Goal: Task Accomplishment & Management: Manage account settings

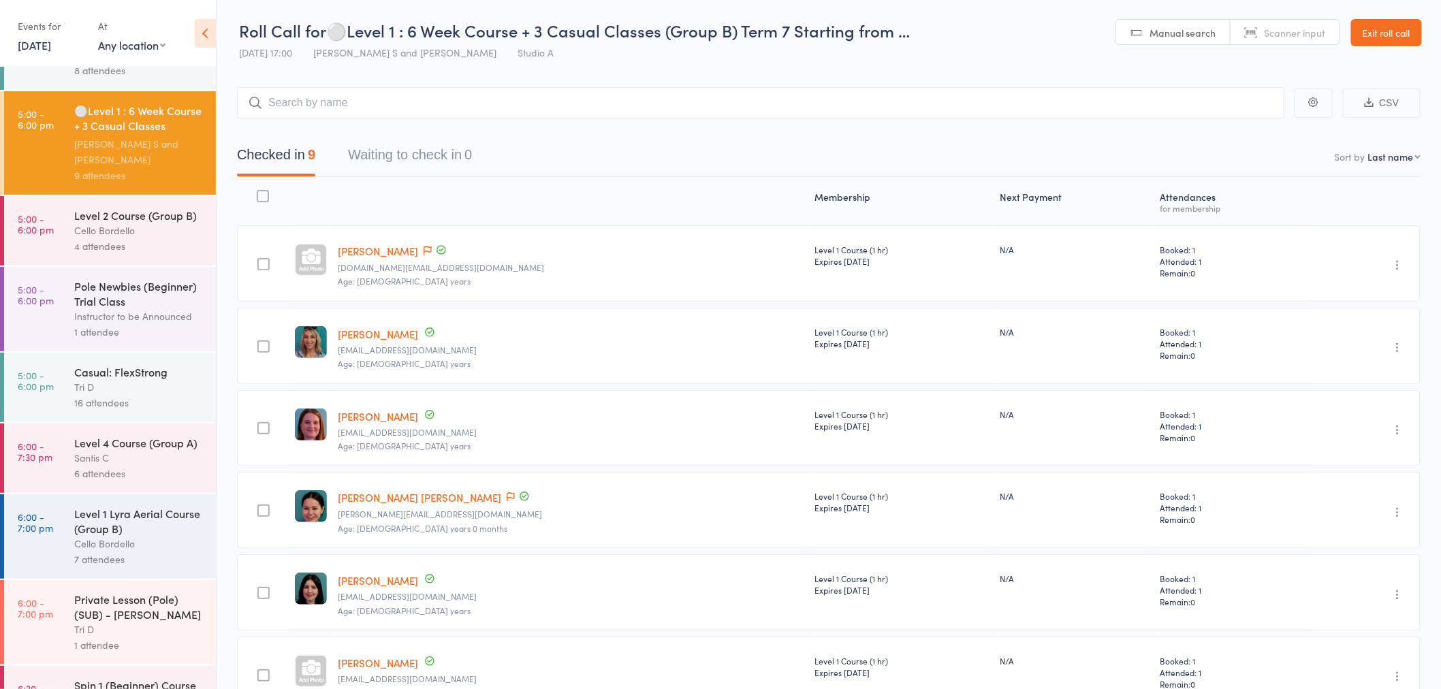
scroll to position [151, 0]
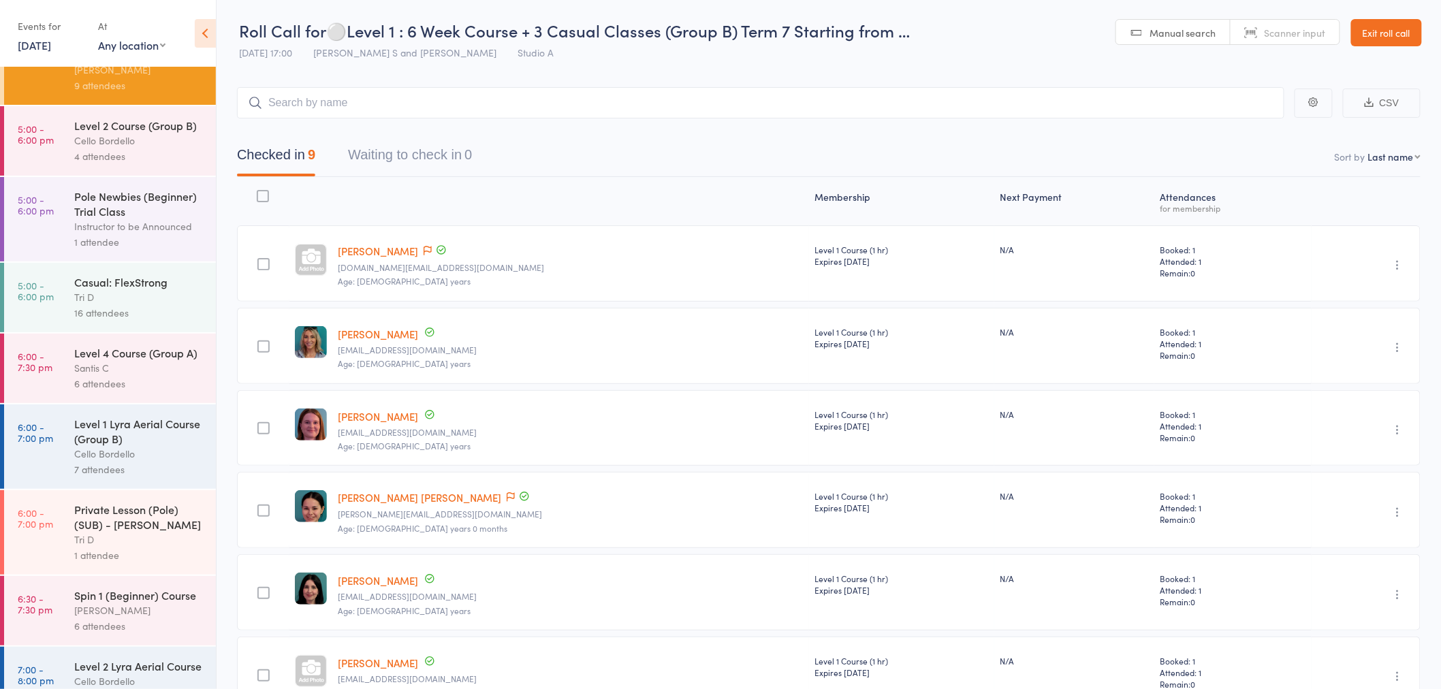
click at [146, 360] on div "Level 4 Course (Group A)" at bounding box center [139, 352] width 130 height 15
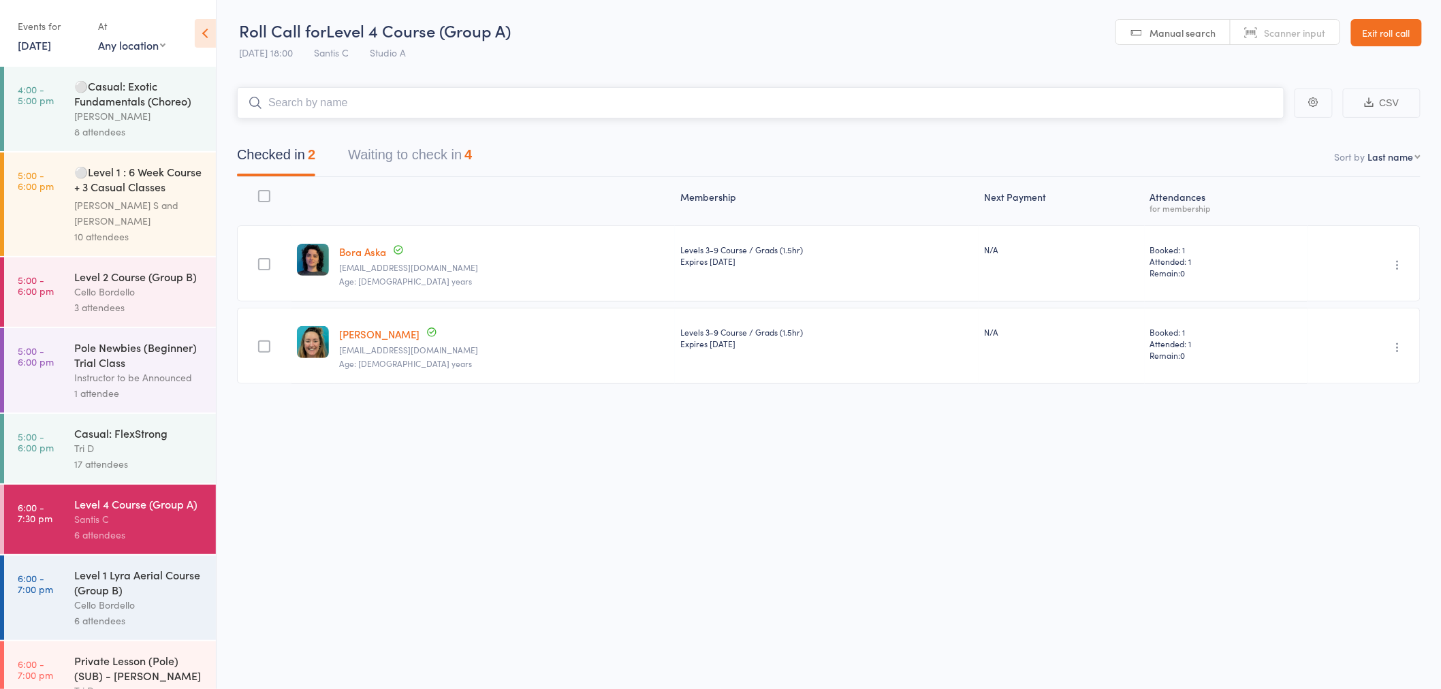
click at [402, 155] on button "Waiting to check in 4" at bounding box center [410, 158] width 124 height 36
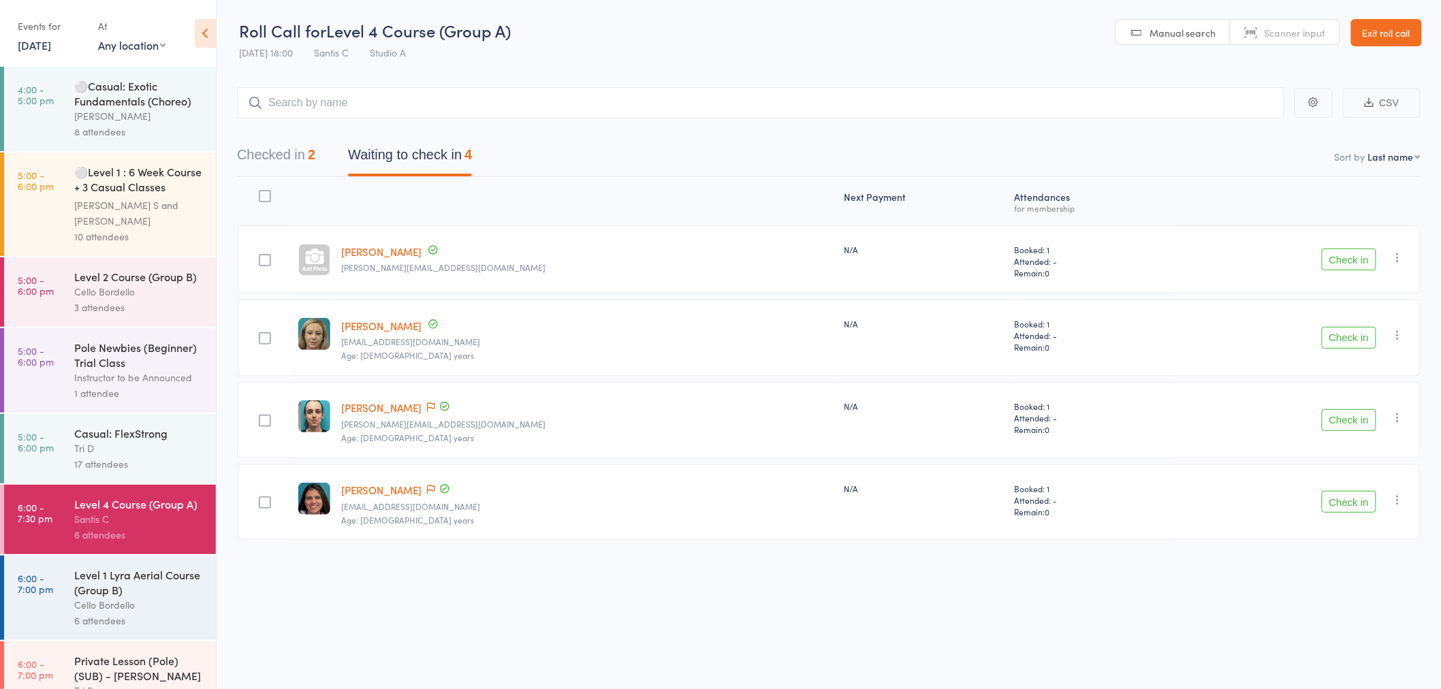
click at [129, 274] on div "Level 2 Course (Group B)" at bounding box center [139, 276] width 130 height 15
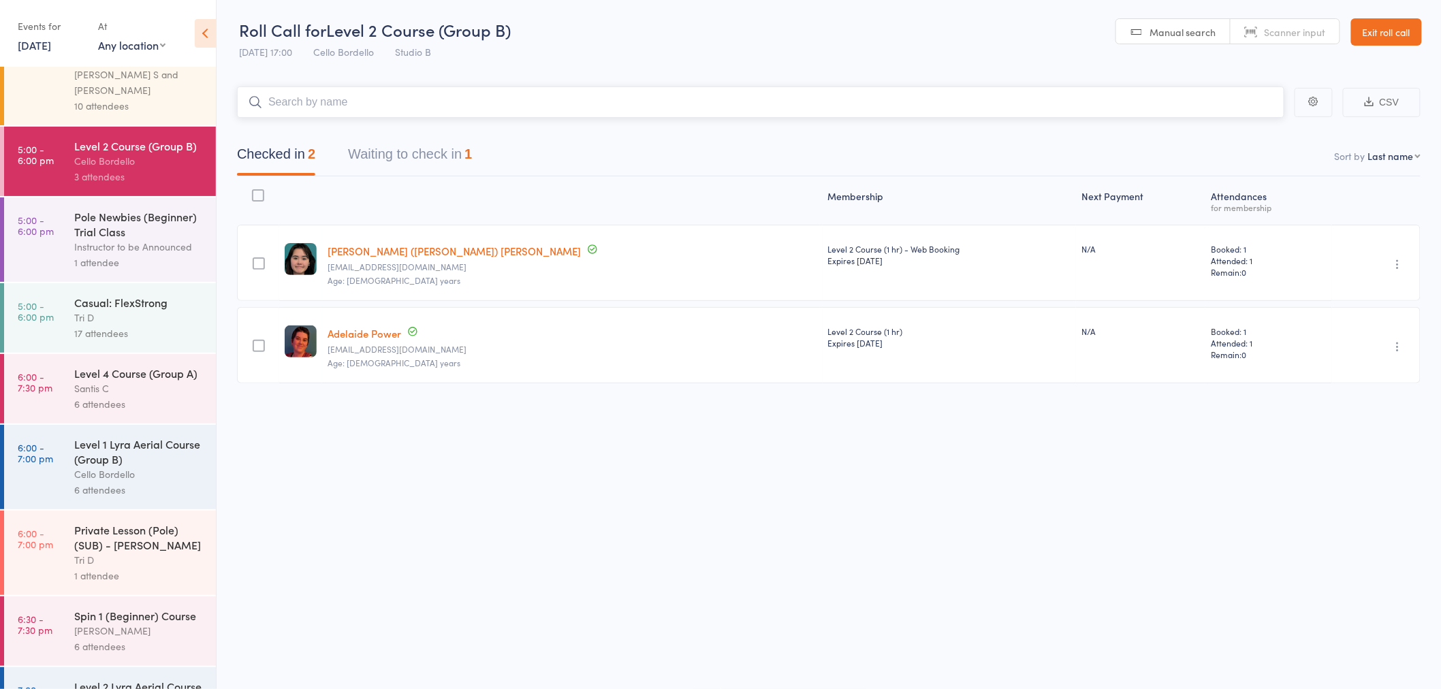
scroll to position [151, 0]
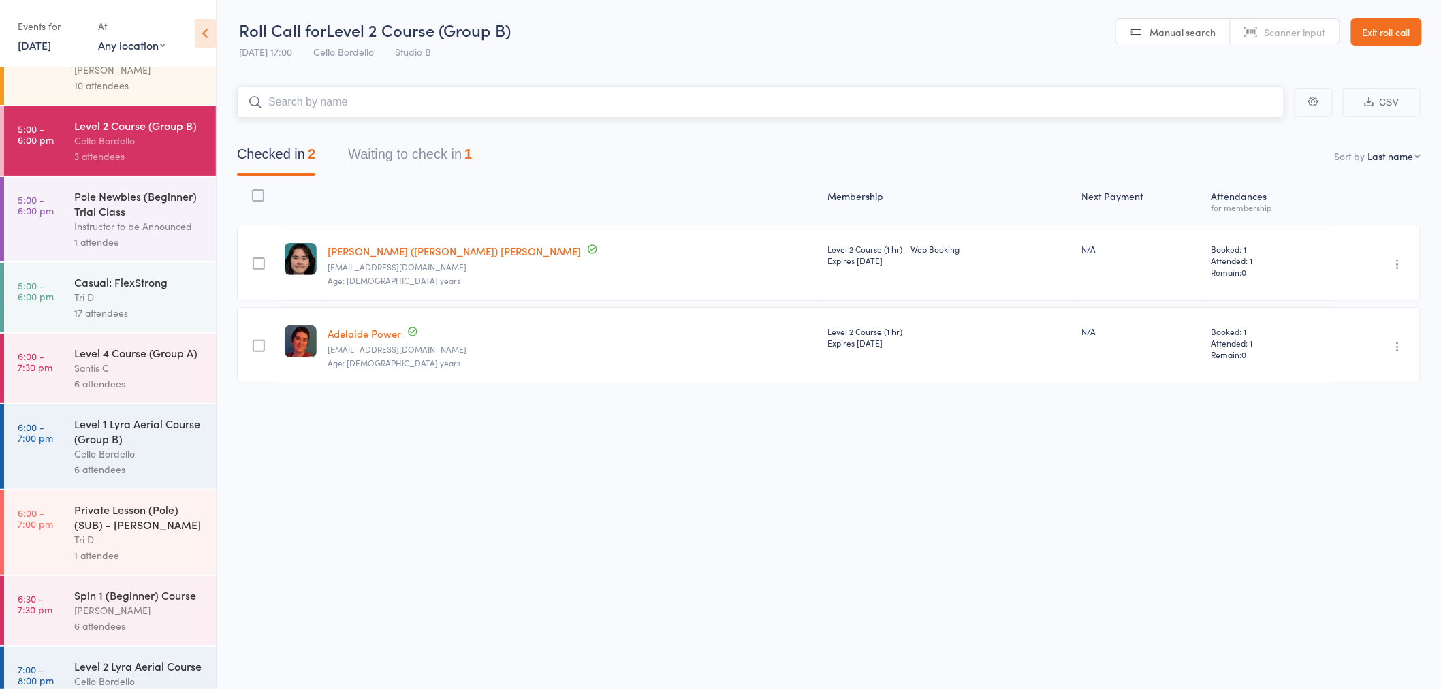
click at [415, 158] on button "Waiting to check in 1" at bounding box center [410, 158] width 124 height 36
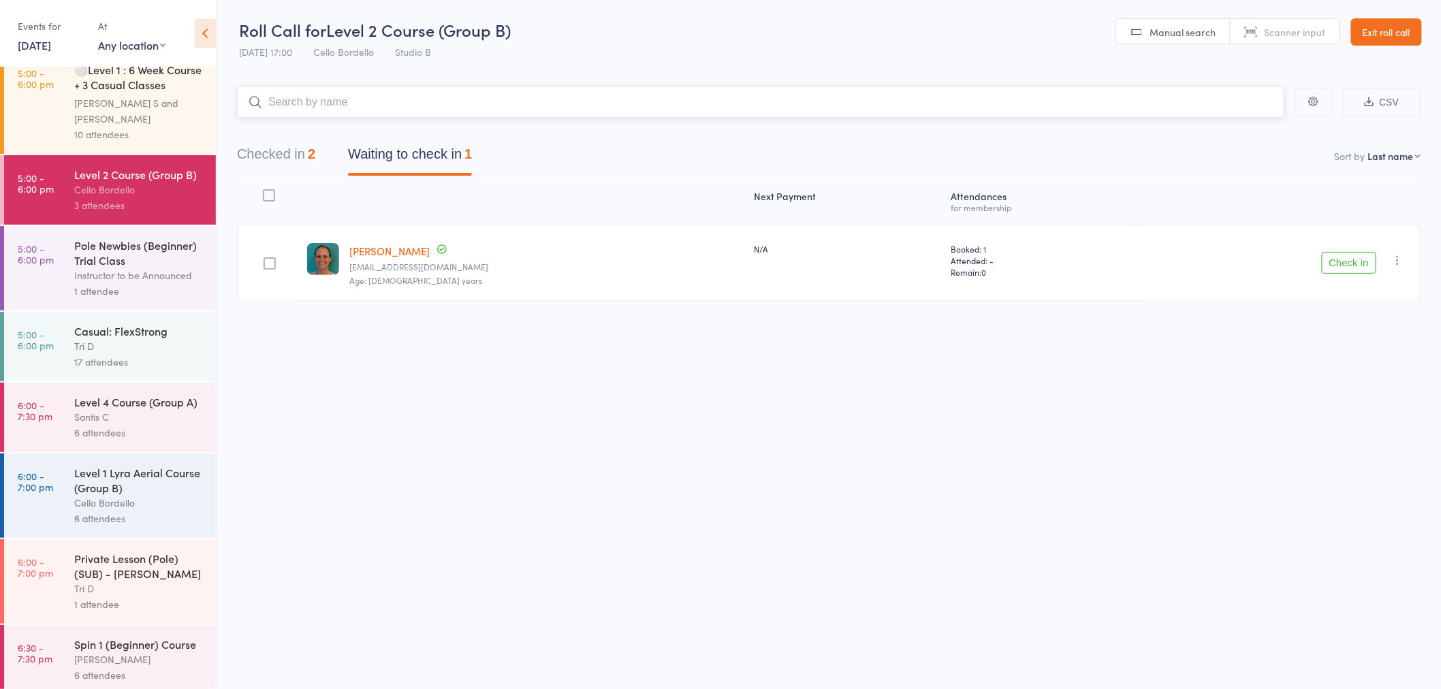
scroll to position [76, 0]
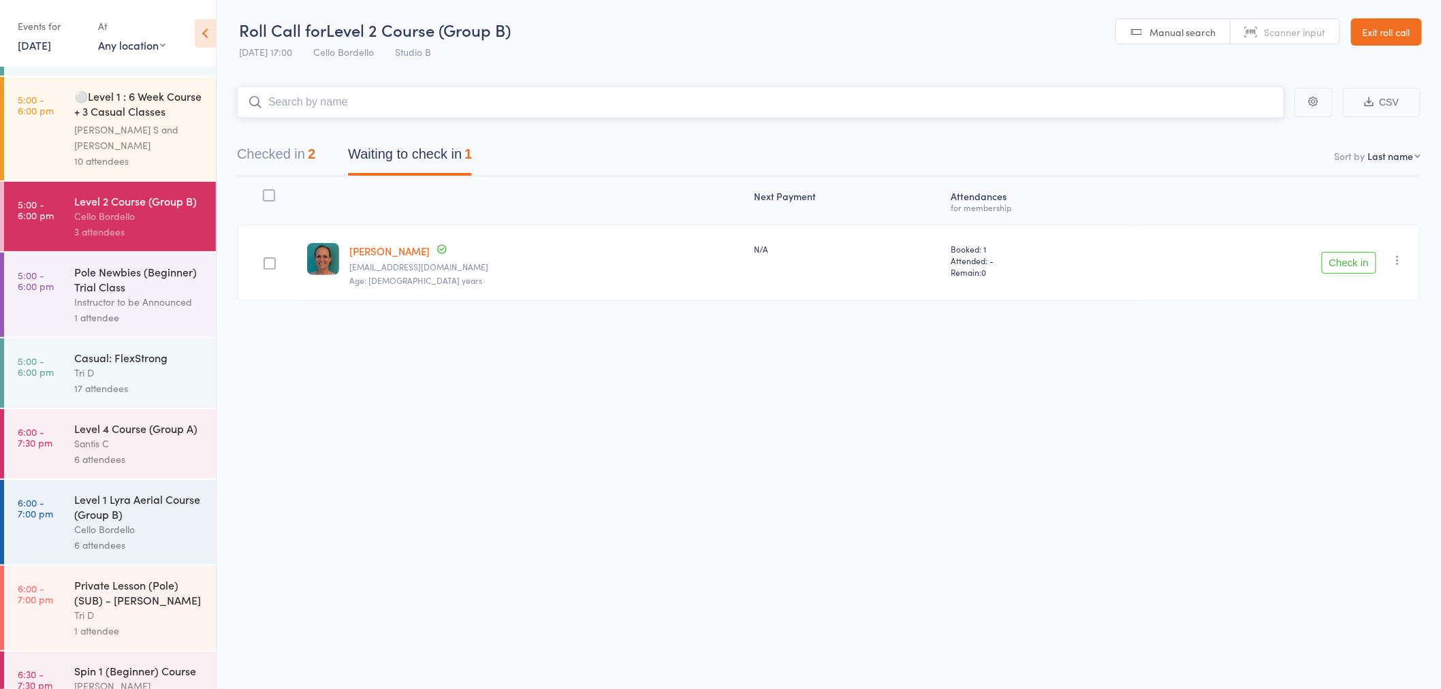
click at [285, 154] on button "Checked in 2" at bounding box center [276, 158] width 78 height 36
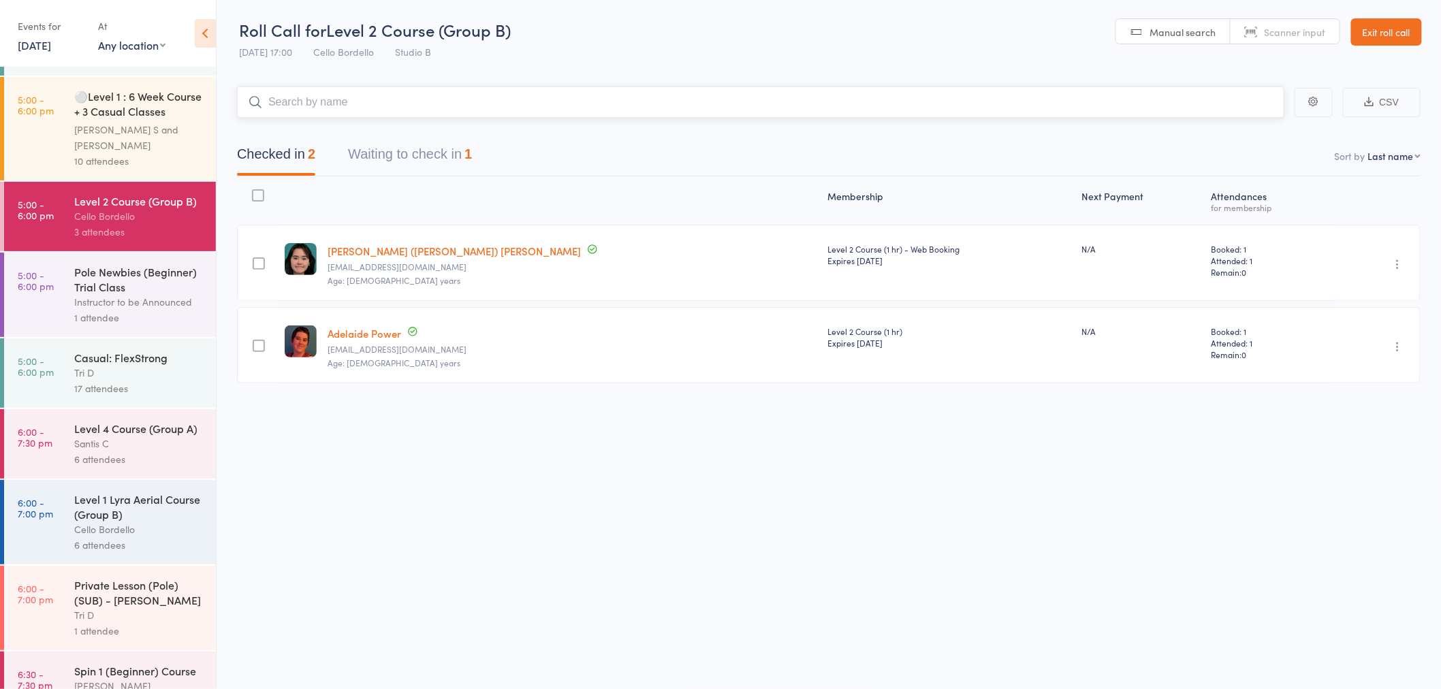
click at [375, 155] on button "Waiting to check in 1" at bounding box center [410, 158] width 124 height 36
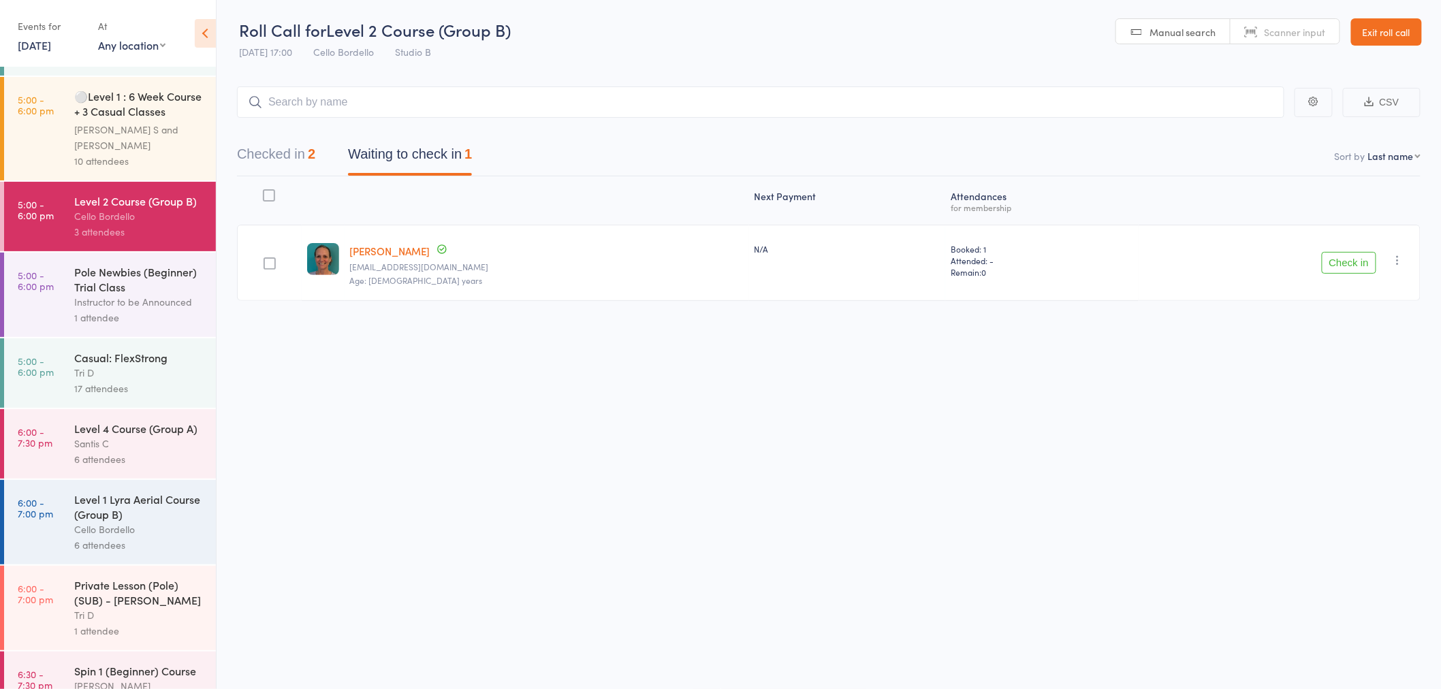
click at [1400, 257] on icon "button" at bounding box center [1398, 260] width 14 height 14
click at [1358, 394] on li "Mark absent" at bounding box center [1349, 397] width 112 height 18
click at [106, 291] on div "Pole Newbies (Beginner) Trial Class" at bounding box center [139, 279] width 130 height 30
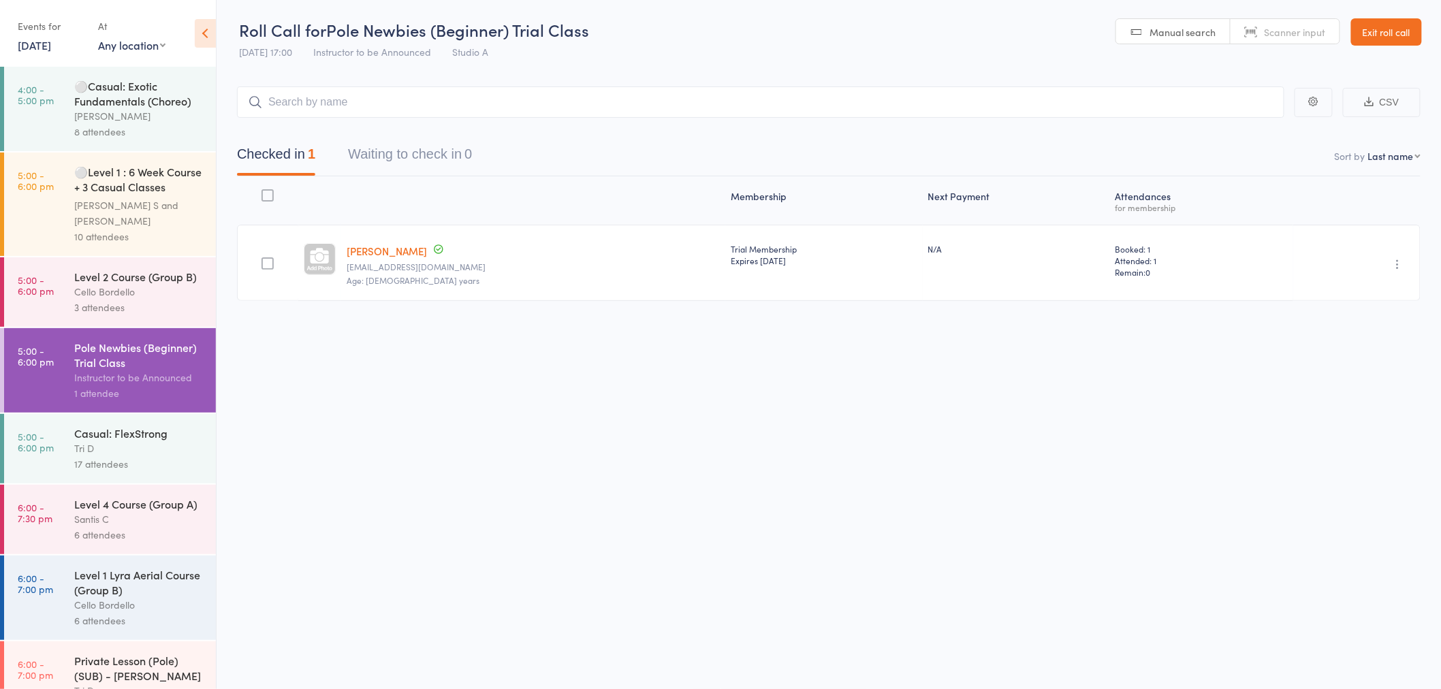
click at [146, 185] on div "⚪Level 1 : 6 Week Course + 3 Casual Classes (Group..." at bounding box center [139, 180] width 130 height 33
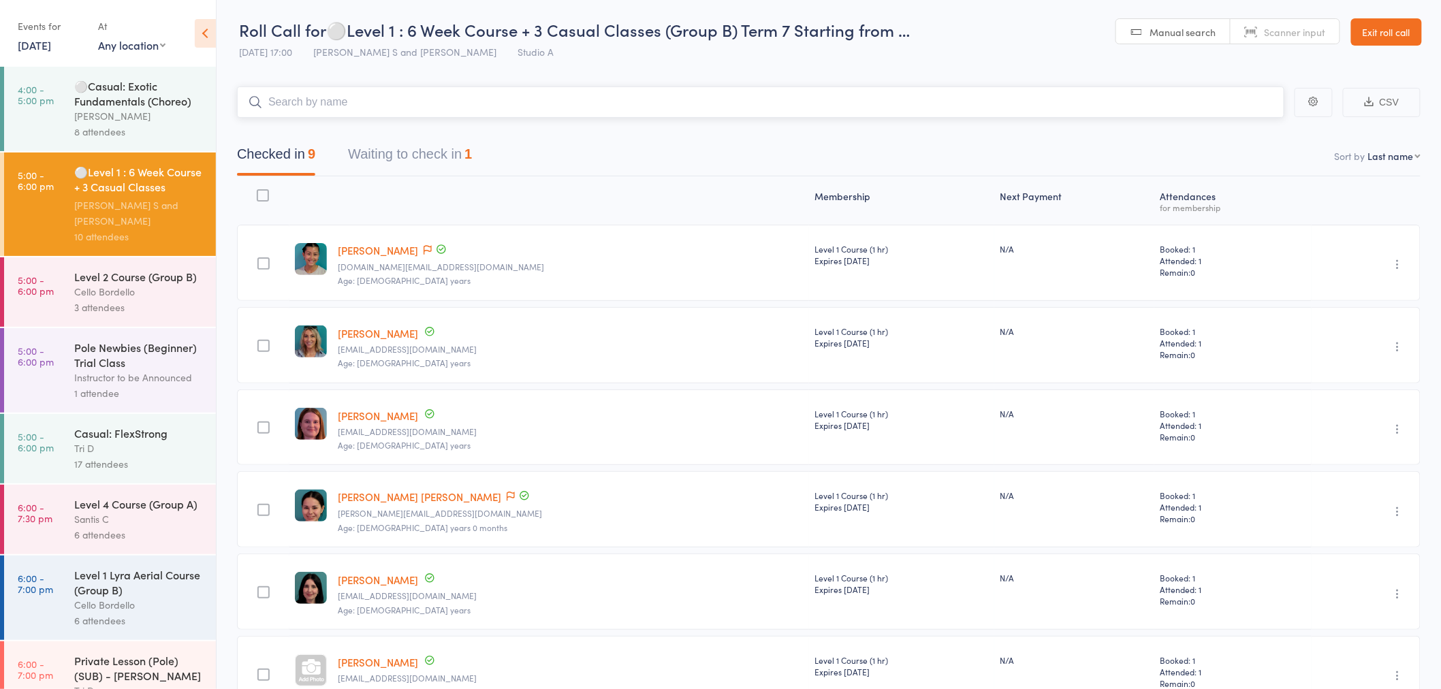
click at [398, 157] on button "Waiting to check in 1" at bounding box center [410, 158] width 124 height 36
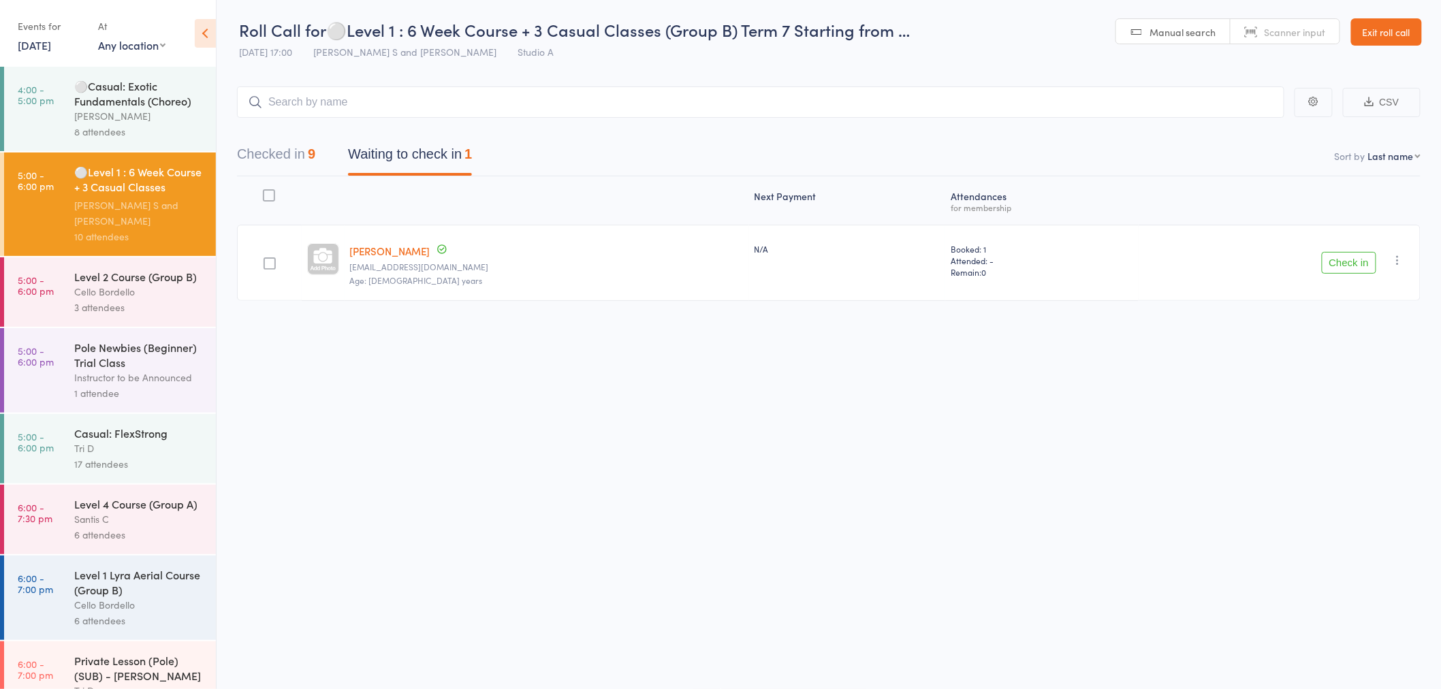
click at [1398, 259] on icon "button" at bounding box center [1398, 260] width 14 height 14
click at [1352, 388] on li "Mark absent" at bounding box center [1349, 397] width 112 height 18
click at [1391, 262] on icon "button" at bounding box center [1398, 264] width 14 height 14
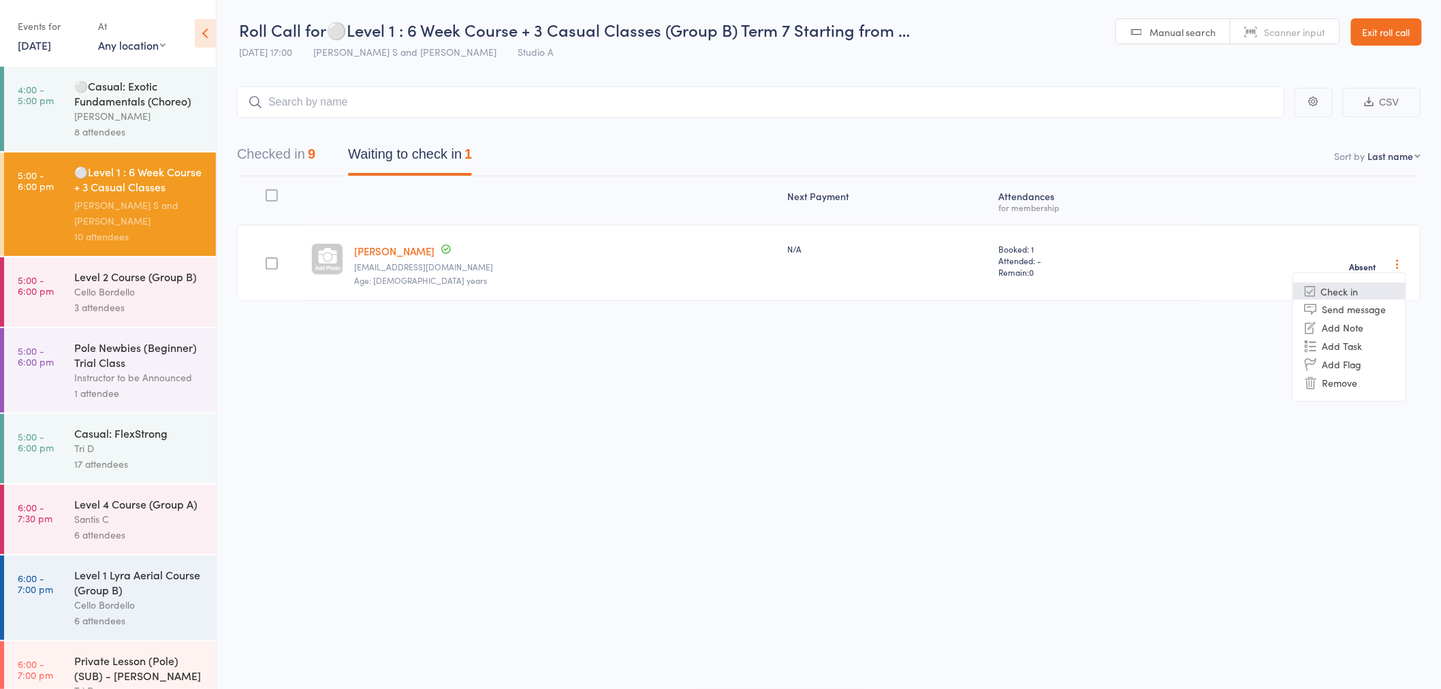
click at [1328, 297] on li "Check in" at bounding box center [1349, 291] width 112 height 17
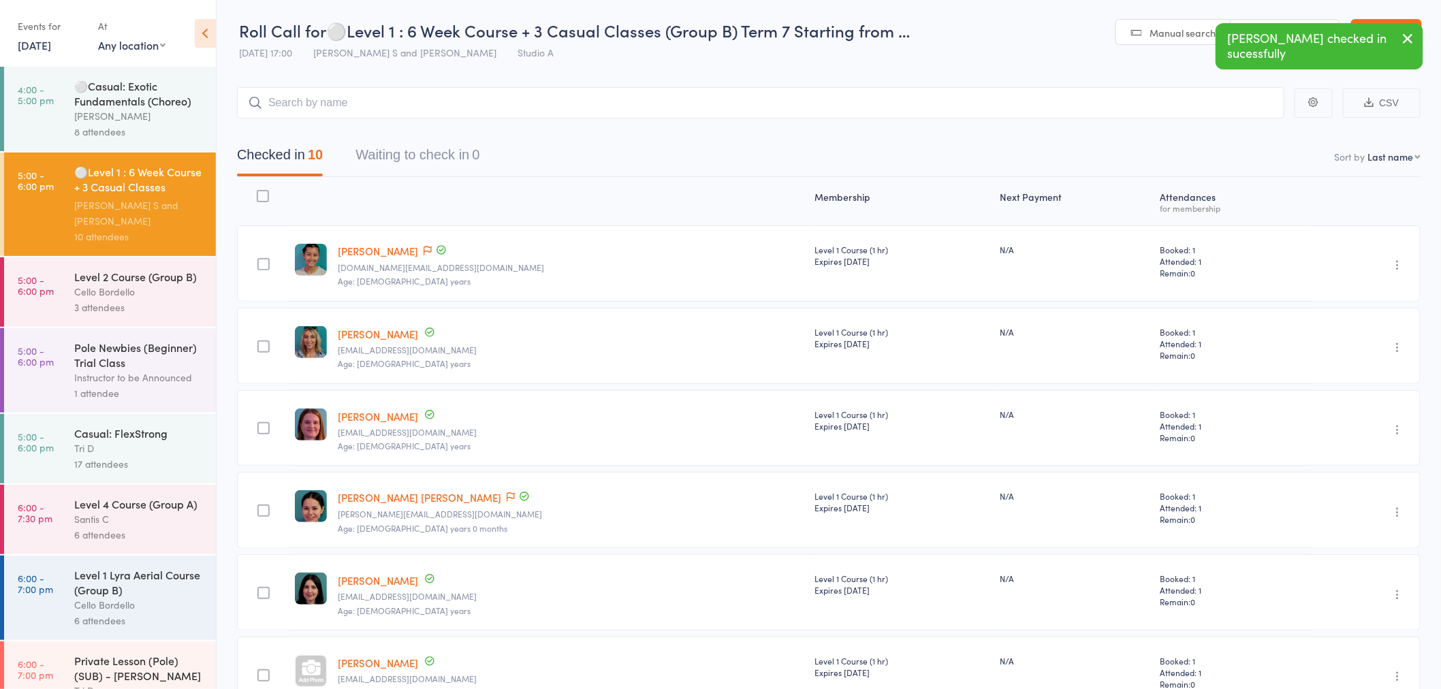
click at [71, 274] on link "5:00 - 6:00 pm Level 2 Course (Group B) Cello Bordello 3 attendees" at bounding box center [110, 291] width 212 height 69
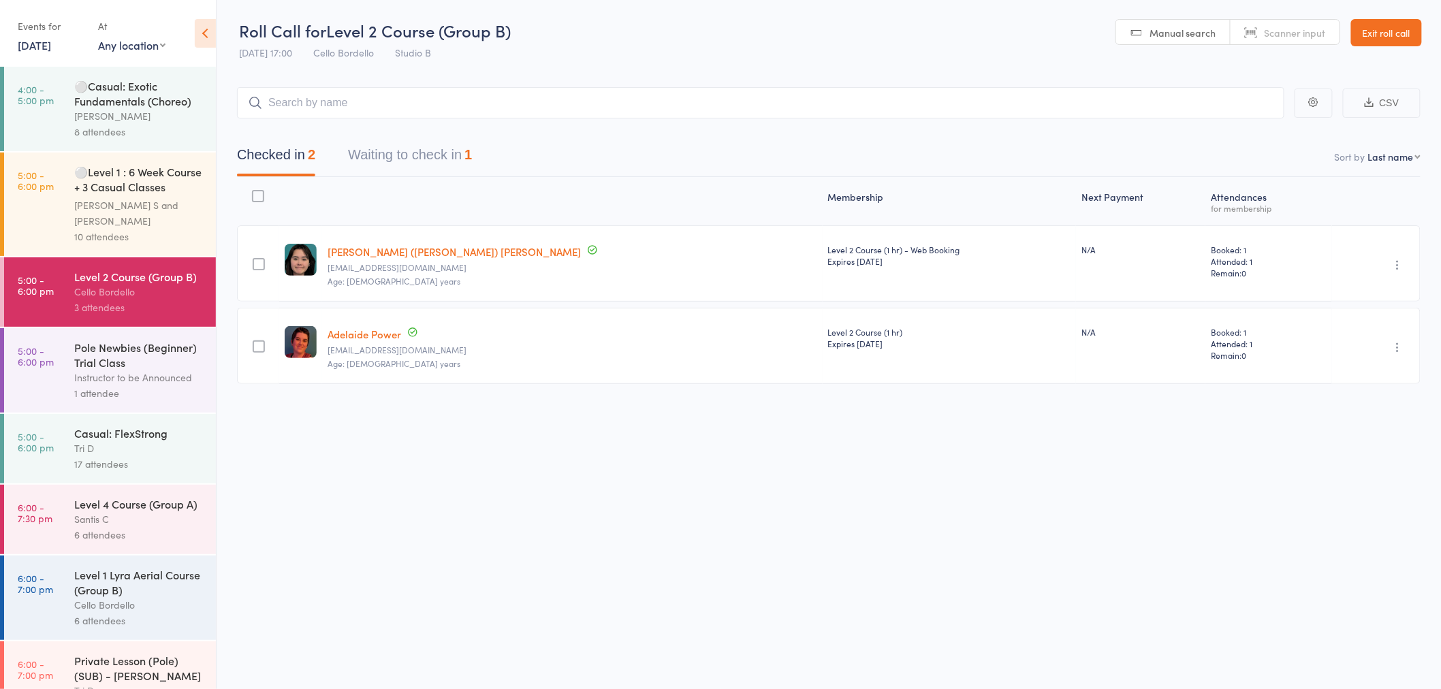
click at [127, 361] on div "Pole Newbies (Beginner) Trial Class" at bounding box center [139, 355] width 130 height 30
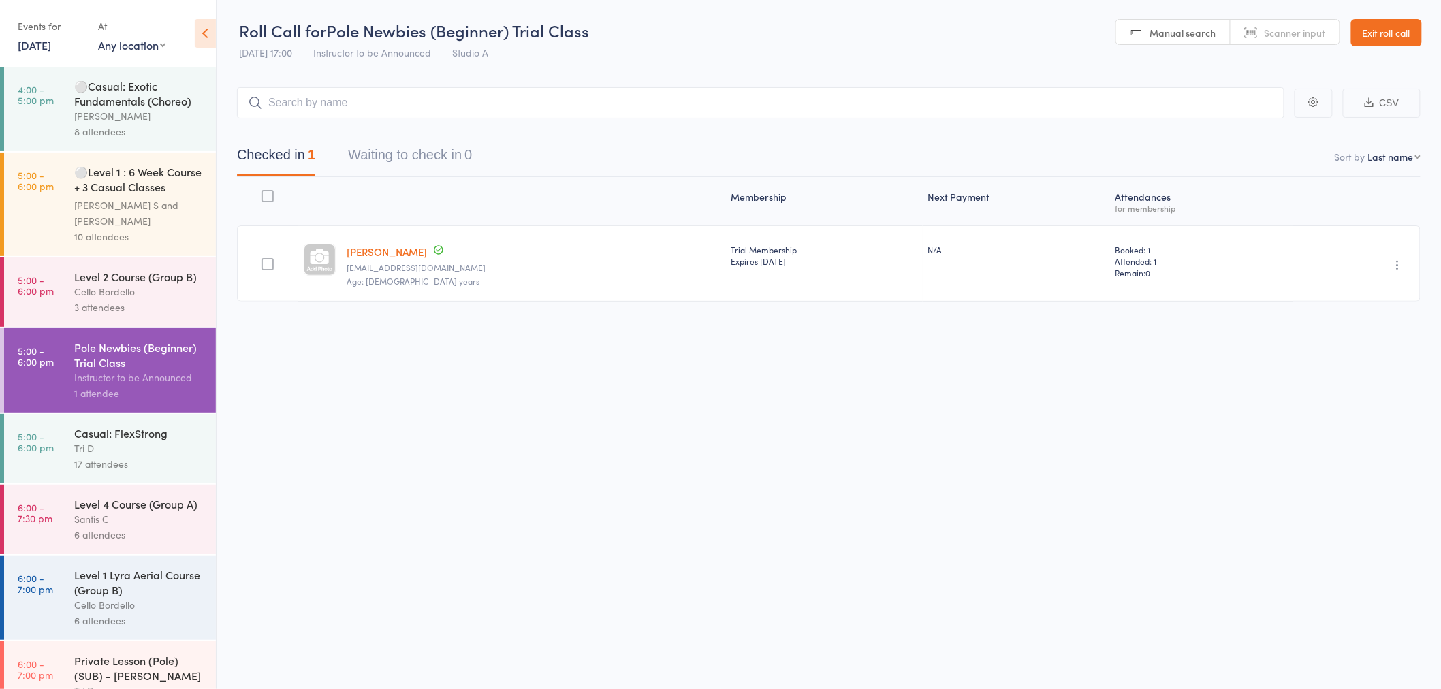
click at [110, 452] on div "Tri D" at bounding box center [139, 449] width 130 height 16
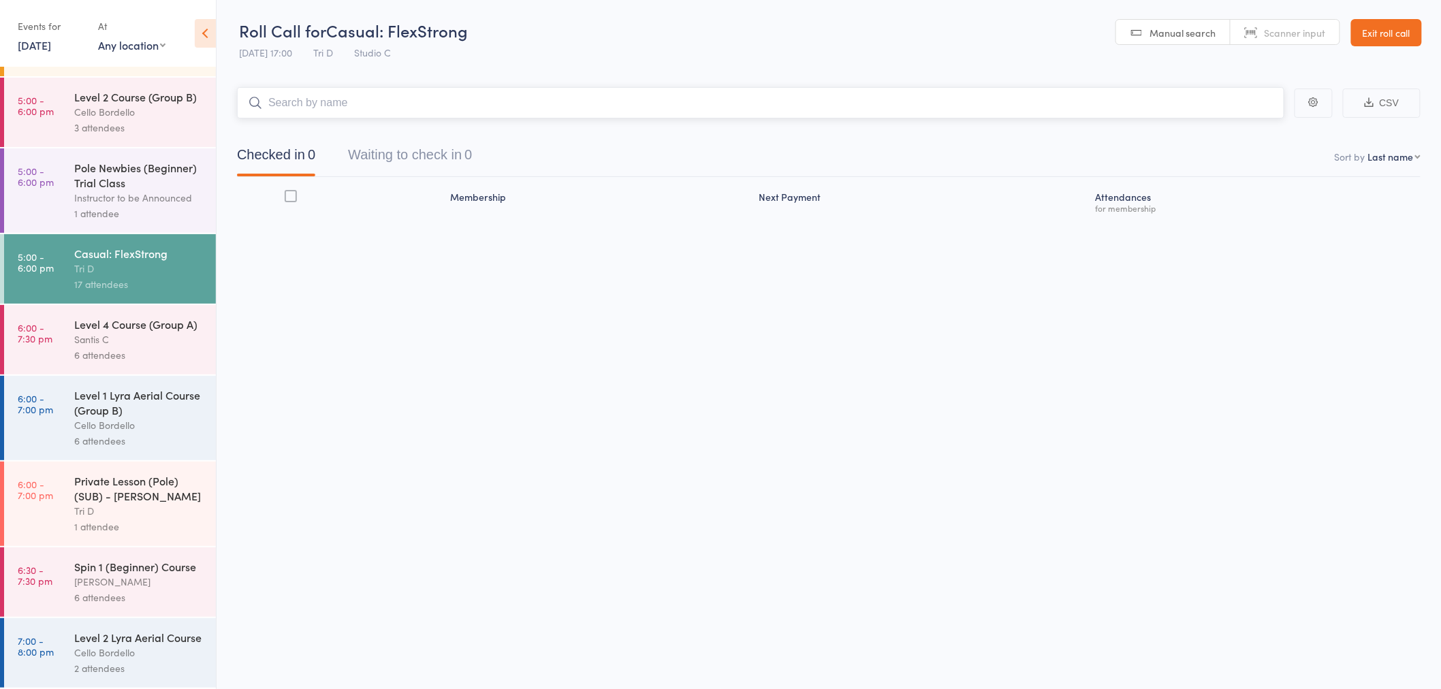
scroll to position [227, 0]
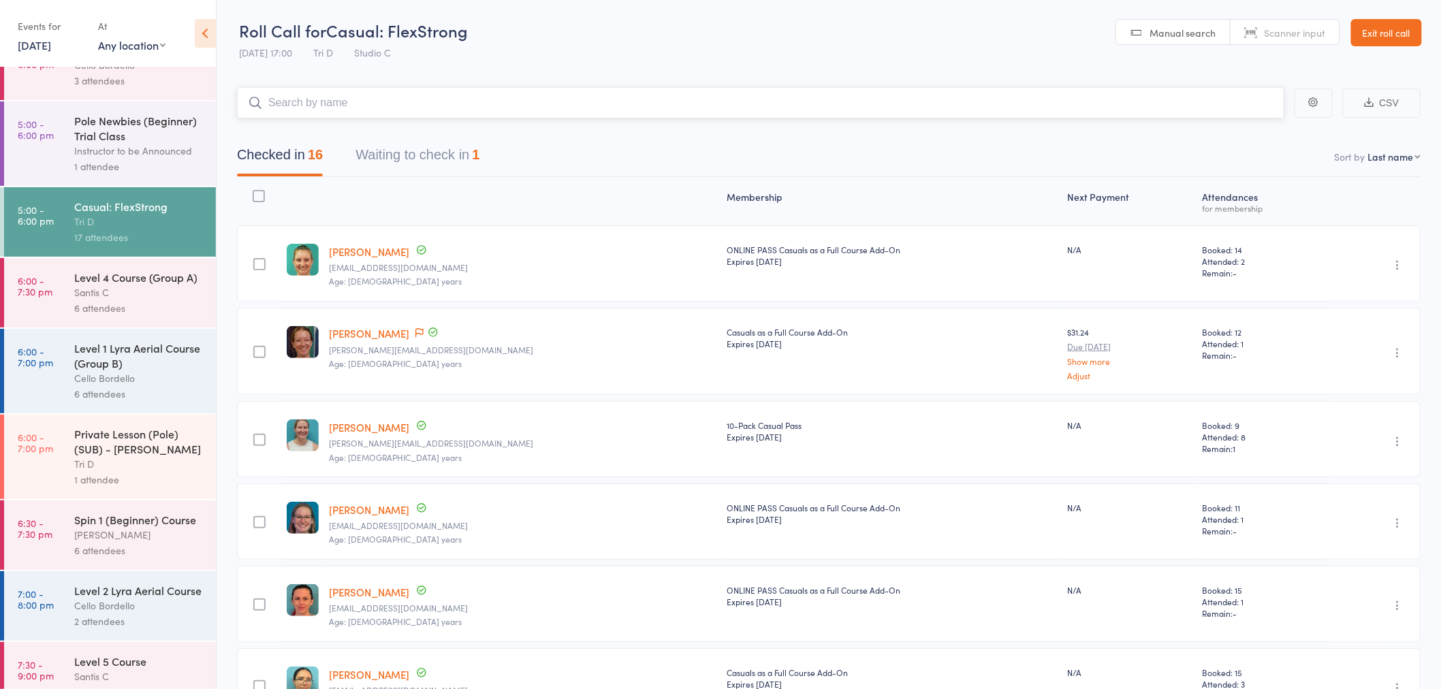
click at [384, 168] on button "Waiting to check in 1" at bounding box center [418, 158] width 124 height 36
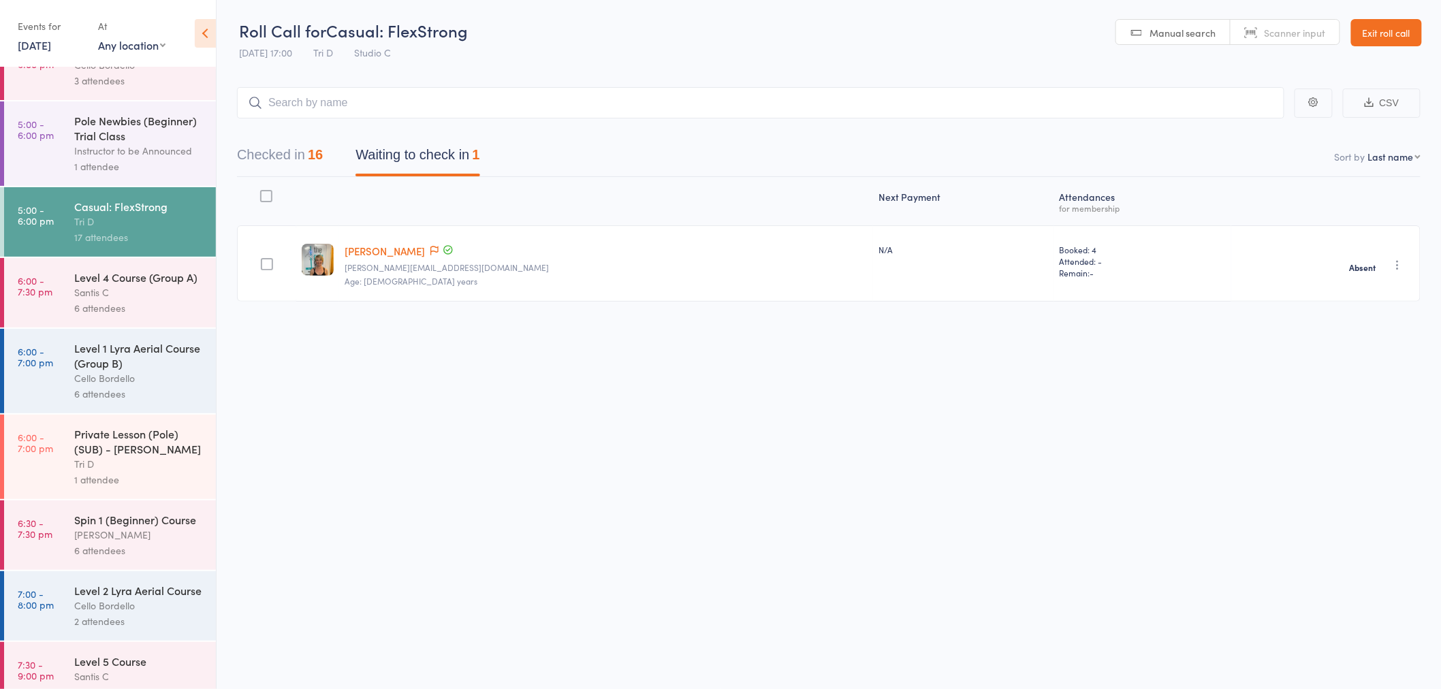
click at [161, 300] on div "Santis C" at bounding box center [139, 293] width 130 height 16
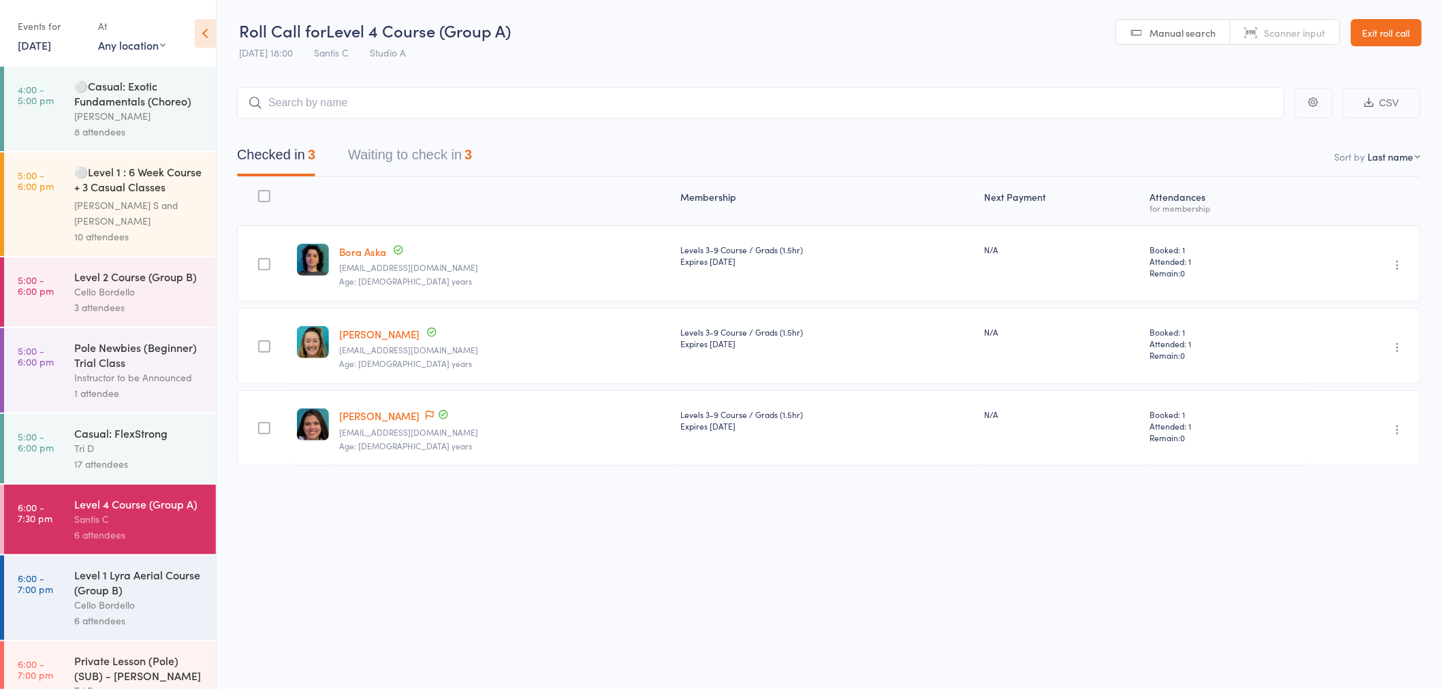
click at [432, 165] on button "Waiting to check in 3" at bounding box center [410, 158] width 124 height 36
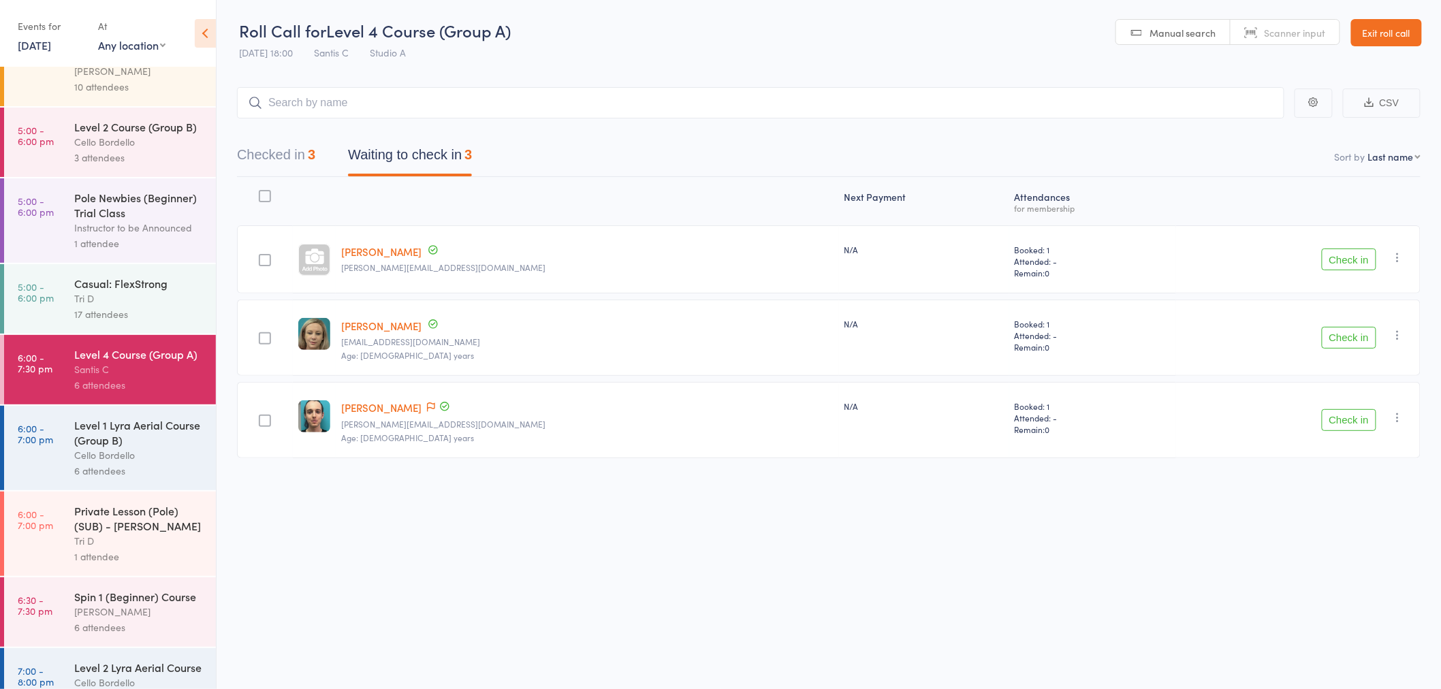
scroll to position [151, 0]
click at [1393, 261] on icon "button" at bounding box center [1398, 258] width 14 height 14
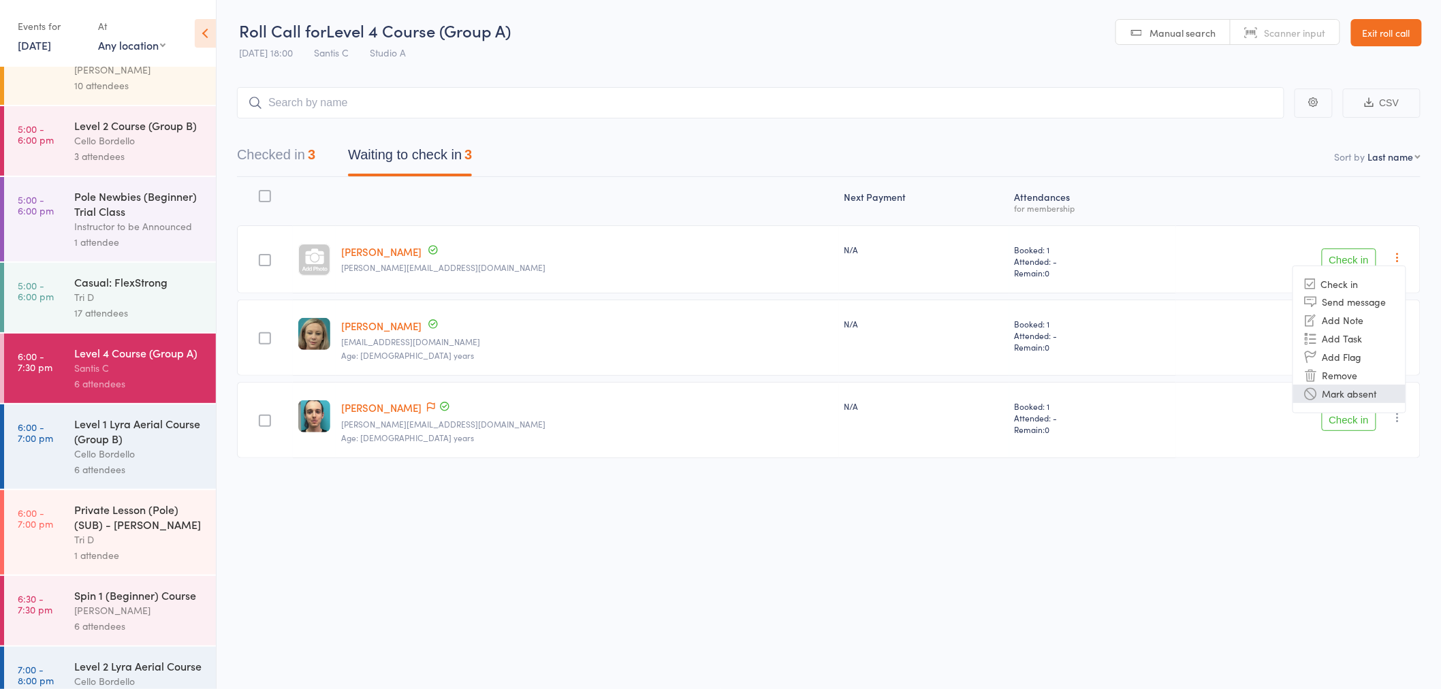
click at [1331, 386] on li "Mark absent" at bounding box center [1349, 394] width 112 height 18
drag, startPoint x: 1396, startPoint y: 332, endPoint x: 1381, endPoint y: 417, distance: 85.8
click at [1398, 332] on icon "button" at bounding box center [1398, 335] width 14 height 14
drag, startPoint x: 1316, startPoint y: 473, endPoint x: 1387, endPoint y: 429, distance: 83.2
click at [1317, 473] on icon at bounding box center [1311, 472] width 12 height 12
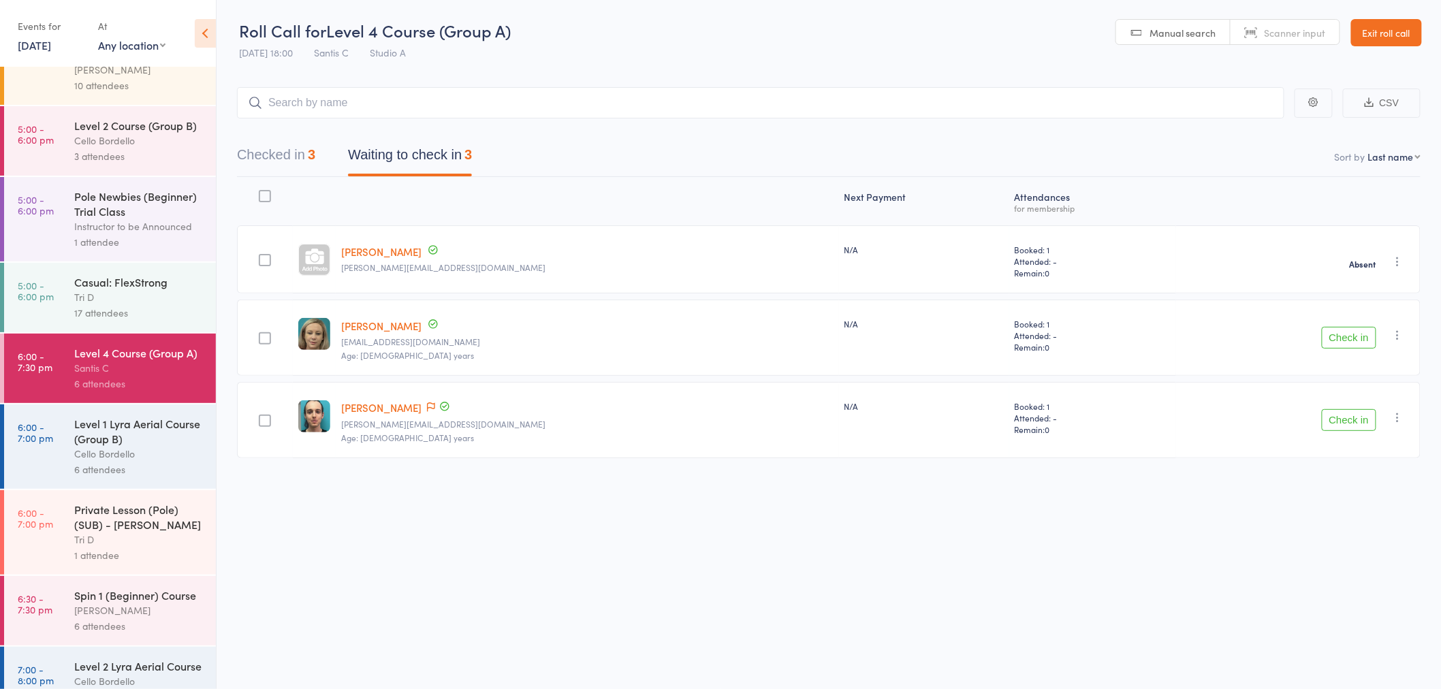
click at [1393, 419] on icon "button" at bounding box center [1398, 418] width 14 height 14
click at [1321, 554] on li "Mark absent" at bounding box center [1349, 554] width 112 height 18
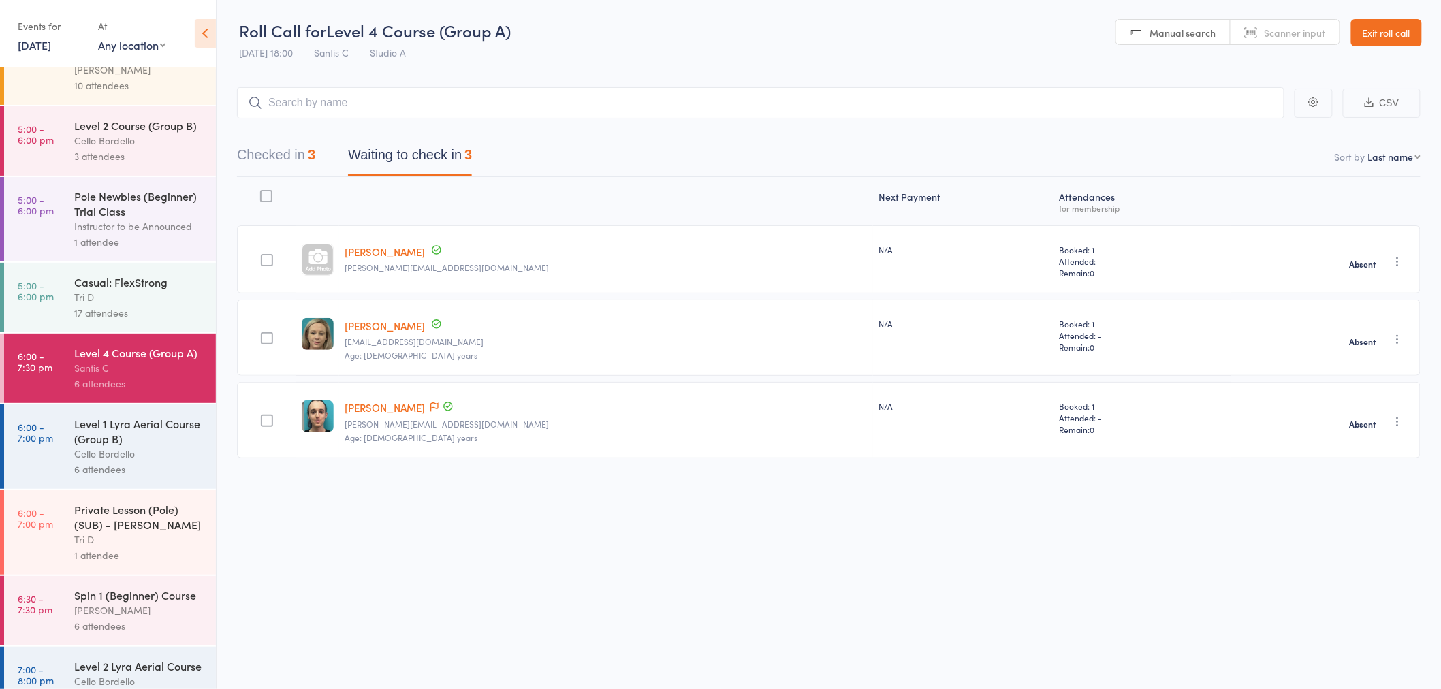
click at [310, 174] on button "Checked in 3" at bounding box center [276, 158] width 78 height 36
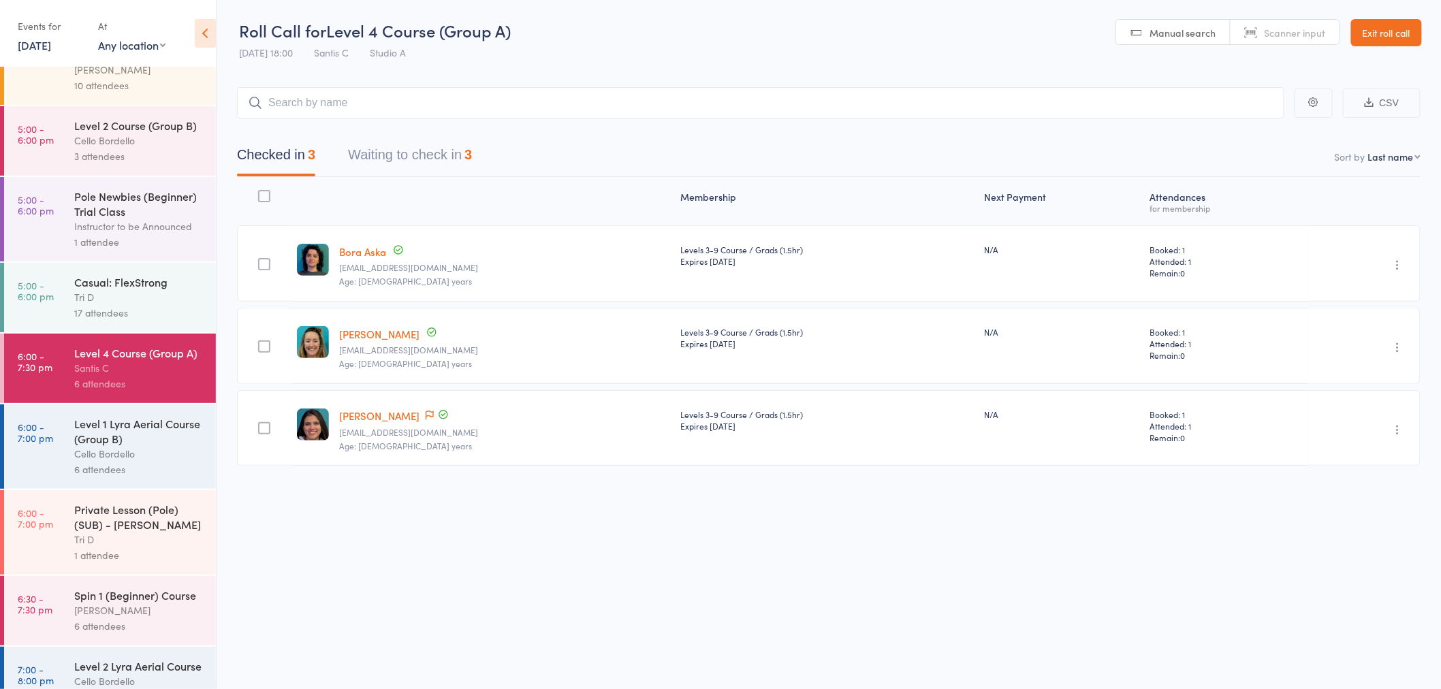
click at [164, 439] on div "Level 1 Lyra Aerial Course (Group B)" at bounding box center [139, 431] width 130 height 30
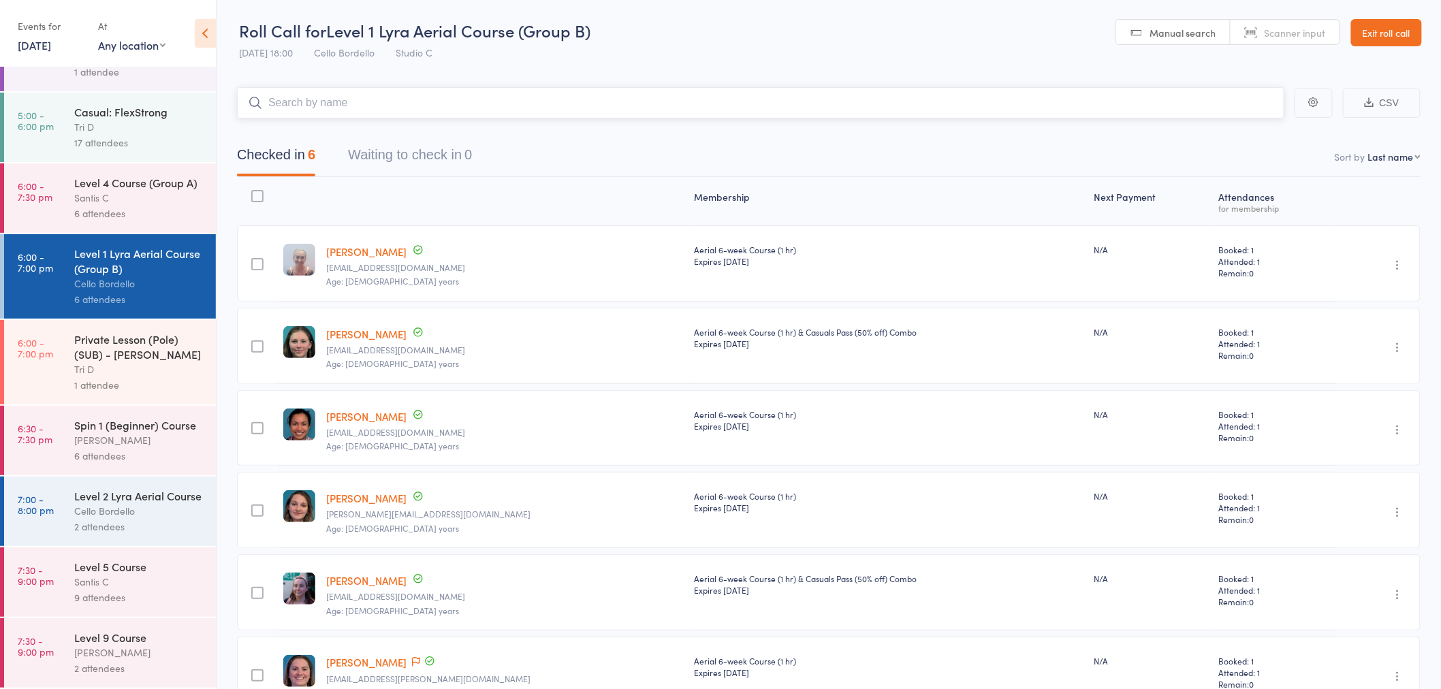
scroll to position [76, 0]
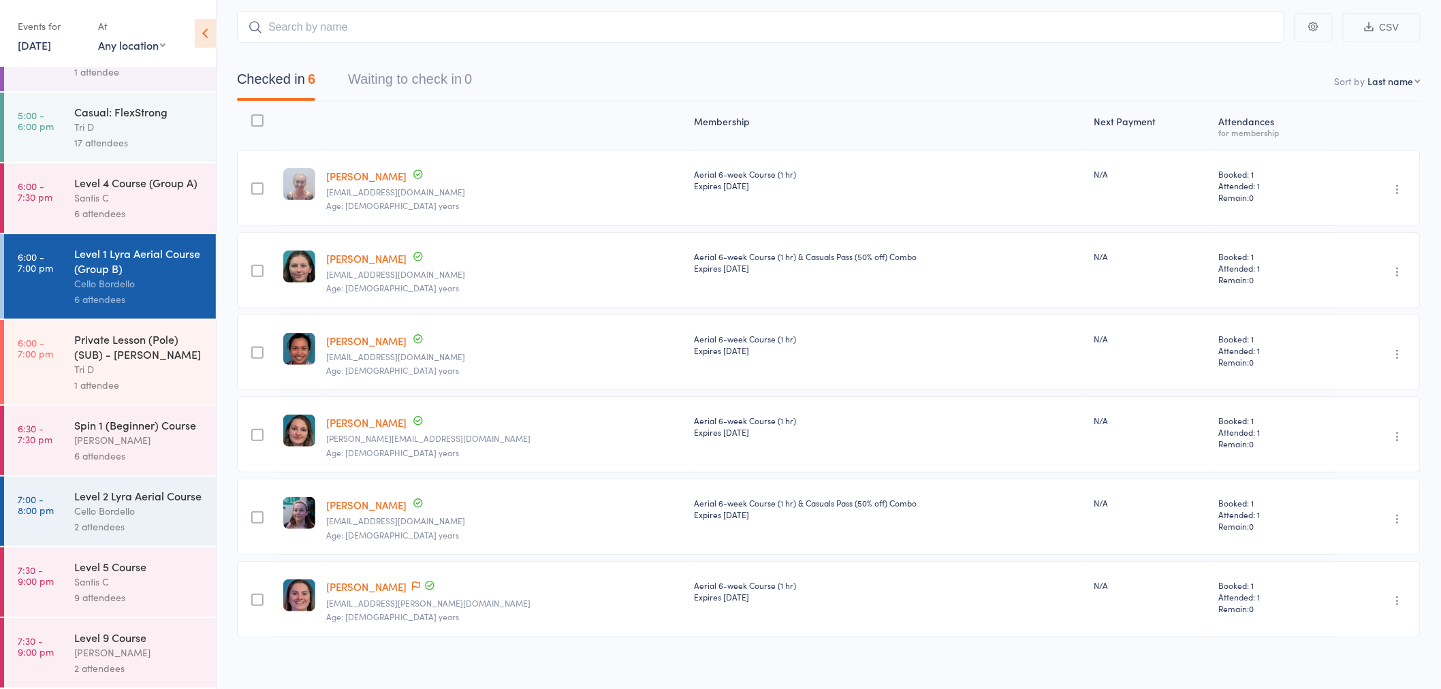
click at [140, 332] on div "Private Lesson (Pole) (SUB) - Roberta Bocchese" at bounding box center [139, 347] width 130 height 30
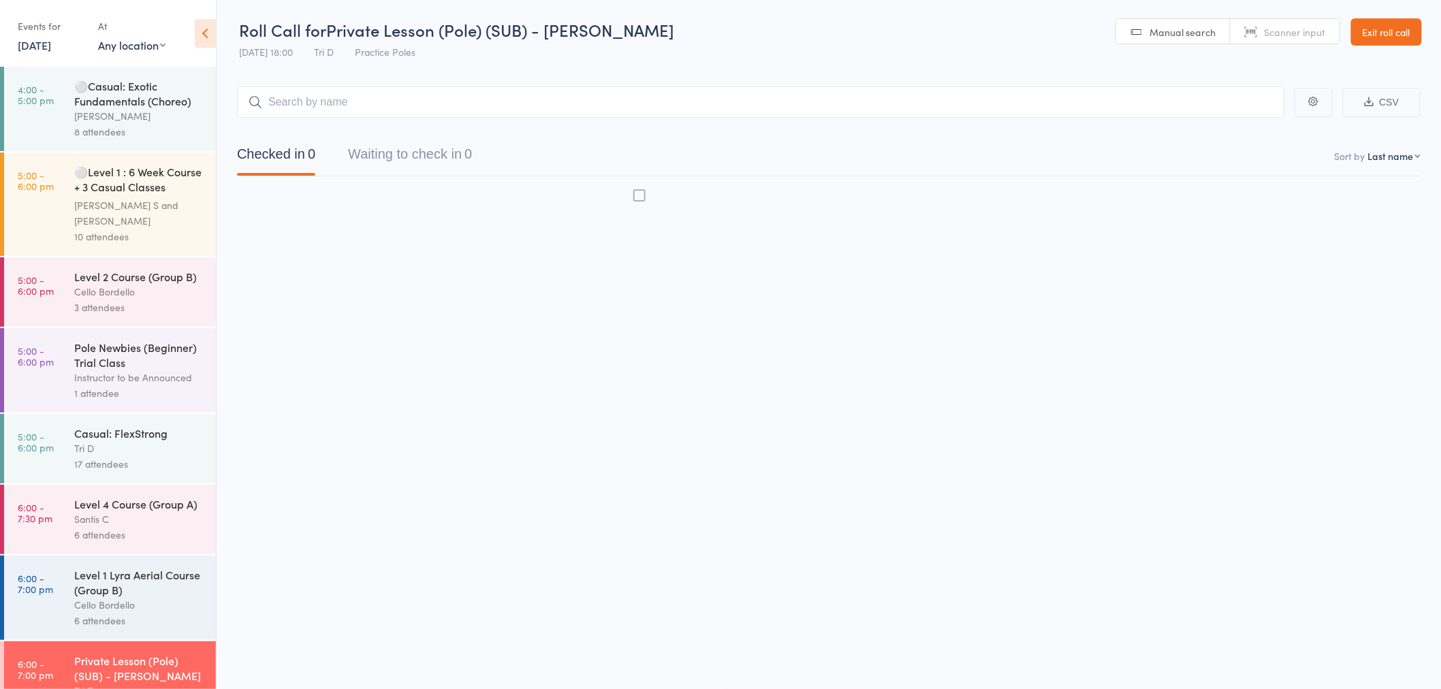
scroll to position [1, 0]
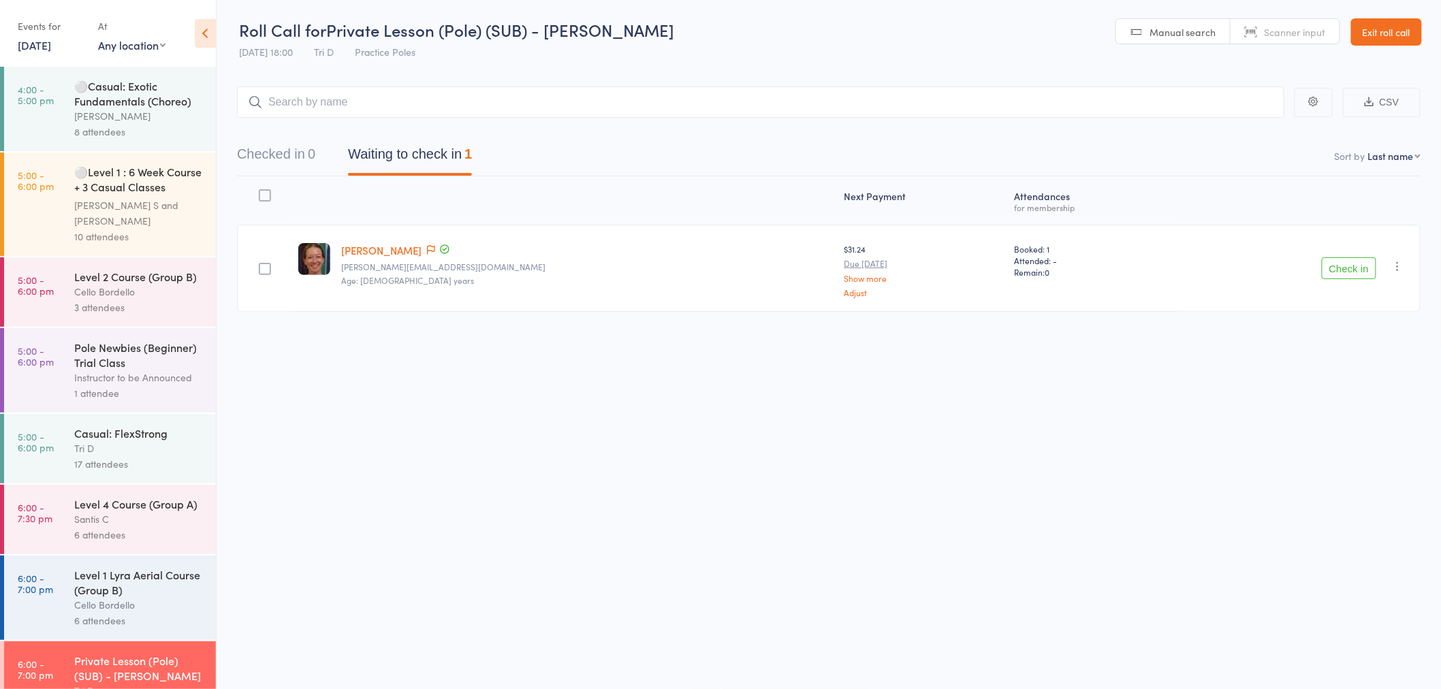
click at [1346, 273] on button "Check in" at bounding box center [1349, 268] width 54 height 22
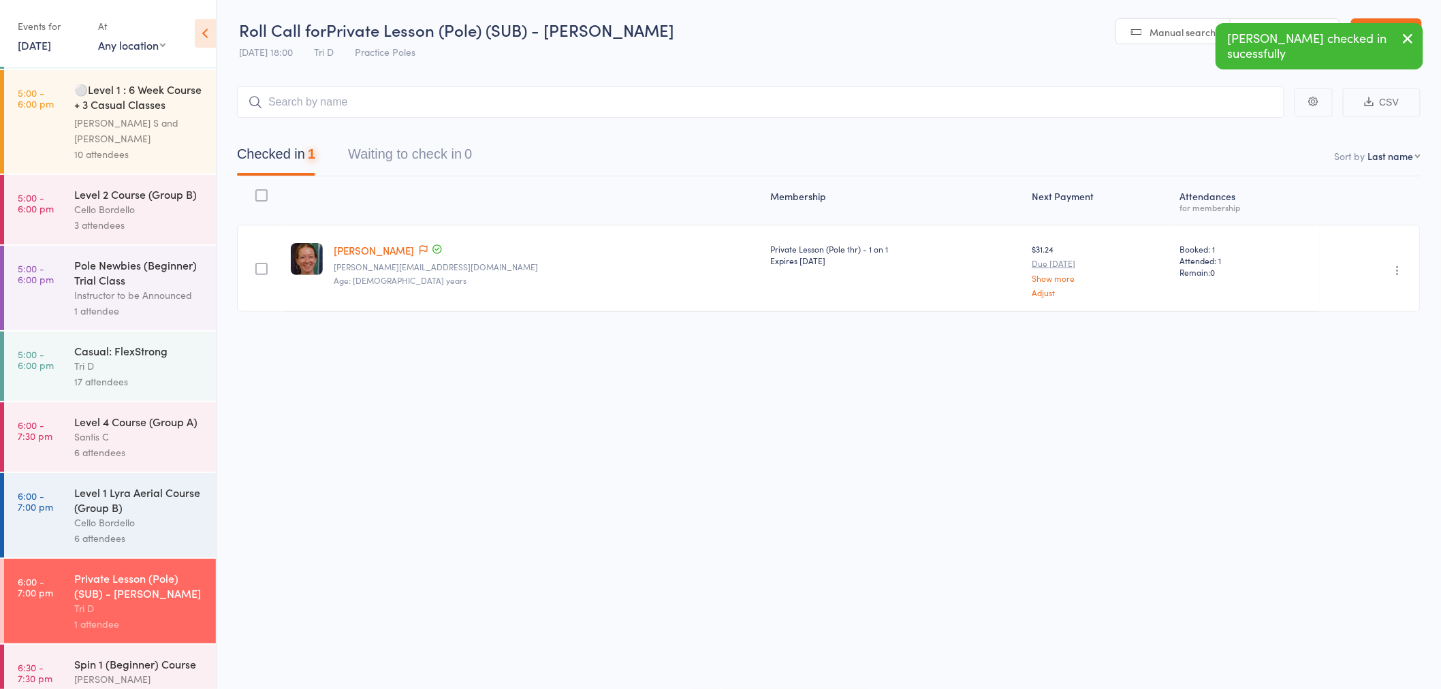
scroll to position [371, 0]
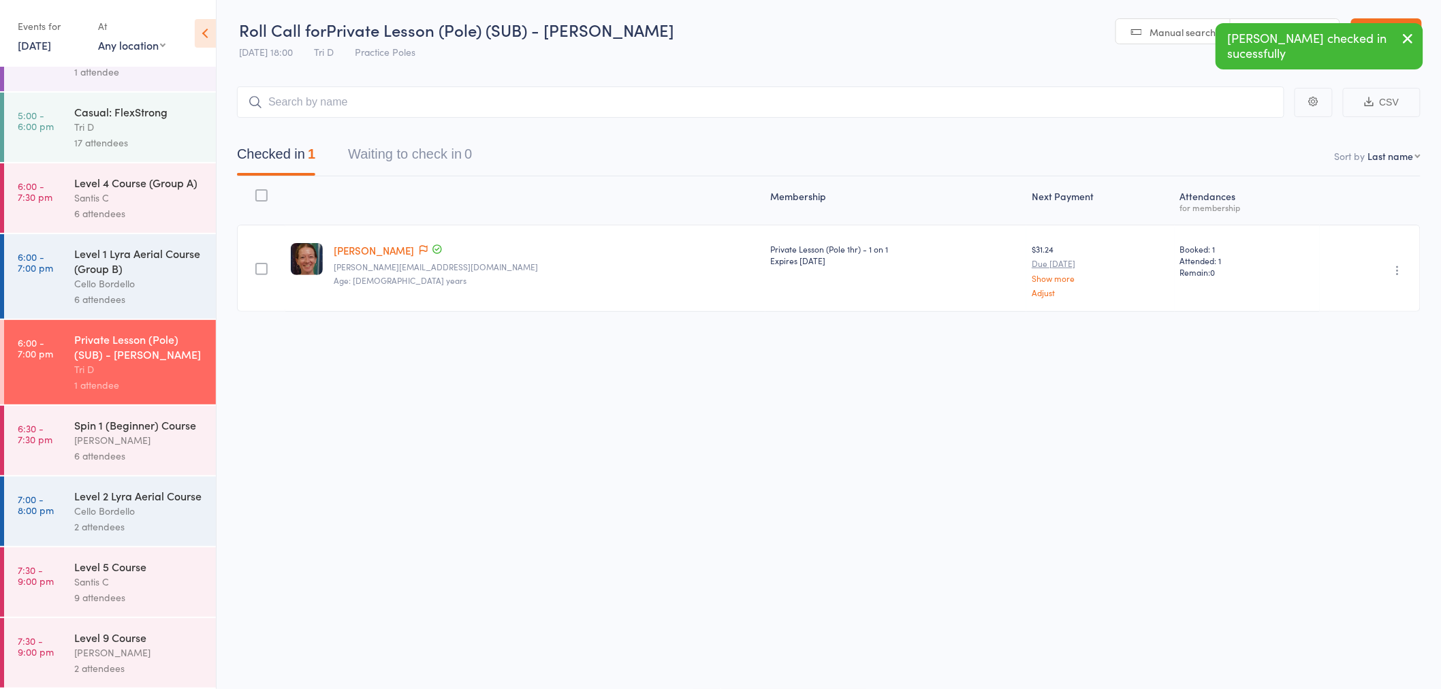
click at [97, 448] on div "6 attendees" at bounding box center [139, 456] width 130 height 16
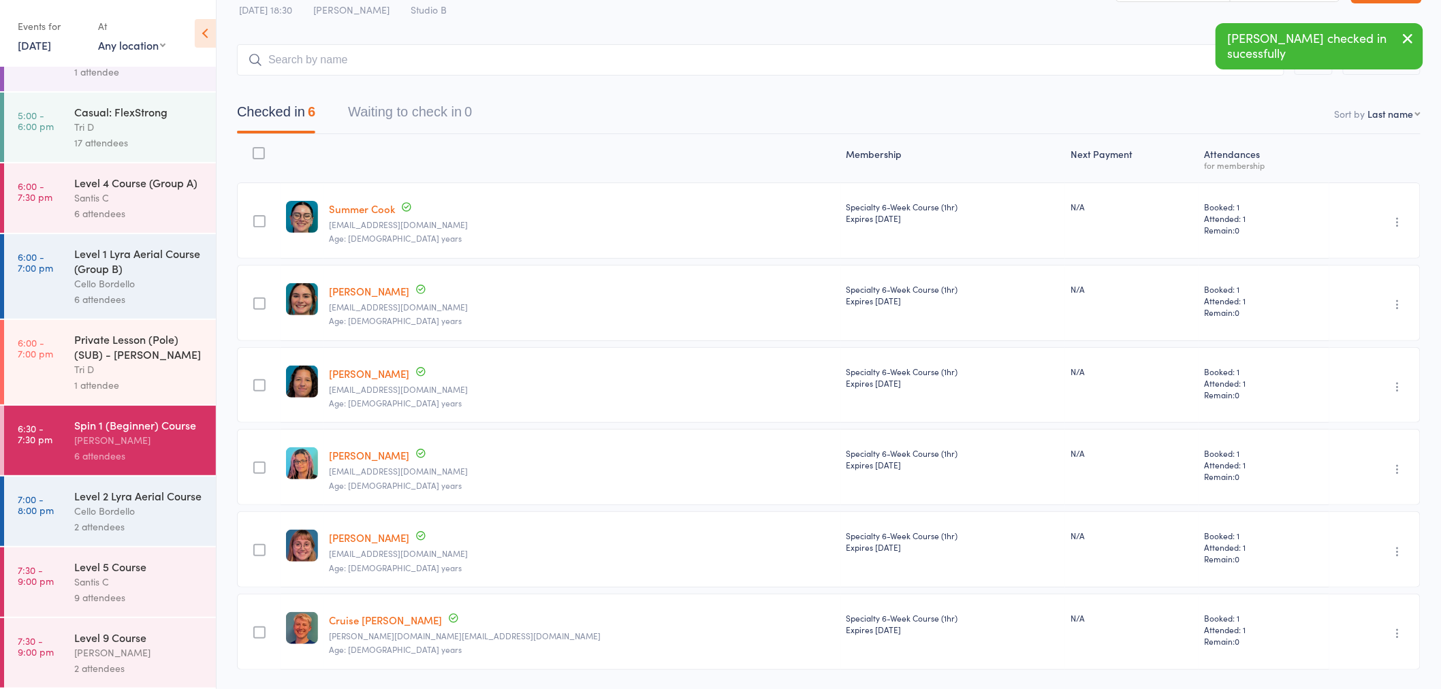
scroll to position [85, 0]
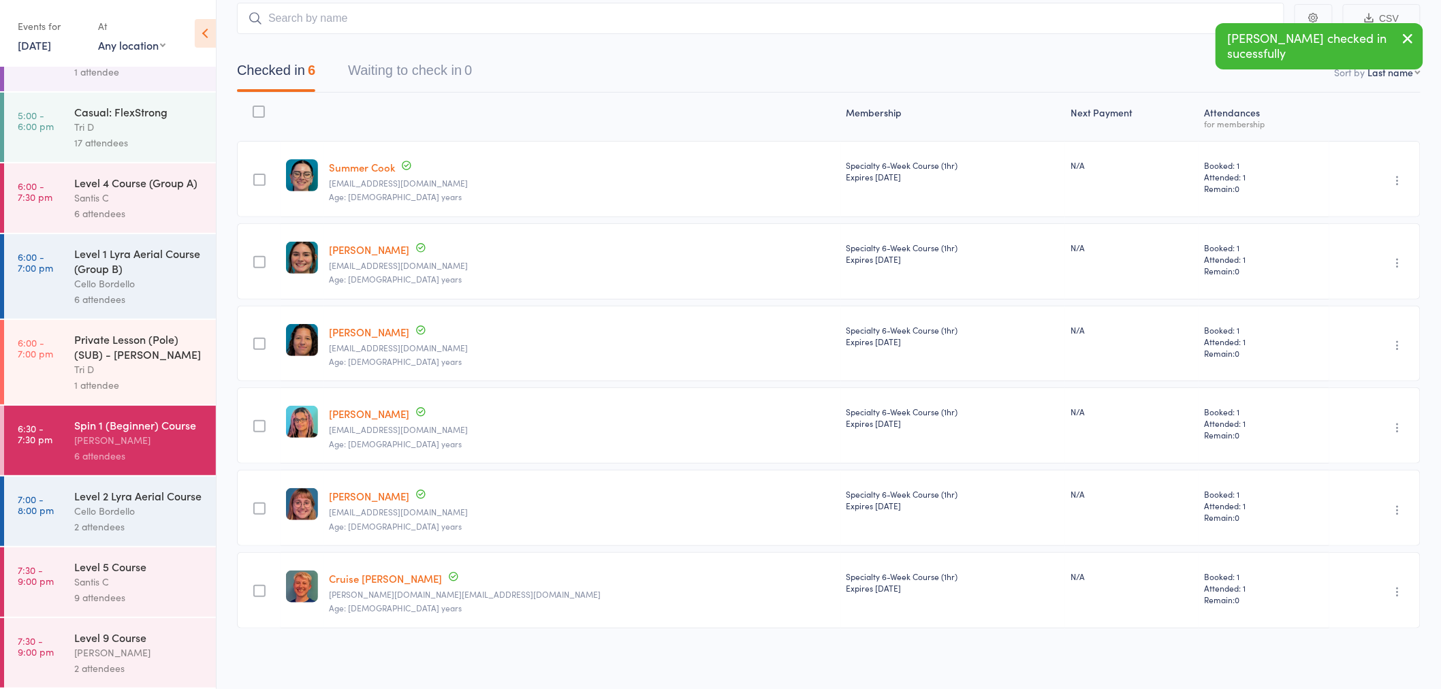
click at [130, 488] on div "Level 2 Lyra Aerial Course" at bounding box center [139, 495] width 130 height 15
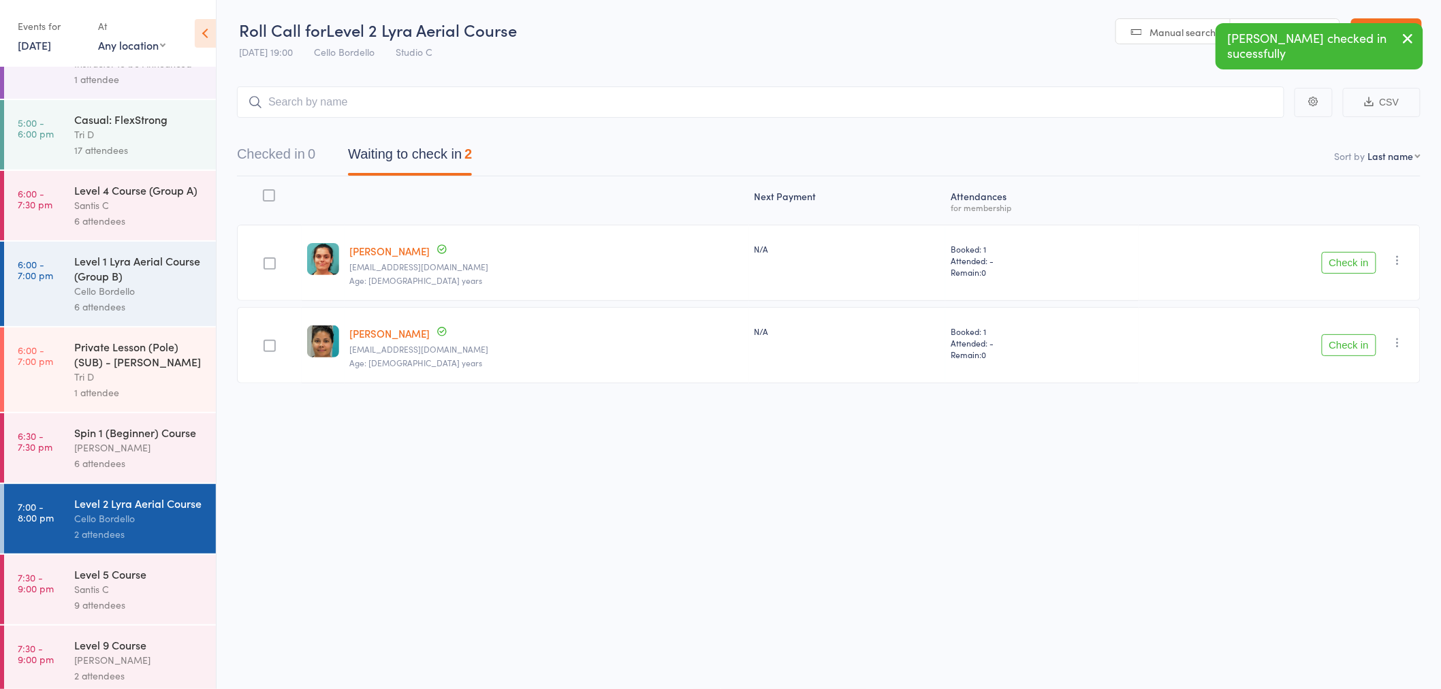
scroll to position [371, 0]
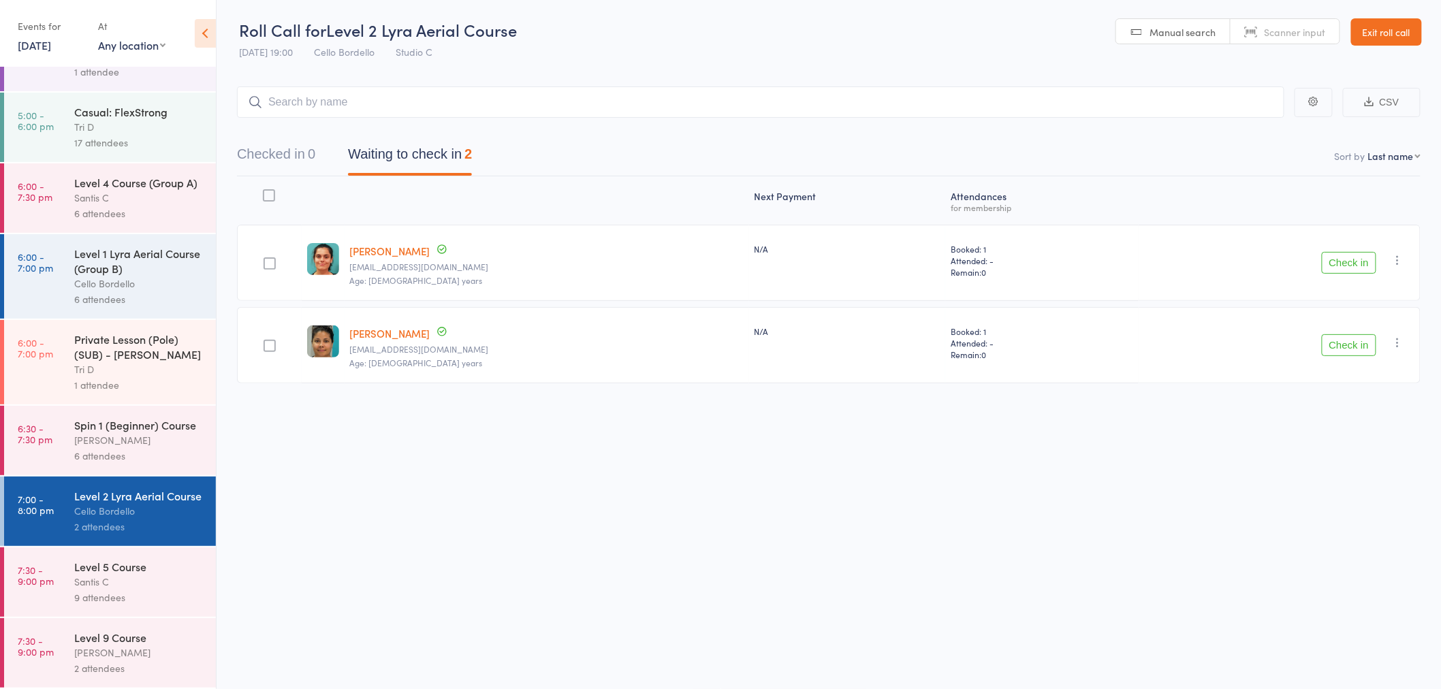
click at [138, 584] on div "Santis C" at bounding box center [139, 582] width 130 height 16
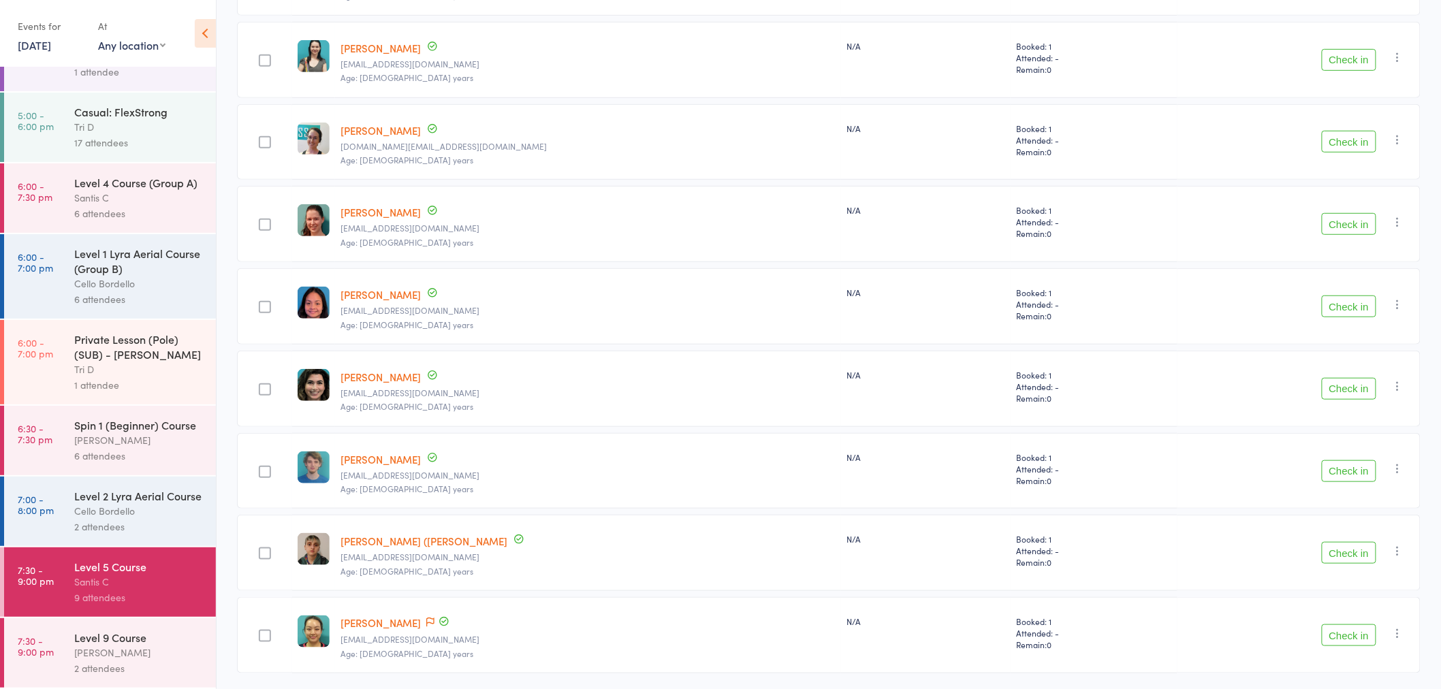
scroll to position [332, 0]
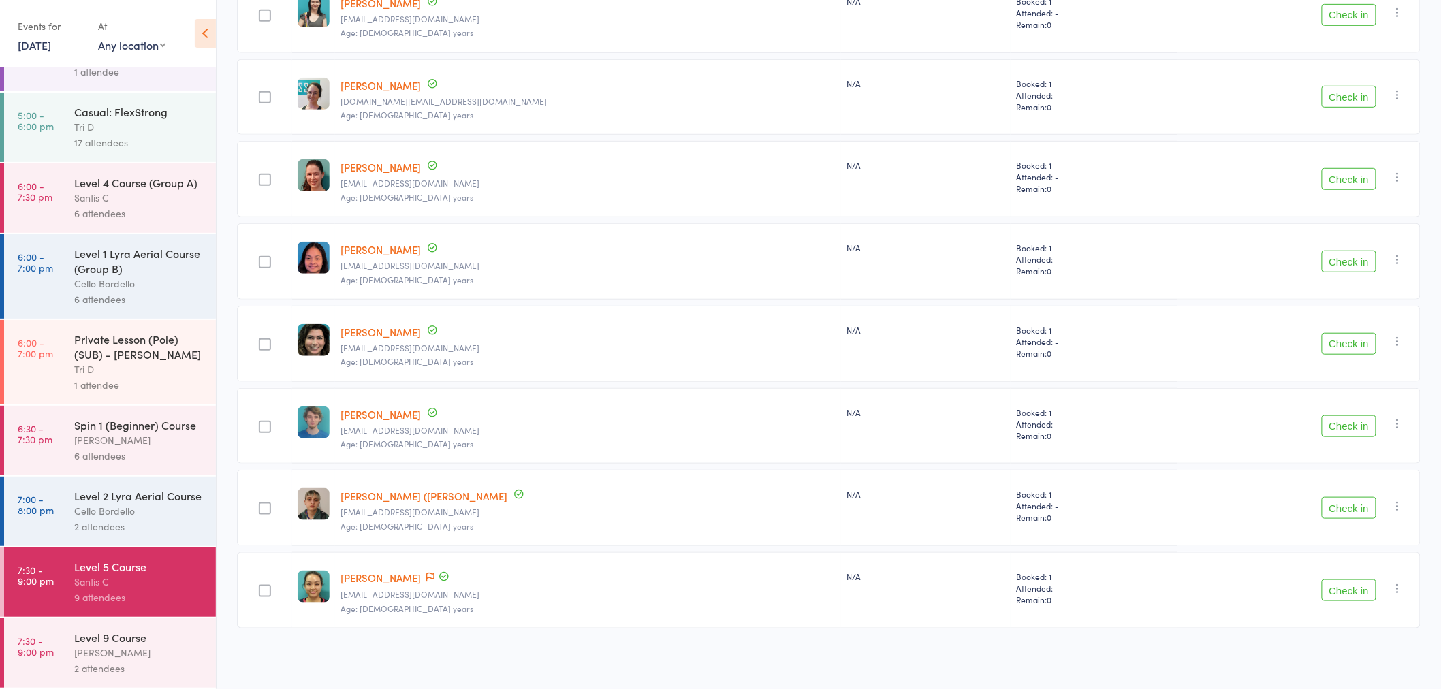
click at [123, 652] on div "Sarah M" at bounding box center [139, 653] width 130 height 16
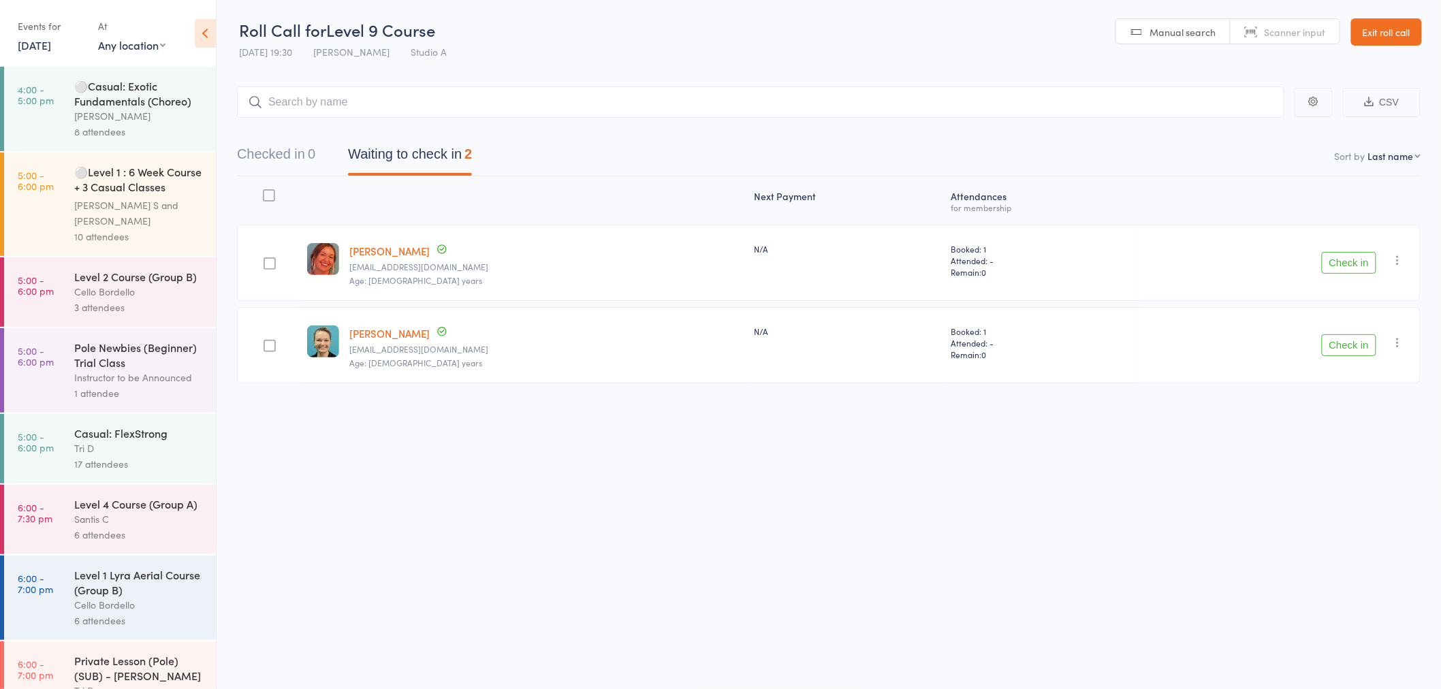
scroll to position [371, 0]
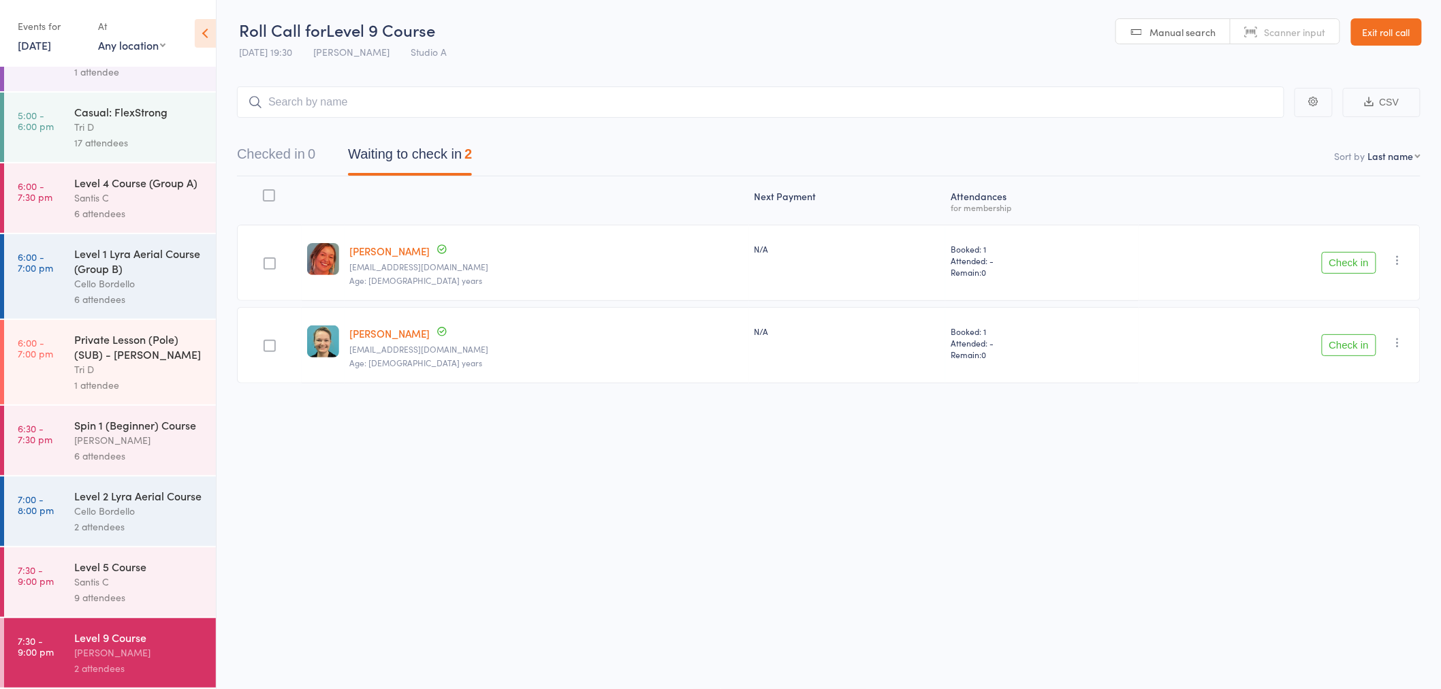
click at [114, 572] on div "Level 5 Course" at bounding box center [139, 566] width 130 height 15
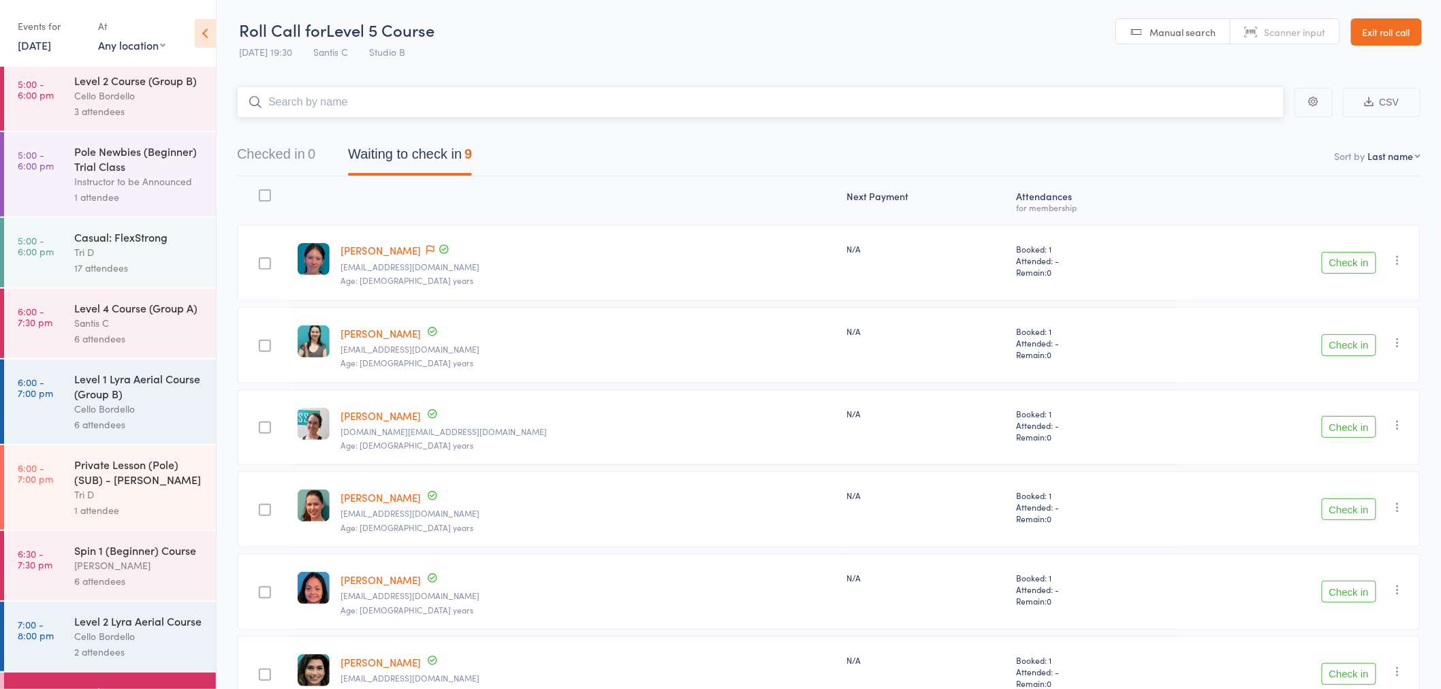
scroll to position [371, 0]
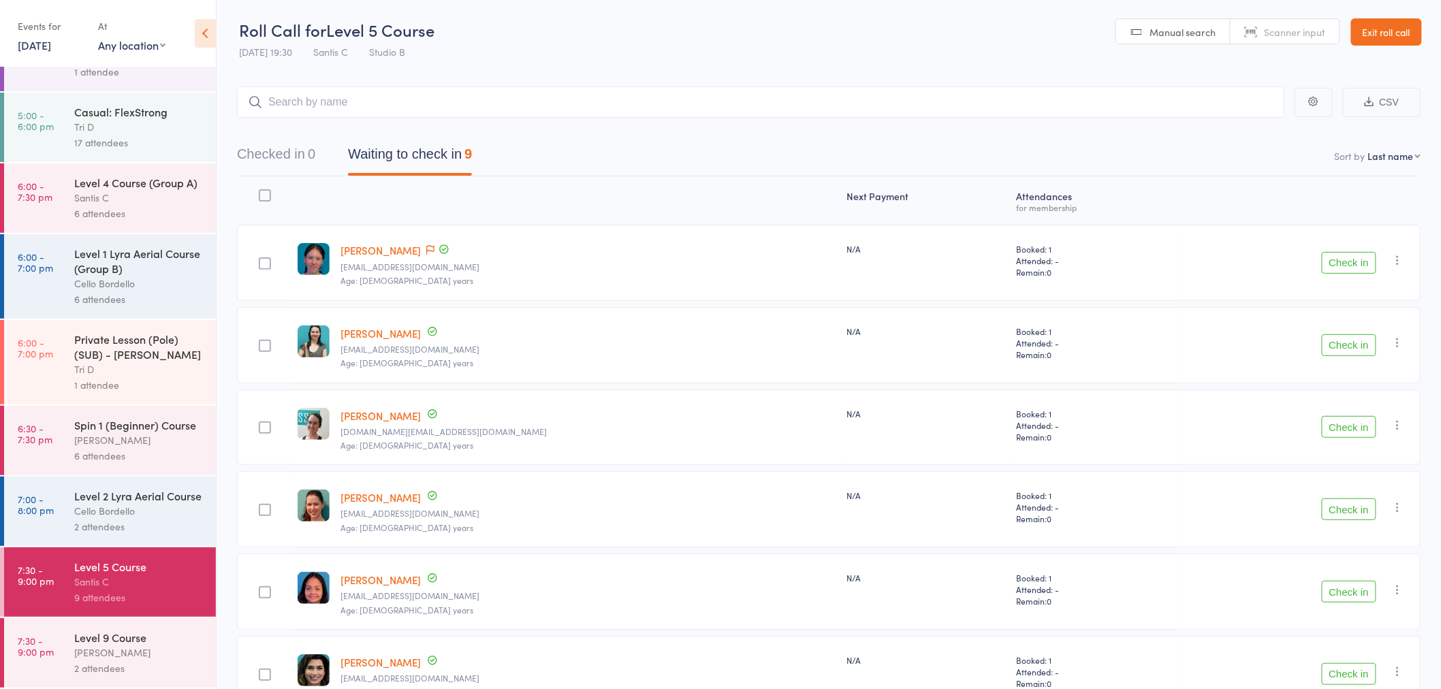
click at [170, 488] on div "Level 2 Lyra Aerial Course" at bounding box center [139, 495] width 130 height 15
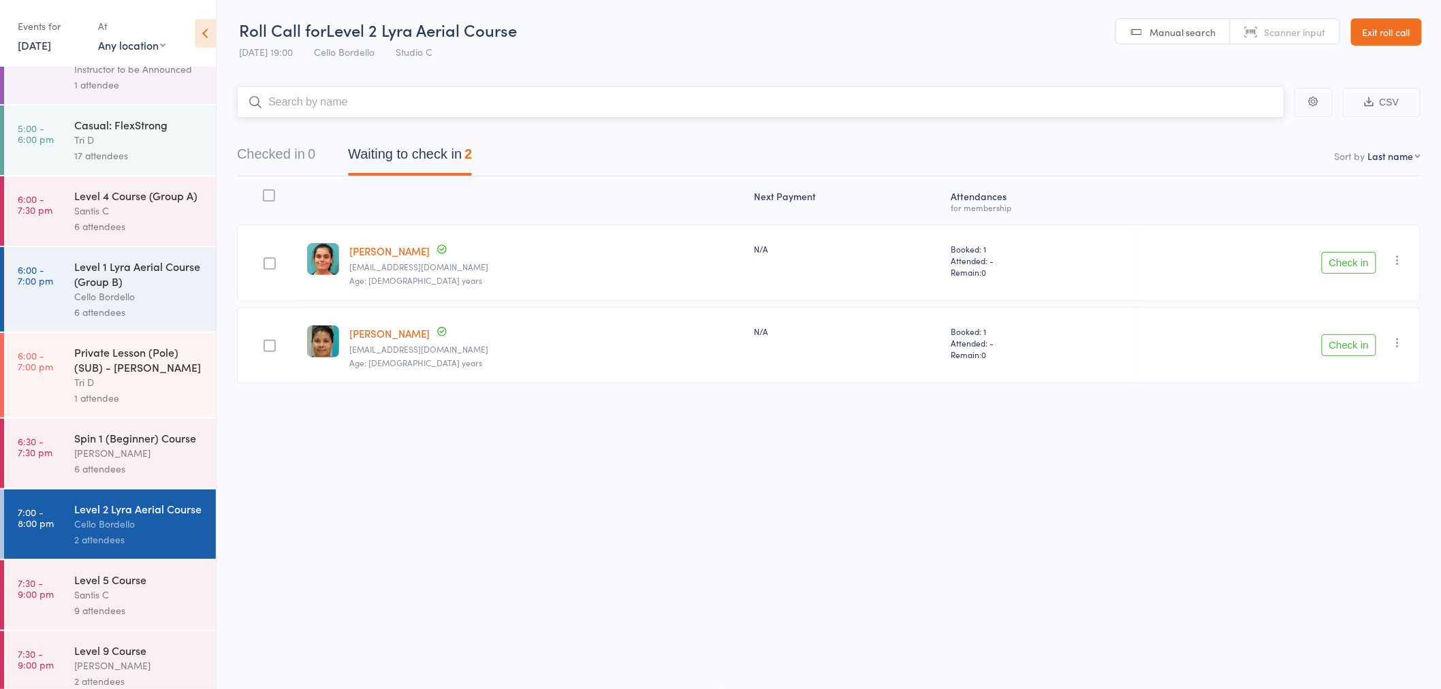
scroll to position [371, 0]
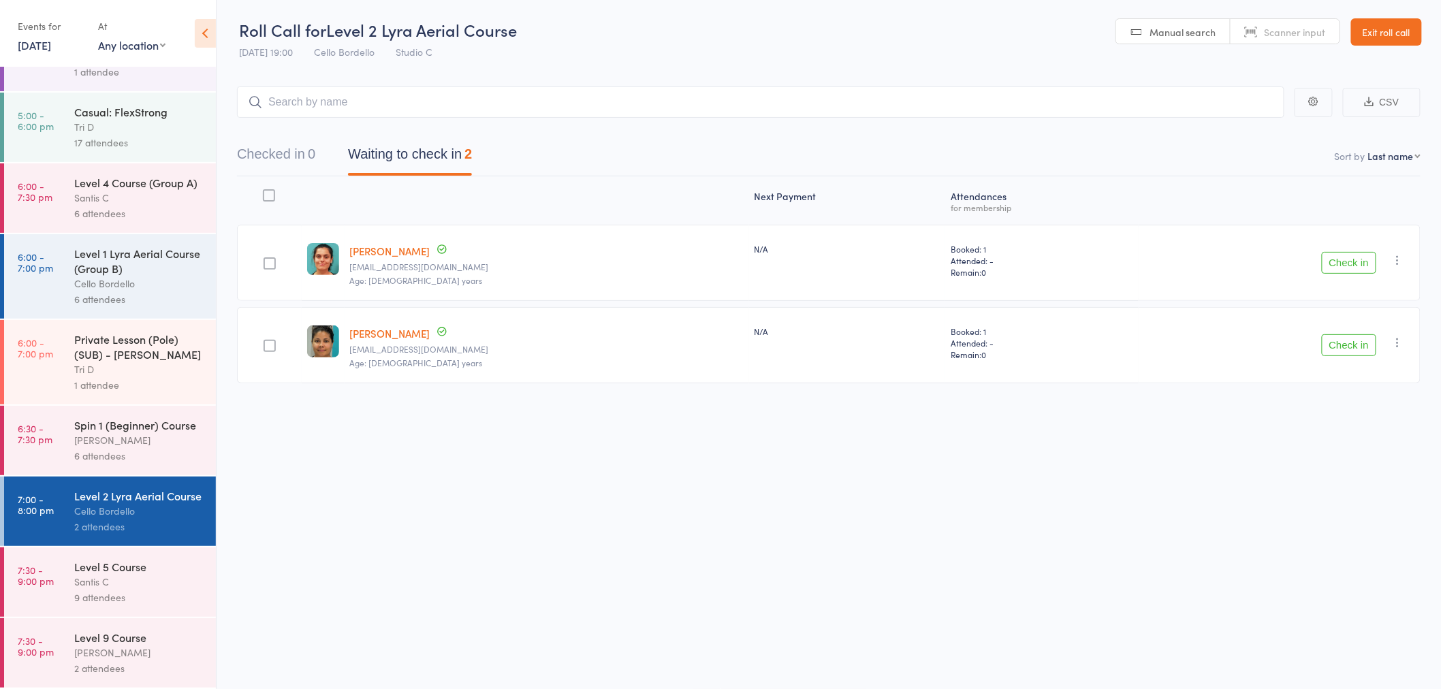
click at [144, 606] on div "Level 5 Course Santis C 9 attendees" at bounding box center [145, 582] width 142 height 69
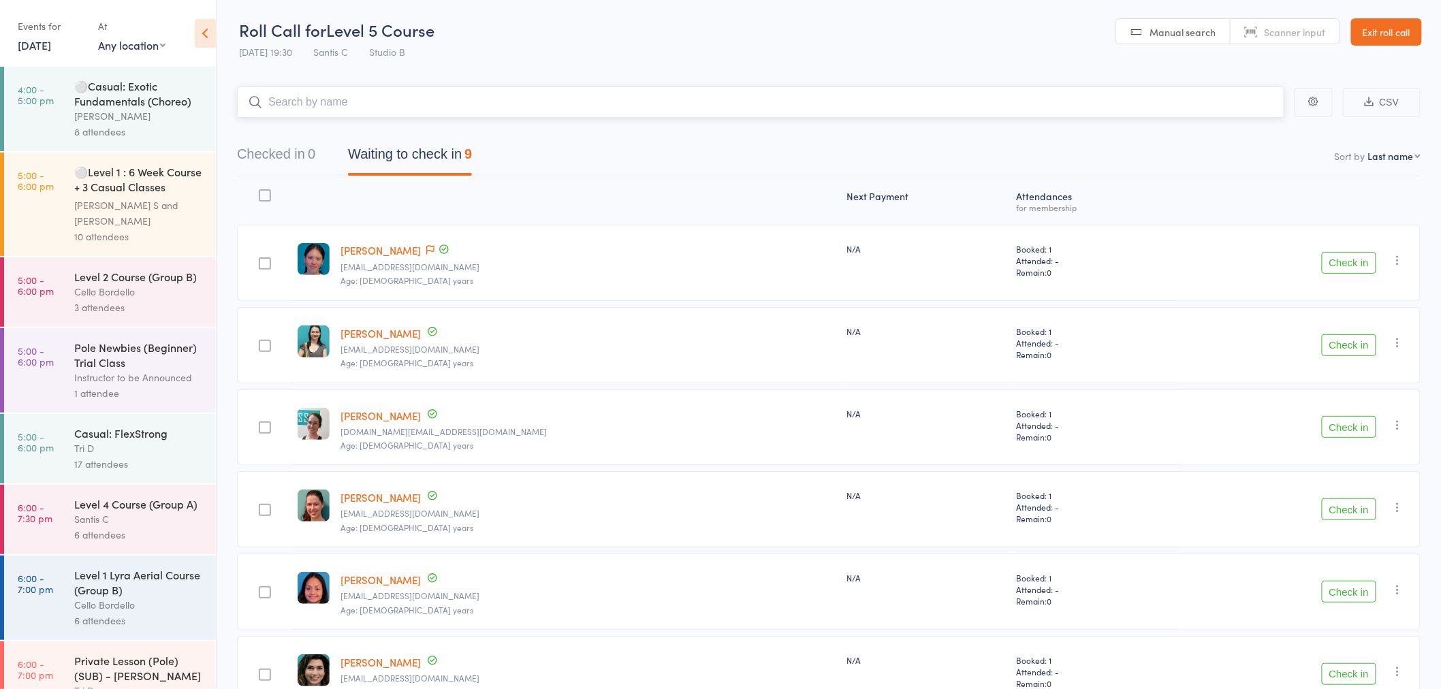
click at [432, 160] on button "Waiting to check in 9" at bounding box center [410, 158] width 124 height 36
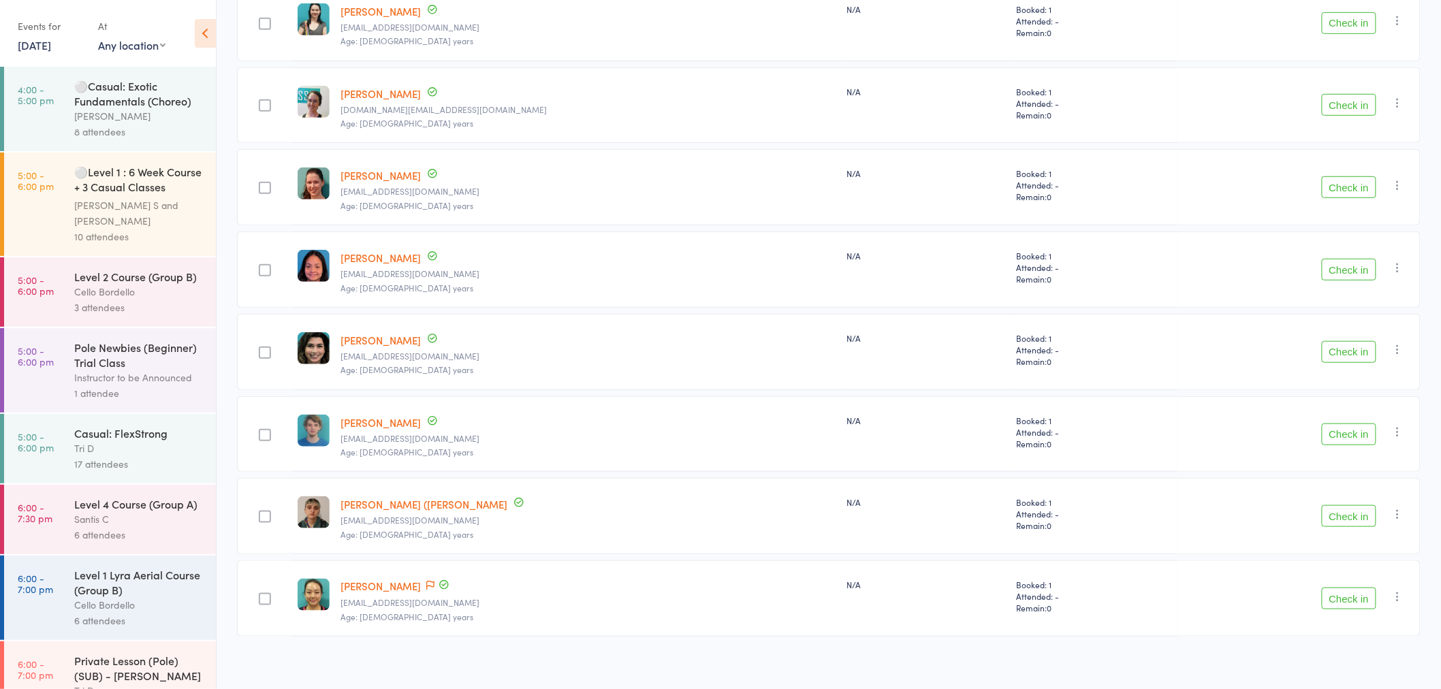
scroll to position [332, 0]
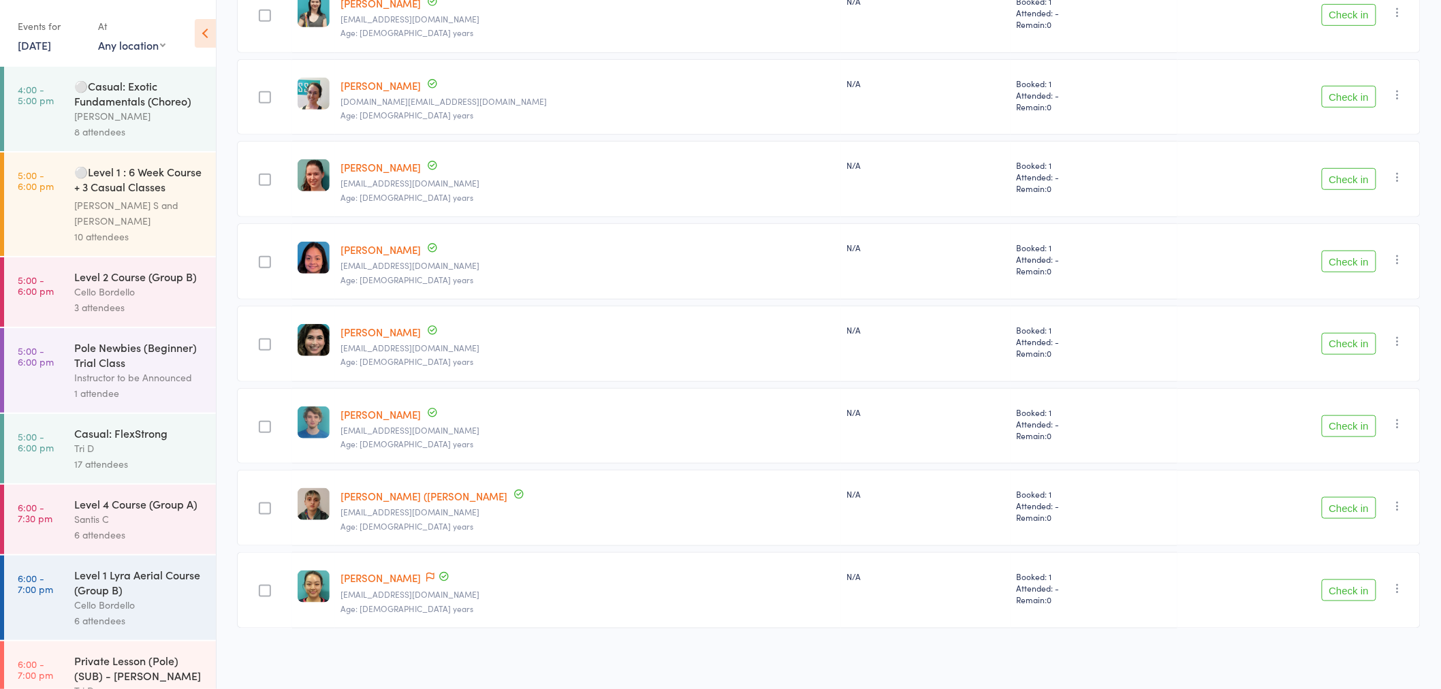
click at [1353, 515] on button "Check in" at bounding box center [1349, 508] width 54 height 22
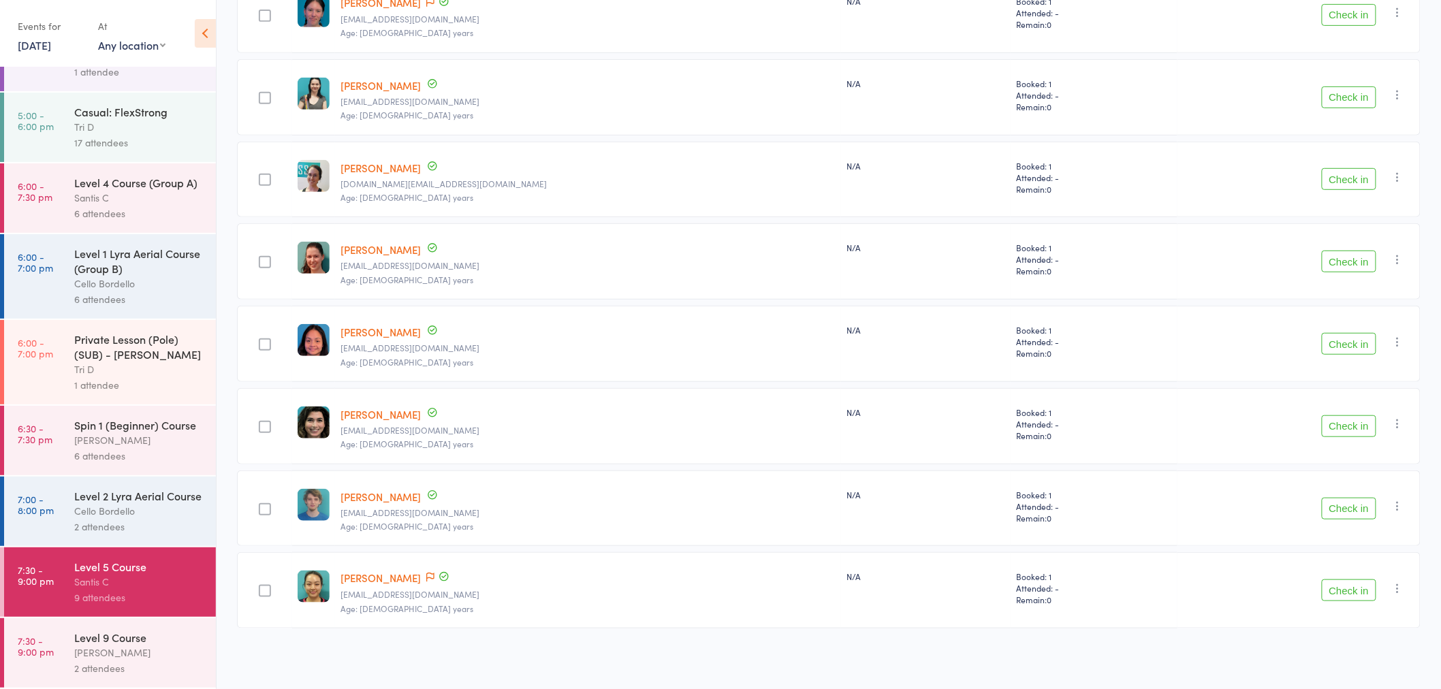
scroll to position [371, 0]
click at [106, 488] on div "Level 2 Lyra Aerial Course" at bounding box center [139, 495] width 130 height 15
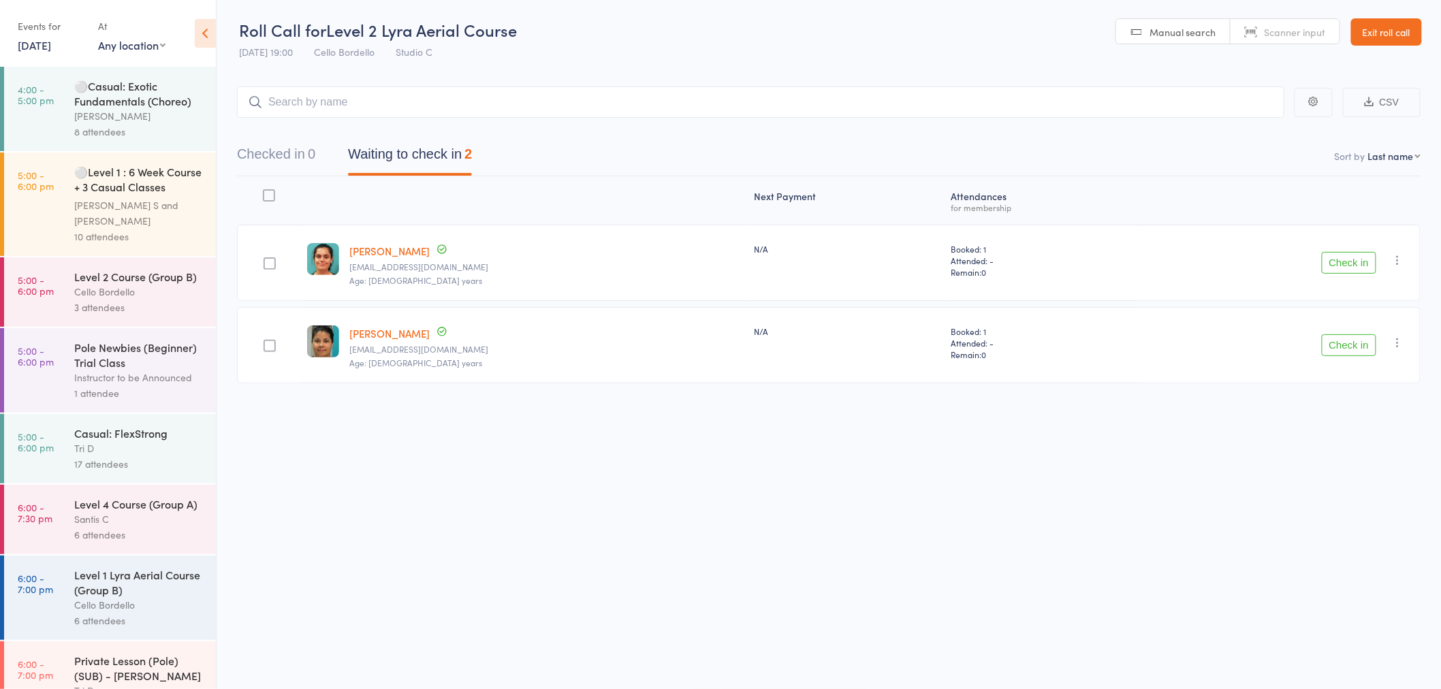
click at [457, 166] on button "Waiting to check in 2" at bounding box center [410, 158] width 124 height 36
click at [1357, 334] on button "Check in" at bounding box center [1349, 345] width 54 height 22
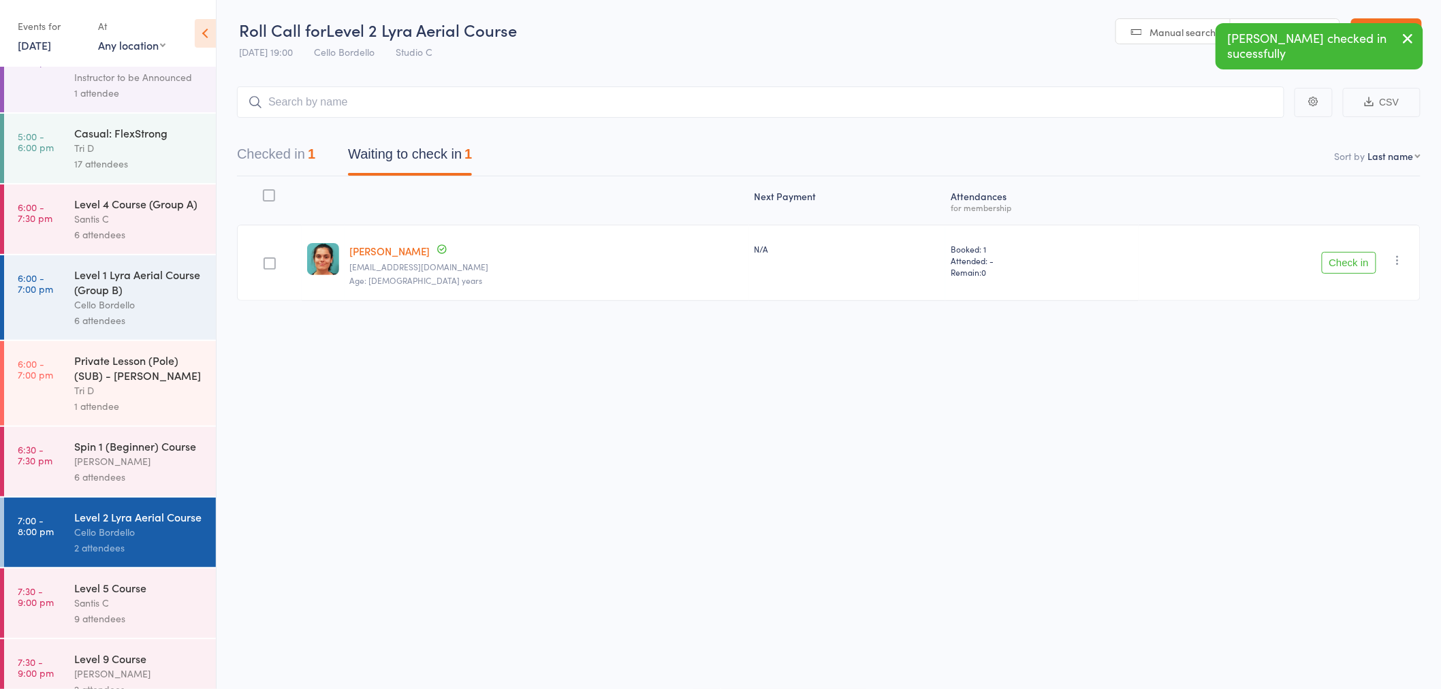
scroll to position [371, 0]
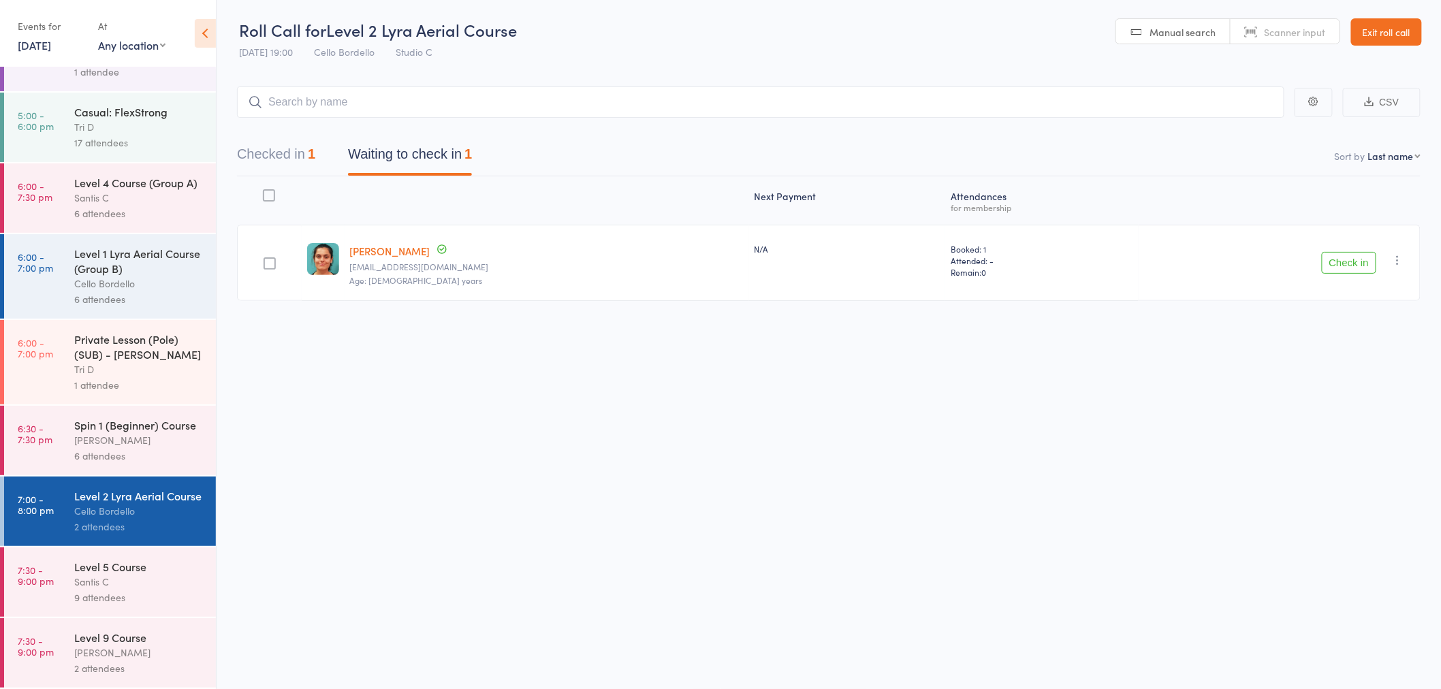
click at [1326, 266] on button "Check in" at bounding box center [1349, 263] width 54 height 22
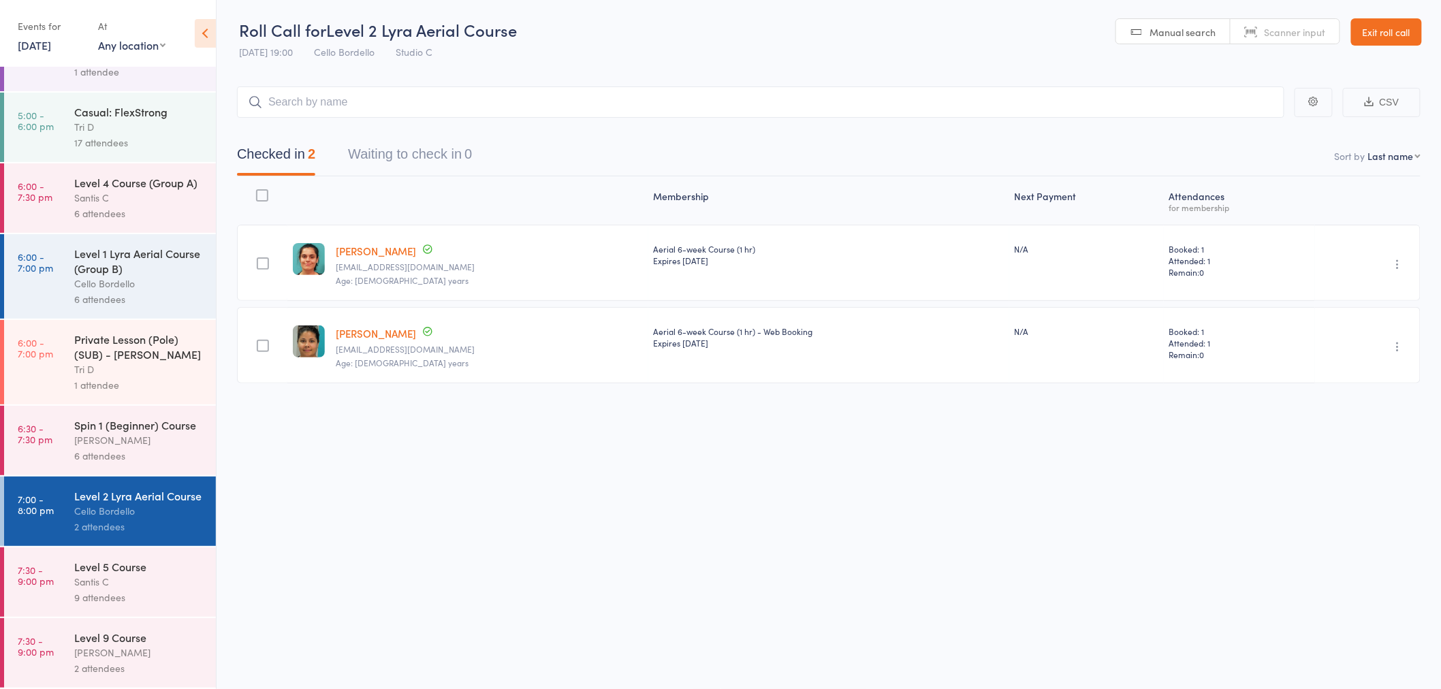
click at [84, 583] on div "Santis C" at bounding box center [139, 582] width 130 height 16
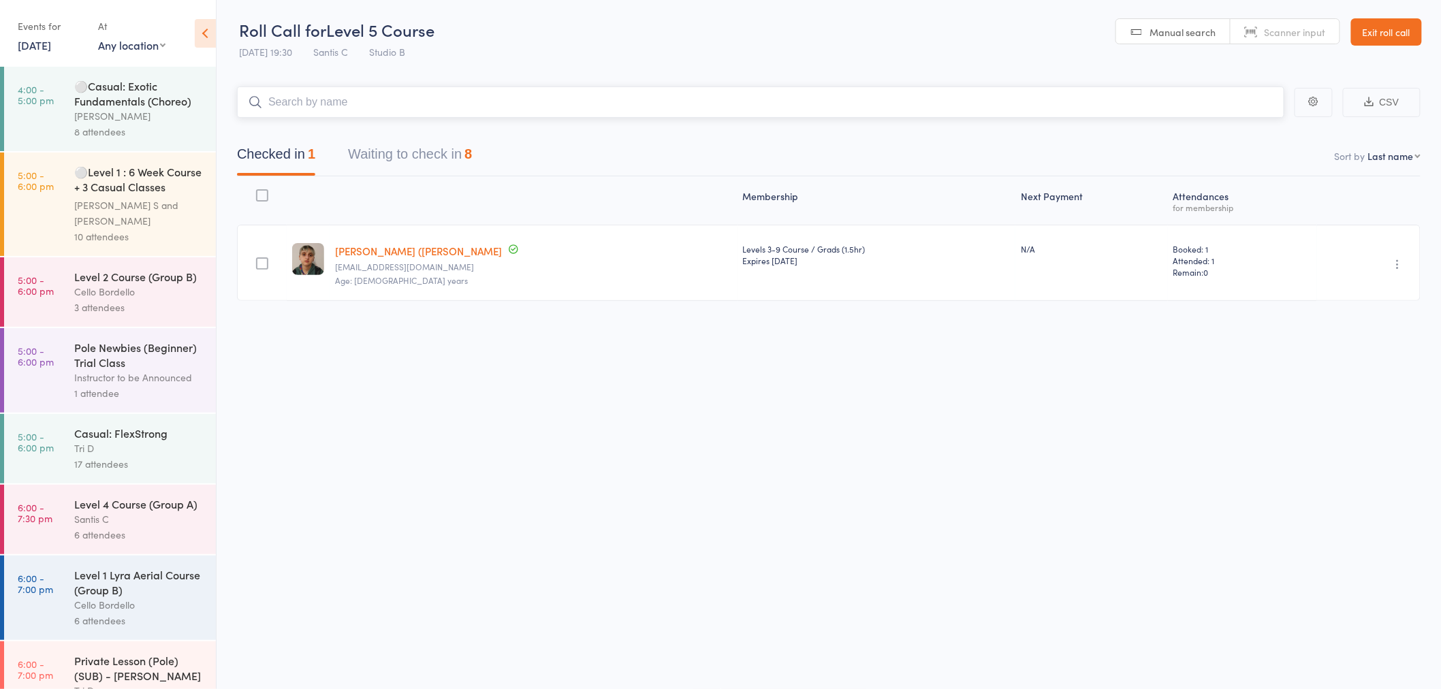
scroll to position [371, 0]
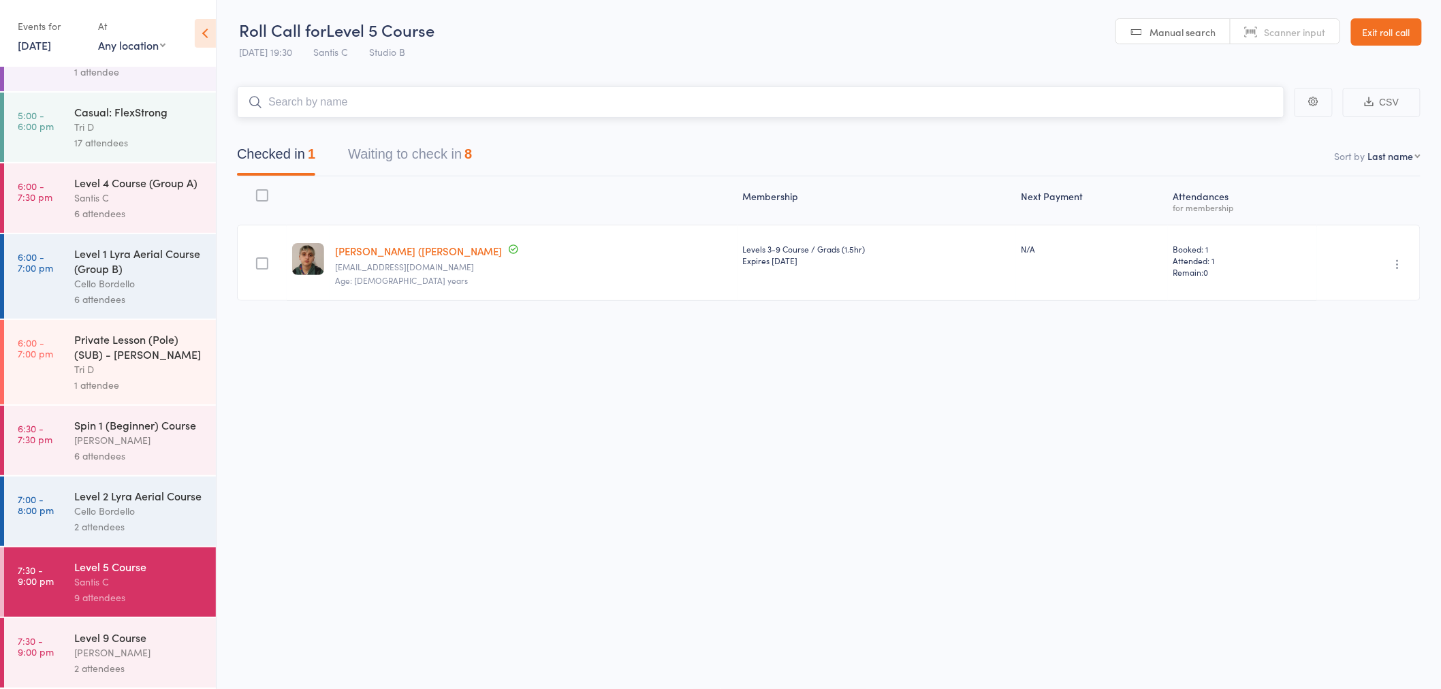
click at [378, 152] on button "Waiting to check in 8" at bounding box center [410, 158] width 124 height 36
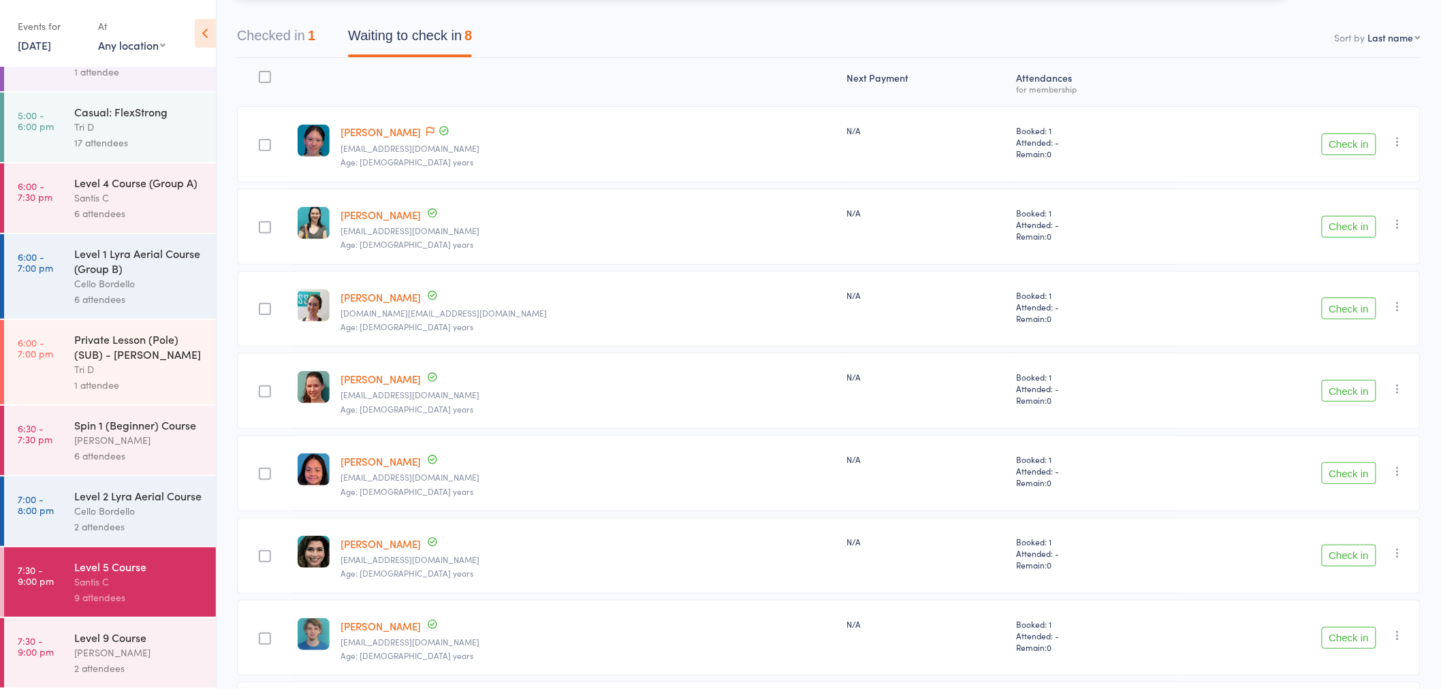
scroll to position [249, 0]
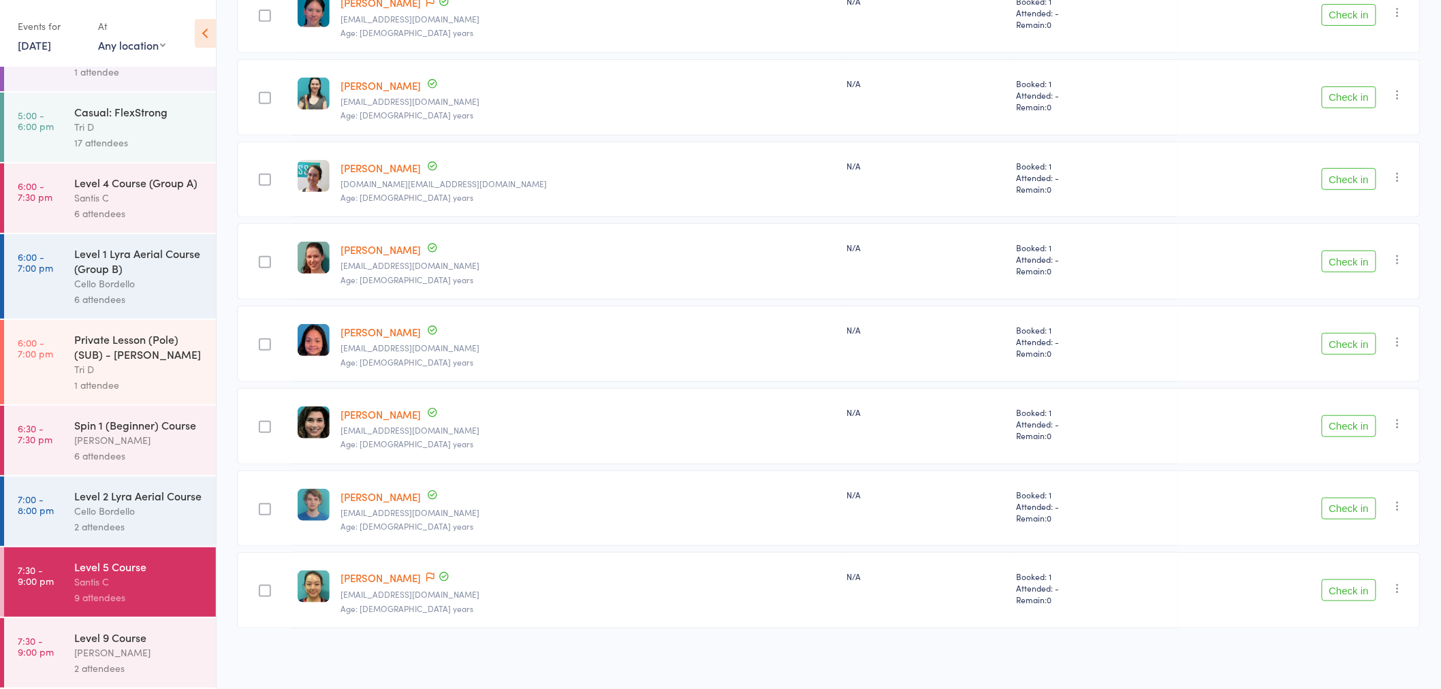
click at [1363, 588] on button "Check in" at bounding box center [1349, 591] width 54 height 22
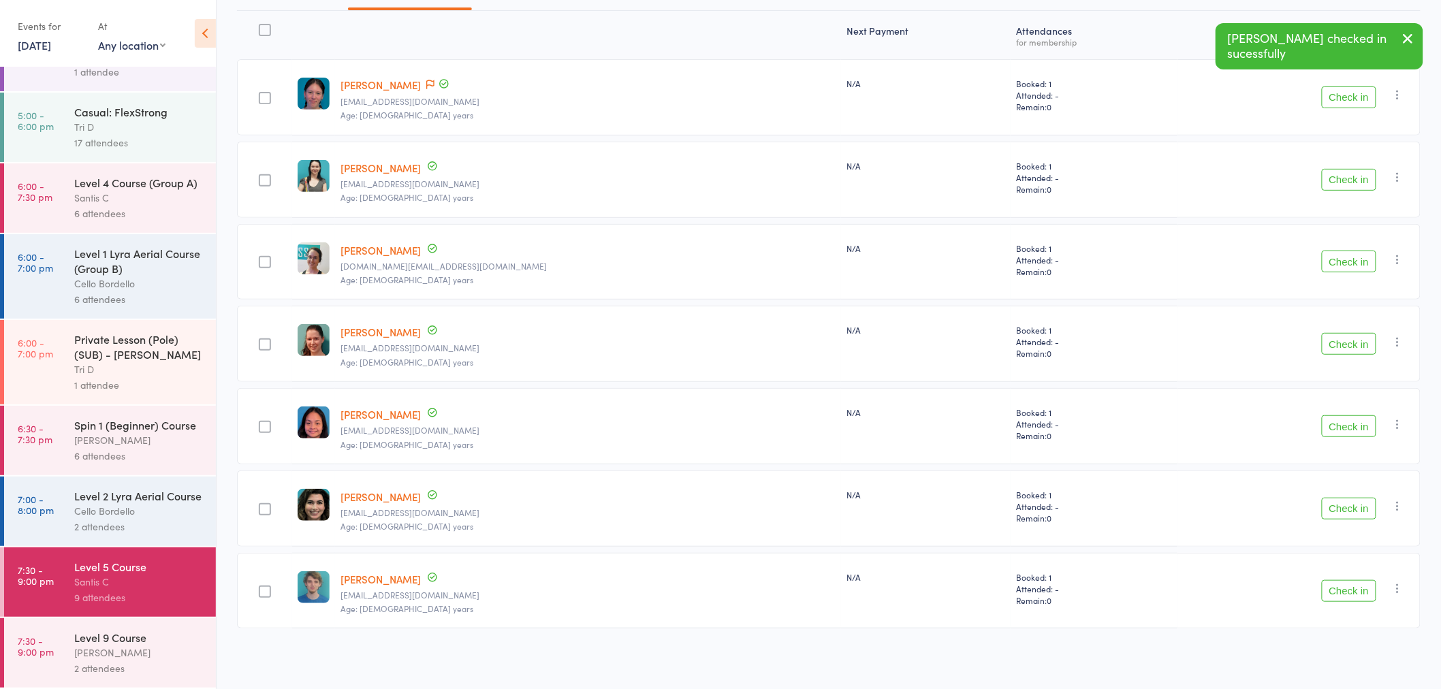
scroll to position [0, 0]
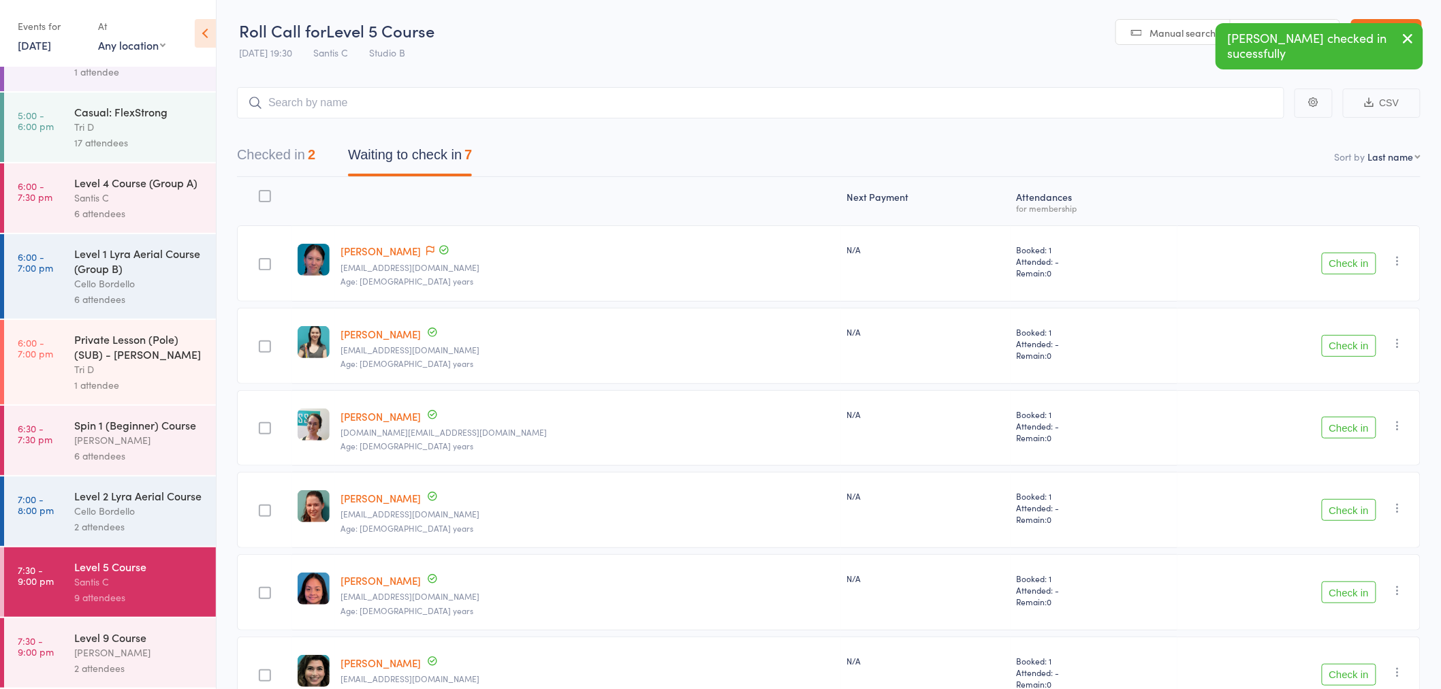
click at [272, 148] on button "Checked in 2" at bounding box center [276, 158] width 78 height 36
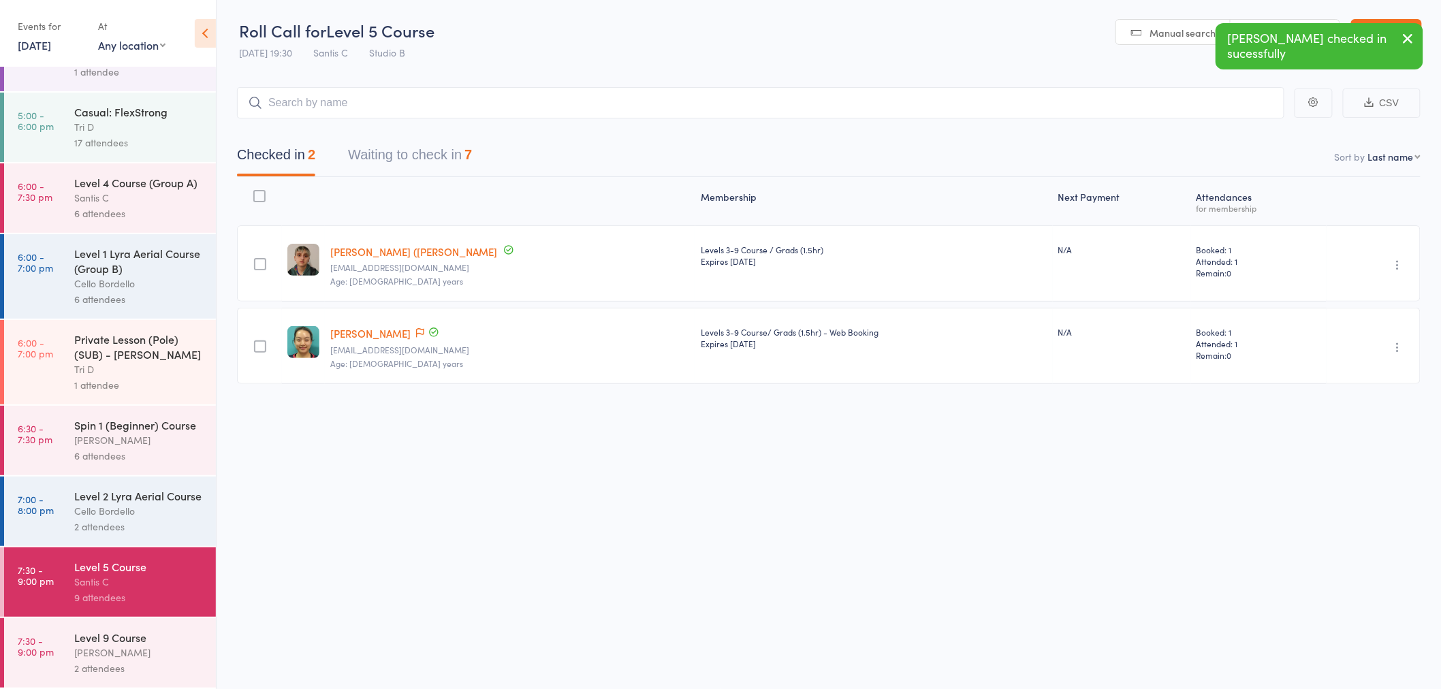
click at [463, 146] on button "Waiting to check in 7" at bounding box center [410, 158] width 124 height 36
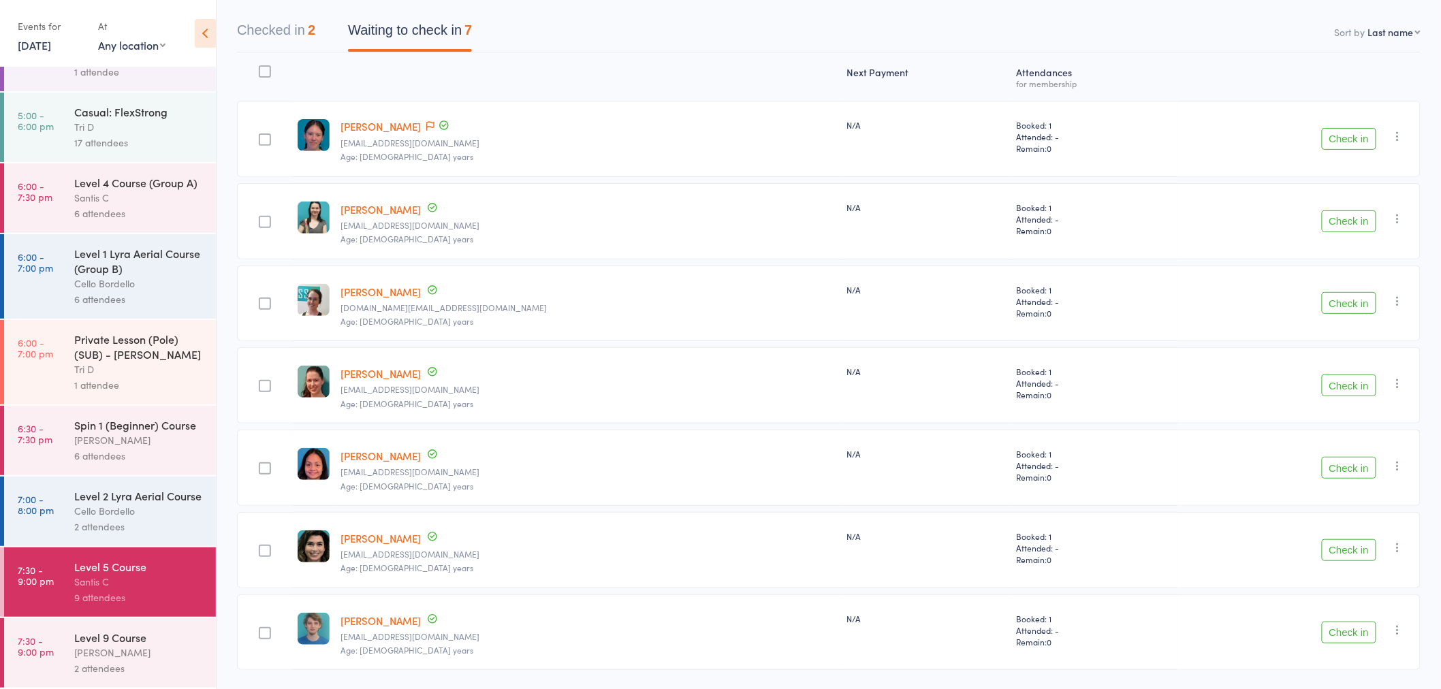
scroll to position [168, 0]
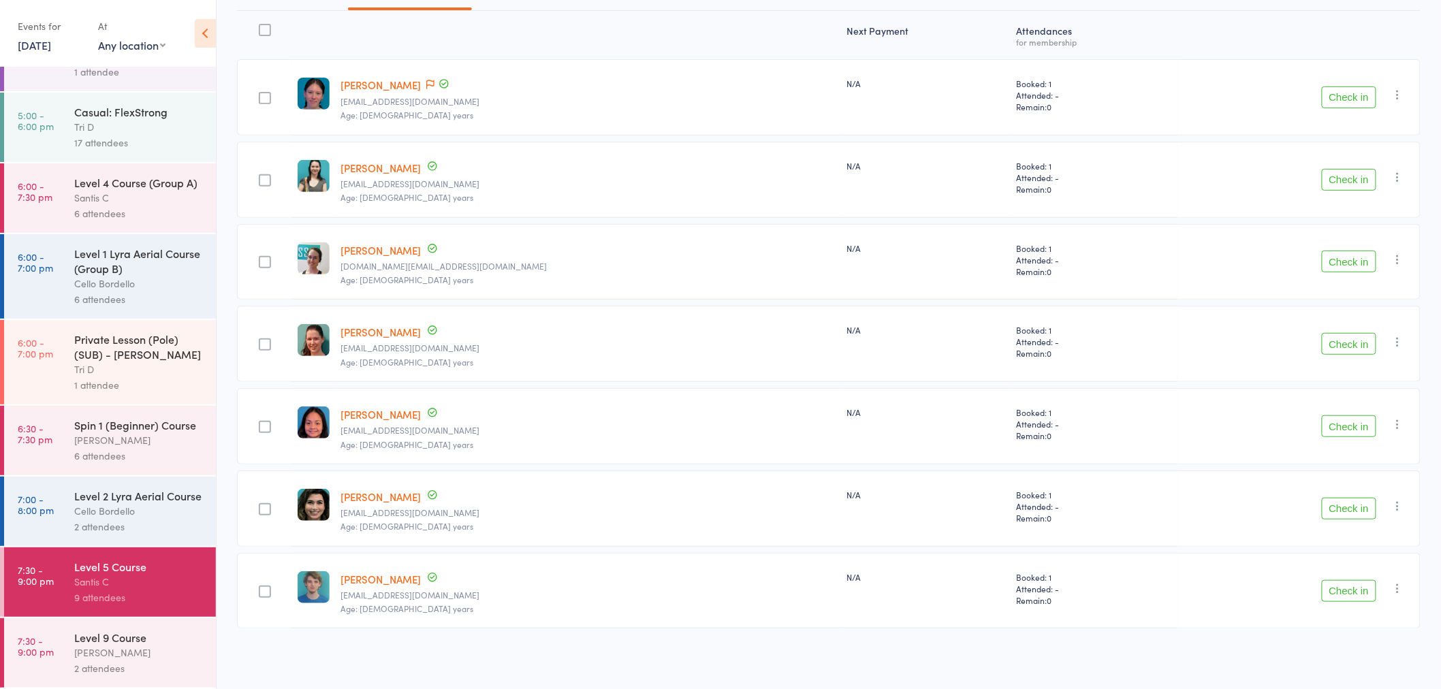
click at [167, 637] on div "Level 9 Course" at bounding box center [139, 637] width 130 height 15
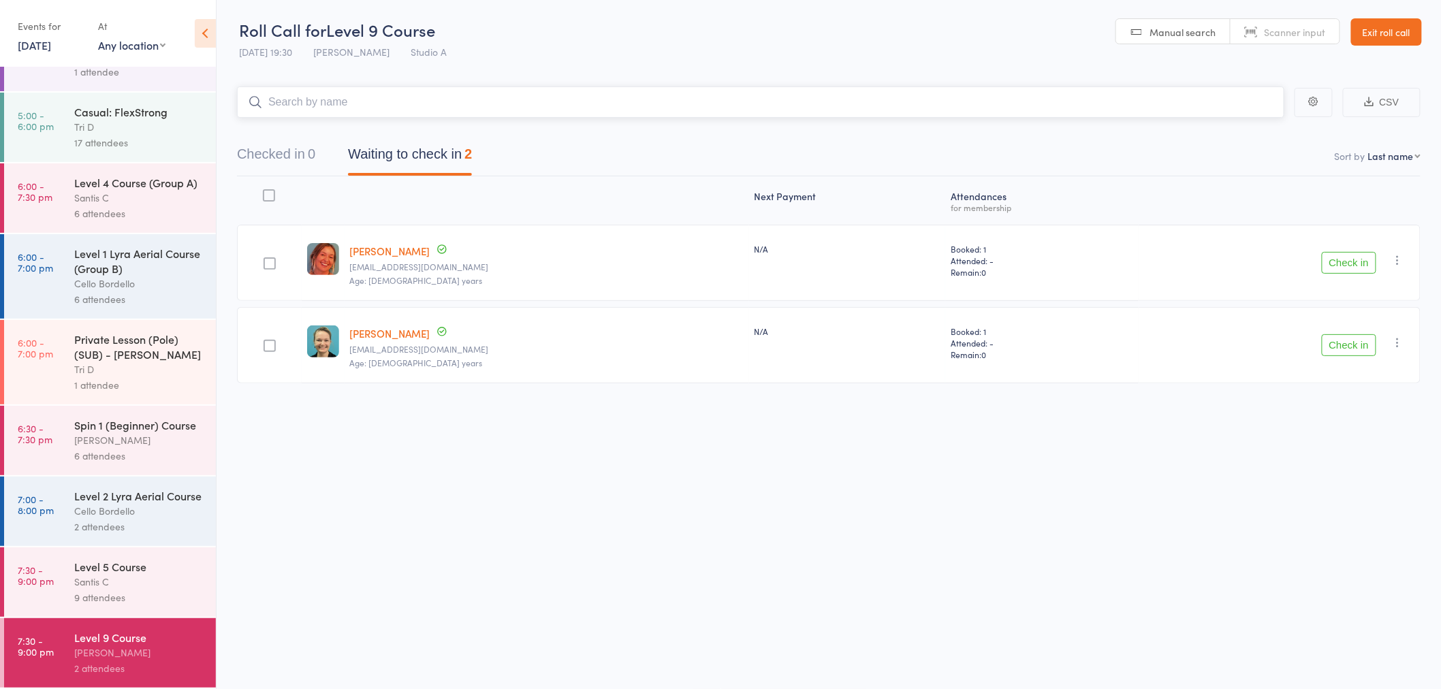
scroll to position [371, 0]
click at [125, 594] on div "9 attendees" at bounding box center [139, 598] width 130 height 16
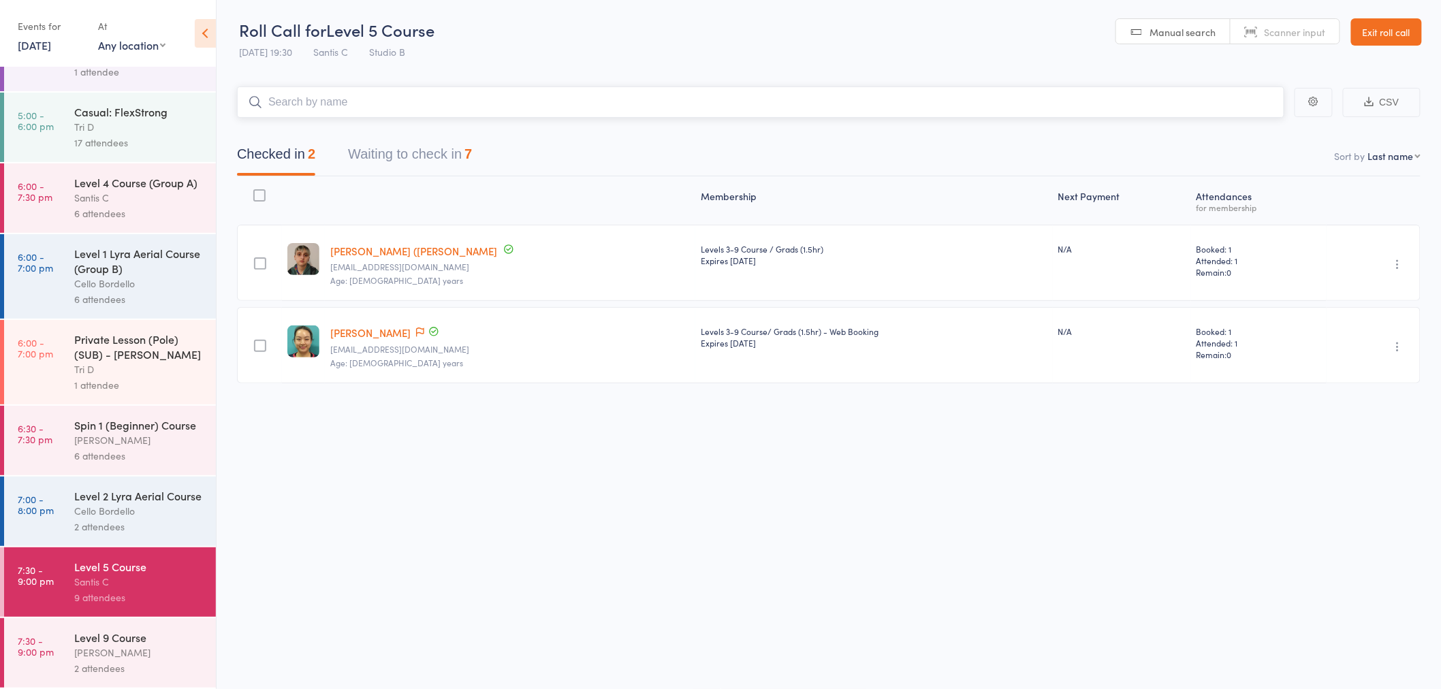
scroll to position [371, 0]
drag, startPoint x: 400, startPoint y: 133, endPoint x: 403, endPoint y: 143, distance: 10.4
click at [400, 136] on div "Checked in 2 Waiting to check in 7" at bounding box center [829, 147] width 1184 height 59
click at [403, 144] on button "Waiting to check in 7" at bounding box center [410, 158] width 124 height 36
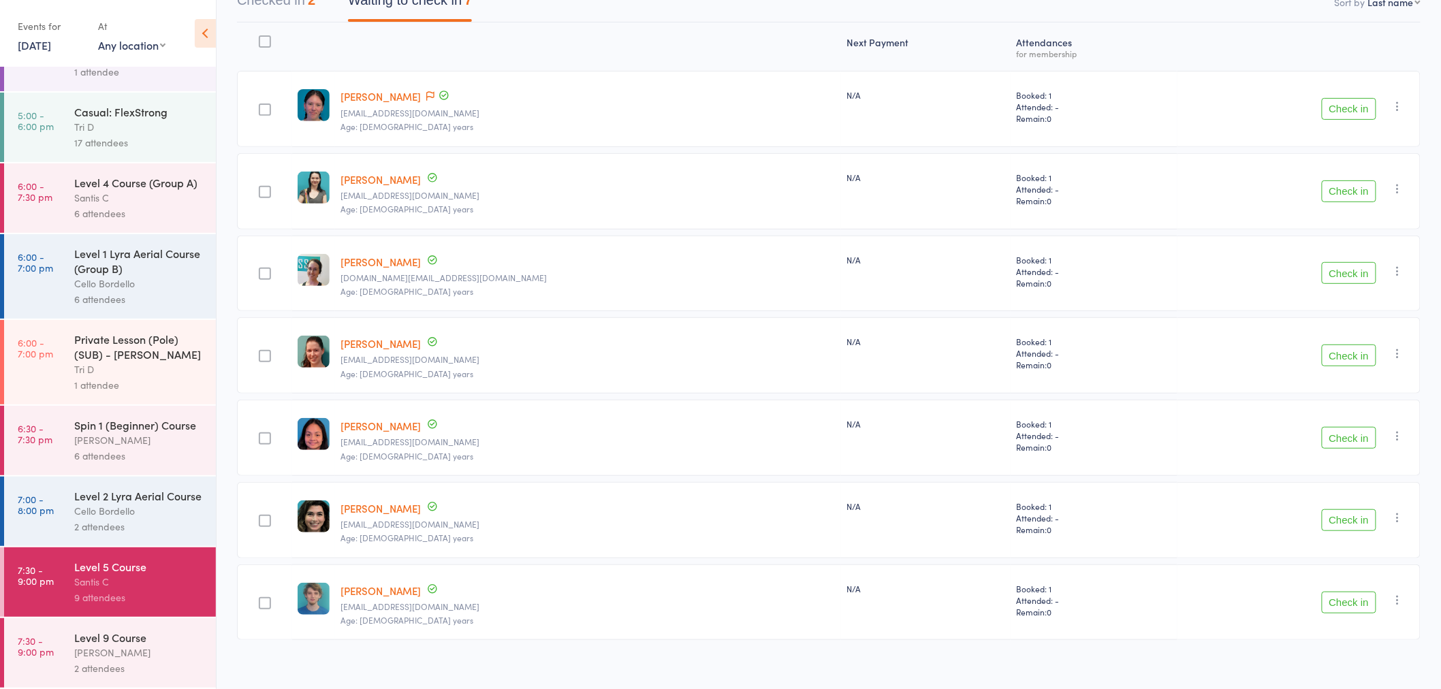
scroll to position [168, 0]
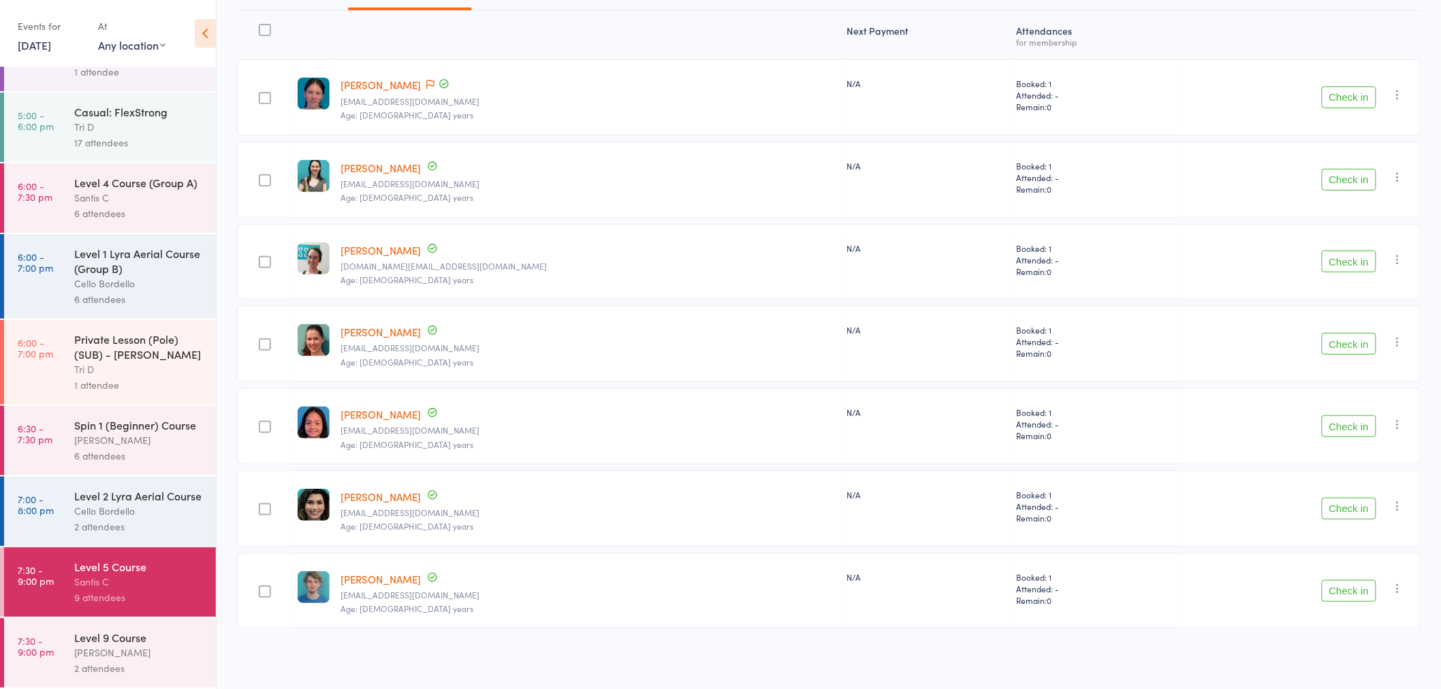
drag, startPoint x: 1350, startPoint y: 511, endPoint x: 989, endPoint y: 436, distance: 368.6
click at [1350, 509] on button "Check in" at bounding box center [1349, 509] width 54 height 22
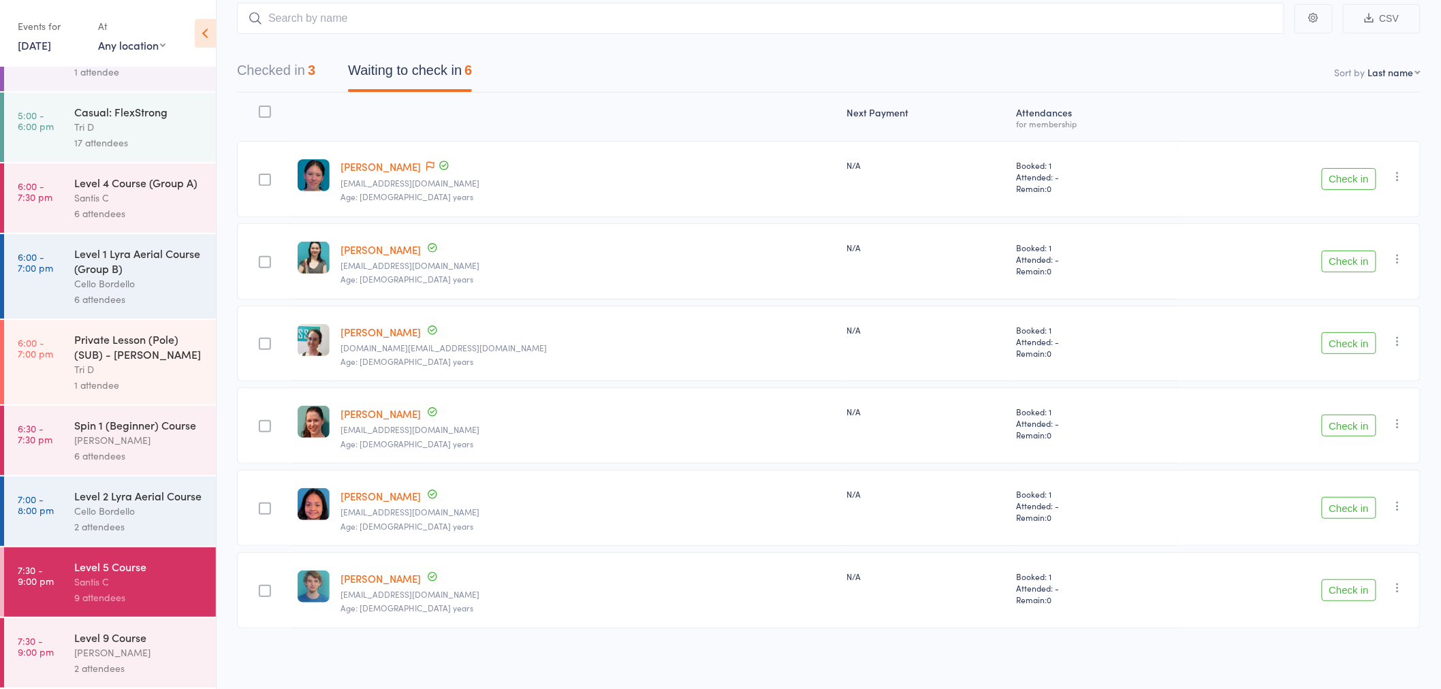
click at [1363, 429] on button "Check in" at bounding box center [1349, 426] width 54 height 22
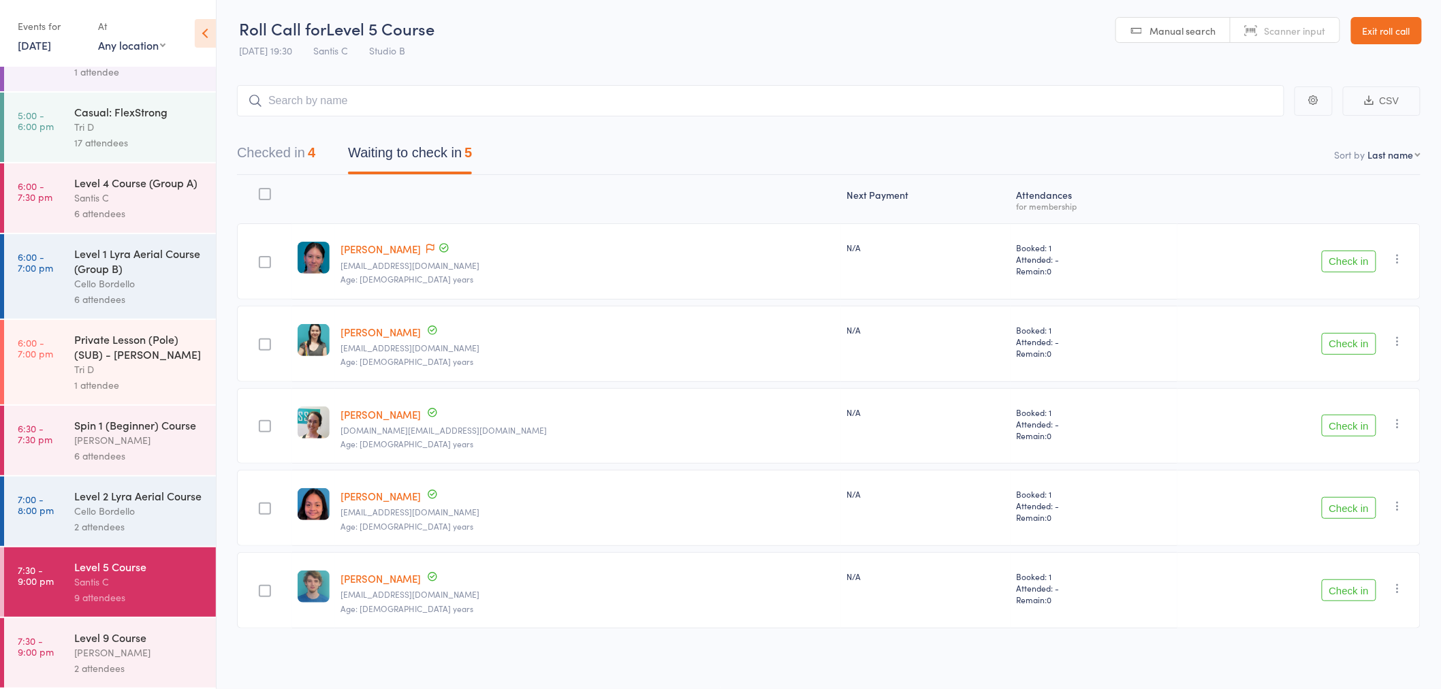
click at [1328, 509] on button "Check in" at bounding box center [1349, 508] width 54 height 22
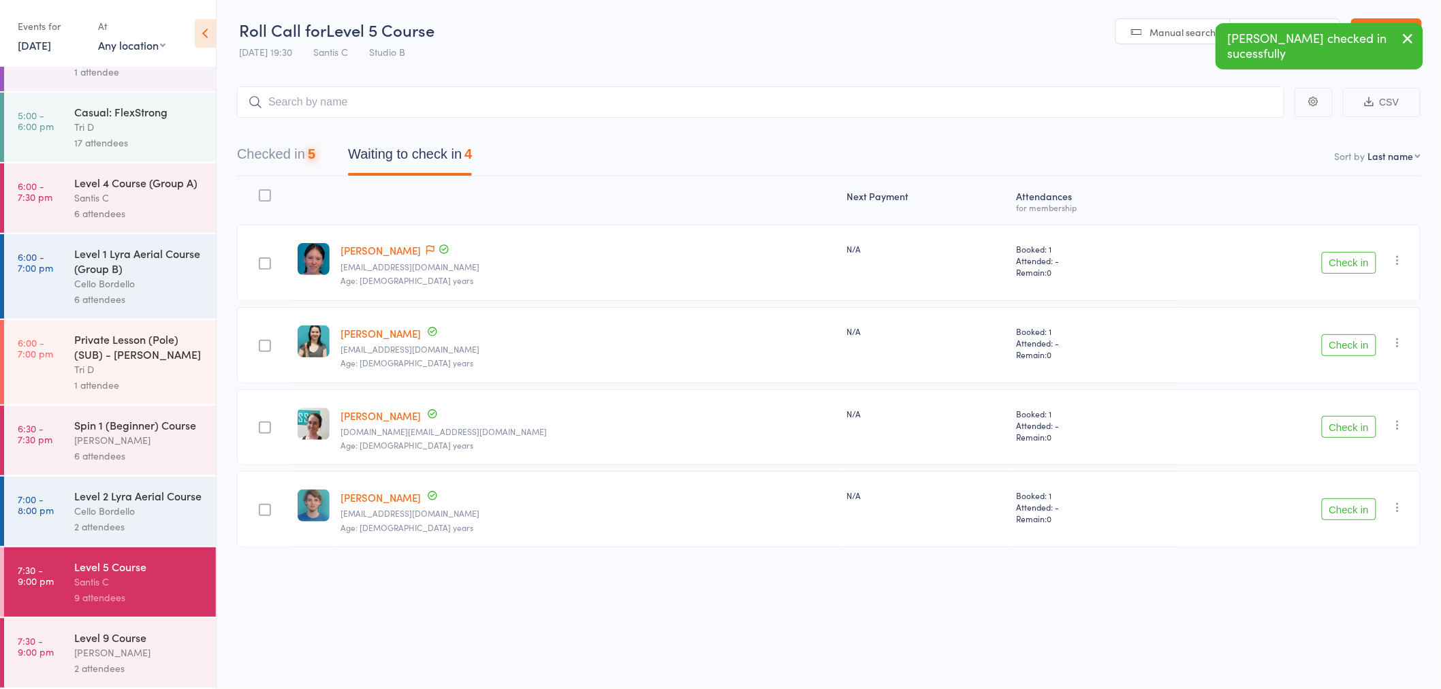
click at [1344, 512] on button "Check in" at bounding box center [1349, 510] width 54 height 22
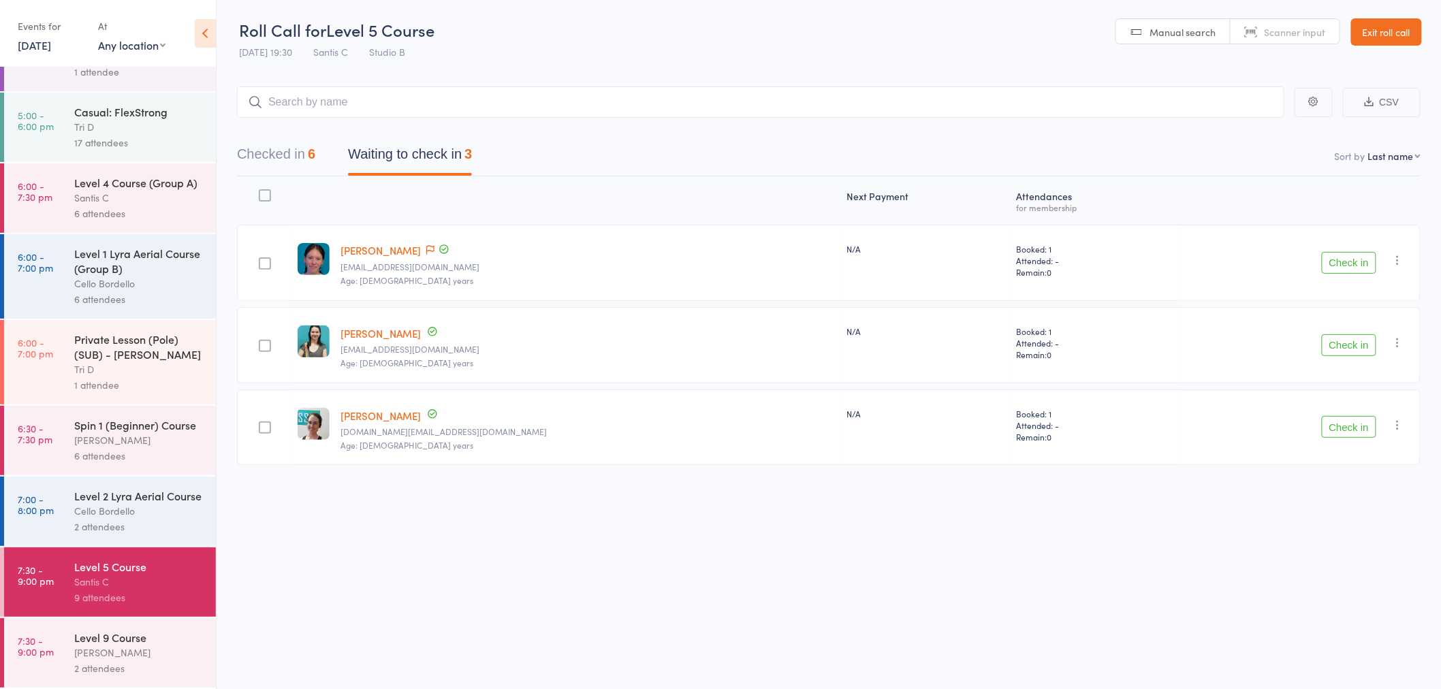
click at [1357, 345] on button "Check in" at bounding box center [1349, 345] width 54 height 22
click at [144, 658] on div "[PERSON_NAME]" at bounding box center [139, 653] width 130 height 16
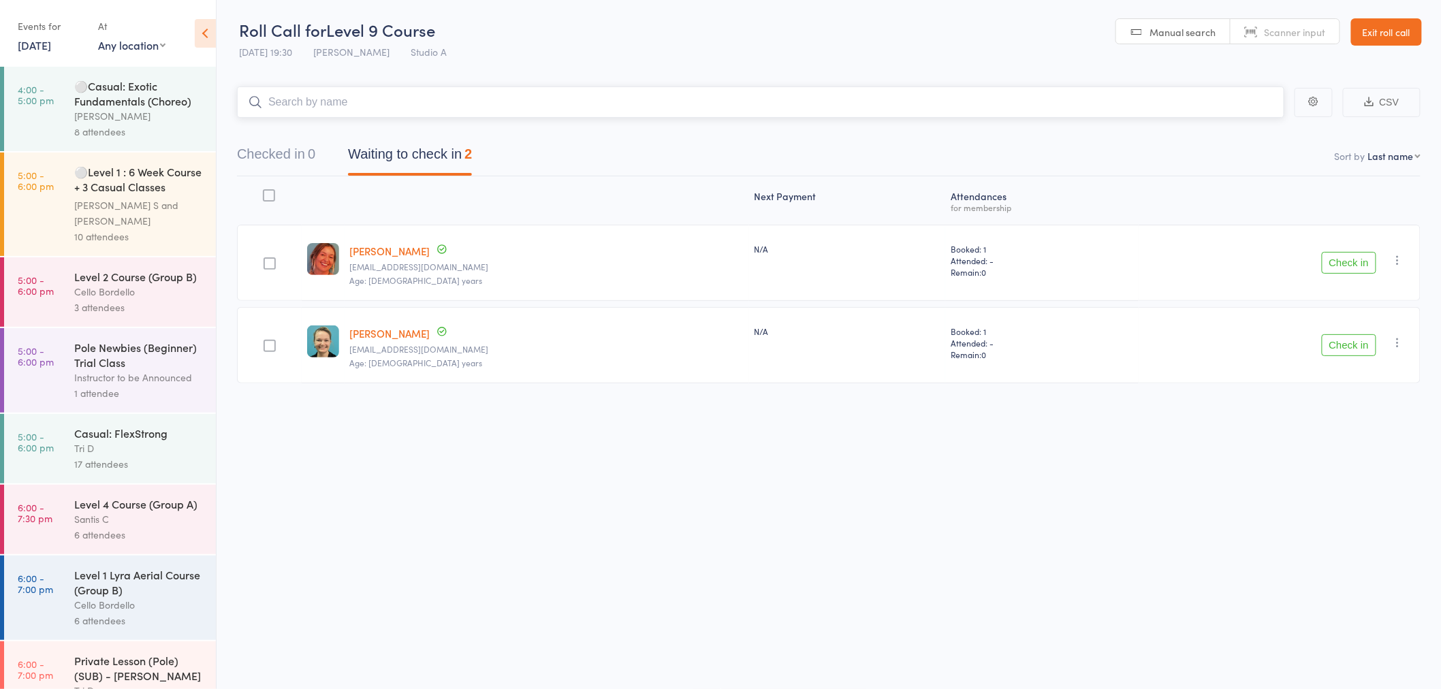
click at [424, 164] on button "Waiting to check in 2" at bounding box center [410, 158] width 124 height 36
click at [1370, 263] on button "Check in" at bounding box center [1349, 263] width 54 height 22
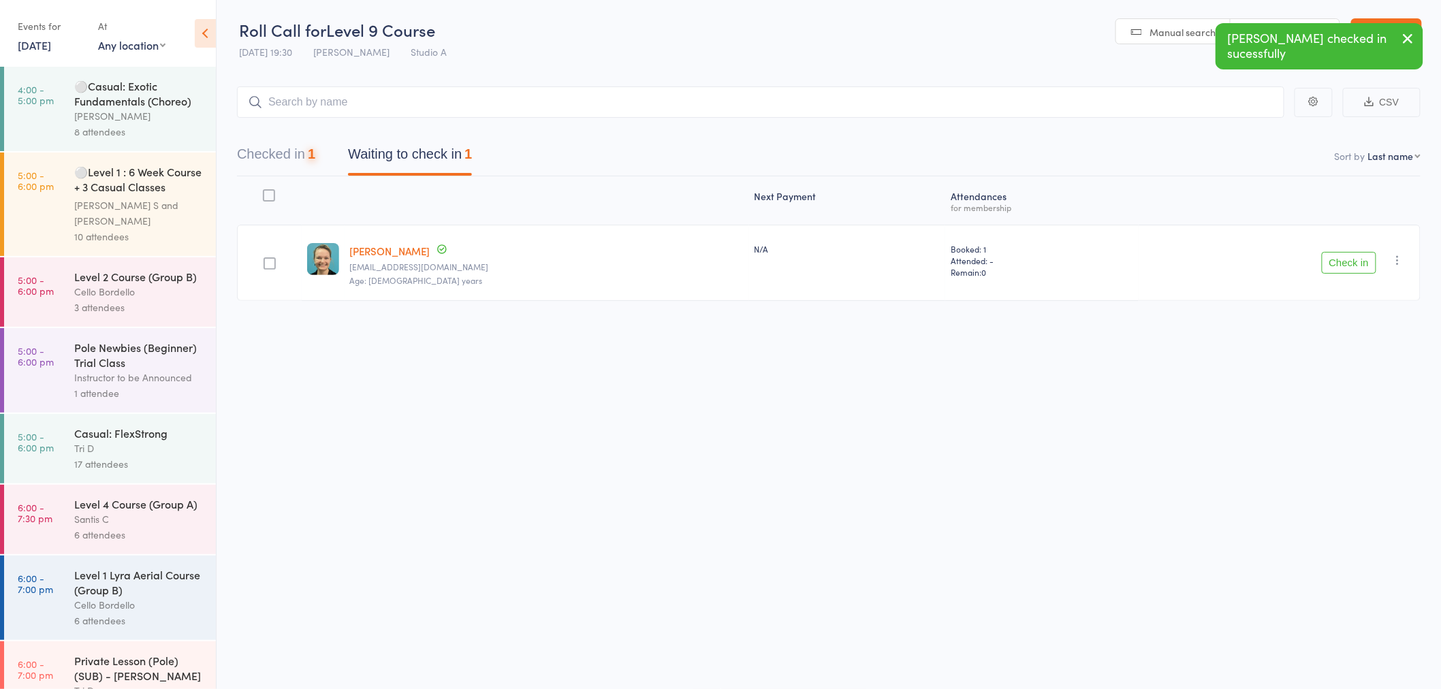
click at [1358, 267] on button "Check in" at bounding box center [1349, 263] width 54 height 22
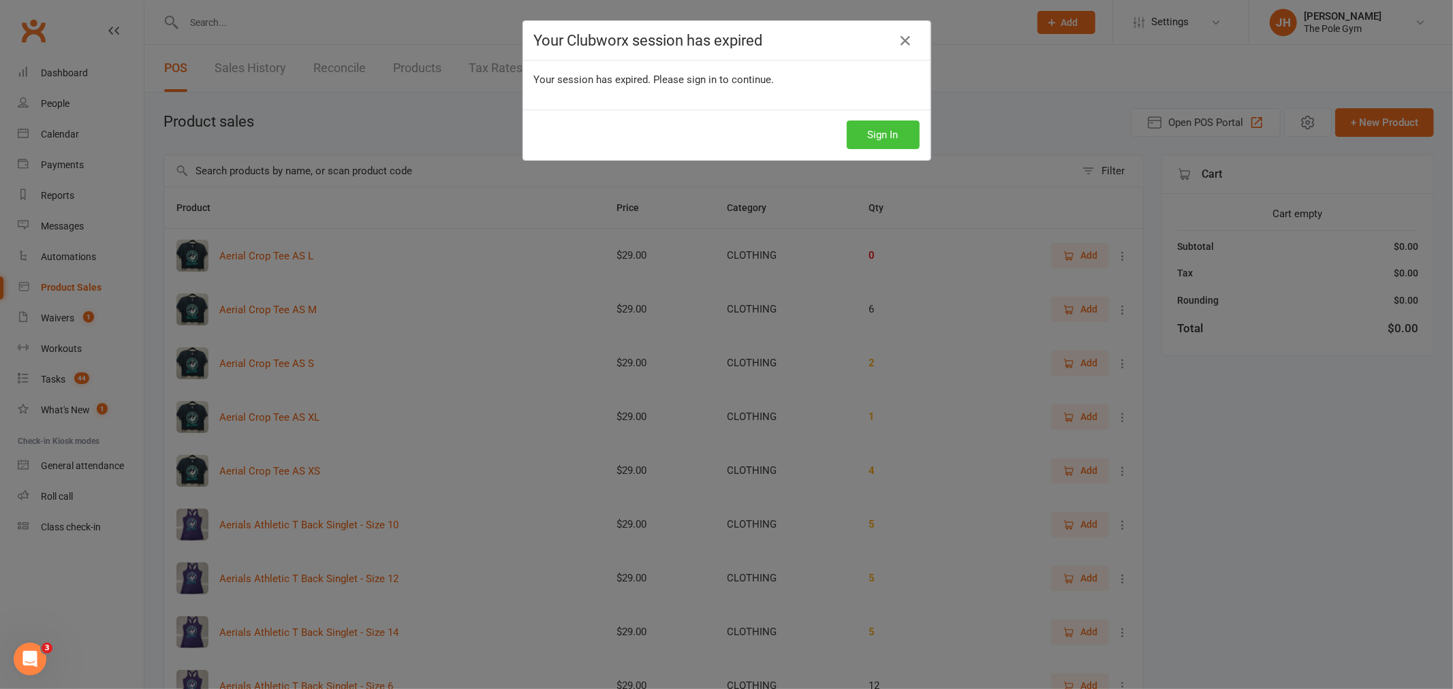
click at [882, 139] on button "Sign In" at bounding box center [883, 135] width 73 height 29
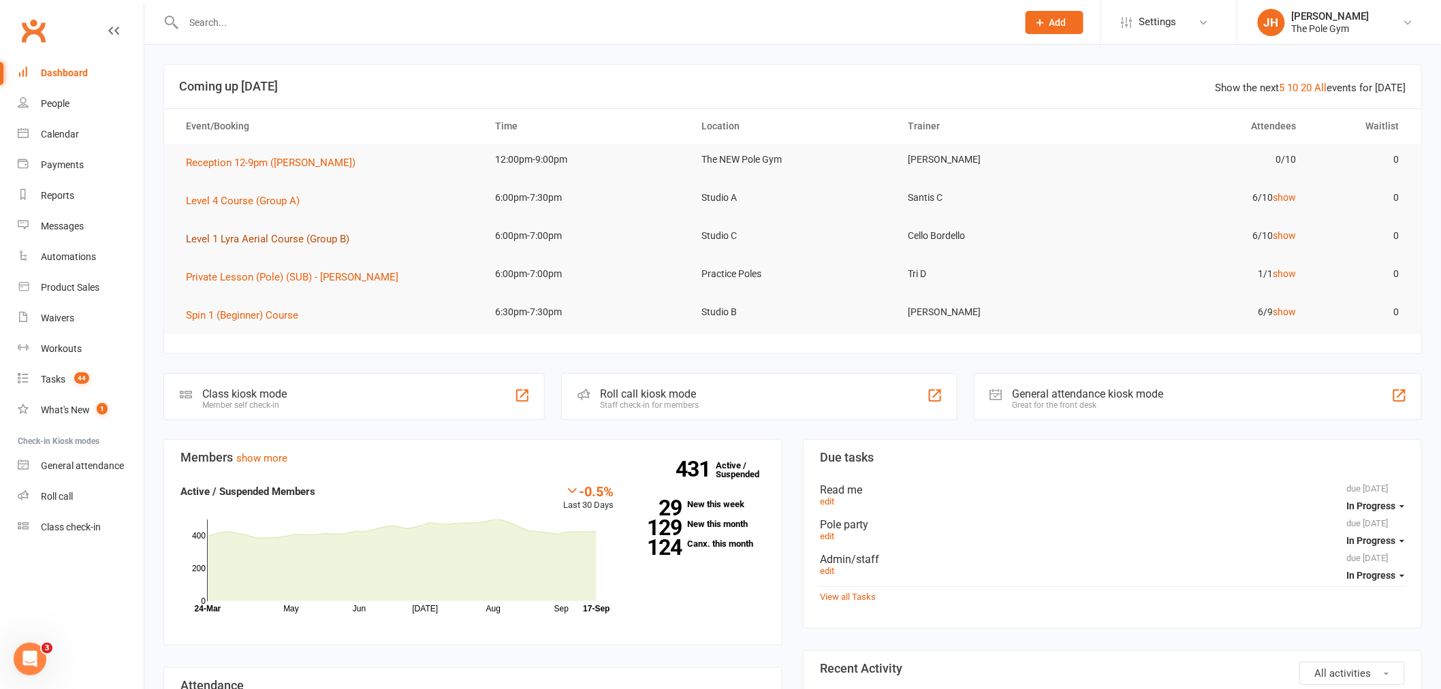
click at [261, 242] on span "Level 1 Lyra Aerial Course (Group B)" at bounding box center [267, 239] width 163 height 12
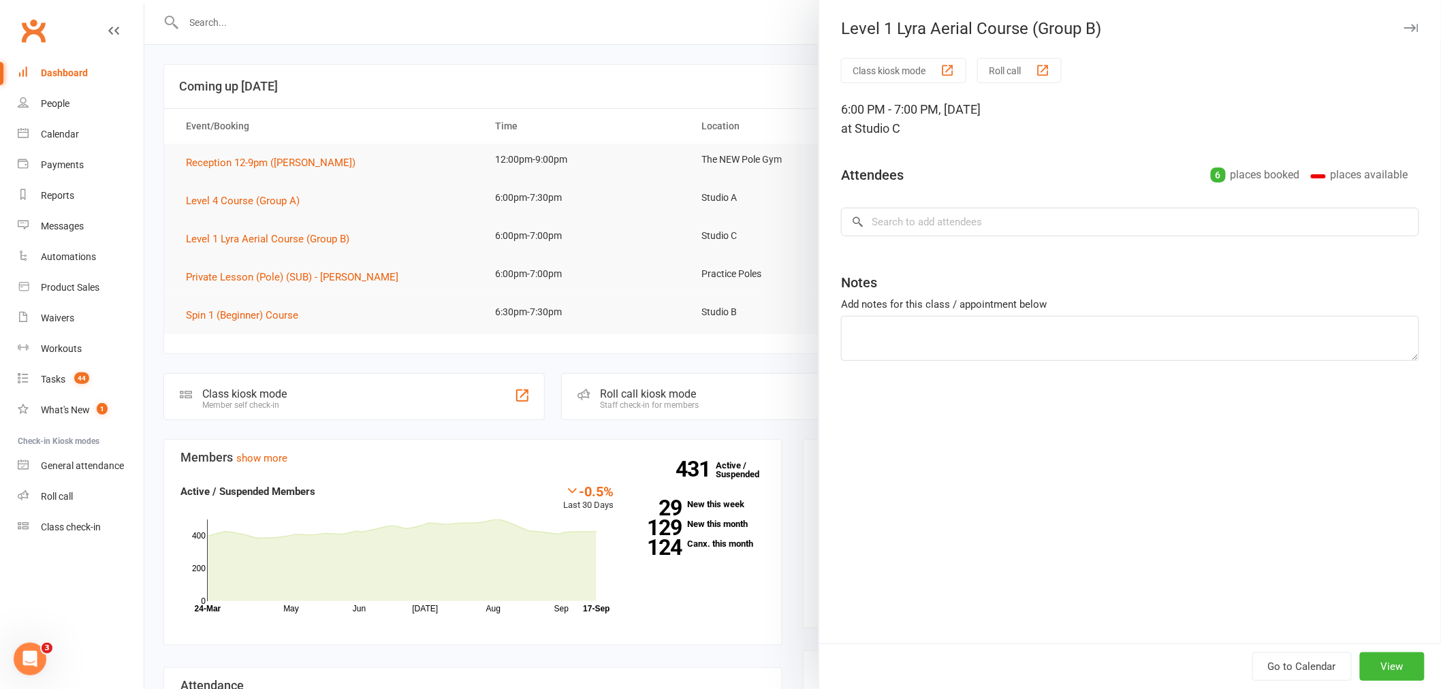
type textarea "1 - Stella Wrigley 2 - Josh Darby"
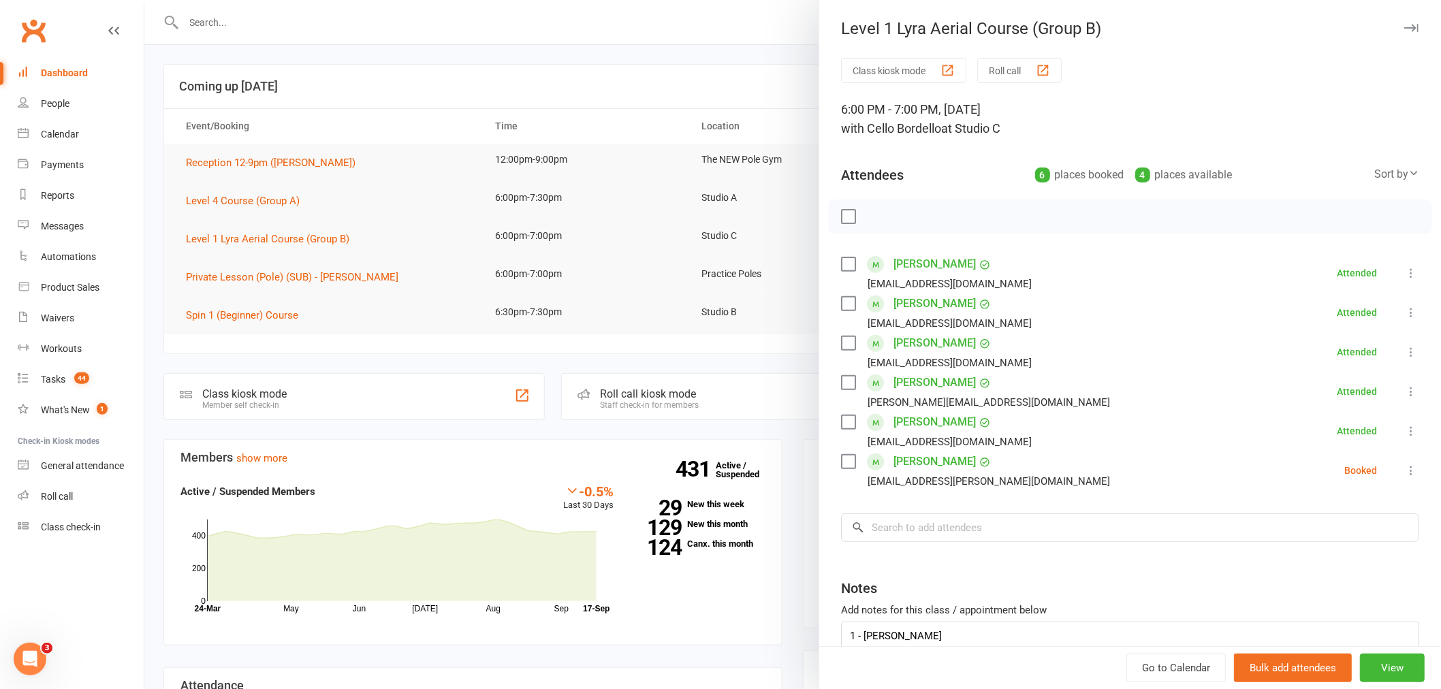
click at [1398, 467] on div "Class kiosk mode Roll call 6:00 PM - 7:00 PM, Wednesday, September, 17, 2025 wi…" at bounding box center [1130, 396] width 622 height 677
click at [1404, 472] on icon at bounding box center [1411, 471] width 14 height 14
drag, startPoint x: 1310, startPoint y: 548, endPoint x: 1086, endPoint y: 516, distance: 226.9
click at [1310, 547] on link "Check in" at bounding box center [1345, 551] width 146 height 27
click at [574, 348] on div at bounding box center [792, 344] width 1297 height 689
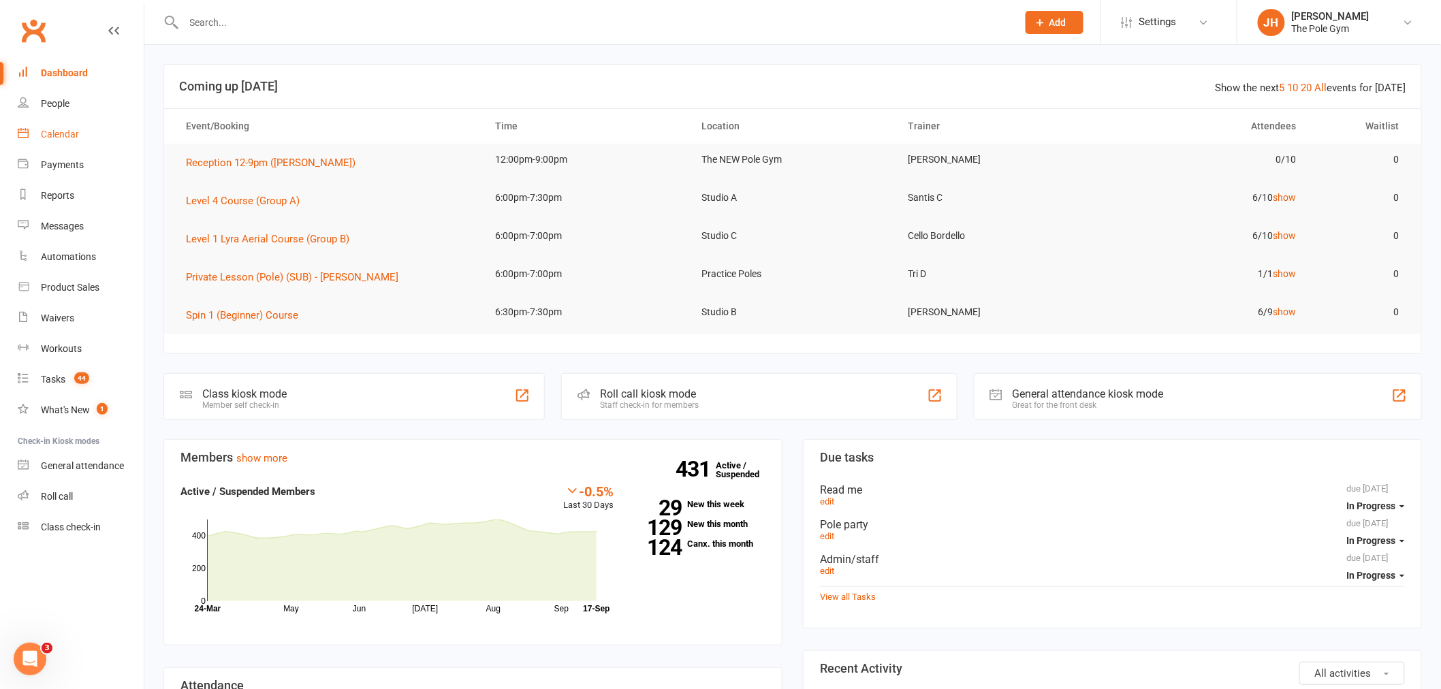
click at [57, 121] on link "Calendar" at bounding box center [81, 134] width 126 height 31
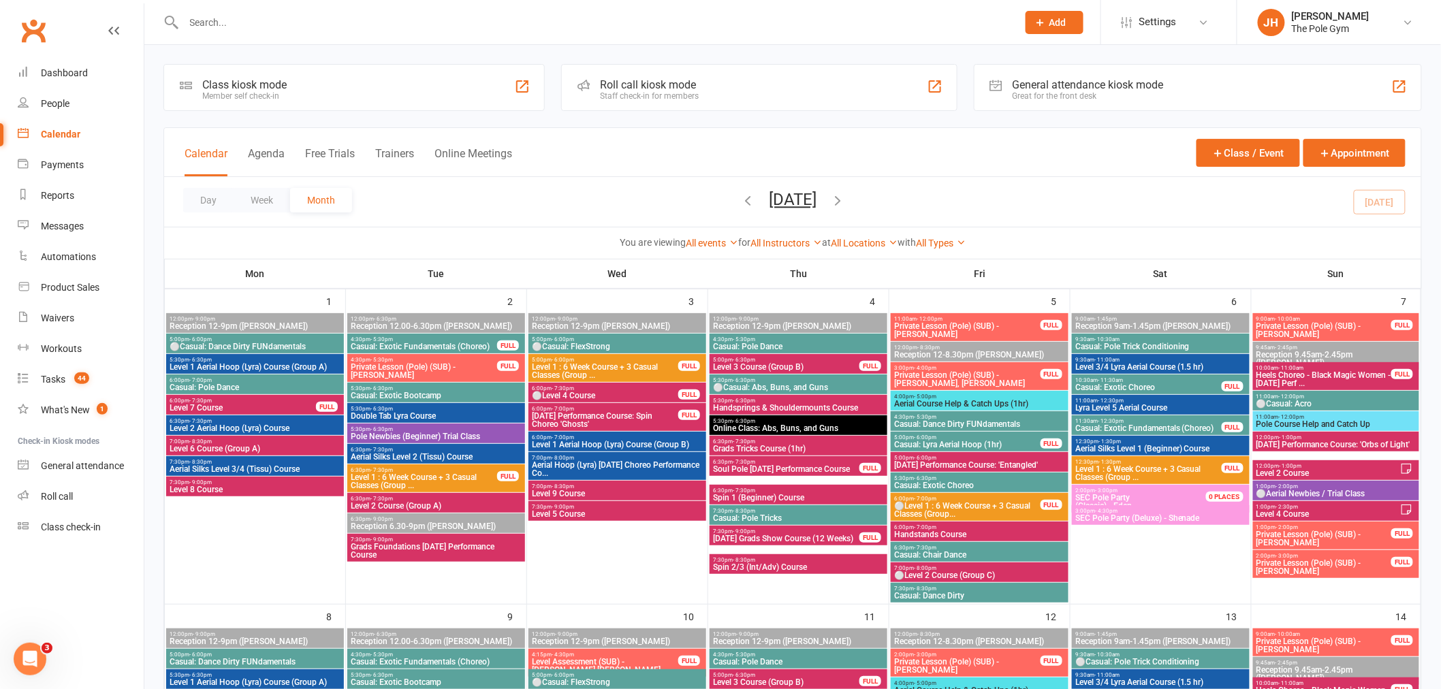
scroll to position [605, 0]
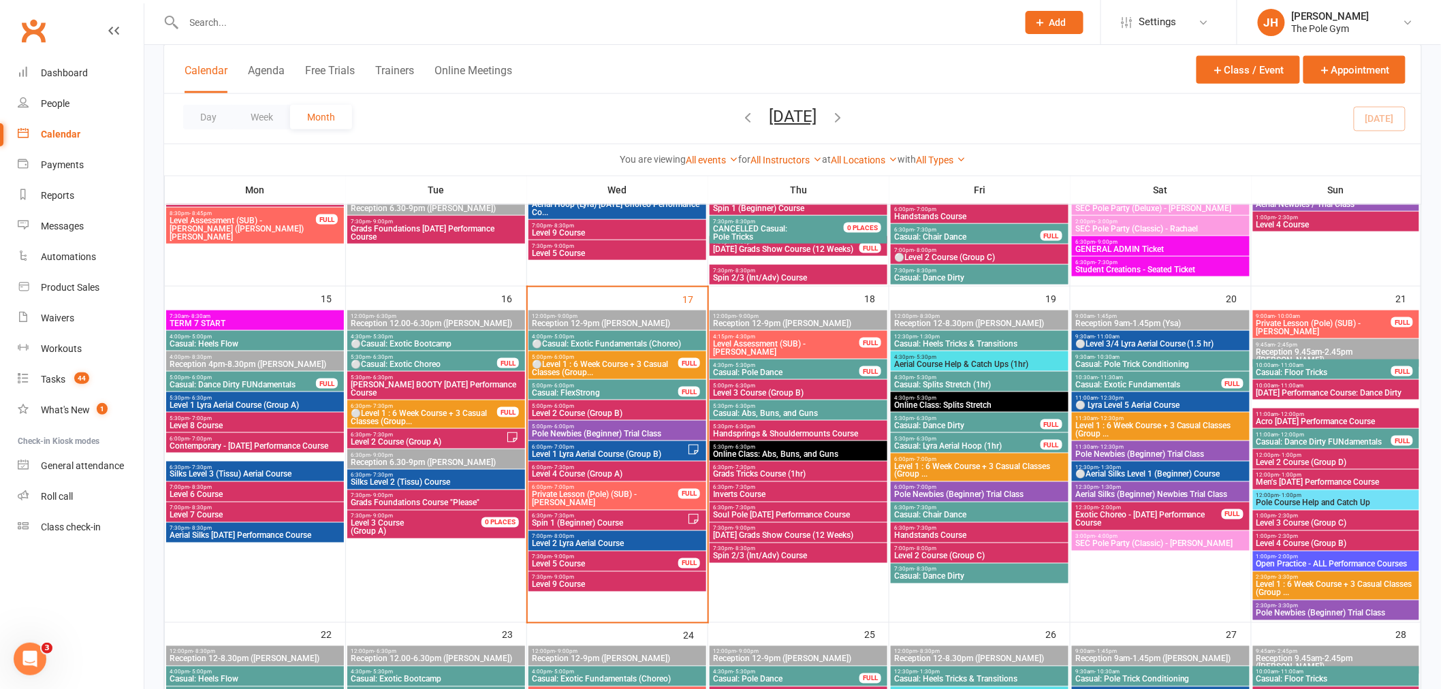
click at [349, 16] on input "text" at bounding box center [594, 22] width 828 height 19
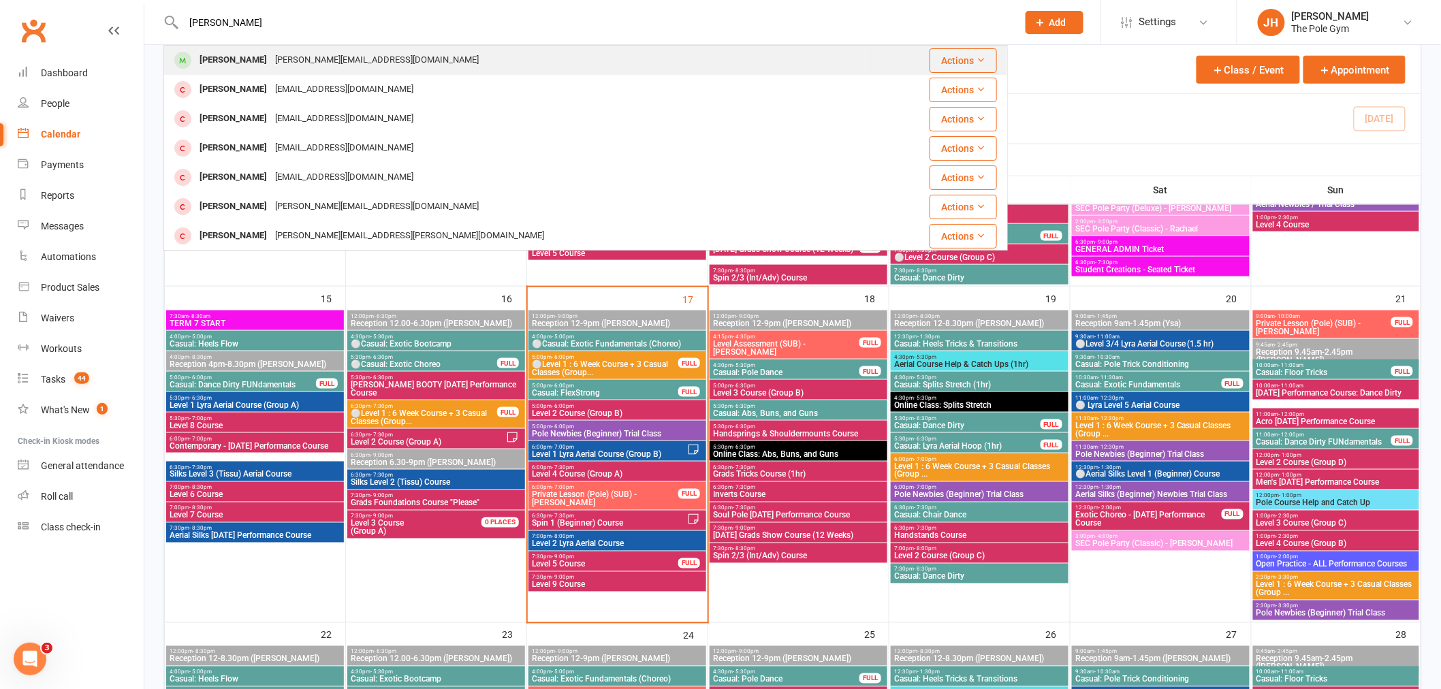
type input "akansha"
click at [271, 63] on div "Akanksha Gwalvanshi" at bounding box center [233, 60] width 76 height 20
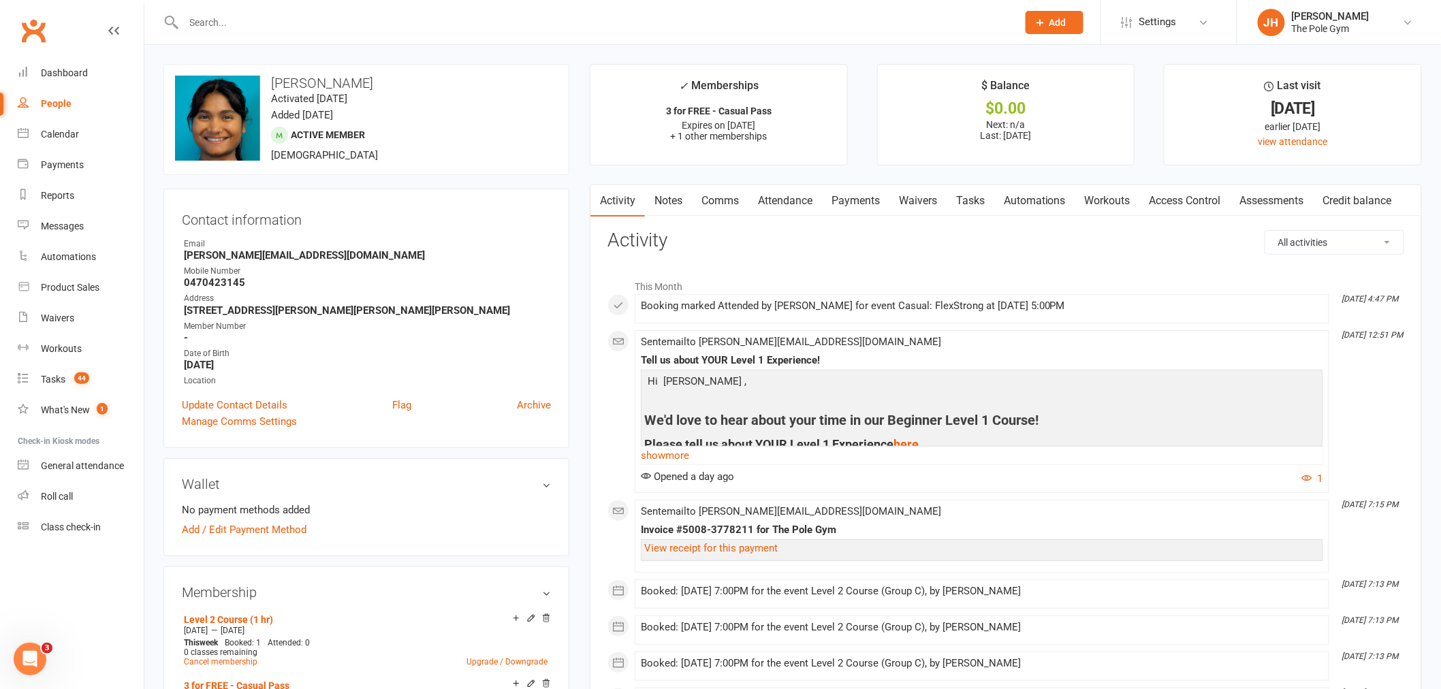
drag, startPoint x: 424, startPoint y: 84, endPoint x: 270, endPoint y: 78, distance: 154.7
click at [270, 78] on h3 "Akanksha Gwalvanshi" at bounding box center [366, 83] width 383 height 15
copy h3 "Akanksha Gwalvanshi"
click at [488, 262] on ul "Owner Email akanksha.gwalvanshi@gmail.com Mobile Number 0470423145 Address Unit…" at bounding box center [366, 313] width 369 height 150
click at [31, 137] on link "Calendar" at bounding box center [81, 134] width 126 height 31
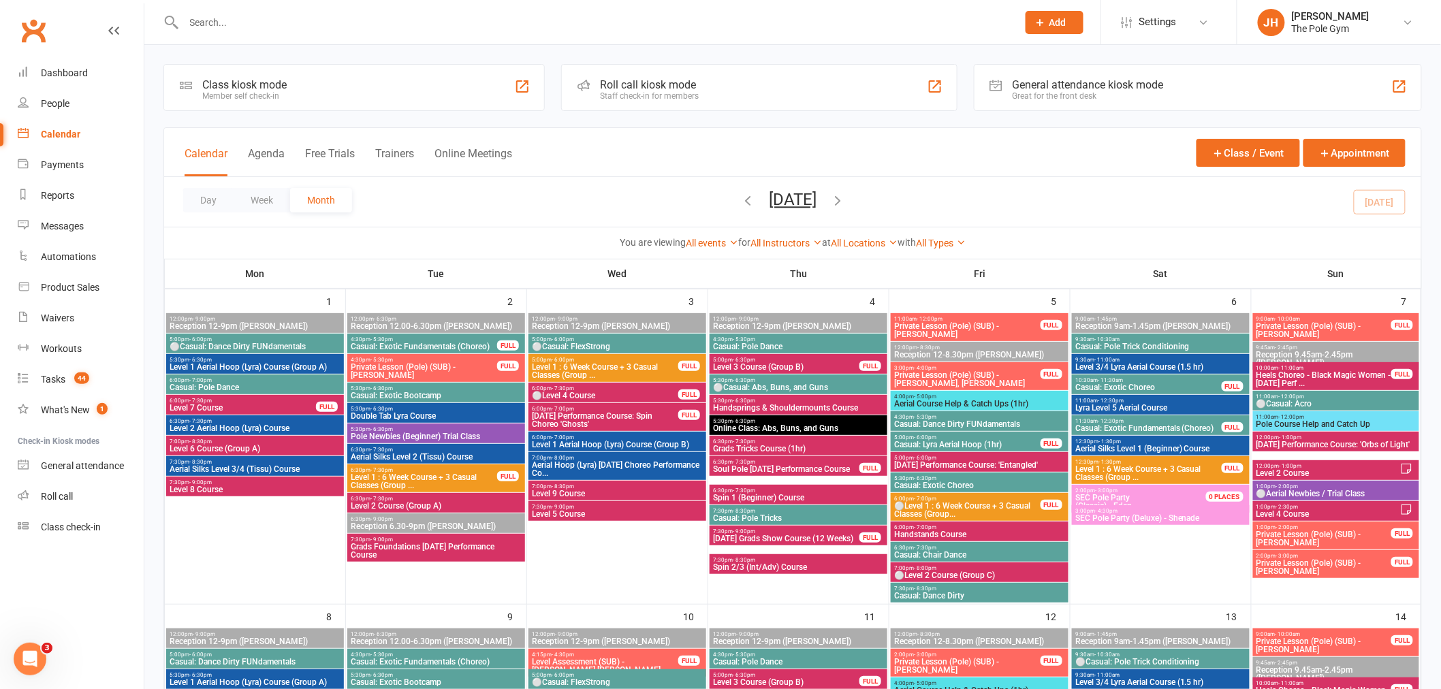
scroll to position [908, 0]
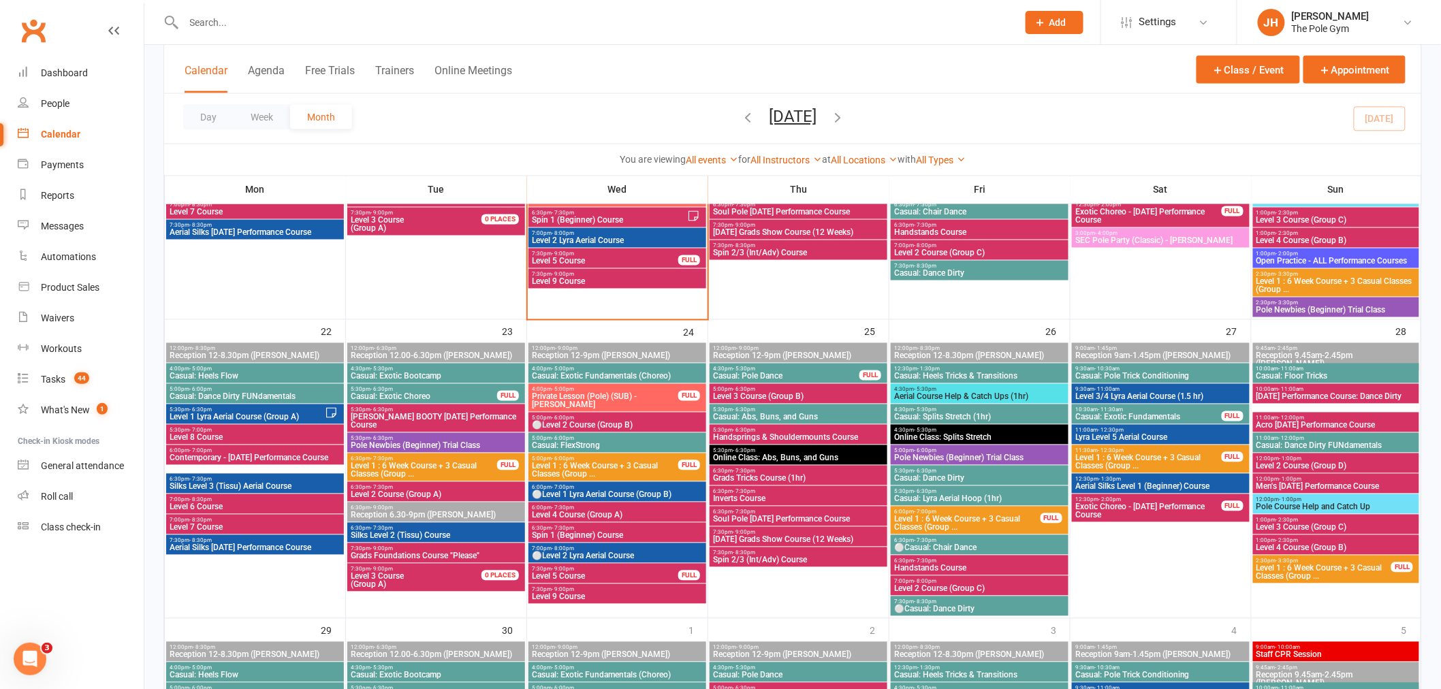
click at [612, 375] on span "Casual: Exotic Fundamentals (Choreo)" at bounding box center [617, 377] width 172 height 8
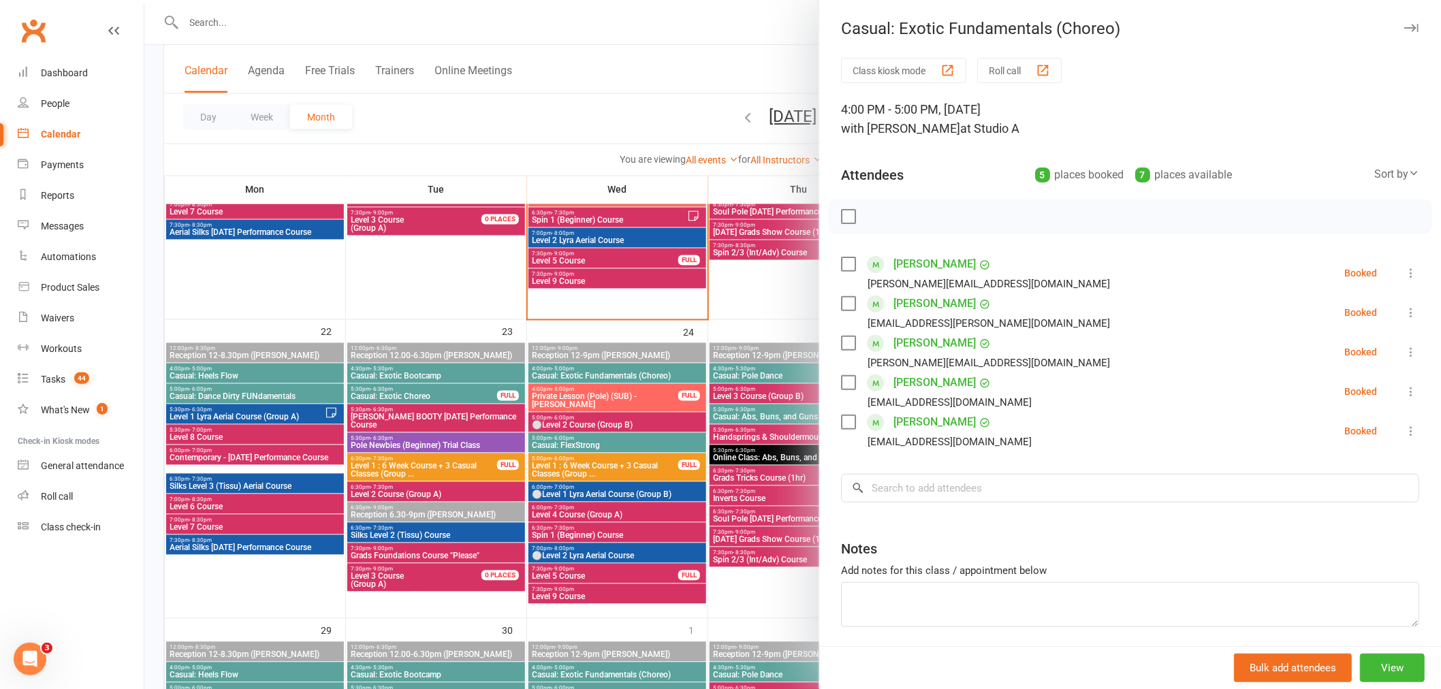
click at [608, 407] on div at bounding box center [792, 344] width 1297 height 689
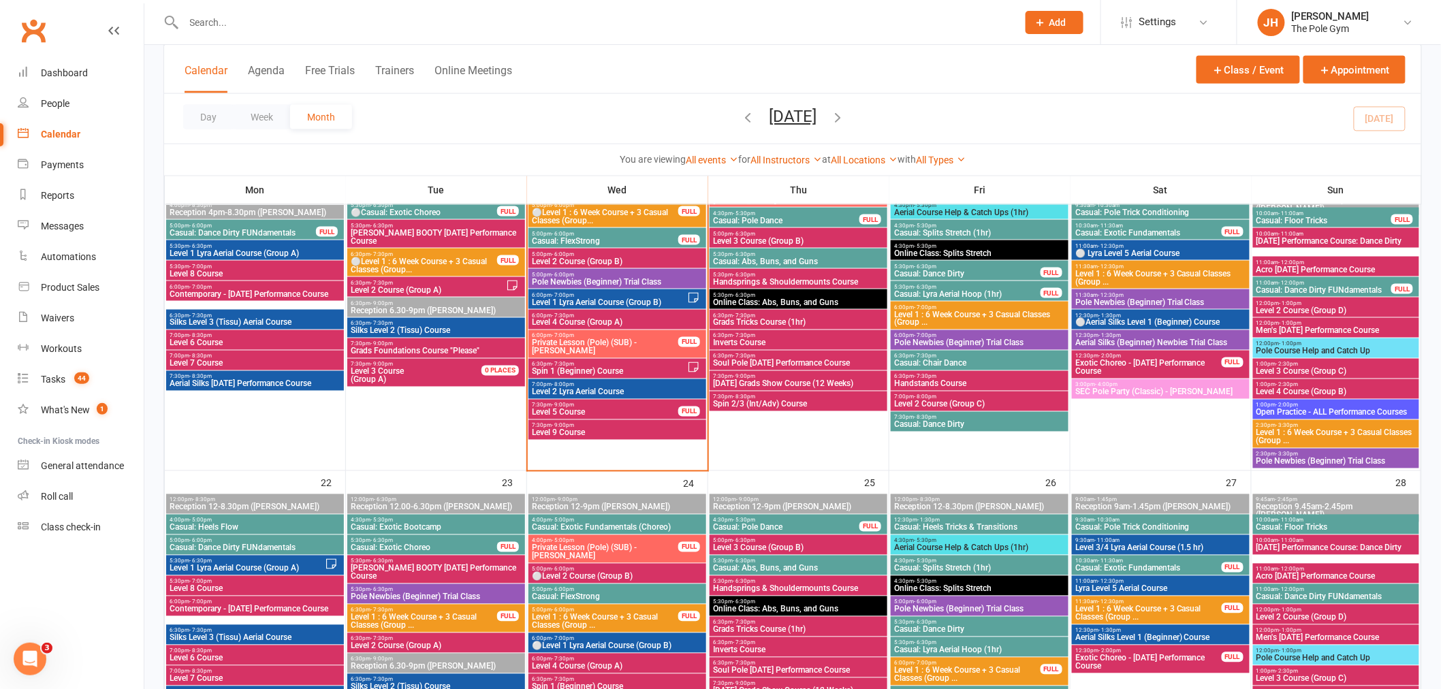
scroll to position [681, 0]
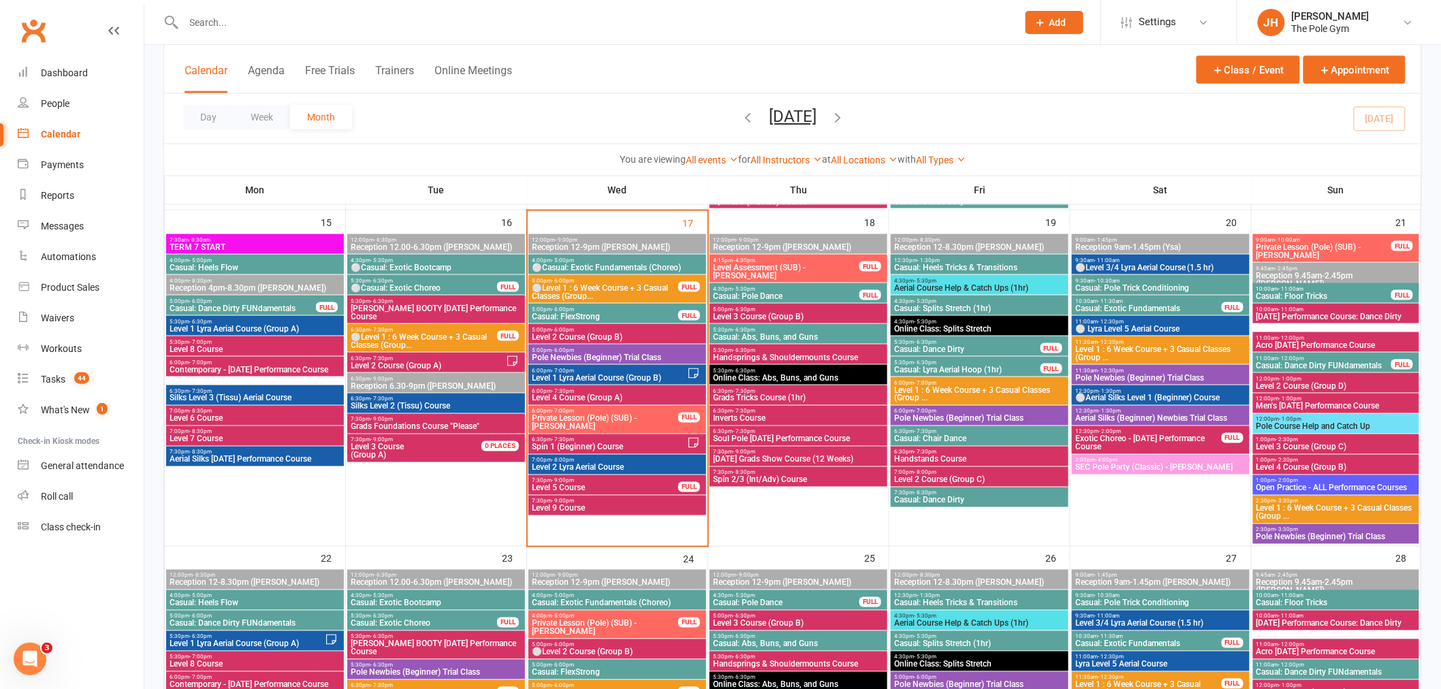
click at [601, 452] on div "6:30pm - 7:30pm Spin 1 (Beginner) Course" at bounding box center [617, 445] width 178 height 20
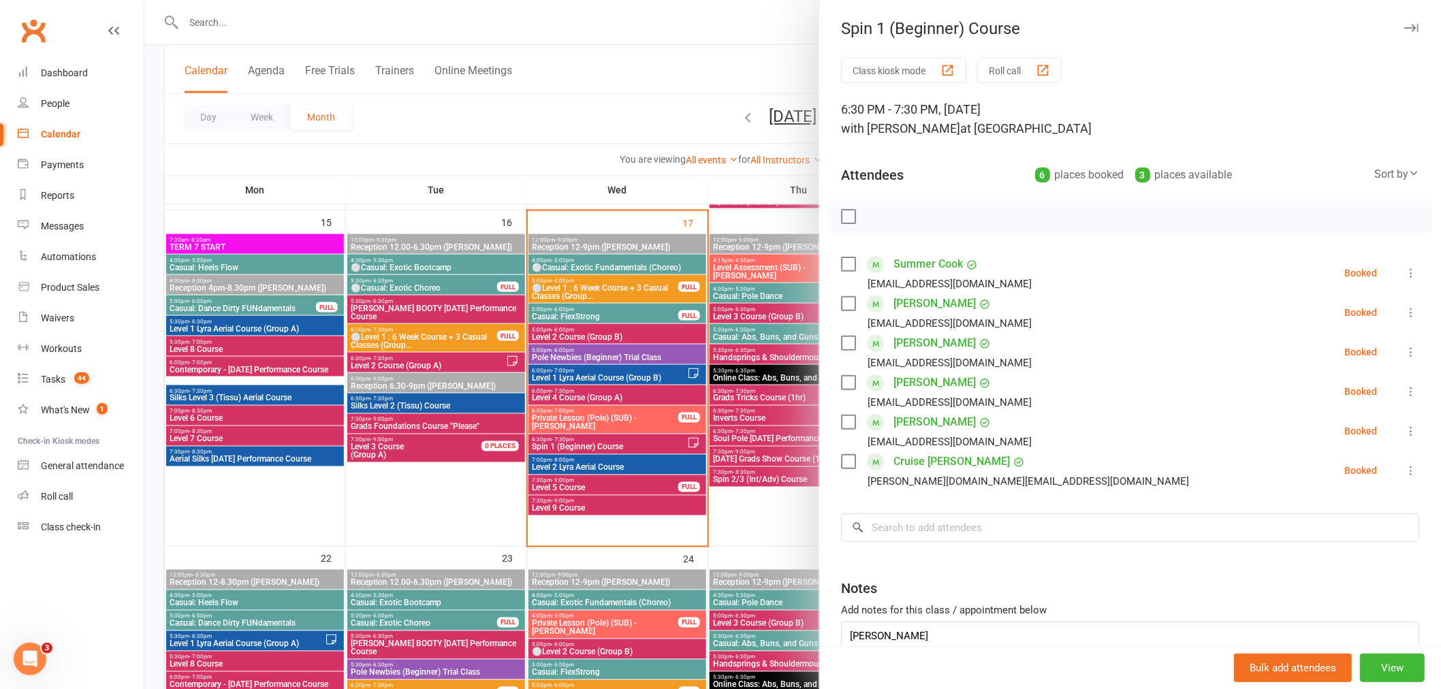
click at [1404, 351] on icon at bounding box center [1411, 352] width 14 height 14
click at [1295, 428] on link "Check in" at bounding box center [1345, 433] width 146 height 27
drag, startPoint x: 561, startPoint y: 370, endPoint x: 576, endPoint y: 373, distance: 15.4
click at [561, 370] on div at bounding box center [792, 344] width 1297 height 689
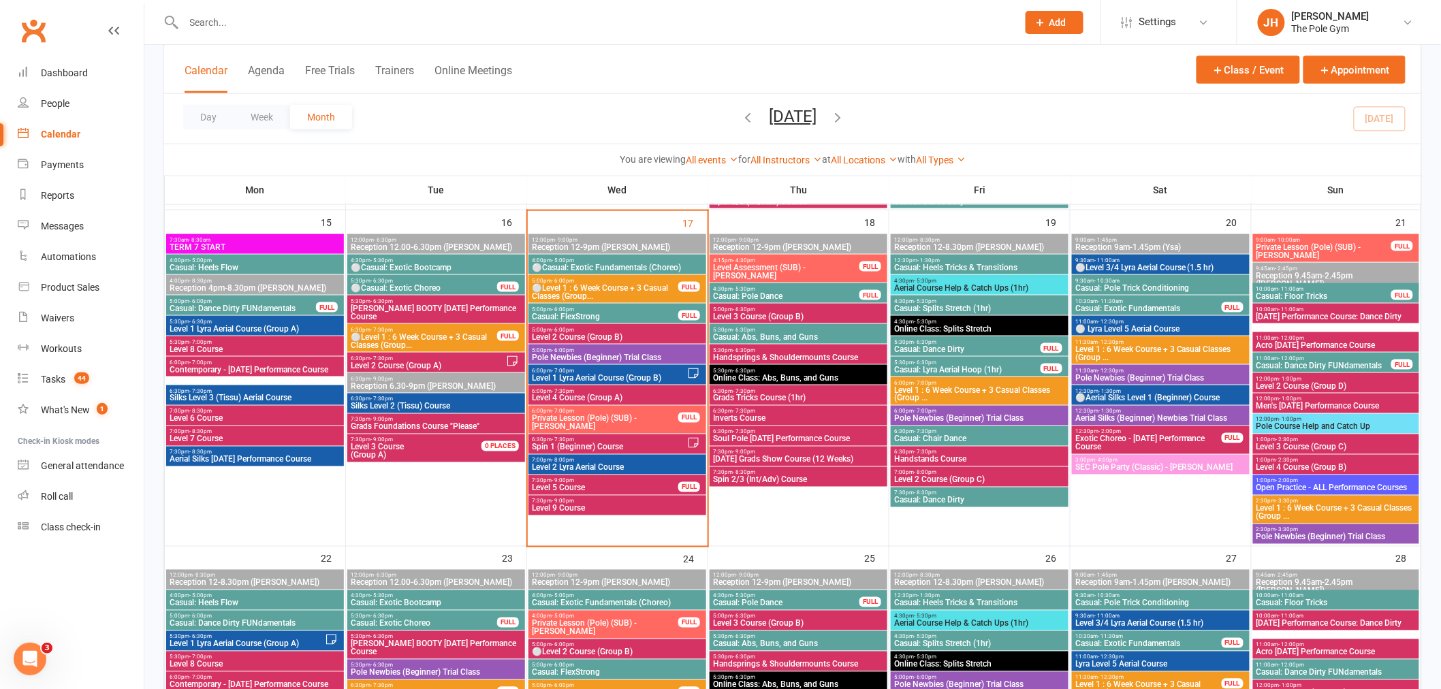
click at [573, 438] on span "- 7:30pm" at bounding box center [563, 440] width 22 height 6
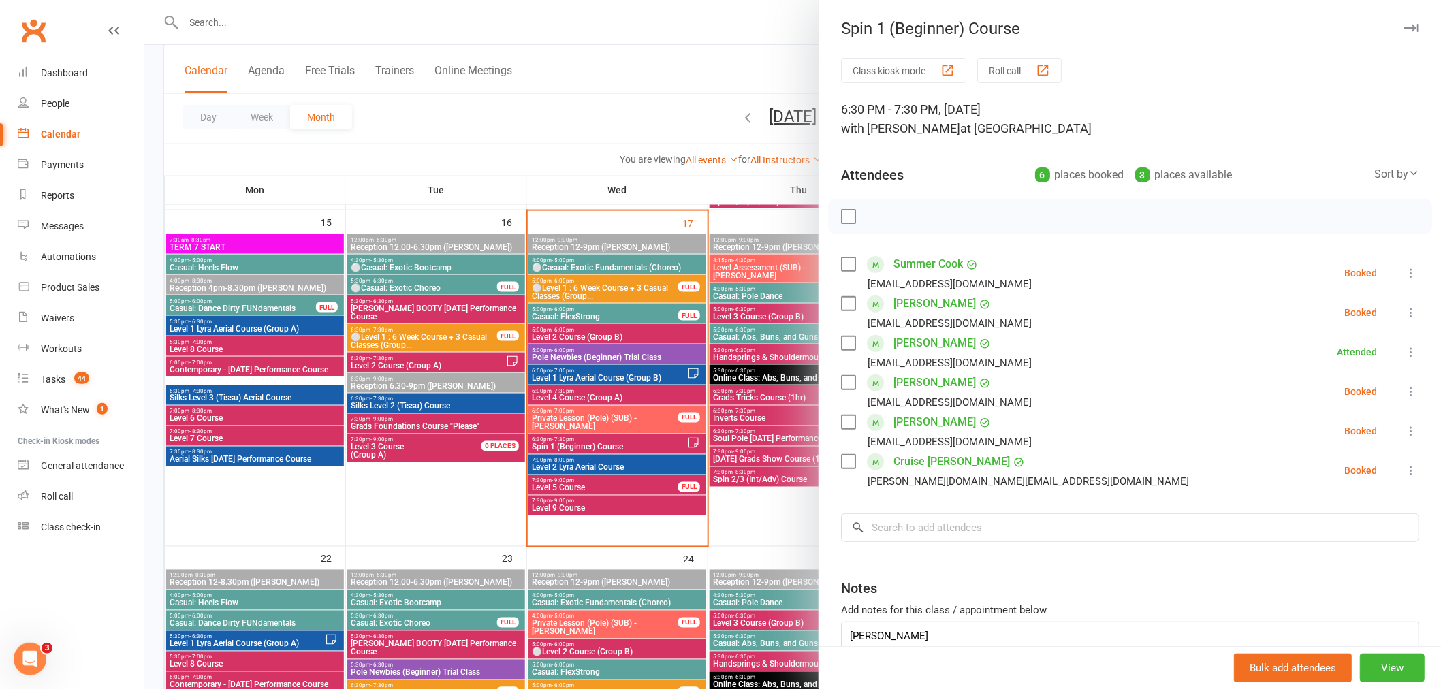
click at [573, 438] on div at bounding box center [792, 344] width 1297 height 689
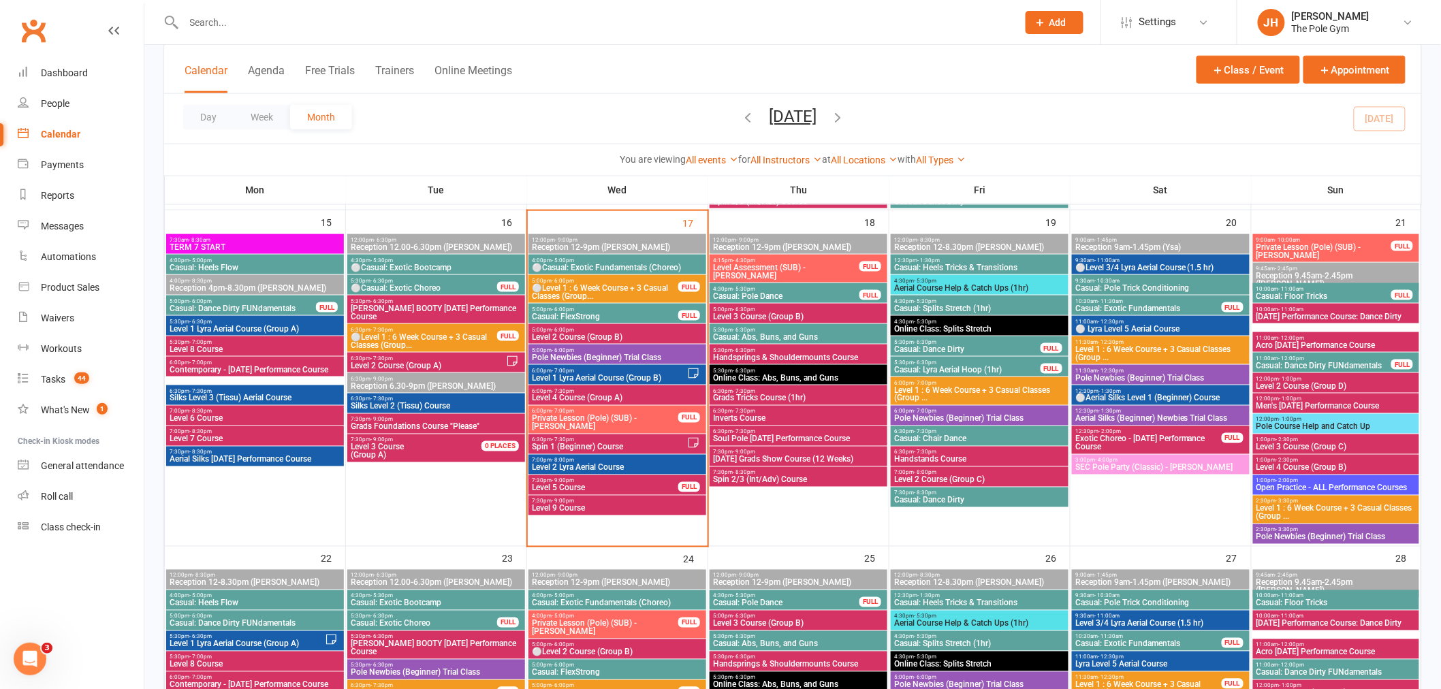
click at [597, 374] on span "Level 1 Lyra Aerial Course (Group B)" at bounding box center [609, 378] width 156 height 8
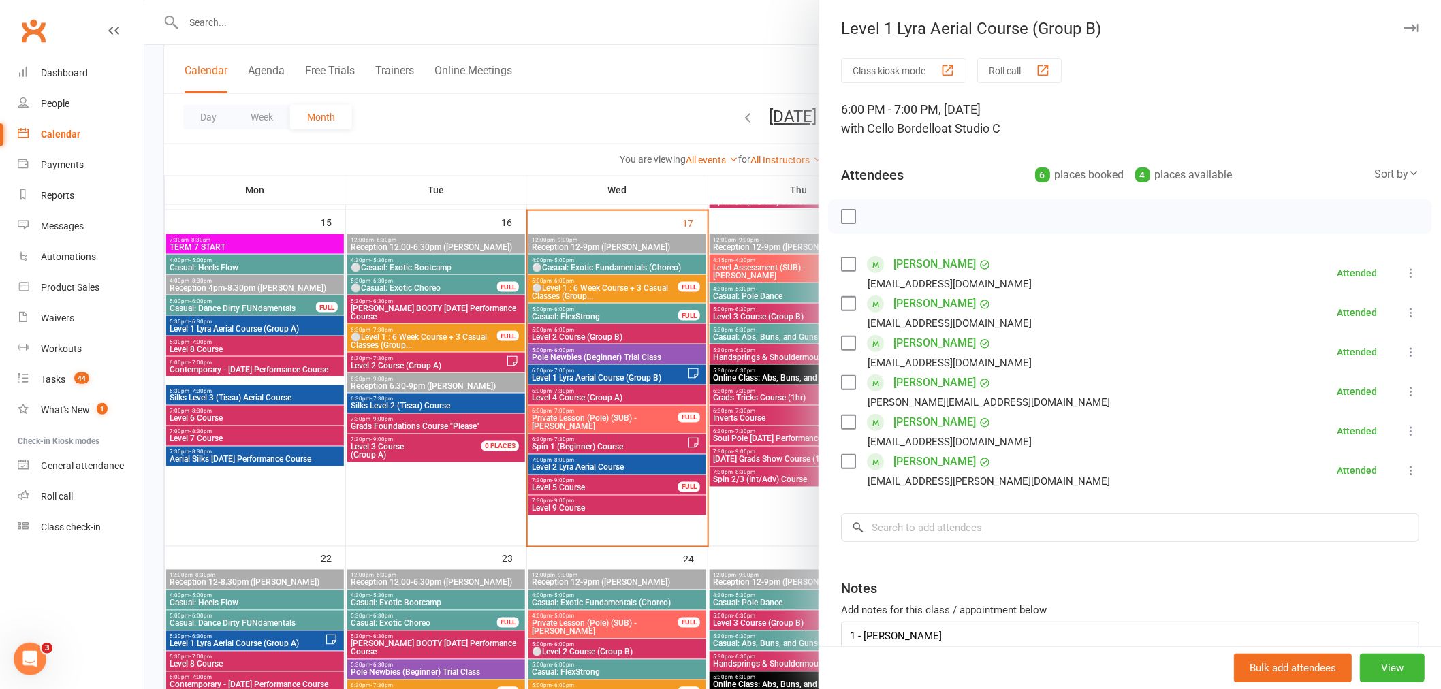
drag, startPoint x: 513, startPoint y: 438, endPoint x: 535, endPoint y: 430, distance: 23.0
click at [522, 437] on div at bounding box center [792, 344] width 1297 height 689
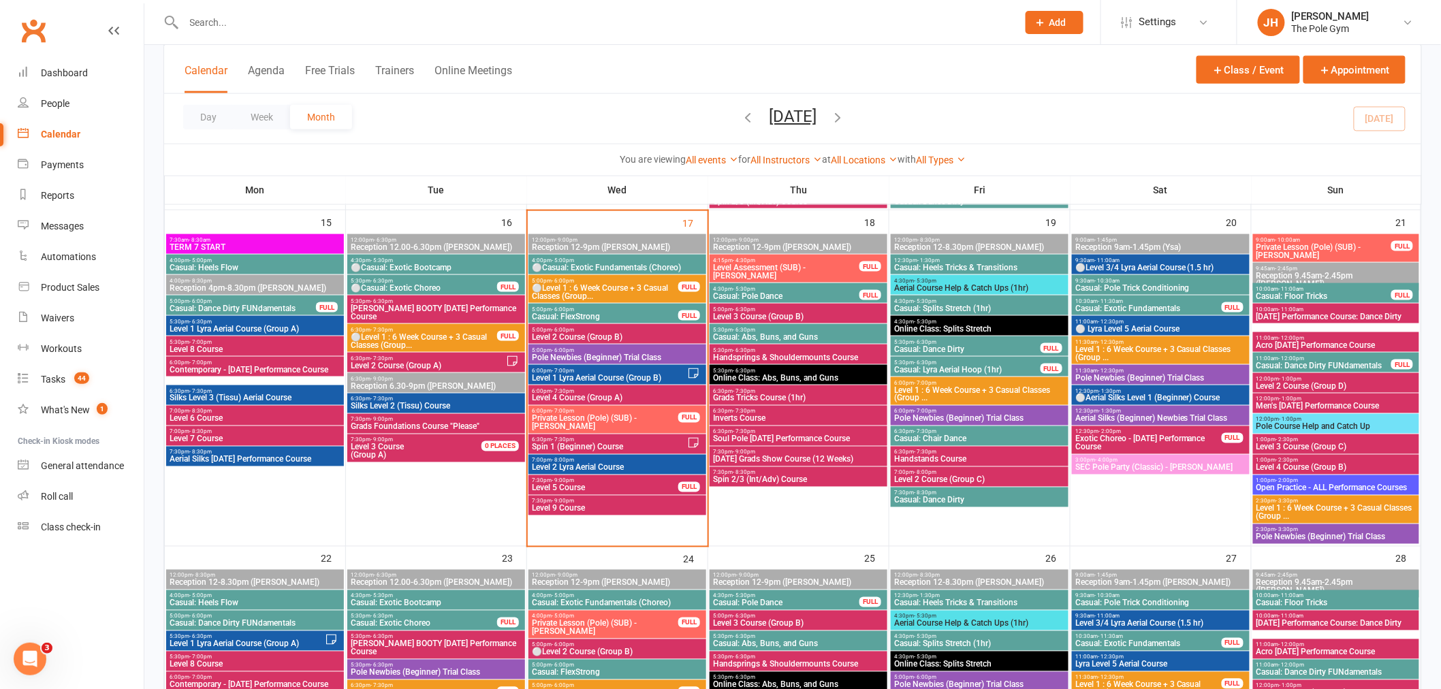
click at [573, 438] on span "6:30pm - 7:30pm" at bounding box center [609, 440] width 156 height 6
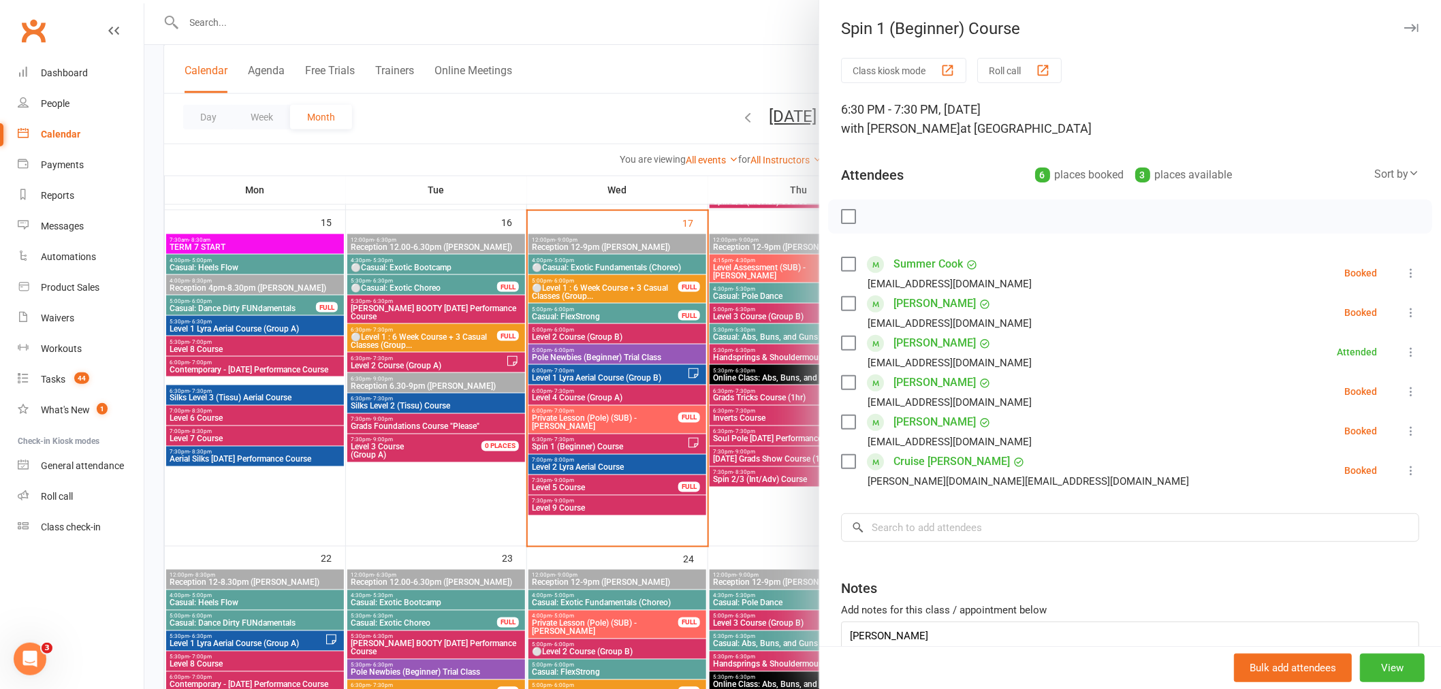
click at [1404, 431] on icon at bounding box center [1411, 431] width 14 height 14
click at [1309, 506] on link "Check in" at bounding box center [1345, 512] width 146 height 27
click at [622, 445] on div at bounding box center [792, 344] width 1297 height 689
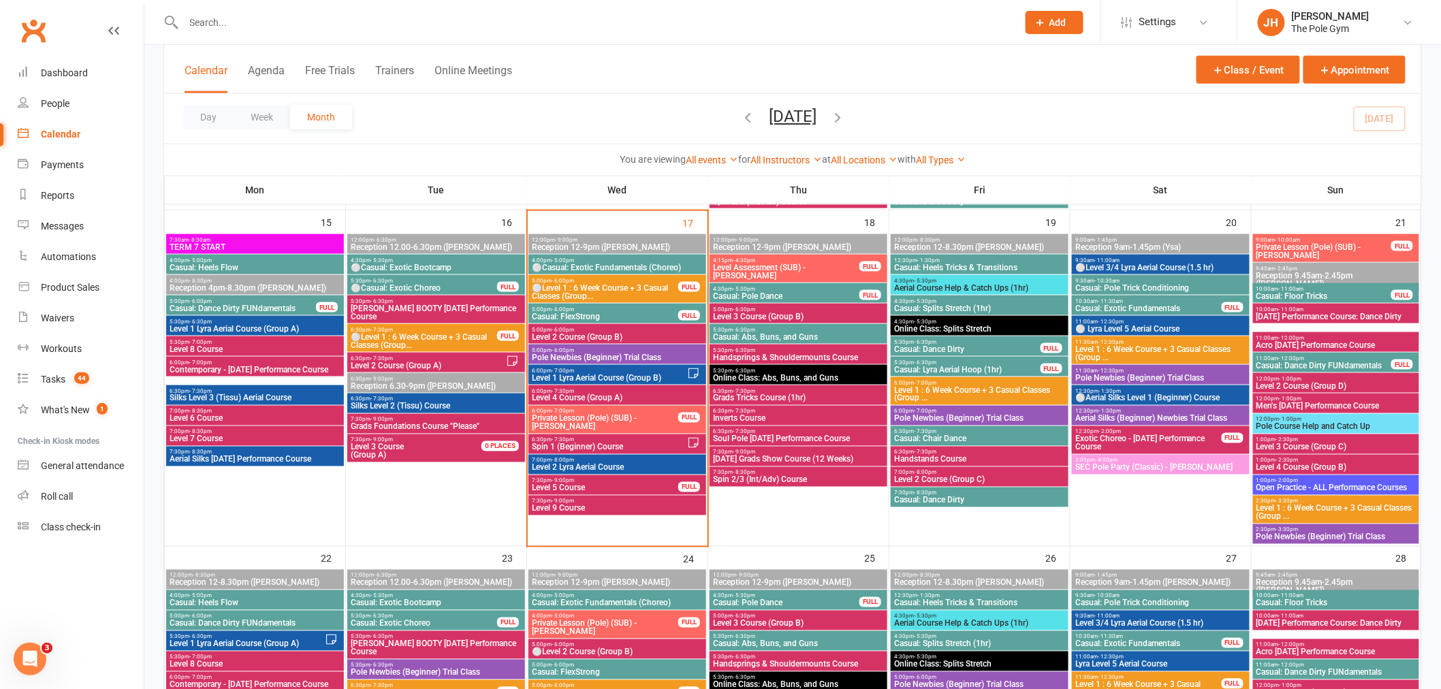
click at [584, 446] on span "Spin 1 (Beginner) Course" at bounding box center [609, 447] width 156 height 8
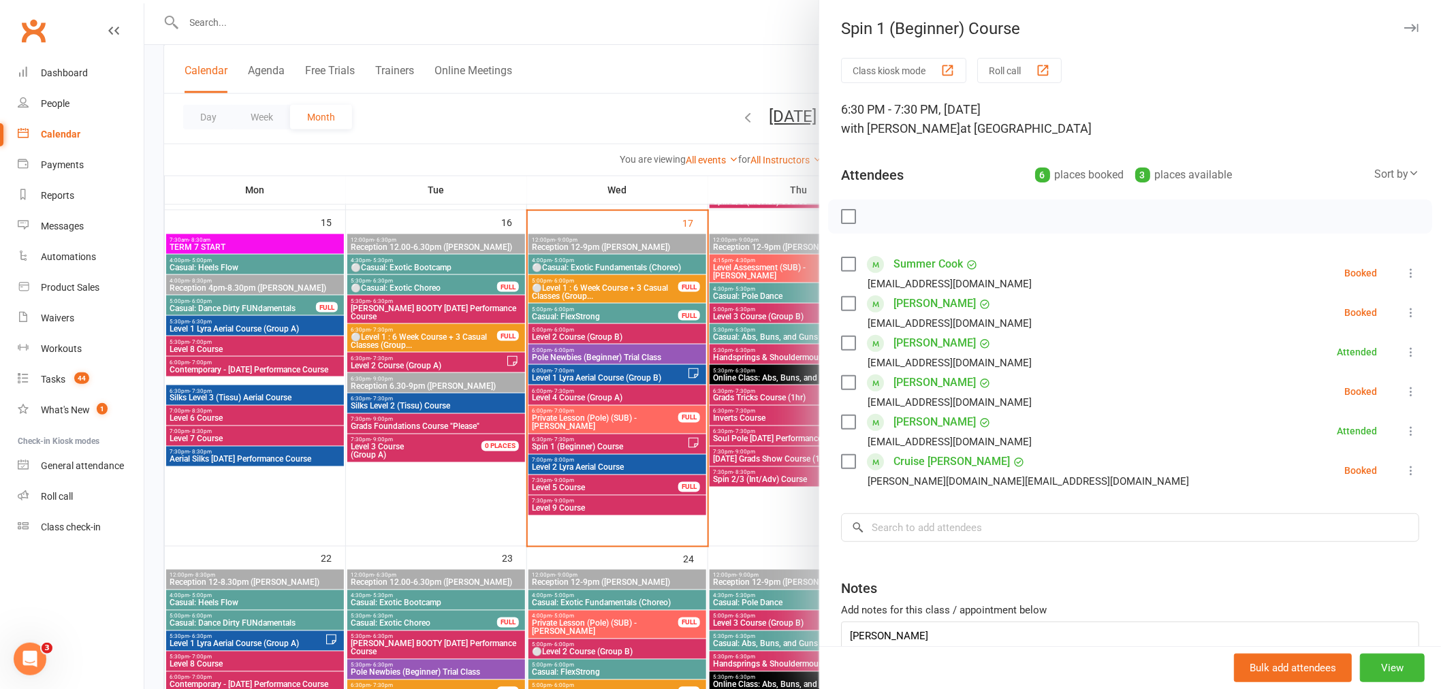
click at [1403, 309] on button at bounding box center [1411, 312] width 16 height 16
click at [1321, 380] on link "Check in" at bounding box center [1345, 393] width 146 height 27
click at [708, 353] on div at bounding box center [792, 344] width 1297 height 689
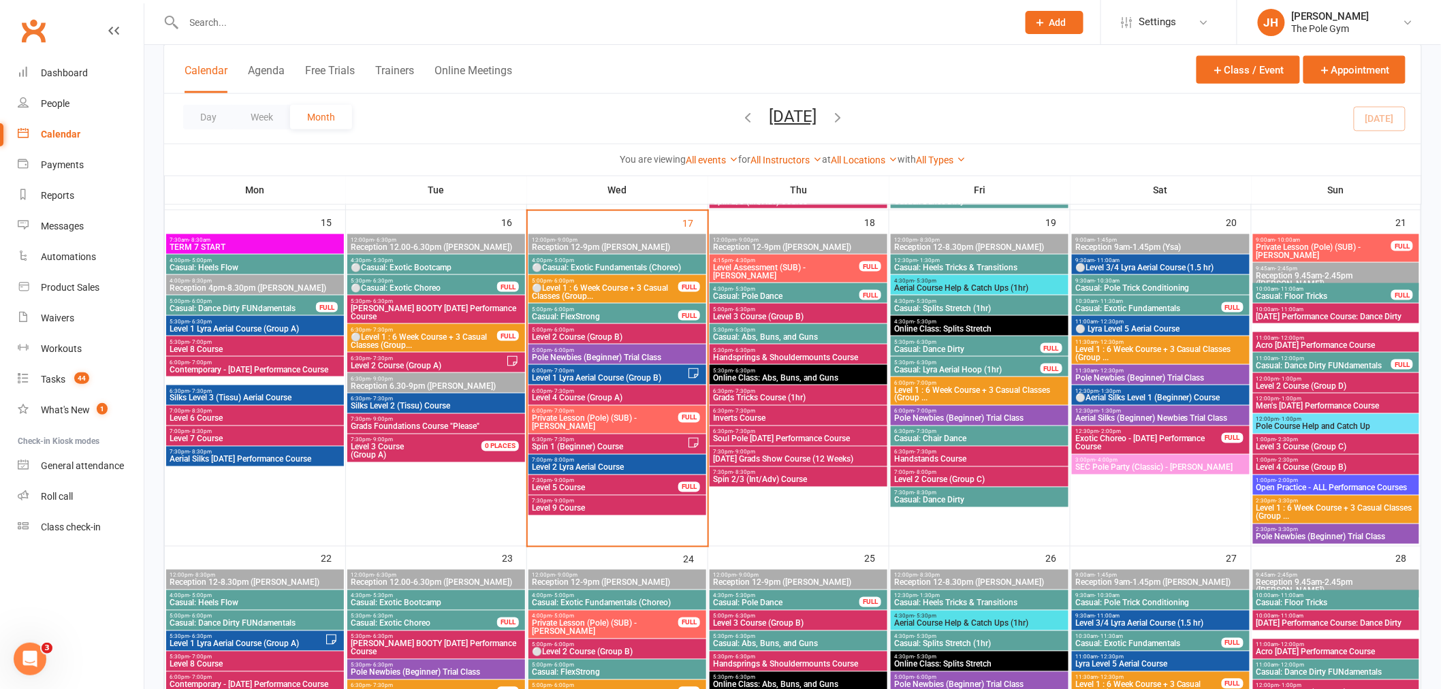
click at [580, 369] on span "6:00pm - 7:00pm" at bounding box center [609, 371] width 156 height 6
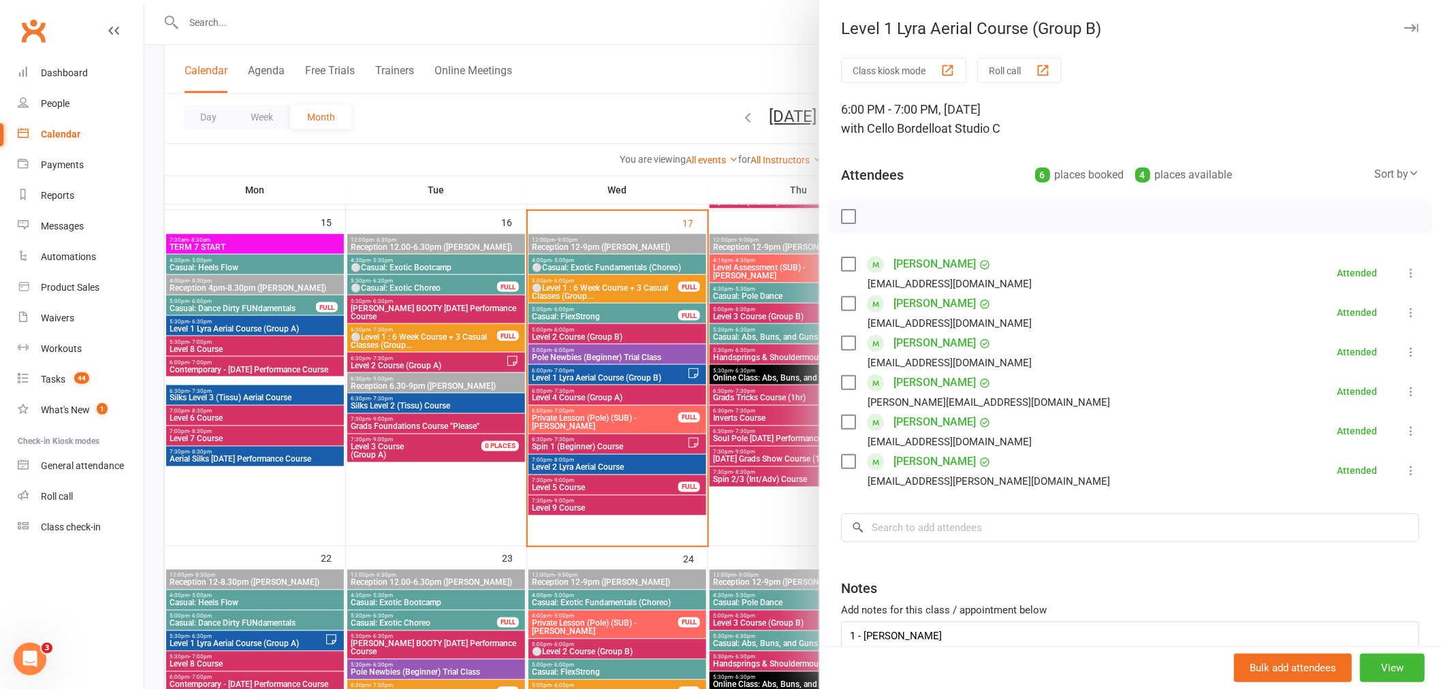
click at [650, 452] on div at bounding box center [792, 344] width 1297 height 689
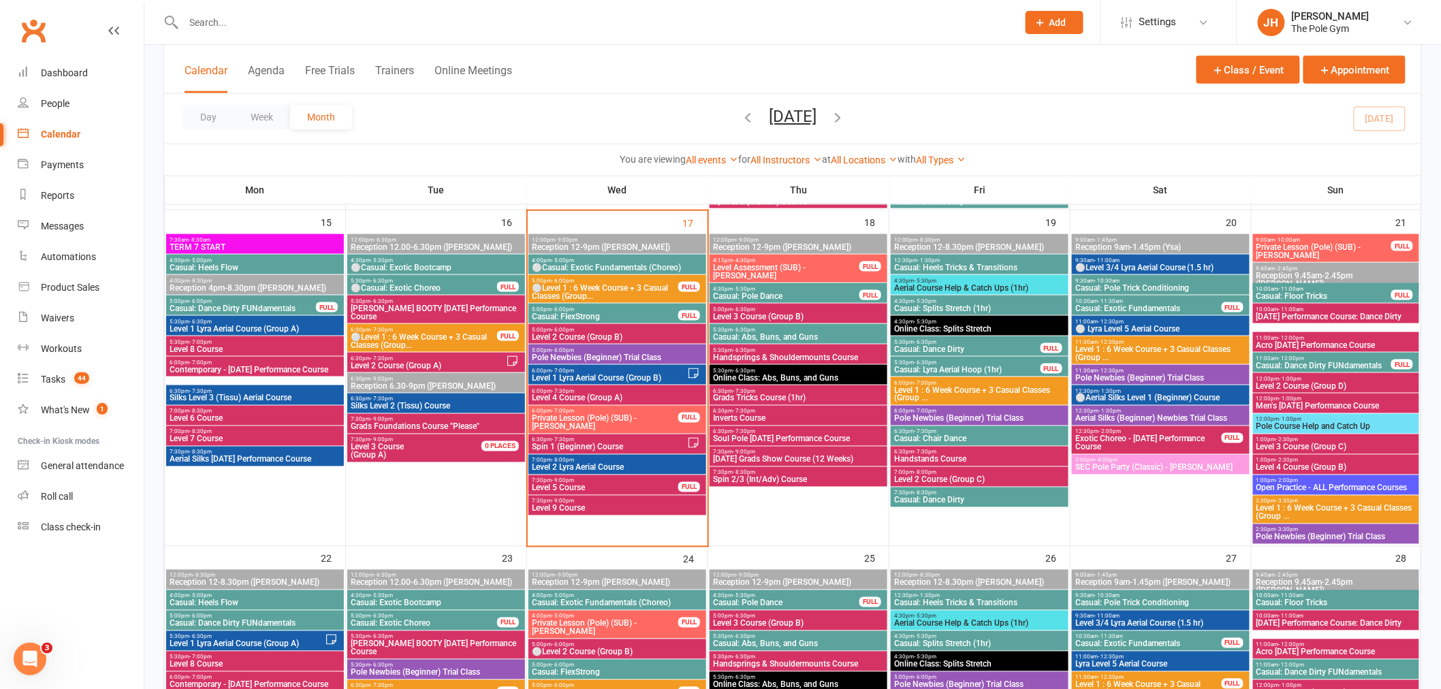
click at [620, 461] on span "7:00pm - 8:00pm" at bounding box center [617, 461] width 172 height 6
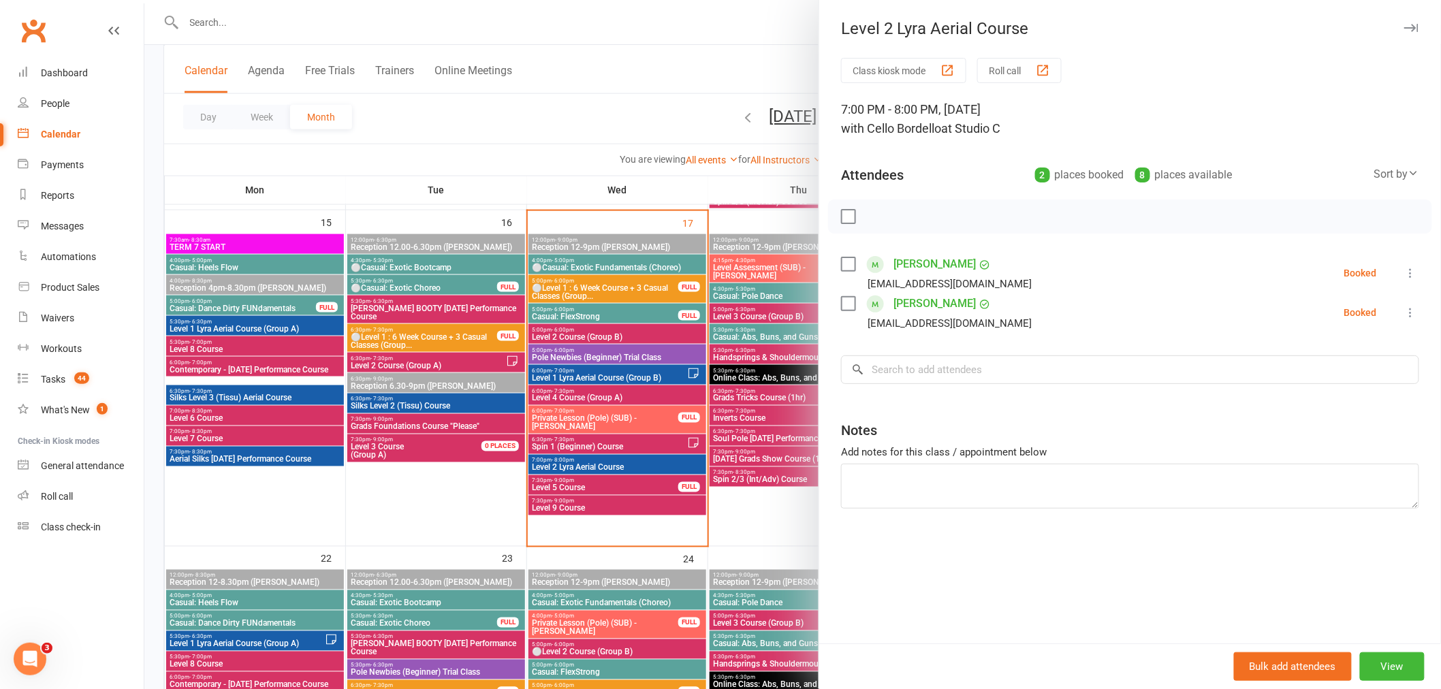
click at [627, 461] on div at bounding box center [792, 344] width 1297 height 689
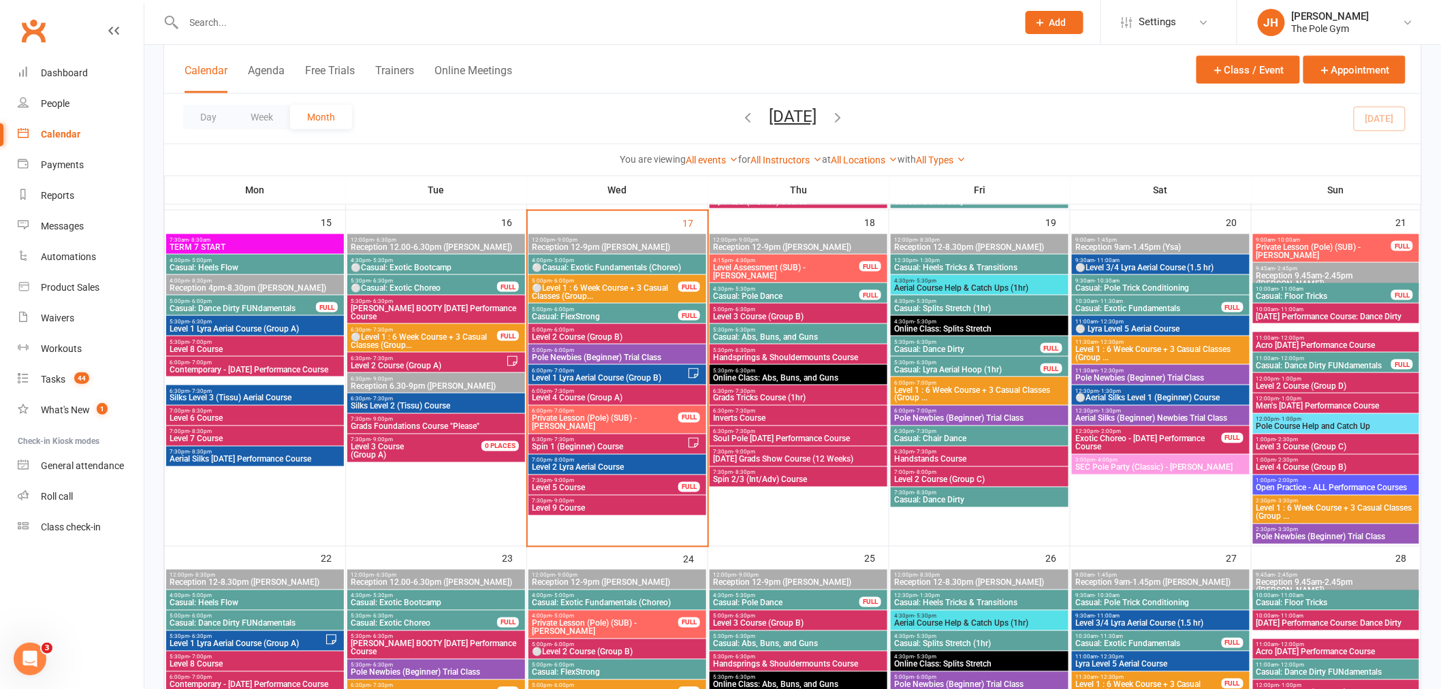
click at [1289, 343] on span "Acro Halloween Performance Course" at bounding box center [1336, 345] width 161 height 8
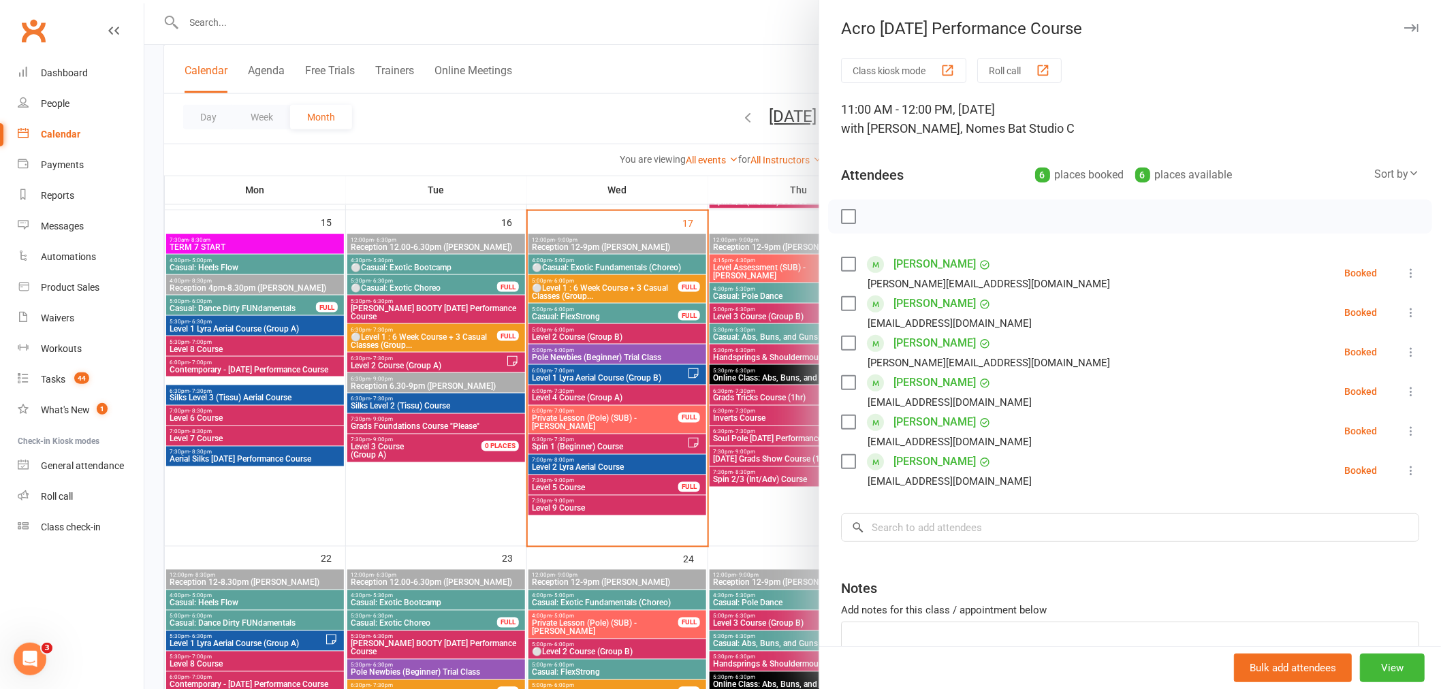
click at [765, 334] on div at bounding box center [792, 344] width 1297 height 689
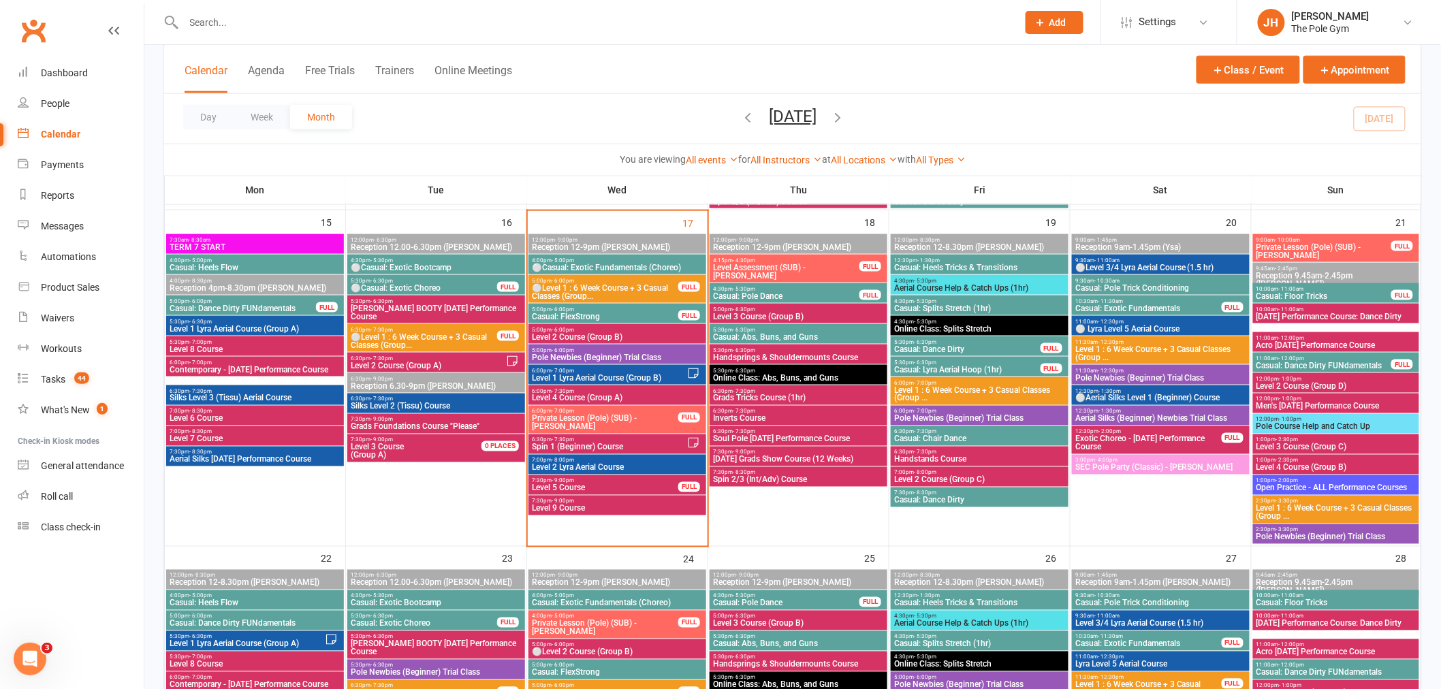
scroll to position [757, 0]
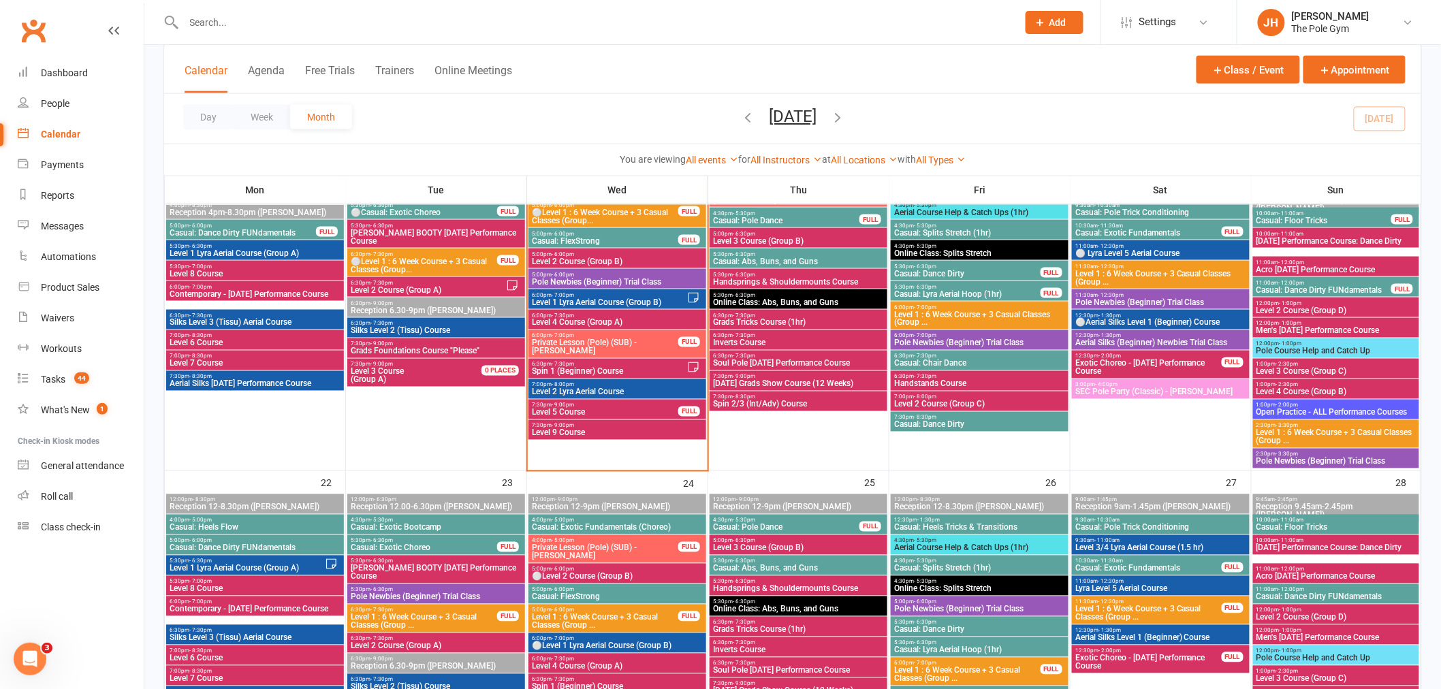
click at [903, 605] on span "Pole Newbies (Beginner) Trial Class" at bounding box center [980, 609] width 172 height 8
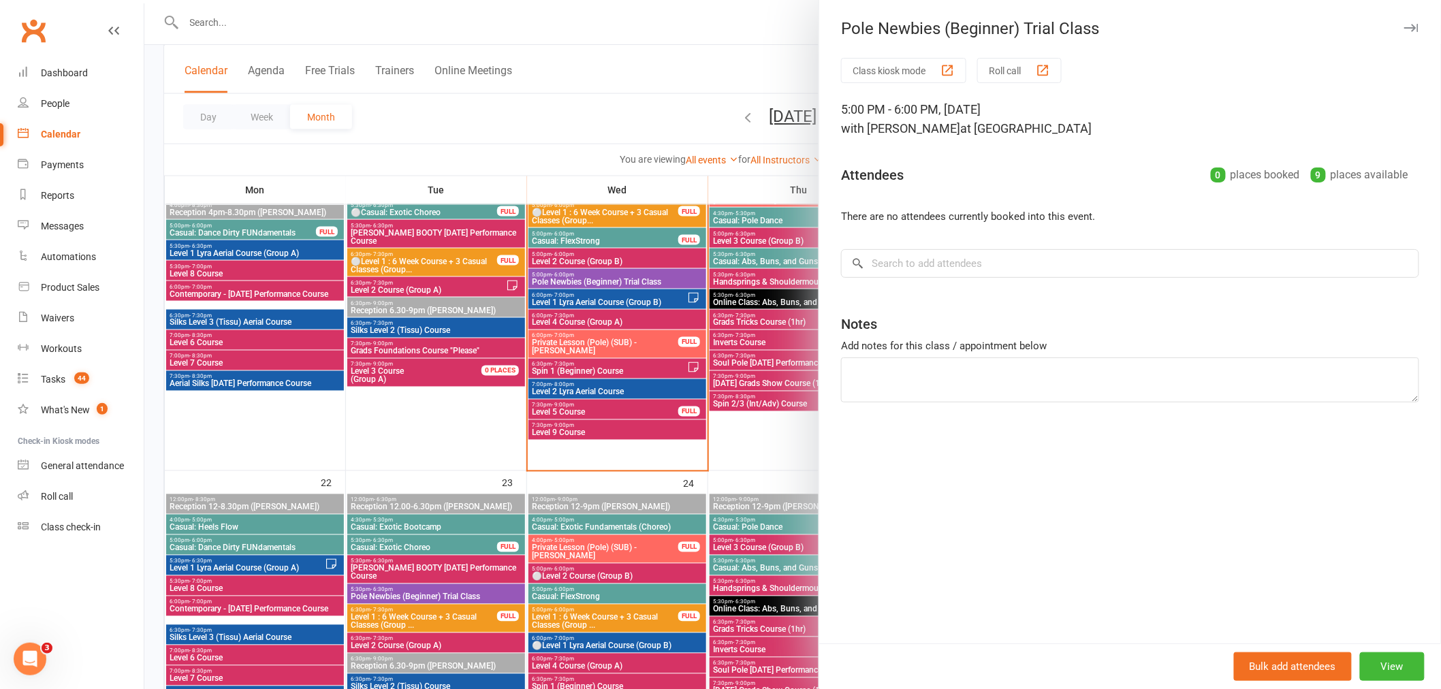
click at [659, 535] on div at bounding box center [792, 344] width 1297 height 689
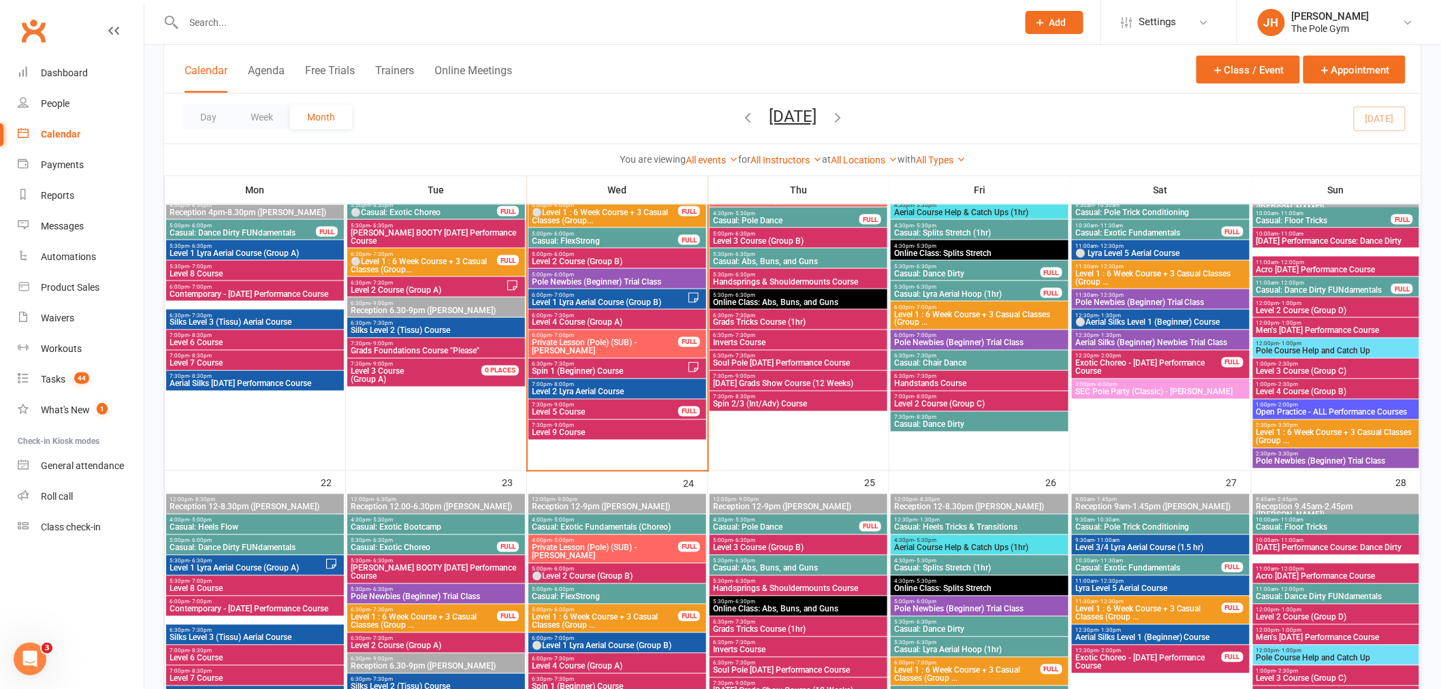
click at [424, 593] on span "Pole Newbies (Beginner) Trial Class" at bounding box center [436, 597] width 172 height 8
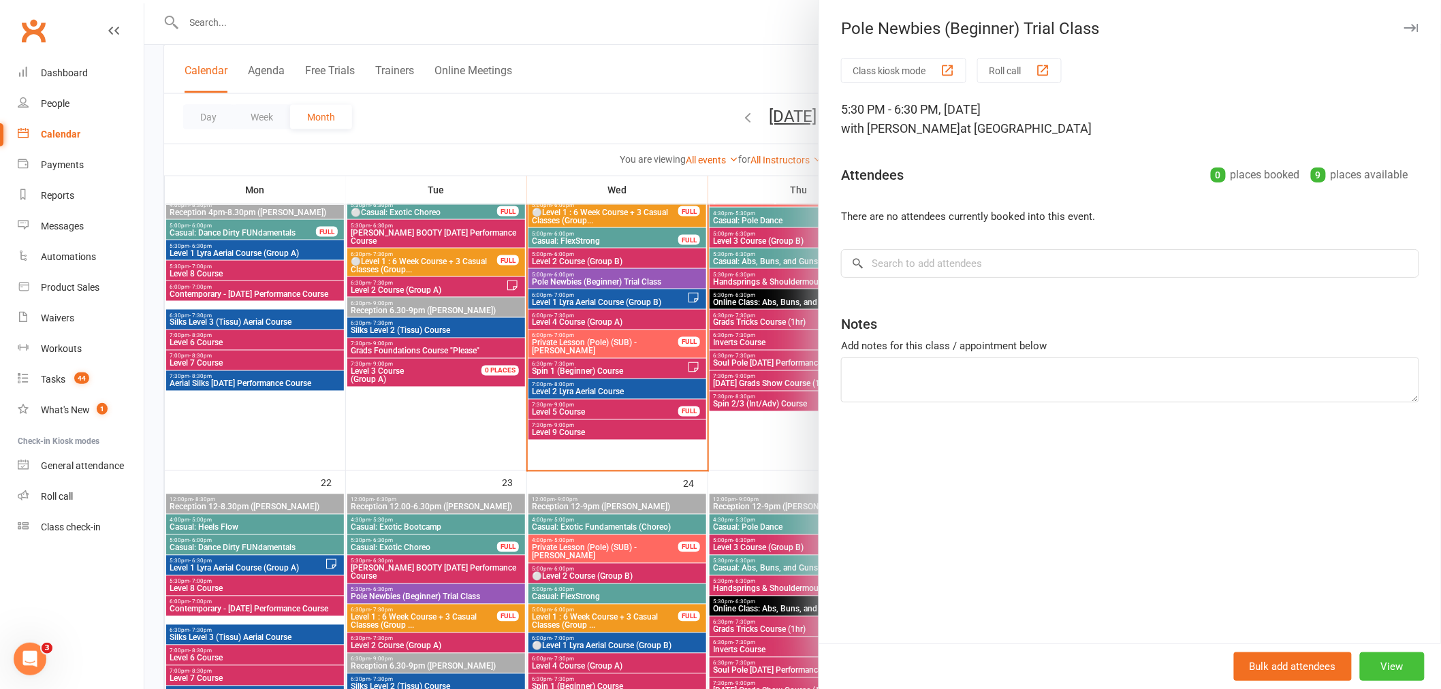
click at [1369, 655] on button "View" at bounding box center [1392, 666] width 65 height 29
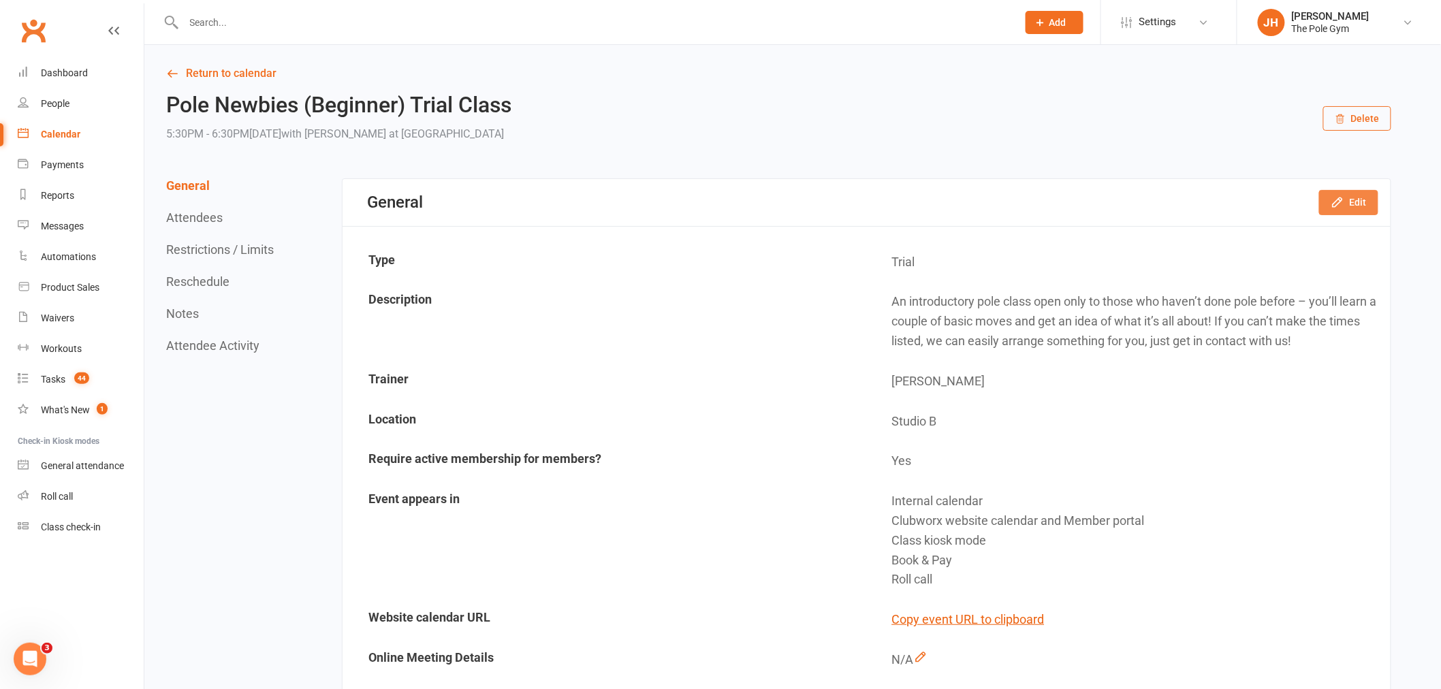
click at [1368, 202] on button "Edit" at bounding box center [1348, 202] width 59 height 25
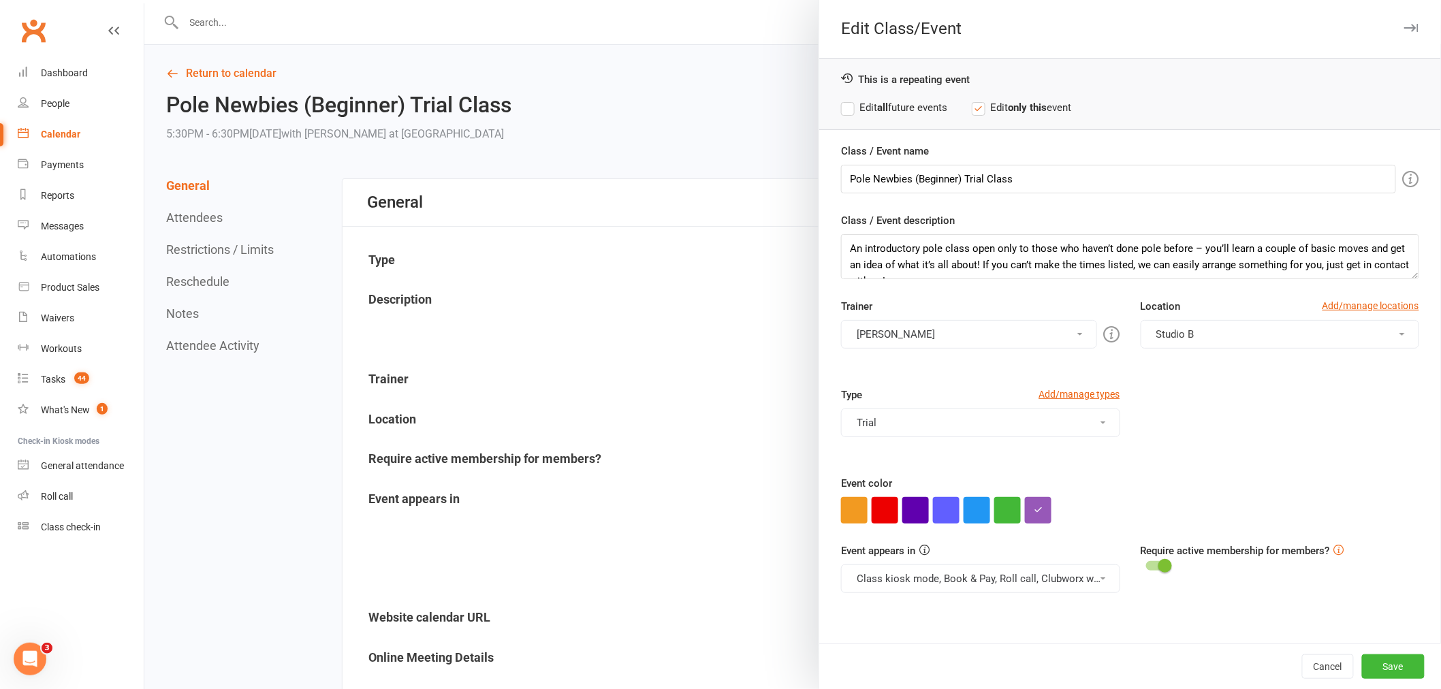
click at [894, 101] on label "Edit all future events" at bounding box center [894, 107] width 106 height 16
click at [902, 336] on button "[PERSON_NAME]" at bounding box center [968, 334] width 255 height 29
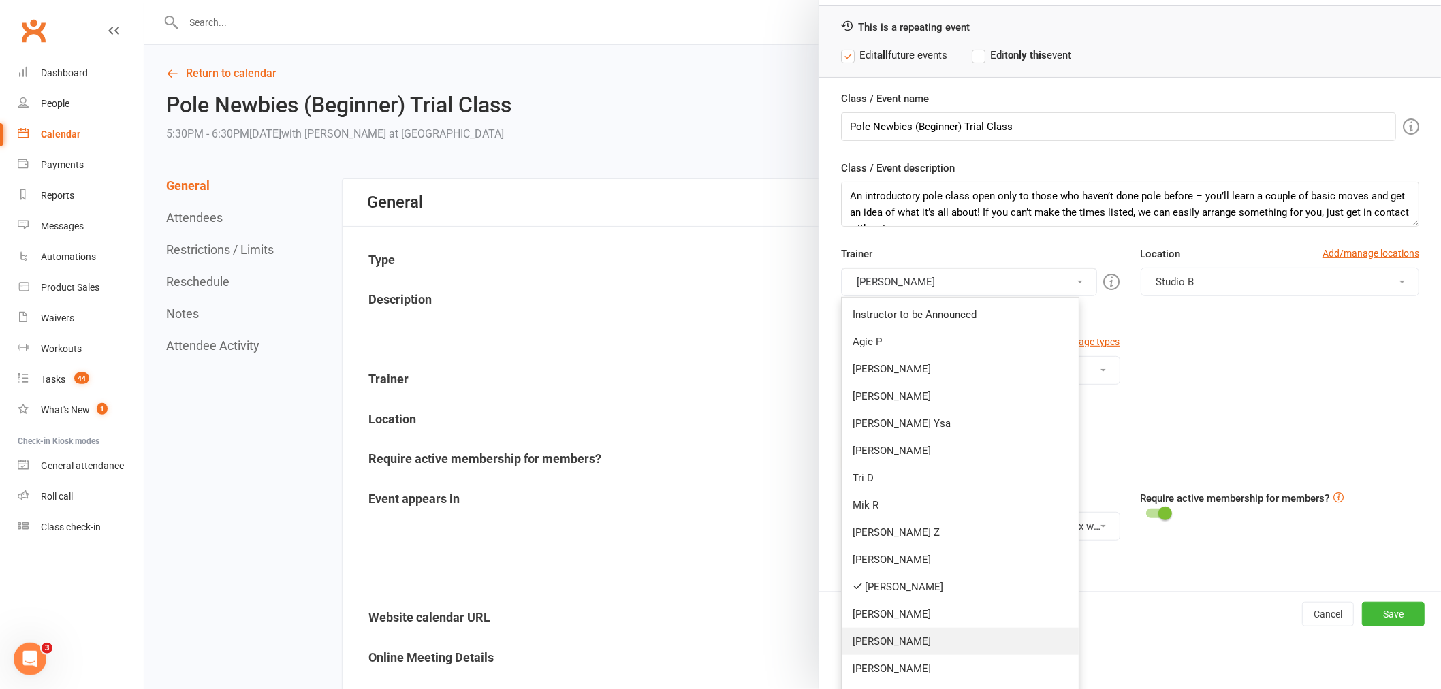
scroll to position [76, 0]
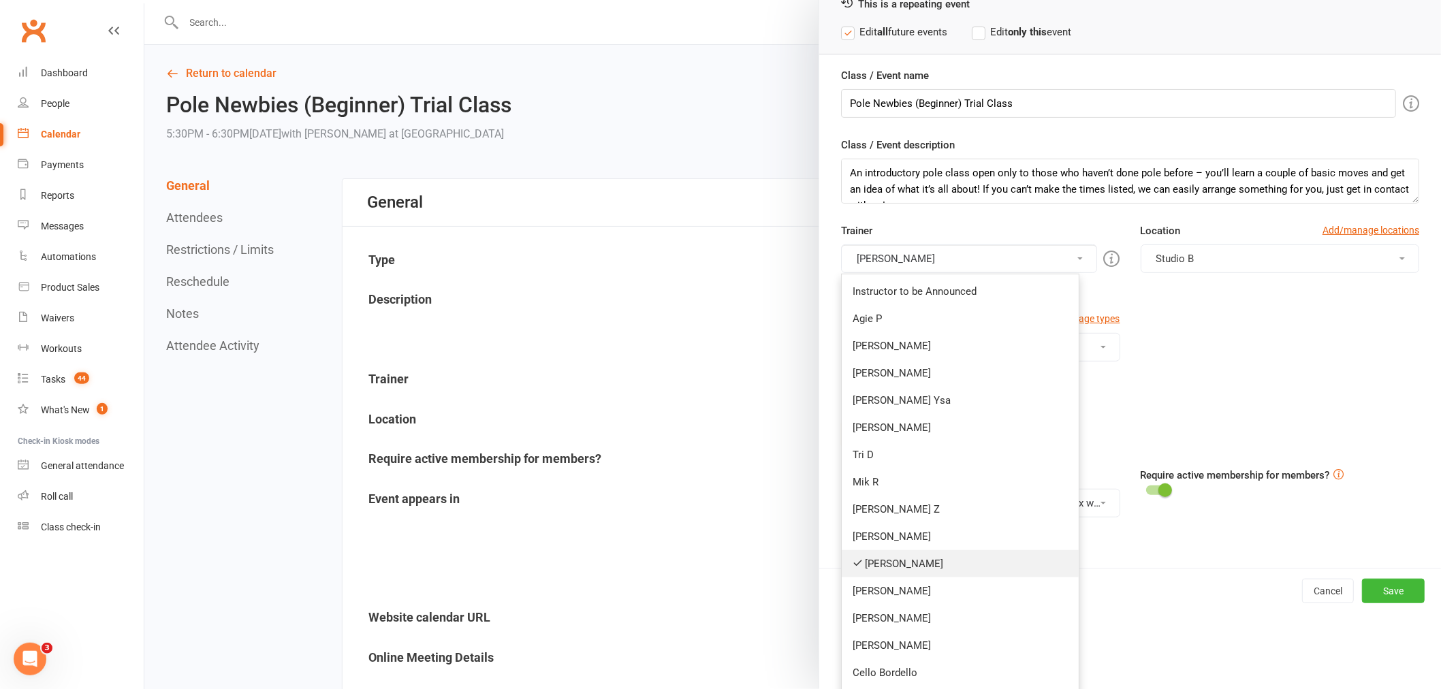
click at [879, 563] on link "[PERSON_NAME]" at bounding box center [960, 563] width 237 height 27
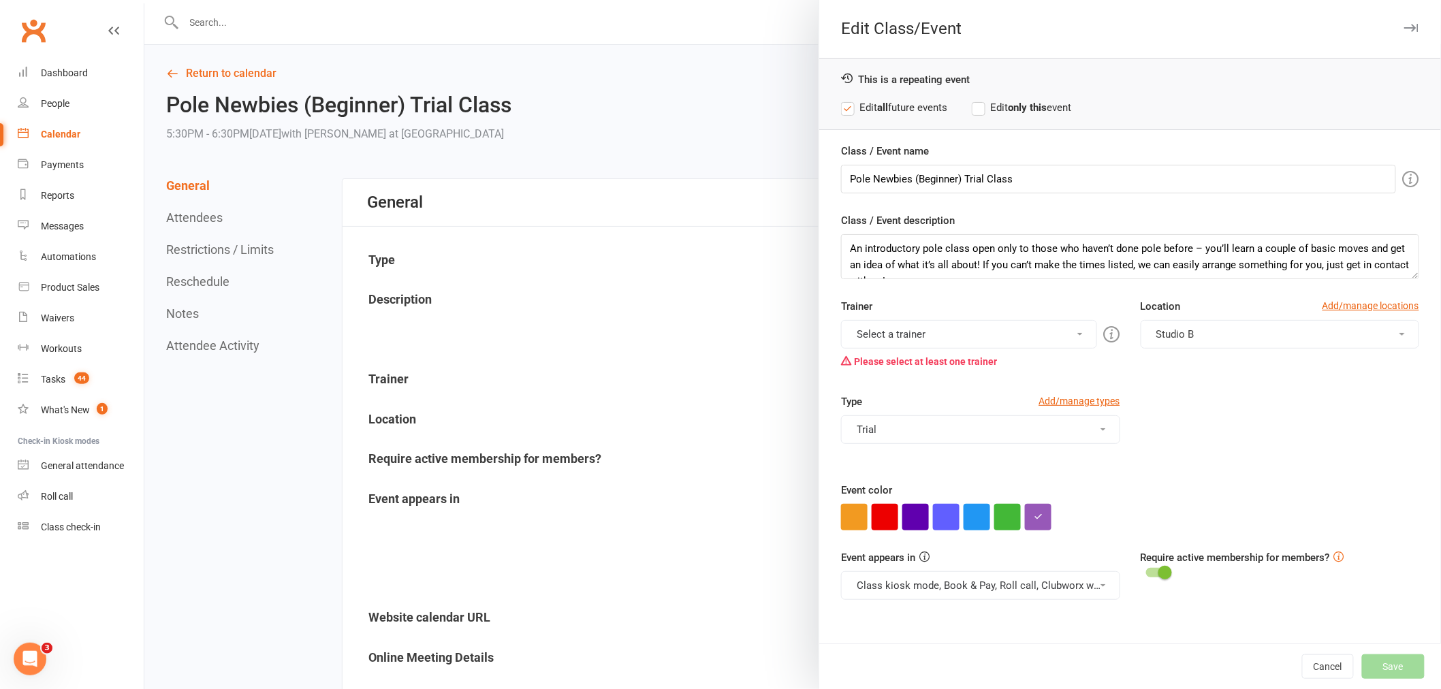
scroll to position [0, 0]
click at [894, 324] on button "Select a trainer" at bounding box center [968, 334] width 255 height 29
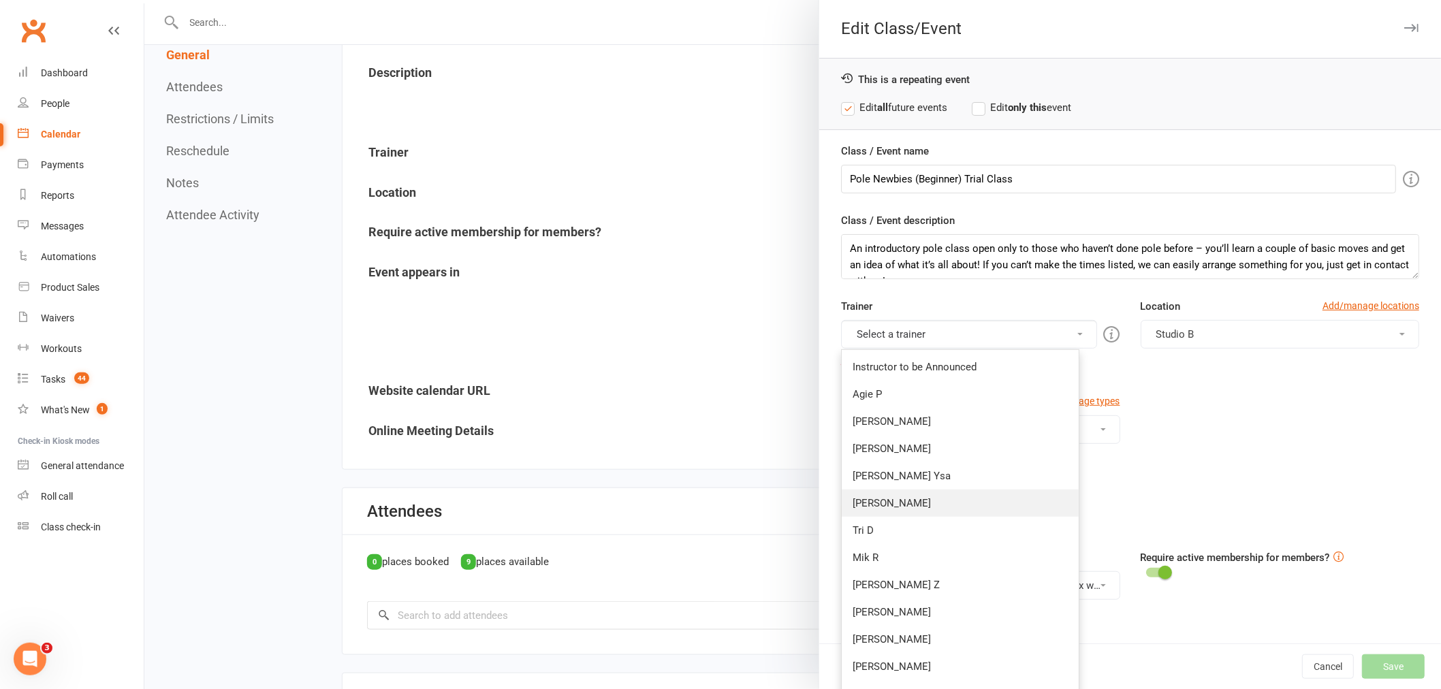
click at [972, 500] on link "Sasha B" at bounding box center [960, 503] width 237 height 27
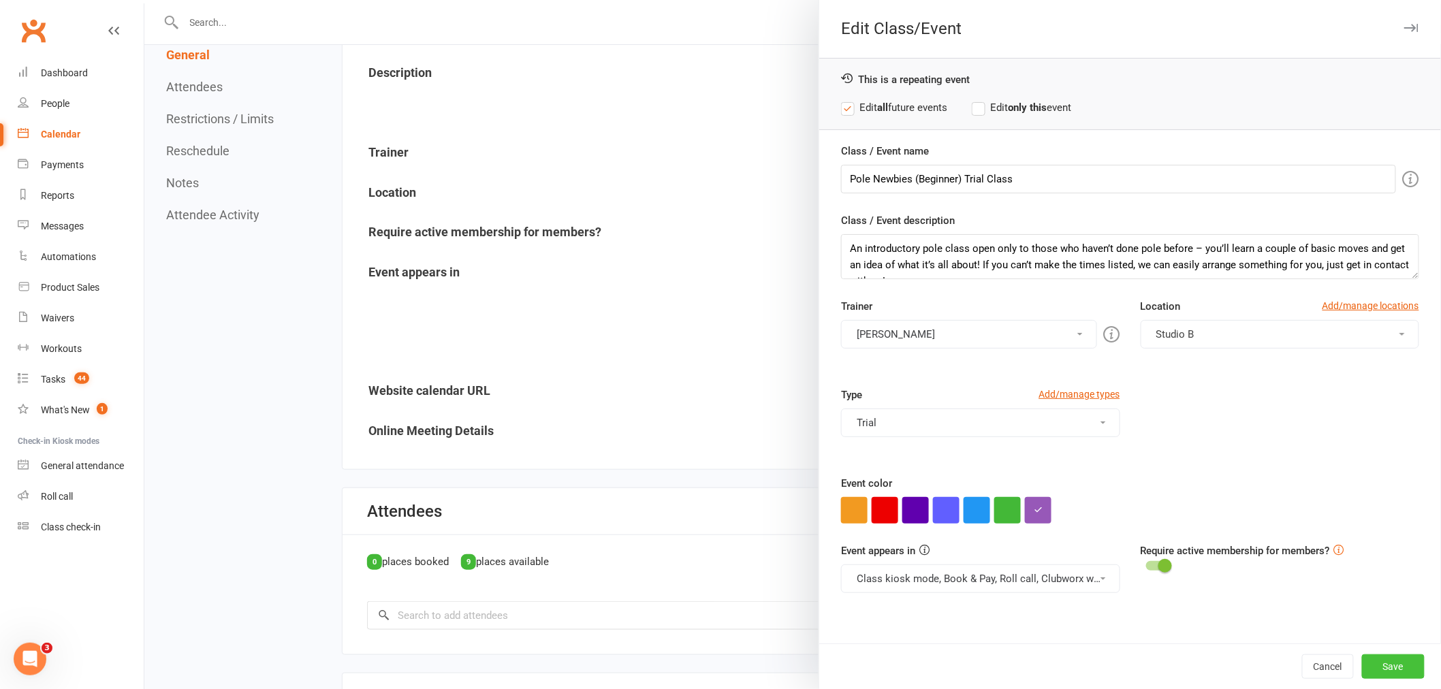
click at [1377, 659] on button "Save" at bounding box center [1393, 666] width 63 height 25
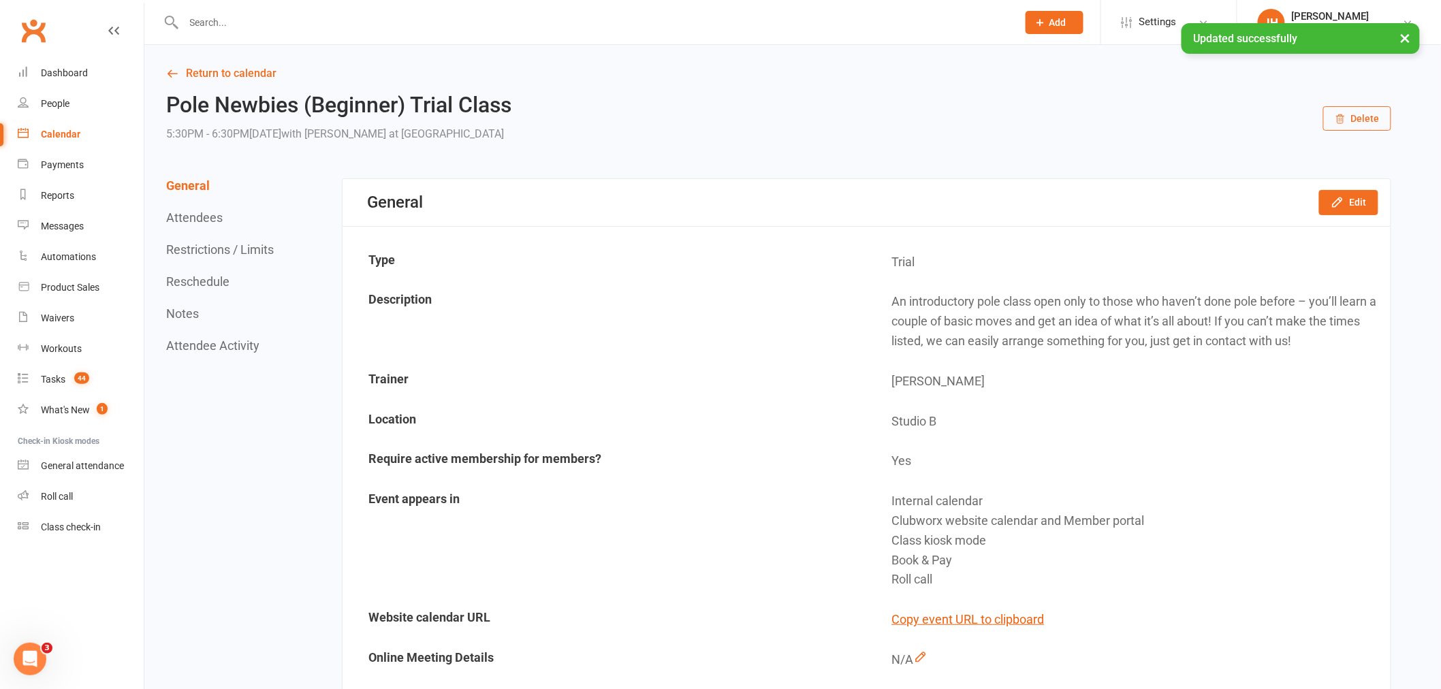
click at [69, 124] on link "Calendar" at bounding box center [81, 134] width 126 height 31
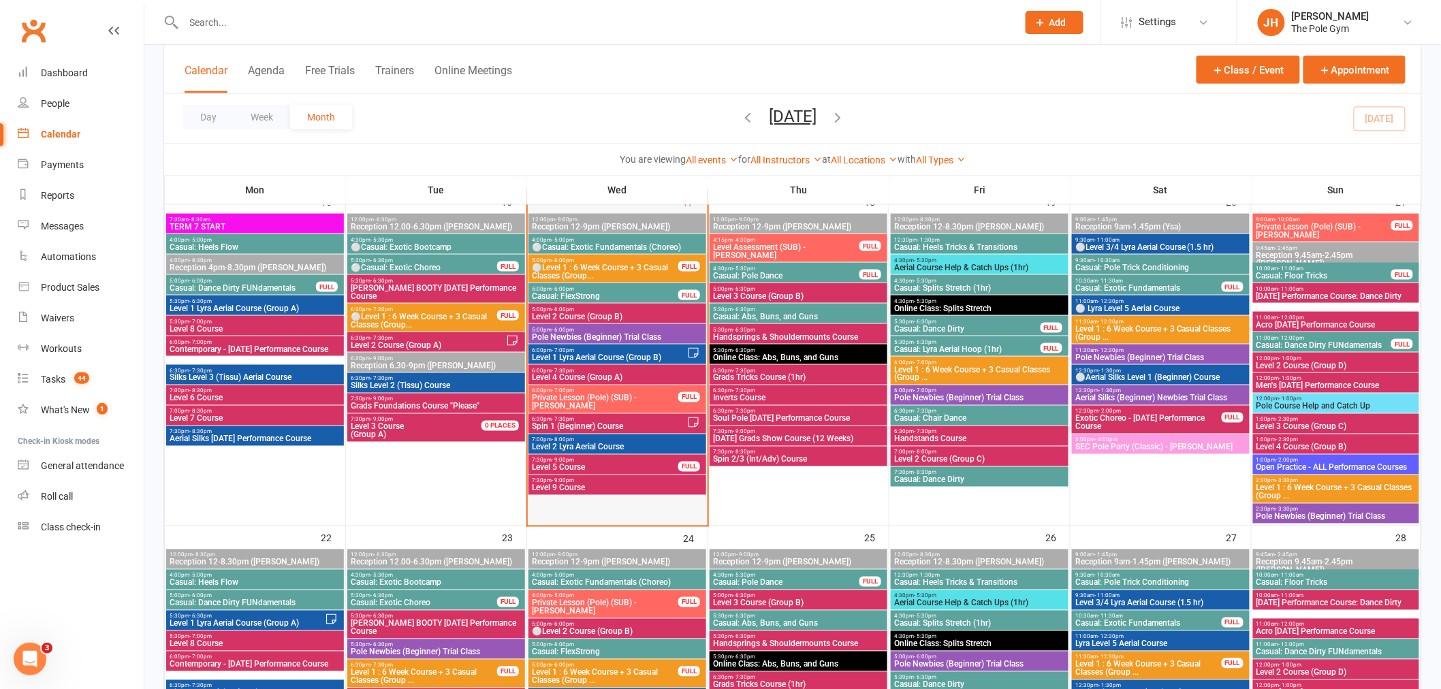
scroll to position [757, 0]
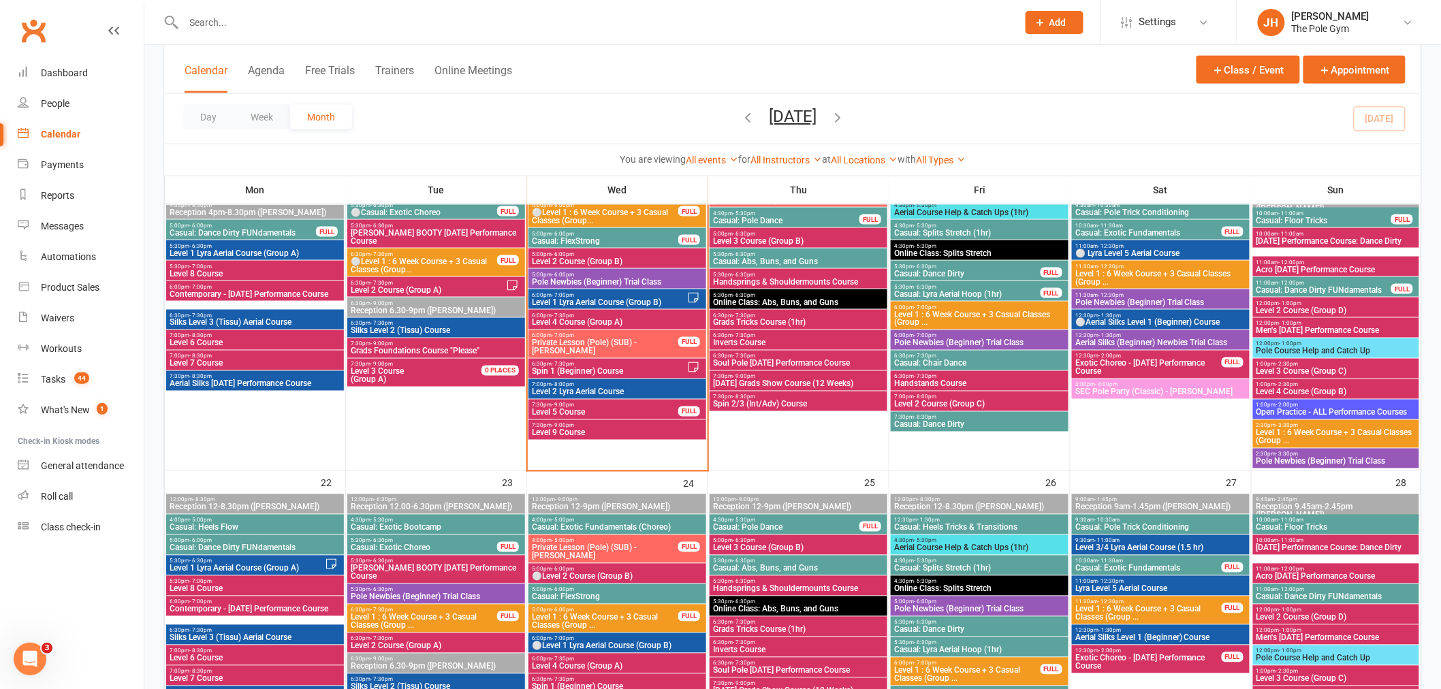
click at [621, 545] on span "Private Lesson (Pole) (SUB) - Cecilia De Oliveira" at bounding box center [605, 552] width 148 height 16
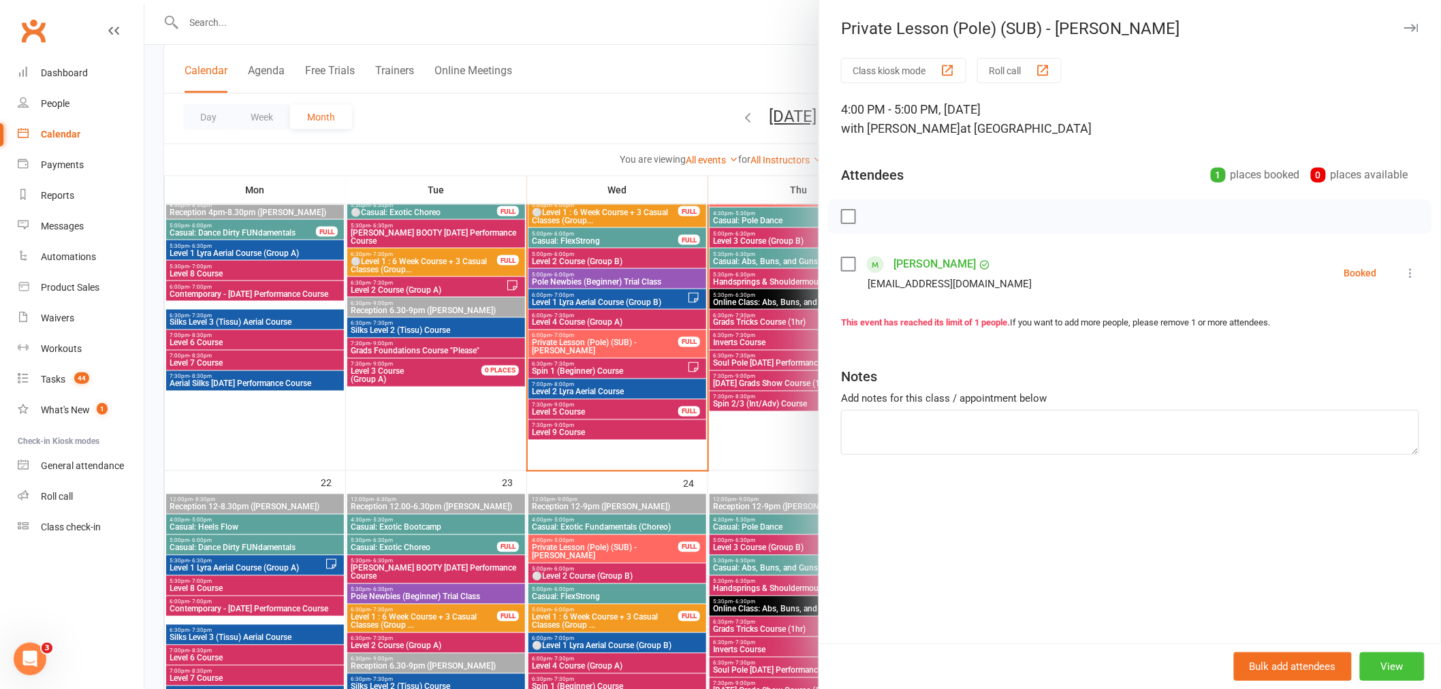
click at [1383, 669] on button "View" at bounding box center [1392, 666] width 65 height 29
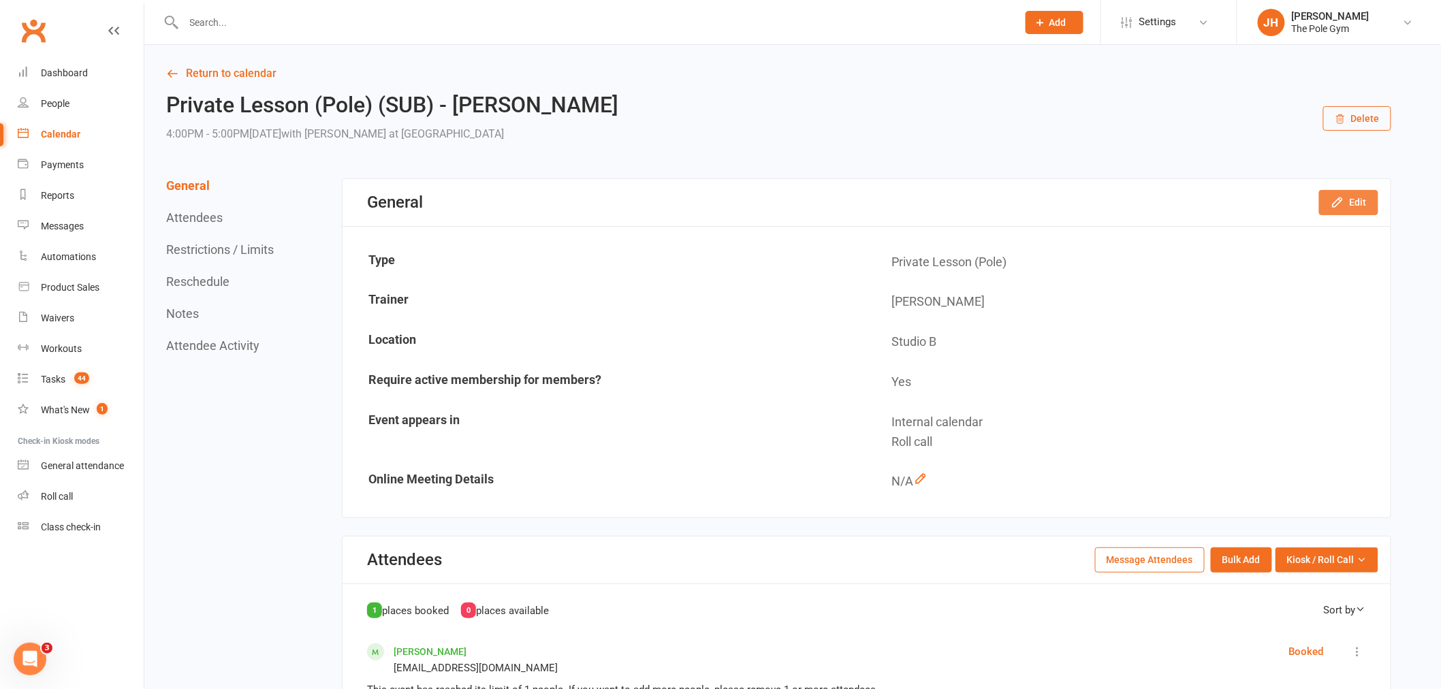
click at [1338, 201] on icon "button" at bounding box center [1337, 202] width 9 height 9
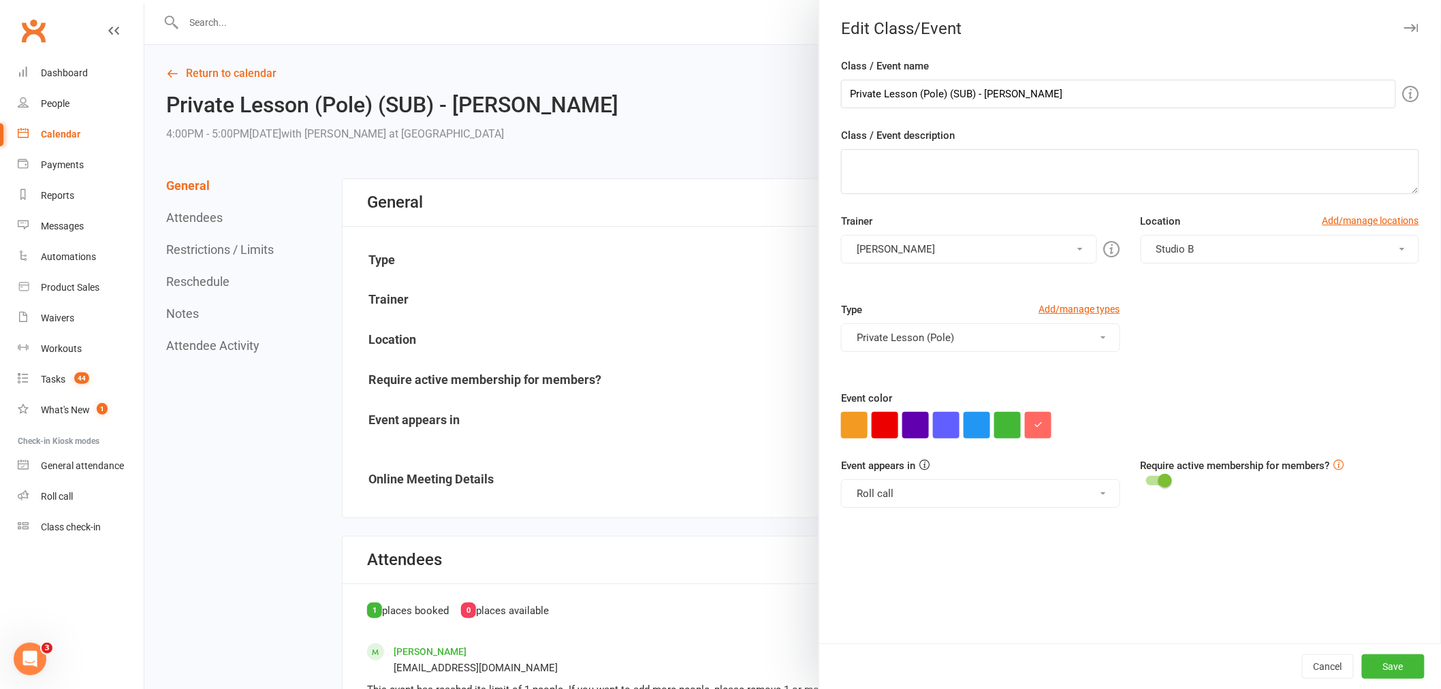
click at [918, 264] on div "Trainer Jessica H Instructor to be Announced Agie P Marlee C Kaitlyn M Monna Ys…" at bounding box center [1130, 257] width 599 height 89
click at [911, 264] on div "Trainer Jessica H Instructor to be Announced Agie P Marlee C Kaitlyn M Monna Ys…" at bounding box center [1130, 257] width 599 height 89
click at [922, 243] on button "[PERSON_NAME]" at bounding box center [968, 249] width 255 height 29
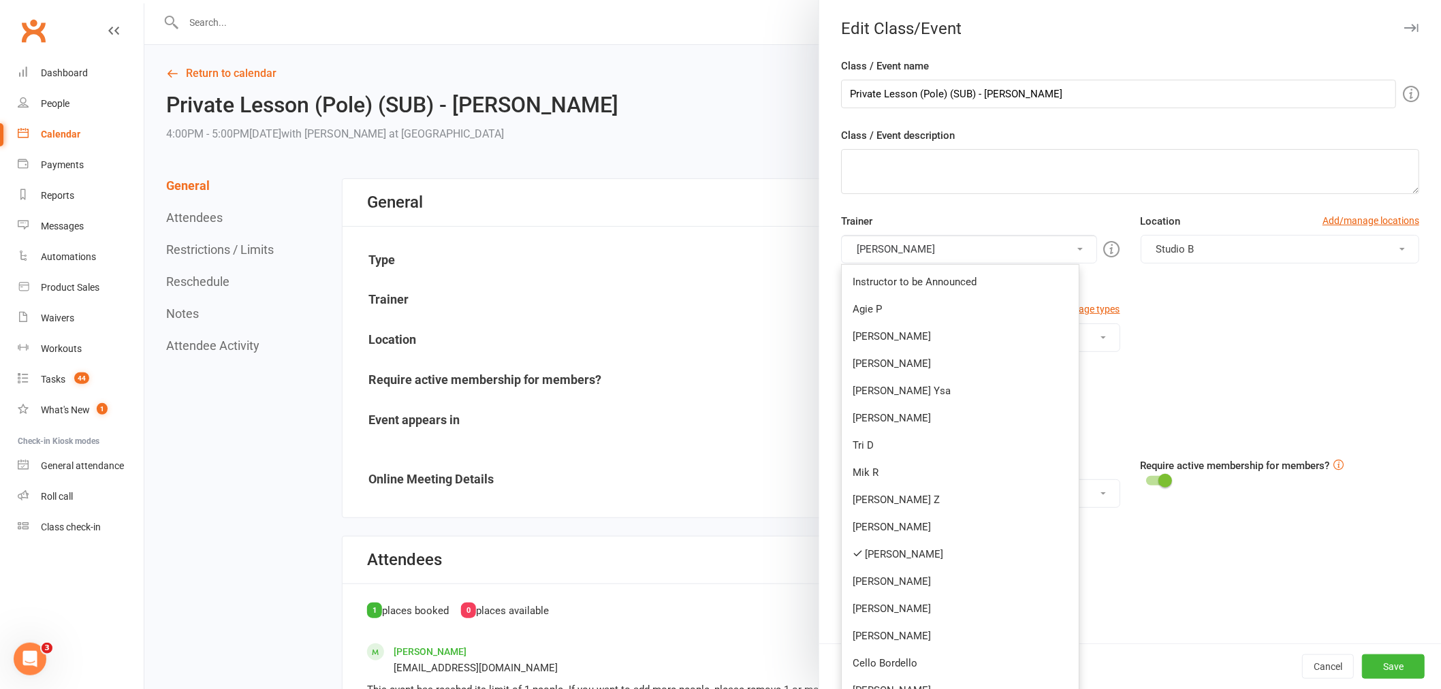
drag, startPoint x: 892, startPoint y: 553, endPoint x: 899, endPoint y: 420, distance: 133.7
click at [893, 550] on link "[PERSON_NAME]" at bounding box center [960, 554] width 237 height 27
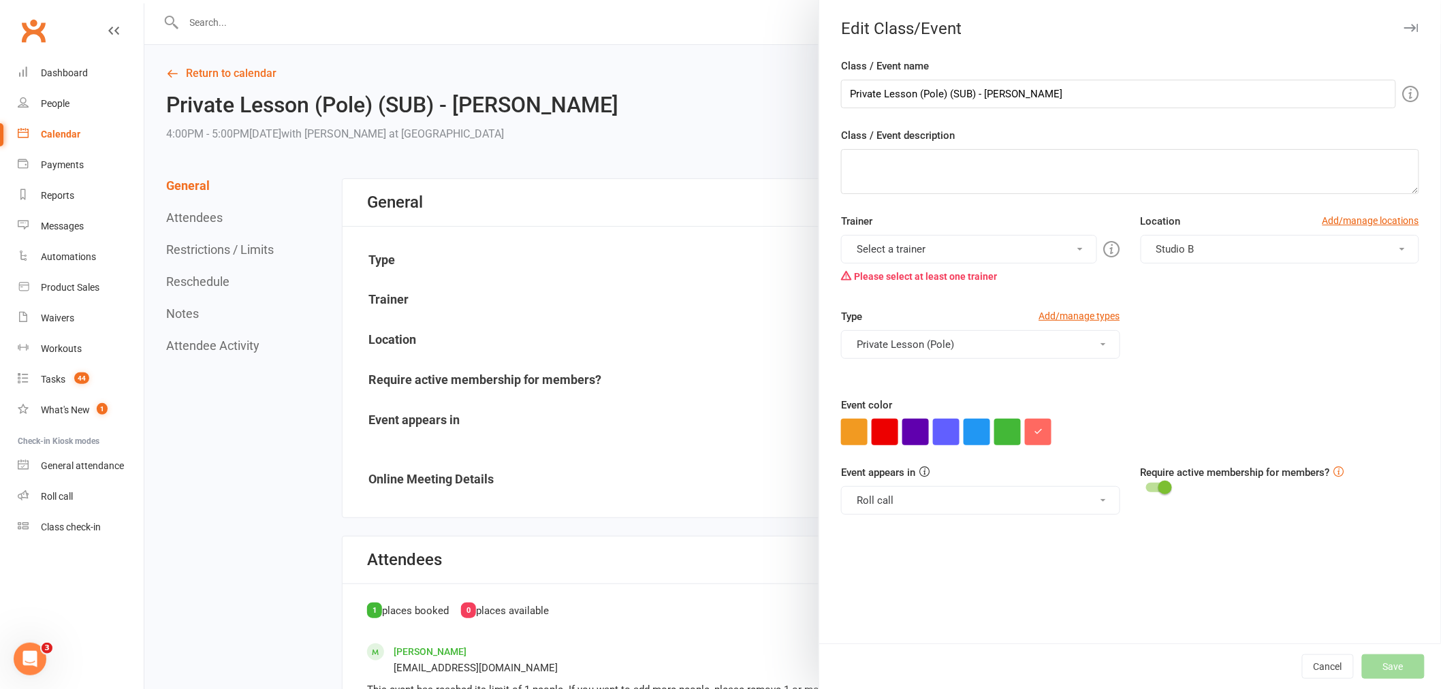
click at [908, 253] on button "Select a trainer" at bounding box center [968, 249] width 255 height 29
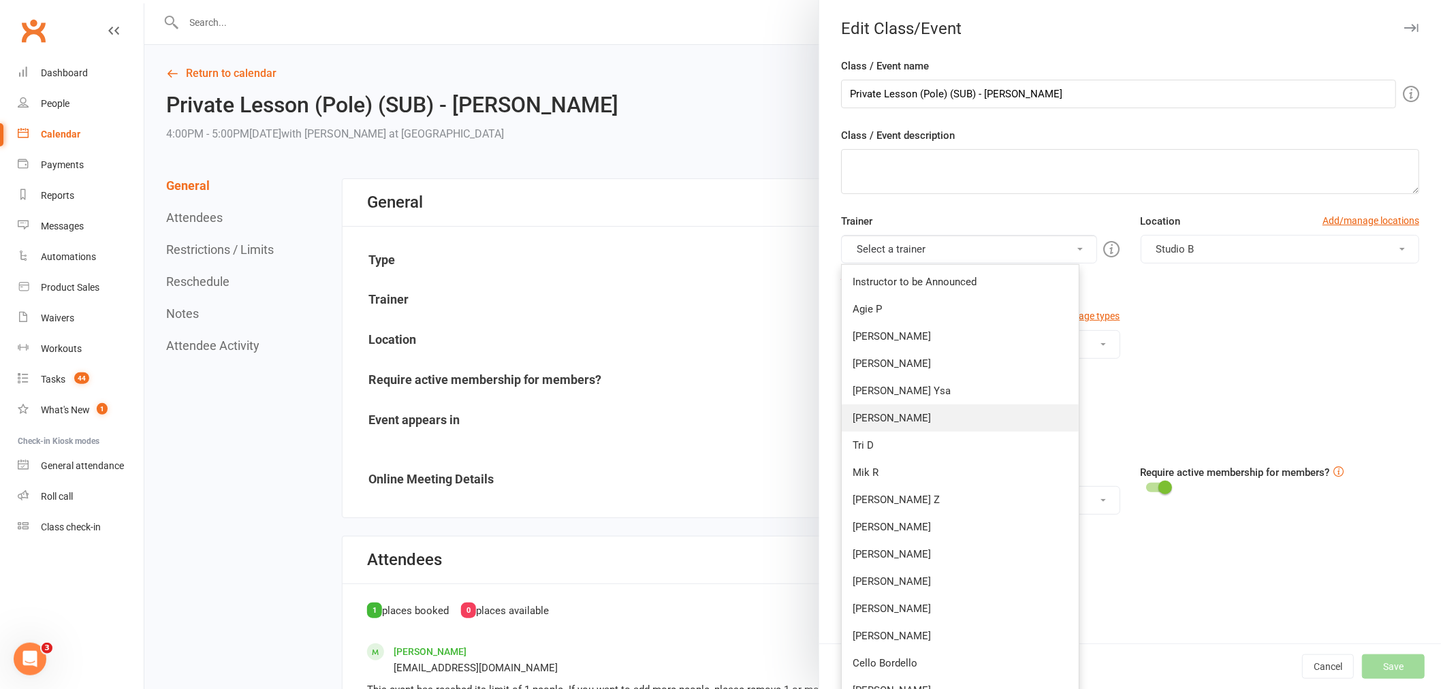
click at [927, 406] on link "Sasha B" at bounding box center [960, 418] width 237 height 27
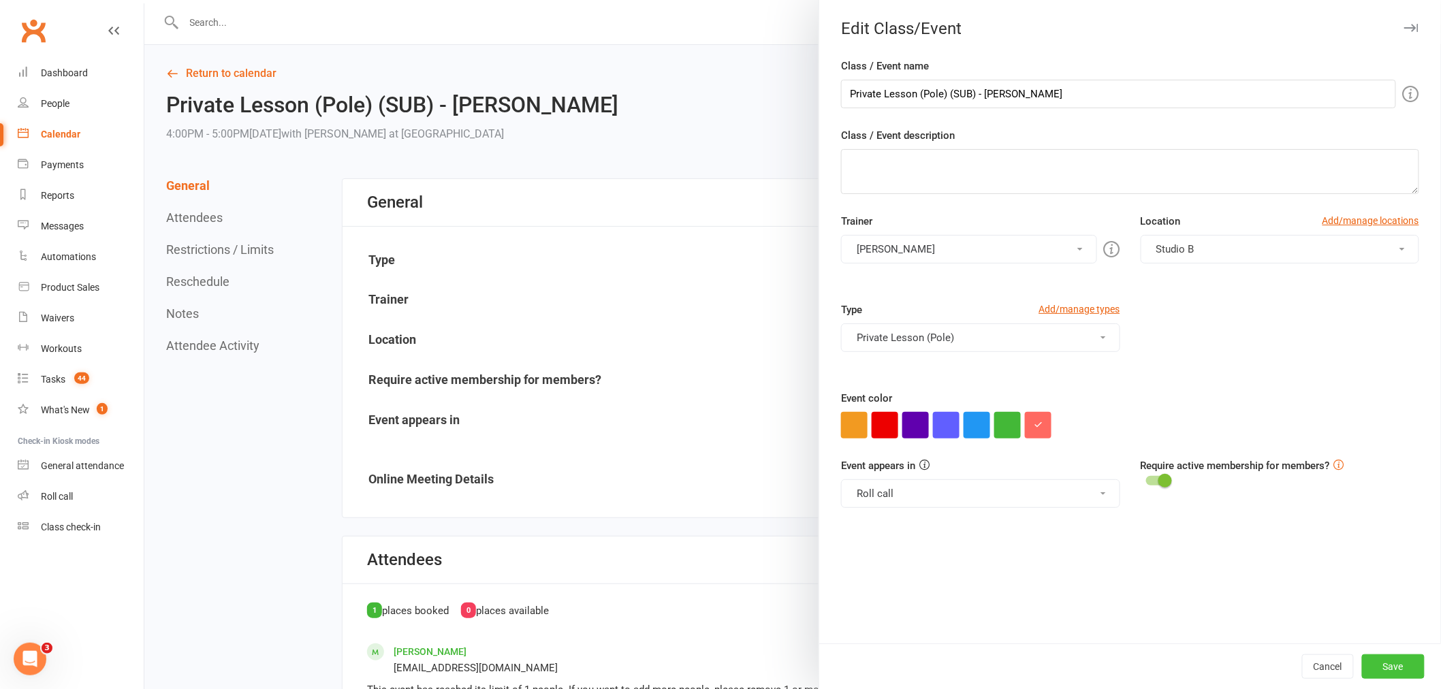
click at [1384, 664] on button "Save" at bounding box center [1393, 666] width 63 height 25
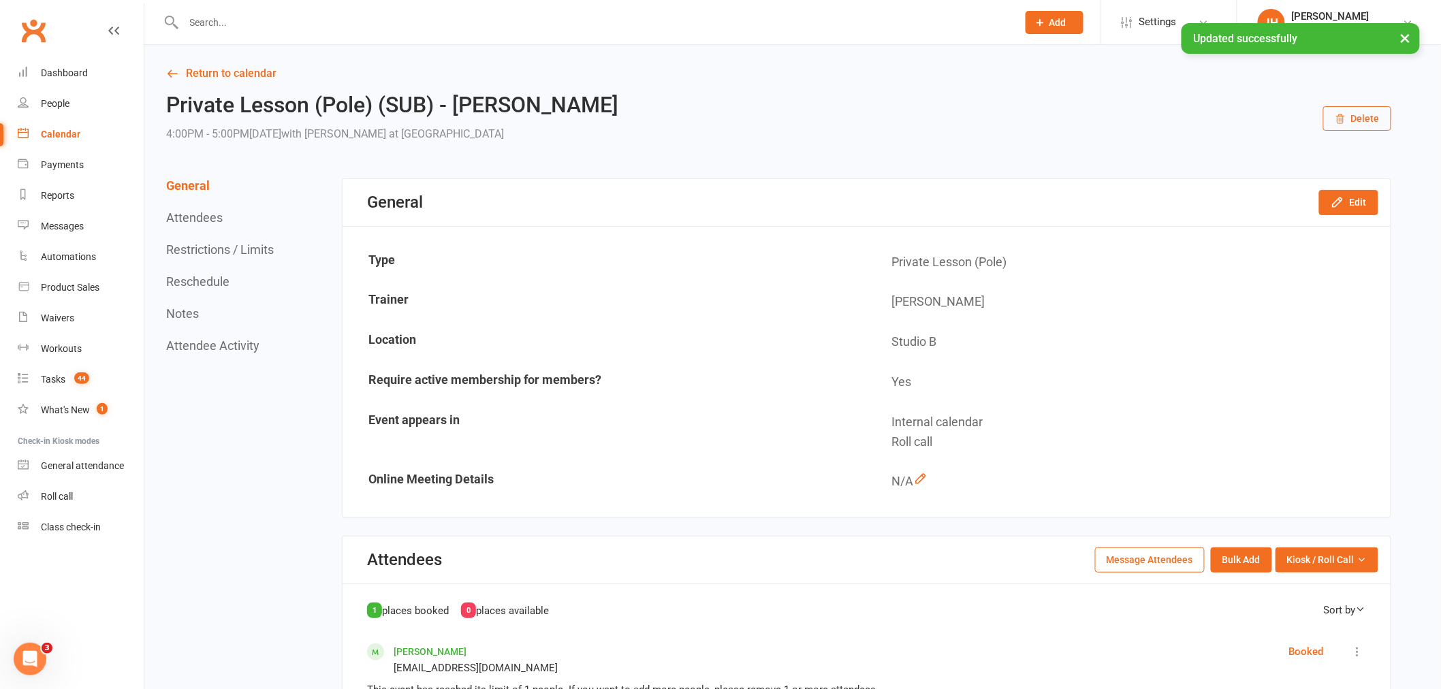
click at [75, 133] on div "Calendar" at bounding box center [61, 134] width 40 height 11
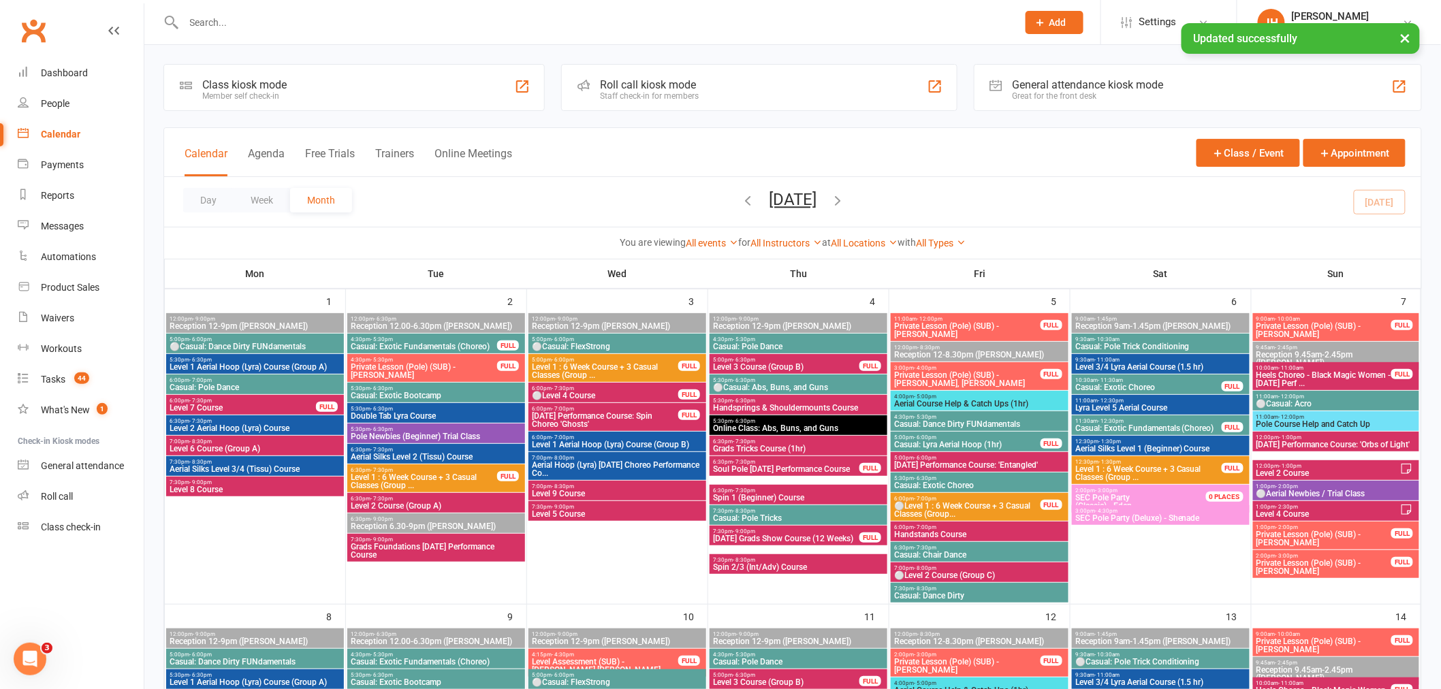
scroll to position [605, 0]
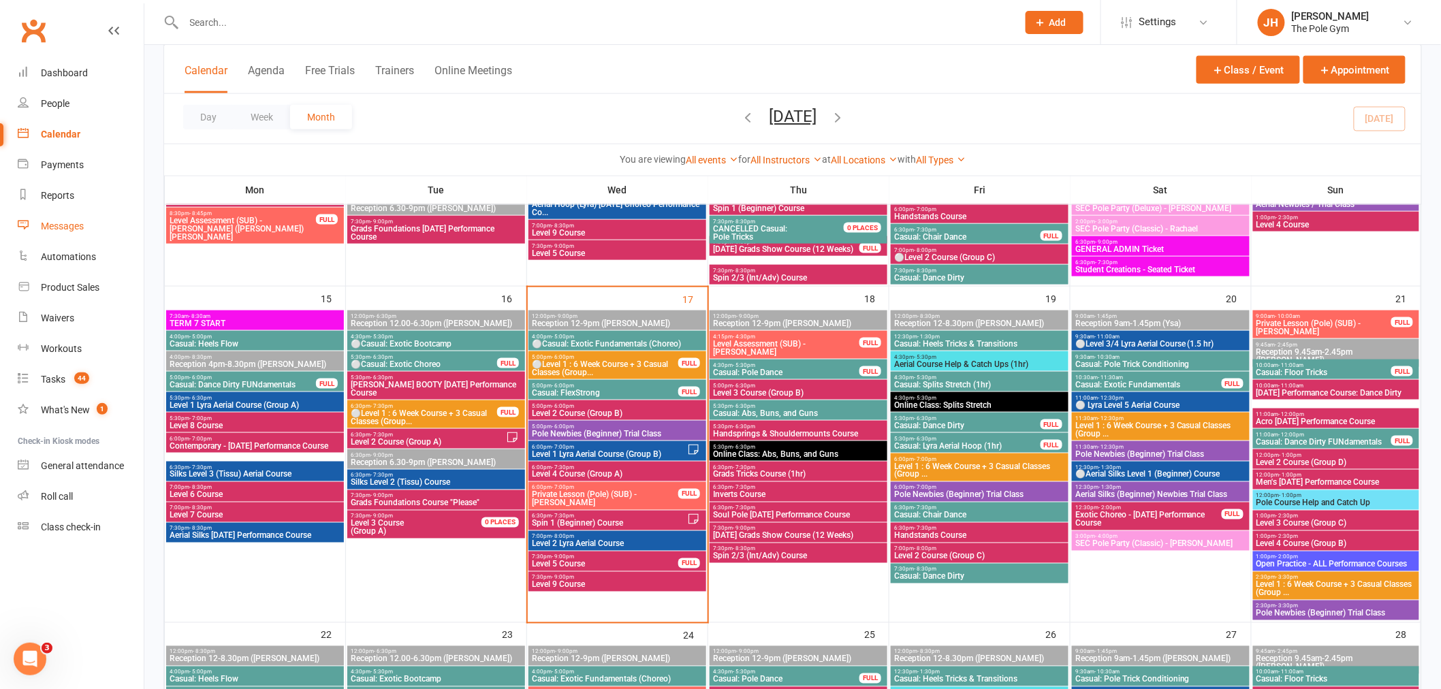
click at [56, 221] on div "Messages" at bounding box center [62, 226] width 43 height 11
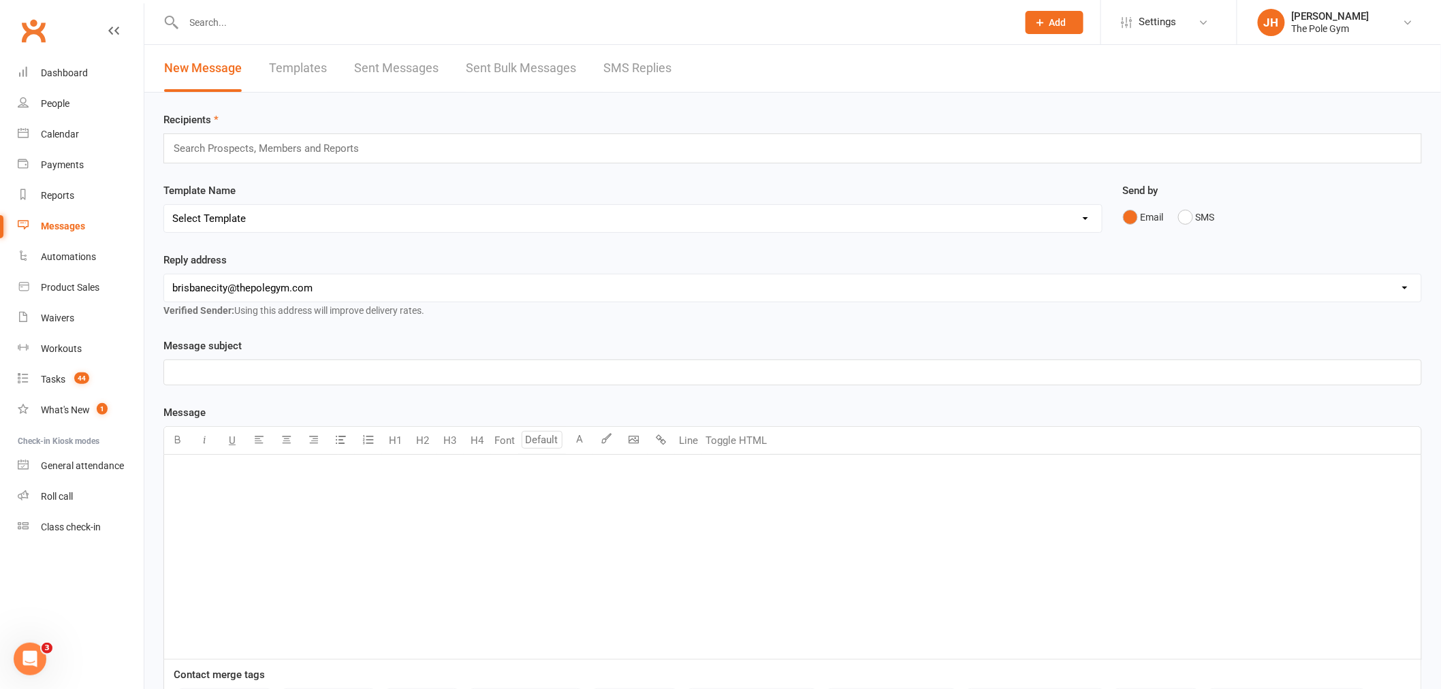
click at [283, 73] on link "Templates" at bounding box center [298, 68] width 58 height 47
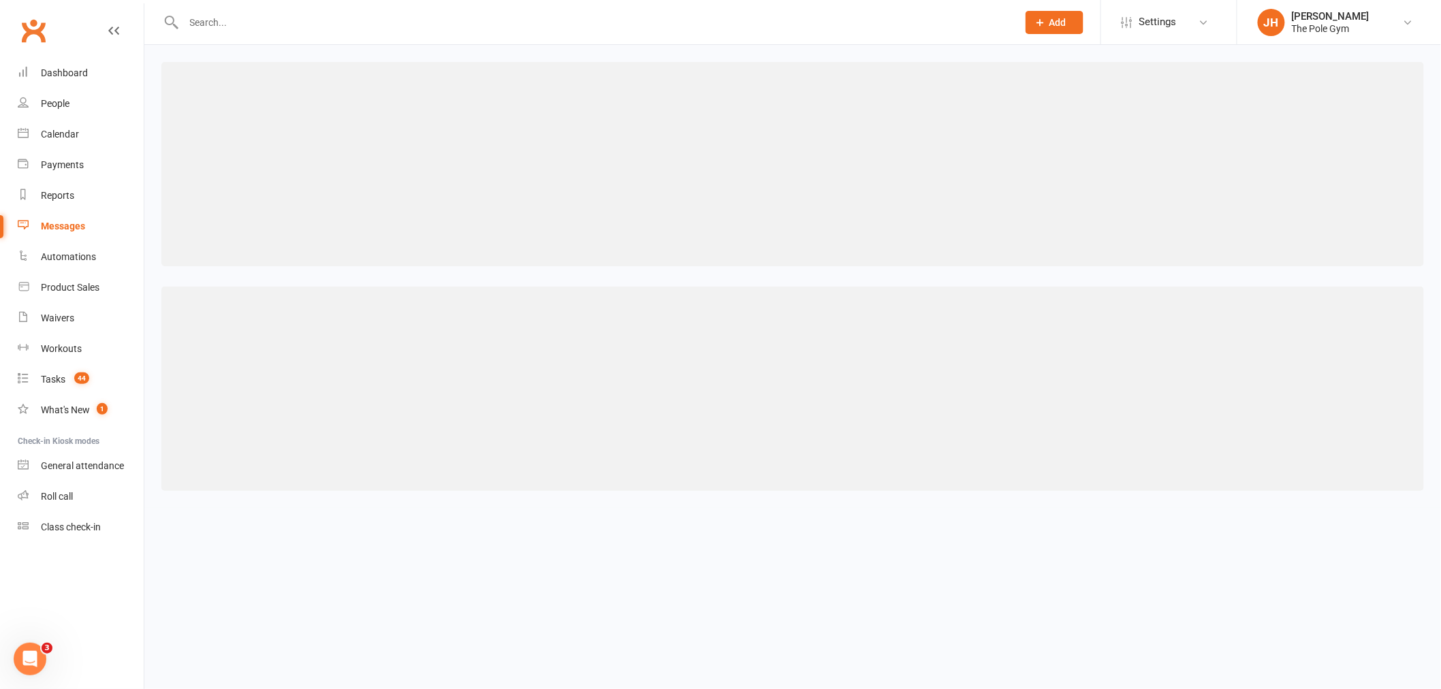
select select "grid"
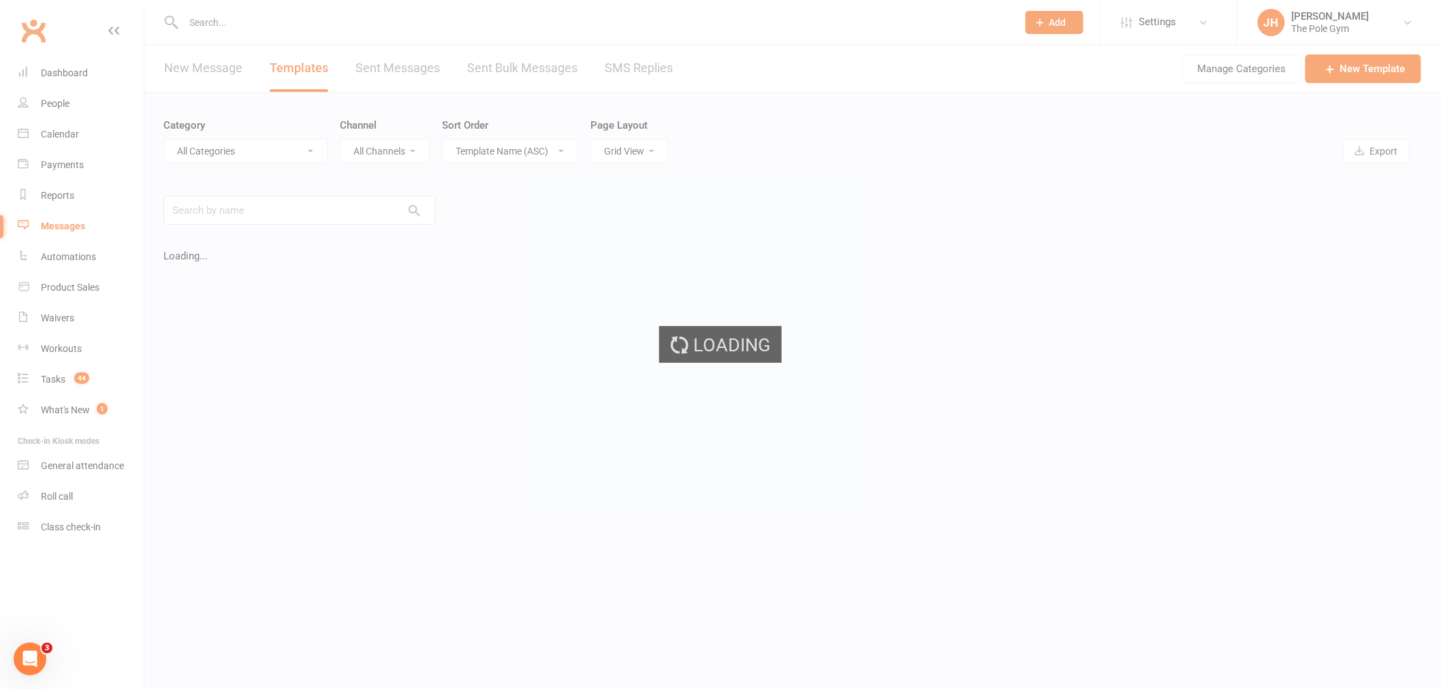
click at [596, 53] on div "New Message Templates Sent Messages Sent Bulk Messages SMS Replies" at bounding box center [418, 68] width 548 height 47
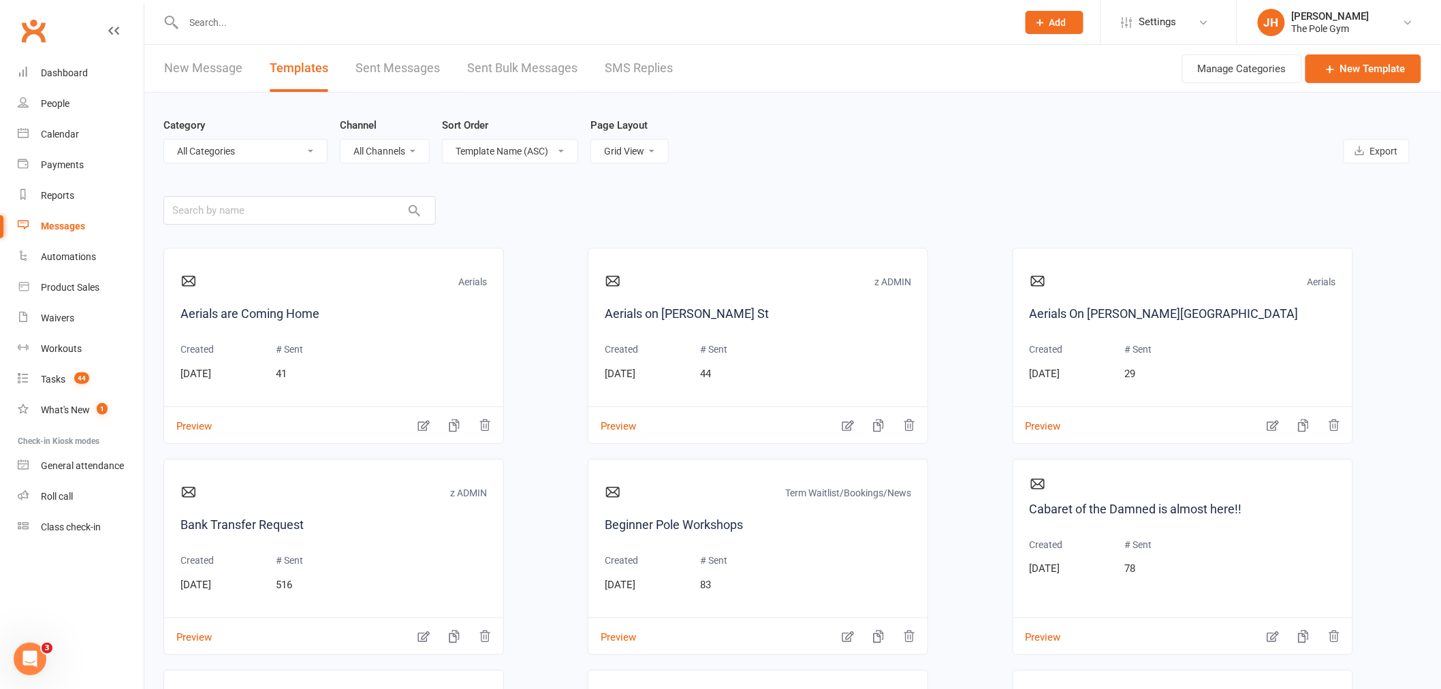
click at [627, 69] on link "SMS Replies" at bounding box center [639, 68] width 68 height 47
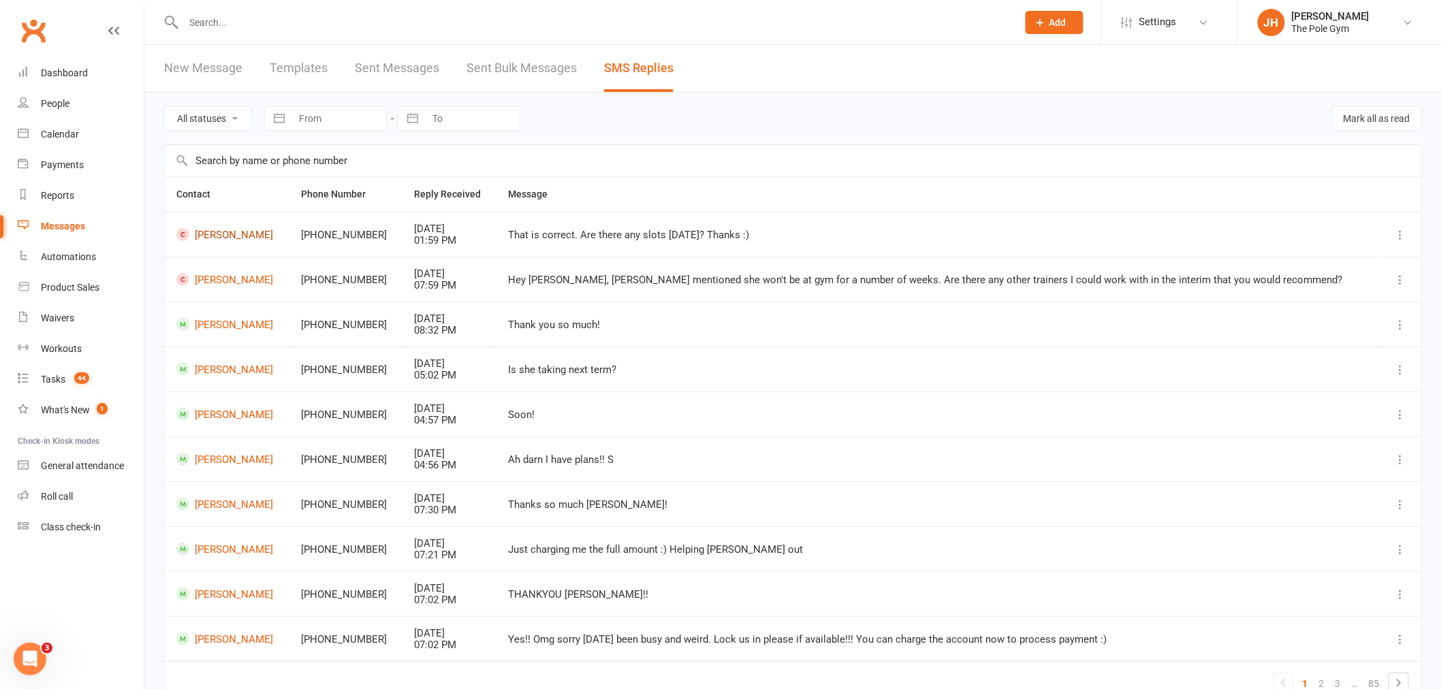
click at [239, 229] on link "Lilyana Obradovic" at bounding box center [226, 234] width 100 height 13
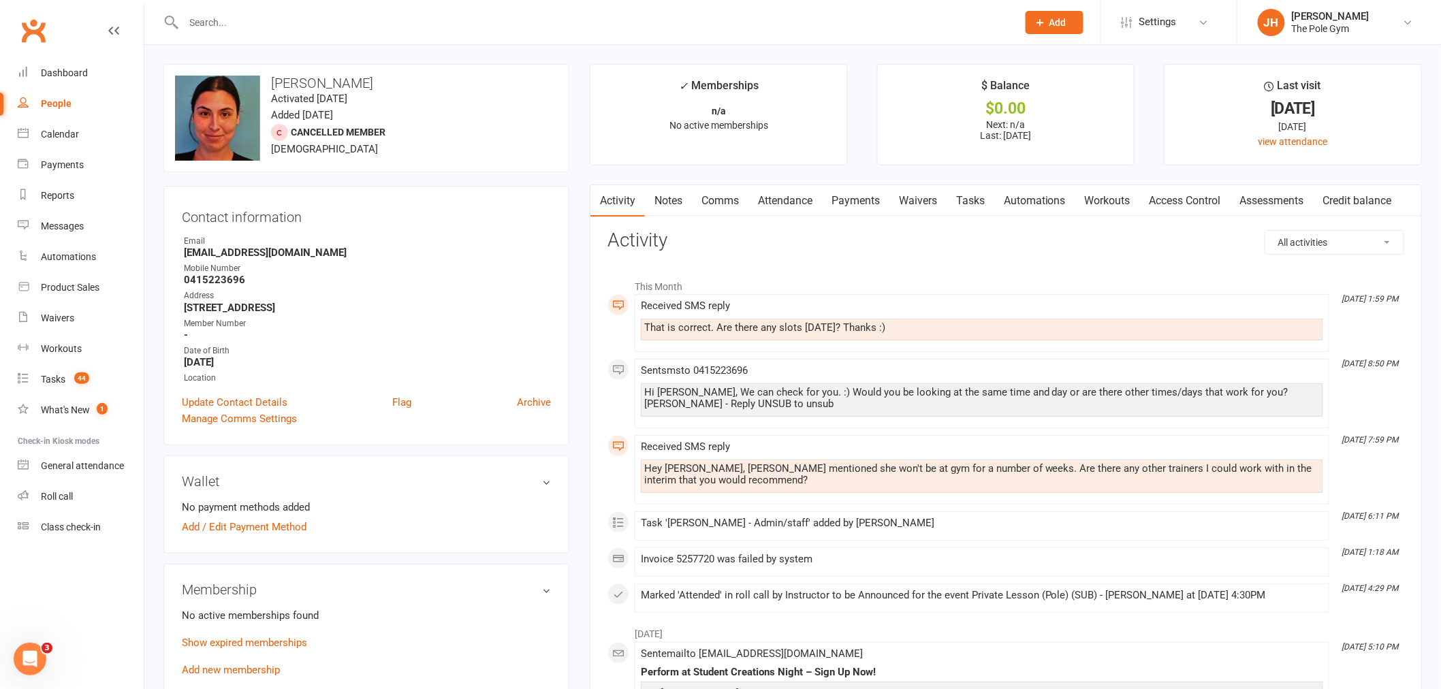
click at [710, 198] on link "Comms" at bounding box center [720, 200] width 57 height 31
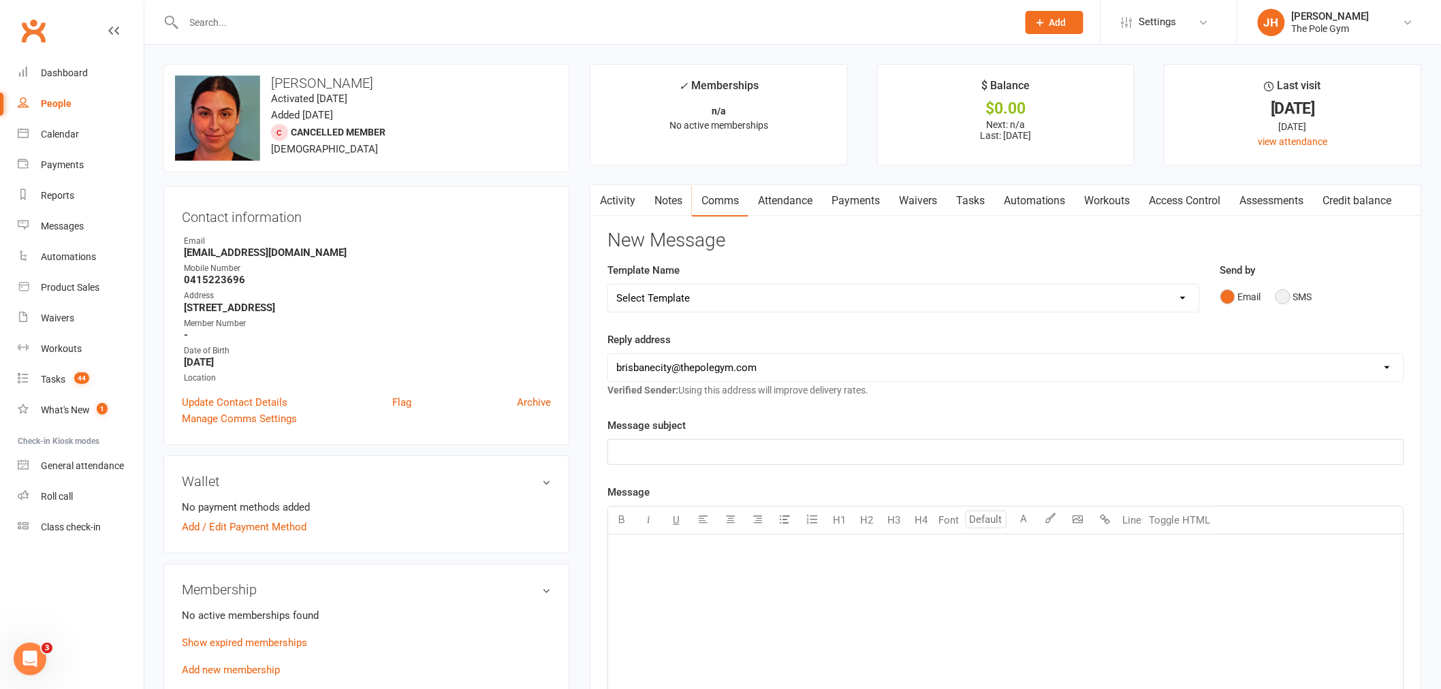
drag, startPoint x: 1301, startPoint y: 302, endPoint x: 1265, endPoint y: 328, distance: 44.0
click at [1301, 302] on button "SMS" at bounding box center [1294, 297] width 37 height 26
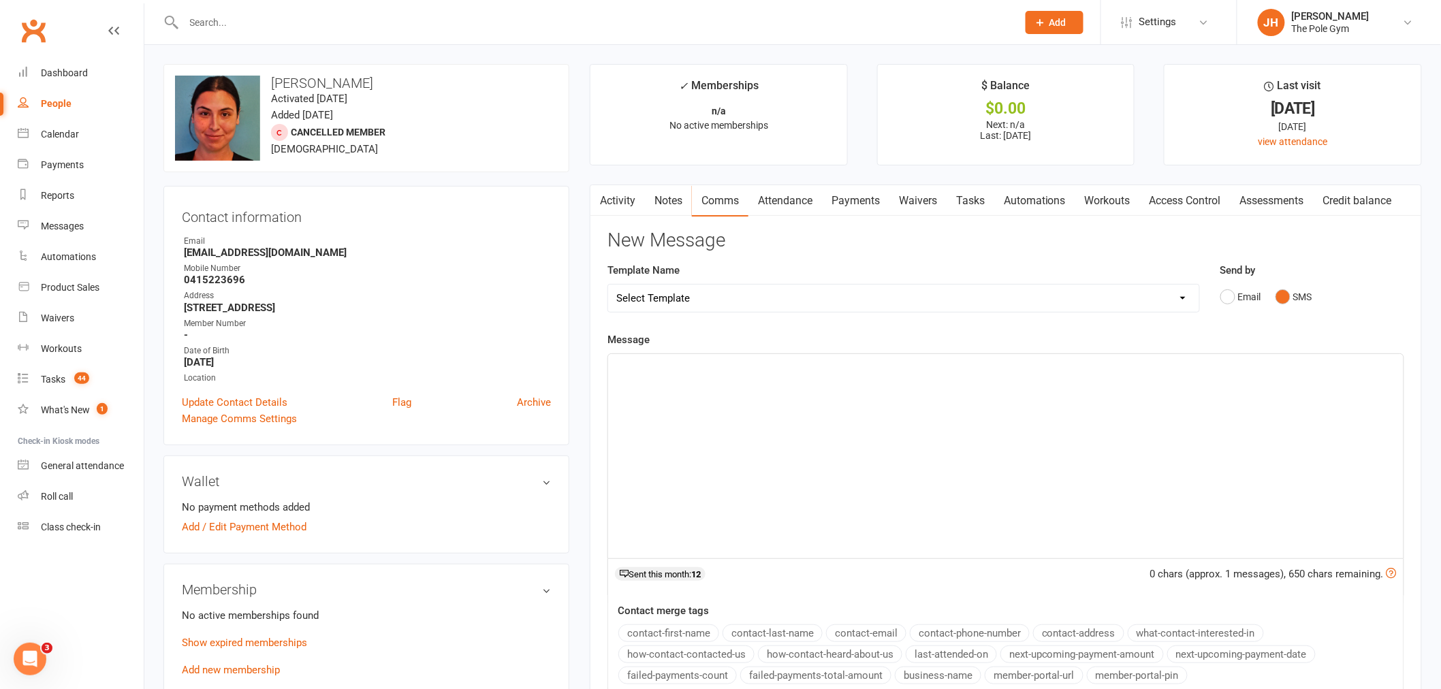
click at [1192, 400] on div "﻿" at bounding box center [1005, 456] width 795 height 204
click at [684, 362] on span "Would 4.30pm with Sasha work for you?" at bounding box center [732, 366] width 232 height 12
click at [741, 371] on span "Would 4.30pm Tuesday with Sasha work for you?" at bounding box center [749, 366] width 266 height 12
click at [725, 356] on div "Would 4.30pm Tuesday with Sasha work for you?" at bounding box center [1005, 456] width 795 height 204
click at [960, 351] on div "Message Would 4.30pm Tuesday 23rd with Sasha work for you? 50 chars (approx. 1 …" at bounding box center [1005, 515] width 797 height 367
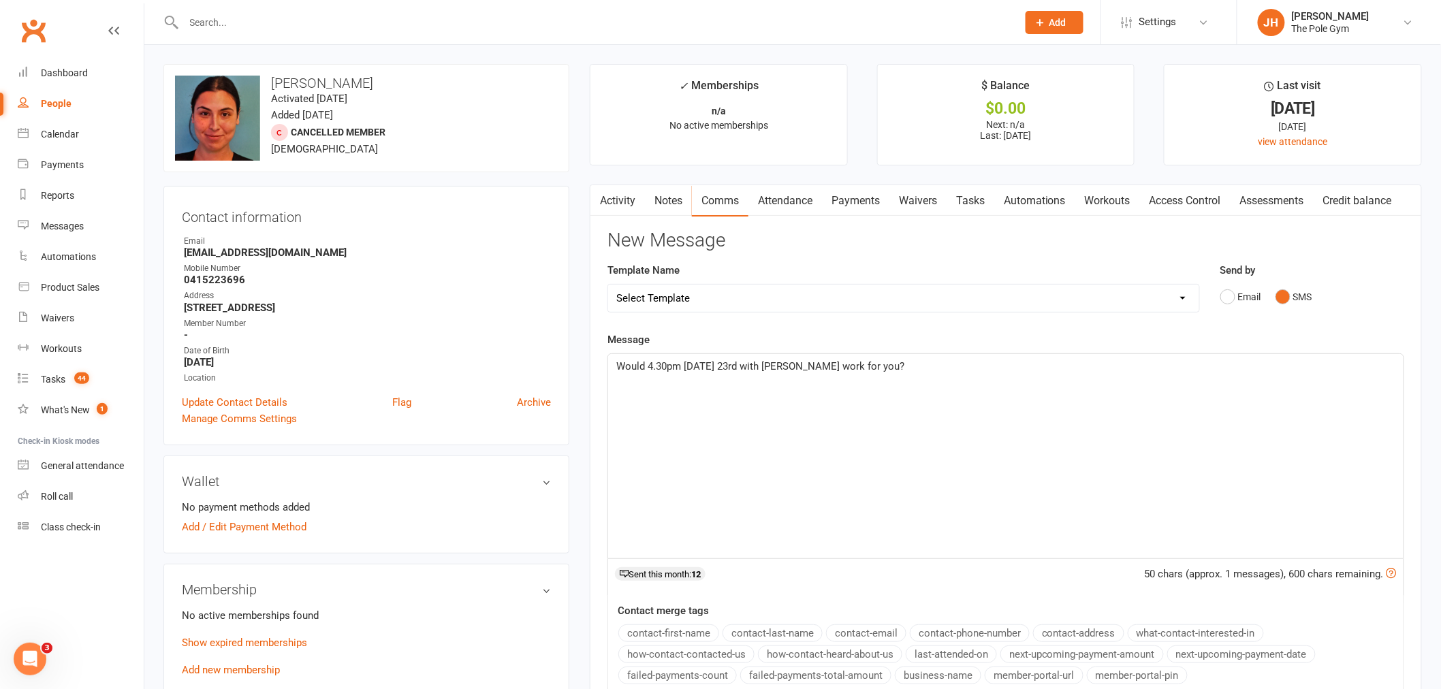
click at [956, 356] on div "Would 4.30pm Tuesday 23rd with Sasha work for you?" at bounding box center [1005, 456] width 795 height 204
click at [866, 368] on span "Would 4.30pm Tuesday 23rd with Sasha work for you? Jess" at bounding box center [800, 366] width 369 height 12
click at [1039, 357] on div "Would 4.30pm Tuesday 23rd with Sasha work for you? If so, please send us the $8…" at bounding box center [1005, 456] width 795 height 204
click at [1190, 365] on span "Would 4.30pm Tuesday 23rd with Sasha work for you? If so, please send us the $8…" at bounding box center [964, 366] width 697 height 12
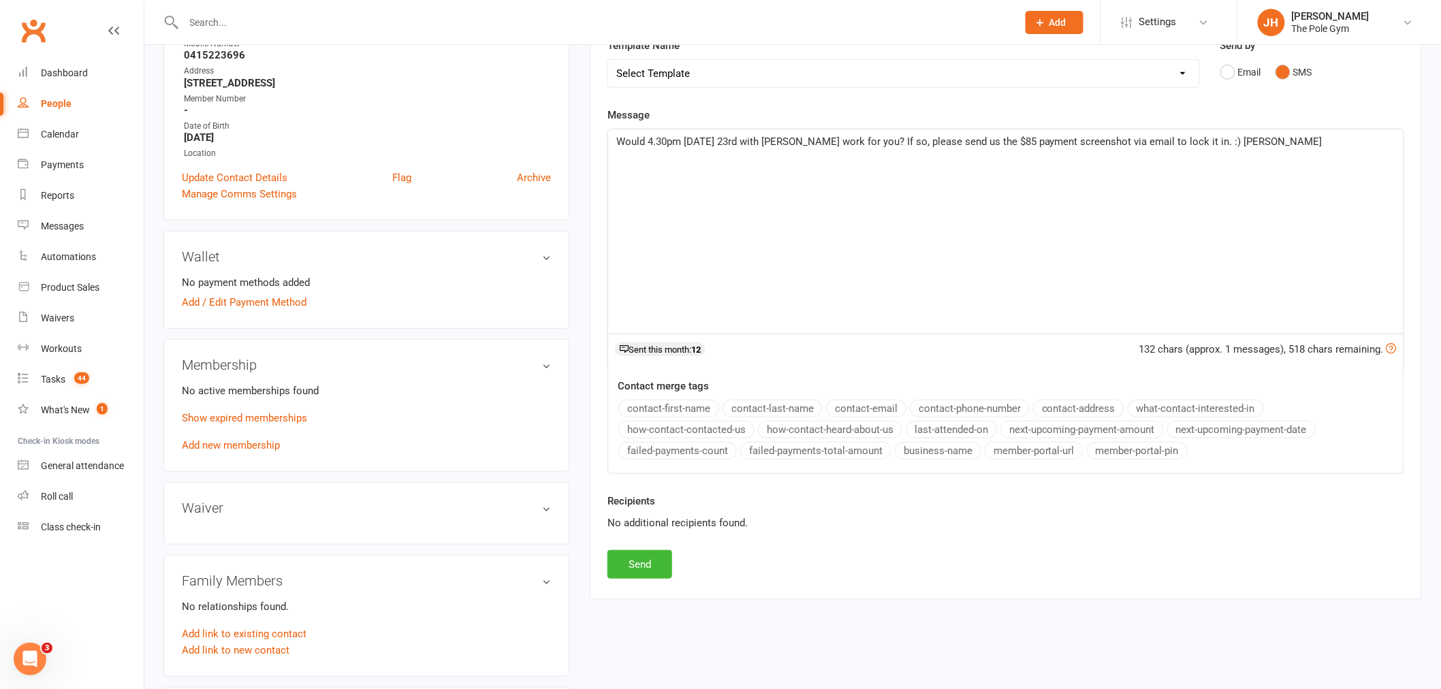
scroll to position [227, 0]
click at [642, 573] on button "Send" at bounding box center [639, 562] width 65 height 29
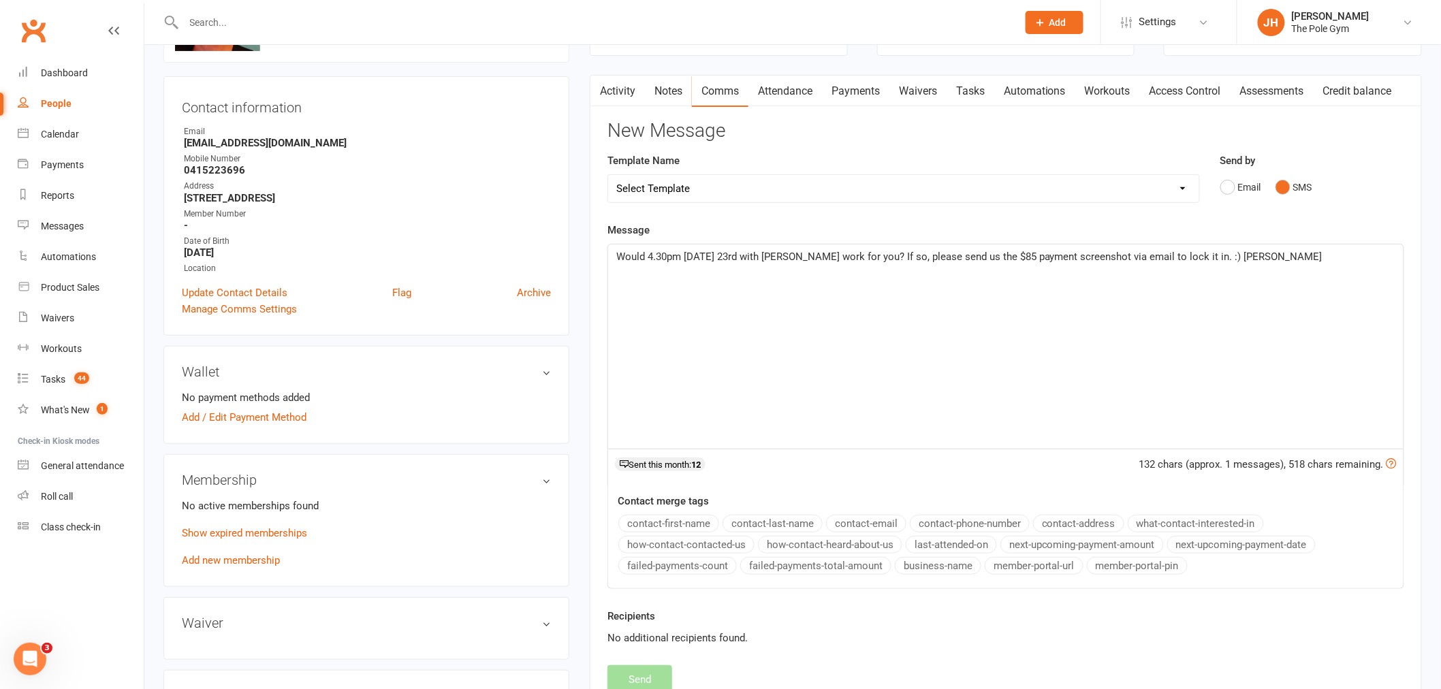
scroll to position [0, 0]
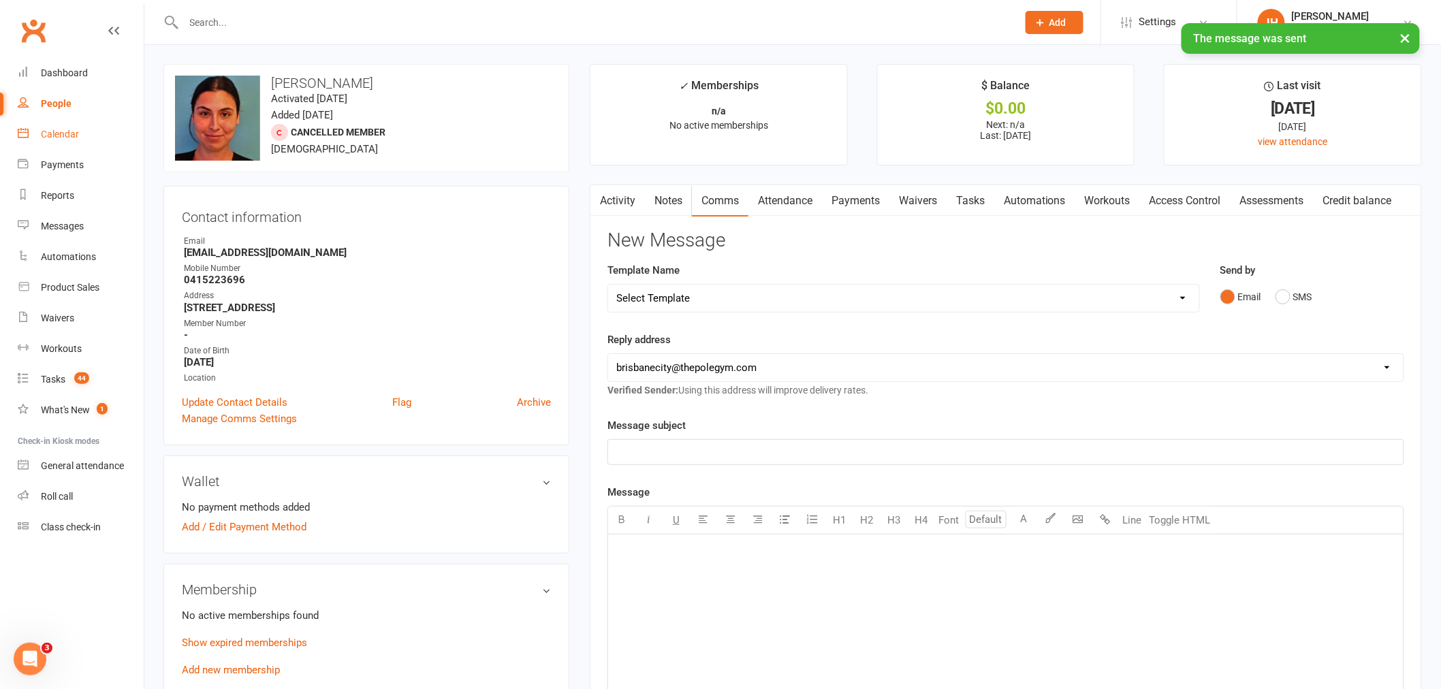
click at [72, 129] on div "Calendar" at bounding box center [60, 134] width 38 height 11
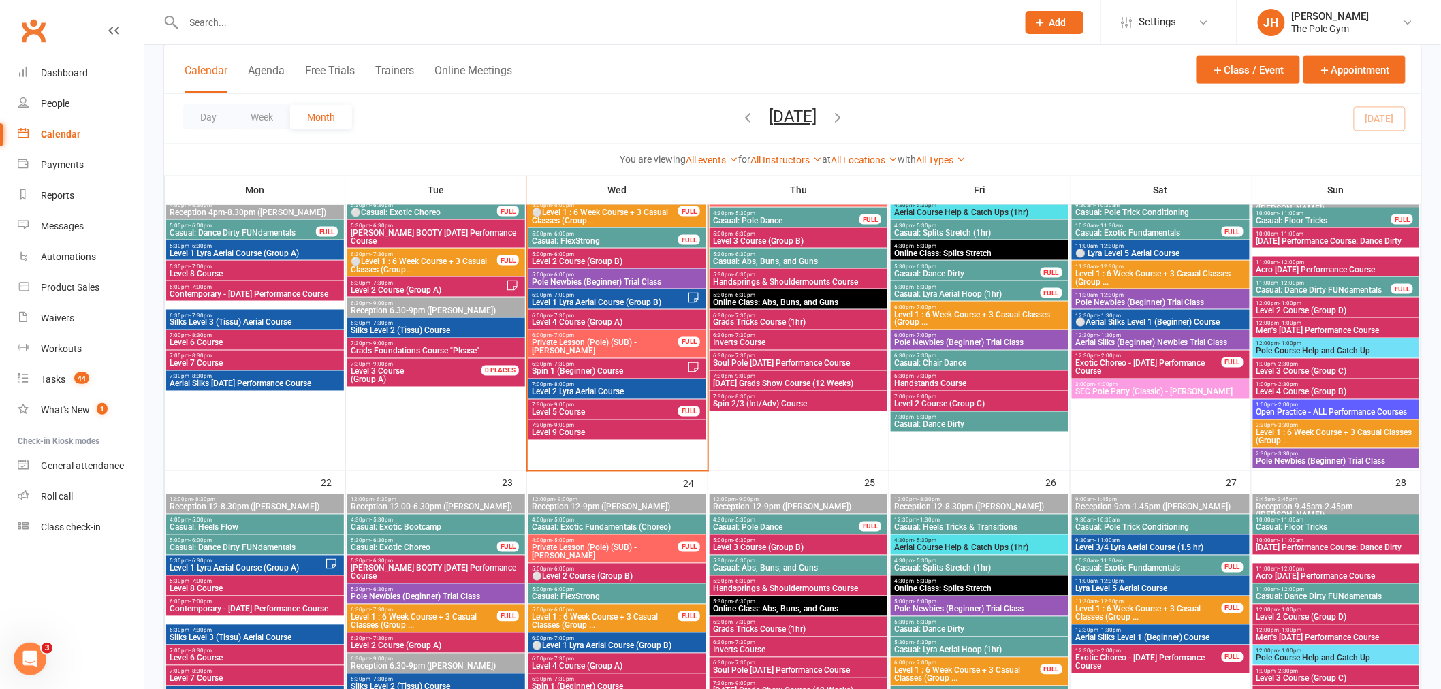
scroll to position [681, 0]
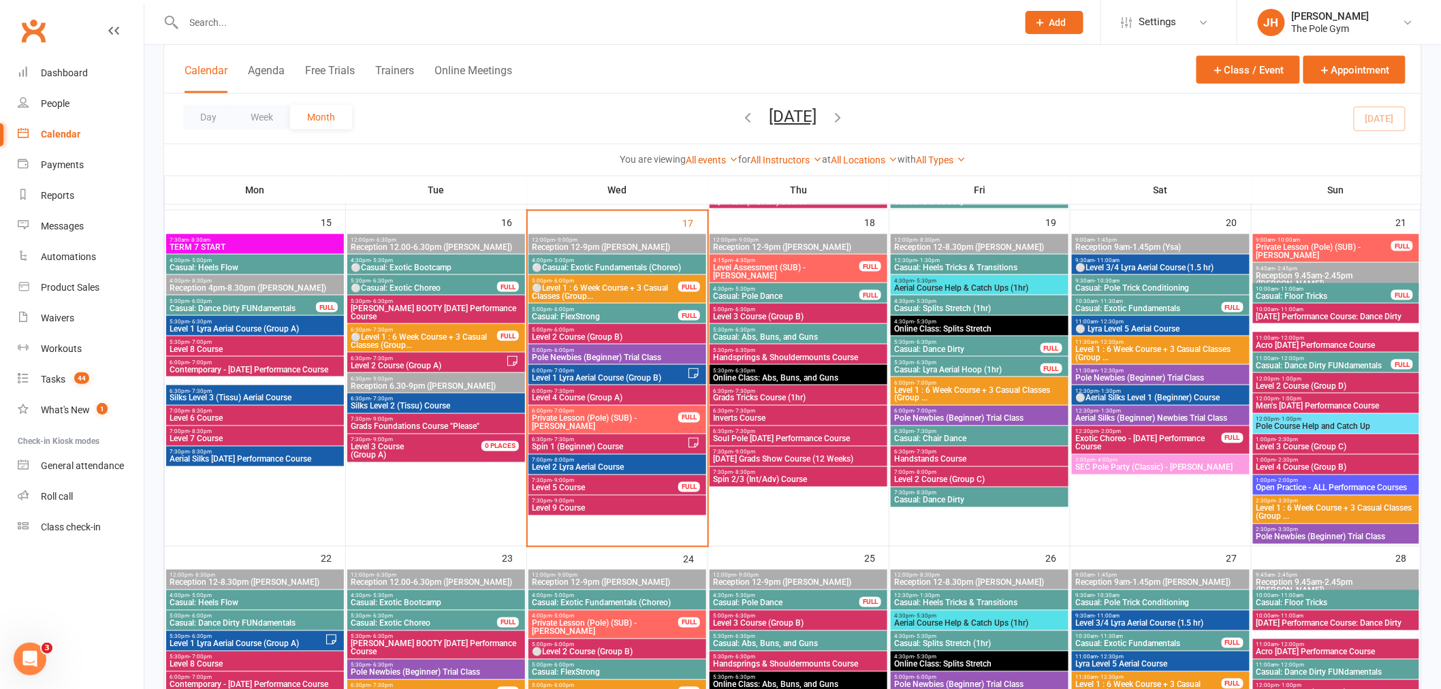
click at [451, 18] on input "text" at bounding box center [594, 22] width 828 height 19
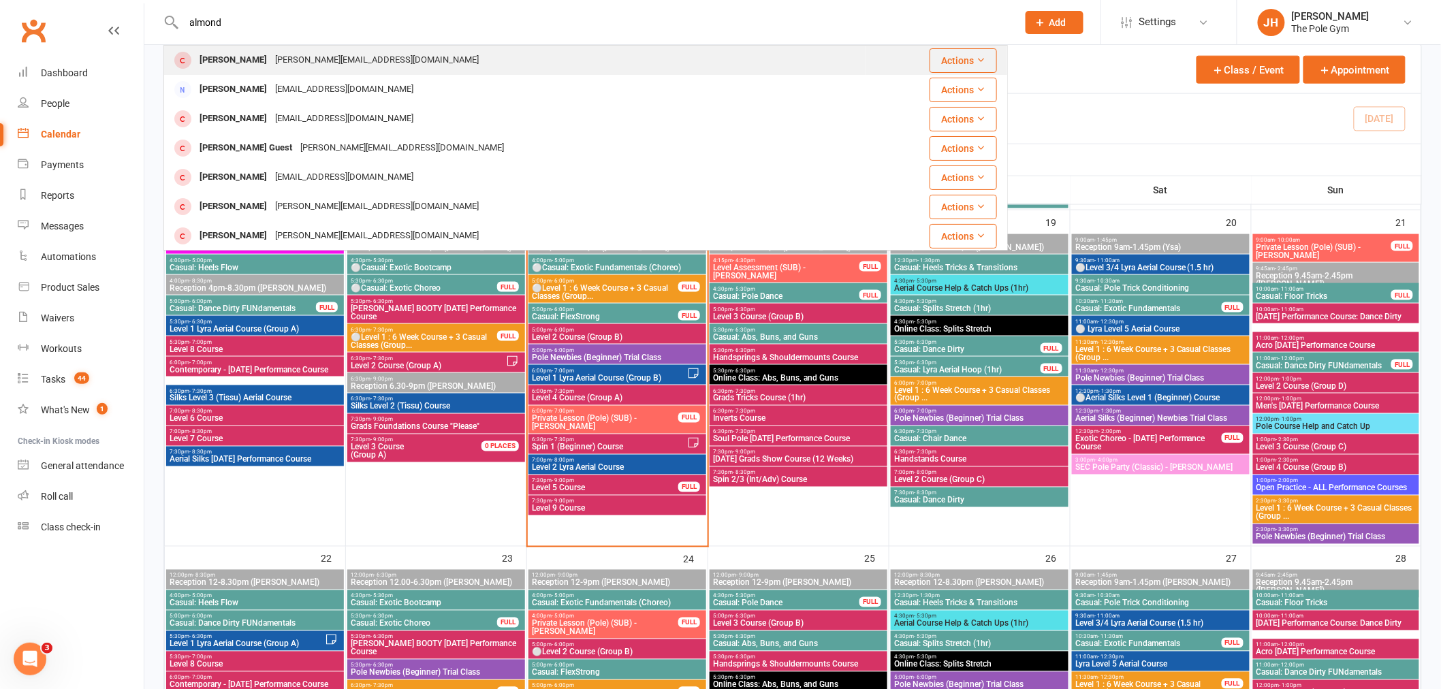
type input "almond"
click at [289, 54] on div "r.almond@uqconnect.edu.au" at bounding box center [377, 60] width 212 height 20
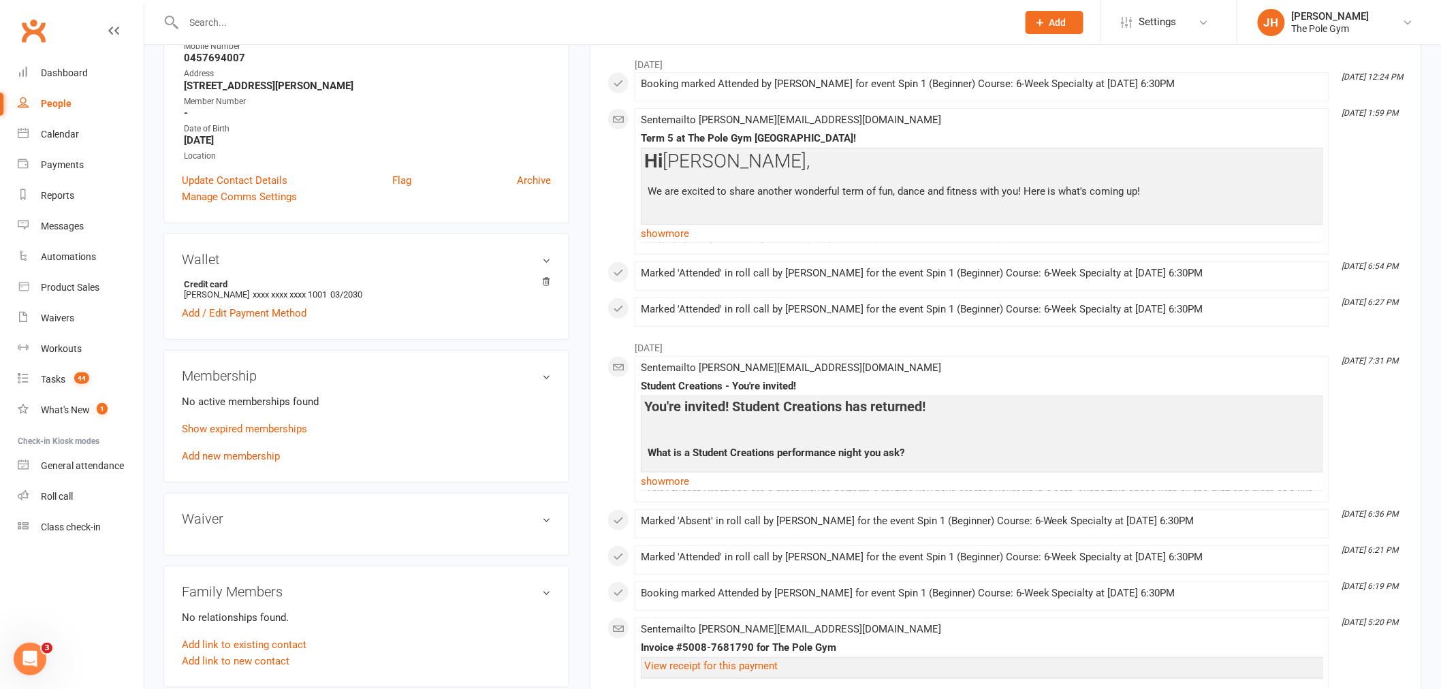
scroll to position [378, 0]
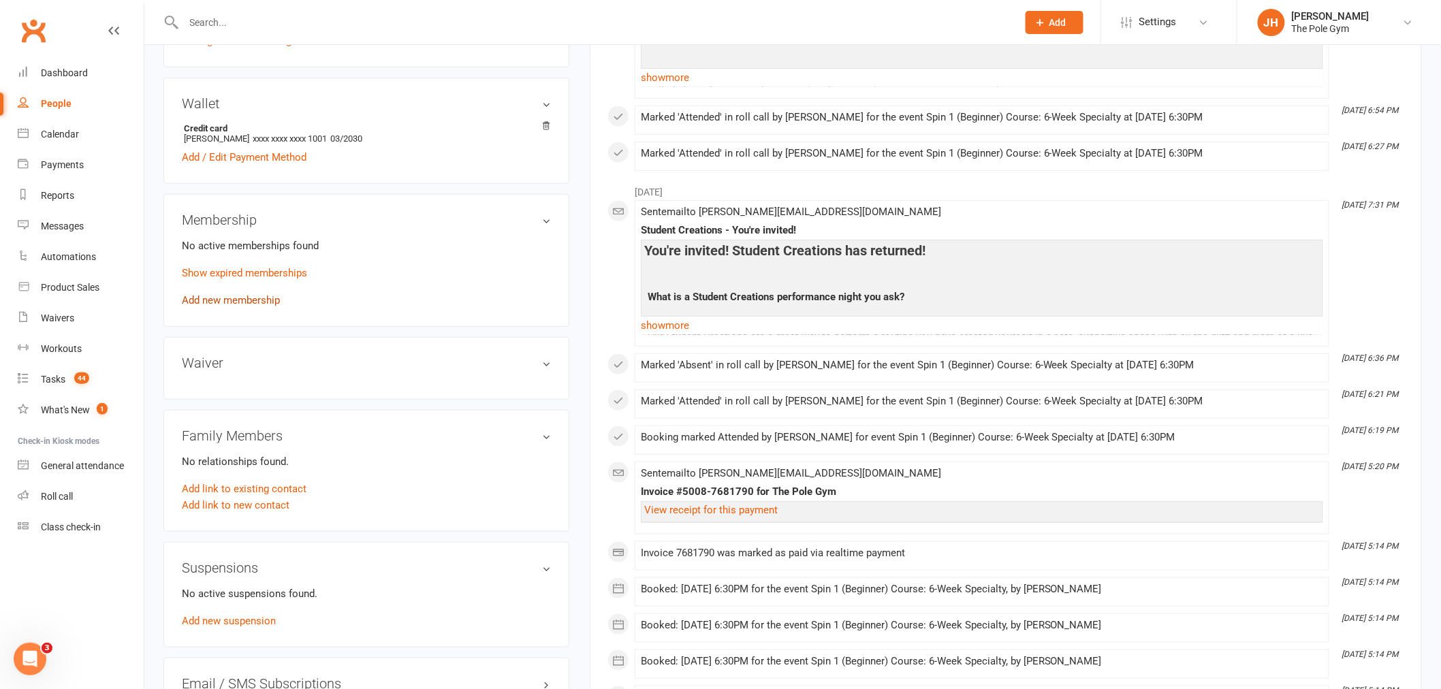
click at [225, 294] on link "Add new membership" at bounding box center [231, 300] width 98 height 12
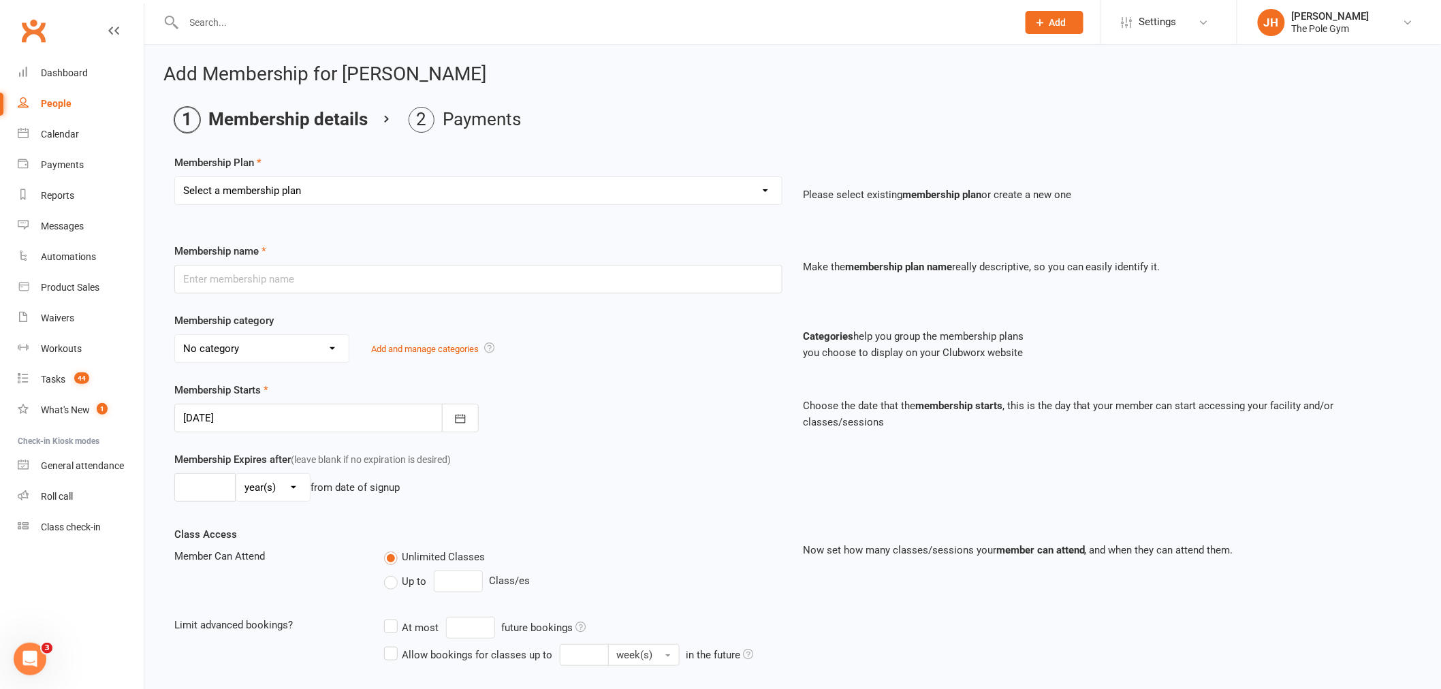
click at [317, 183] on select "Select a membership plan Create new Membership Plan Pay As You Go (45 min) Casu…" at bounding box center [478, 190] width 607 height 27
select select "20"
click at [175, 177] on select "Select a membership plan Create new Membership Plan Pay As You Go (45 min) Casu…" at bounding box center [478, 190] width 607 height 27
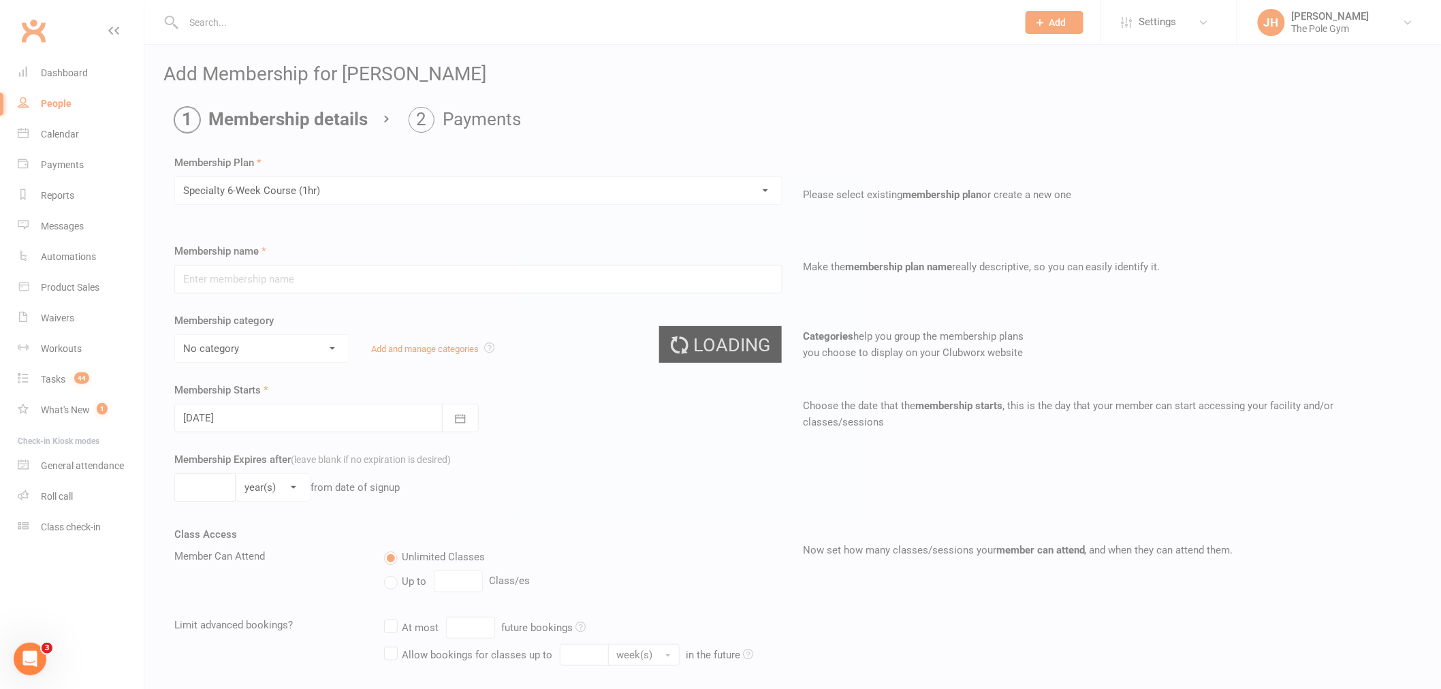
type input "Specialty 6-Week Course (1hr)"
select select "19"
type input "6"
select select "1"
type input "1"
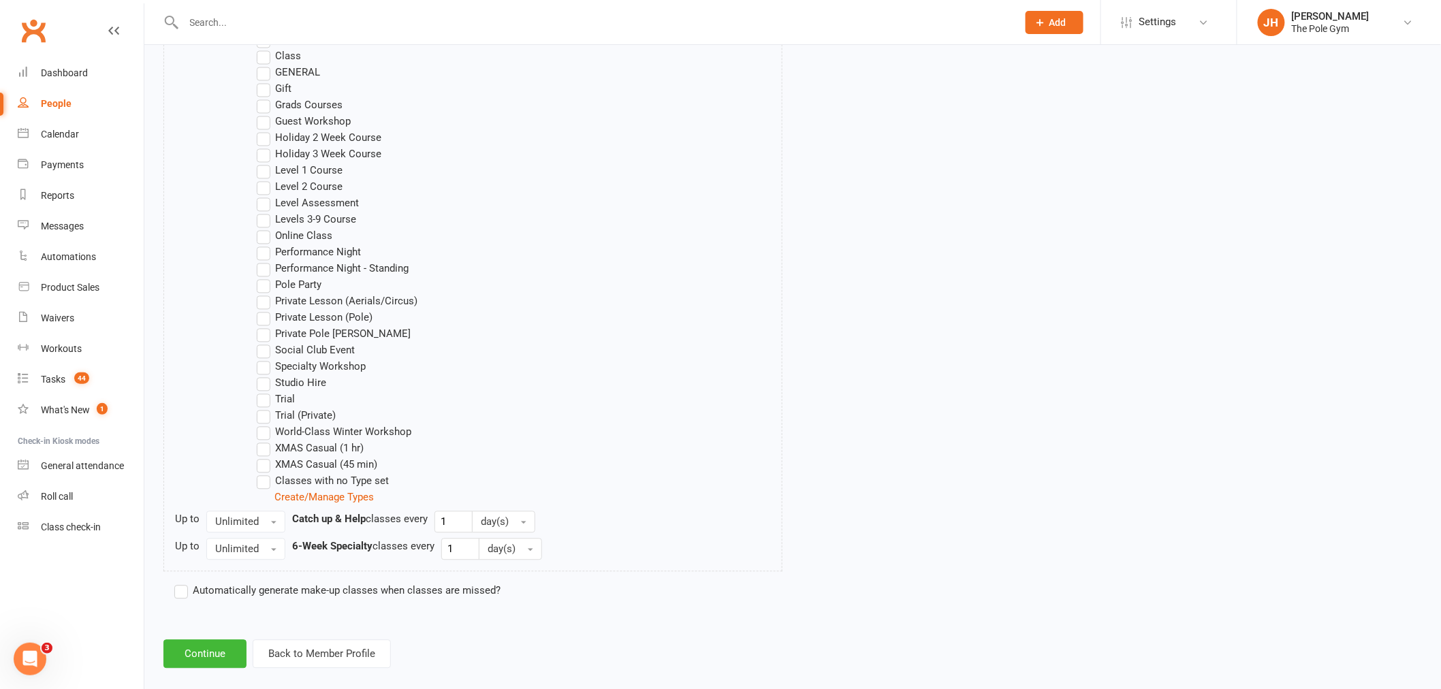
scroll to position [1057, 0]
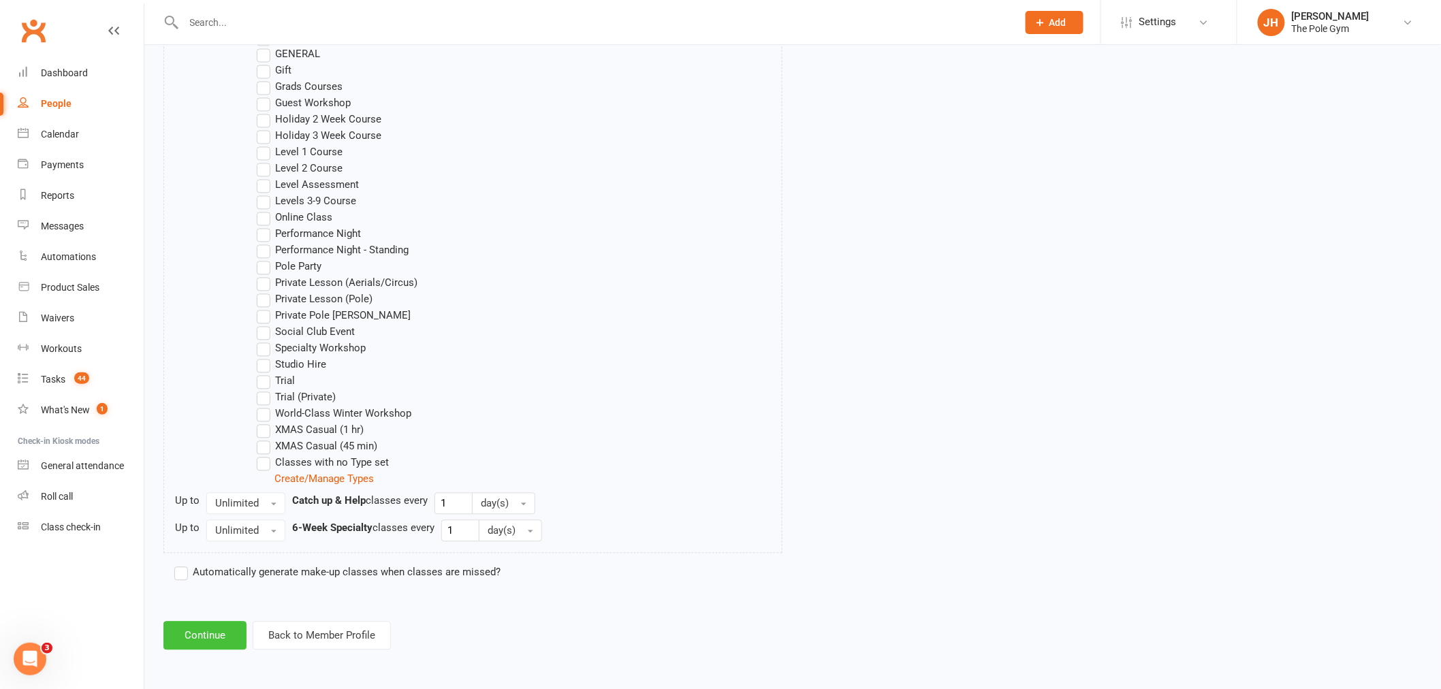
click at [226, 637] on button "Continue" at bounding box center [204, 636] width 83 height 29
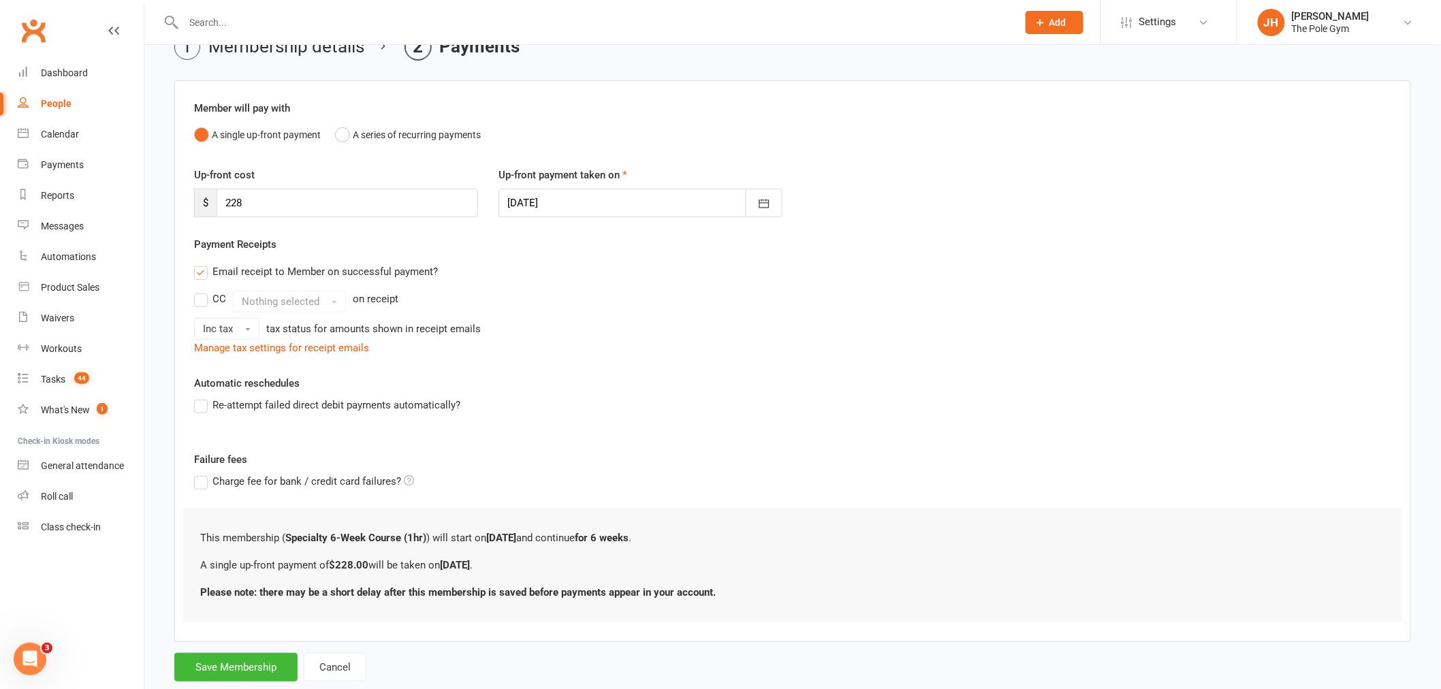
scroll to position [107, 0]
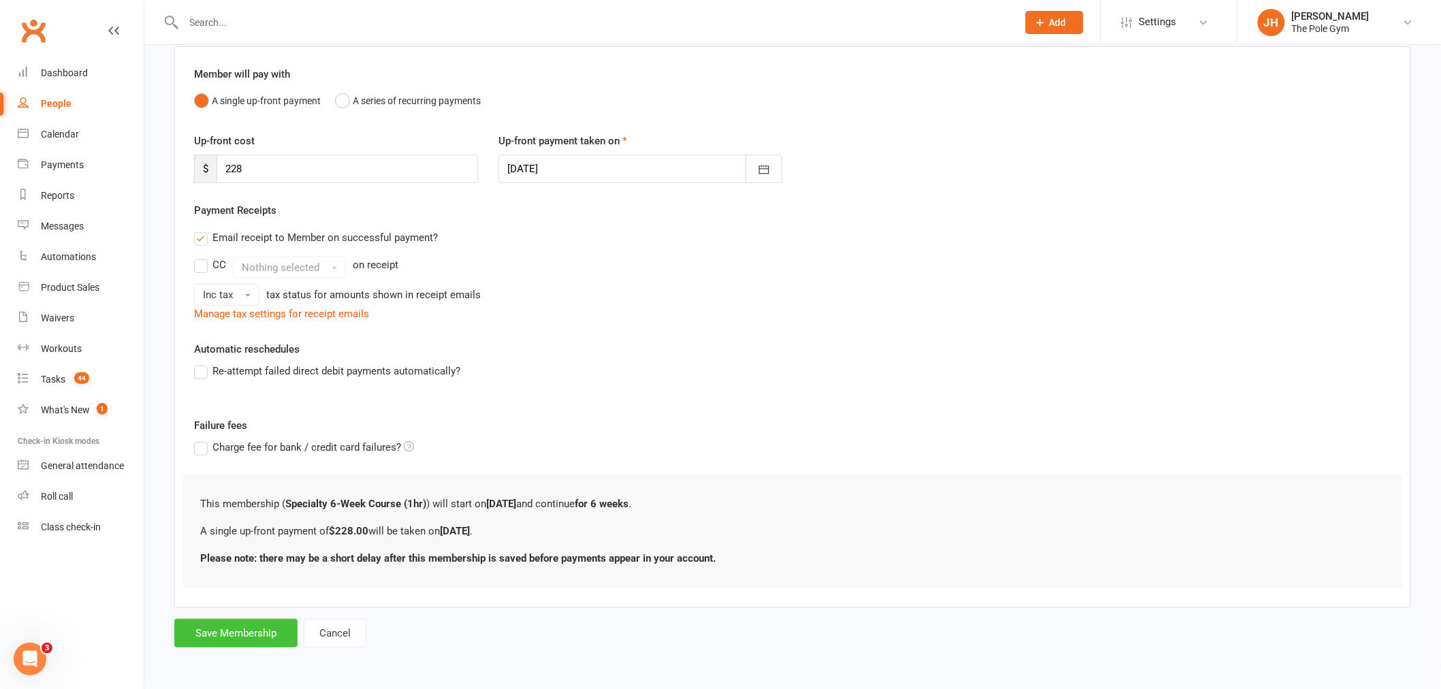
click at [257, 631] on button "Save Membership" at bounding box center [235, 633] width 123 height 29
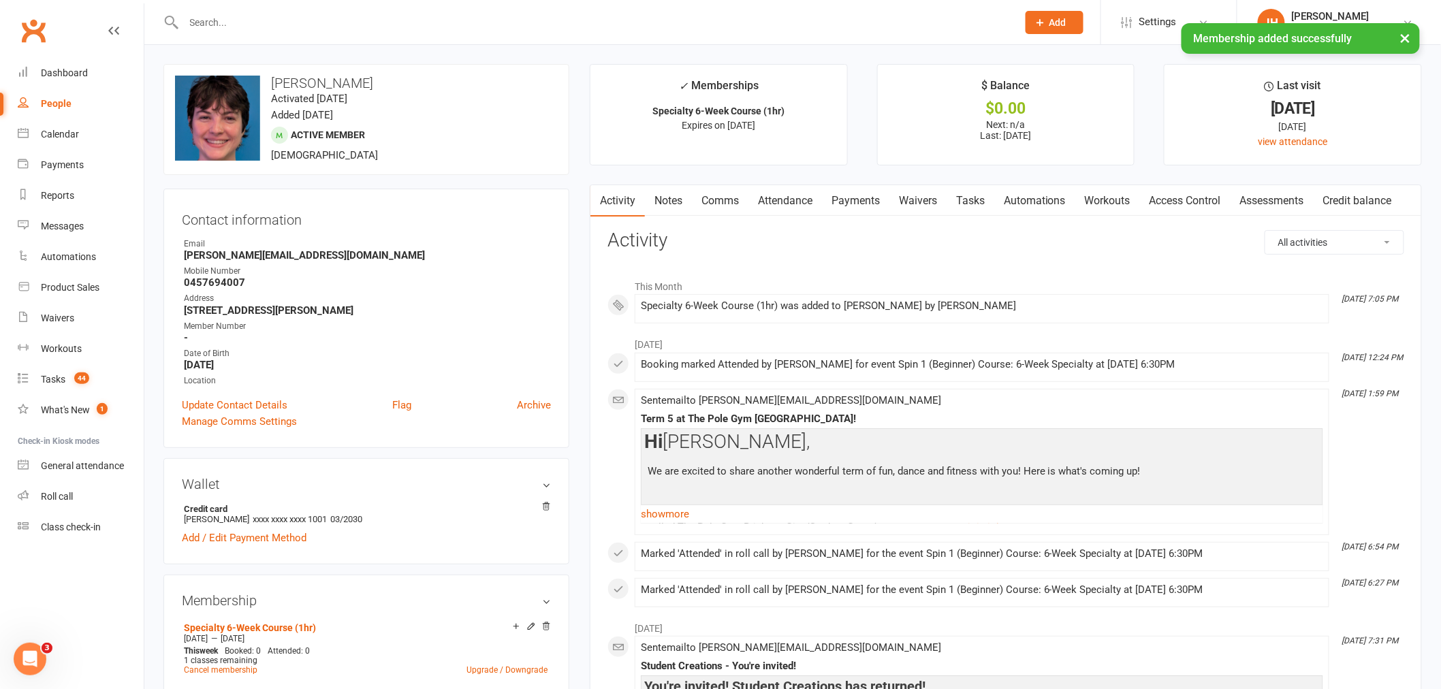
click at [857, 198] on link "Payments" at bounding box center [855, 200] width 67 height 31
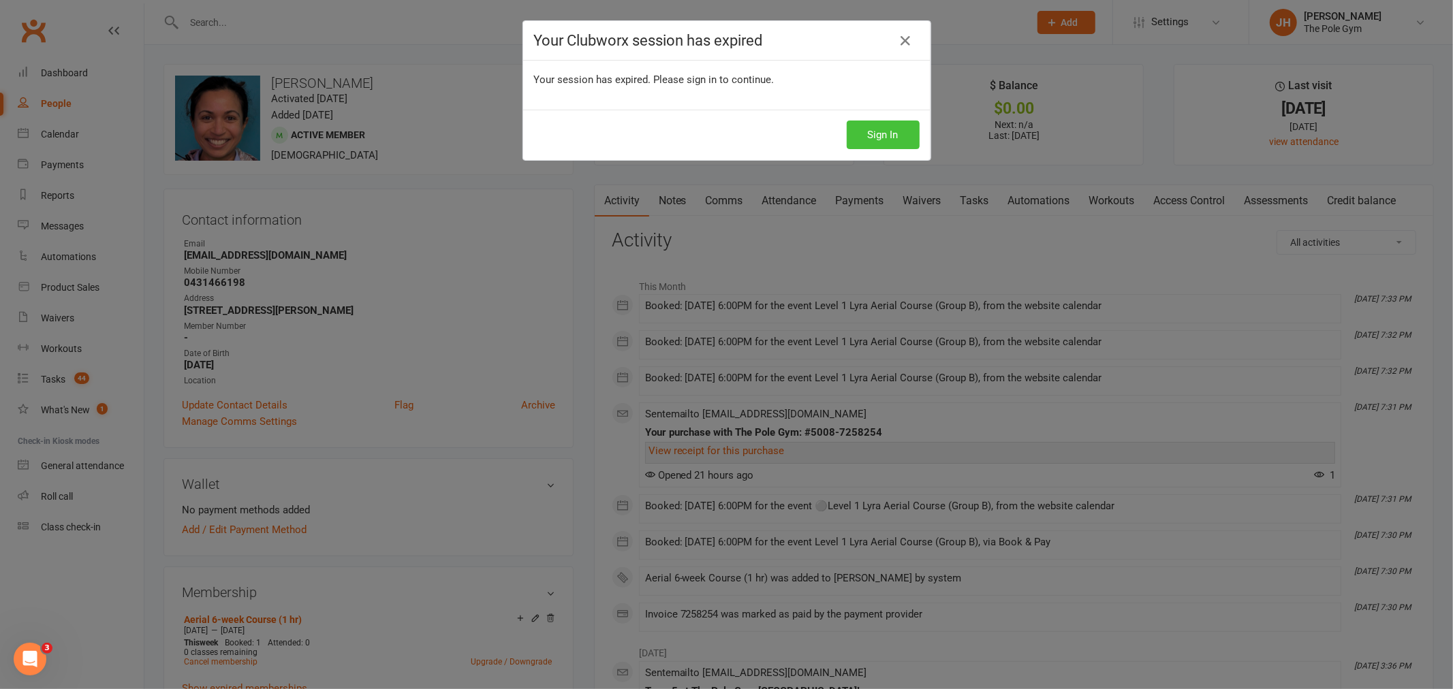
click at [868, 148] on button "Sign In" at bounding box center [883, 135] width 73 height 29
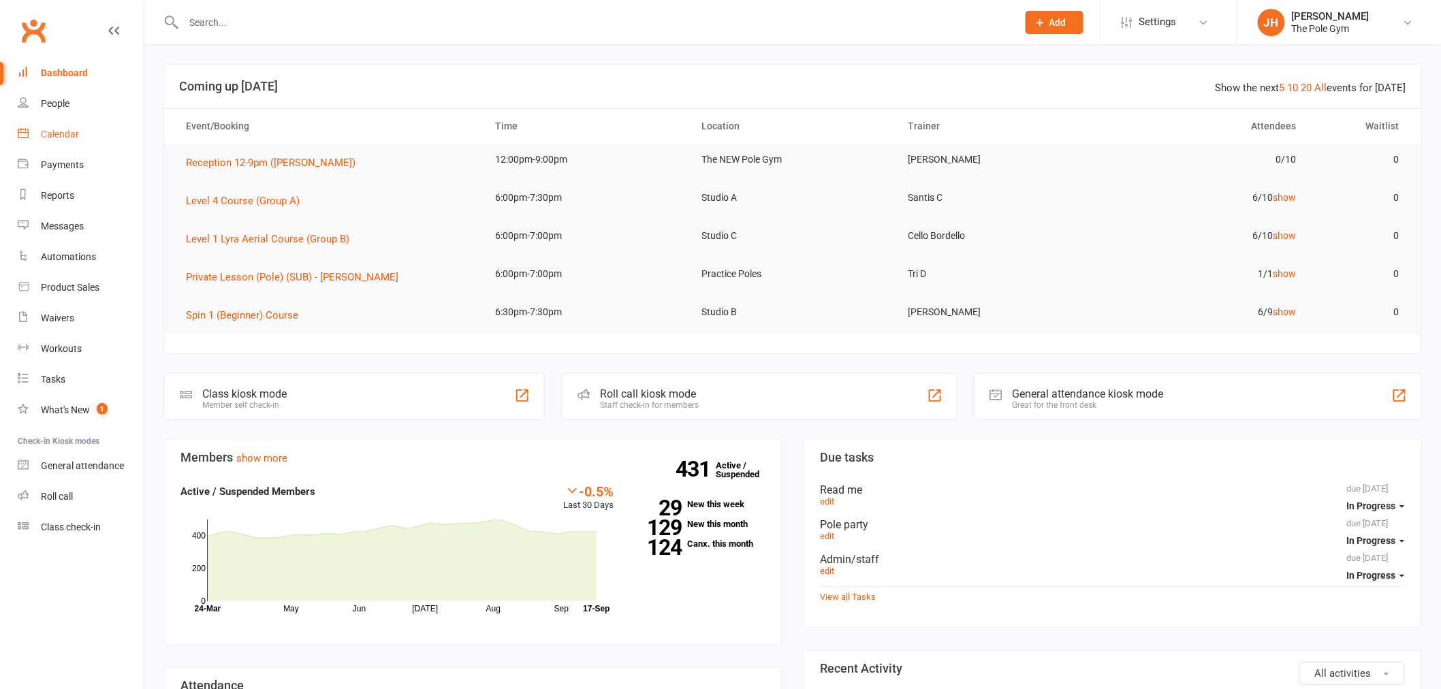
click at [35, 127] on link "Calendar" at bounding box center [81, 134] width 126 height 31
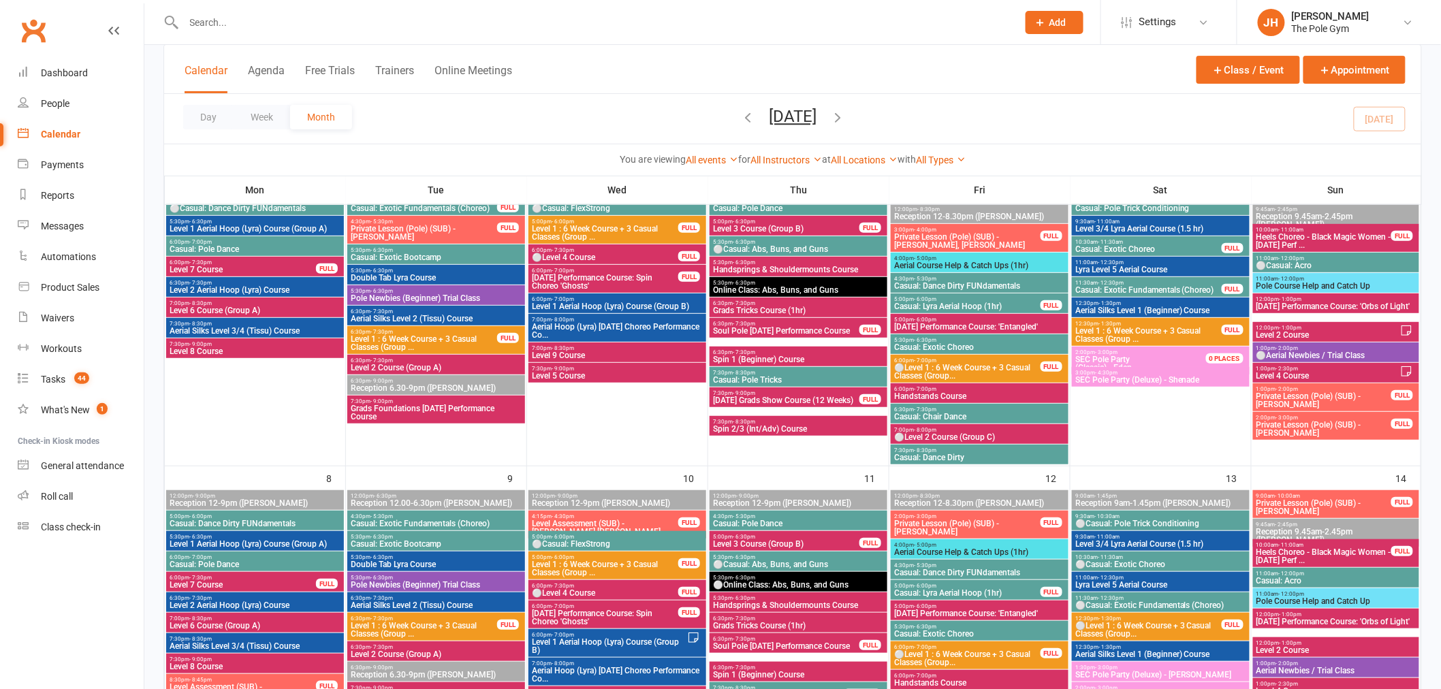
scroll to position [681, 0]
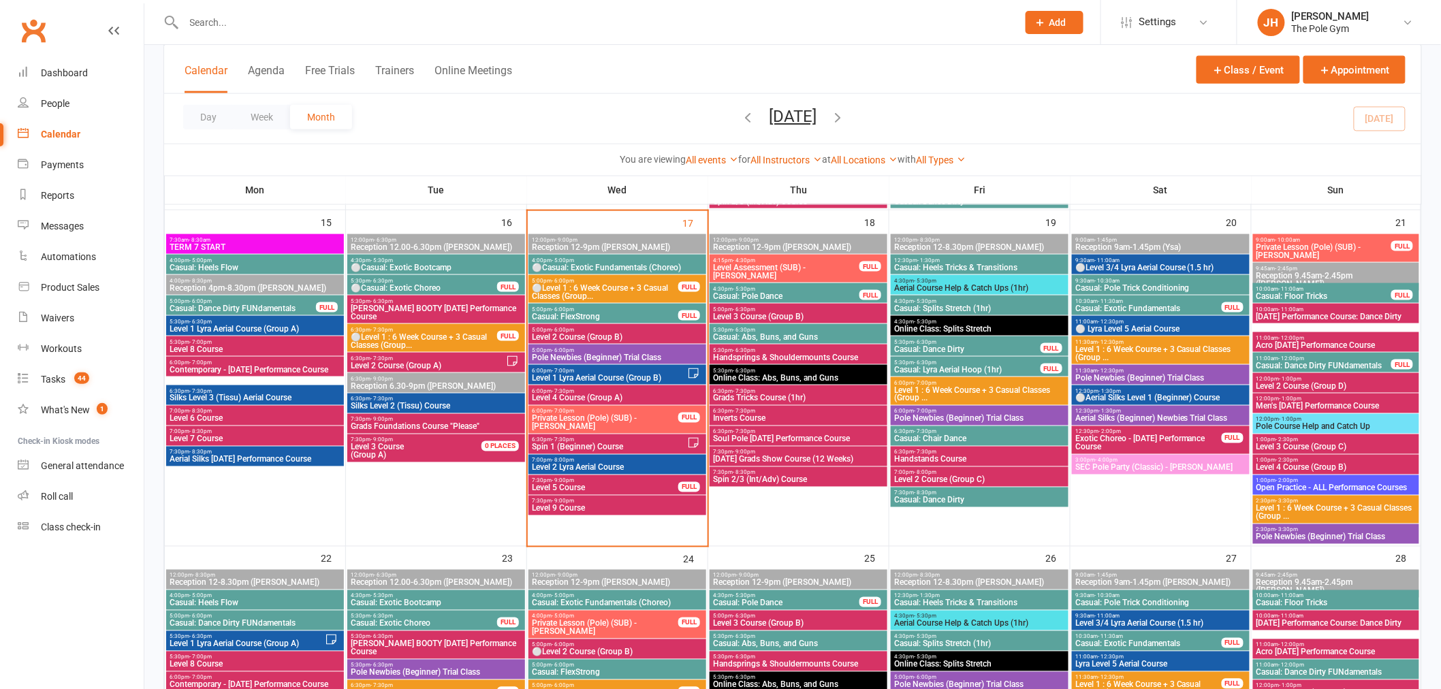
click at [561, 349] on span "- 6:00pm" at bounding box center [563, 350] width 22 height 6
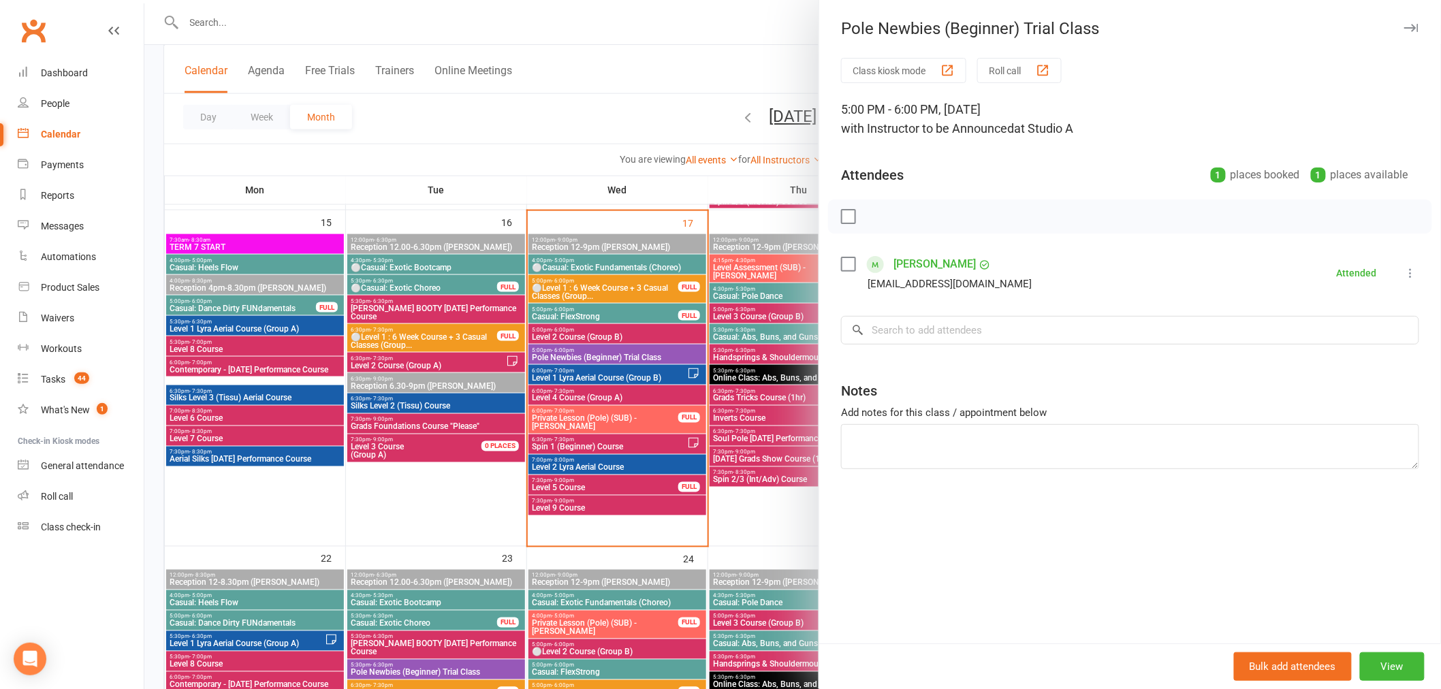
click at [945, 257] on link "[PERSON_NAME]" at bounding box center [935, 264] width 82 height 22
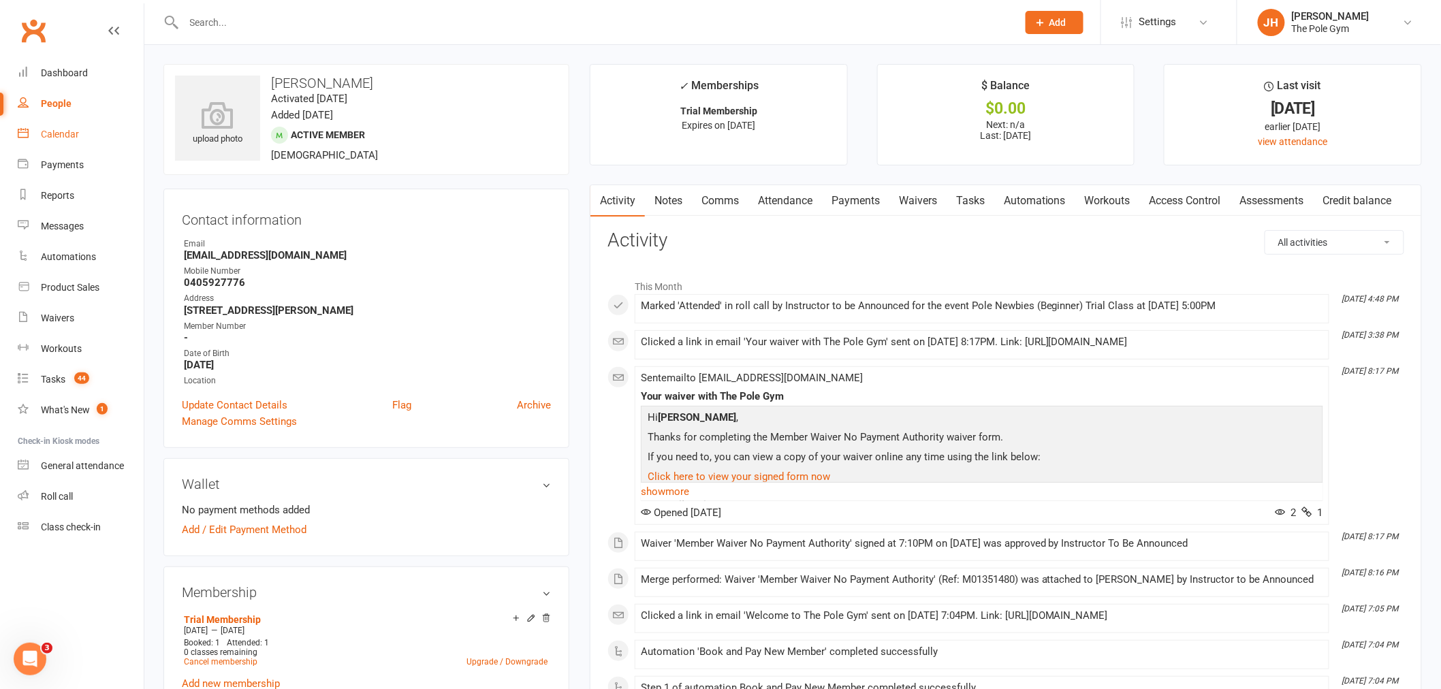
click at [71, 135] on div "Calendar" at bounding box center [60, 134] width 38 height 11
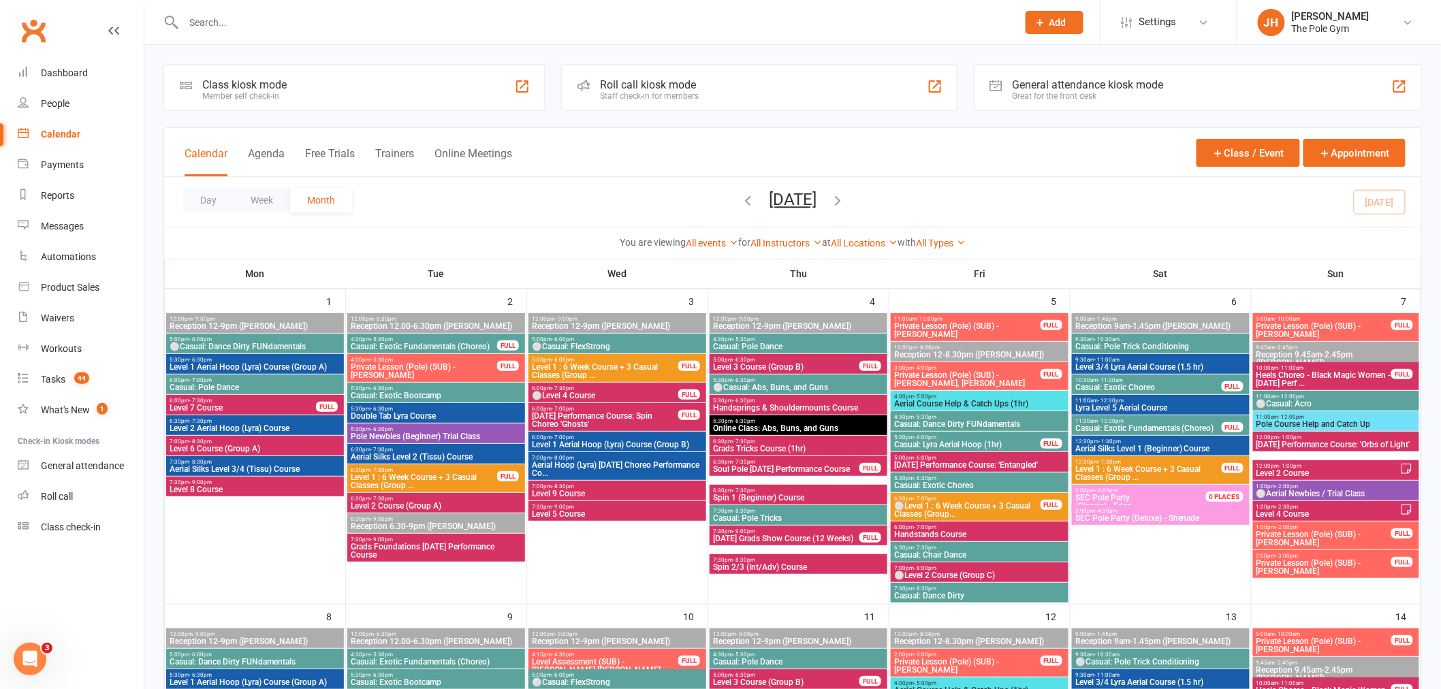
scroll to position [681, 0]
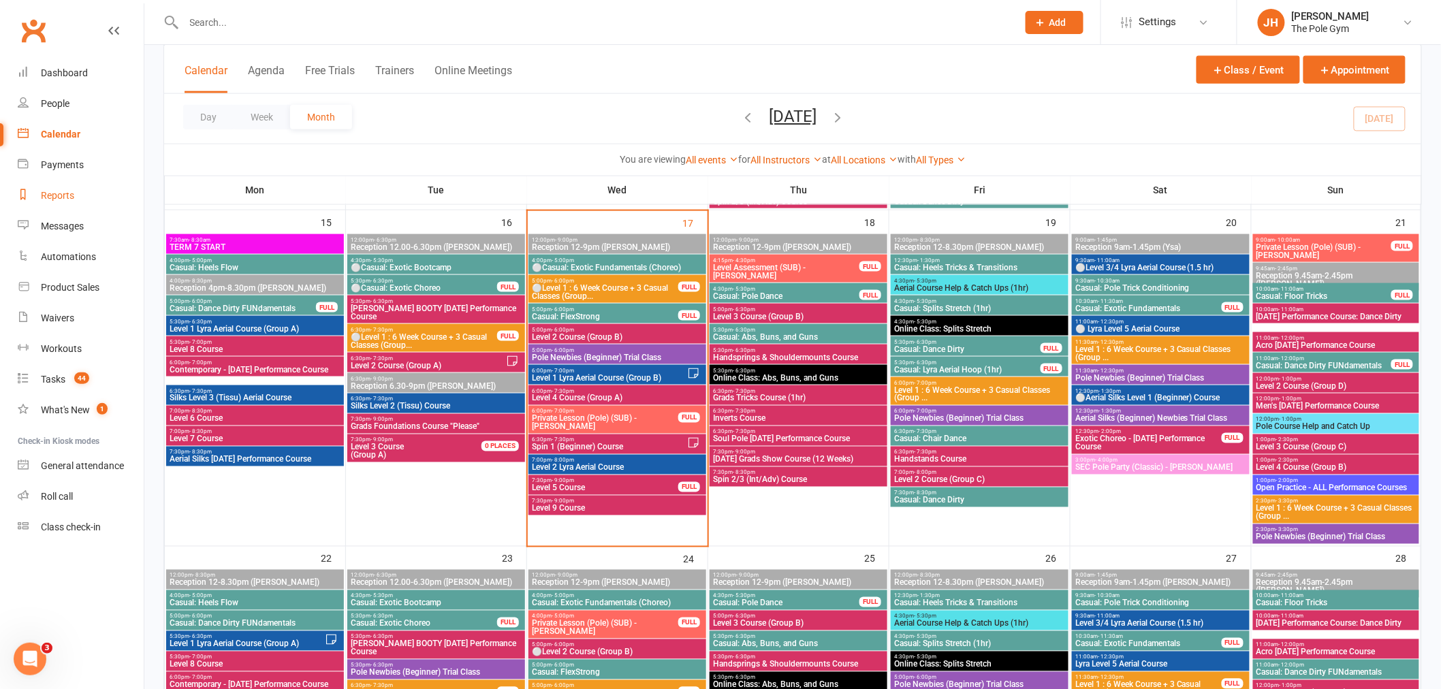
click at [59, 206] on link "Reports" at bounding box center [81, 195] width 126 height 31
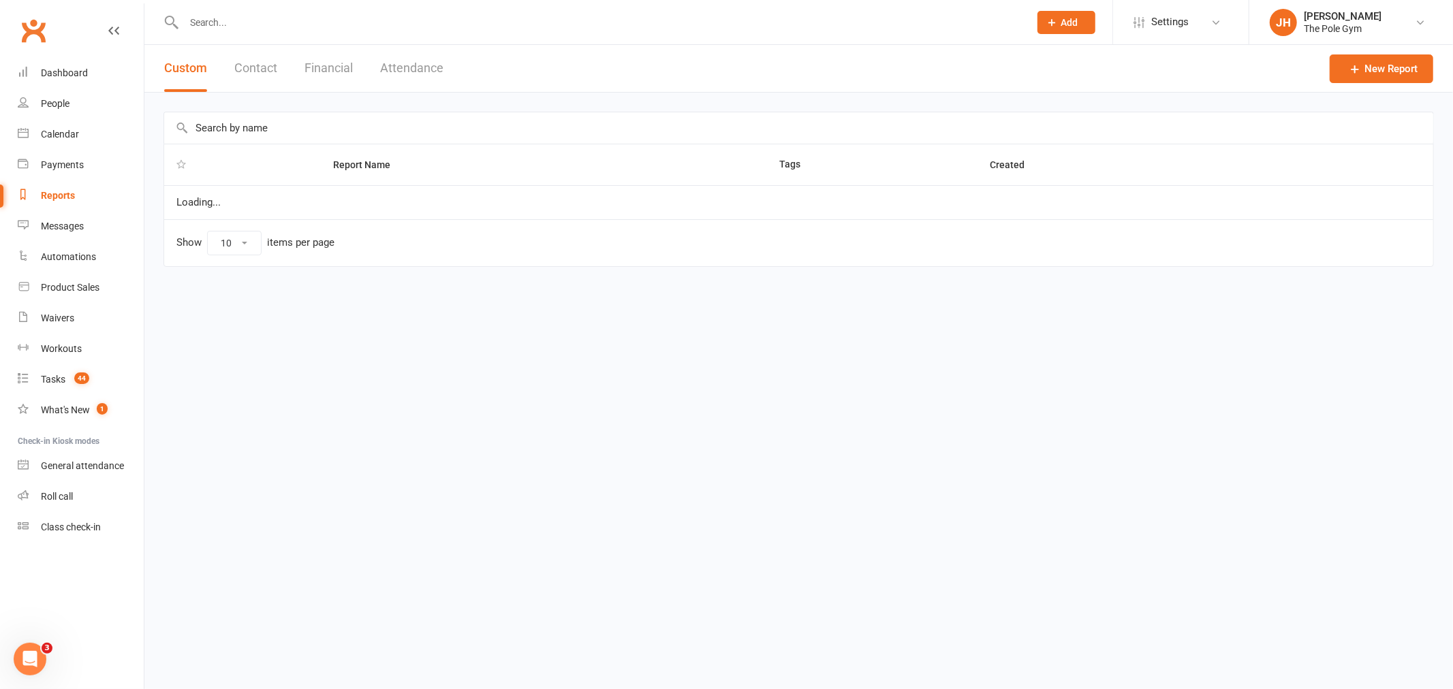
select select "100"
click at [345, 72] on button "Financial" at bounding box center [328, 68] width 48 height 47
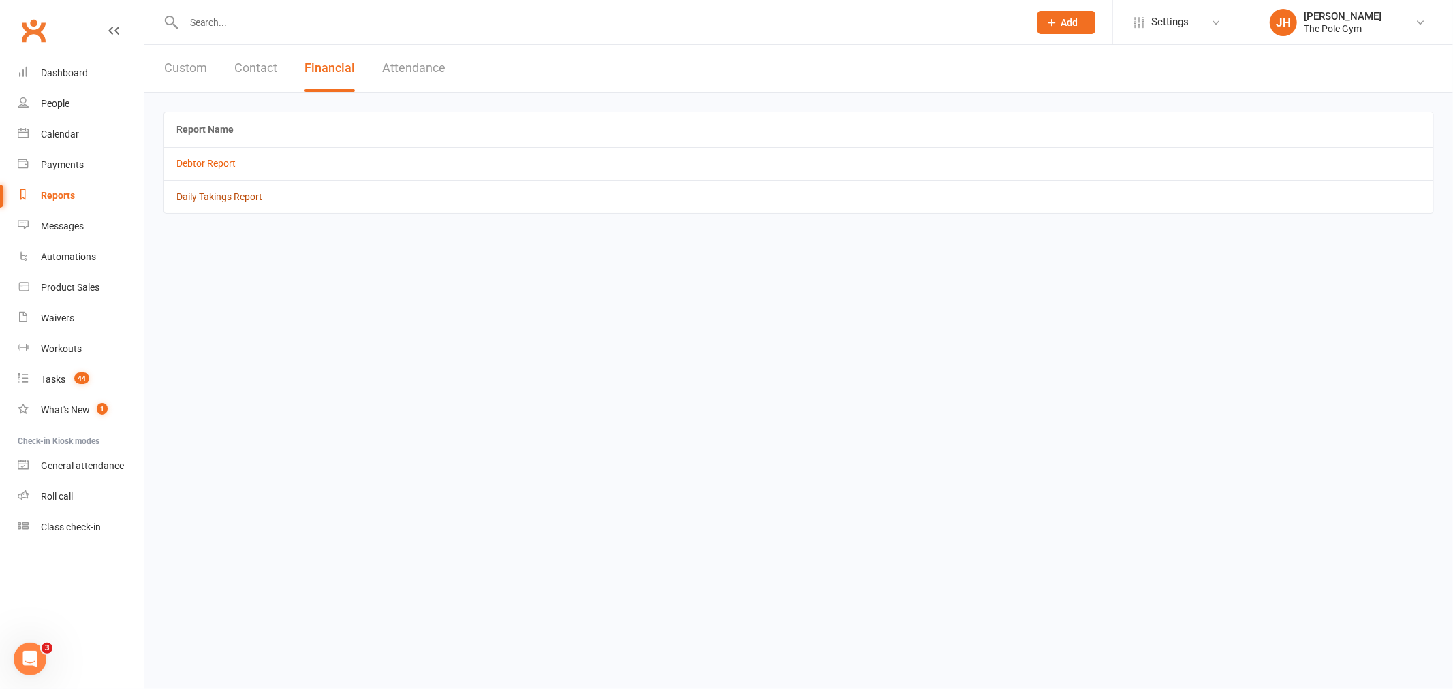
click at [230, 195] on link "Daily Takings Report" at bounding box center [219, 196] width 86 height 11
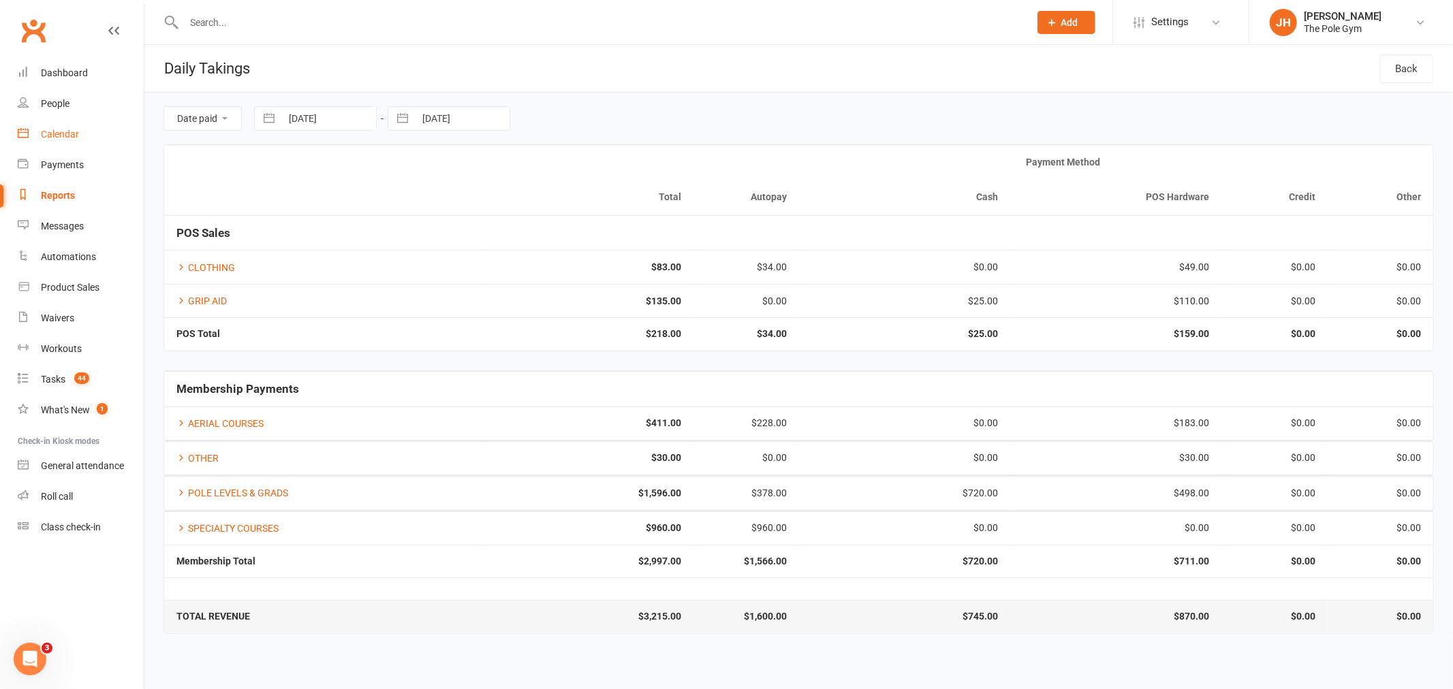
click at [79, 143] on link "Calendar" at bounding box center [81, 134] width 126 height 31
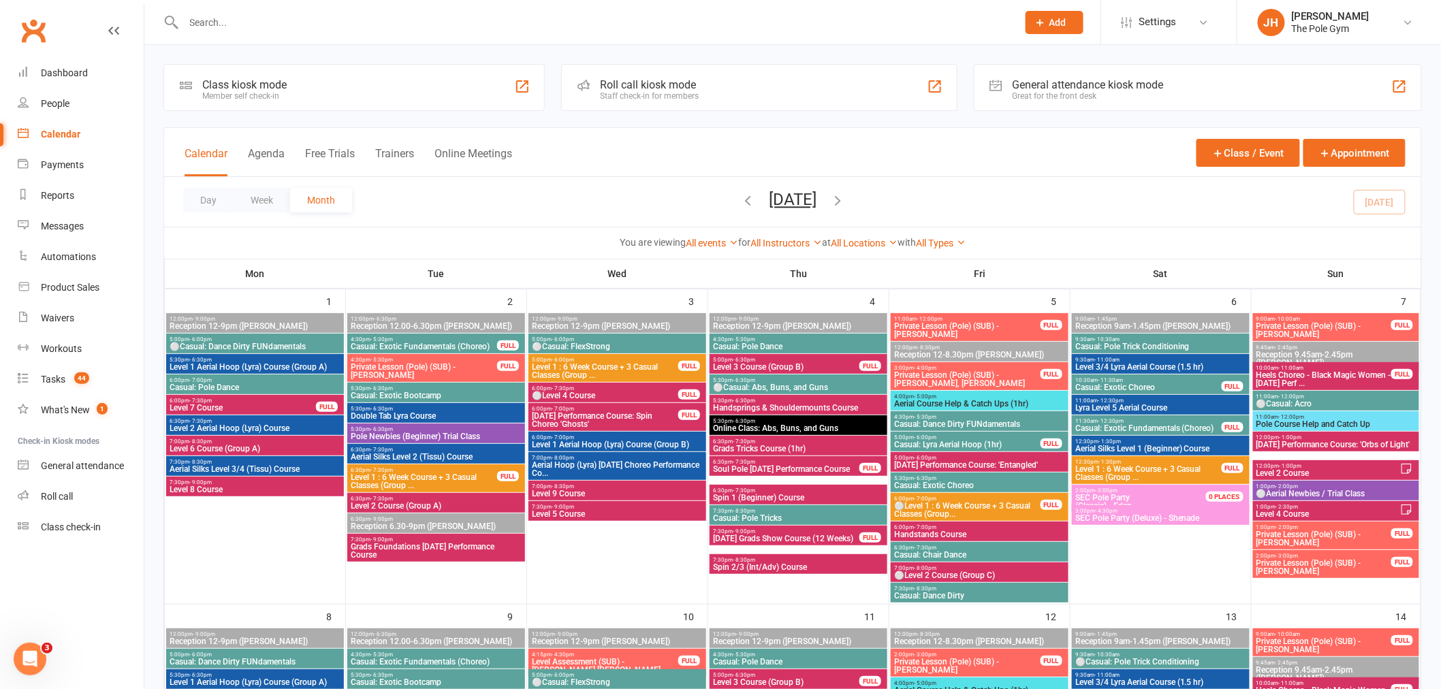
scroll to position [908, 0]
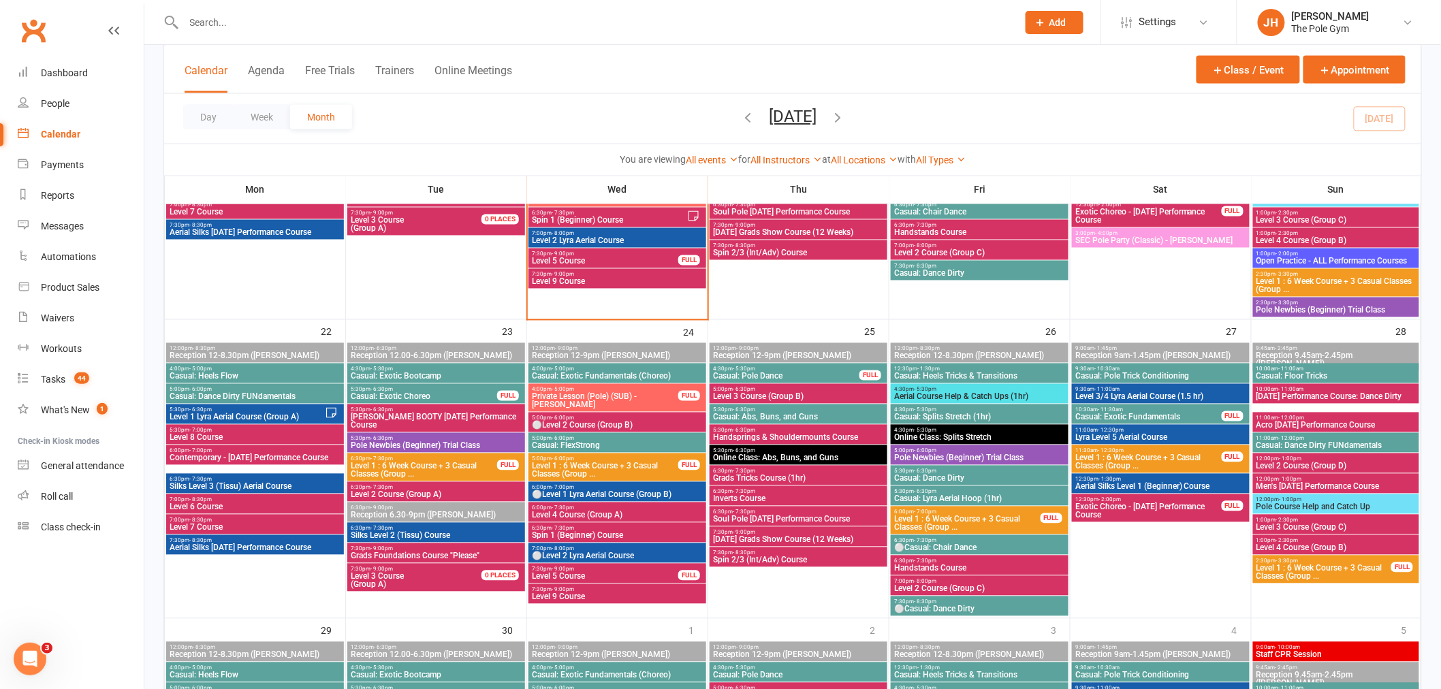
click at [586, 376] on span "Casual: Exotic Fundamentals (Choreo)" at bounding box center [617, 377] width 172 height 8
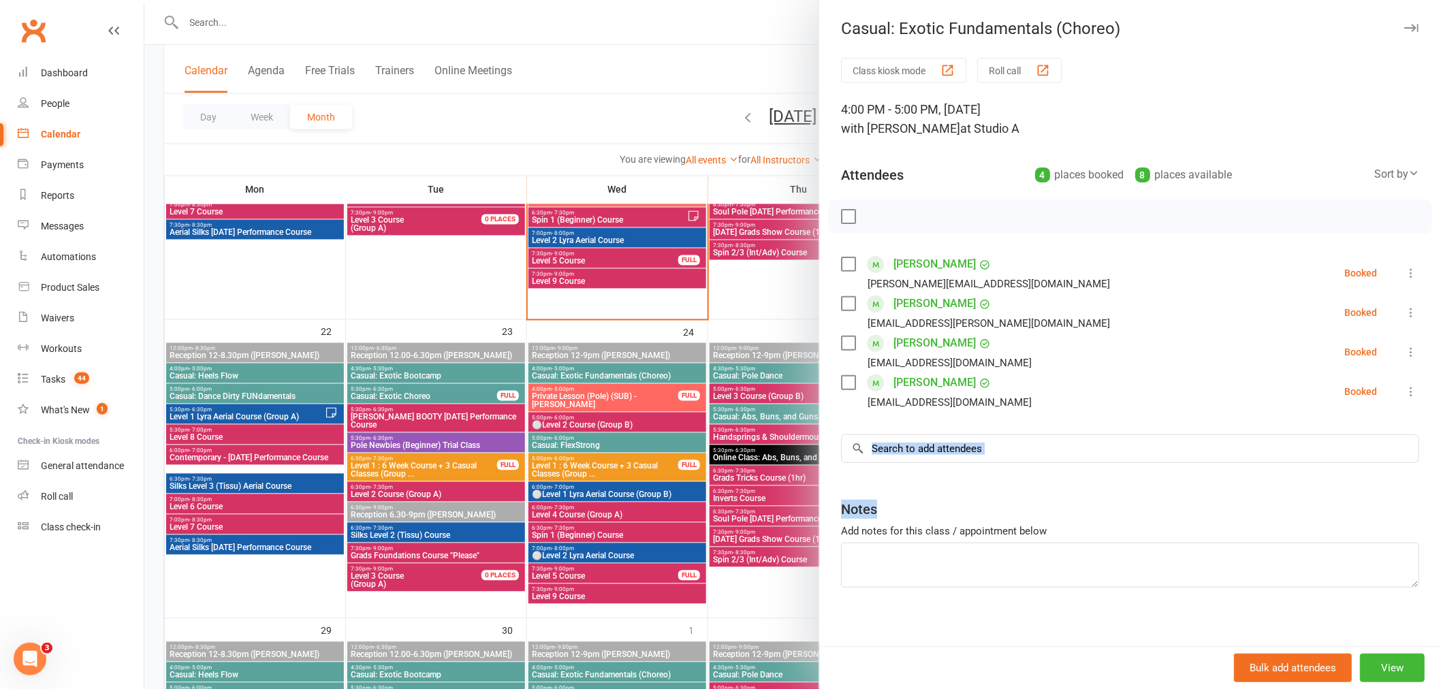
drag, startPoint x: 944, startPoint y: 464, endPoint x: 956, endPoint y: 458, distance: 13.4
click at [953, 460] on div "Class kiosk mode Roll call 4:00 PM - 5:00 PM, Wednesday, September, 24, 2025 wi…" at bounding box center [1130, 357] width 622 height 598
click at [957, 458] on input "search" at bounding box center [1130, 449] width 578 height 29
click at [963, 451] on input "search" at bounding box center [1130, 449] width 578 height 29
paste input "Akanksha Gwalvanshi"
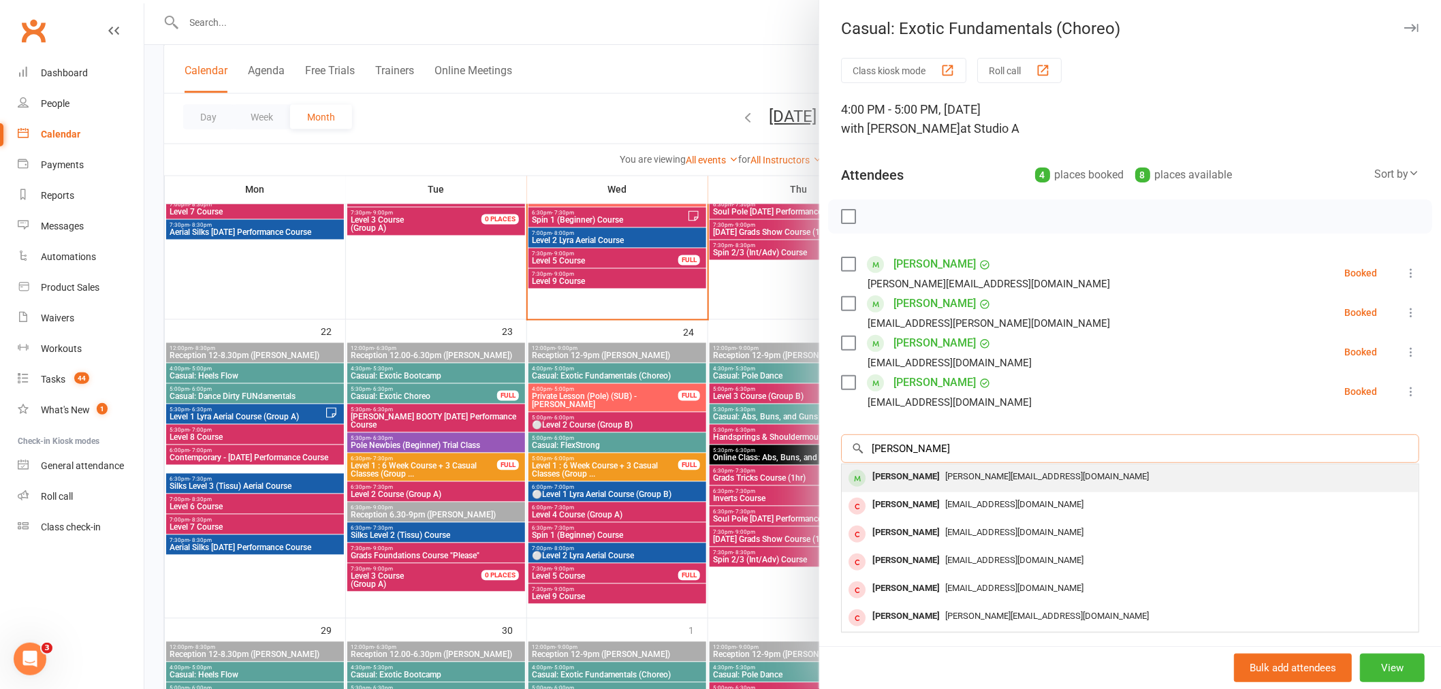
type input "Akanksha Gwalvanshi"
click at [919, 482] on div "Akanksha Gwalvanshi" at bounding box center [906, 477] width 78 height 20
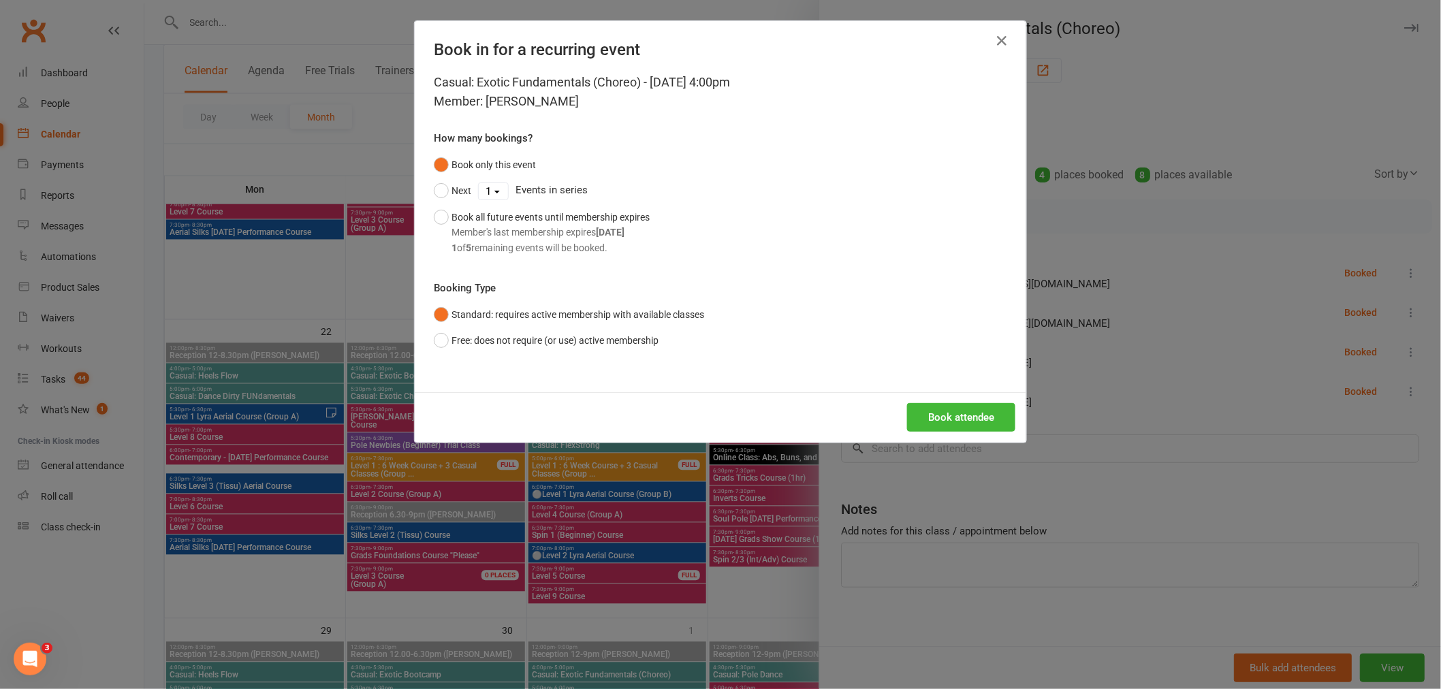
click at [480, 550] on div "Book in for a recurring event Casual: Exotic Fundamentals (Choreo) - Sep 24, 20…" at bounding box center [720, 344] width 1441 height 689
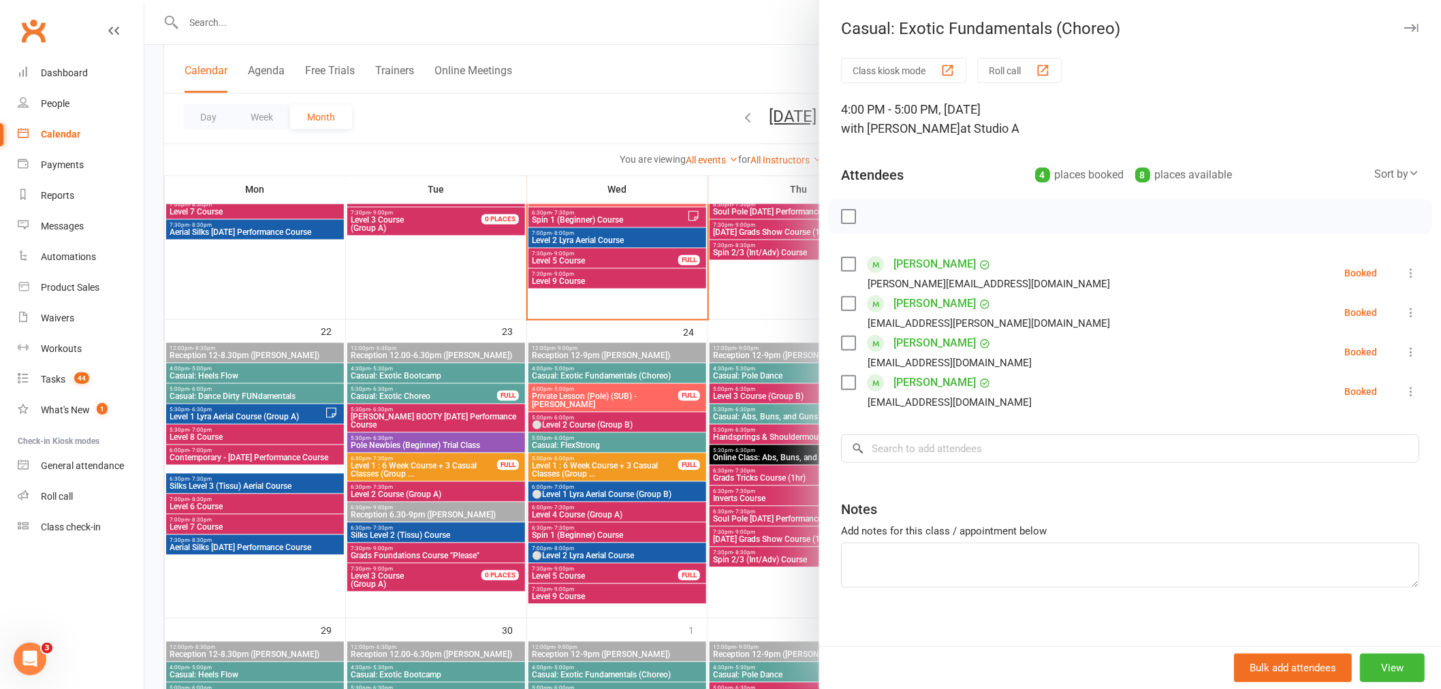
click at [204, 391] on div at bounding box center [792, 344] width 1297 height 689
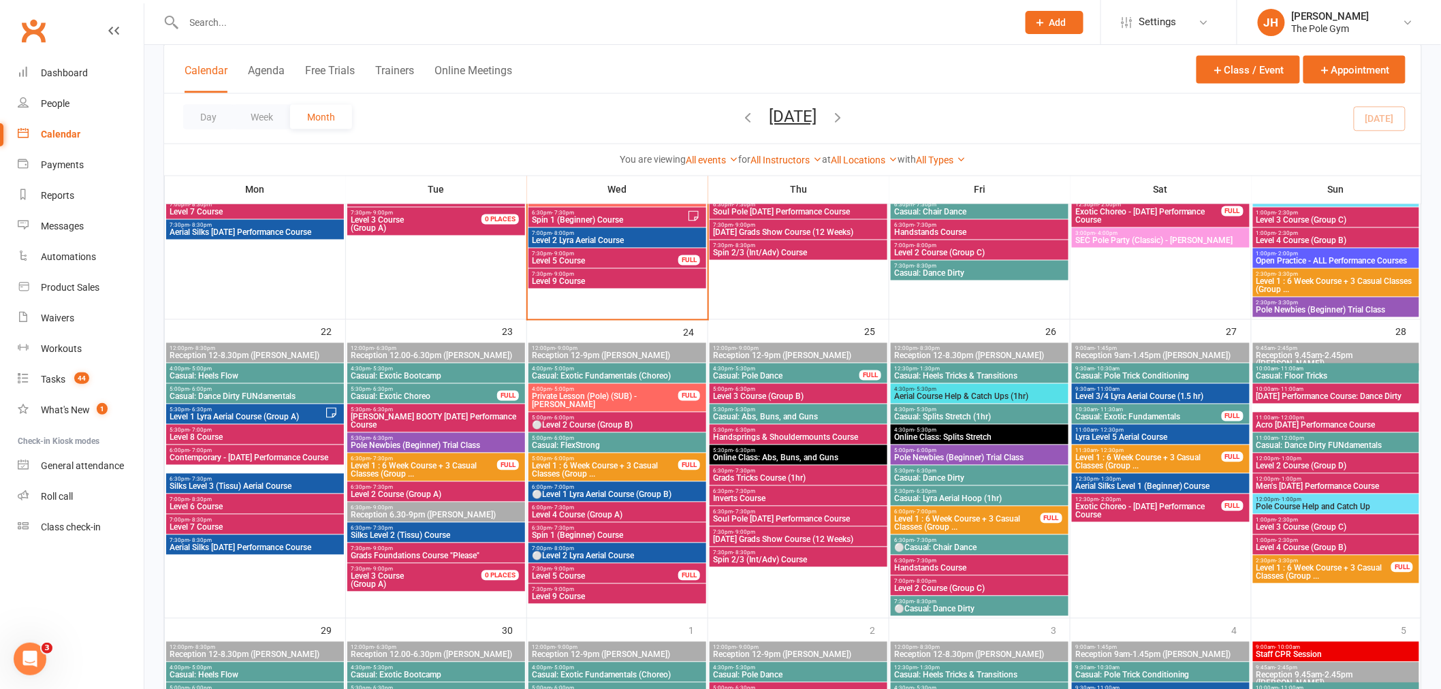
click at [242, 389] on span "5:00pm - 6:00pm" at bounding box center [255, 390] width 172 height 6
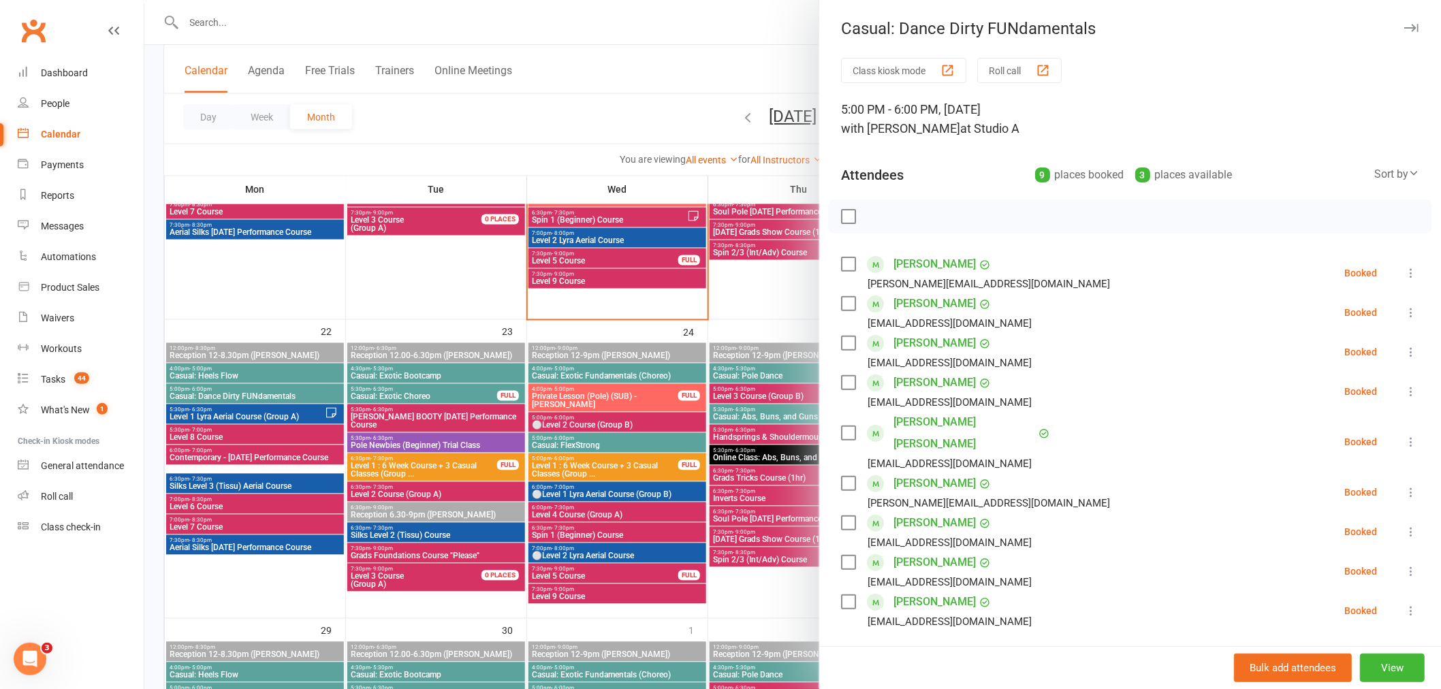
scroll to position [151, 0]
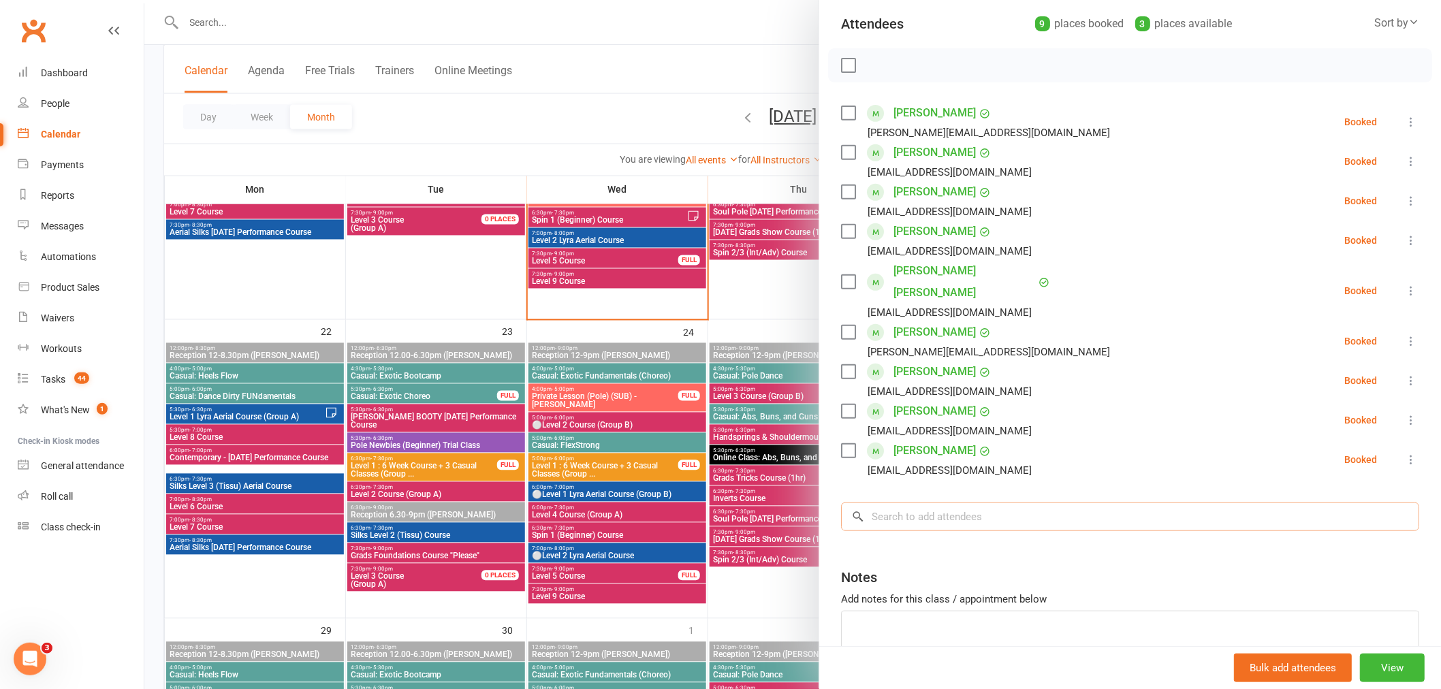
click at [890, 503] on input "search" at bounding box center [1130, 517] width 578 height 29
paste input "Akanksha Gwalvanshi"
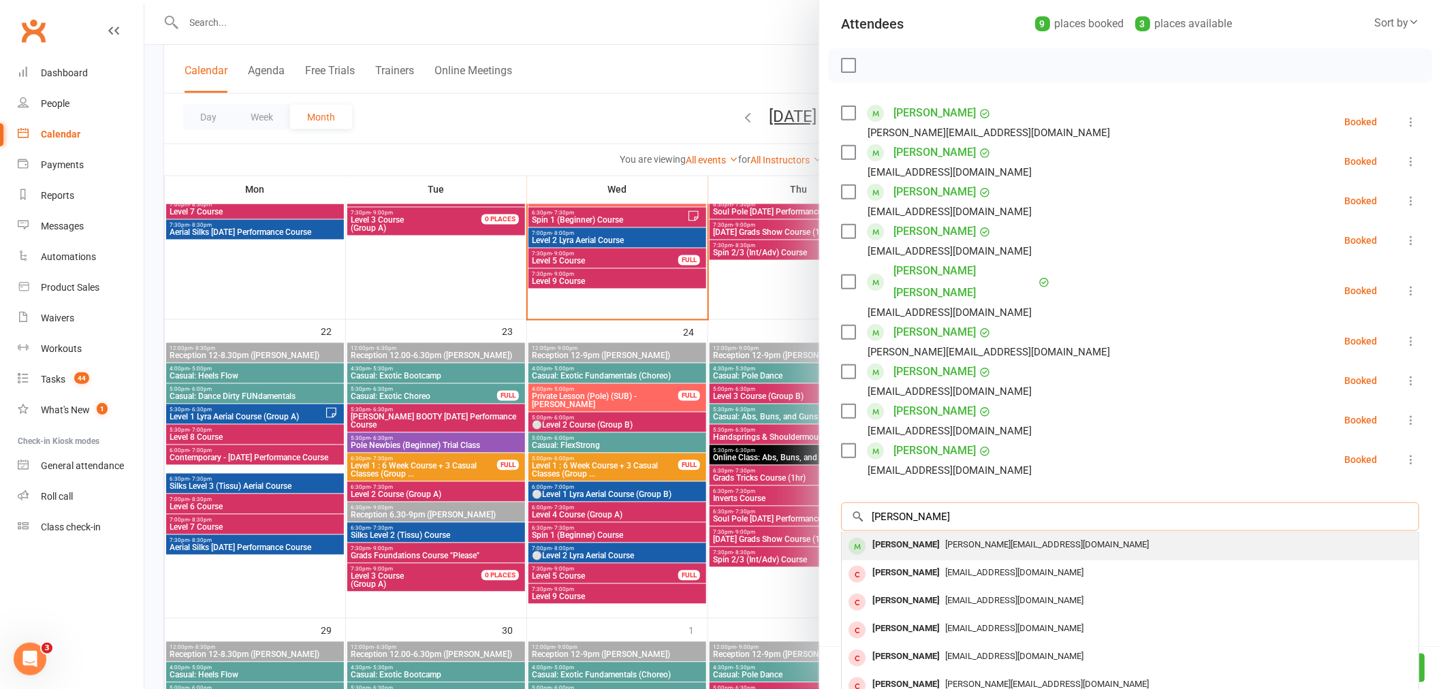
type input "Akanksha Gwalvanshi"
click at [902, 535] on div "Akanksha Gwalvanshi" at bounding box center [906, 545] width 78 height 20
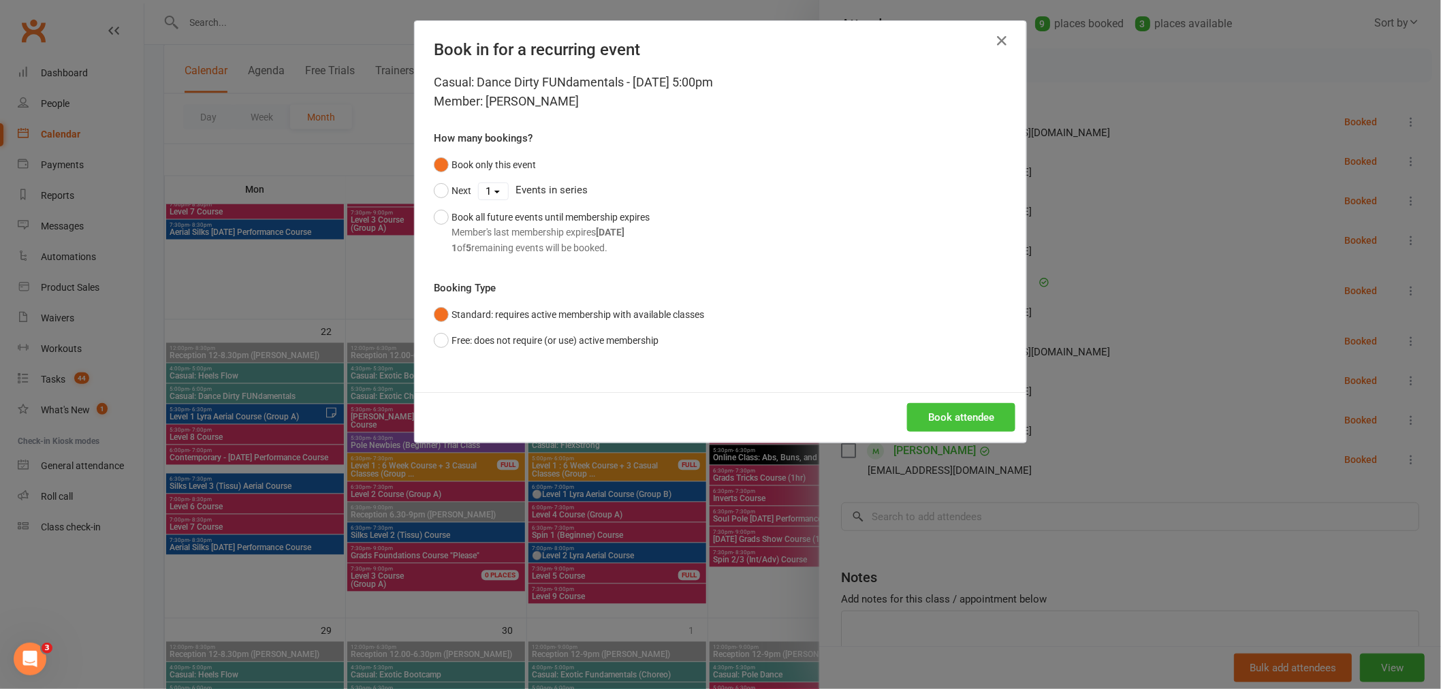
click at [921, 417] on button "Book attendee" at bounding box center [961, 417] width 108 height 29
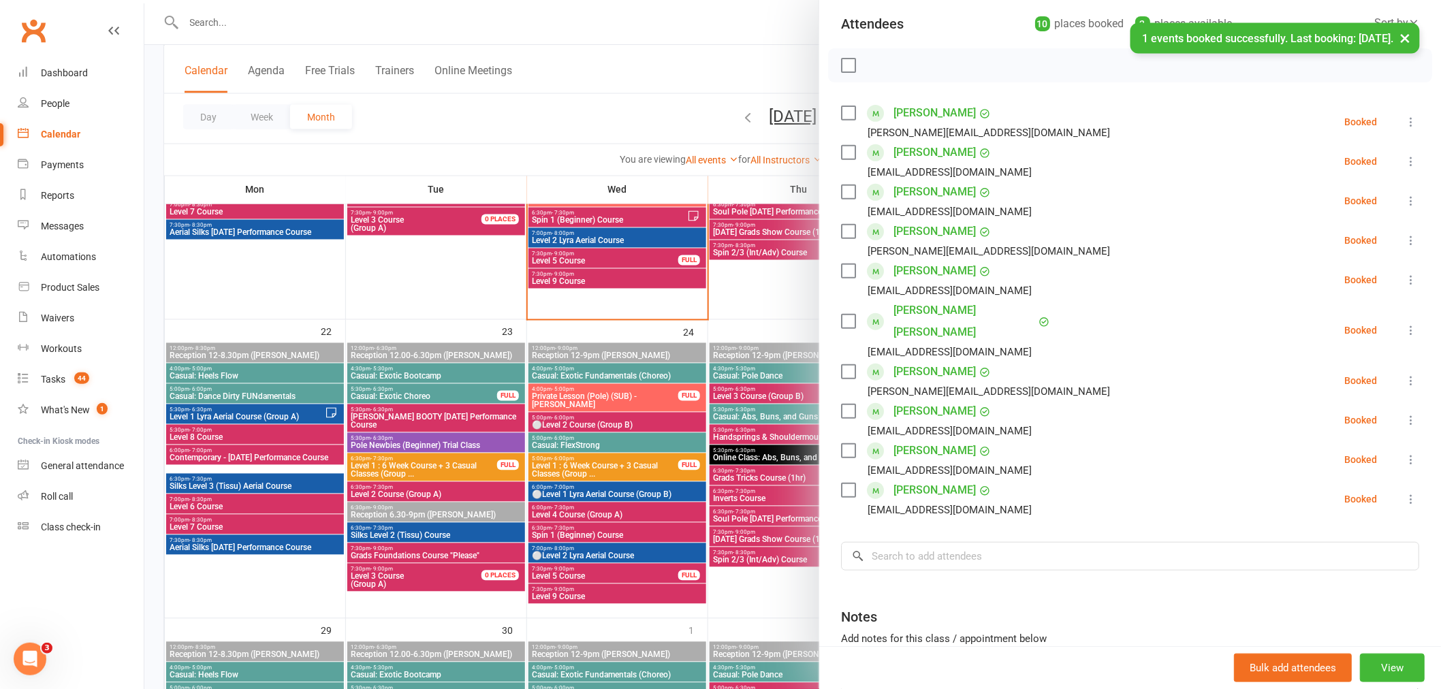
click at [505, 451] on div at bounding box center [792, 344] width 1297 height 689
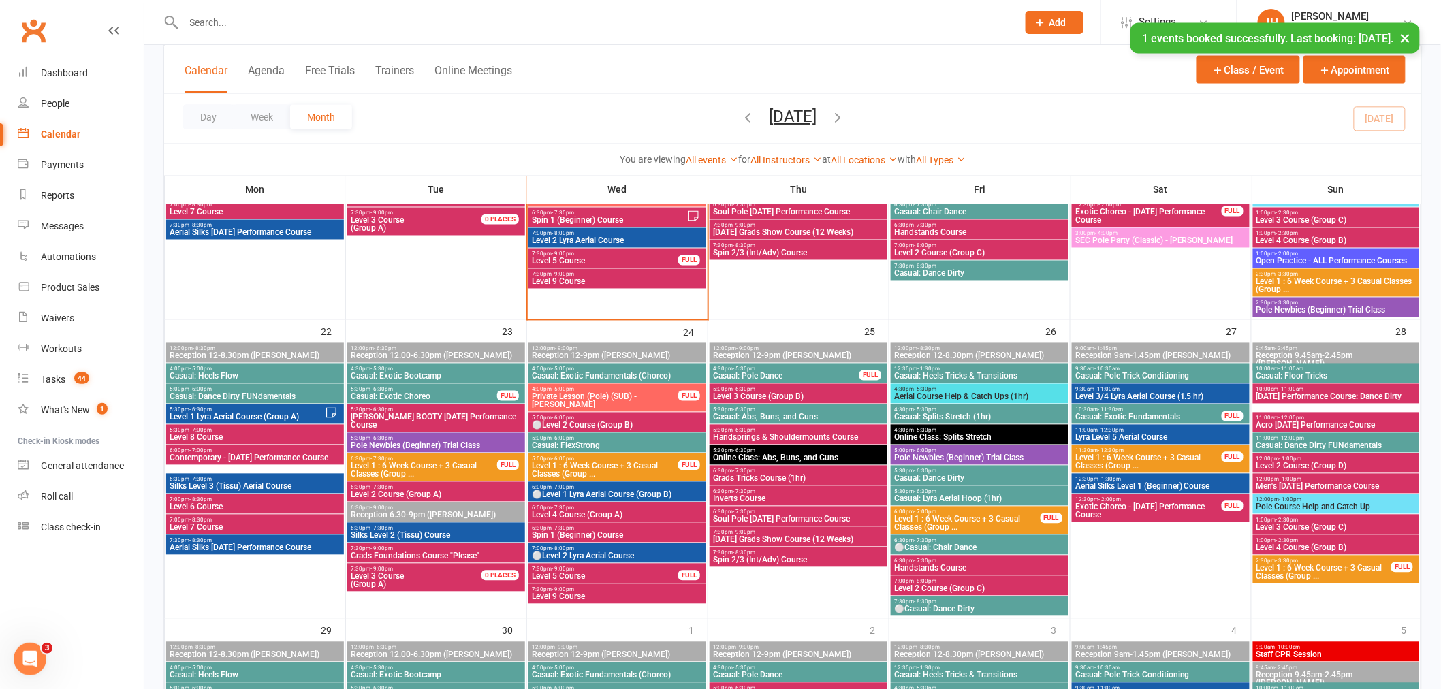
click at [586, 373] on span "Casual: Exotic Fundamentals (Choreo)" at bounding box center [617, 377] width 172 height 8
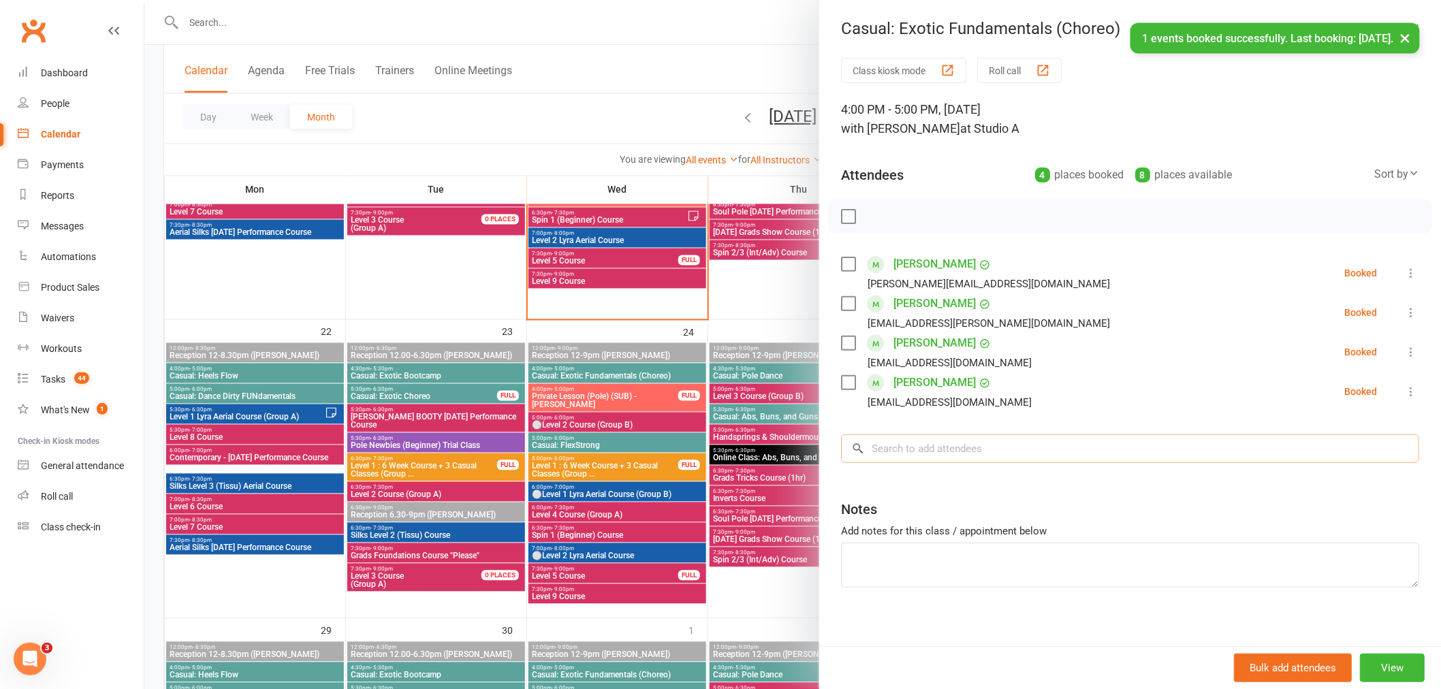
click at [942, 460] on input "search" at bounding box center [1130, 449] width 578 height 29
paste input "Akanksha Gwalvanshi"
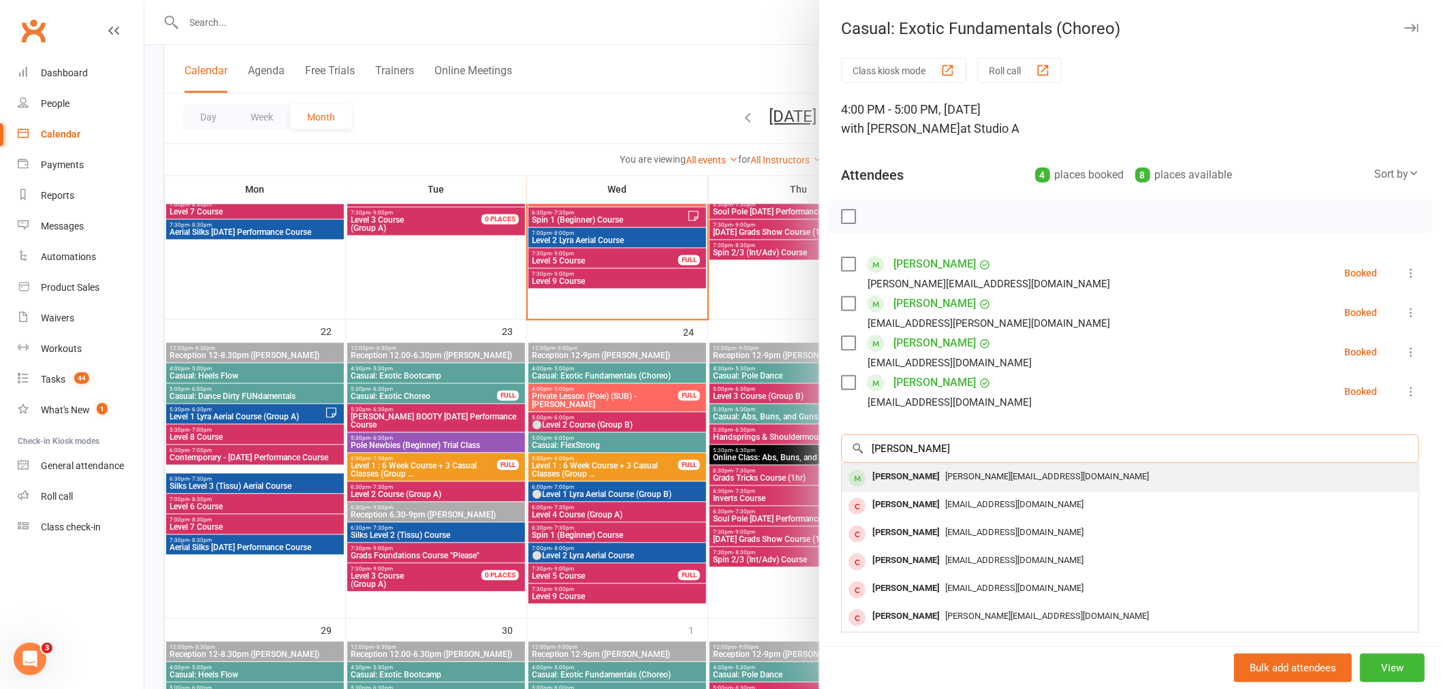
type input "Akanksha Gwalvanshi"
click at [923, 481] on div "Akanksha Gwalvanshi" at bounding box center [906, 477] width 78 height 20
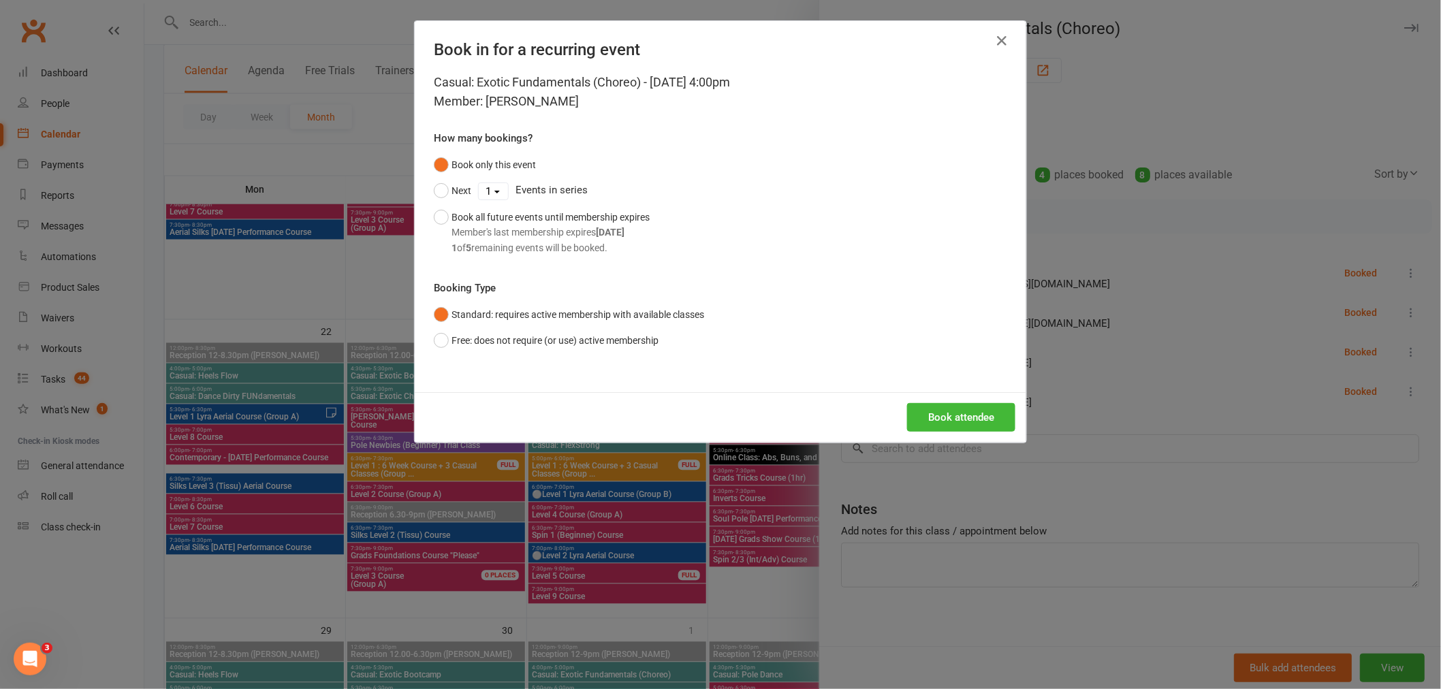
click at [925, 399] on div "Book attendee" at bounding box center [721, 417] width 612 height 50
click at [926, 421] on button "Book attendee" at bounding box center [961, 417] width 108 height 29
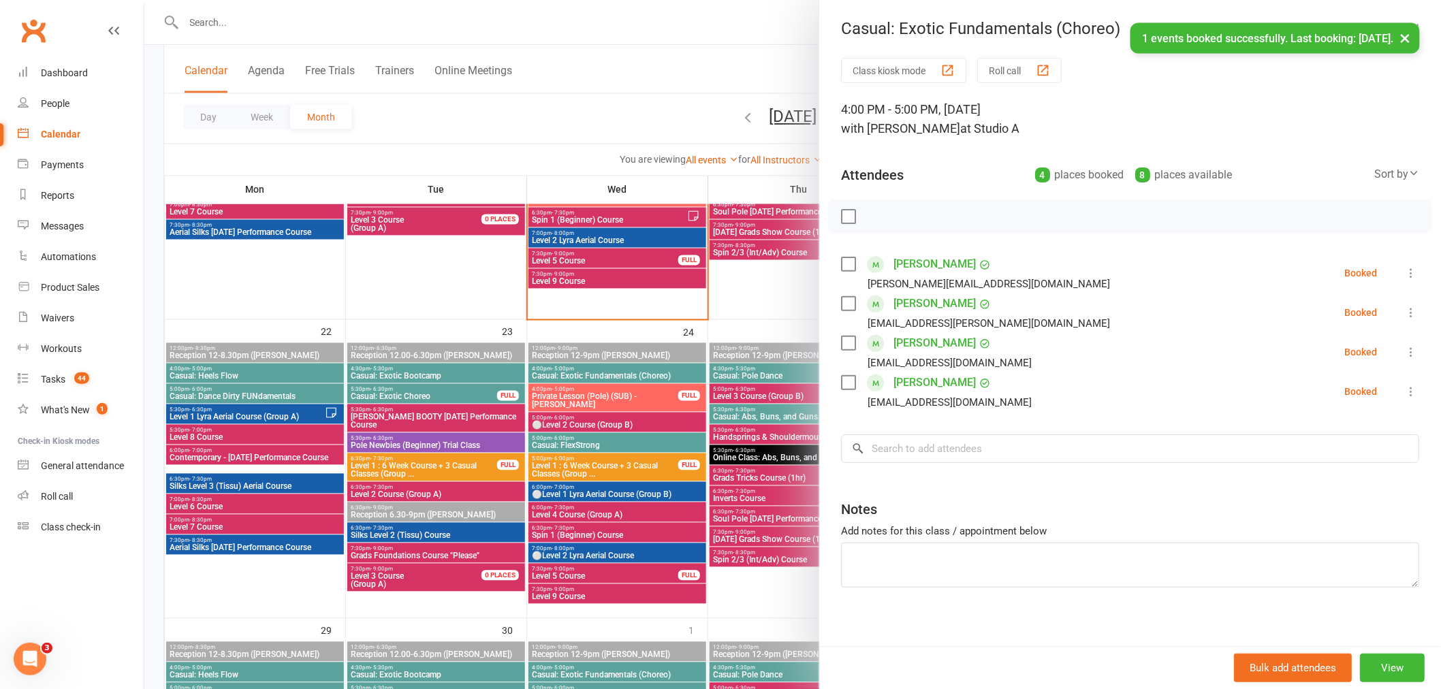
click at [548, 434] on div at bounding box center [792, 344] width 1297 height 689
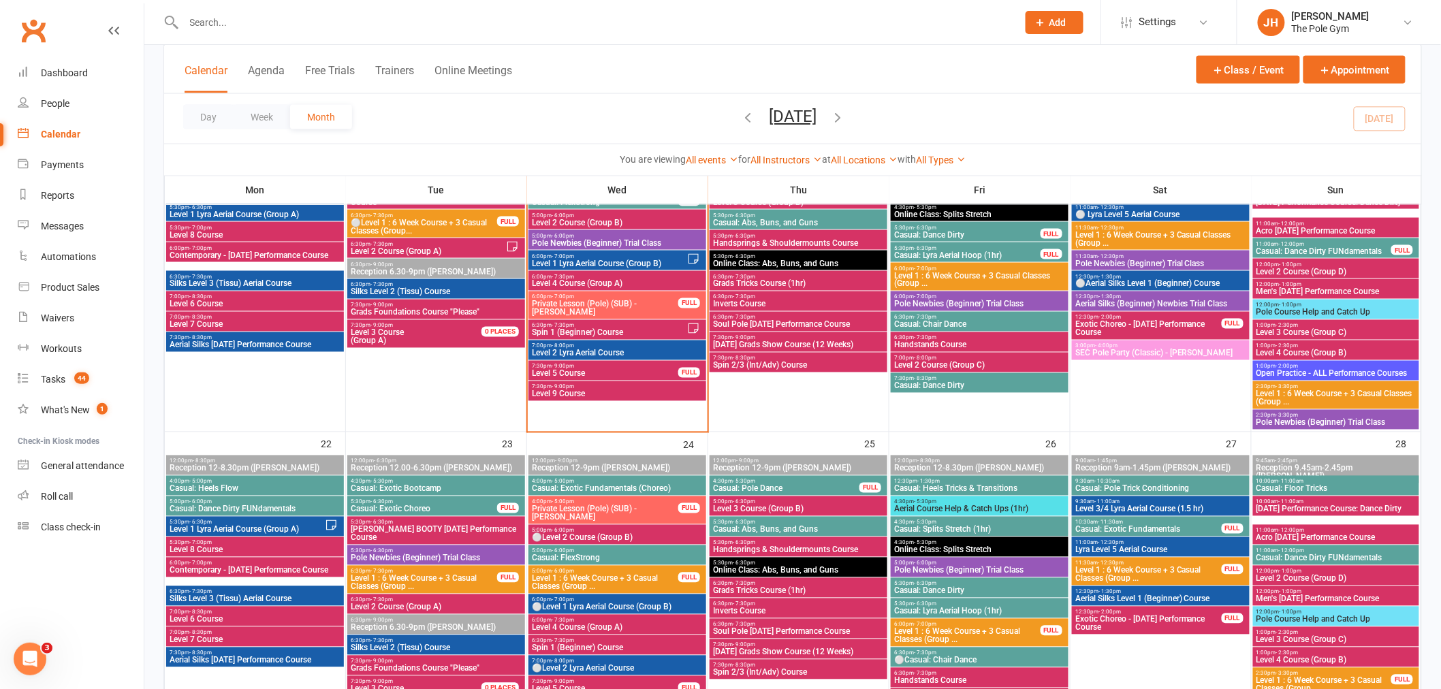
scroll to position [681, 0]
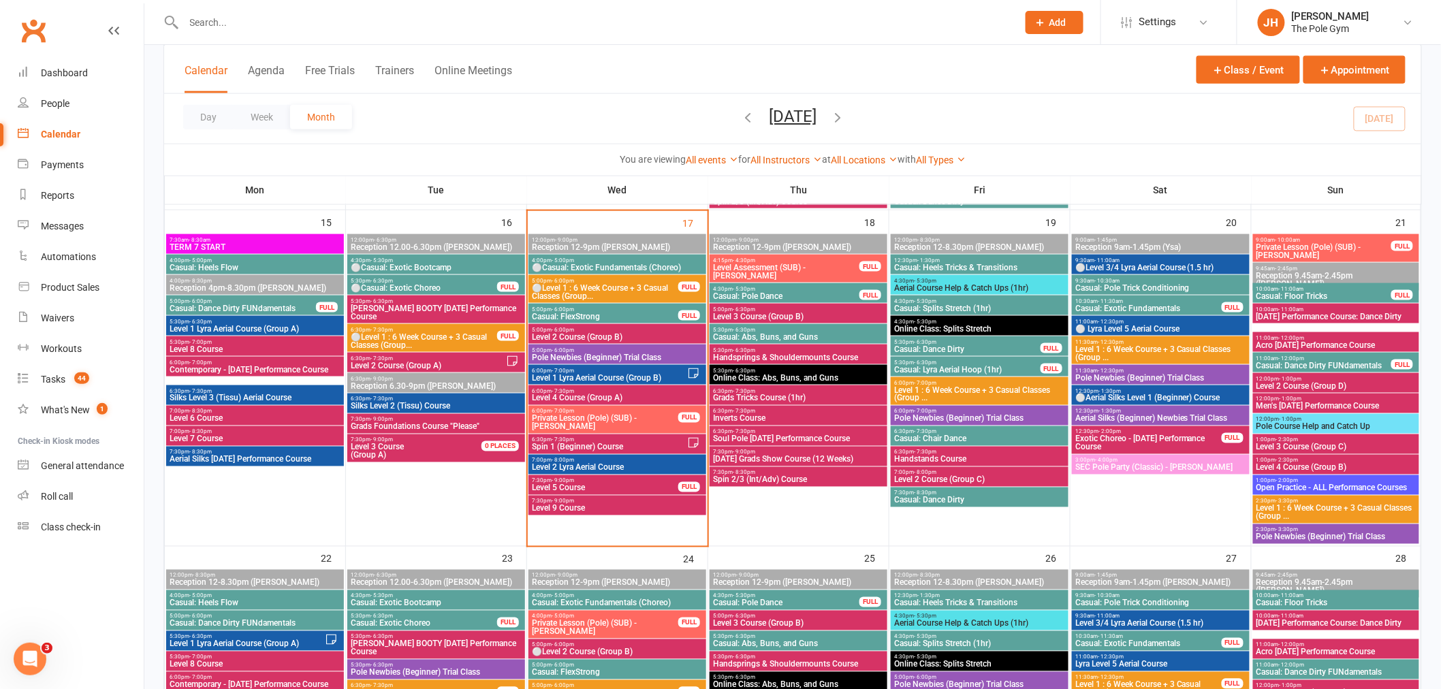
click at [586, 396] on span "Level 4 Course (Group A)" at bounding box center [617, 398] width 172 height 8
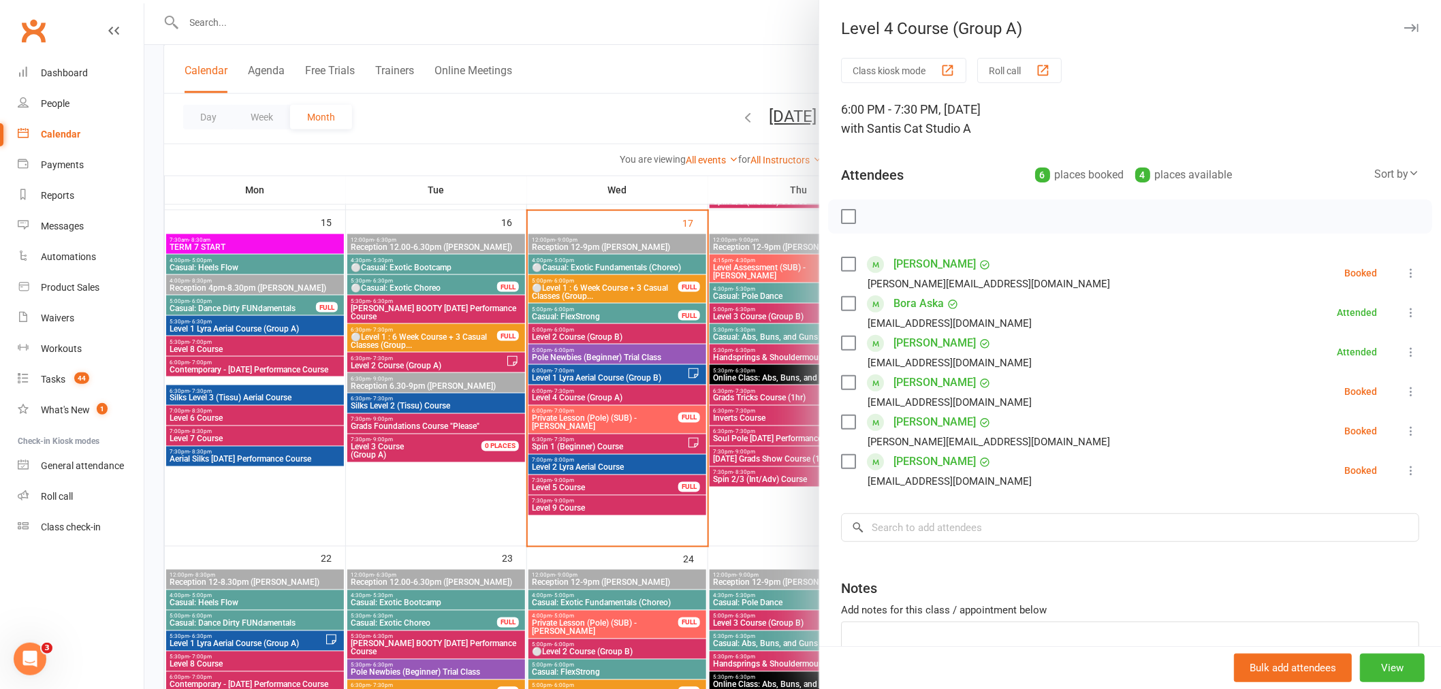
click at [588, 327] on div at bounding box center [792, 344] width 1297 height 689
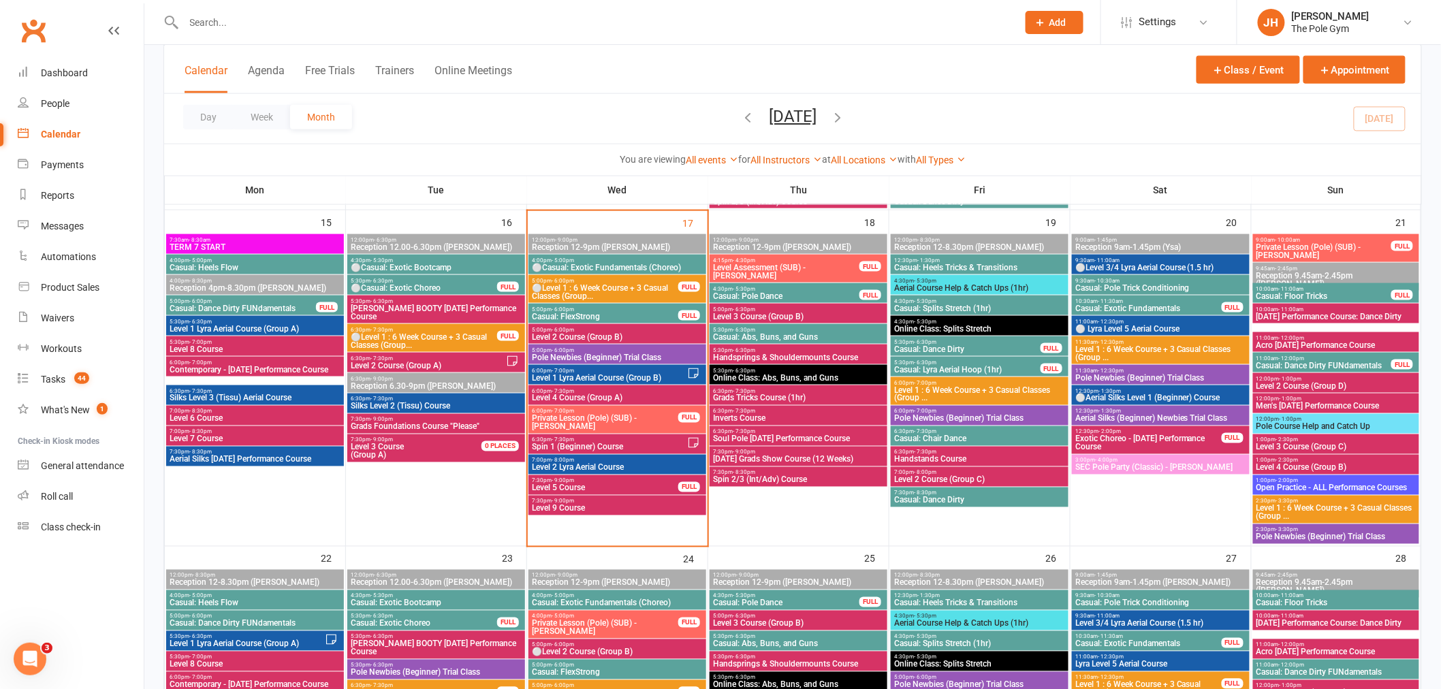
click at [616, 396] on span "Level 4 Course (Group A)" at bounding box center [617, 398] width 172 height 8
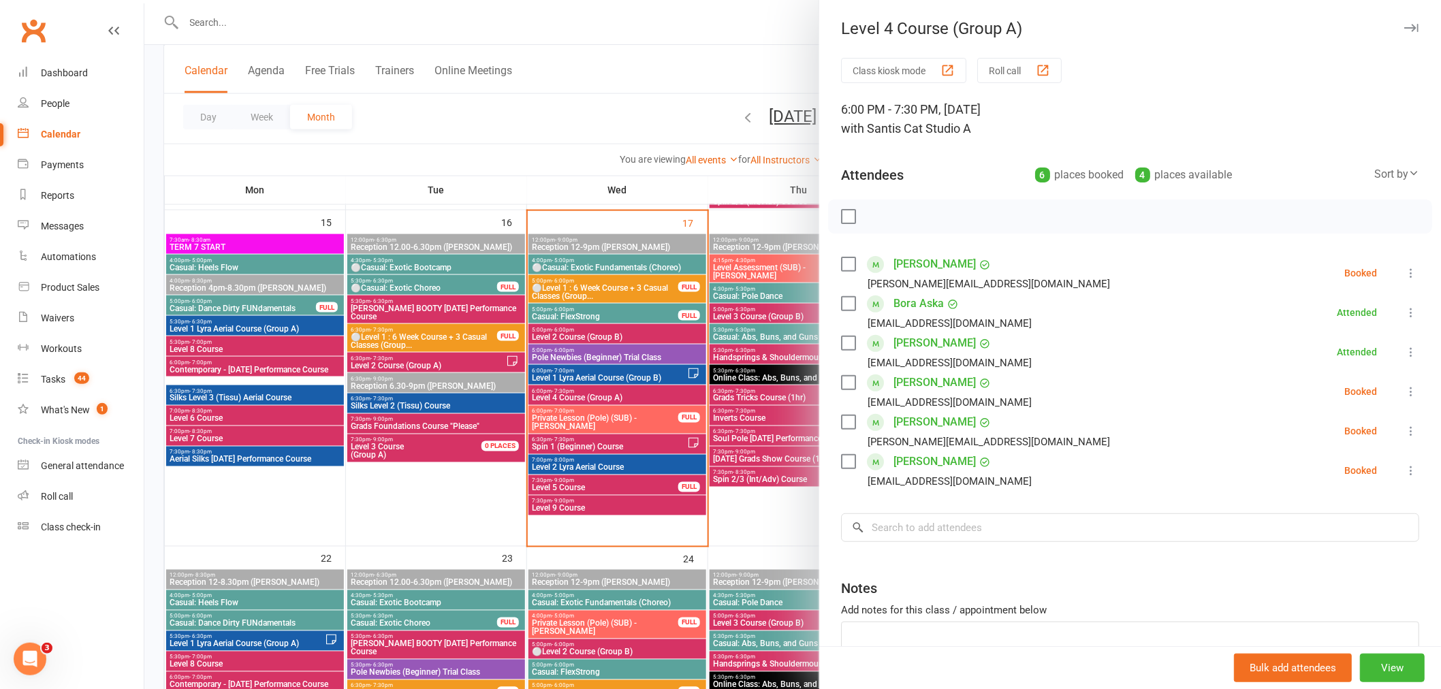
click at [607, 410] on div at bounding box center [792, 344] width 1297 height 689
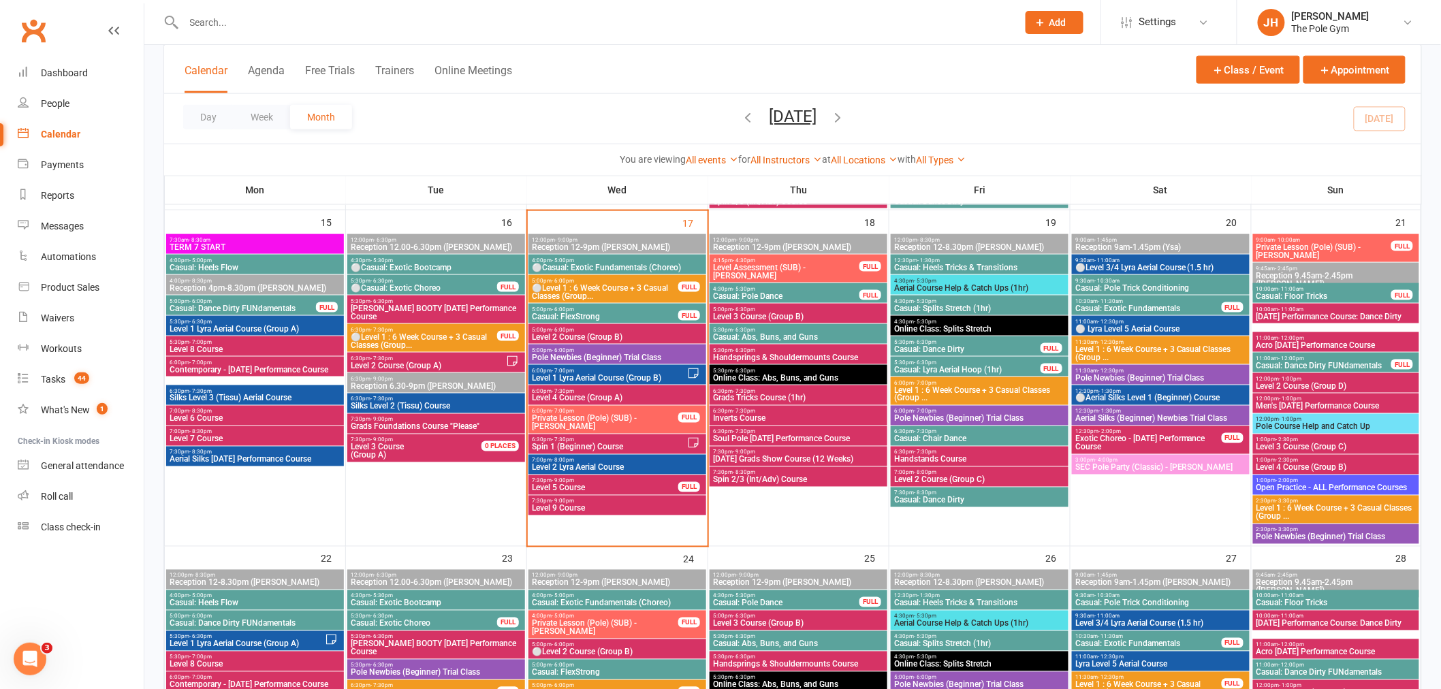
drag, startPoint x: 233, startPoint y: 409, endPoint x: 0, endPoint y: 506, distance: 252.5
drag, startPoint x: 0, startPoint y: 506, endPoint x: 601, endPoint y: 436, distance: 604.8
click at [601, 436] on div "6:30pm - 7:30pm Spin 1 (Beginner) Course" at bounding box center [617, 445] width 178 height 20
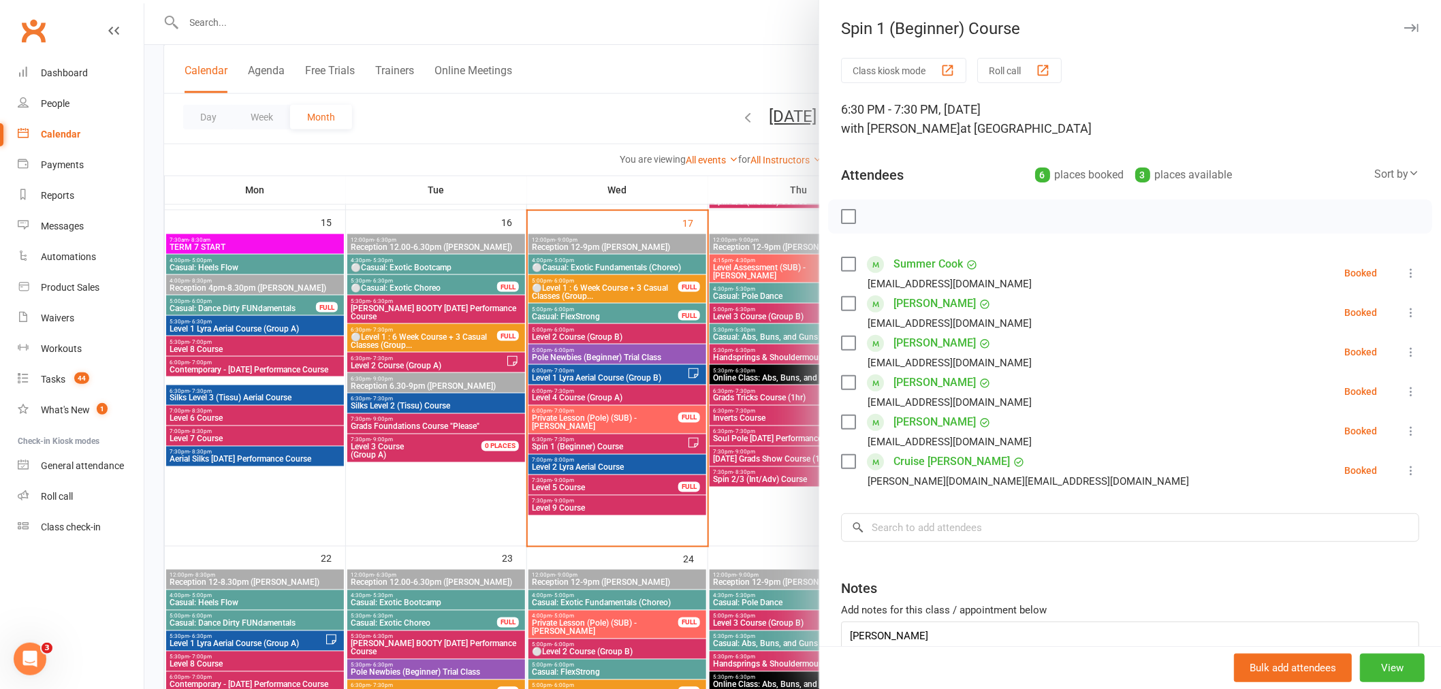
drag, startPoint x: 601, startPoint y: 436, endPoint x: 607, endPoint y: 448, distance: 14.0
click at [607, 450] on div at bounding box center [792, 344] width 1297 height 689
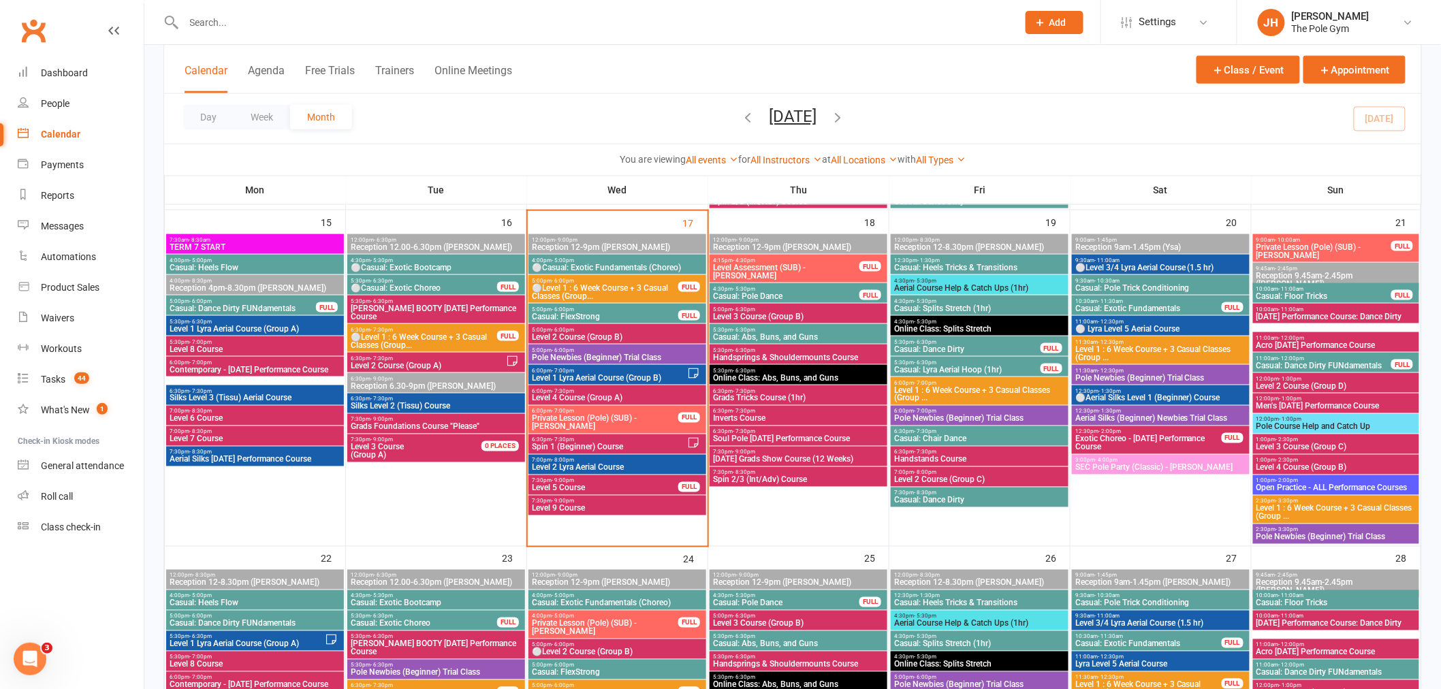
click at [607, 447] on span "Spin 1 (Beginner) Course" at bounding box center [609, 447] width 156 height 8
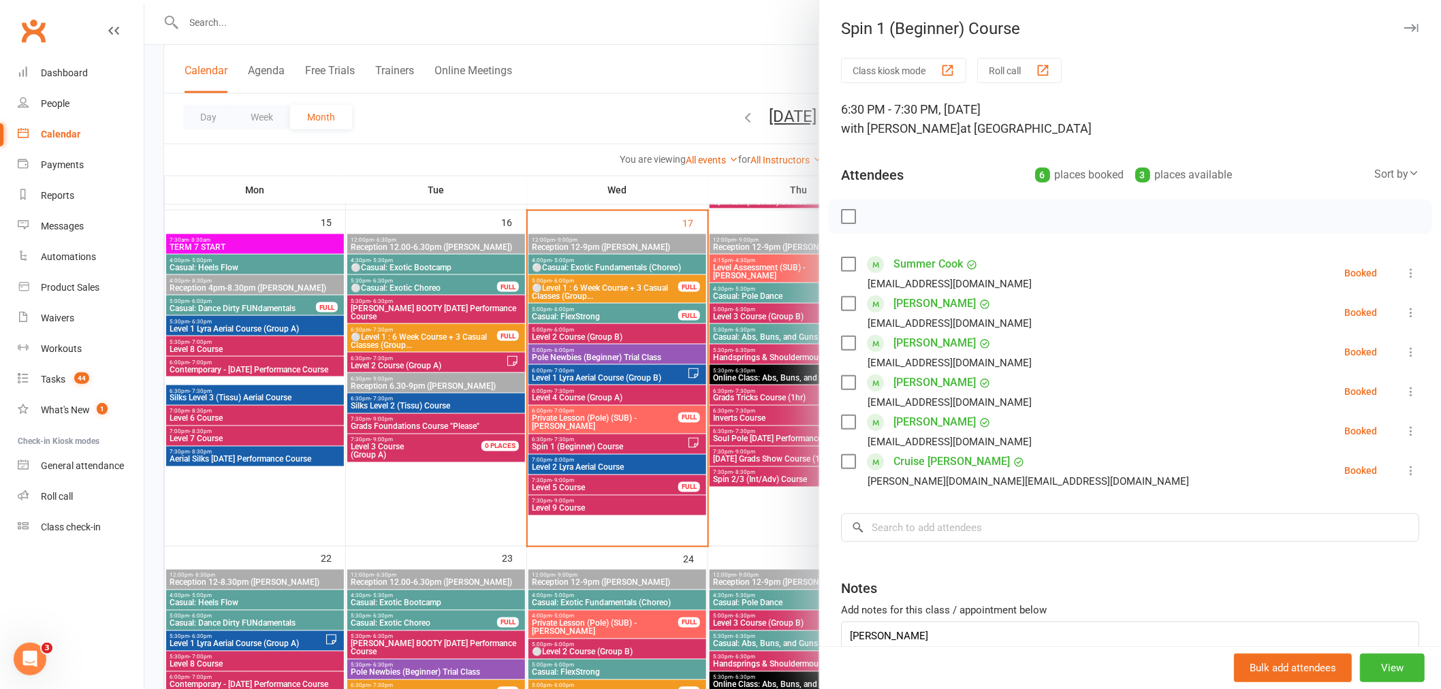
click at [561, 437] on div at bounding box center [792, 344] width 1297 height 689
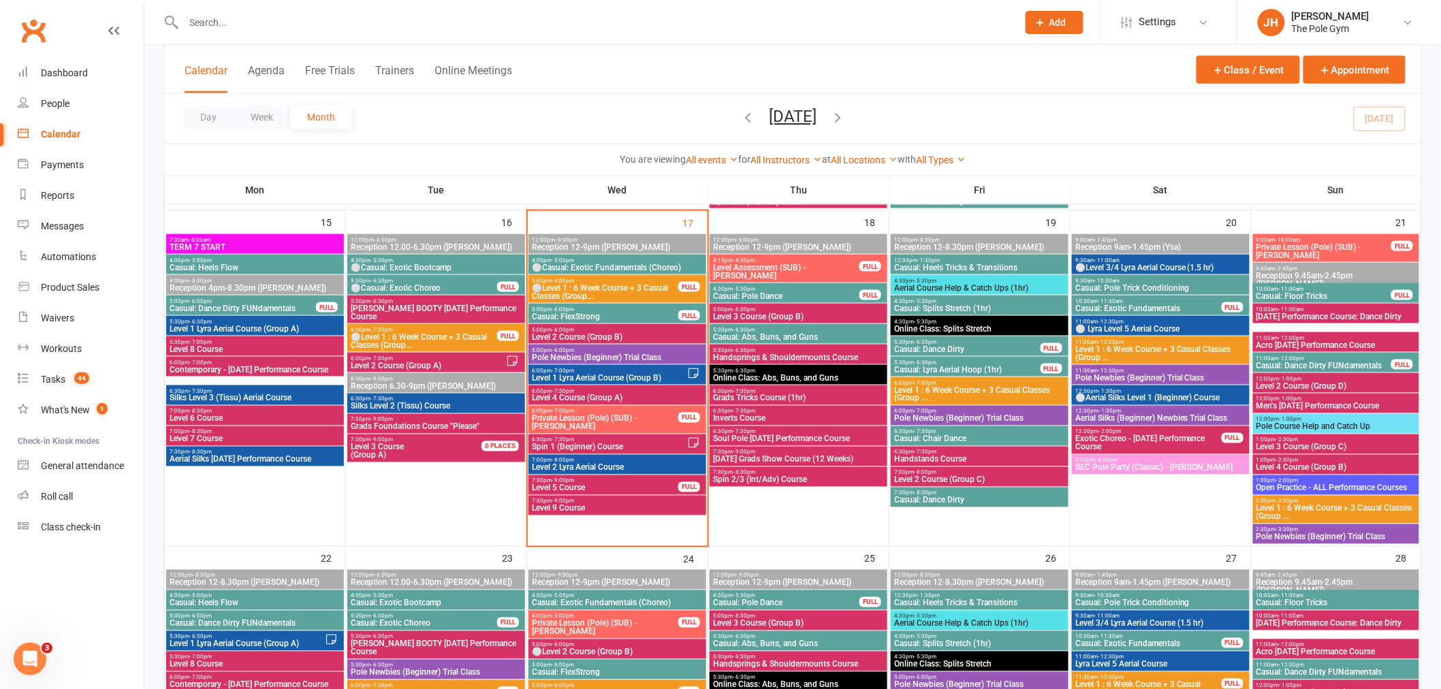
click at [609, 440] on span "6:30pm - 7:30pm" at bounding box center [609, 440] width 156 height 6
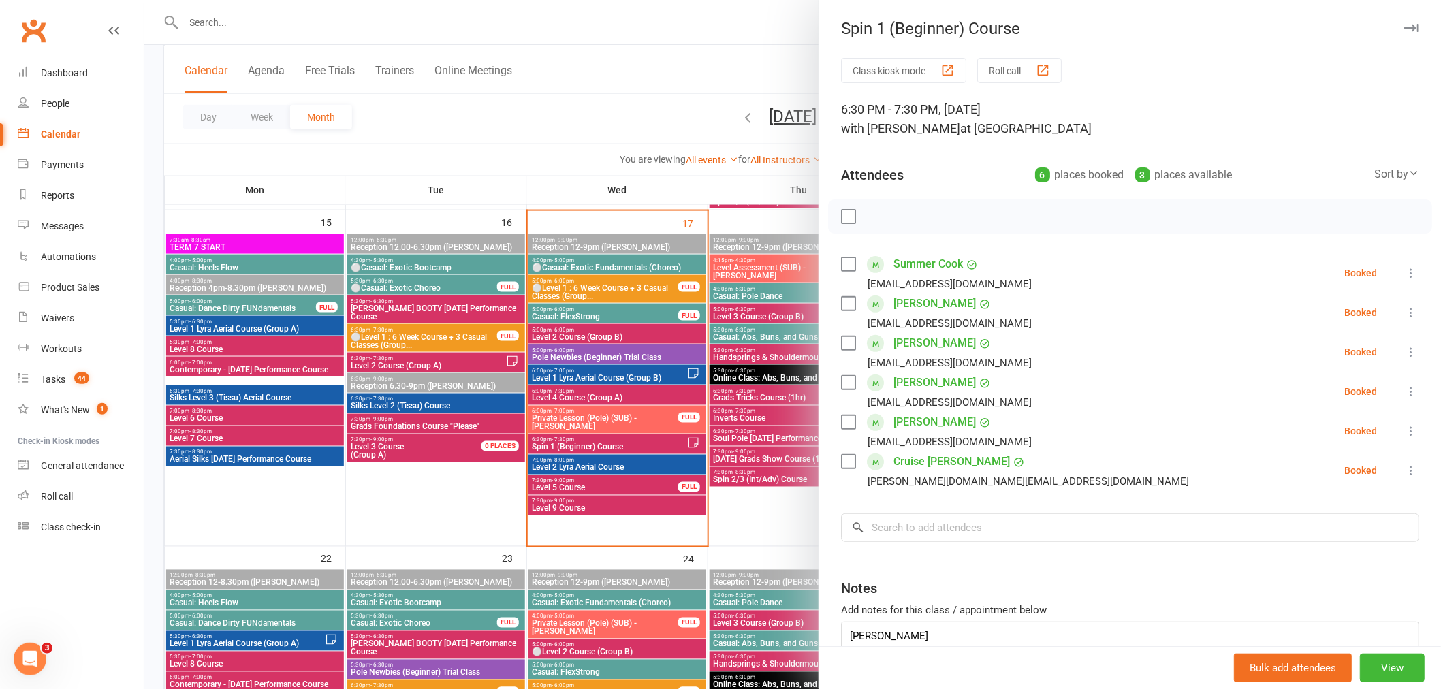
click at [609, 440] on div at bounding box center [792, 344] width 1297 height 689
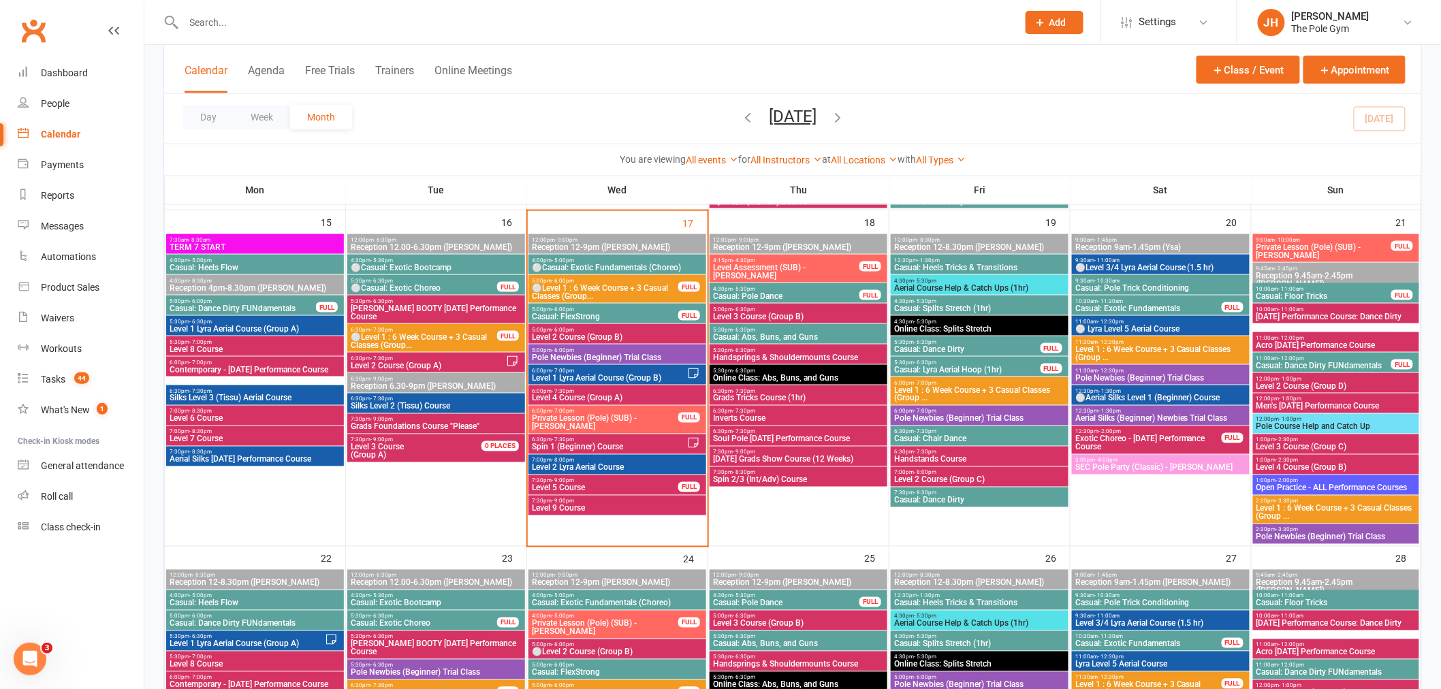
click at [593, 396] on span "Level 4 Course (Group A)" at bounding box center [617, 398] width 172 height 8
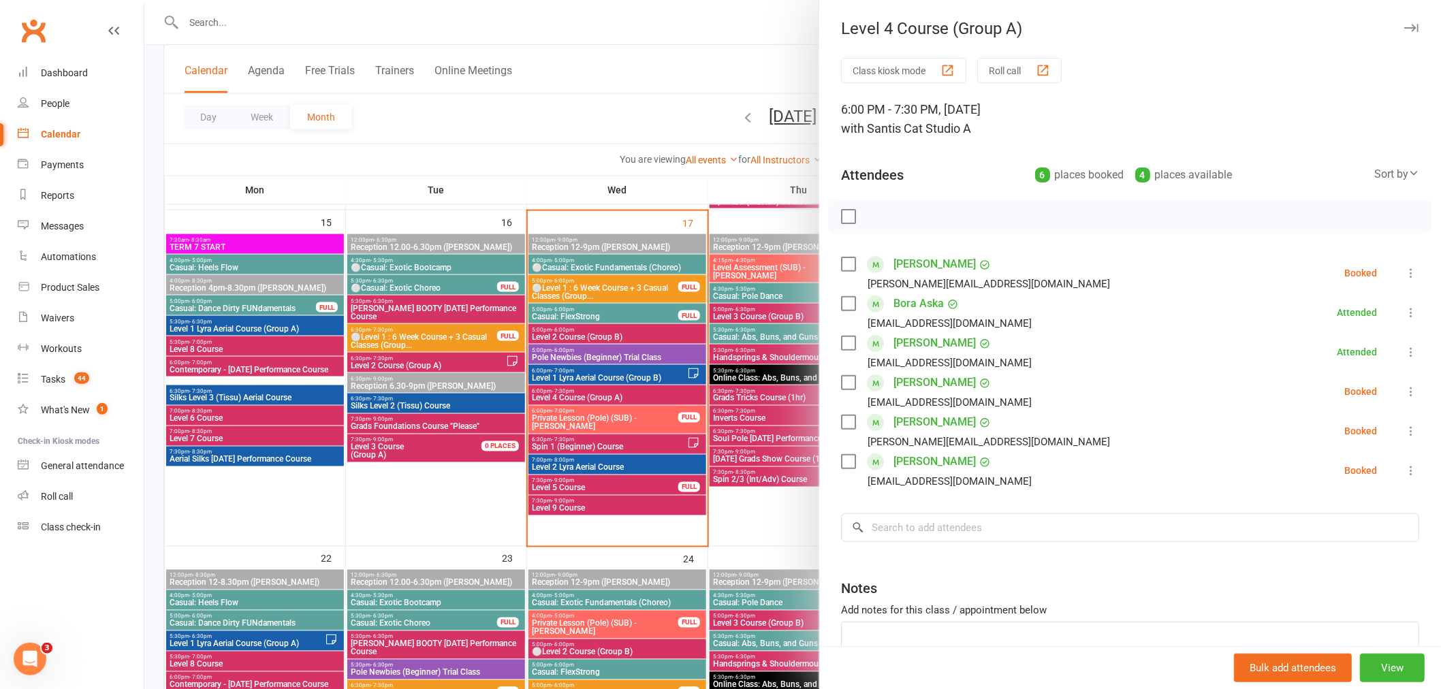
click at [644, 437] on div at bounding box center [792, 344] width 1297 height 689
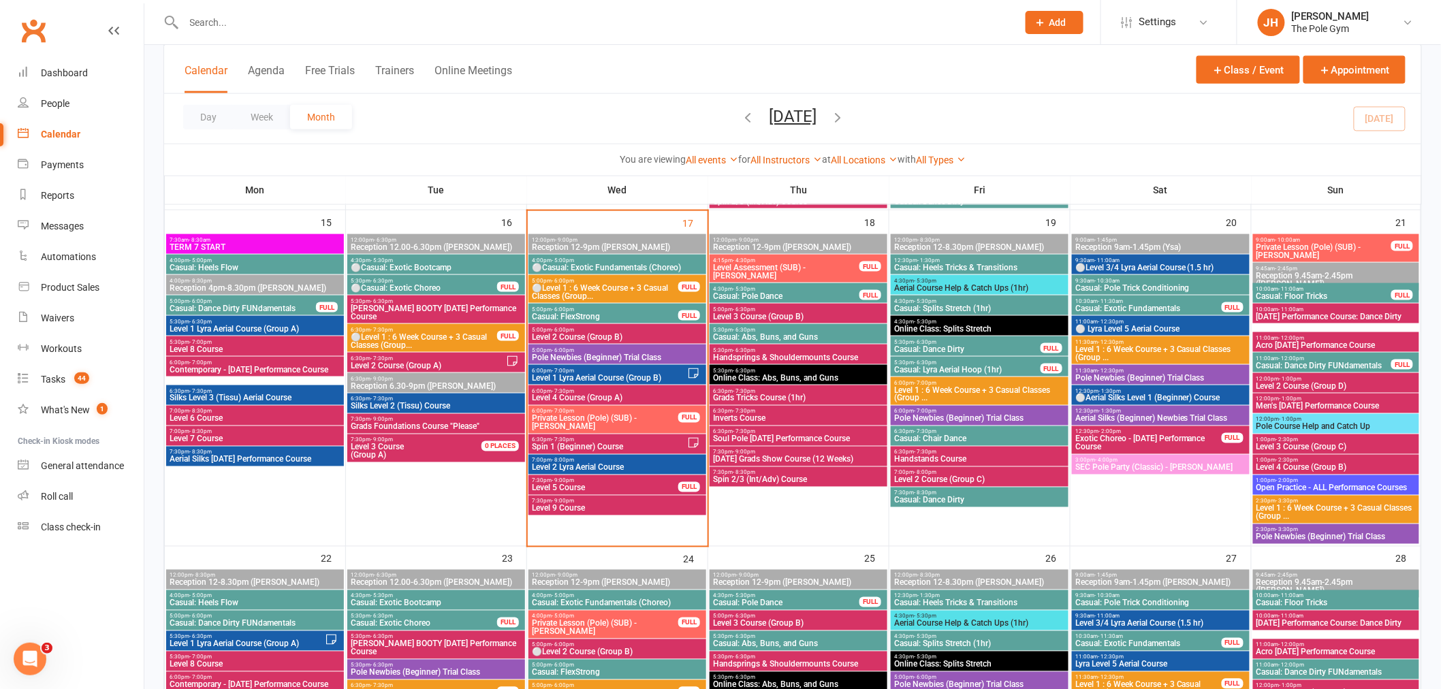
click at [576, 440] on span "6:30pm - 7:30pm" at bounding box center [609, 440] width 156 height 6
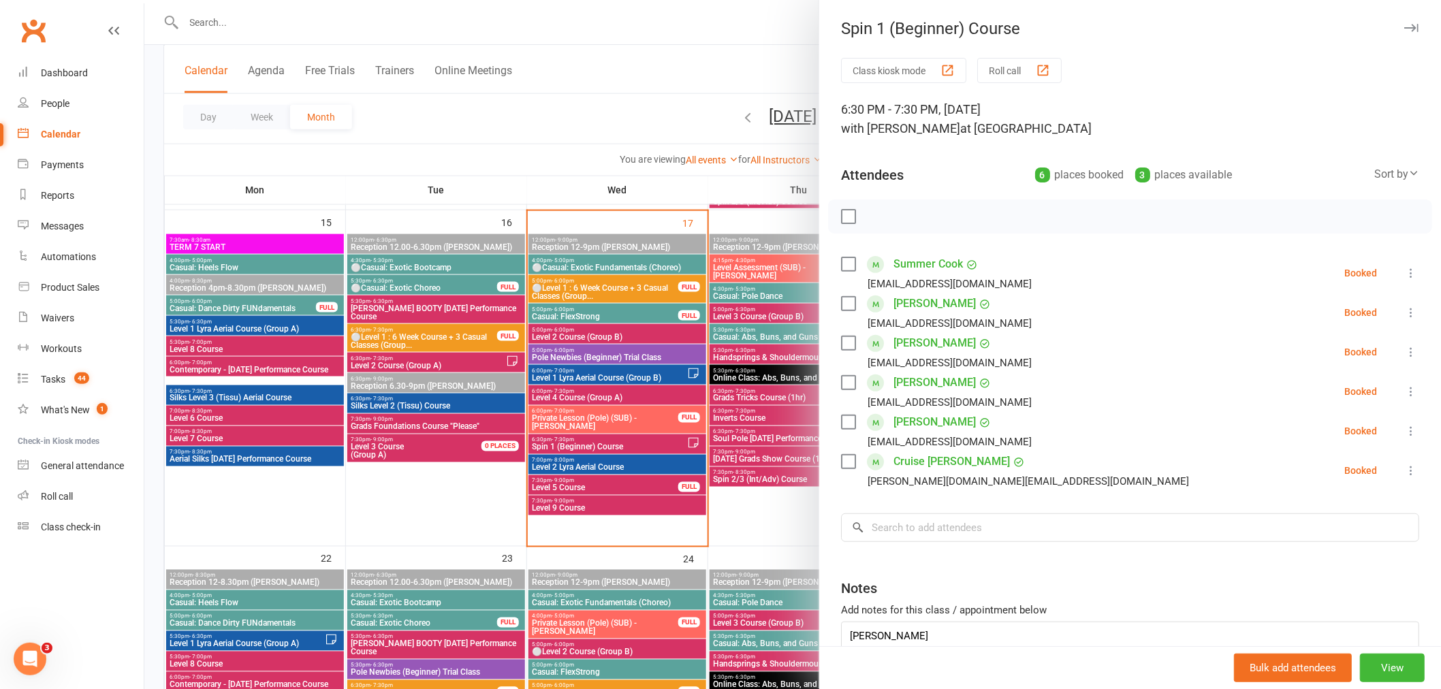
click at [615, 433] on div at bounding box center [792, 344] width 1297 height 689
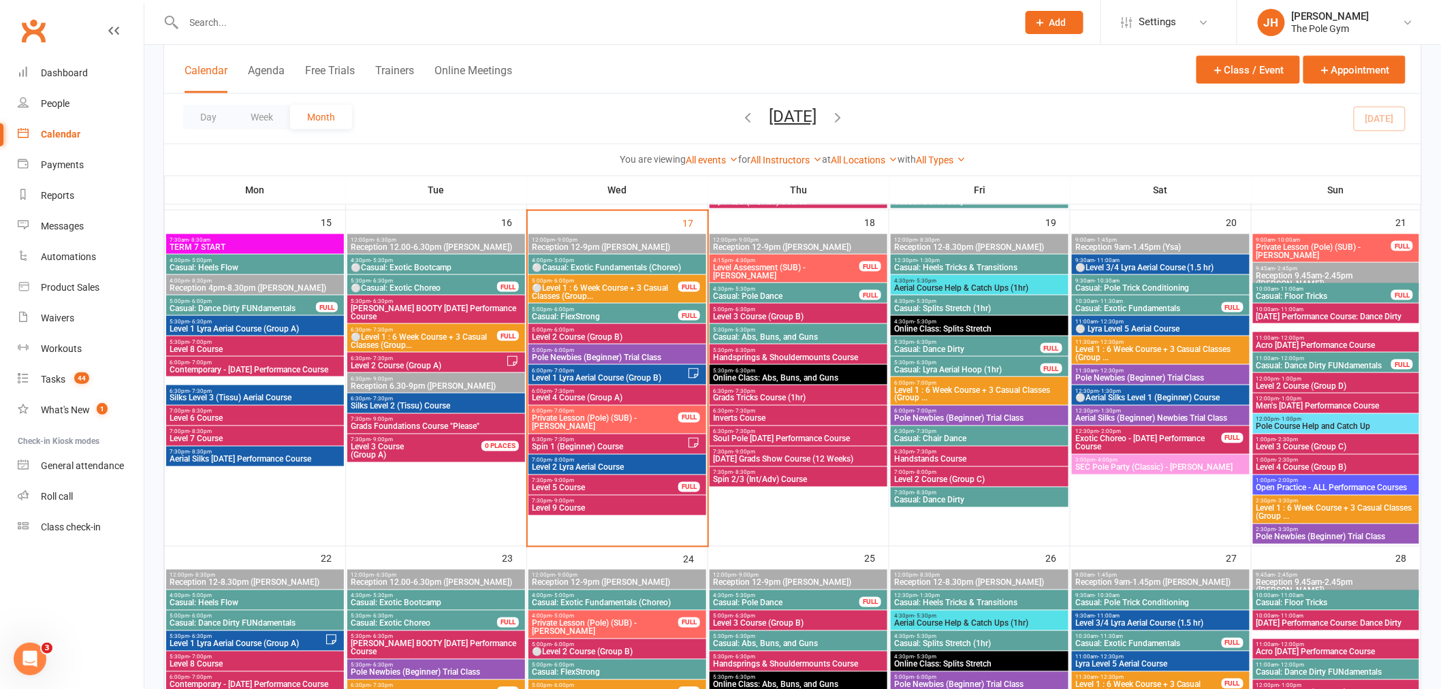
click at [603, 391] on span "6:00pm - 7:30pm" at bounding box center [617, 391] width 172 height 6
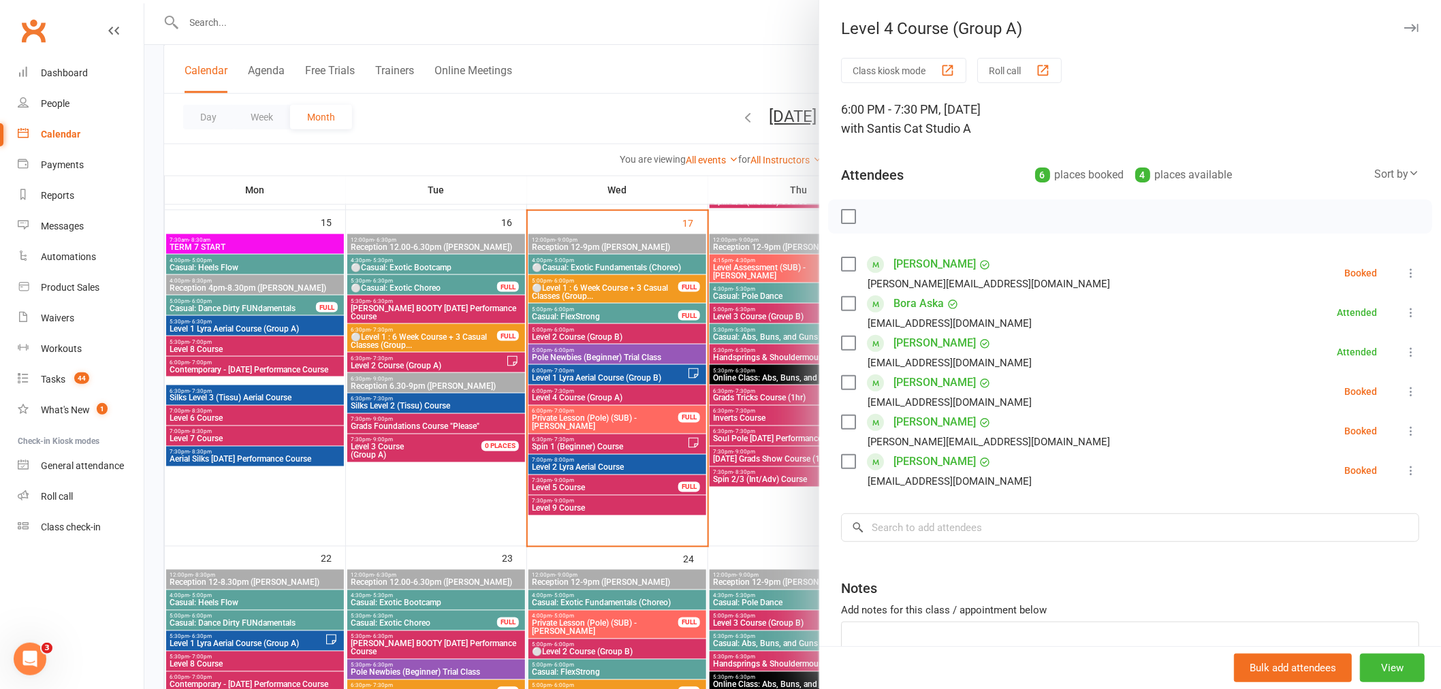
click at [603, 397] on div at bounding box center [792, 344] width 1297 height 689
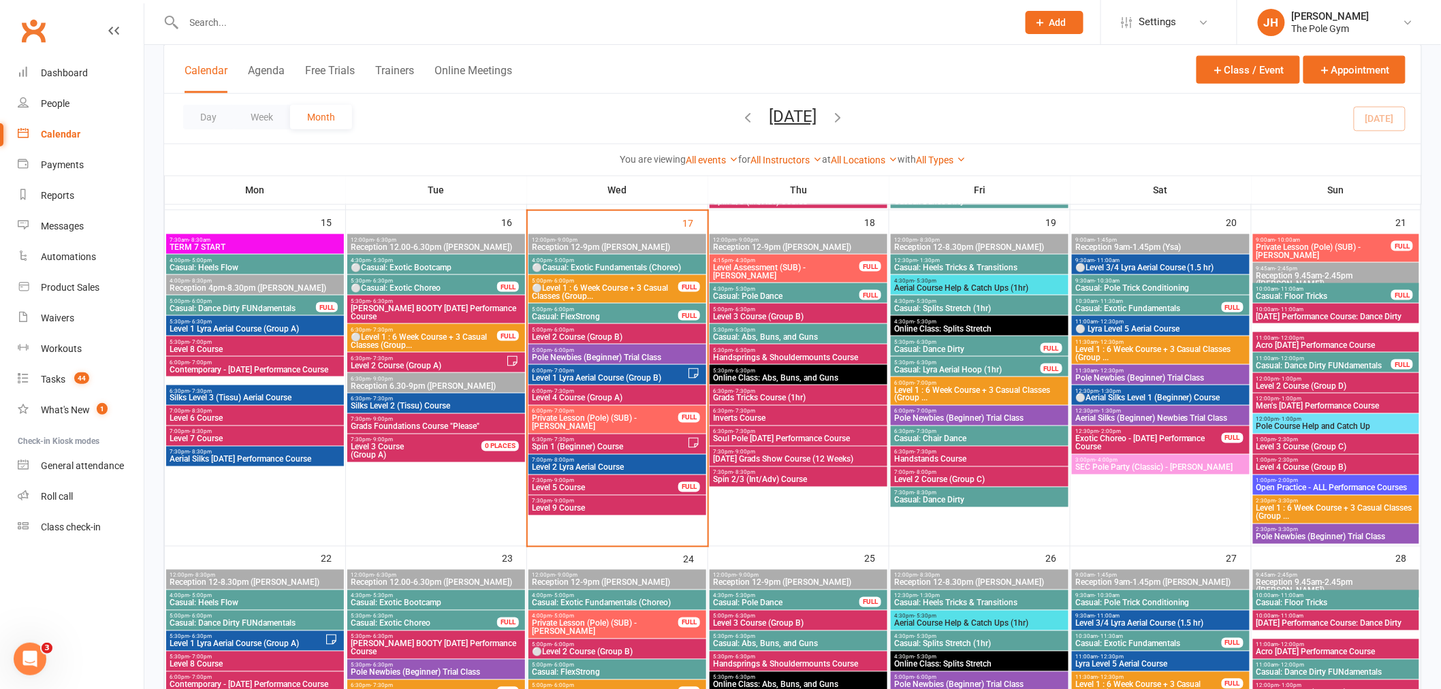
click at [611, 375] on span "Level 1 Lyra Aerial Course (Group B)" at bounding box center [609, 378] width 156 height 8
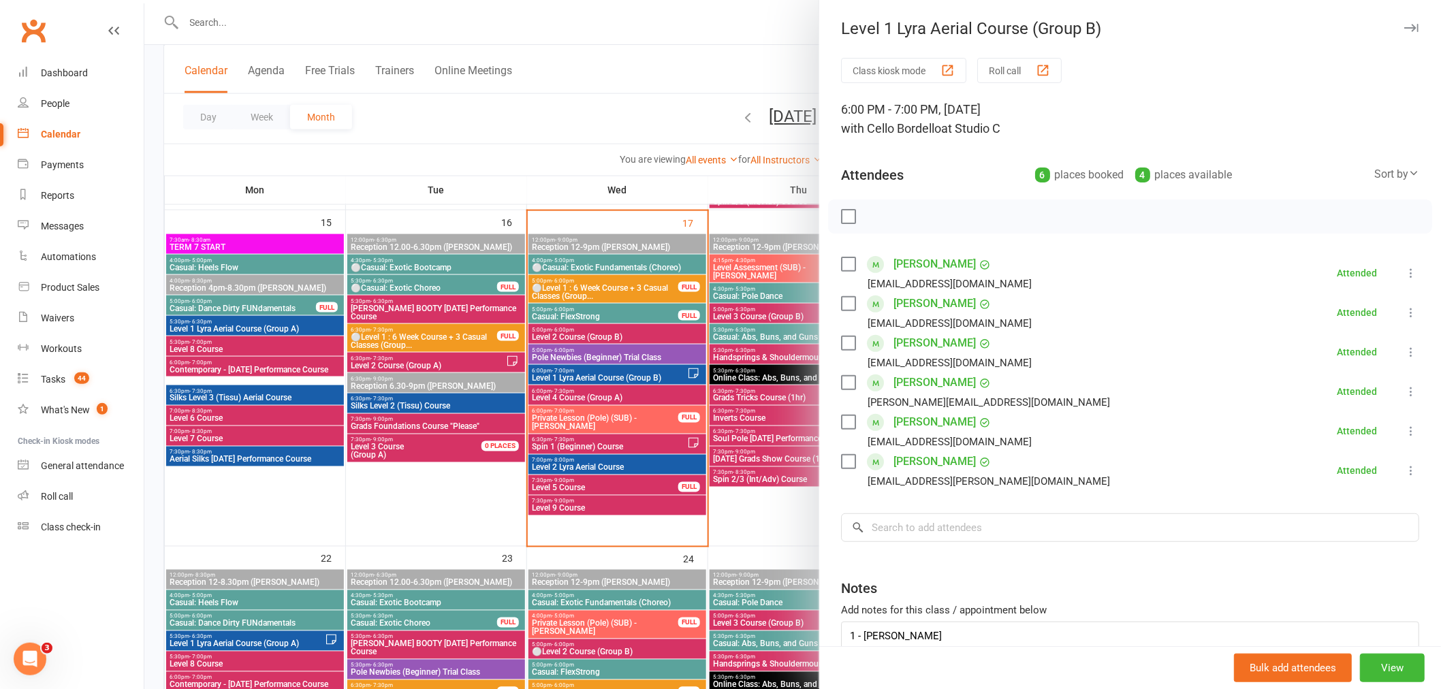
click at [580, 382] on div at bounding box center [792, 344] width 1297 height 689
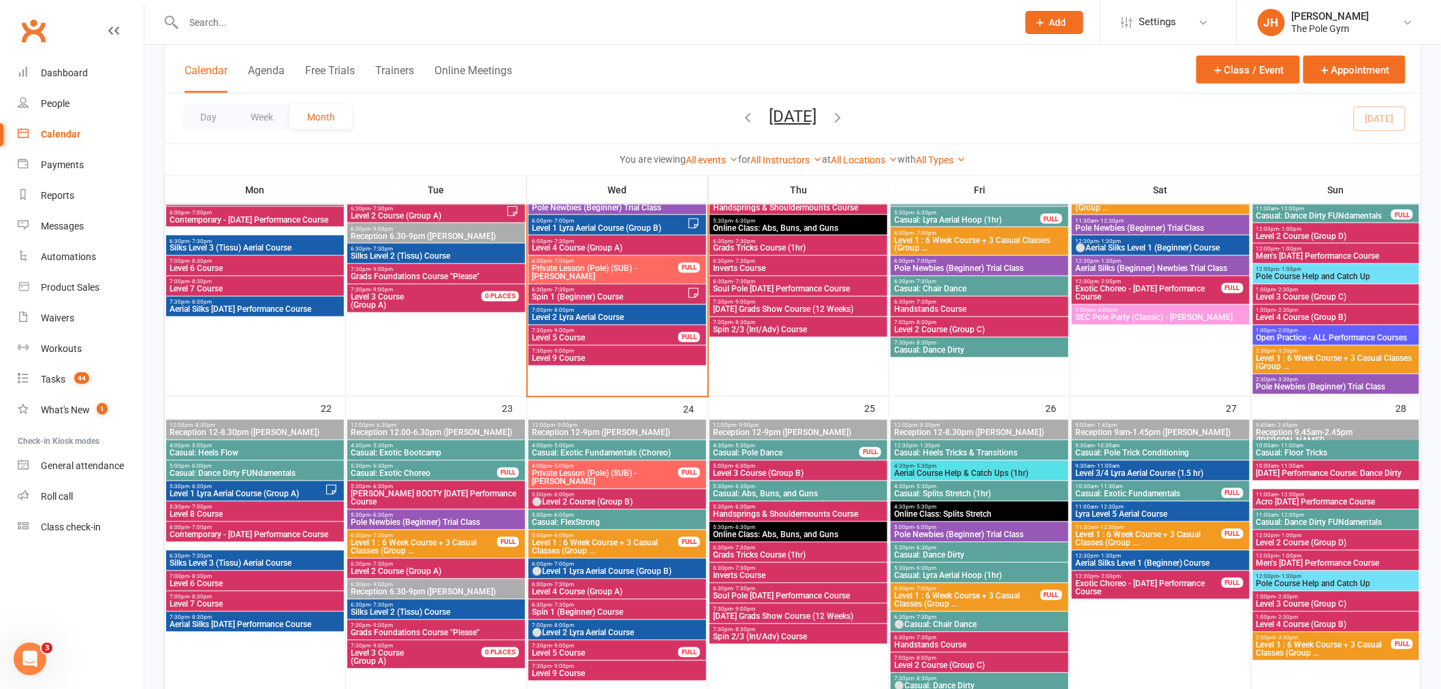
scroll to position [832, 0]
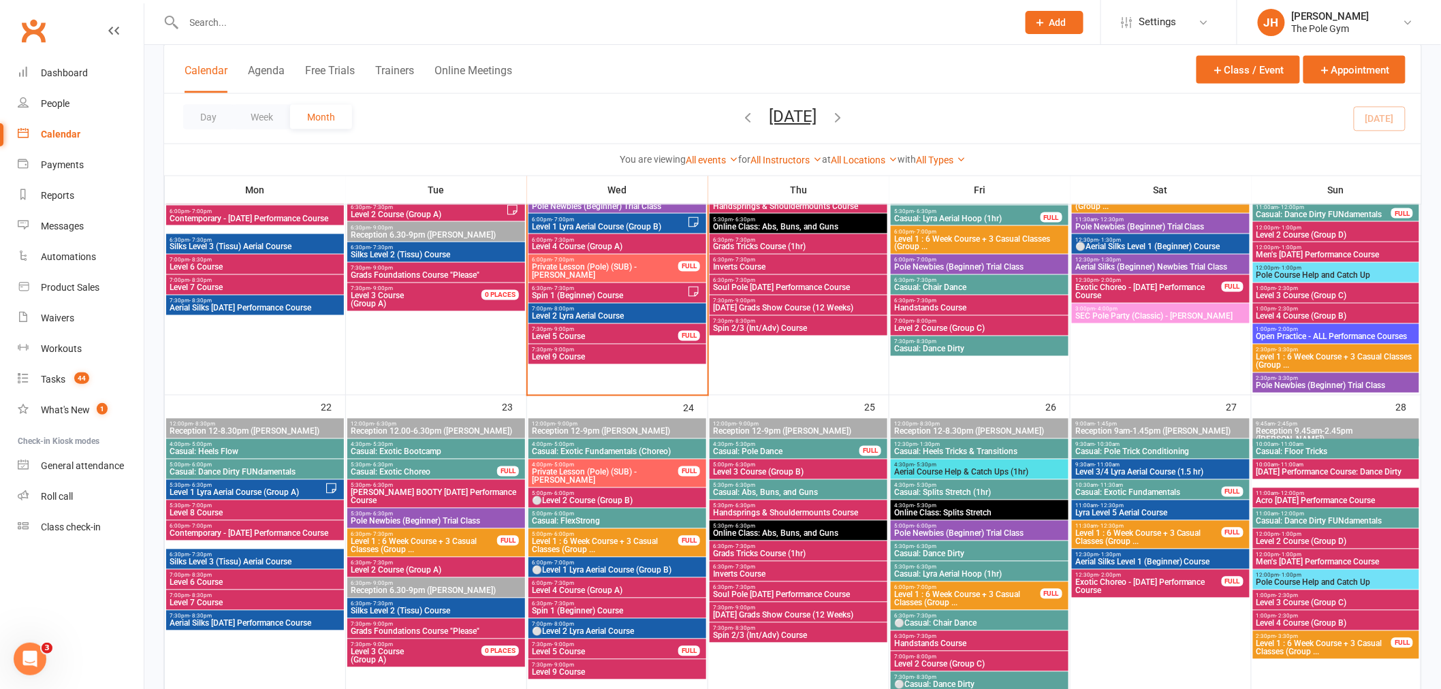
click at [243, 494] on span "Level 1 Lyra Aerial Course (Group A)" at bounding box center [247, 493] width 156 height 8
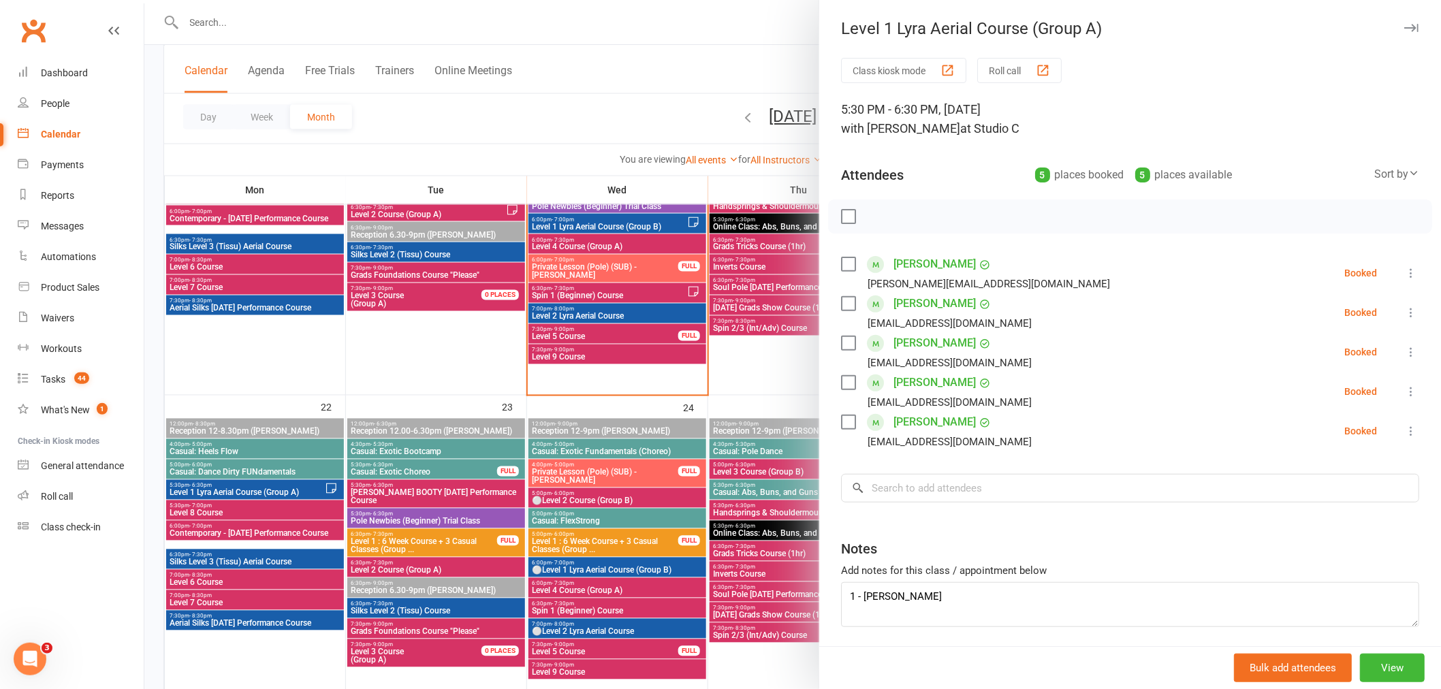
click at [440, 497] on div at bounding box center [792, 344] width 1297 height 689
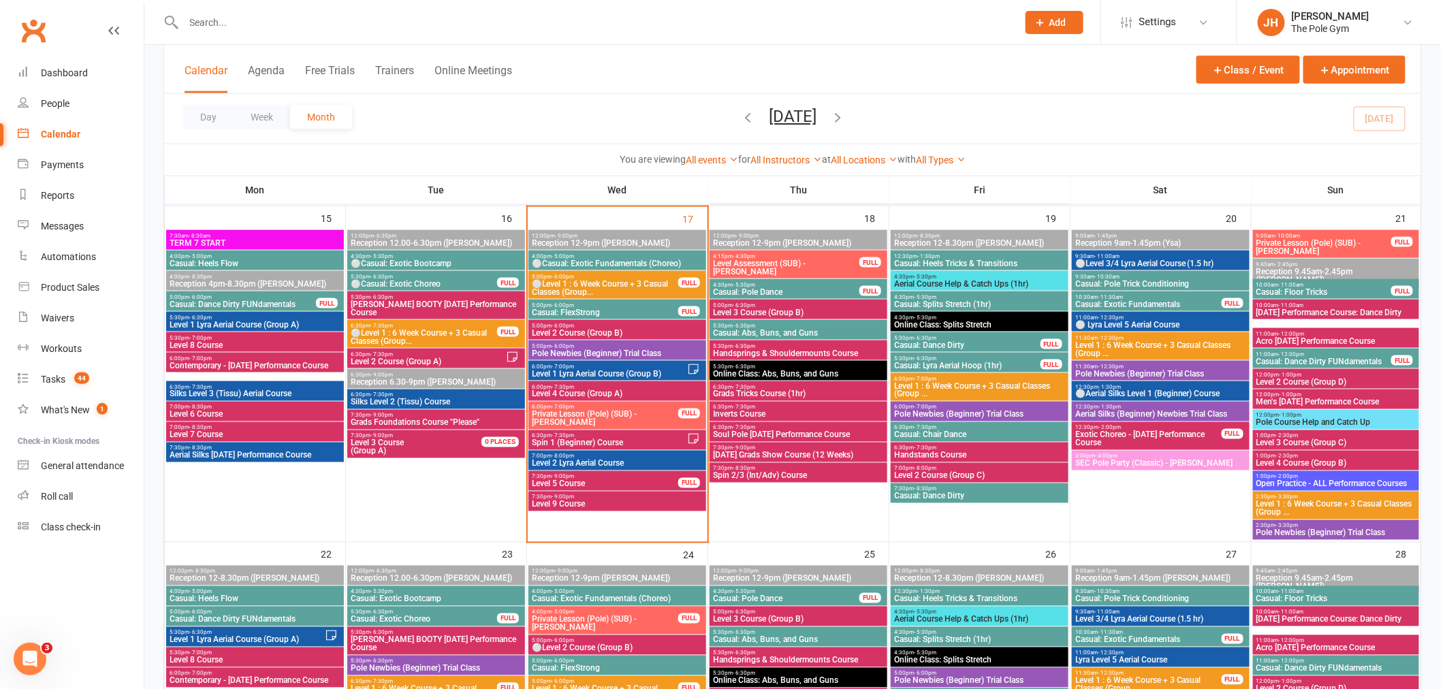
scroll to position [681, 0]
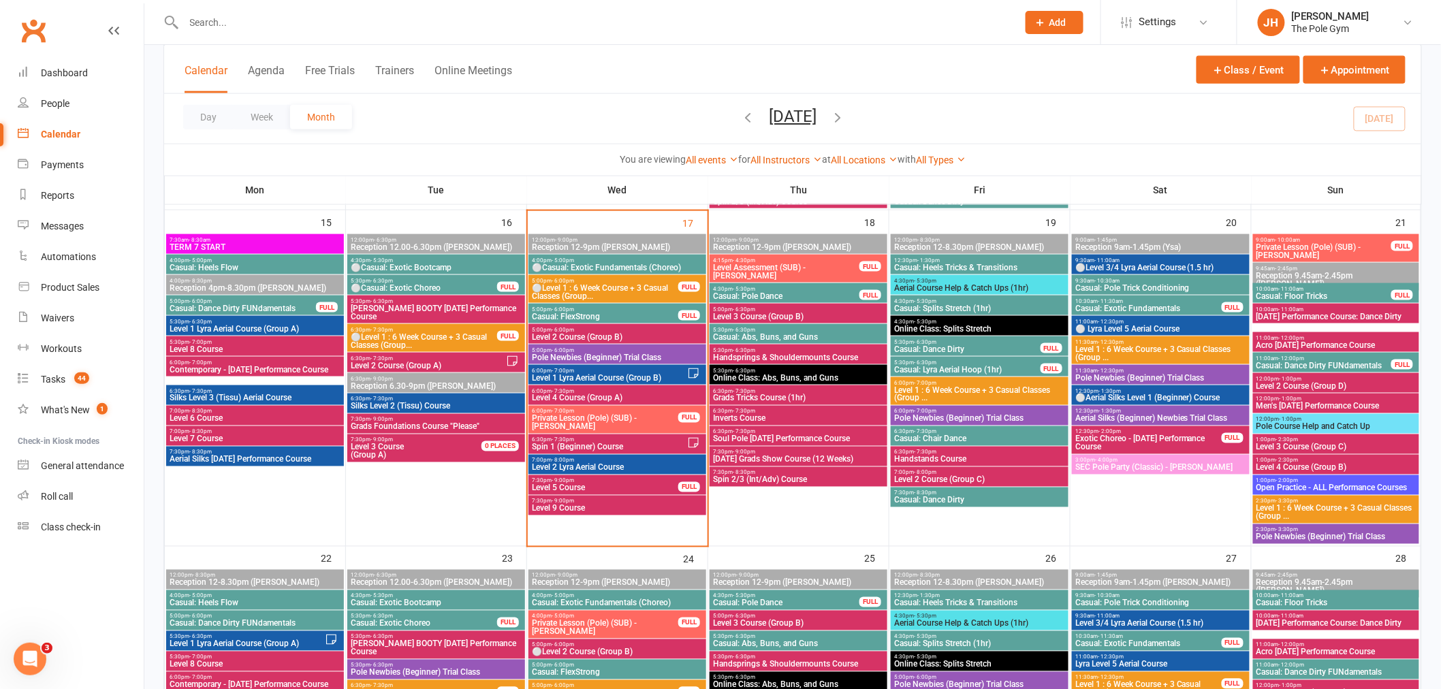
click at [584, 379] on span "Level 1 Lyra Aerial Course (Group B)" at bounding box center [609, 378] width 156 height 8
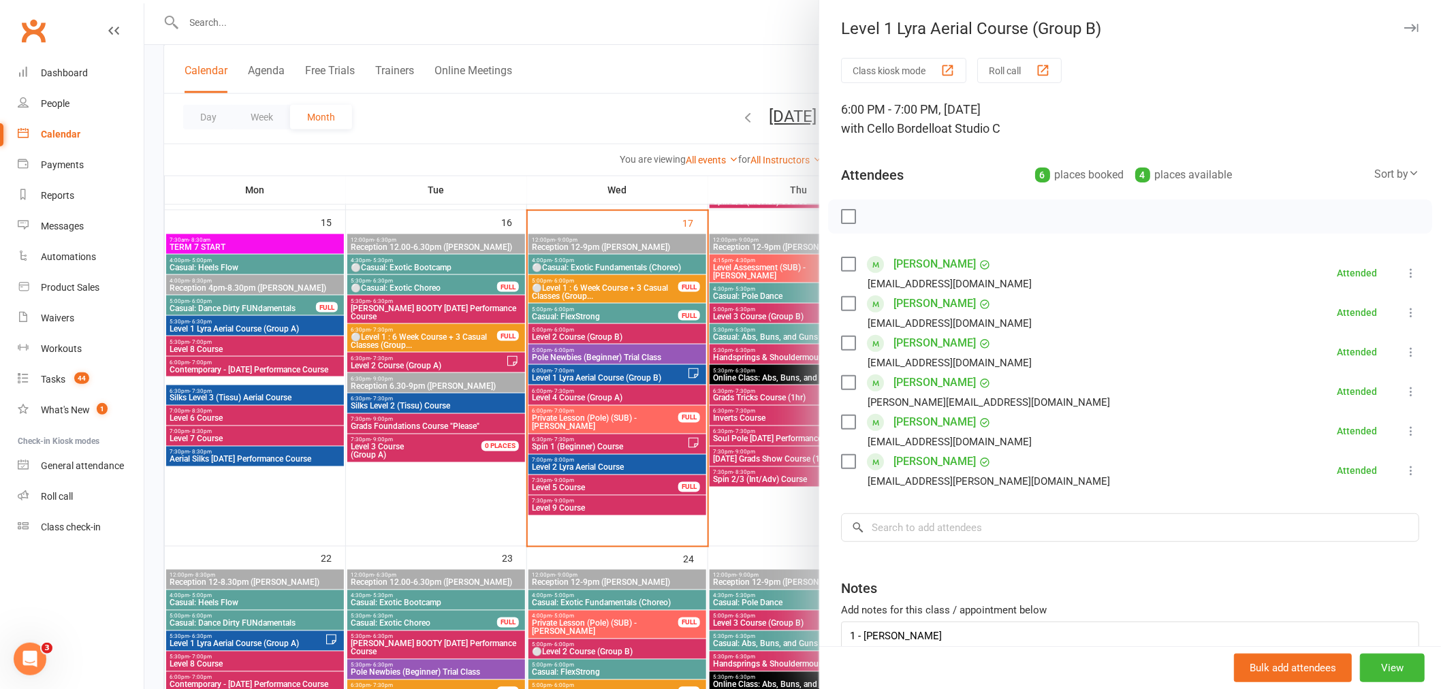
click at [578, 424] on div at bounding box center [792, 344] width 1297 height 689
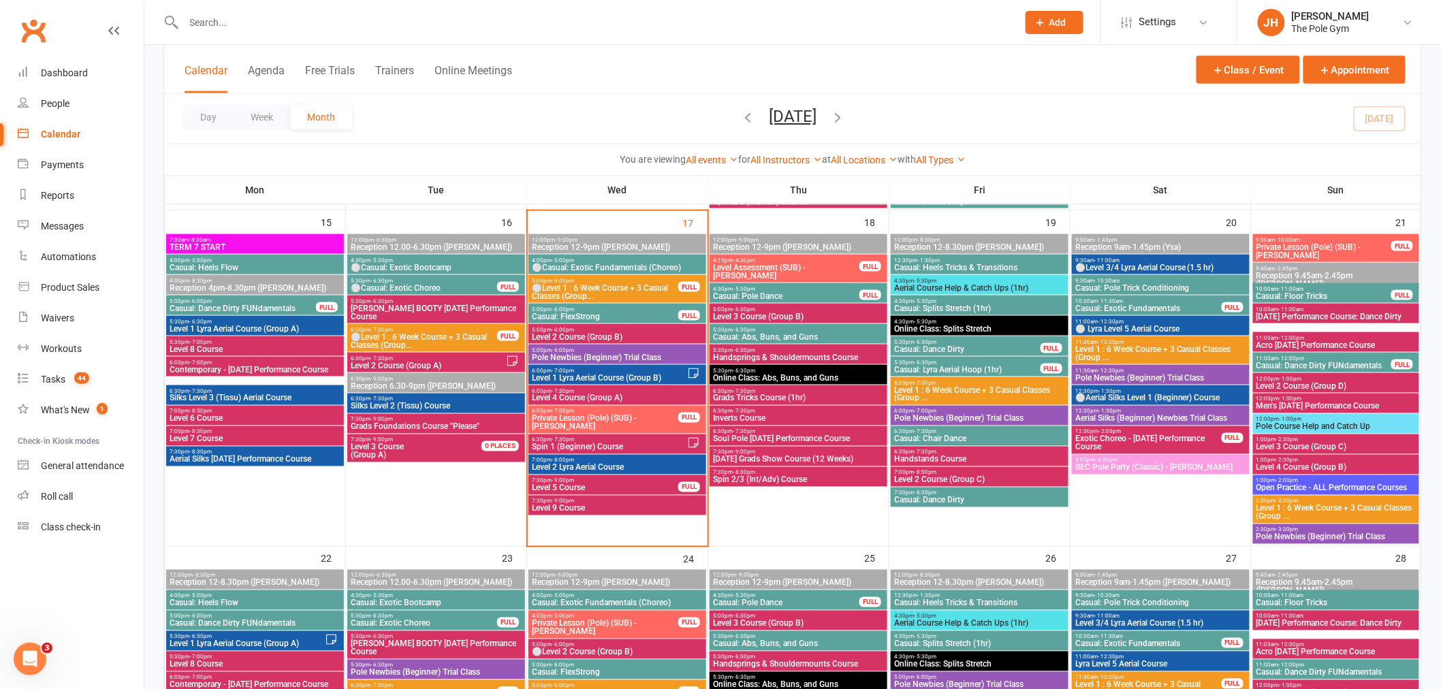
click at [563, 444] on span "Spin 1 (Beginner) Course" at bounding box center [609, 447] width 156 height 8
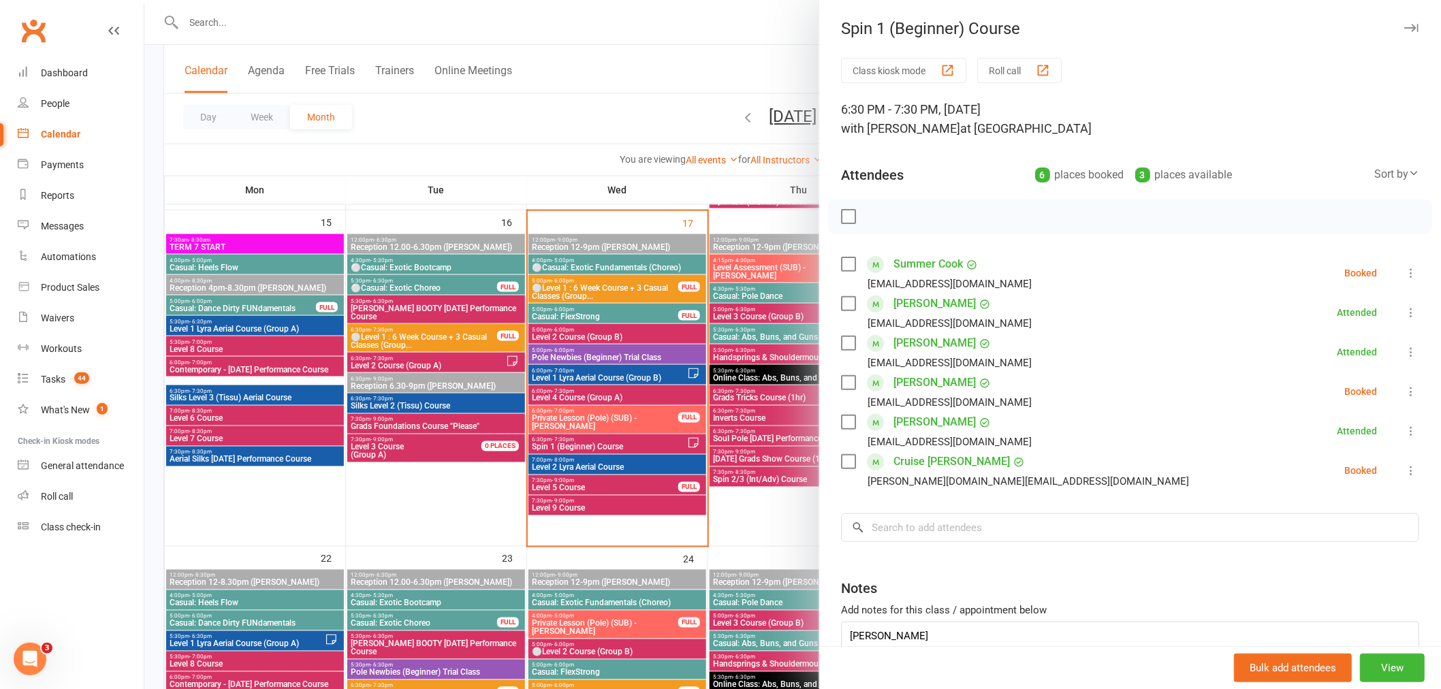
click at [1404, 473] on icon at bounding box center [1411, 471] width 14 height 14
click at [1299, 553] on link "Check in" at bounding box center [1345, 551] width 146 height 27
click at [1404, 394] on icon at bounding box center [1411, 392] width 14 height 14
click at [1319, 467] on link "Check in" at bounding box center [1345, 472] width 146 height 27
click at [1404, 270] on icon at bounding box center [1411, 273] width 14 height 14
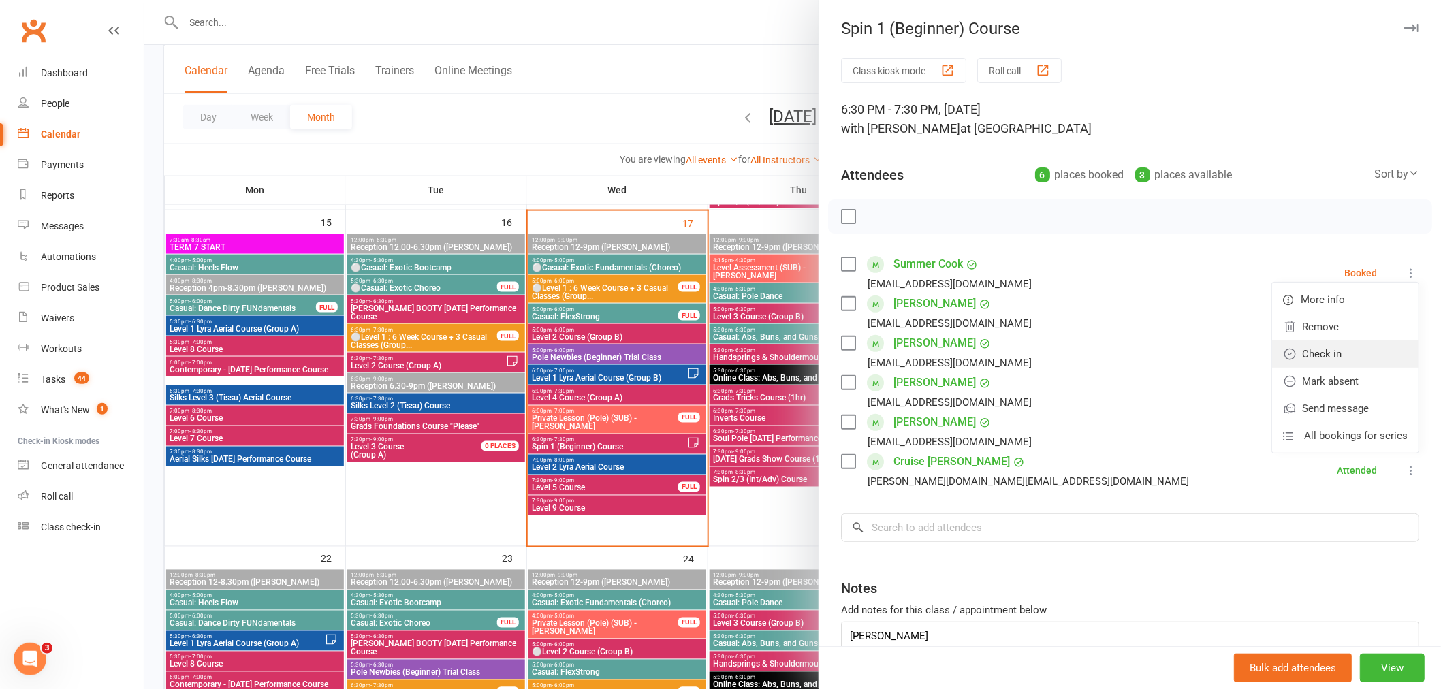
click at [1314, 351] on link "Check in" at bounding box center [1345, 354] width 146 height 27
click at [646, 381] on div at bounding box center [792, 344] width 1297 height 689
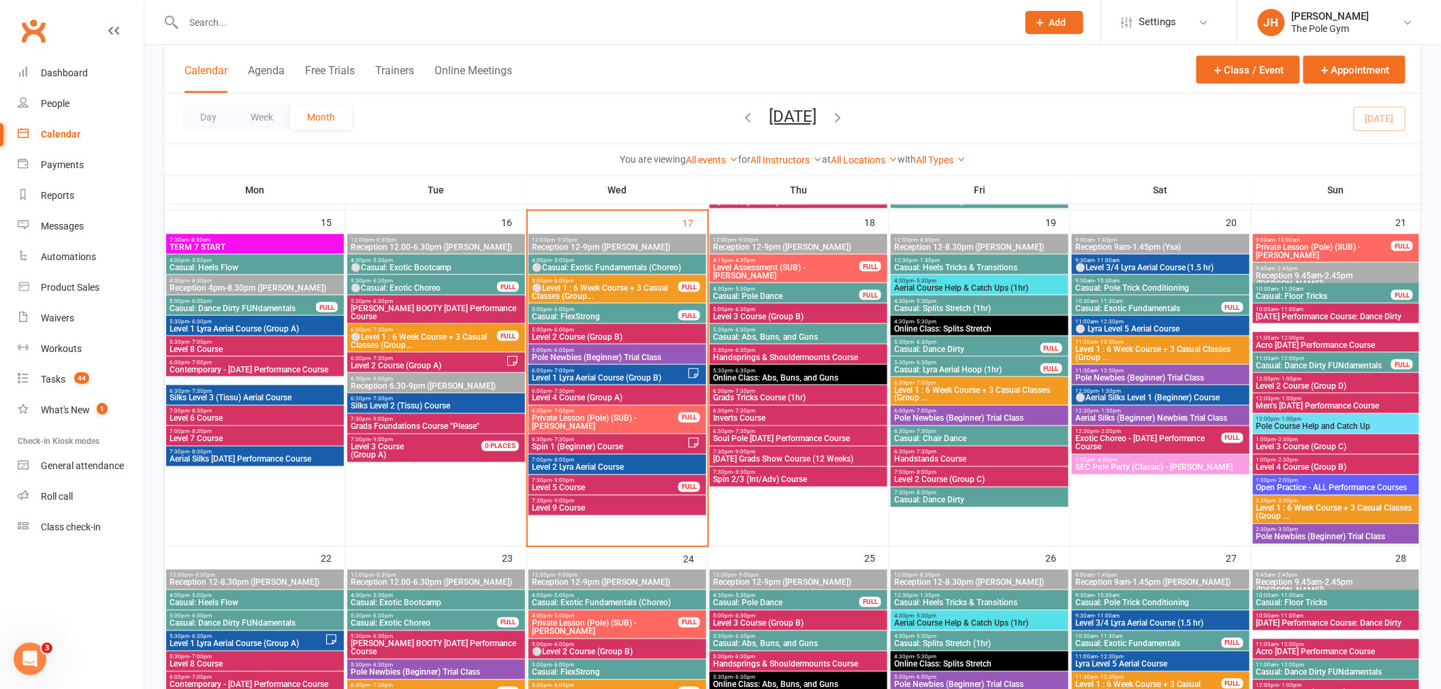
click at [594, 446] on span "Spin 1 (Beginner) Course" at bounding box center [609, 447] width 156 height 8
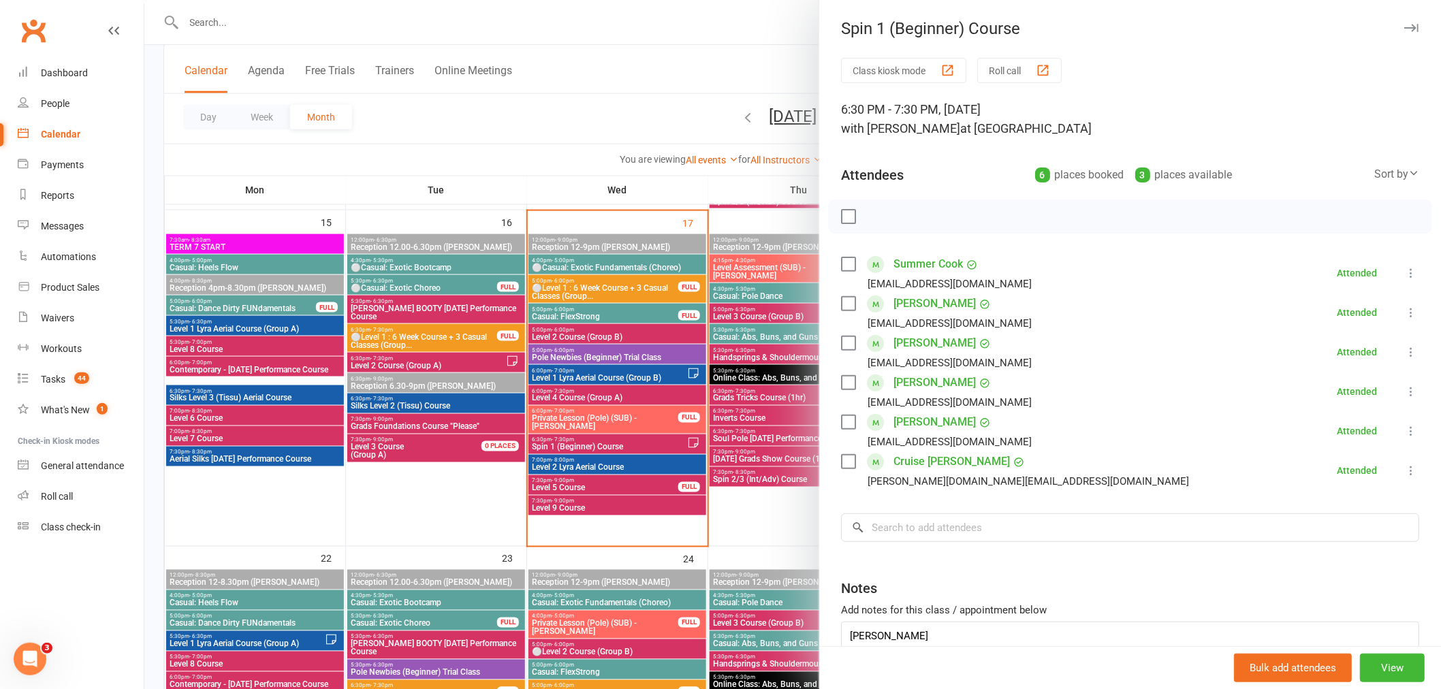
click at [634, 380] on div at bounding box center [792, 344] width 1297 height 689
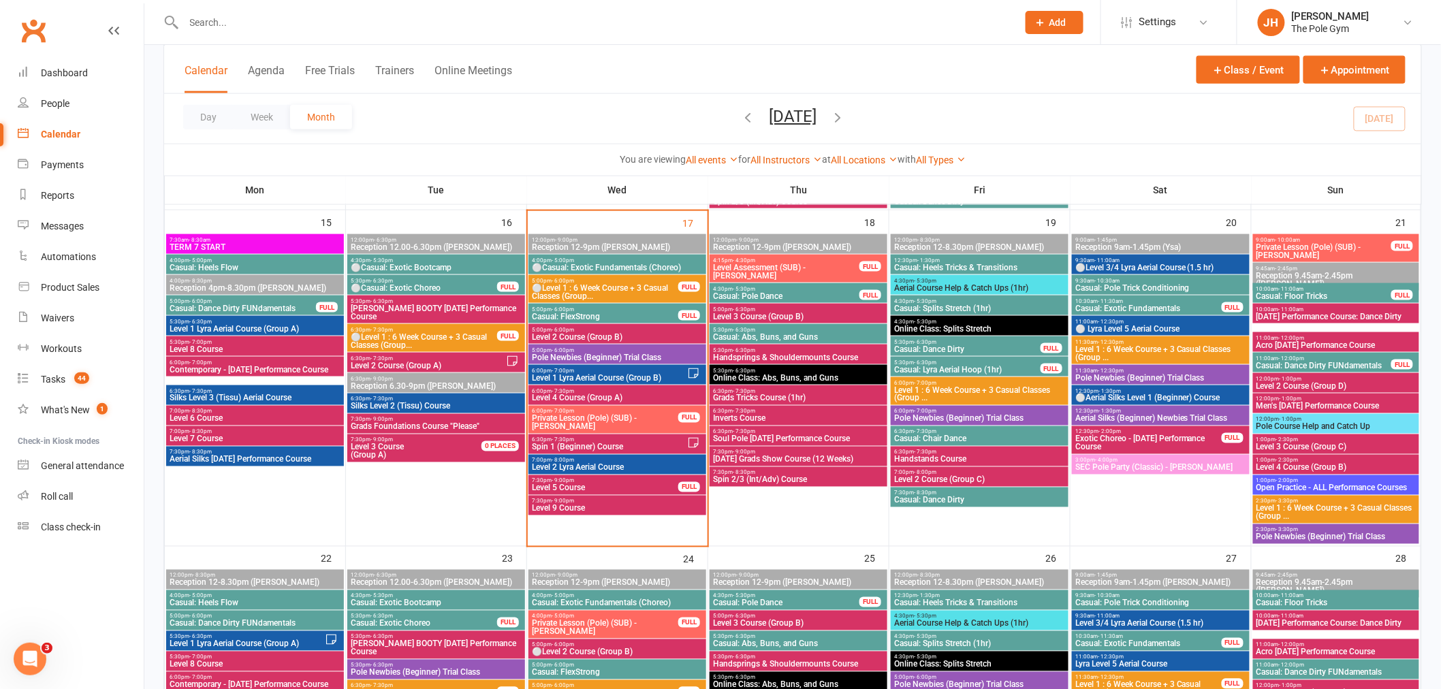
click at [344, 13] on input "text" at bounding box center [594, 22] width 828 height 19
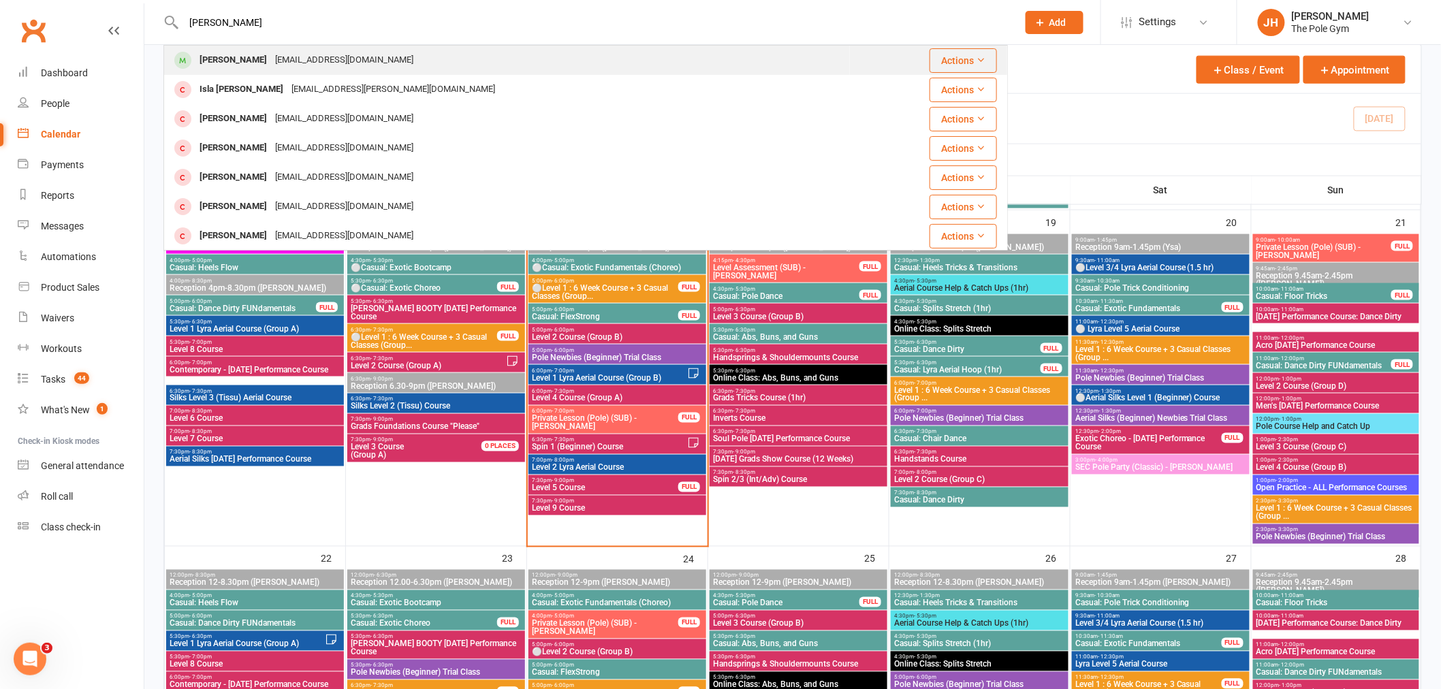
type input "cleo"
click at [271, 51] on div "cyip0708@gmail.com" at bounding box center [344, 60] width 146 height 20
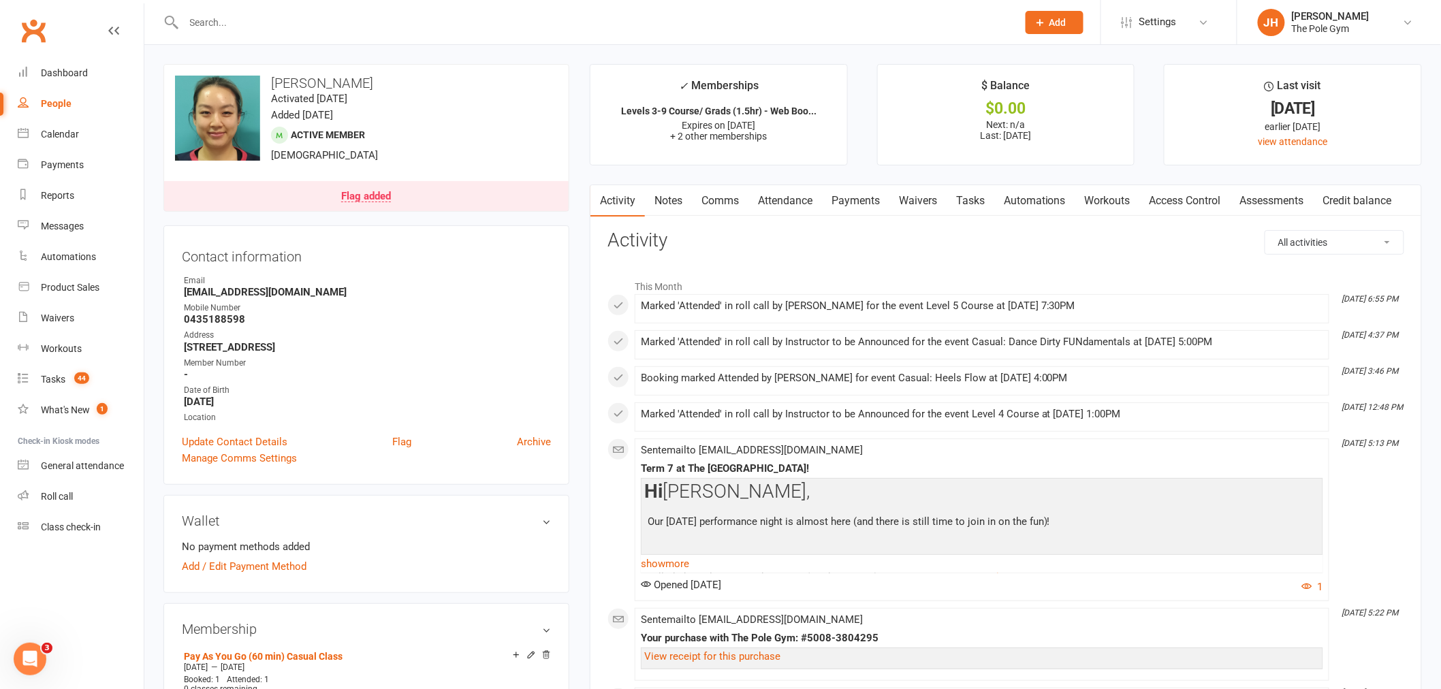
click at [864, 194] on link "Payments" at bounding box center [855, 200] width 67 height 31
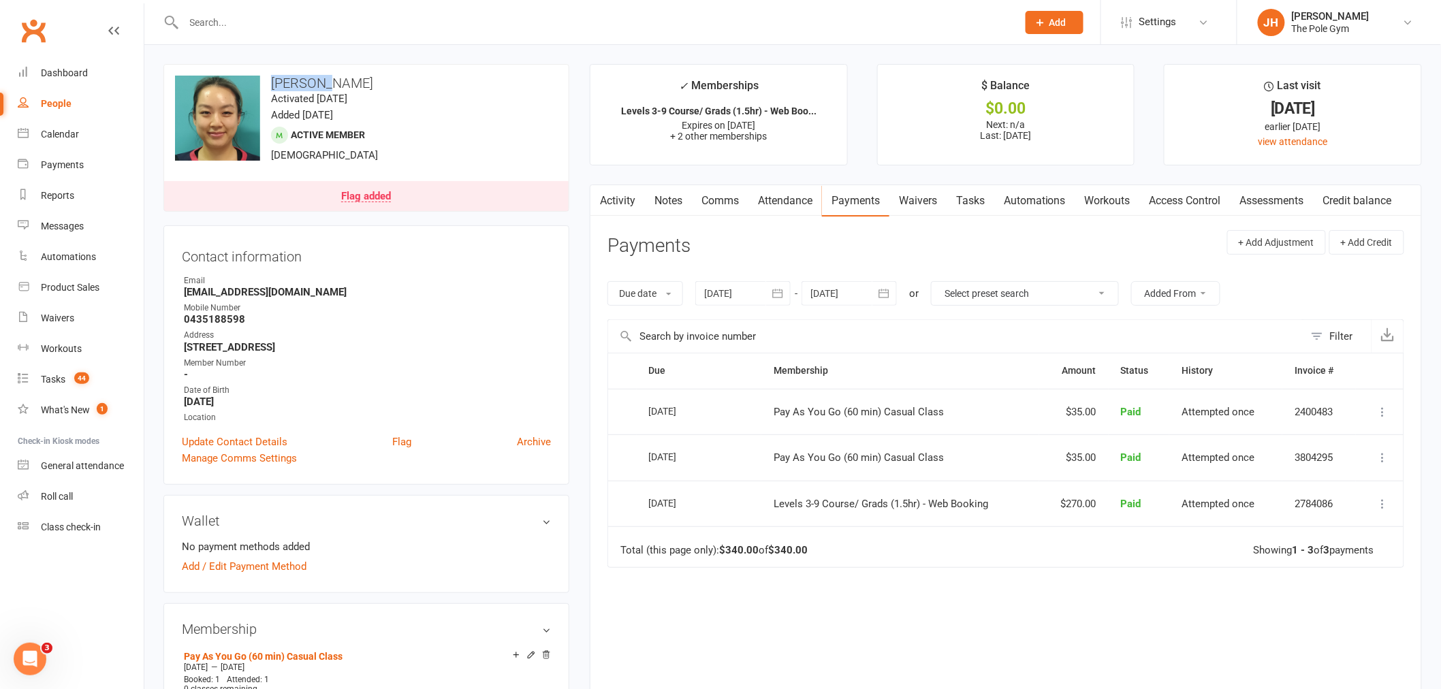
drag, startPoint x: 338, startPoint y: 82, endPoint x: 443, endPoint y: 184, distance: 145.9
click at [239, 86] on div "upload photo change photo Cleo Yip Activated 11 September, 2024 Added 11 Septem…" at bounding box center [366, 138] width 406 height 148
copy div "change photo Cleo Yip"
click at [69, 129] on div "Calendar" at bounding box center [60, 134] width 38 height 11
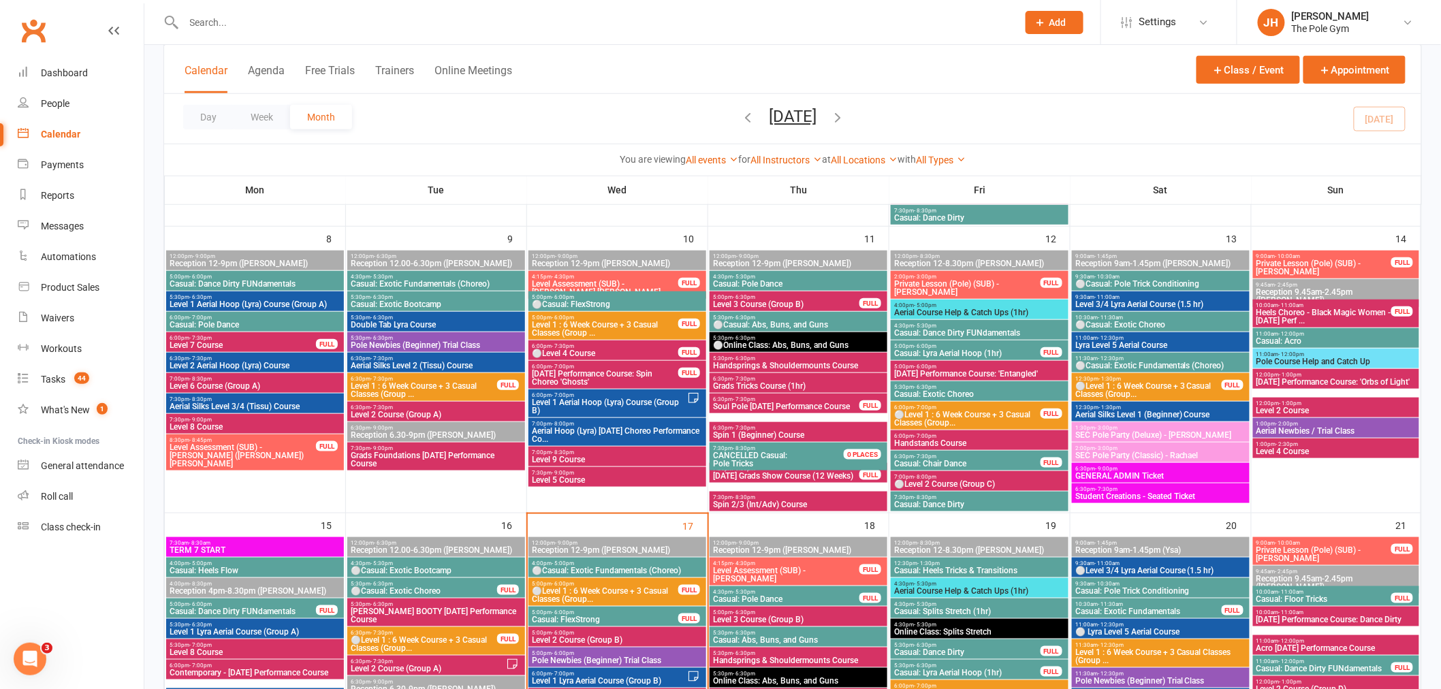
scroll to position [681, 0]
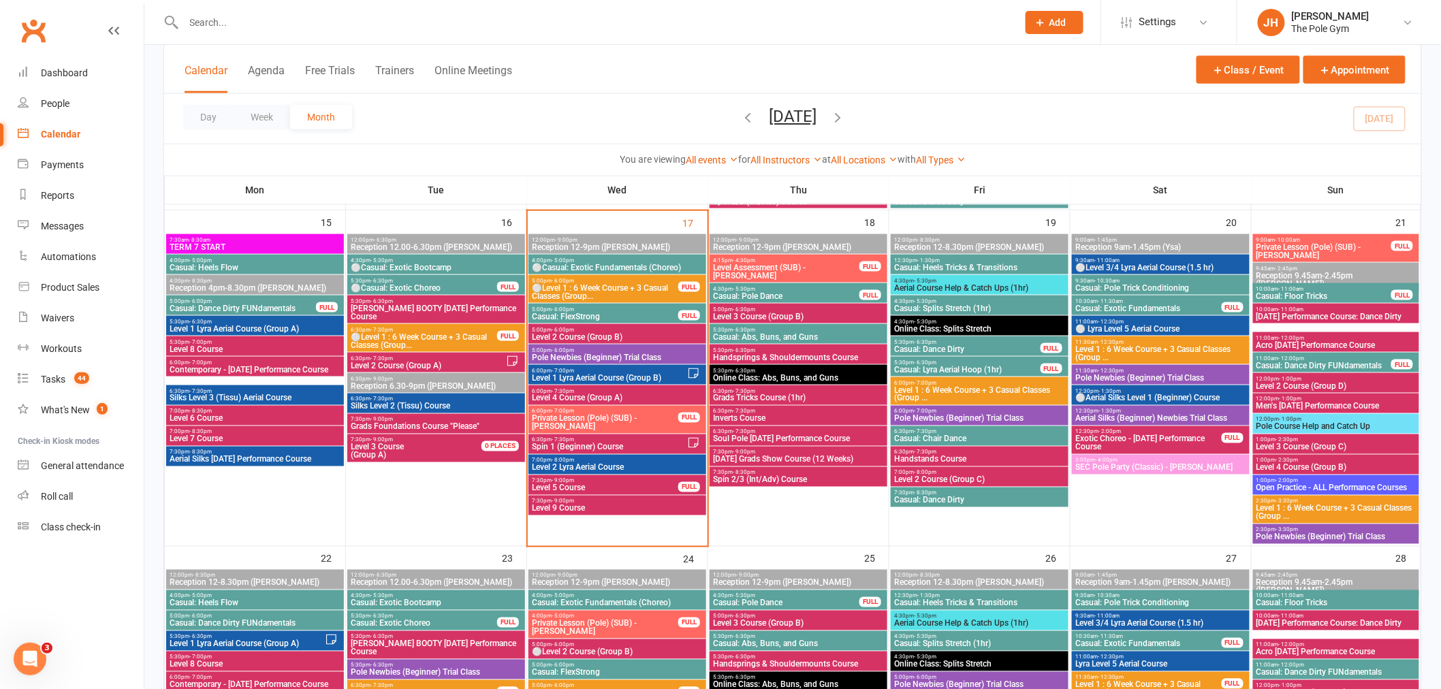
click at [751, 473] on span "- 8:30pm" at bounding box center [744, 473] width 22 height 6
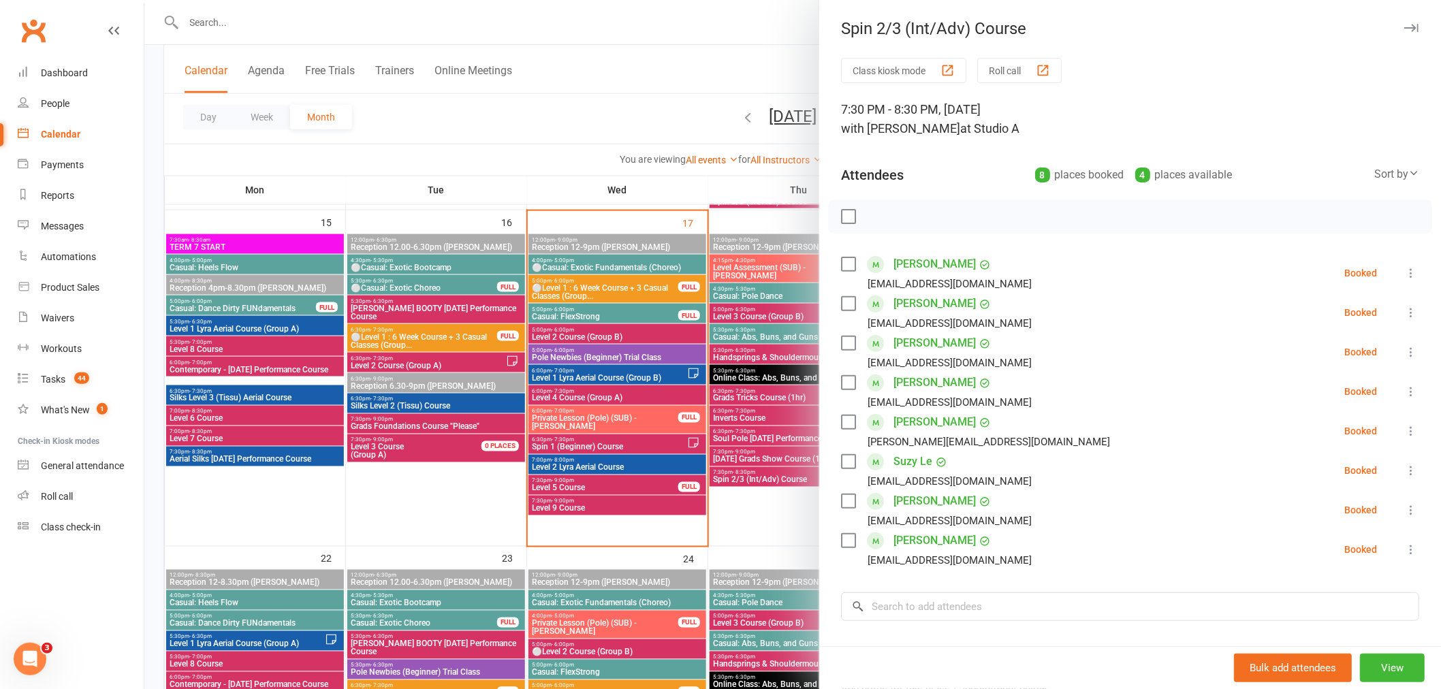
click at [773, 471] on div at bounding box center [792, 344] width 1297 height 689
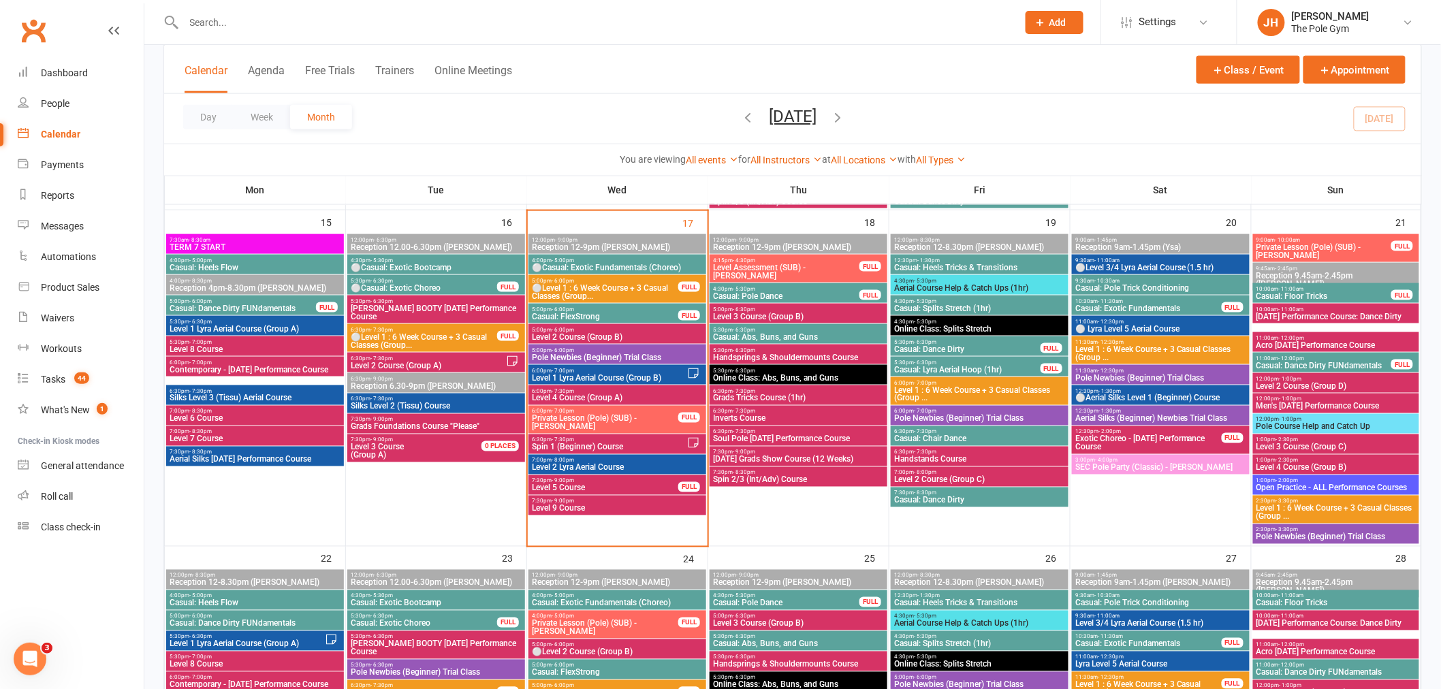
click at [777, 412] on span "6:30pm - 7:30pm" at bounding box center [798, 412] width 172 height 6
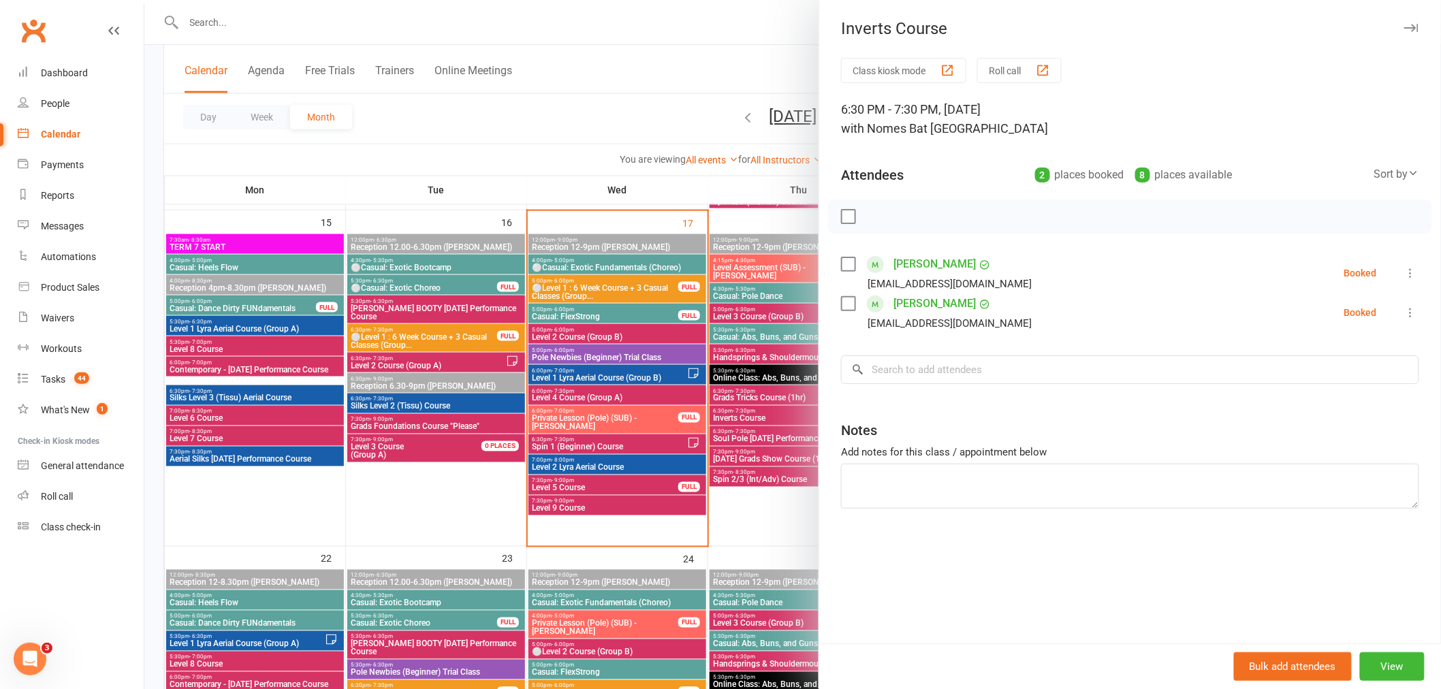
click at [777, 412] on div at bounding box center [792, 344] width 1297 height 689
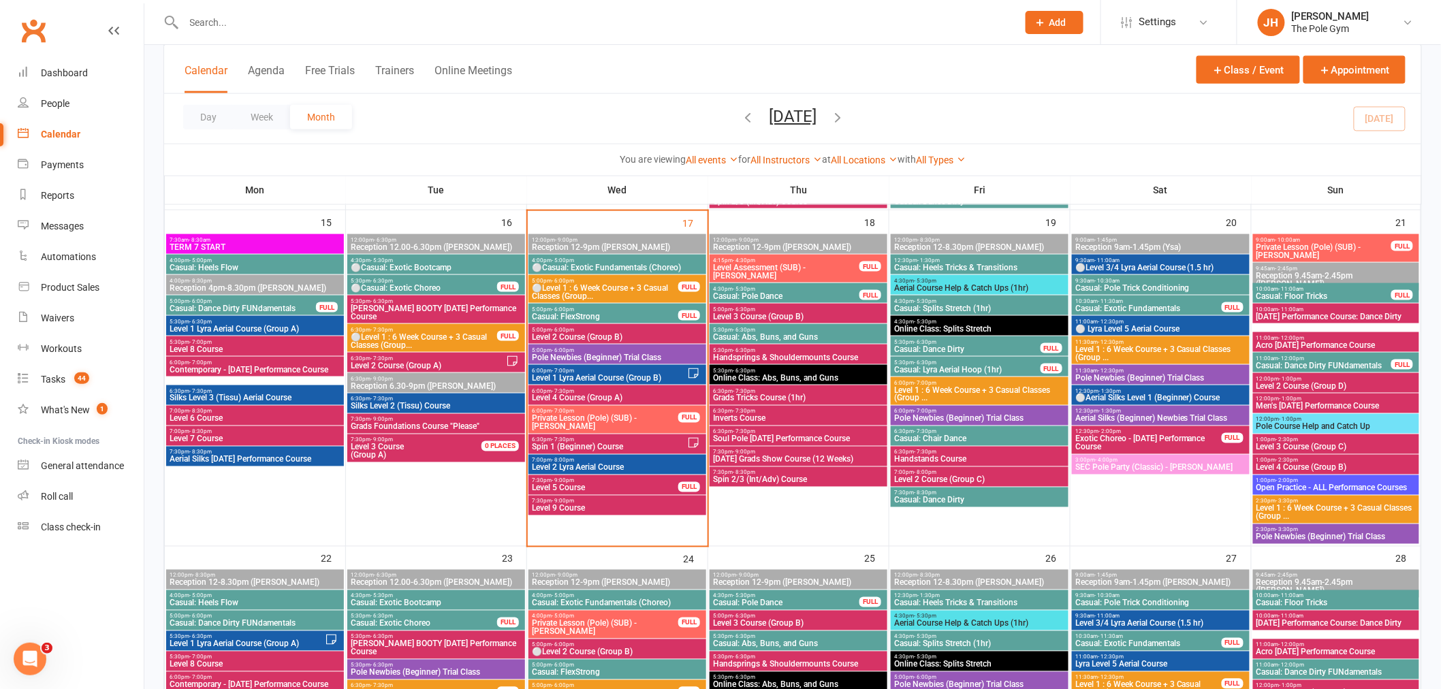
click at [811, 309] on span "5:00pm - 6:30pm" at bounding box center [798, 309] width 172 height 6
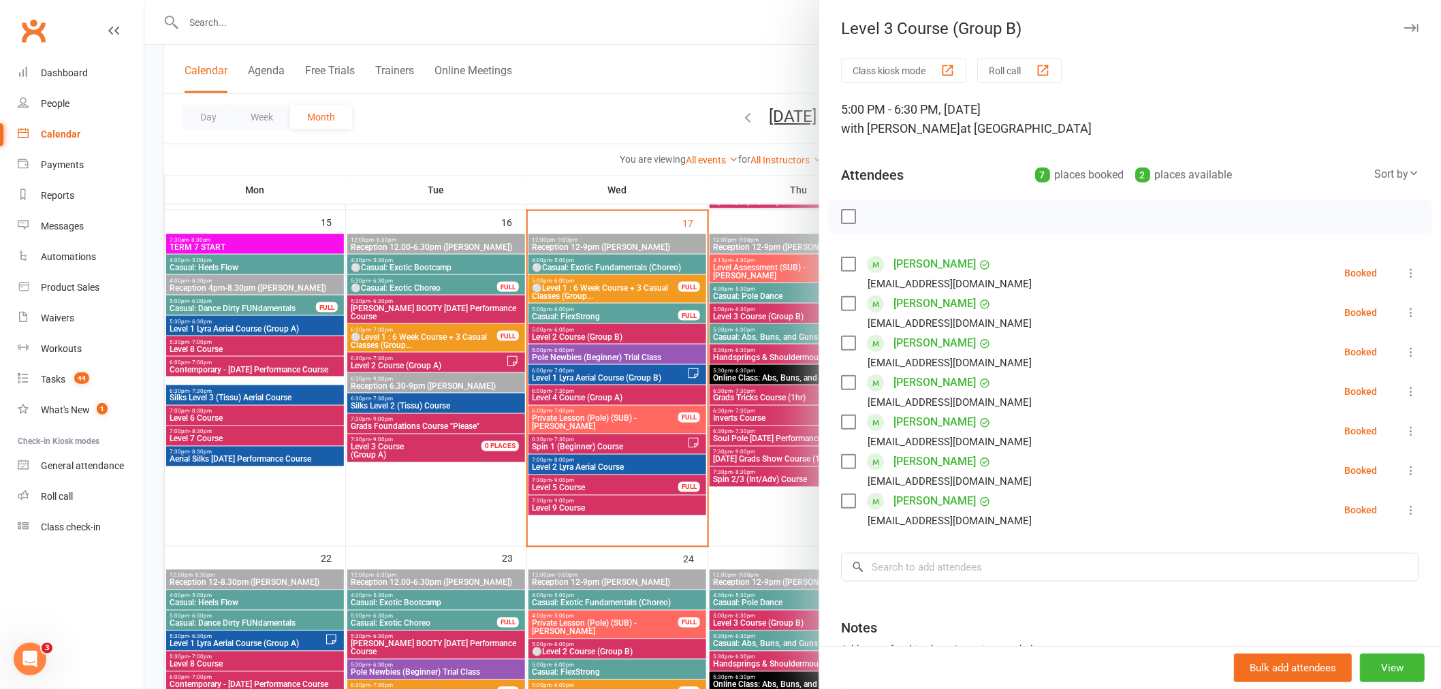
click at [794, 336] on div at bounding box center [792, 344] width 1297 height 689
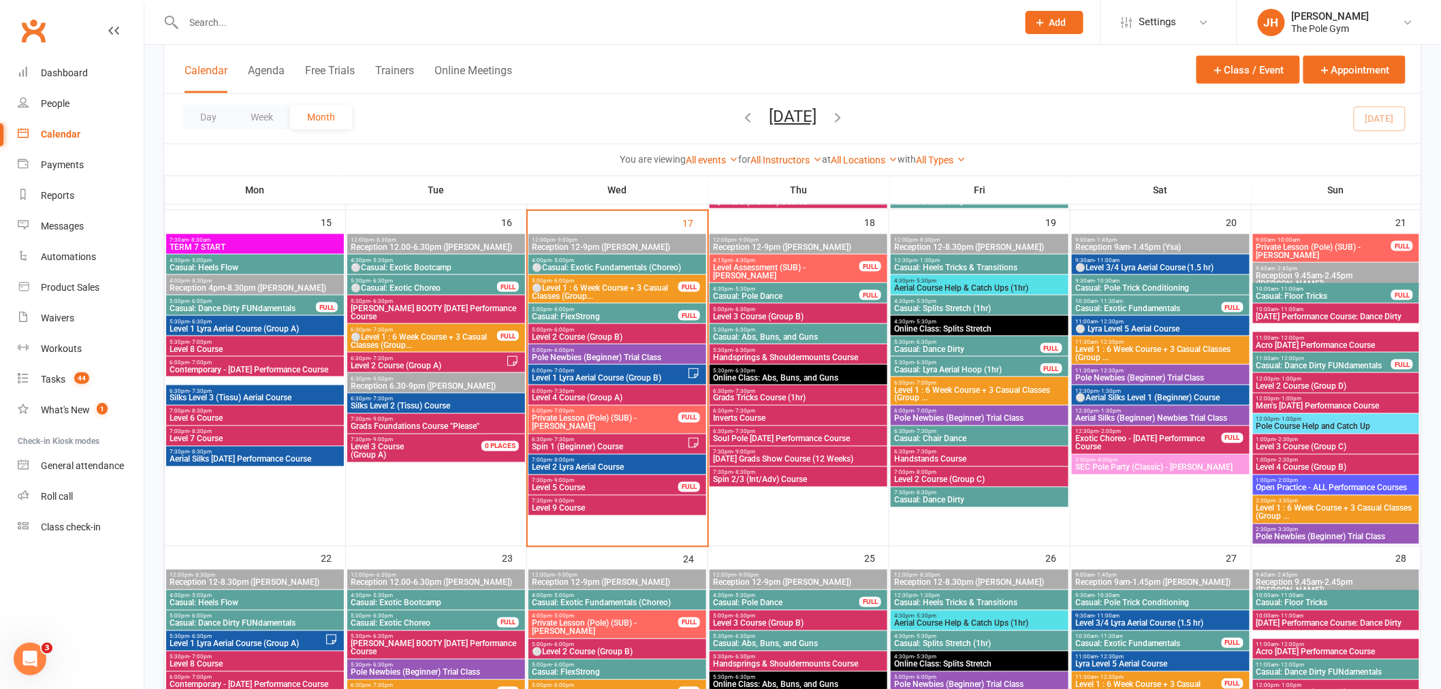
click at [441, 446] on span "Level 3 Course (Group A)" at bounding box center [424, 451] width 148 height 16
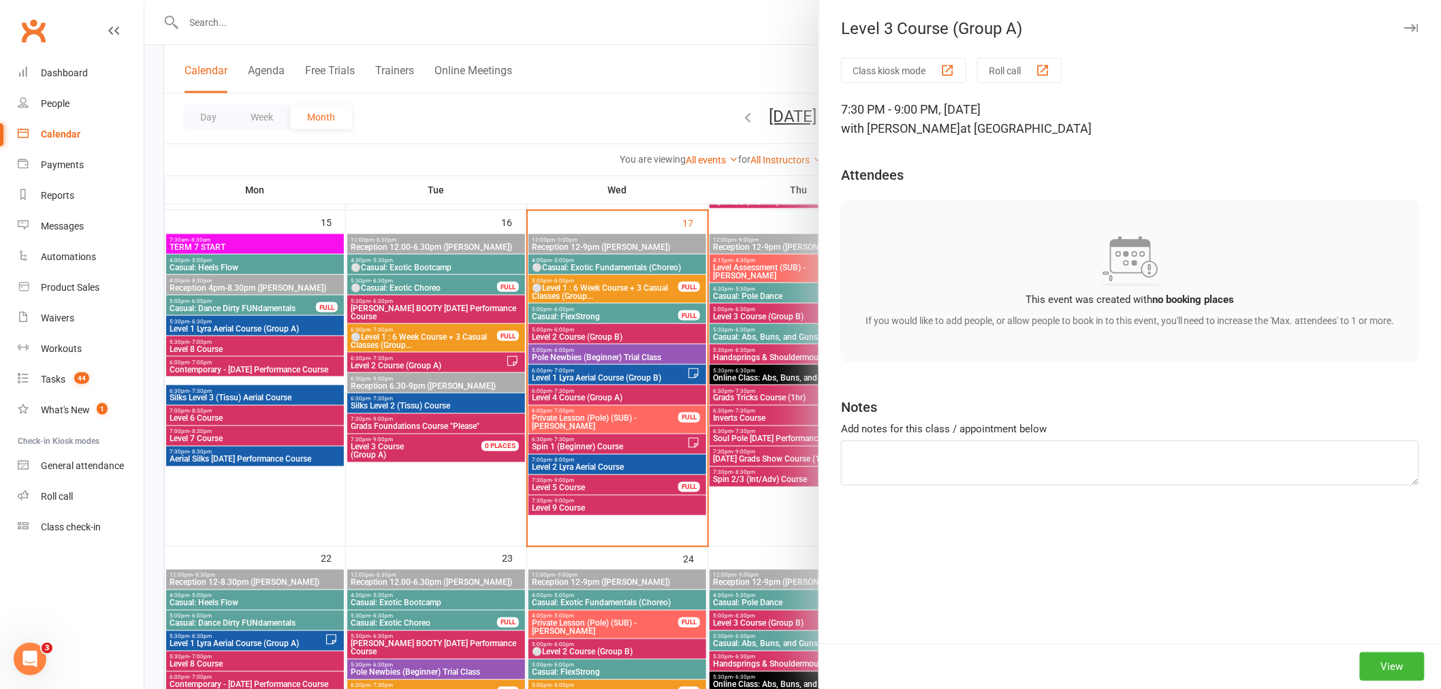
click at [486, 498] on div at bounding box center [792, 344] width 1297 height 689
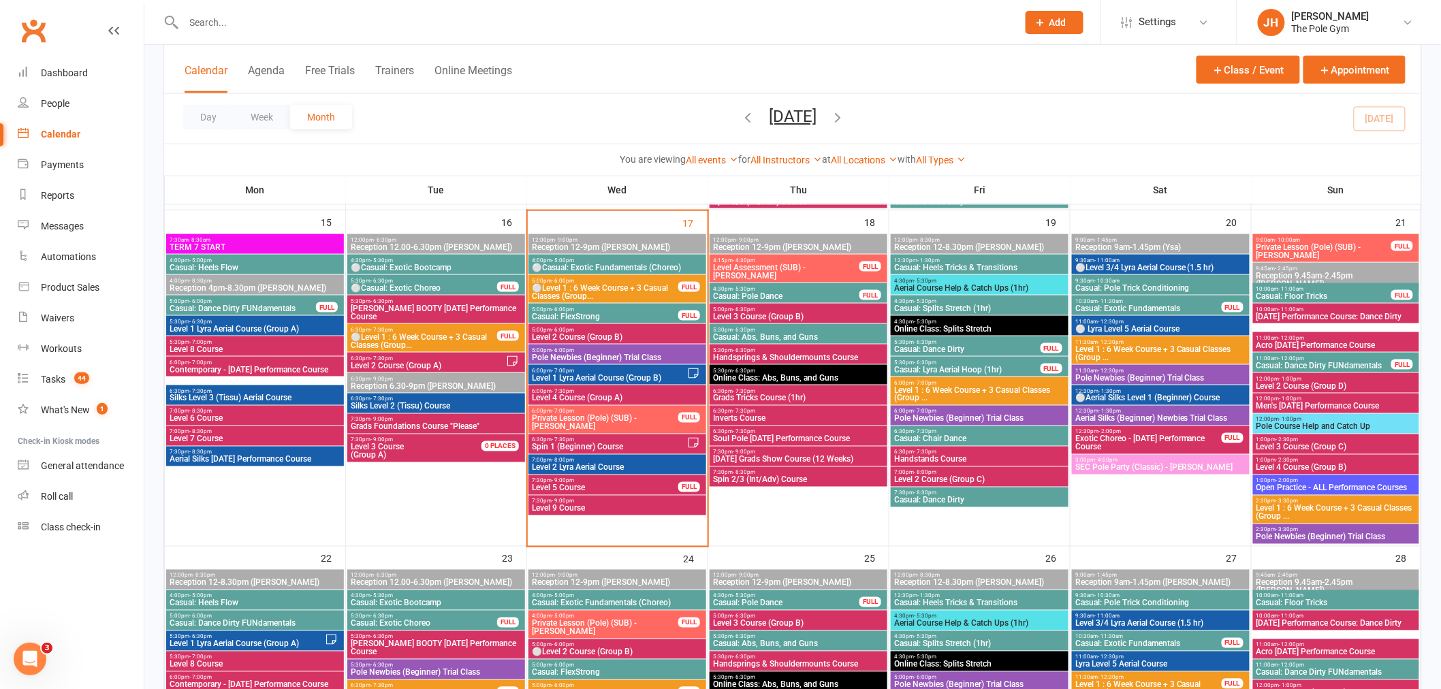
click at [1291, 445] on span "Level 3 Course (Group C)" at bounding box center [1336, 447] width 161 height 8
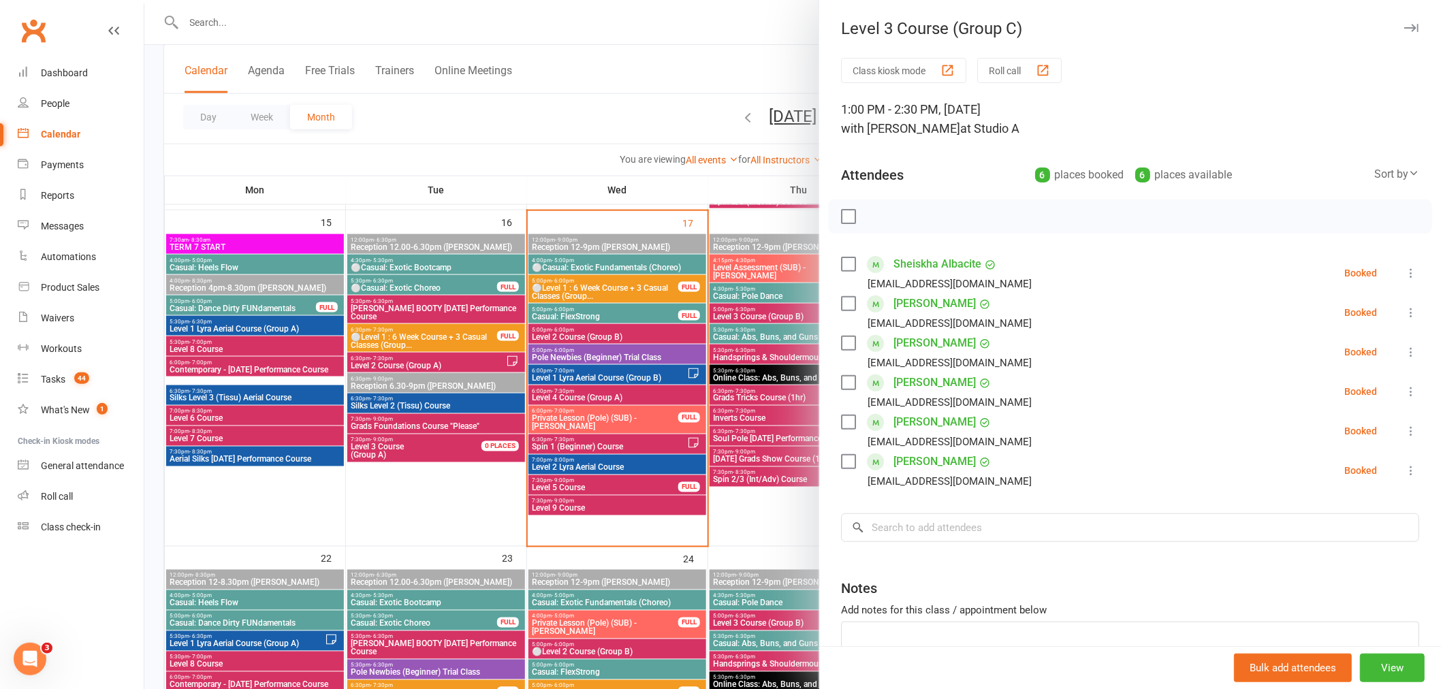
click at [726, 499] on div at bounding box center [792, 344] width 1297 height 689
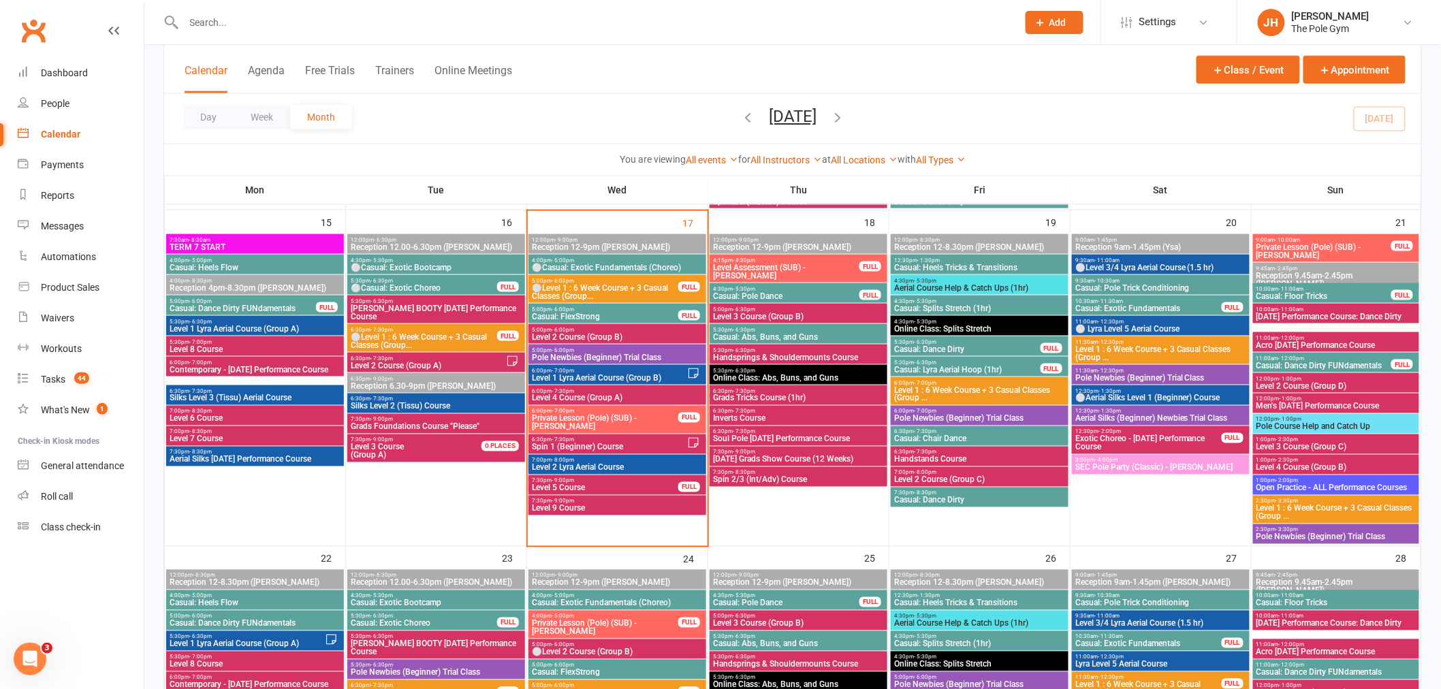
click at [956, 458] on span "Handstands Course" at bounding box center [980, 460] width 172 height 8
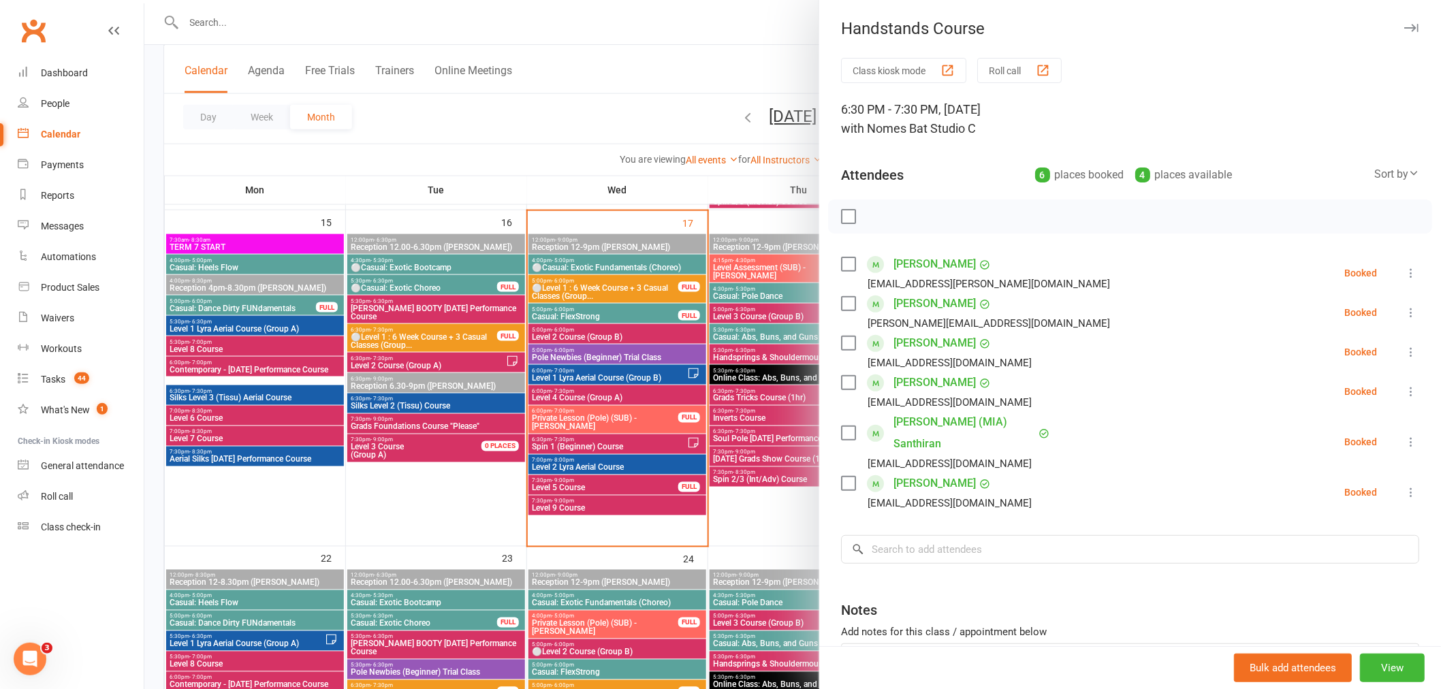
click at [746, 512] on div at bounding box center [792, 344] width 1297 height 689
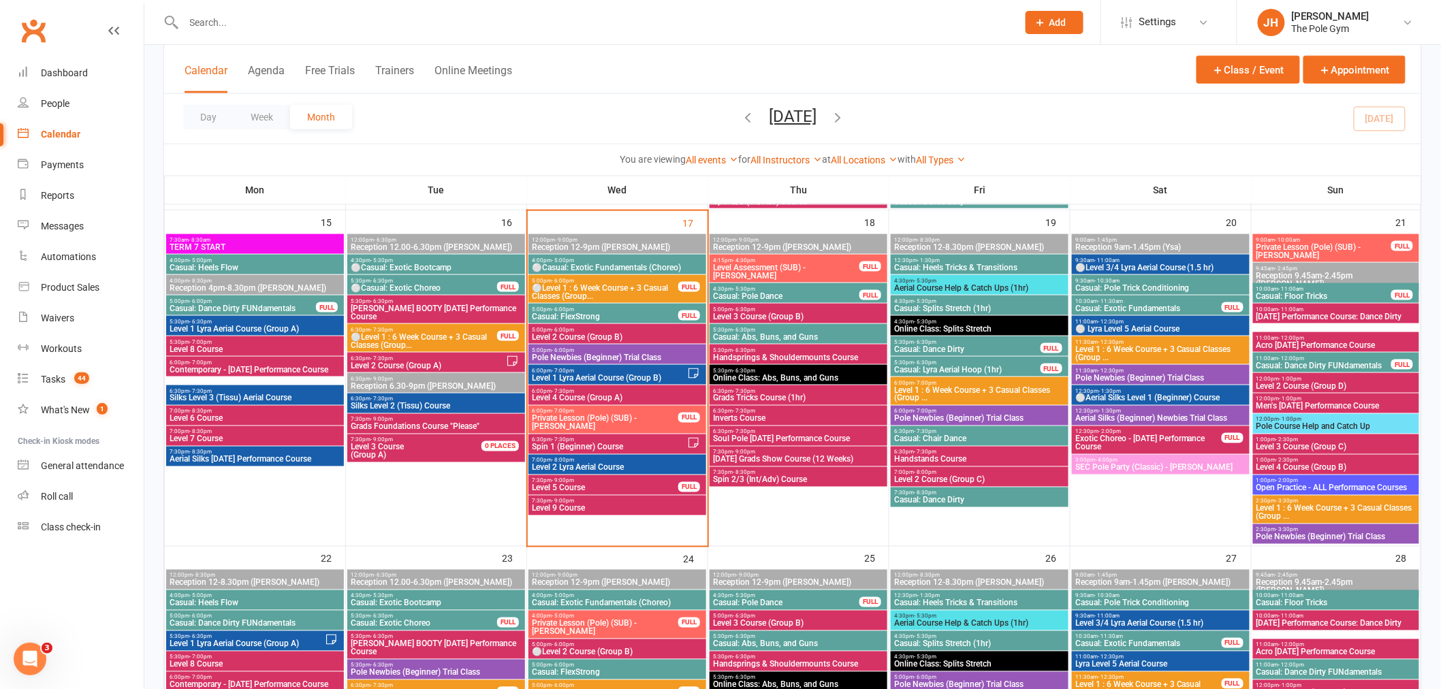
click at [764, 419] on span "Inverts Course" at bounding box center [798, 419] width 172 height 8
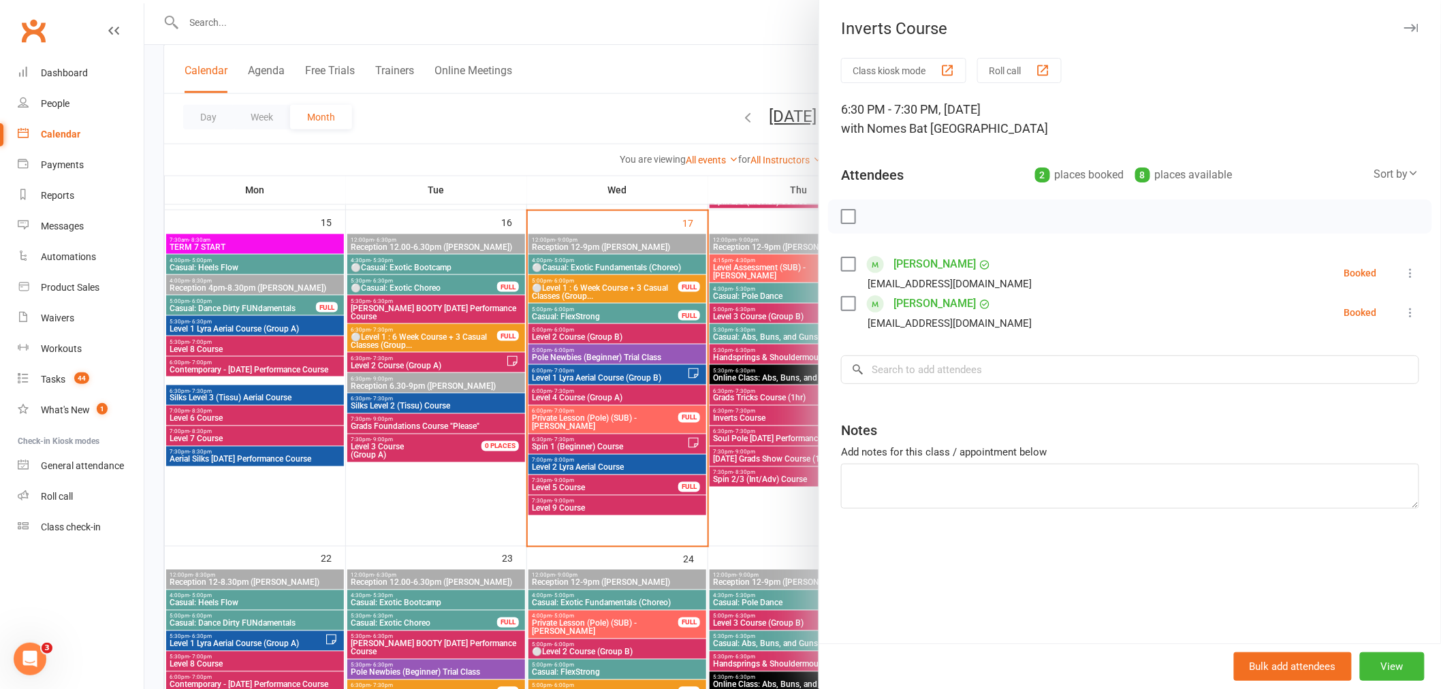
click at [779, 531] on div at bounding box center [792, 344] width 1297 height 689
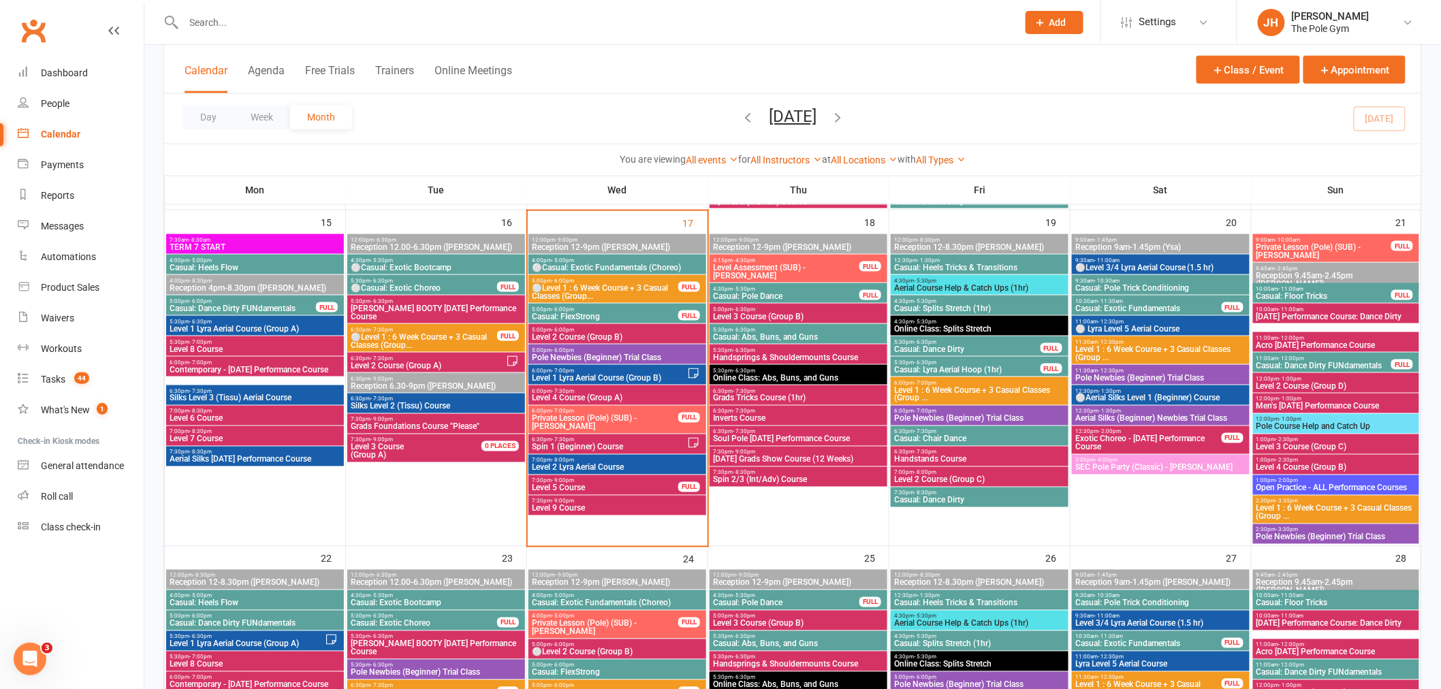
click at [763, 417] on span "Inverts Course" at bounding box center [798, 419] width 172 height 8
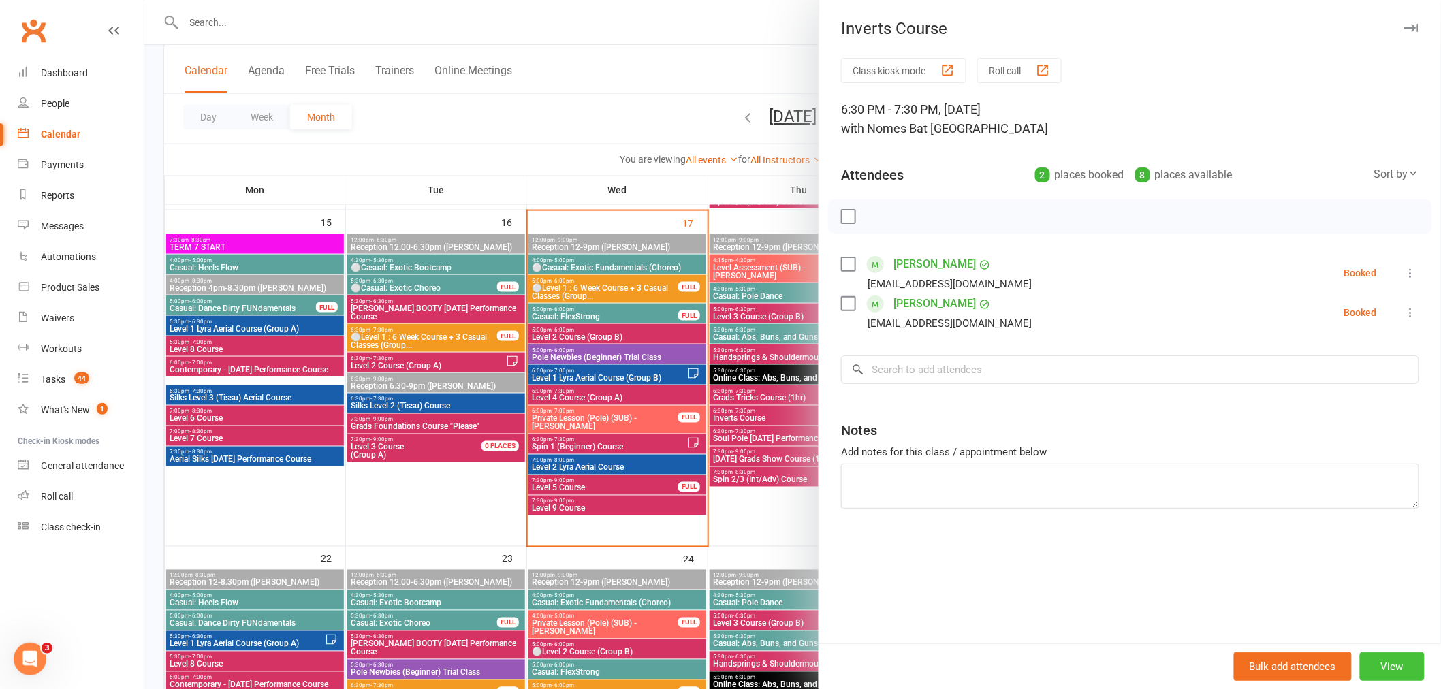
click at [1399, 665] on button "View" at bounding box center [1392, 666] width 65 height 29
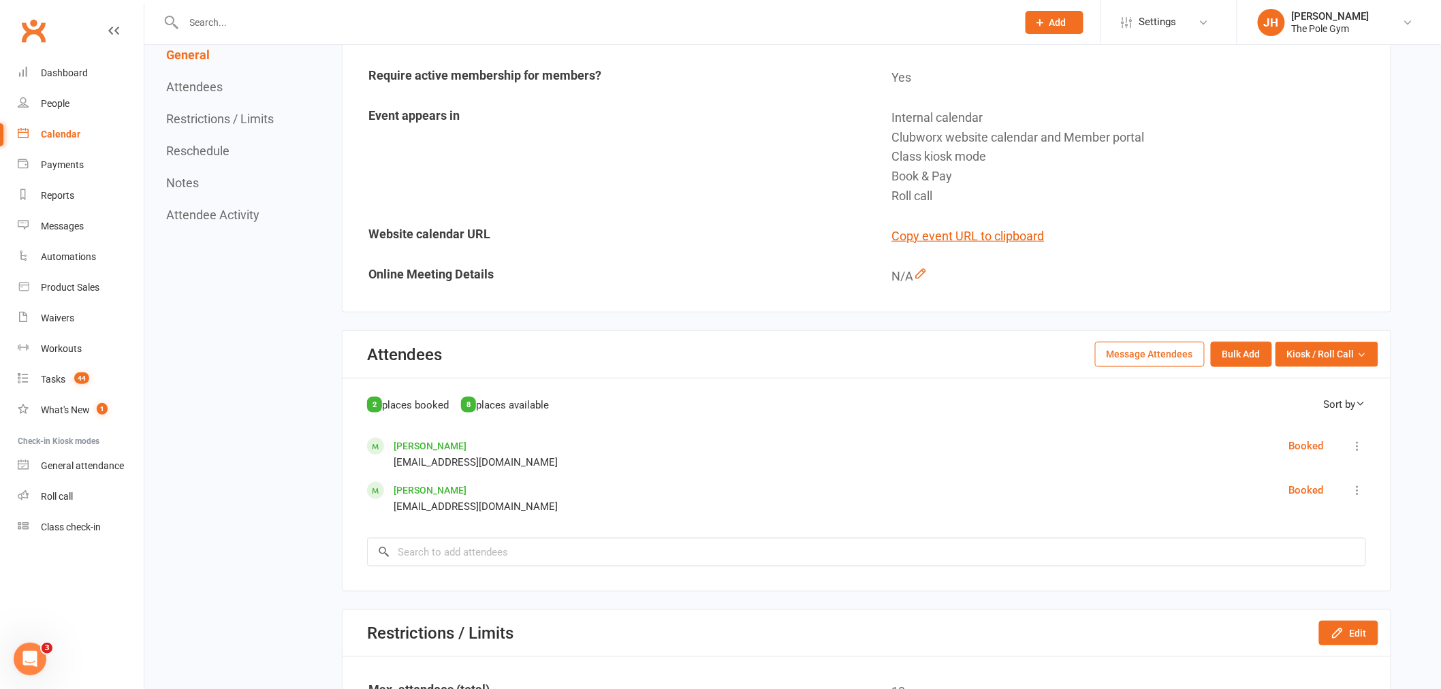
scroll to position [681, 0]
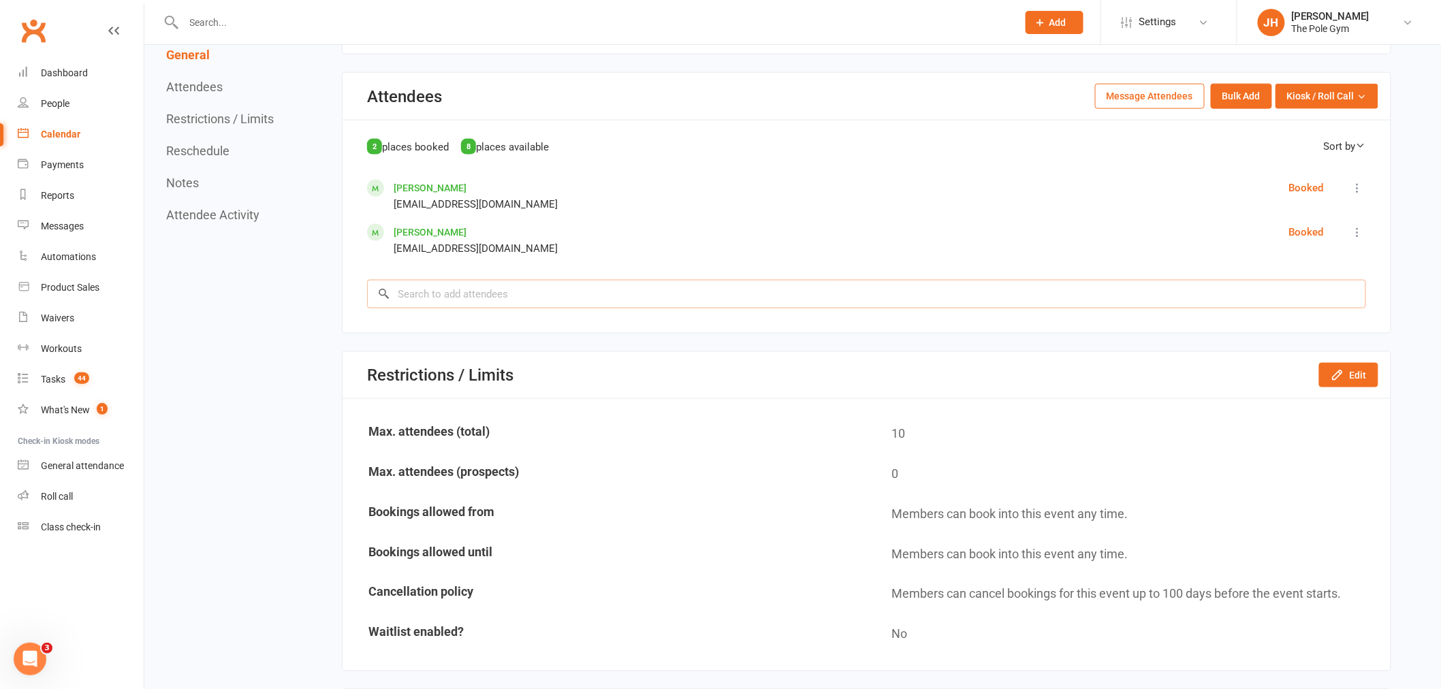
click at [477, 289] on input "search" at bounding box center [866, 294] width 999 height 29
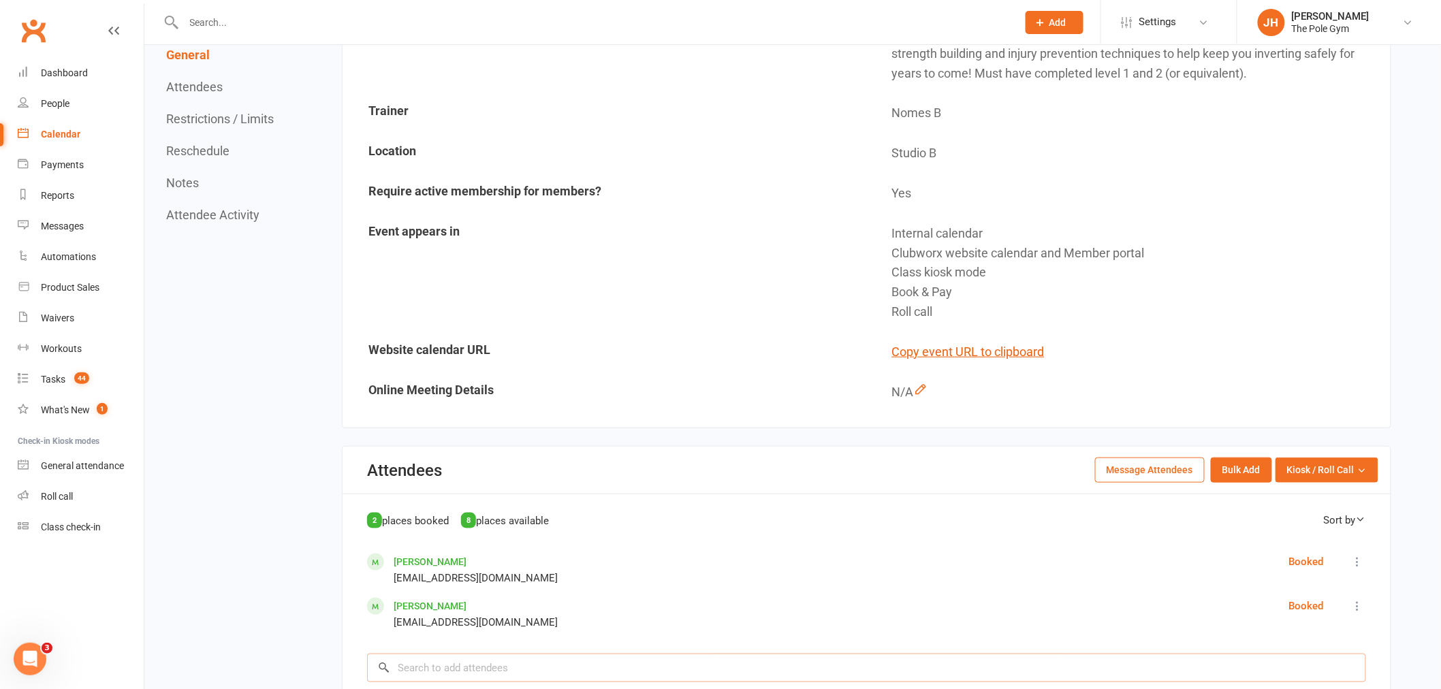
scroll to position [454, 0]
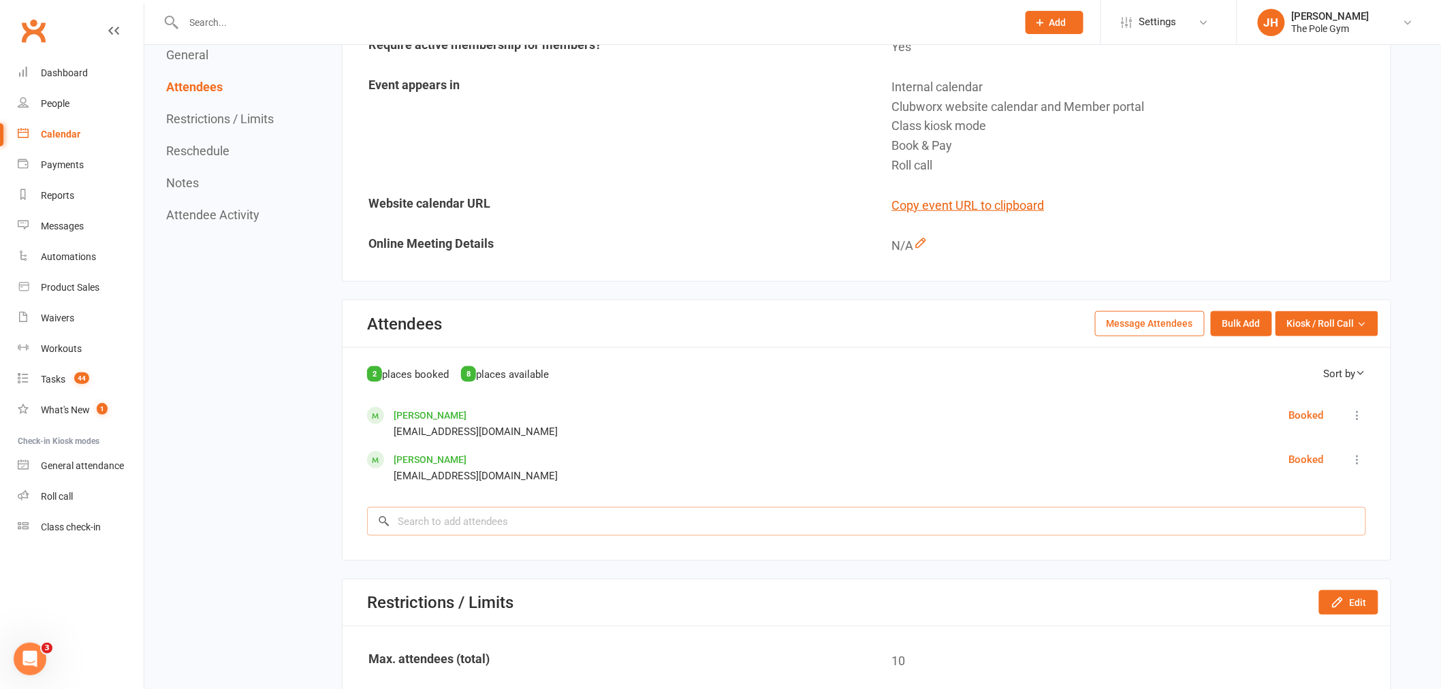
paste input "Rebecca Almond"
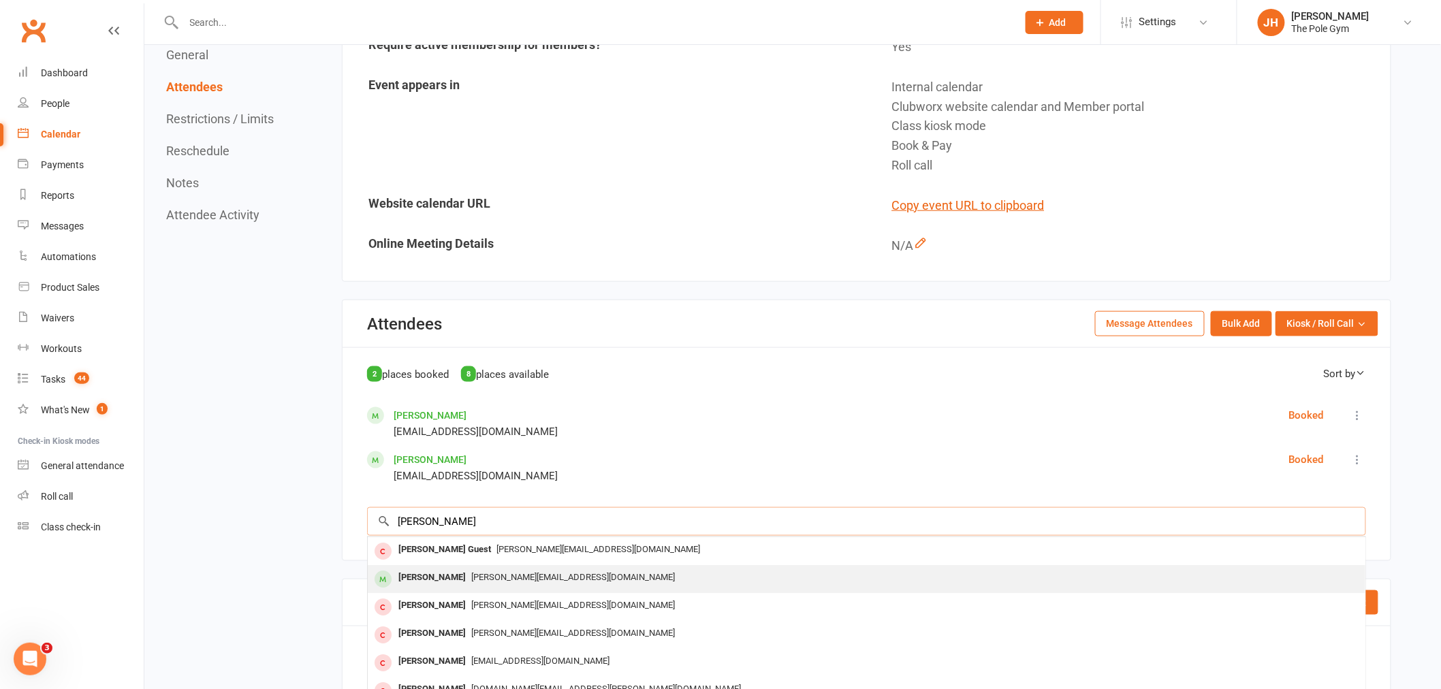
type input "Rebecca Almond"
click at [456, 570] on div "Rebecca Almond" at bounding box center [432, 578] width 78 height 20
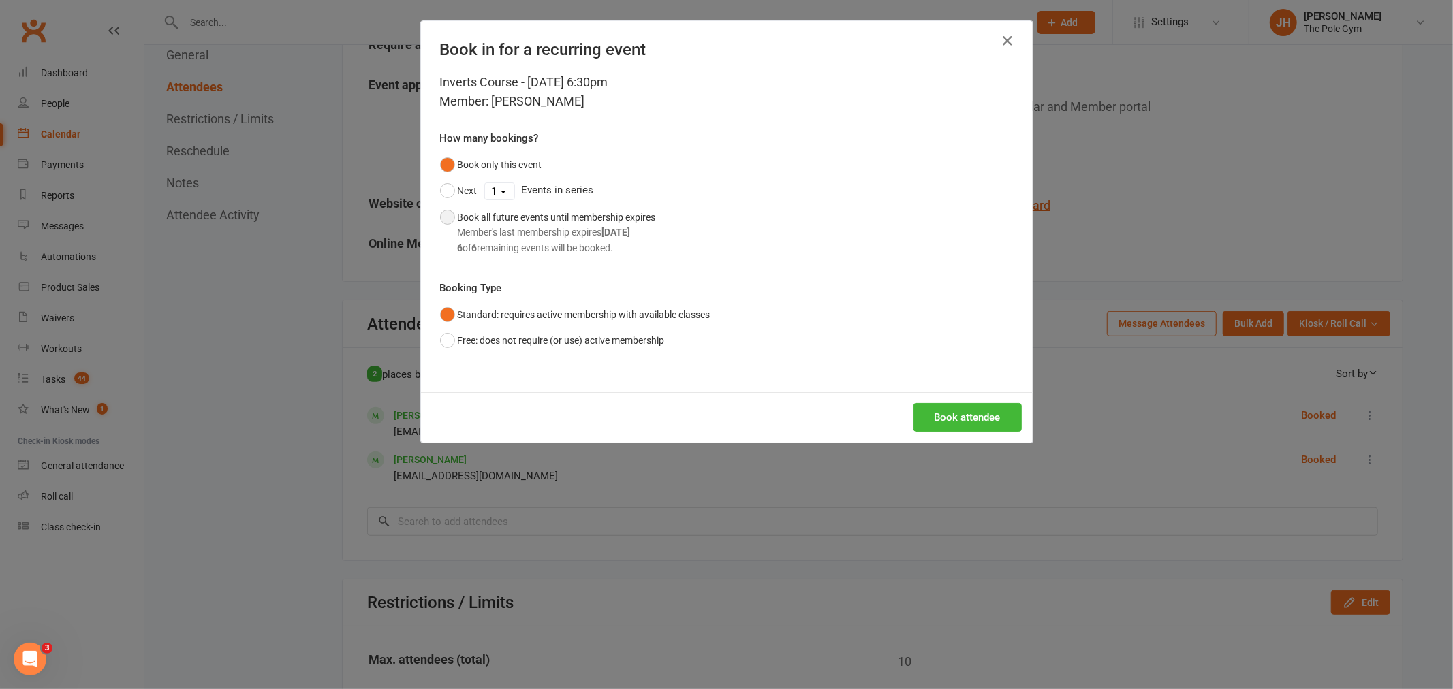
click at [516, 211] on div "Book all future events until membership expires Member's last membership expire…" at bounding box center [557, 233] width 198 height 46
click at [981, 433] on div "Book attendee" at bounding box center [727, 417] width 612 height 50
click at [979, 418] on button "Book attendee" at bounding box center [967, 417] width 108 height 29
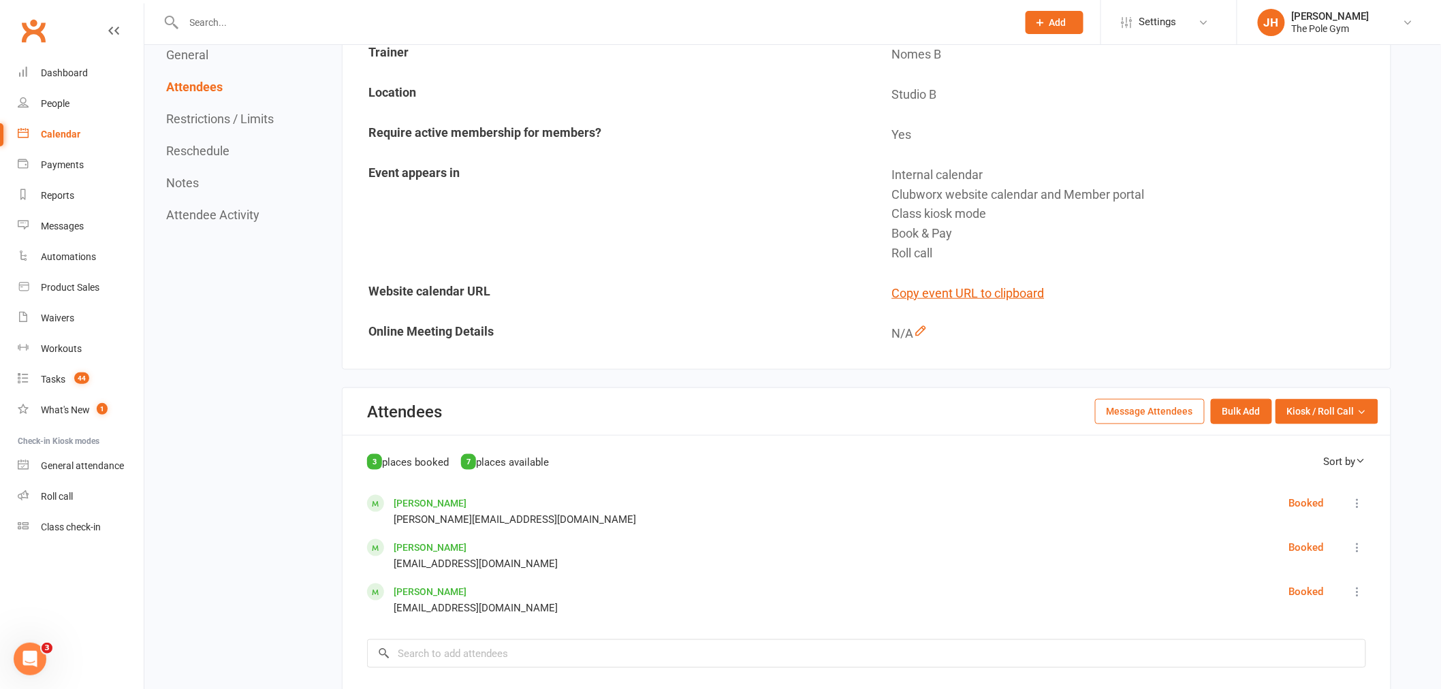
scroll to position [0, 0]
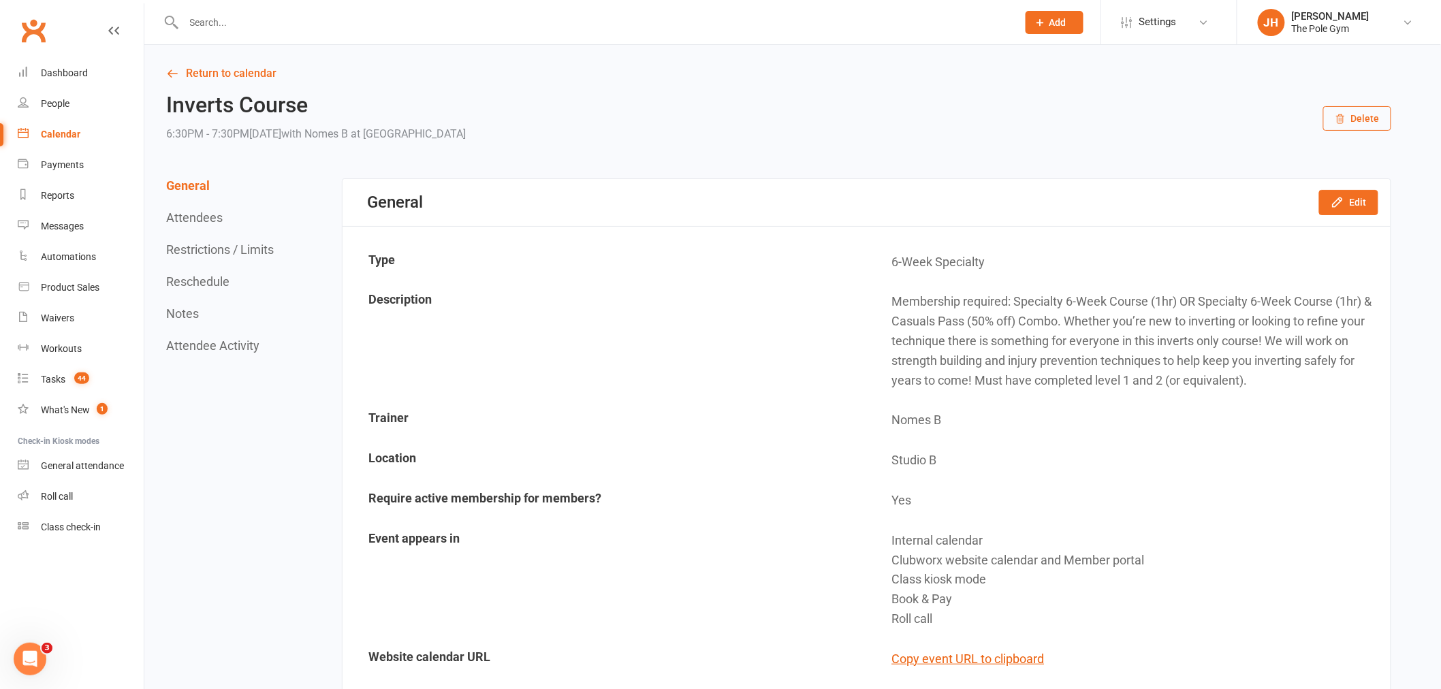
click at [239, 14] on input "text" at bounding box center [594, 22] width 828 height 19
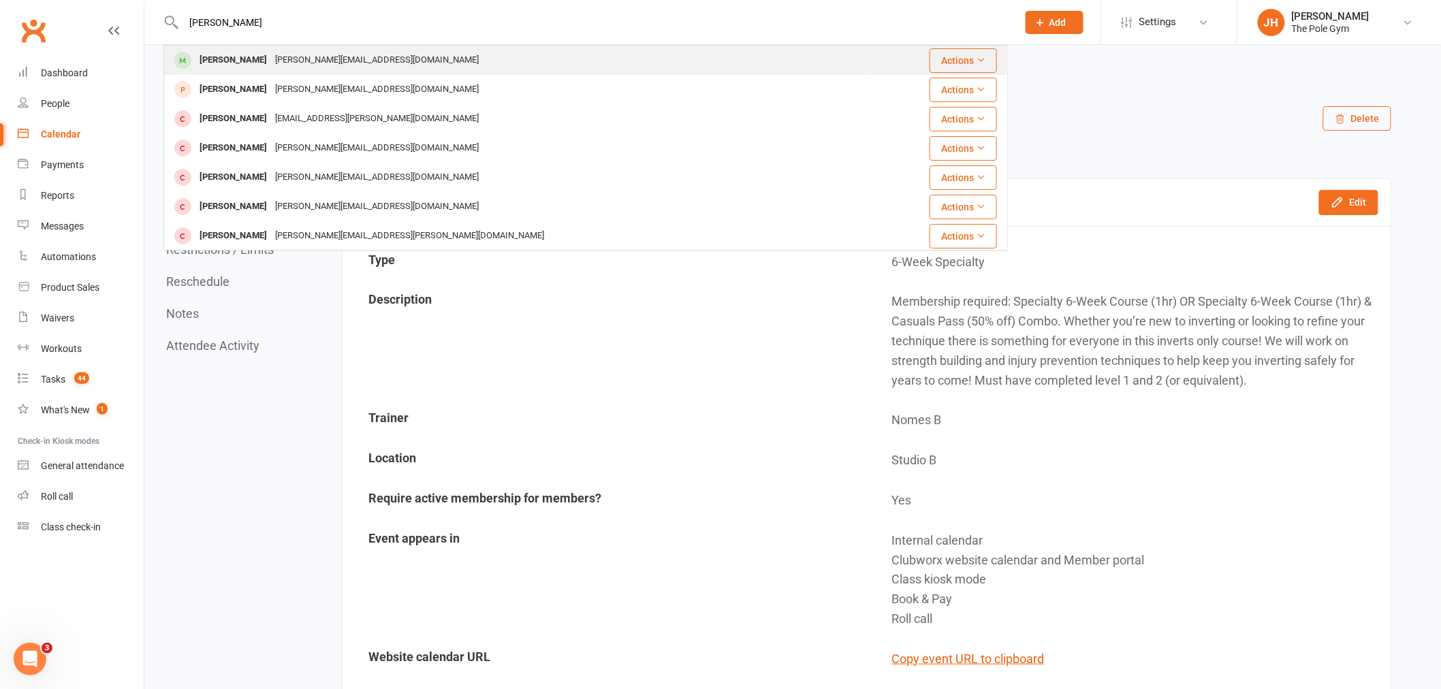
type input "roberta"
click at [311, 56] on div "roberta.bocchese@gmail.com" at bounding box center [377, 60] width 212 height 20
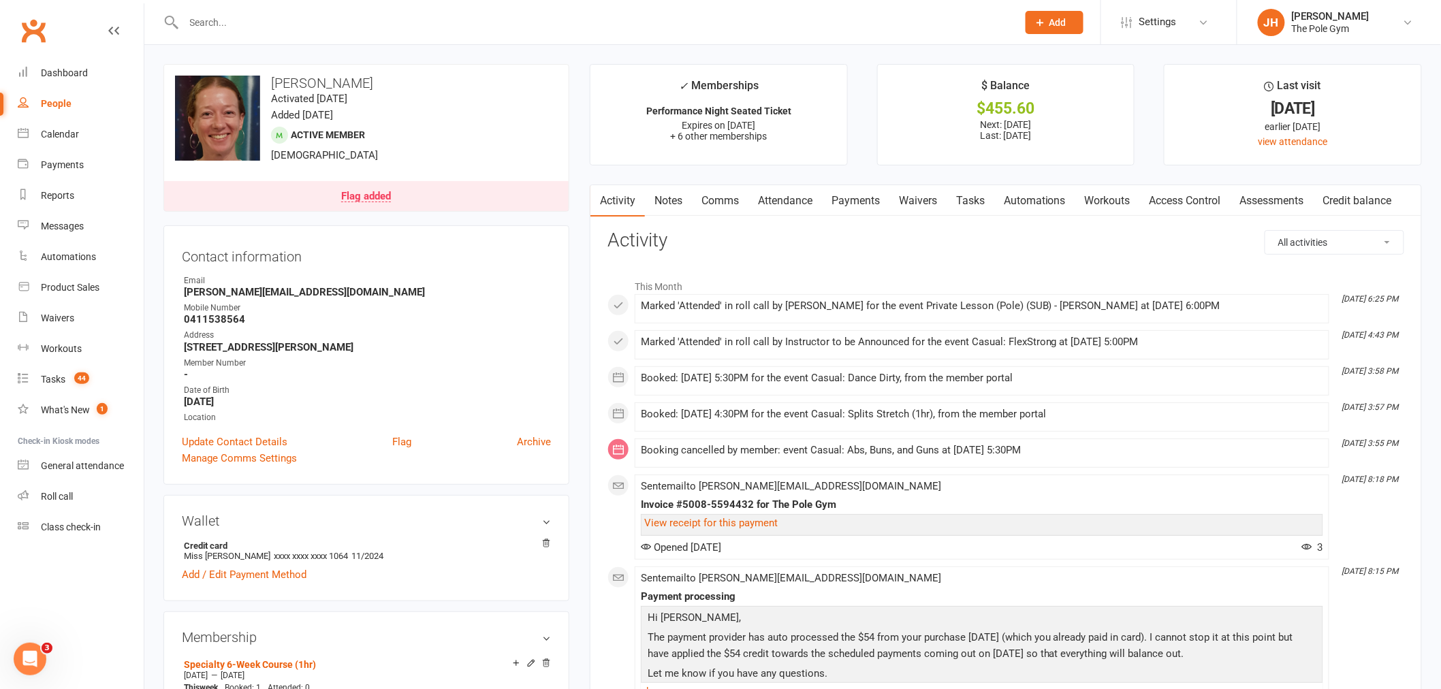
click at [855, 208] on link "Payments" at bounding box center [855, 200] width 67 height 31
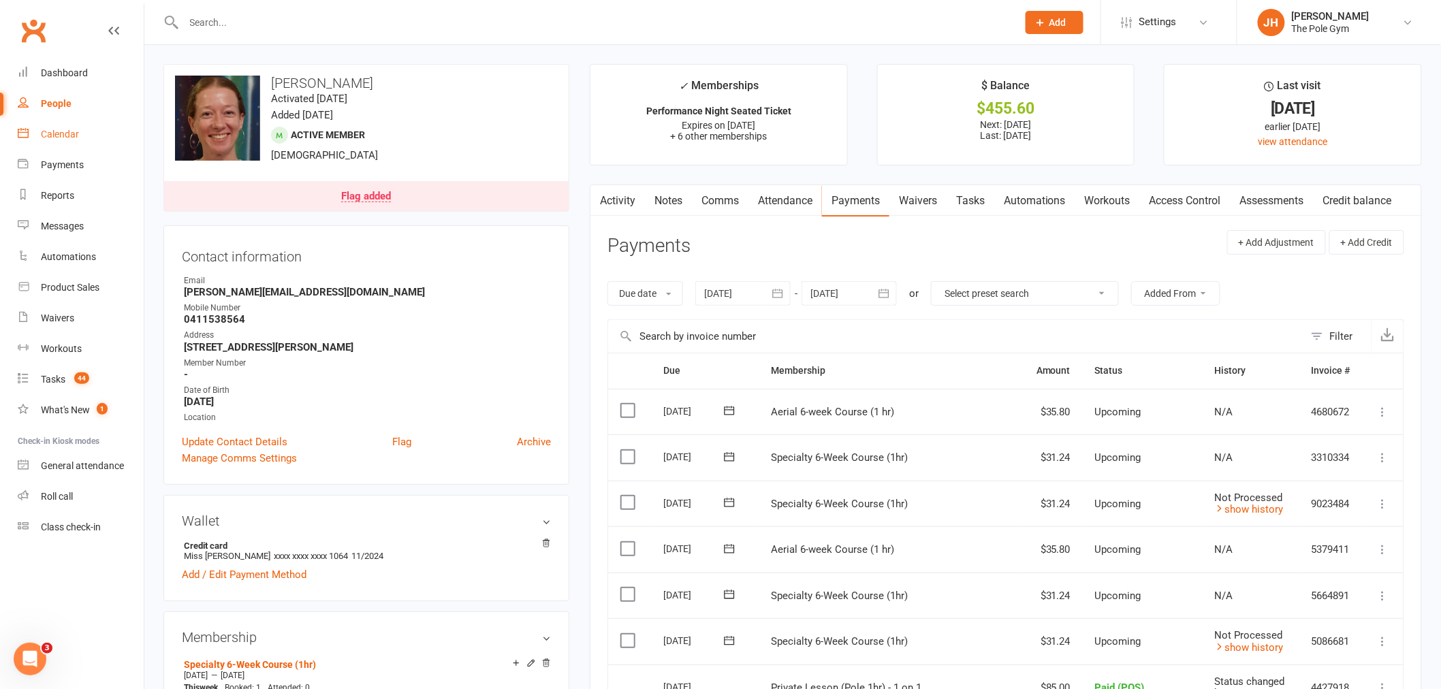
click at [722, 203] on link "Comms" at bounding box center [720, 200] width 57 height 31
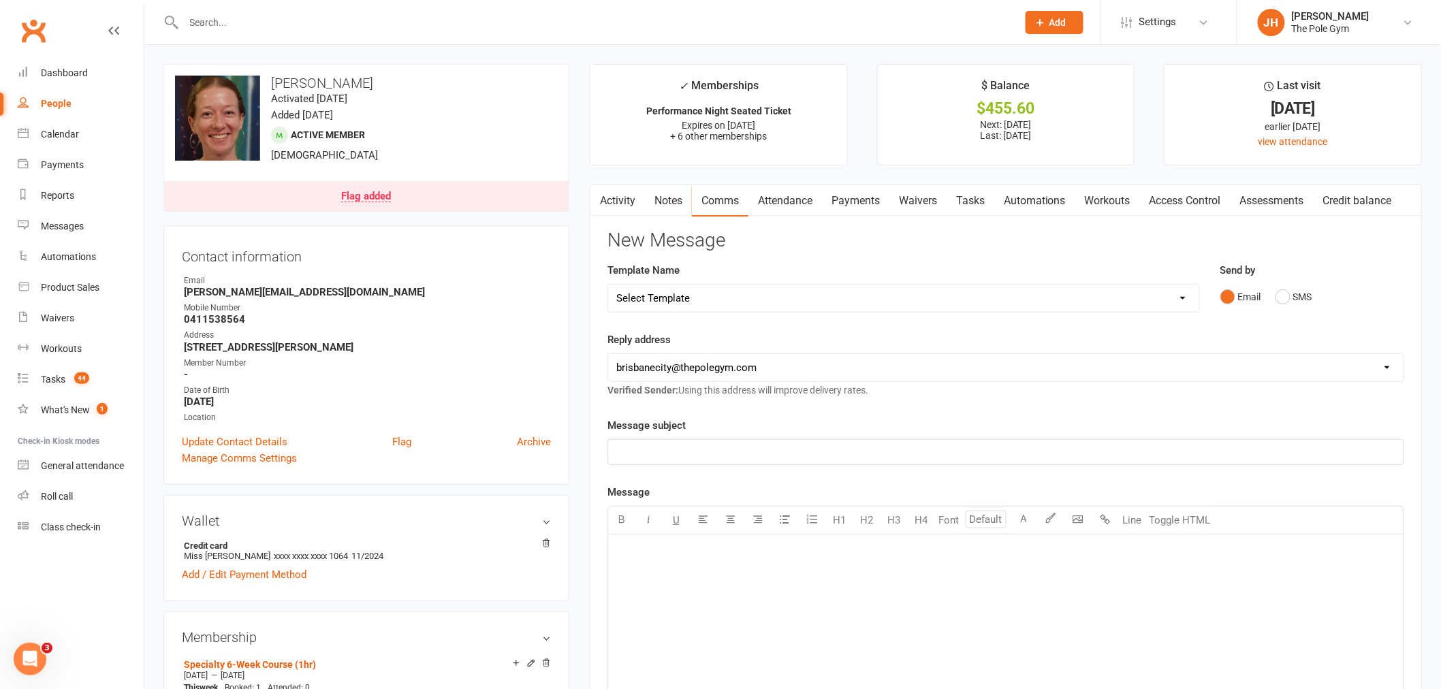
click at [805, 311] on select "Select Template [Email] Aerials are Coming Home [Email] Aerials On Albert Stree…" at bounding box center [903, 298] width 591 height 27
select select "66"
click at [608, 285] on select "Select Template [Email] Aerials are Coming Home [Email] Aerials On Albert Stree…" at bounding box center [903, 298] width 591 height 27
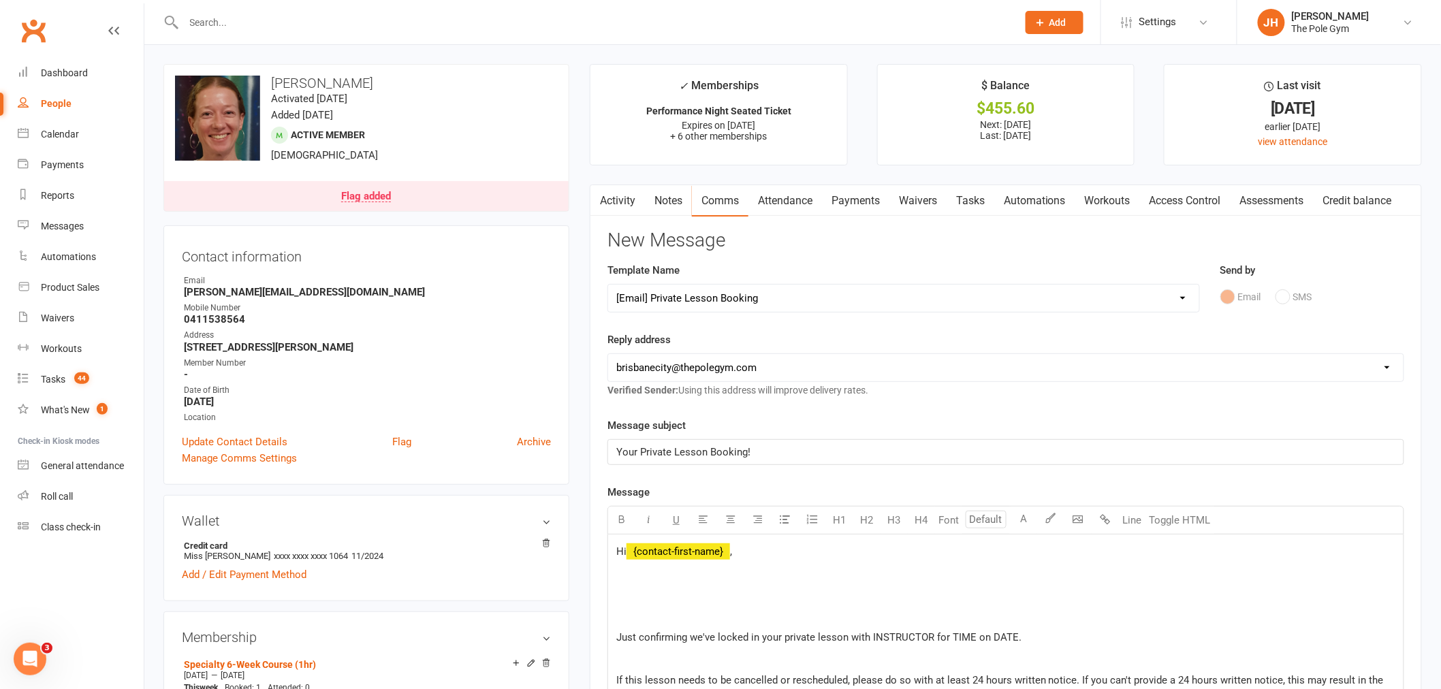
scroll to position [302, 0]
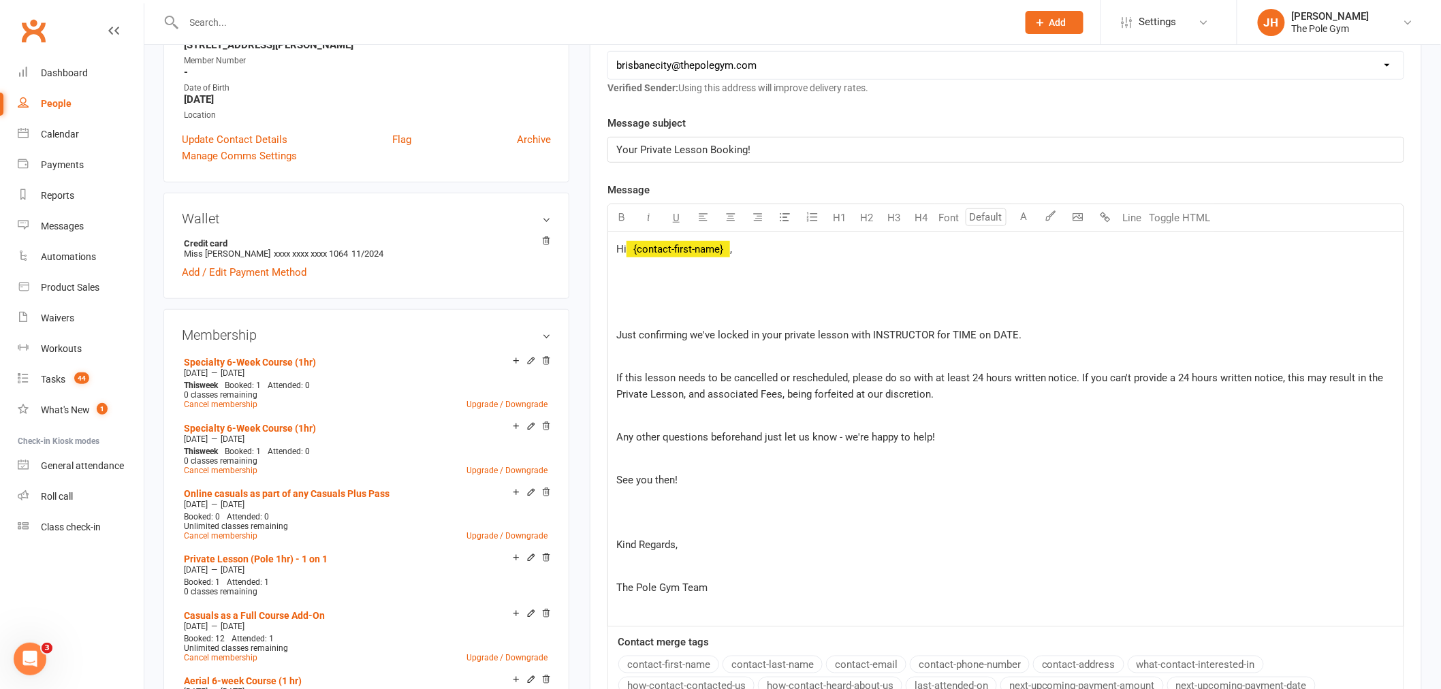
click at [712, 278] on p at bounding box center [1005, 271] width 779 height 16
click at [730, 291] on p at bounding box center [1005, 292] width 779 height 16
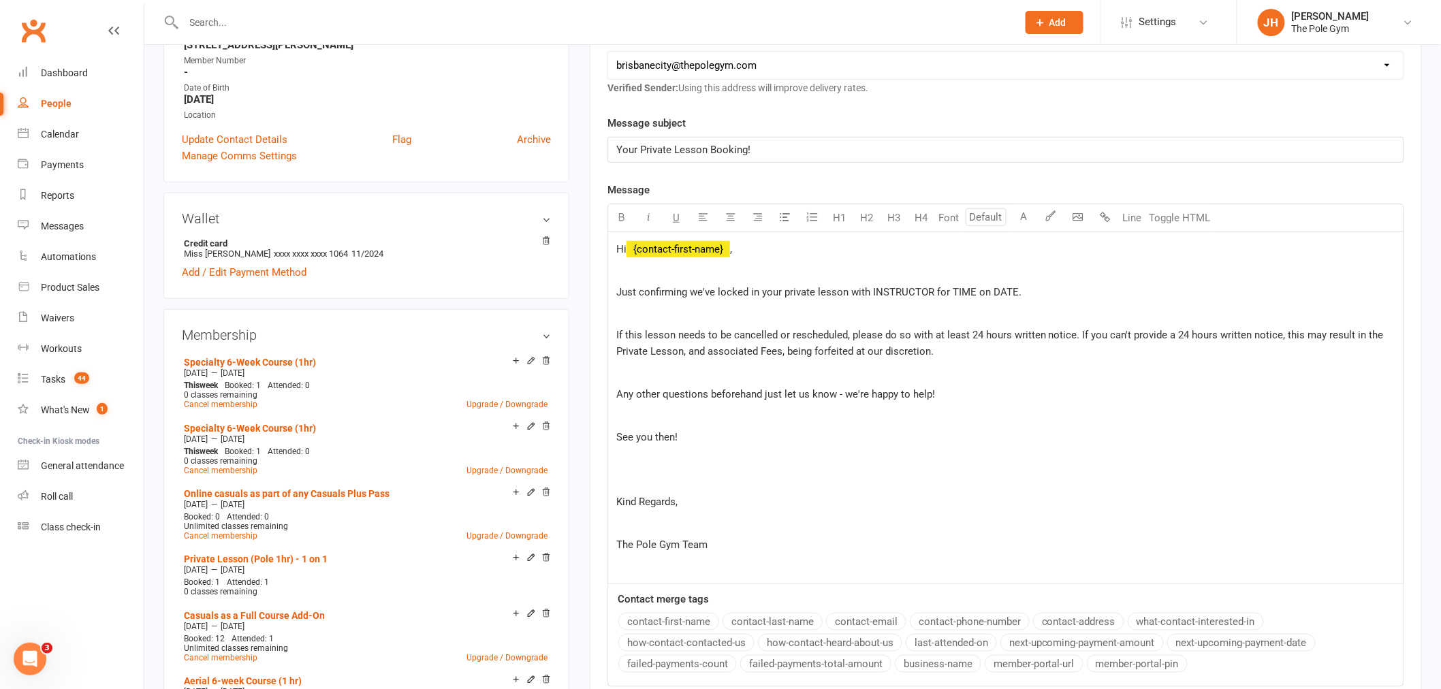
drag, startPoint x: 1050, startPoint y: 290, endPoint x: 874, endPoint y: 294, distance: 175.7
click at [874, 294] on p "Just confirming we've locked in your private lesson with INSTRUCTOR for TIME on…" at bounding box center [1005, 292] width 779 height 16
click at [1034, 291] on span "Just confirming we've locked in your private lesson with Tri for Wednesdays in …" at bounding box center [843, 292] width 454 height 12
click at [999, 282] on div "Hi ﻿ {contact-first-name} , Just confirming we've locked in your private lesson…" at bounding box center [1005, 407] width 795 height 351
click at [1005, 289] on span "Just confirming we've locked in your private lesson with Tri for Wednesdays in …" at bounding box center [864, 292] width 497 height 12
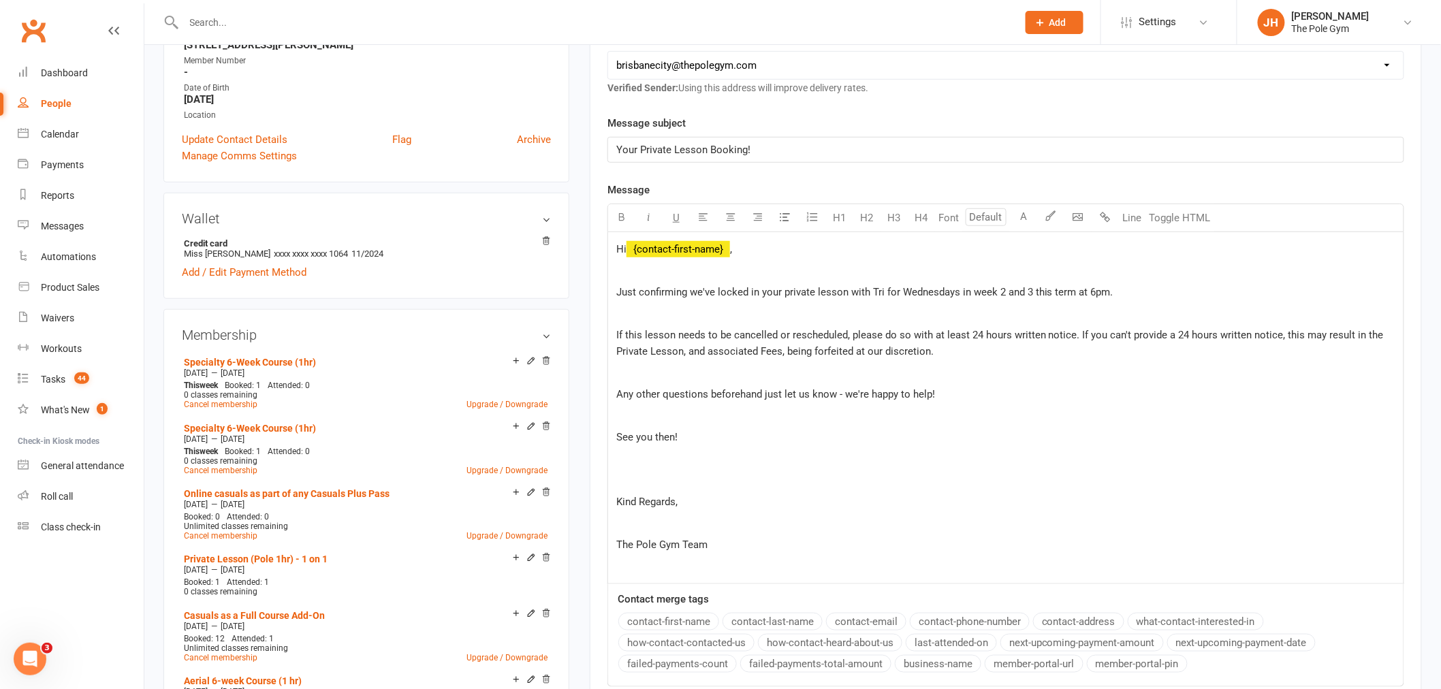
click at [1145, 294] on p "Just confirming we've locked in your private lesson with Tri for Wednesdays in …" at bounding box center [1005, 292] width 779 height 16
click at [1003, 289] on span "Just confirming we've locked in your private lesson with Tri for Wednesdays in …" at bounding box center [864, 292] width 497 height 12
click at [1060, 287] on span "Just confirming we've locked in your private lesson with Tri for Wednesdays in …" at bounding box center [879, 292] width 526 height 12
click at [1027, 288] on span "Just confirming we've locked in your private lesson with Tri for Wednesdays in …" at bounding box center [899, 292] width 567 height 12
click at [1135, 408] on p at bounding box center [1005, 416] width 779 height 16
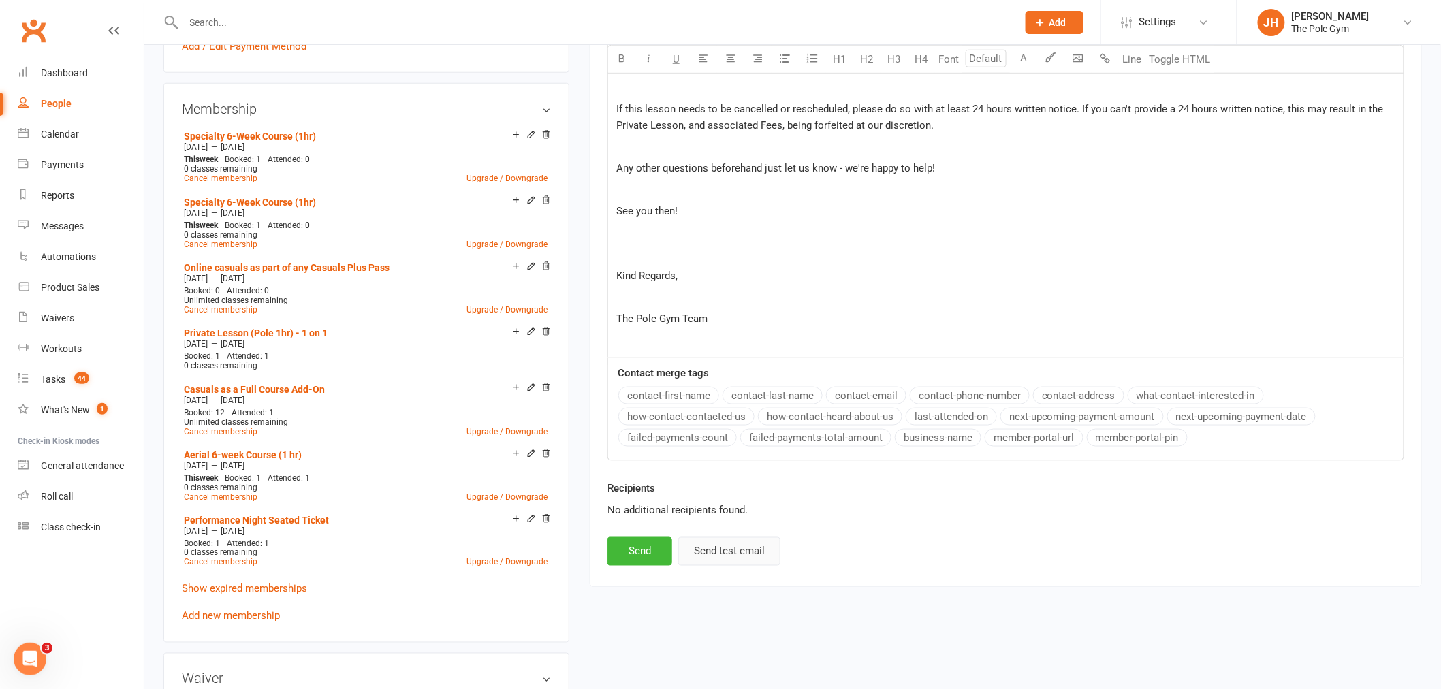
scroll to position [529, 0]
click at [649, 553] on button "Send" at bounding box center [639, 551] width 65 height 29
select select
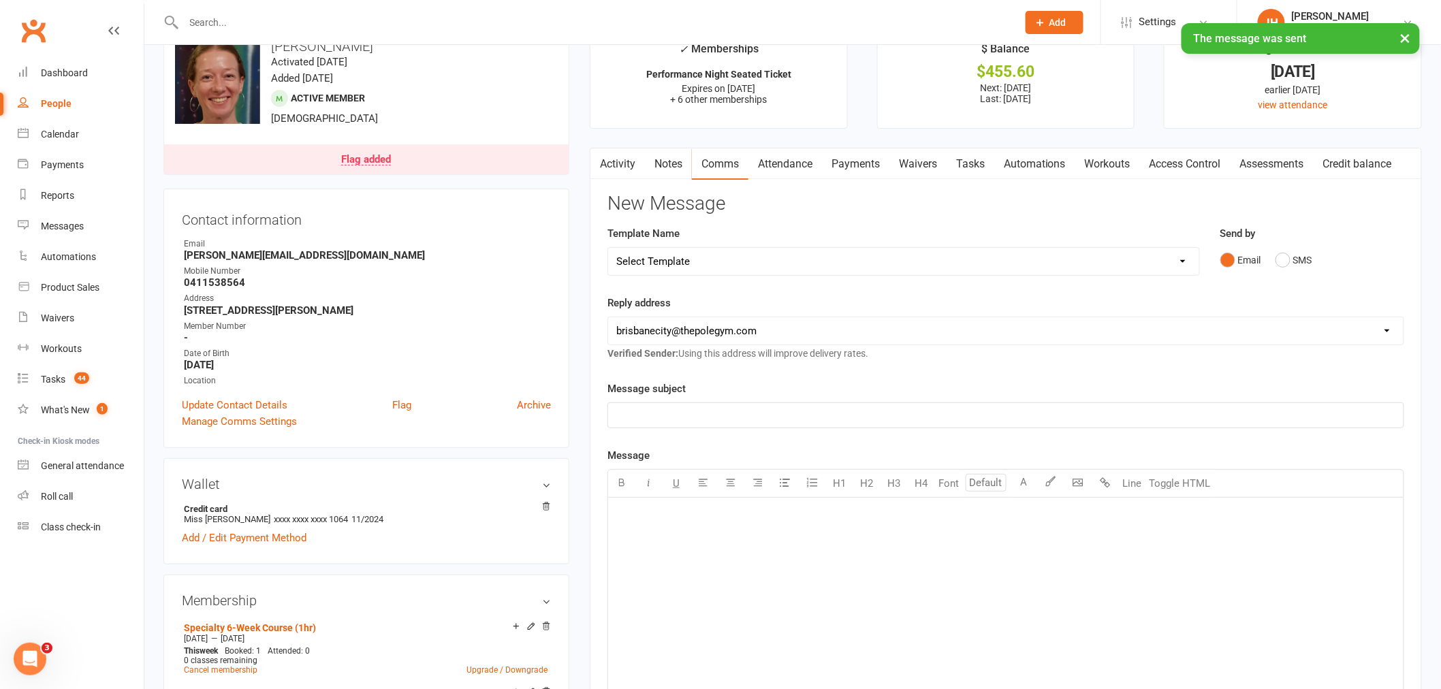
scroll to position [0, 0]
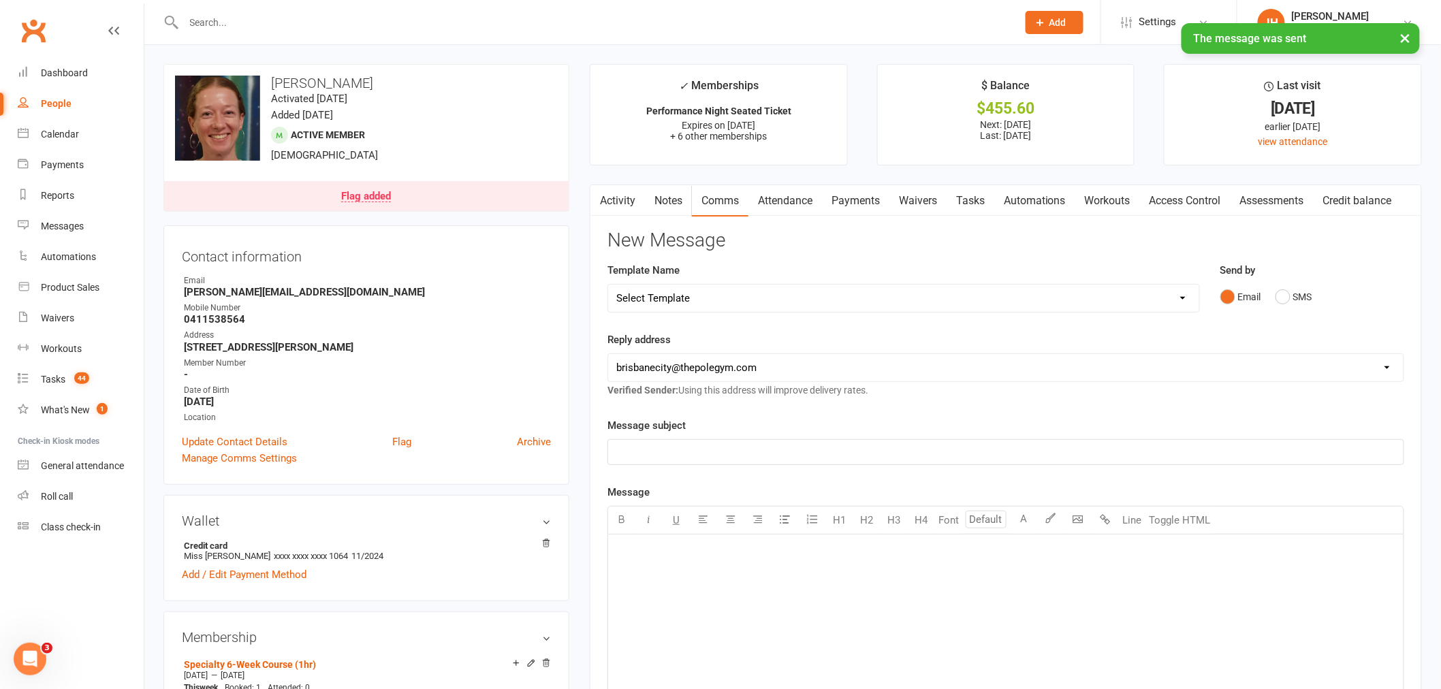
click at [637, 213] on link "Activity" at bounding box center [617, 200] width 54 height 31
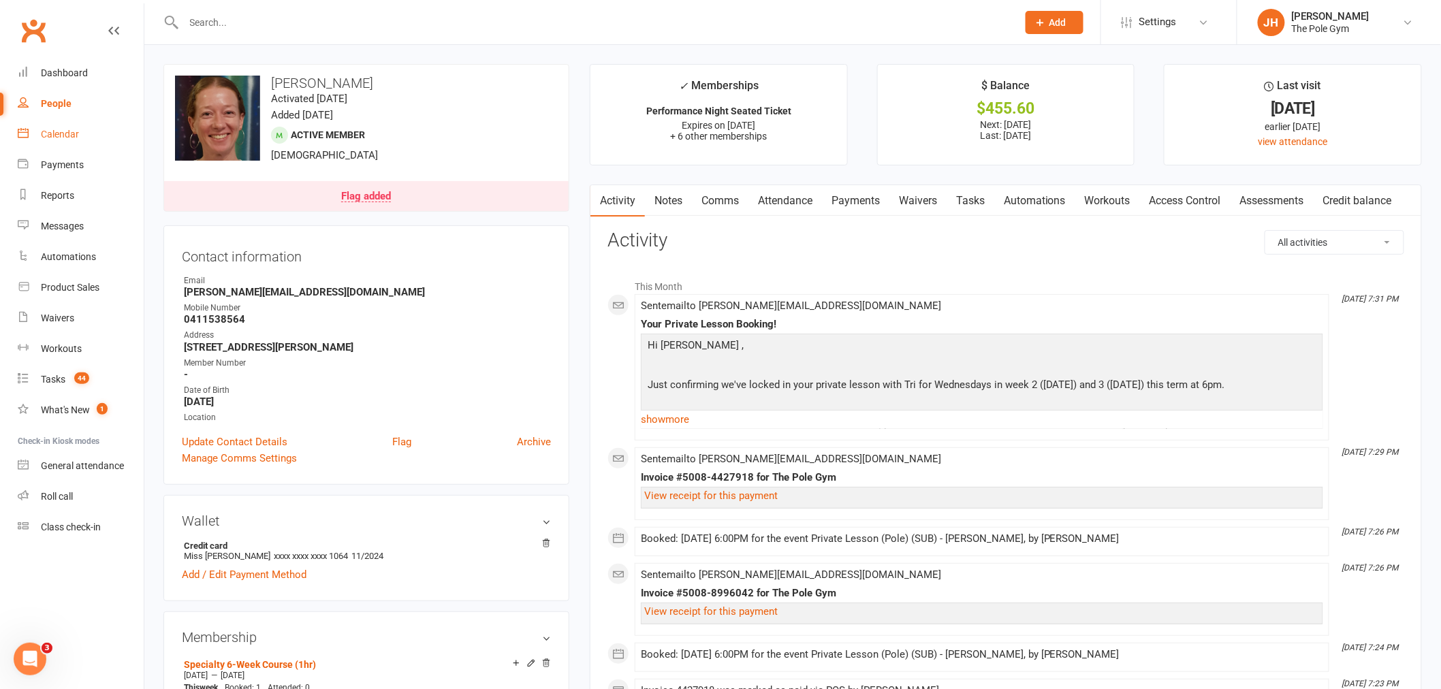
click at [72, 133] on div "Calendar" at bounding box center [60, 134] width 38 height 11
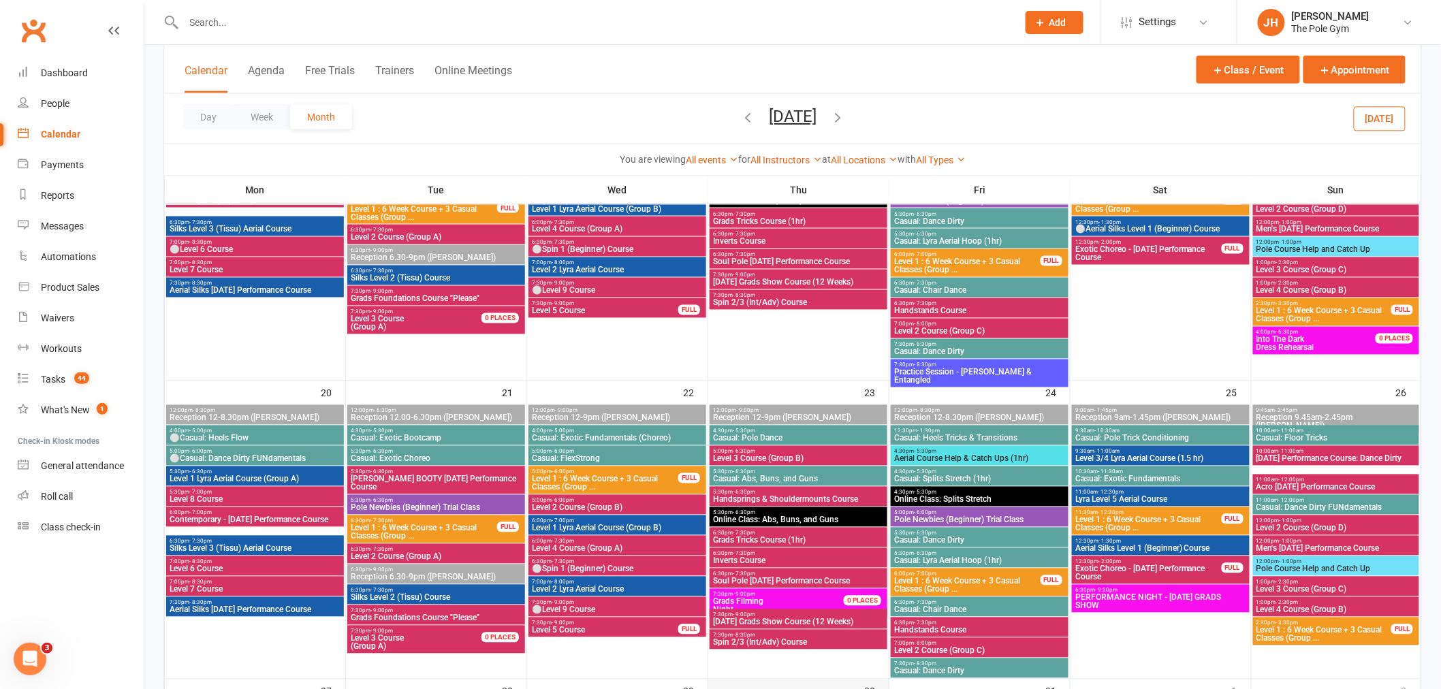
scroll to position [659, 0]
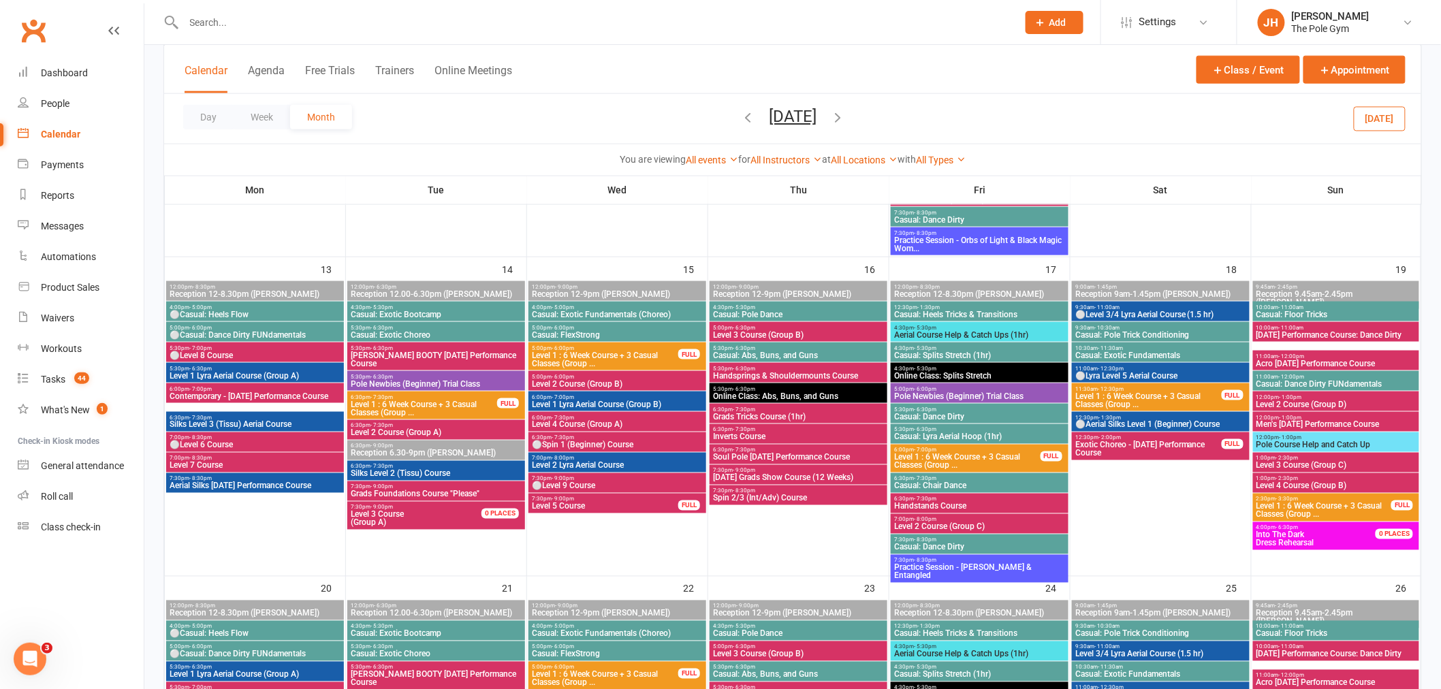
click at [721, 106] on div "Day Week Month October 2025 September 2025 Sun Mon Tue Wed Thu Fri Sat 31 01 02…" at bounding box center [792, 119] width 1257 height 50
click at [740, 119] on icon "button" at bounding box center [747, 117] width 15 height 15
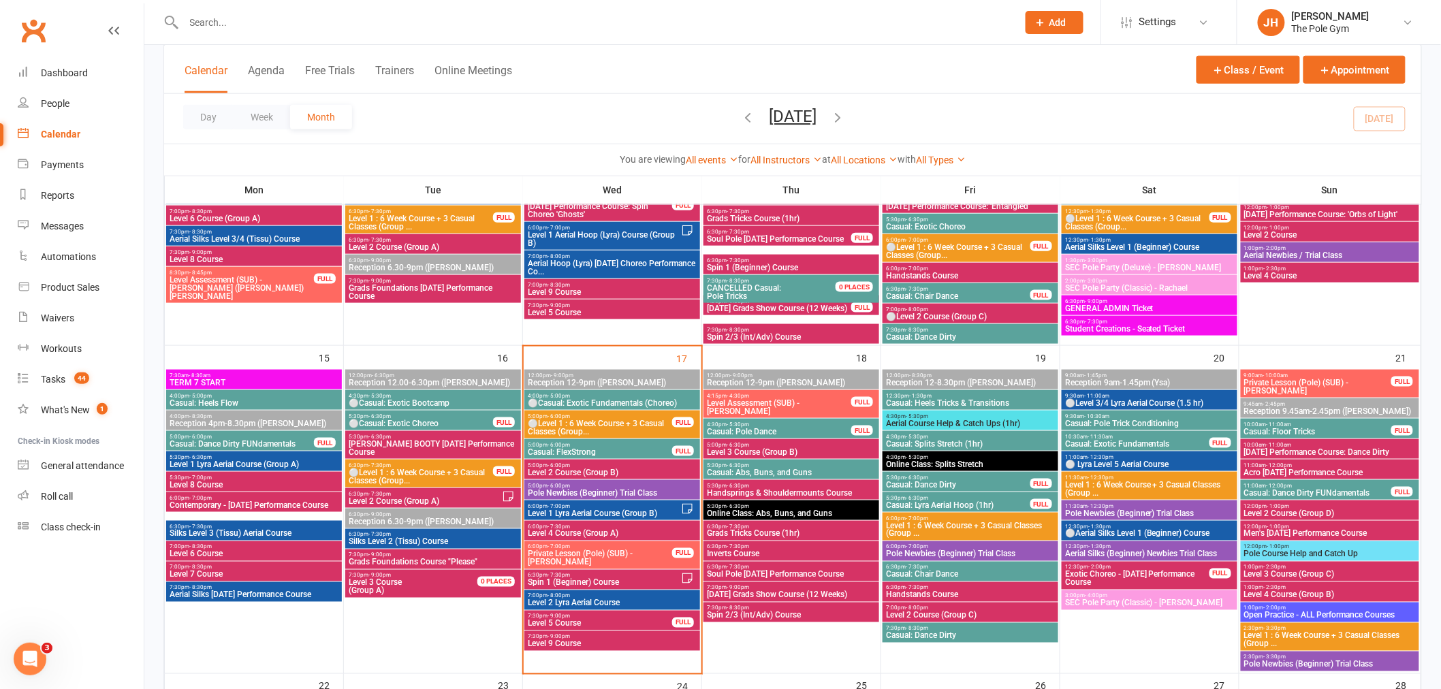
scroll to position [634, 0]
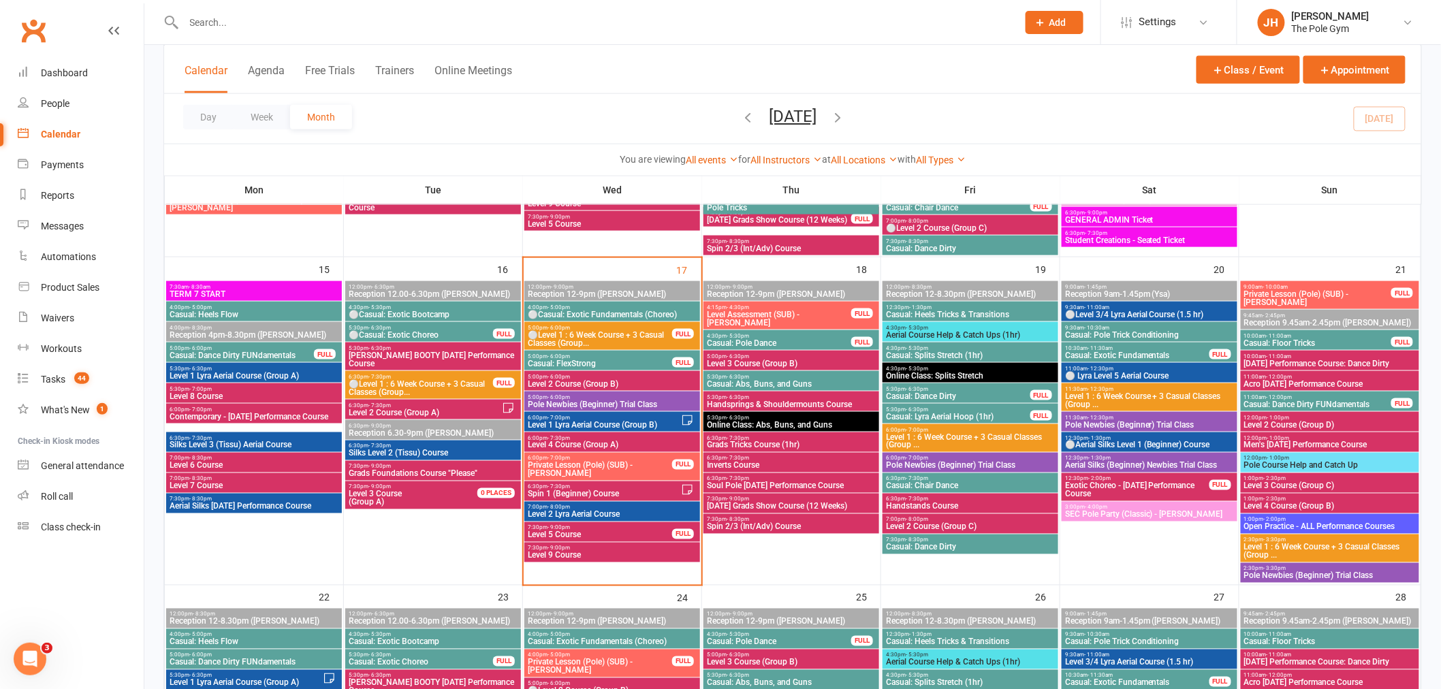
click at [795, 398] on span "5:30pm - 6:30pm" at bounding box center [791, 397] width 170 height 6
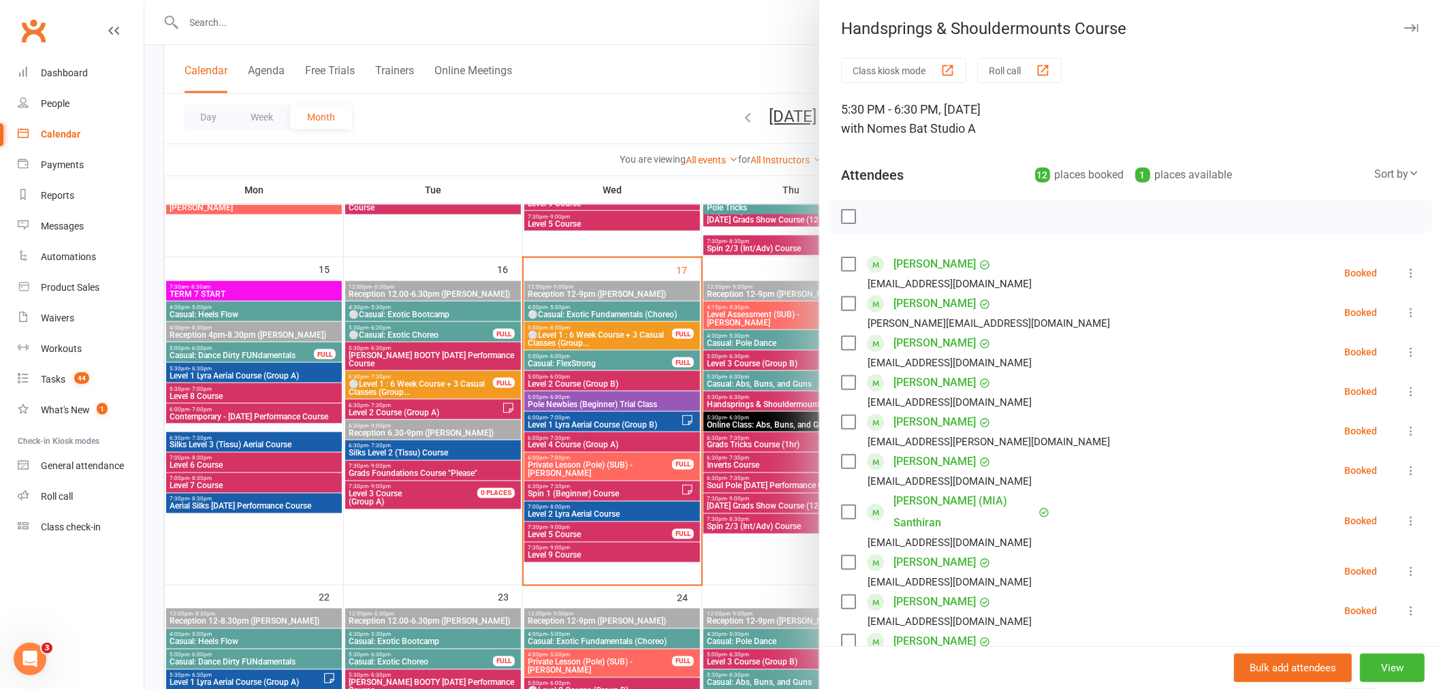
click at [761, 451] on div at bounding box center [792, 344] width 1297 height 689
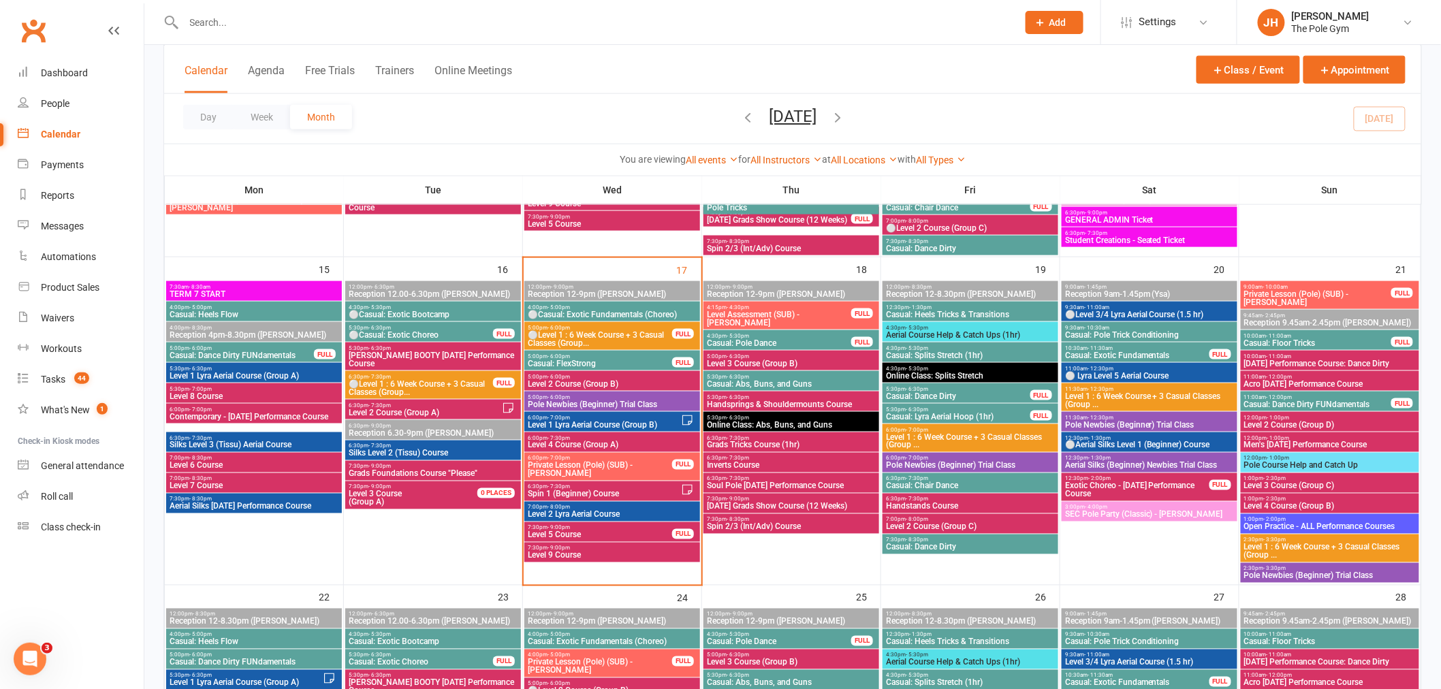
click at [729, 341] on span "Casual: Pole Dance" at bounding box center [779, 343] width 146 height 8
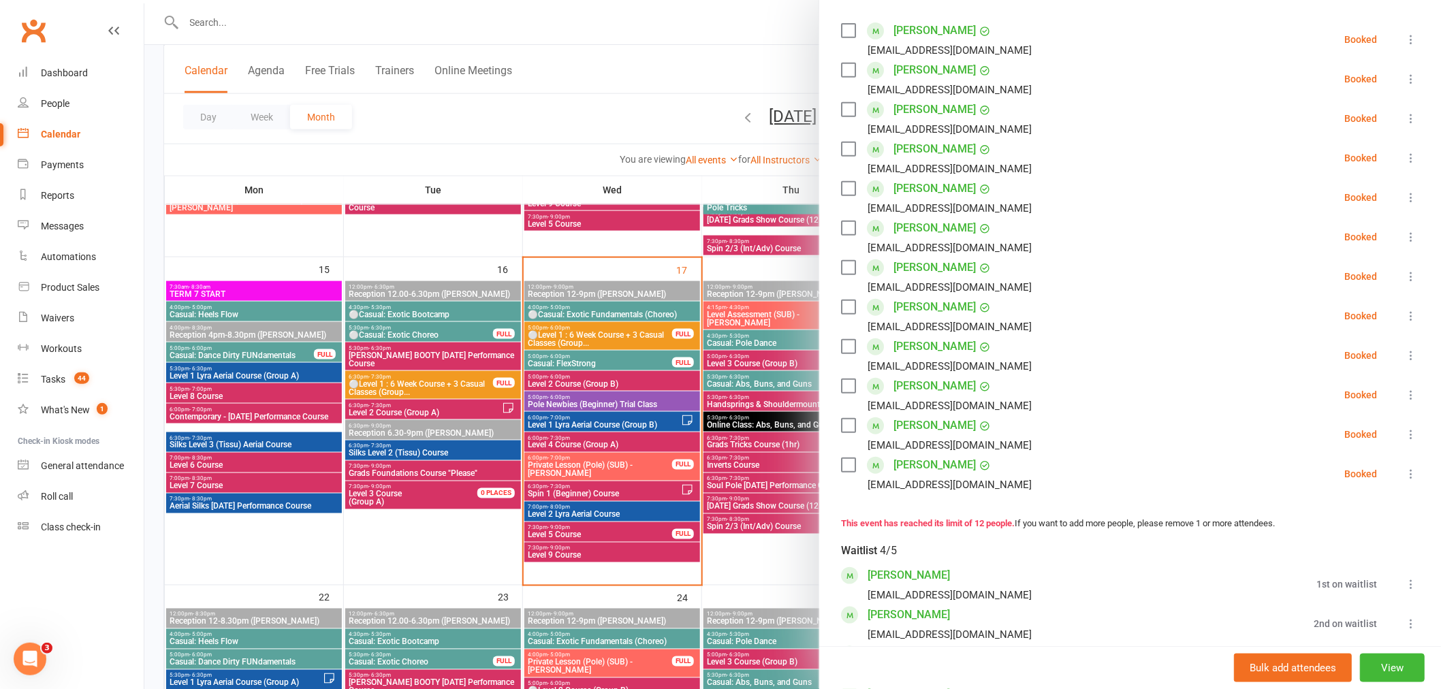
scroll to position [378, 0]
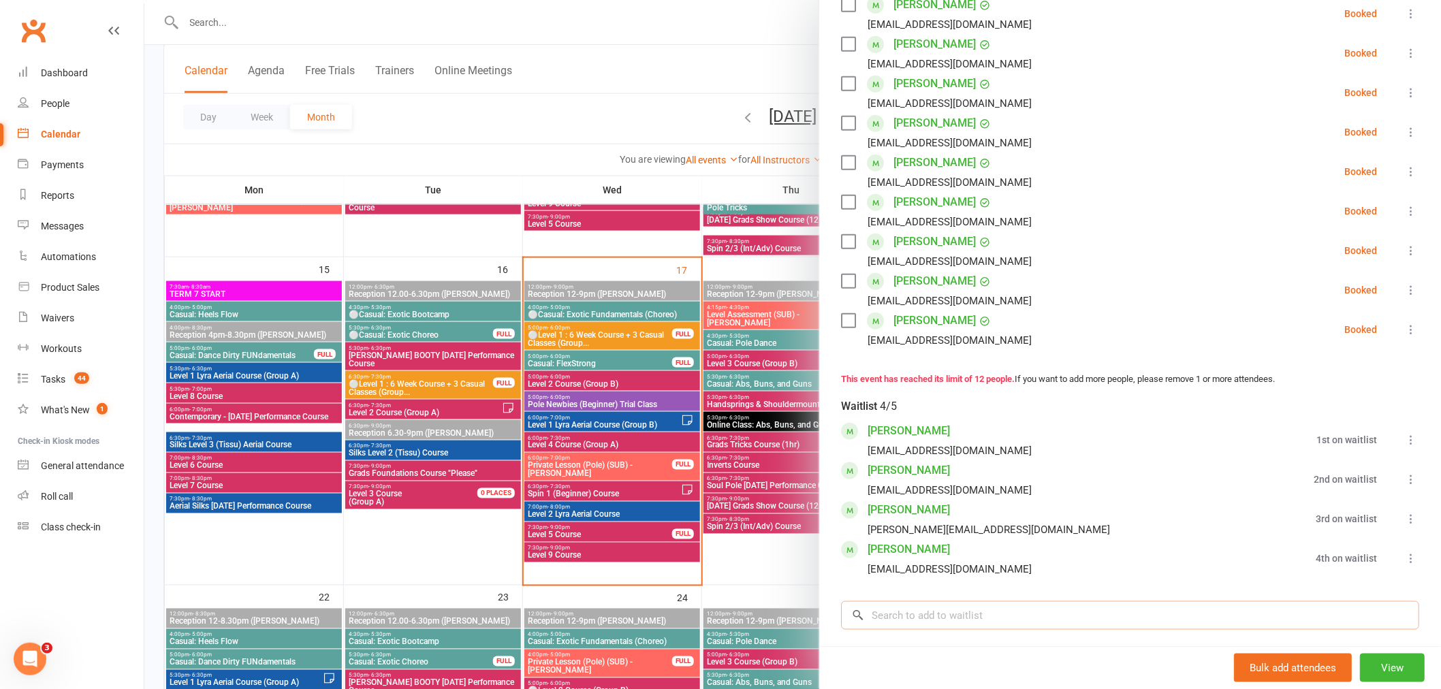
click at [910, 609] on input "search" at bounding box center [1130, 615] width 578 height 29
paste input "Catherine McCall"
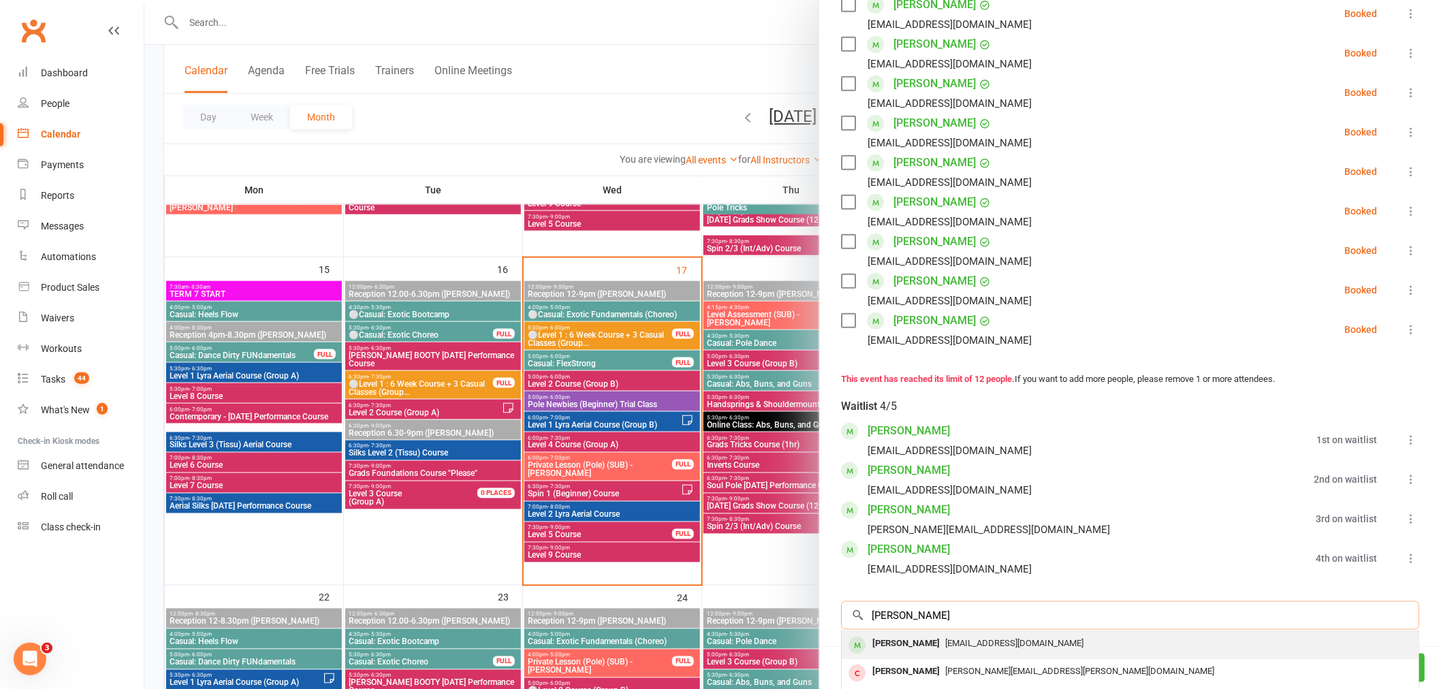
type input "Catherine McCall"
click at [906, 637] on div "Catherine McCall" at bounding box center [906, 644] width 78 height 20
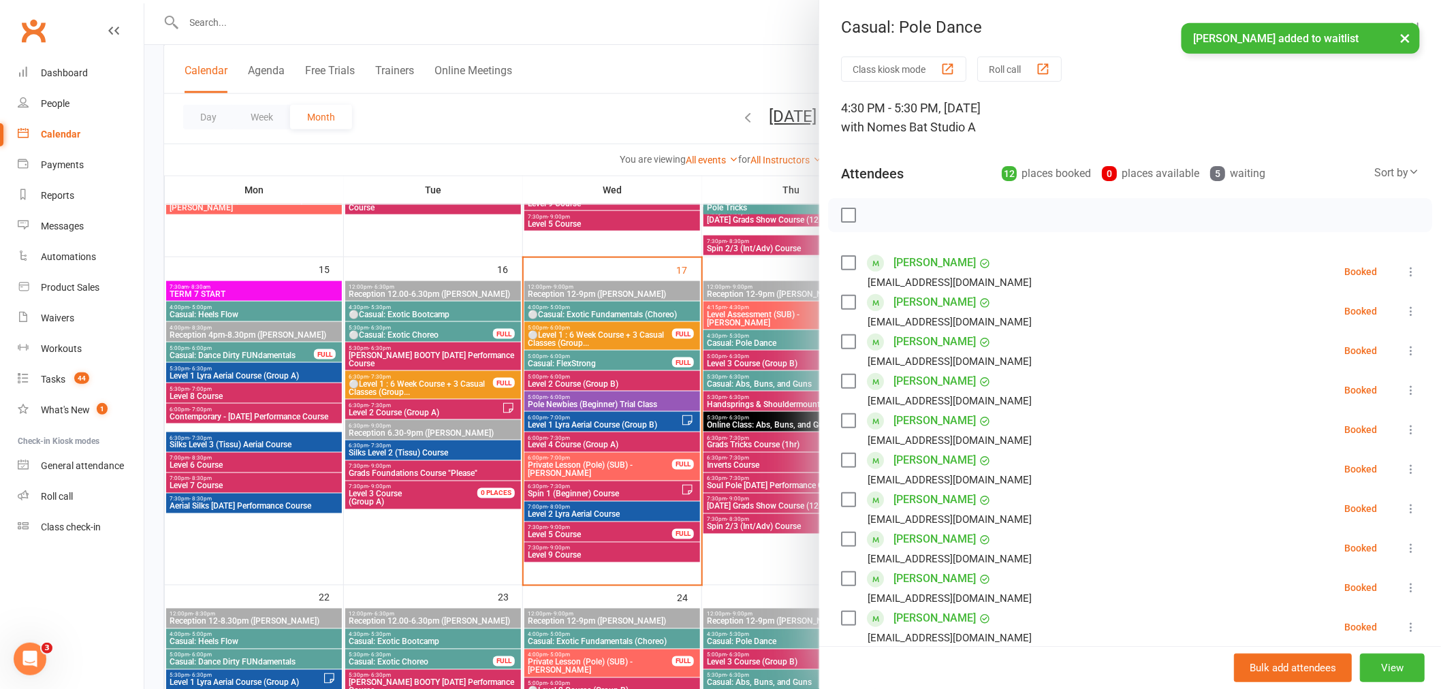
scroll to position [0, 0]
click at [567, 434] on div at bounding box center [792, 344] width 1297 height 689
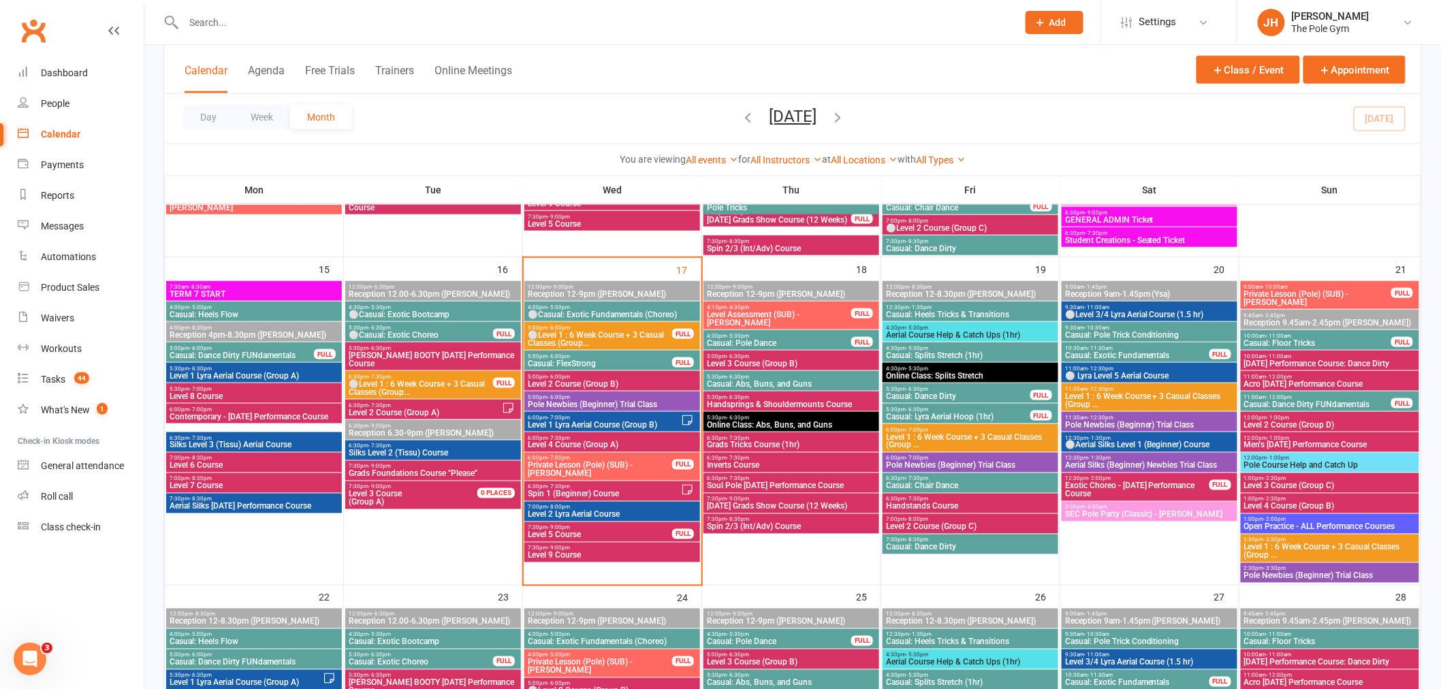
click at [1173, 511] on span "SEC Pole Party (Classic) - Heather" at bounding box center [1149, 515] width 170 height 8
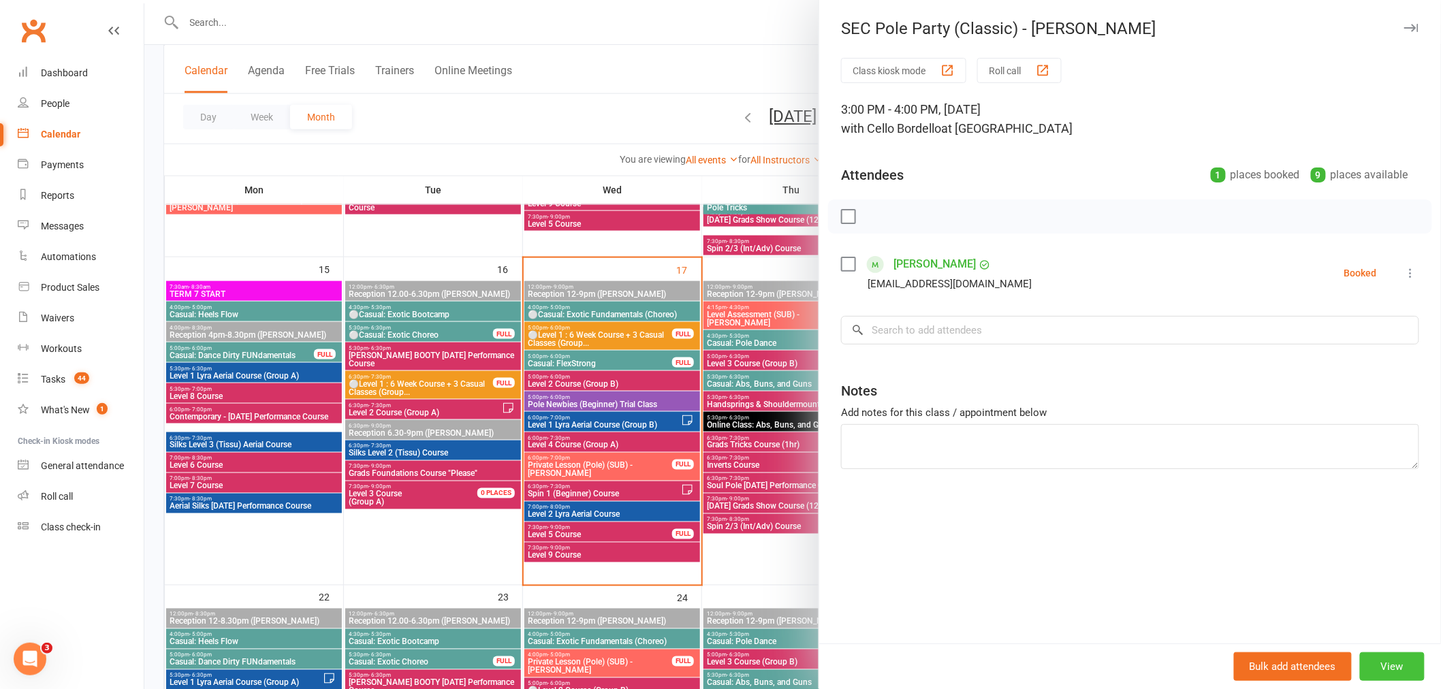
click at [1390, 670] on button "View" at bounding box center [1392, 666] width 65 height 29
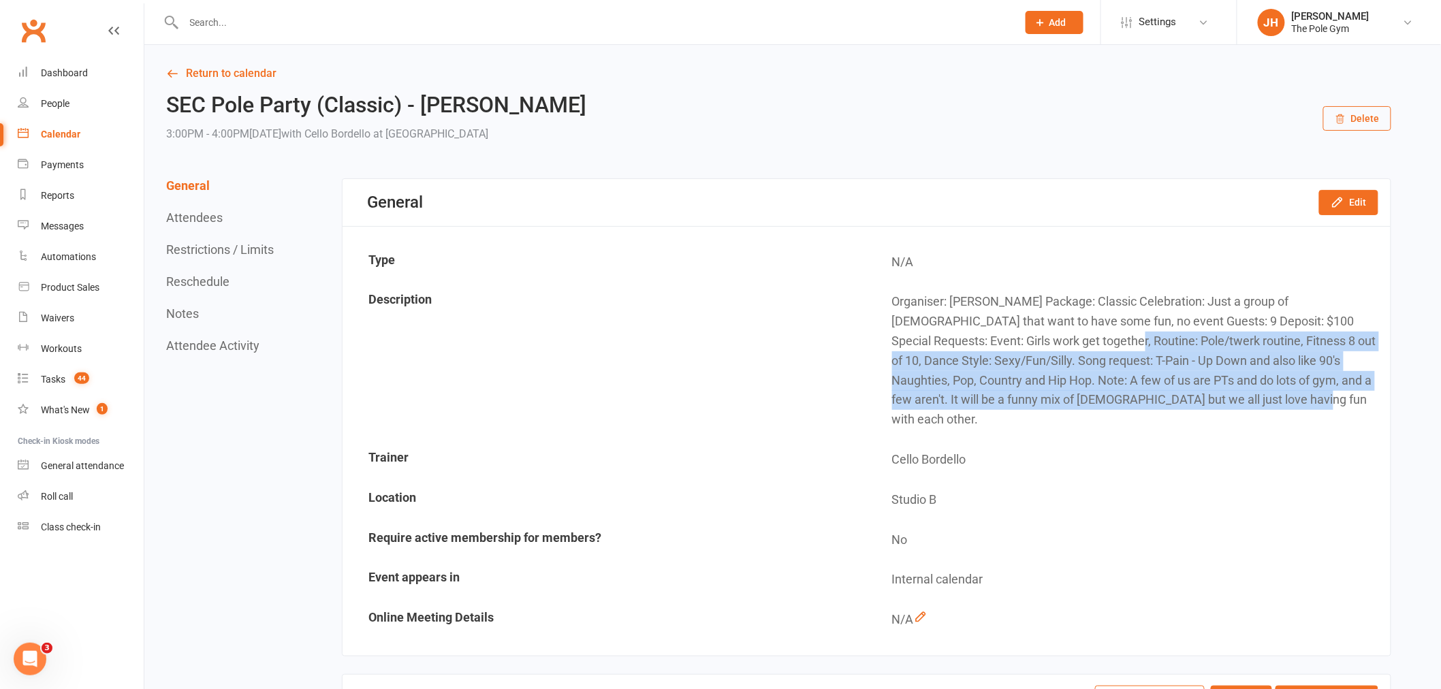
drag, startPoint x: 1193, startPoint y: 413, endPoint x: 986, endPoint y: 339, distance: 219.1
click at [986, 339] on td "Organiser: Heather Pilley Package: Classic Celebration: Just a group of ladies …" at bounding box center [1129, 361] width 522 height 157
copy td "Pole/twerk routine, Fitness 8 out of 10, Dance Style: Sexy/Fun/Silly. Song requ…"
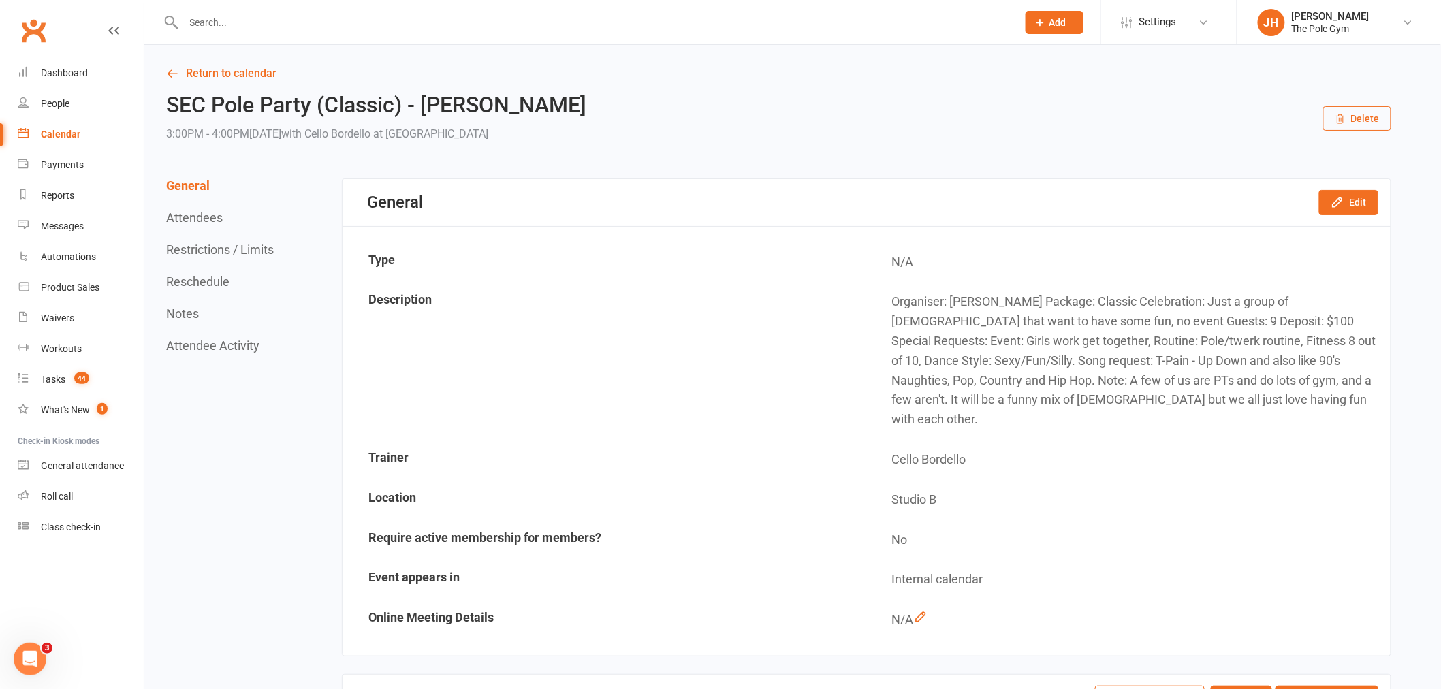
click at [631, 343] on td "Description" at bounding box center [605, 361] width 522 height 157
click at [76, 140] on link "Calendar" at bounding box center [81, 134] width 126 height 31
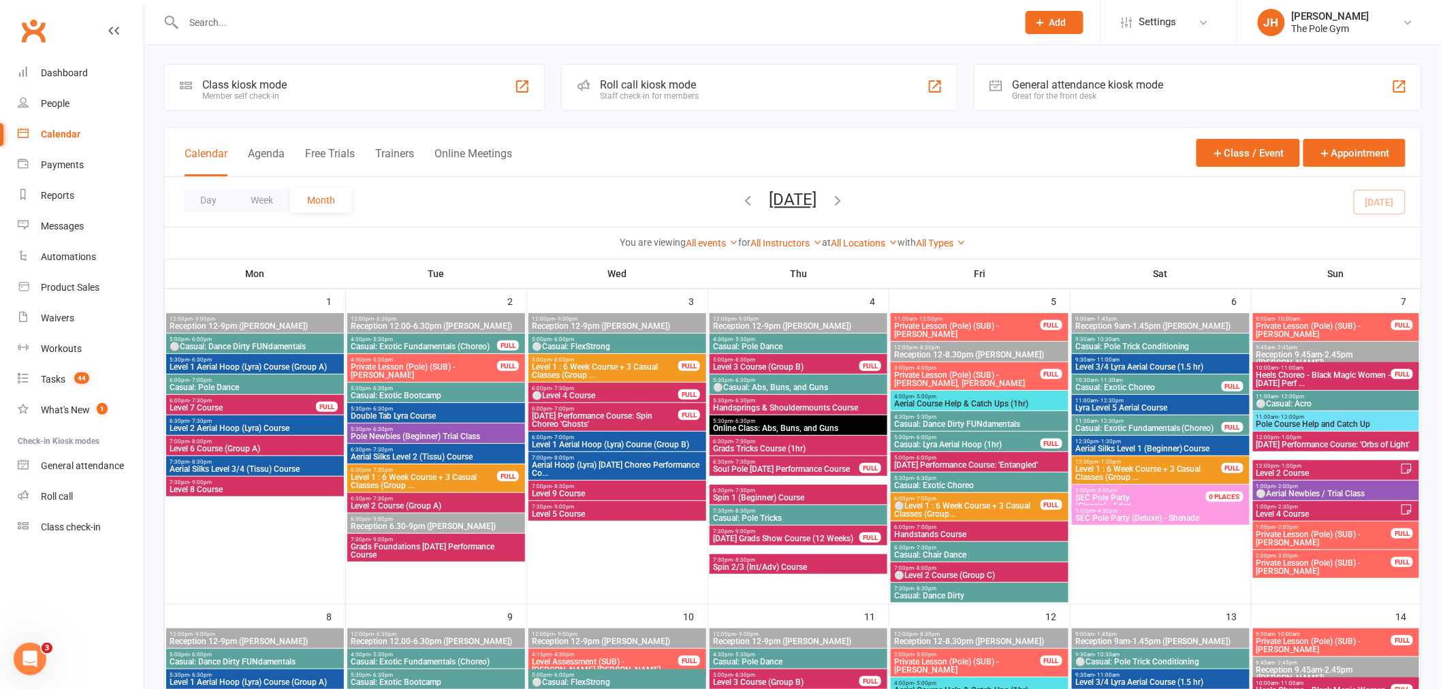
scroll to position [1519, 0]
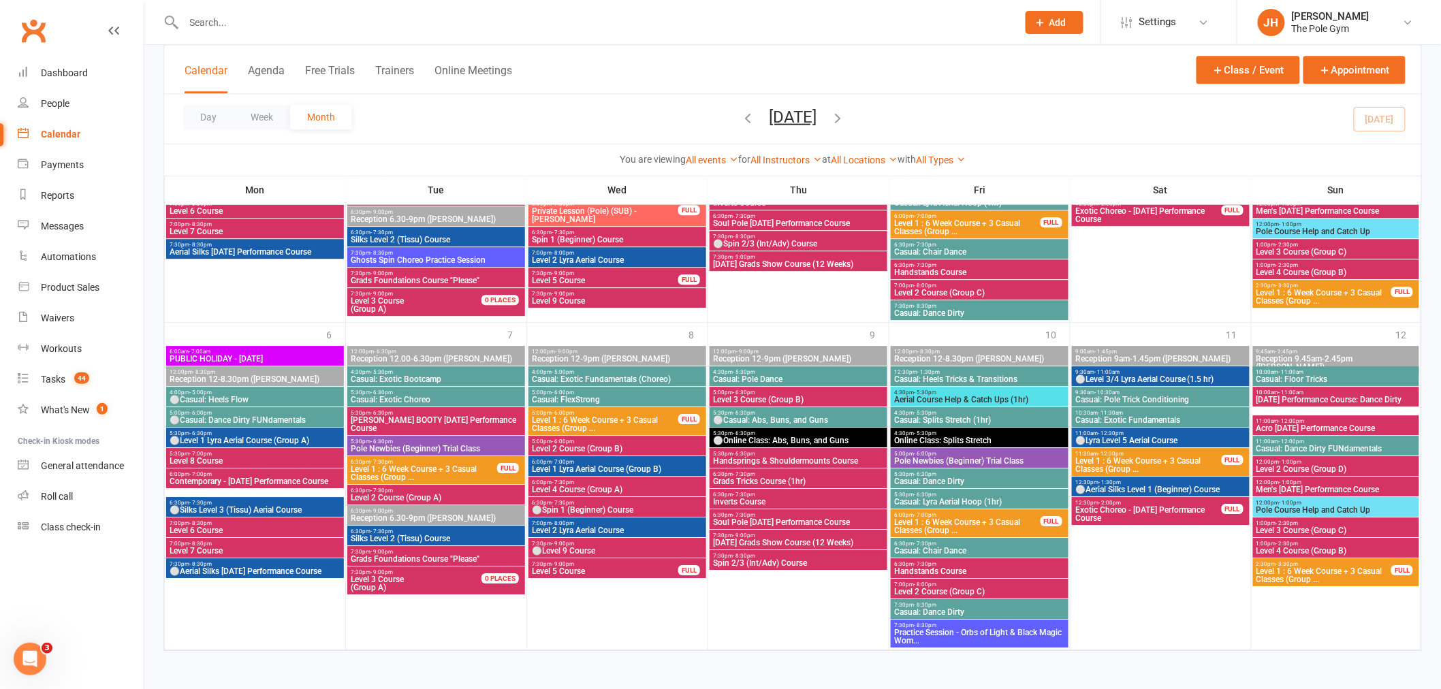
click at [845, 114] on icon "button" at bounding box center [837, 117] width 15 height 15
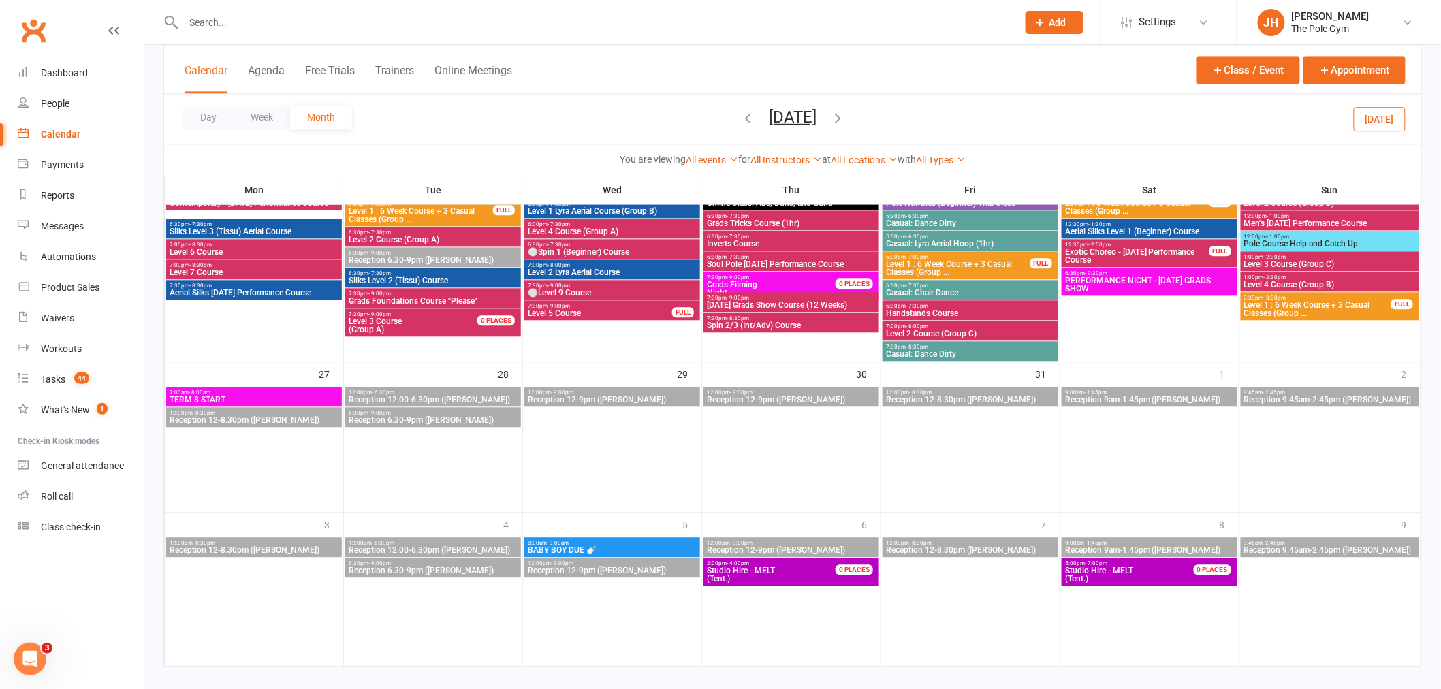
scroll to position [1188, 0]
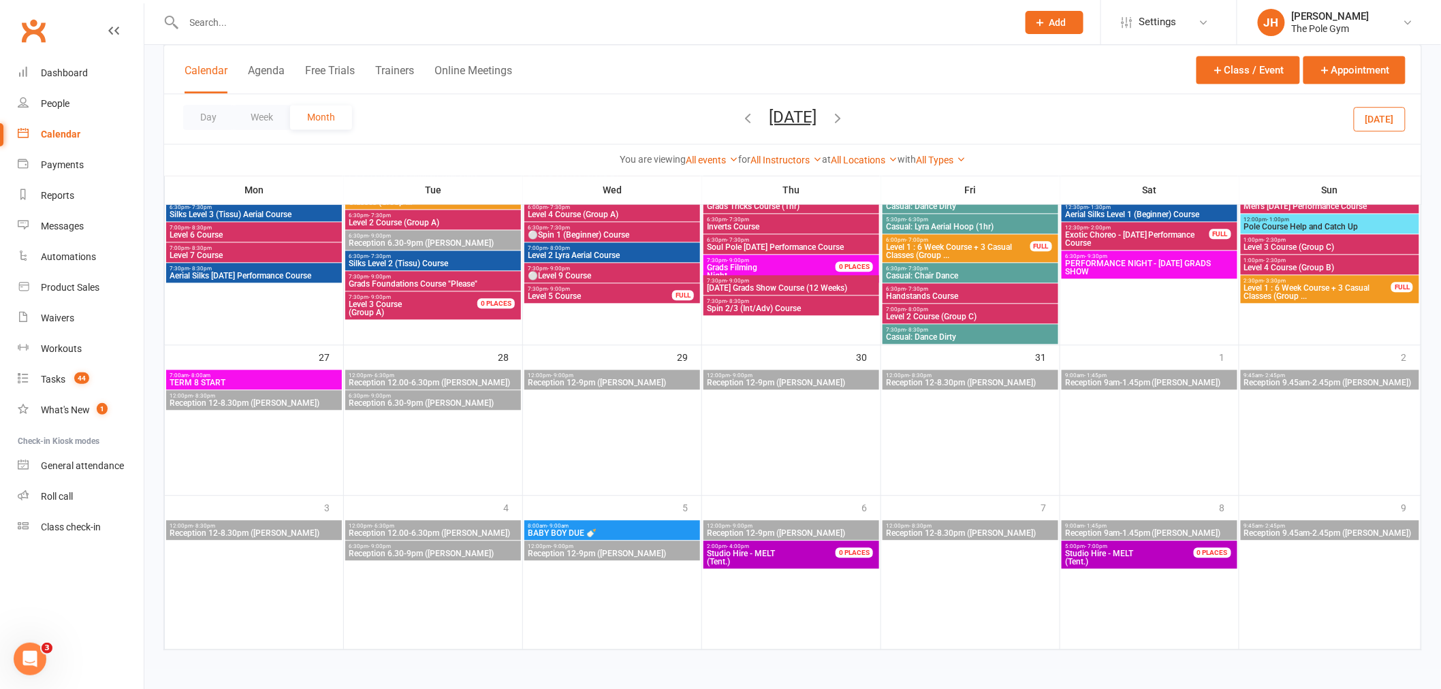
click at [845, 112] on icon "button" at bounding box center [837, 117] width 15 height 15
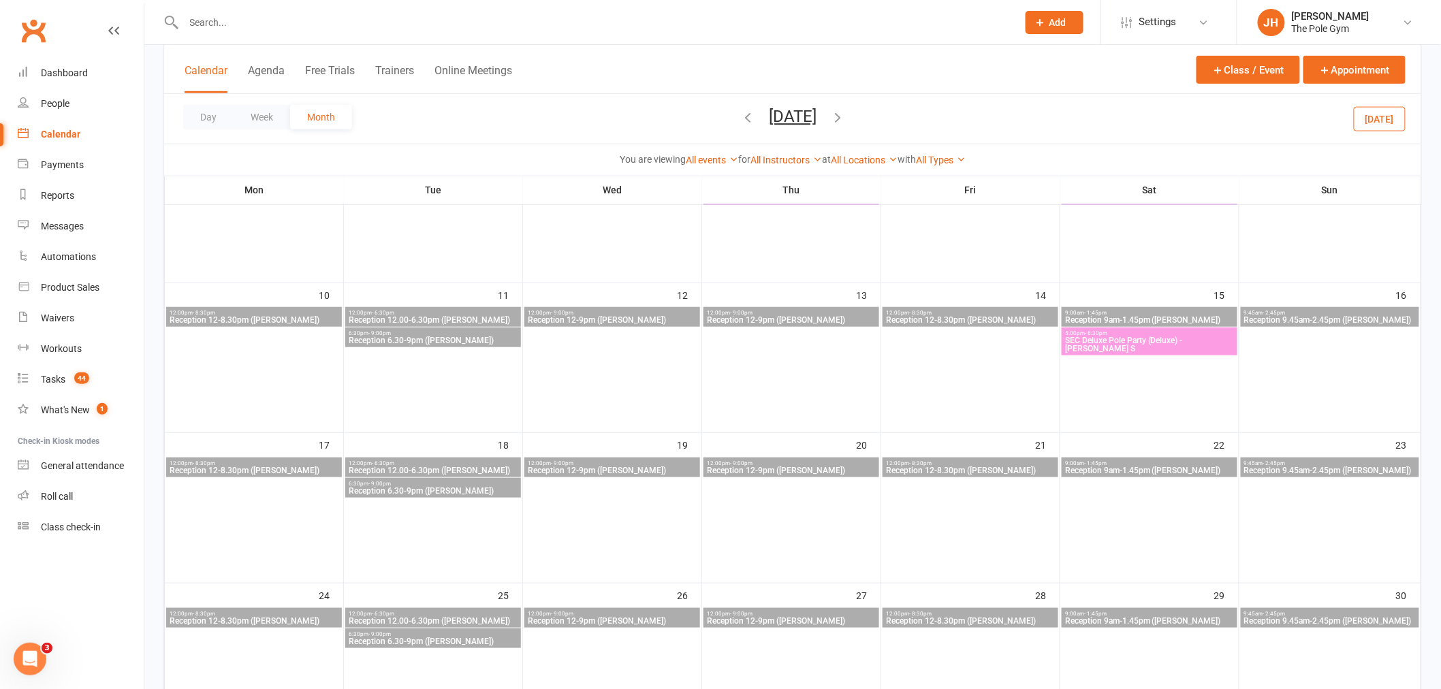
scroll to position [16, 0]
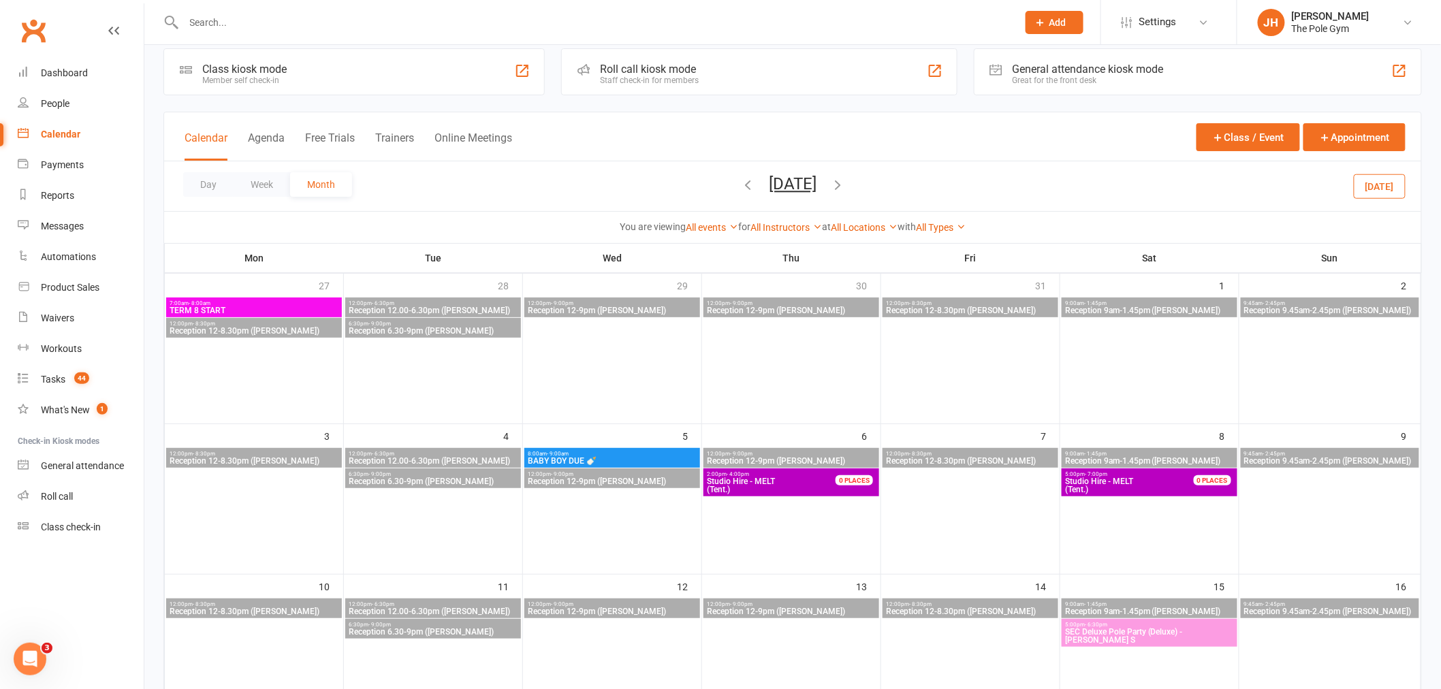
click at [1088, 622] on span "- 6:30pm" at bounding box center [1096, 625] width 22 height 6
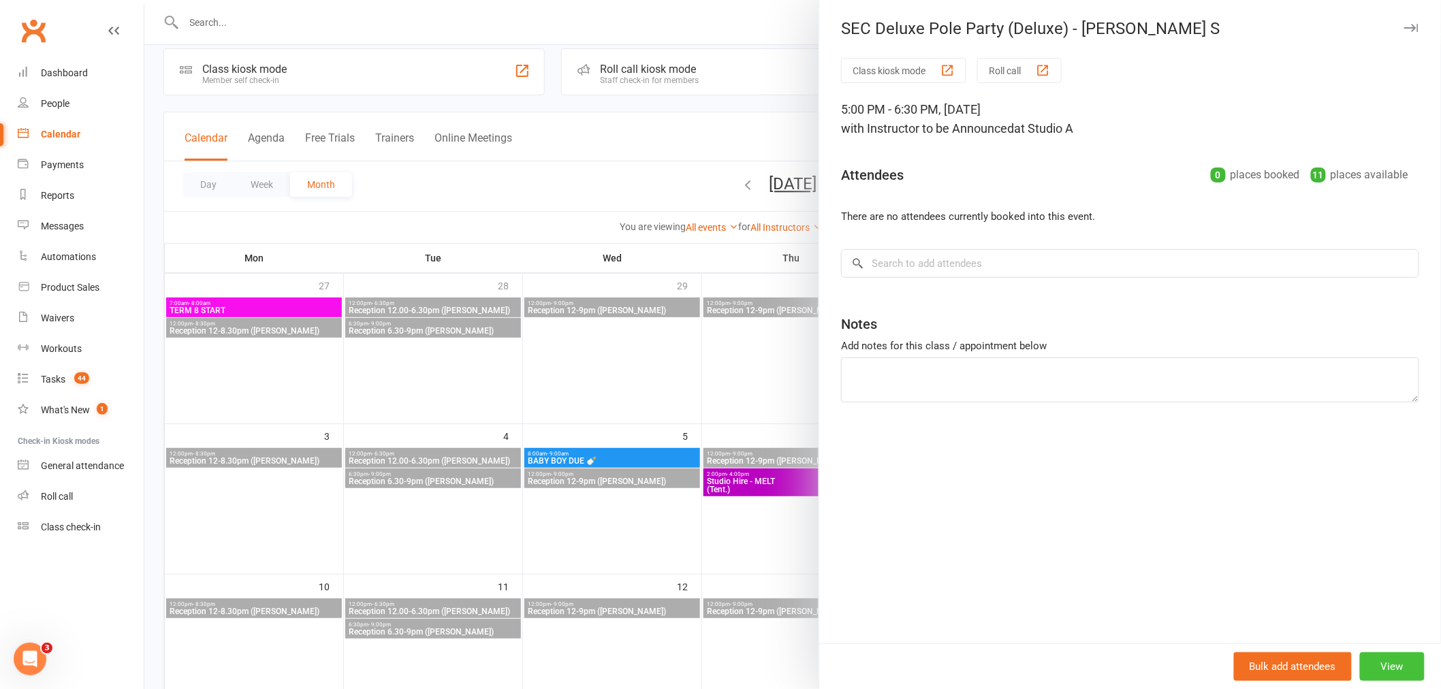
click at [1370, 662] on button "View" at bounding box center [1392, 666] width 65 height 29
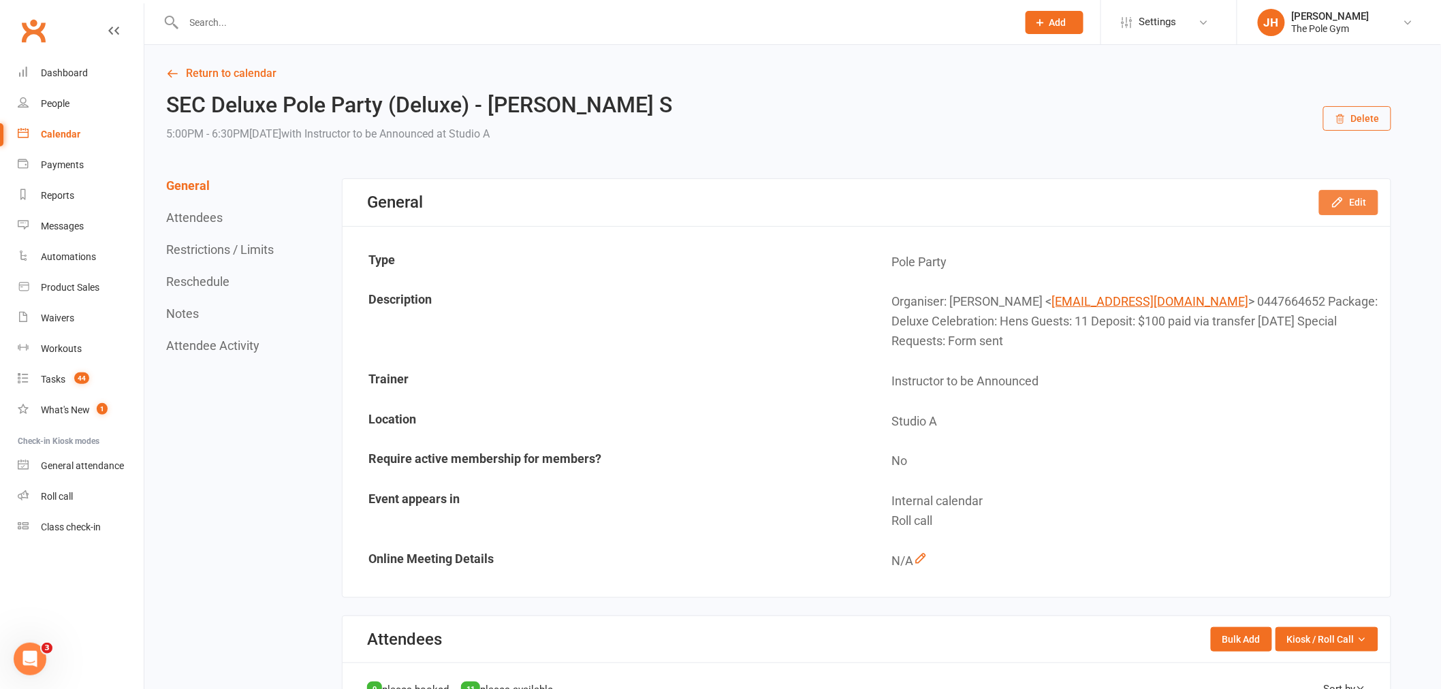
click at [1357, 201] on button "Edit" at bounding box center [1348, 202] width 59 height 25
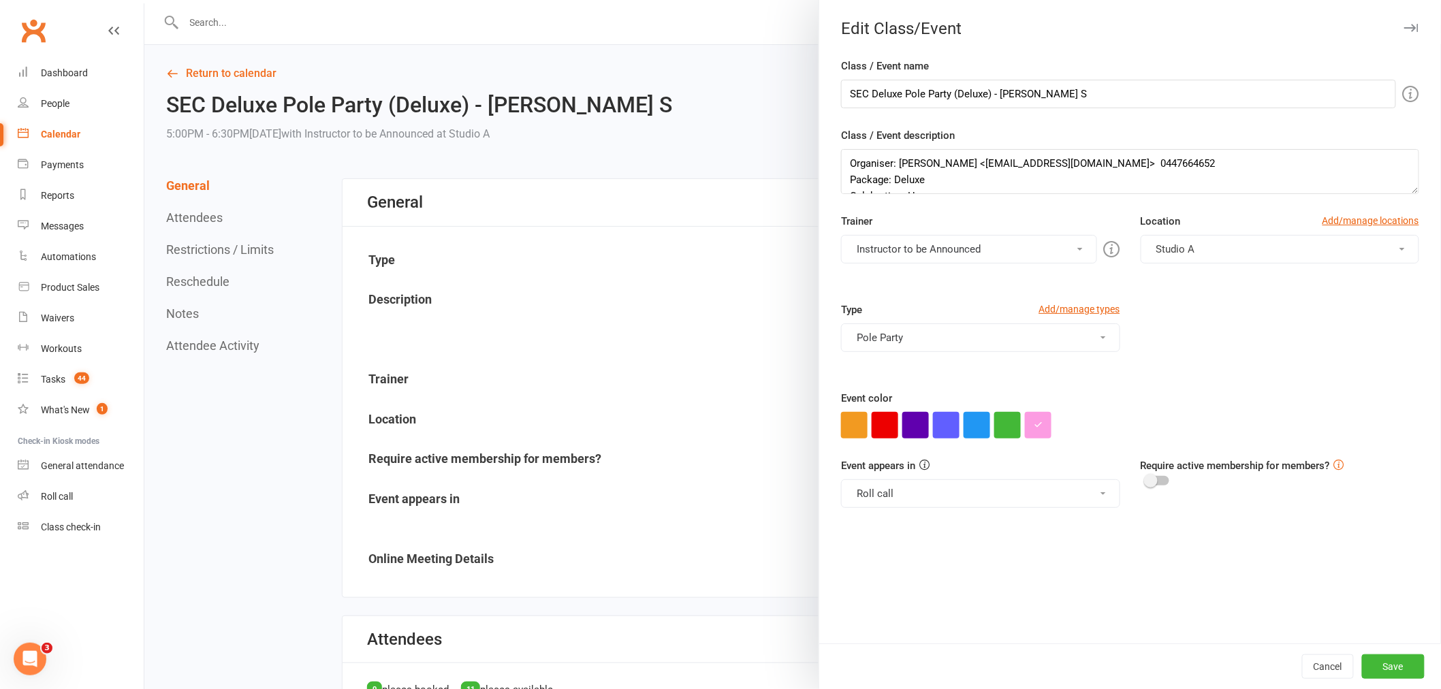
click at [910, 236] on button "Instructor to be Announced" at bounding box center [968, 249] width 255 height 29
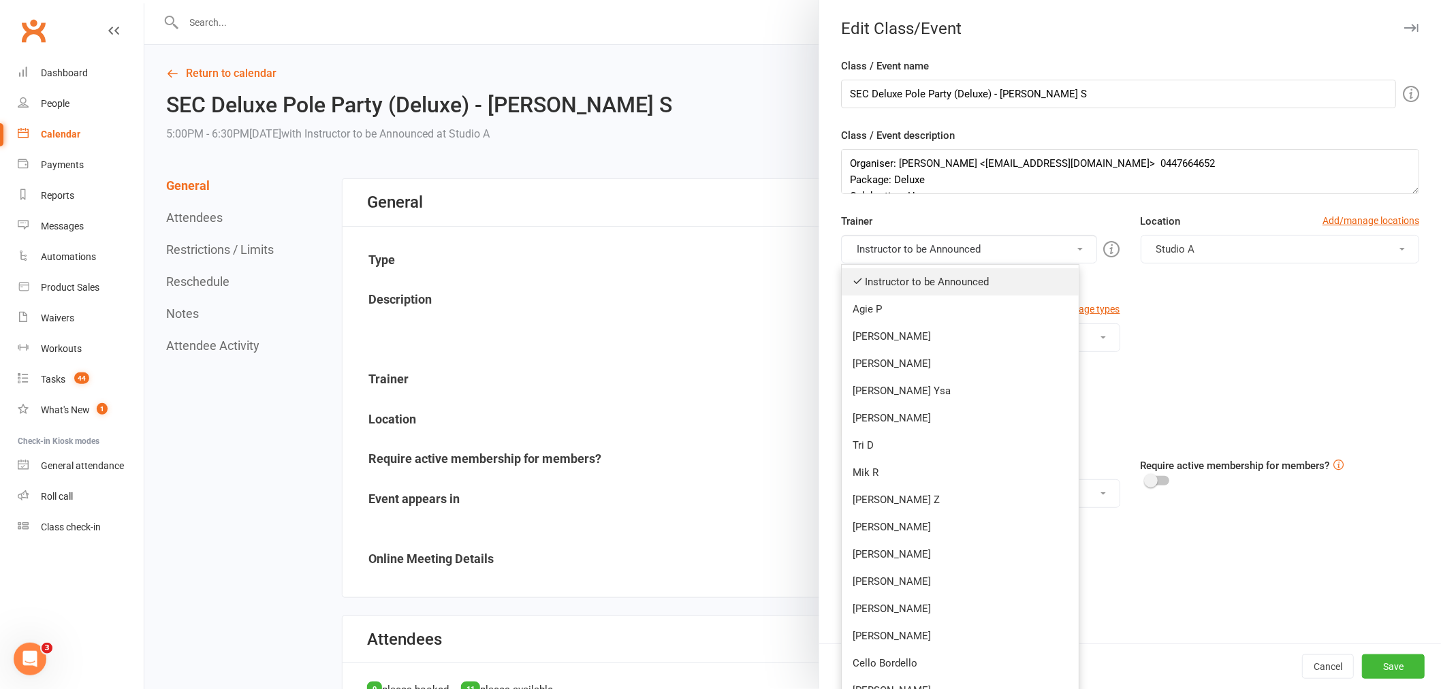
click at [919, 285] on link "Instructor to be Announced" at bounding box center [960, 281] width 237 height 27
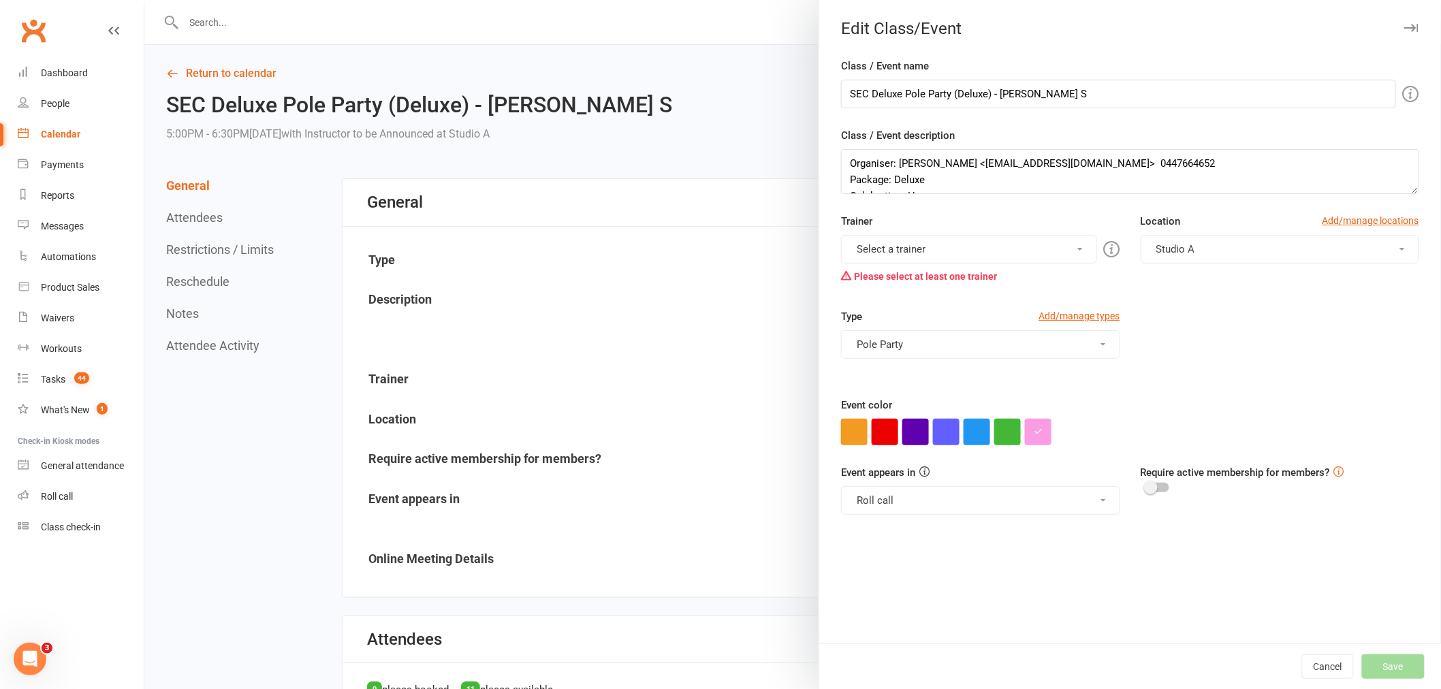
click at [904, 253] on button "Select a trainer" at bounding box center [968, 249] width 255 height 29
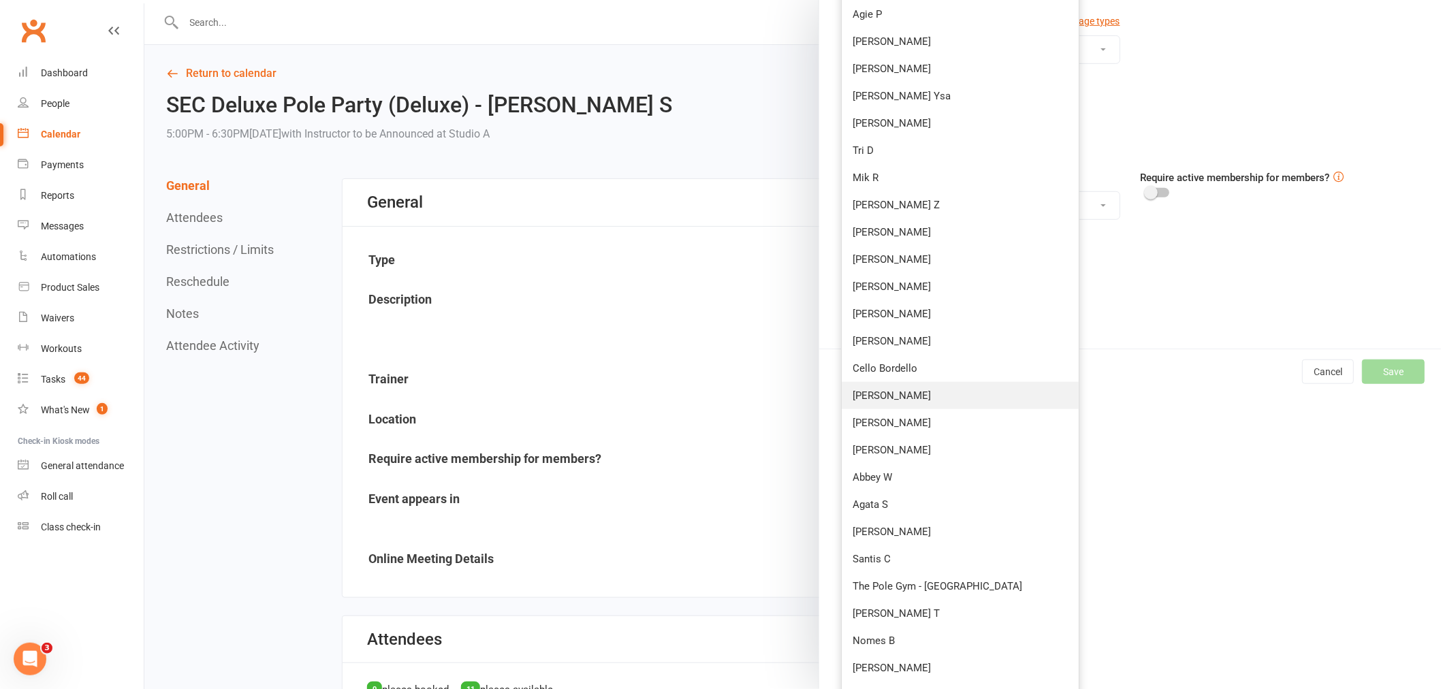
scroll to position [302, 0]
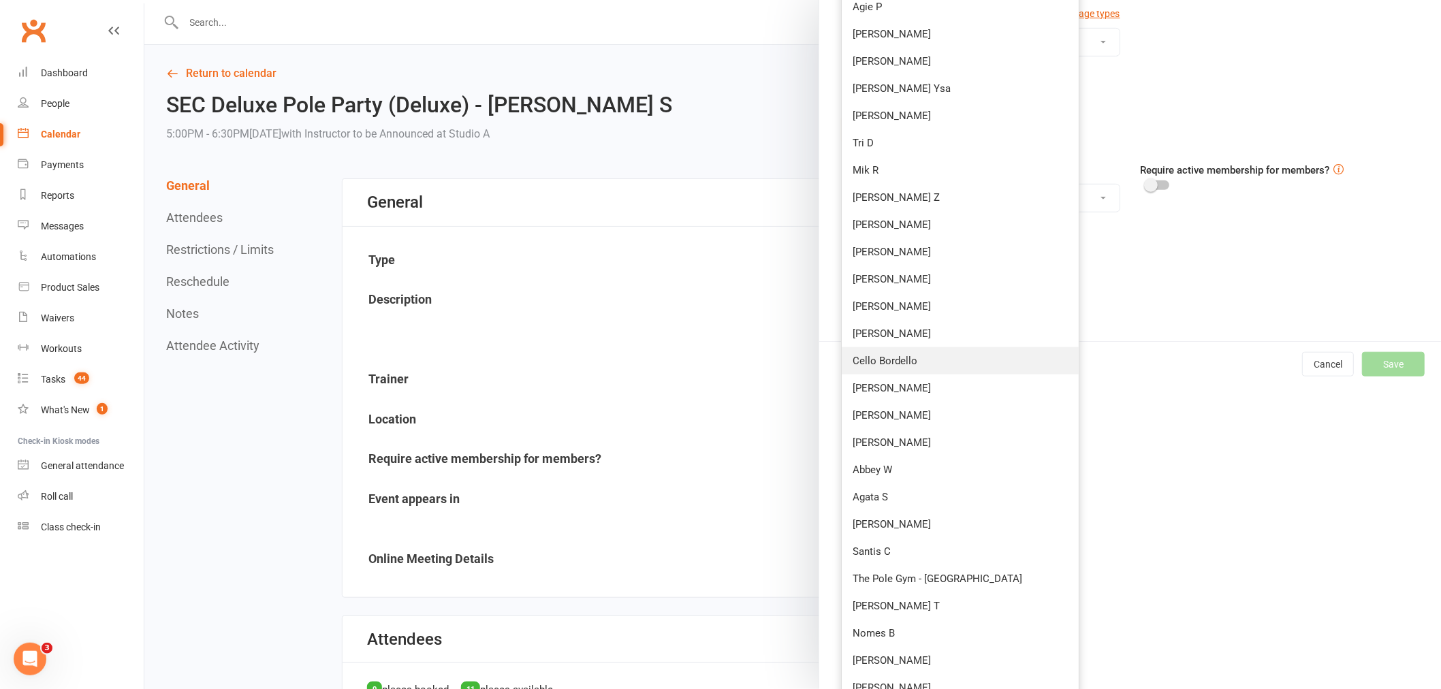
click at [891, 363] on link "Cello Bordello" at bounding box center [960, 360] width 237 height 27
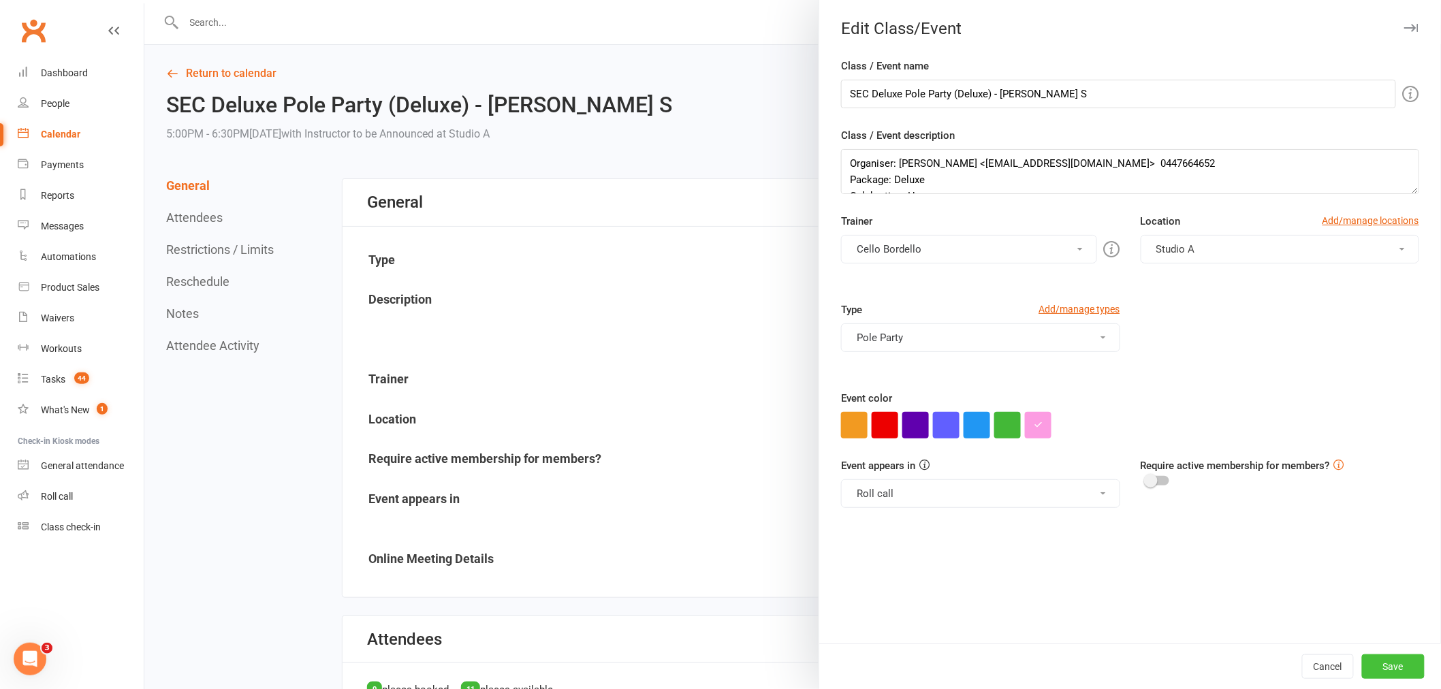
click at [1379, 672] on button "Save" at bounding box center [1393, 666] width 63 height 25
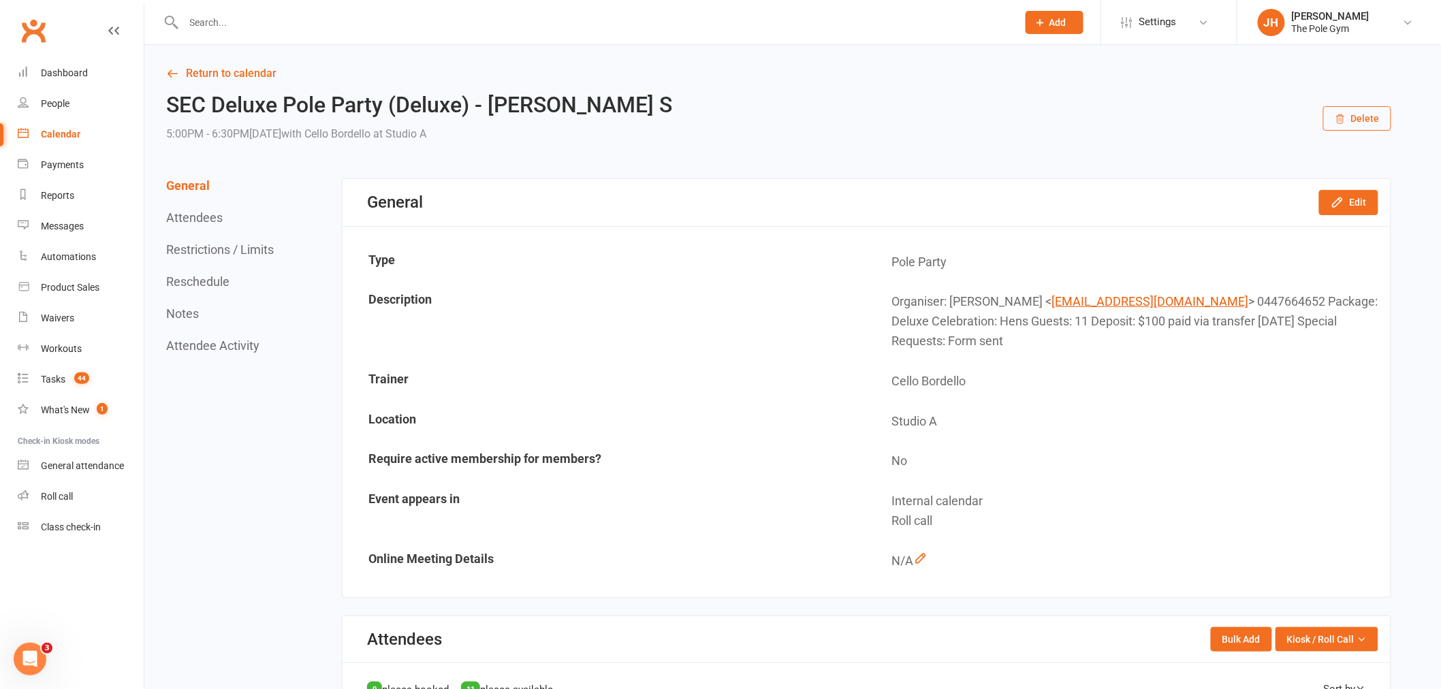
click at [48, 130] on div "Calendar" at bounding box center [61, 134] width 40 height 11
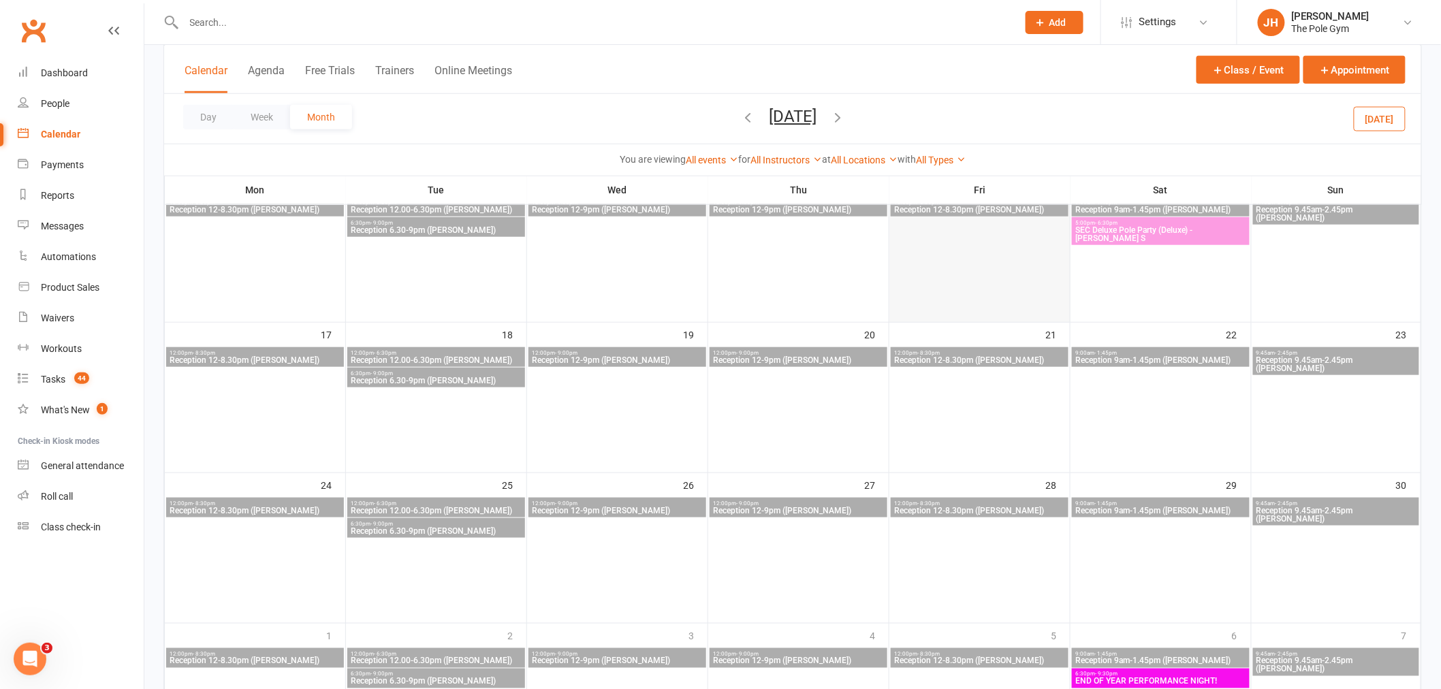
scroll to position [546, 0]
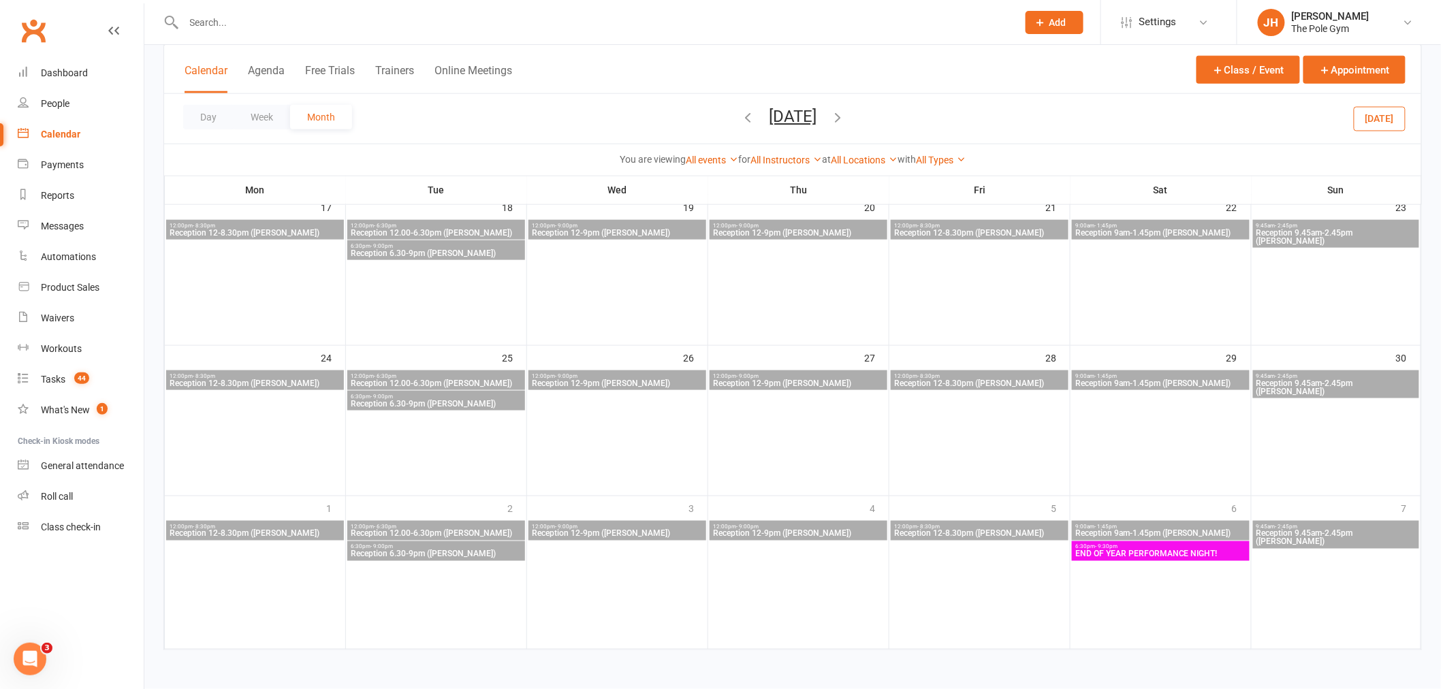
drag, startPoint x: 868, startPoint y: 113, endPoint x: 903, endPoint y: 131, distance: 39.3
click at [845, 112] on icon "button" at bounding box center [837, 117] width 15 height 15
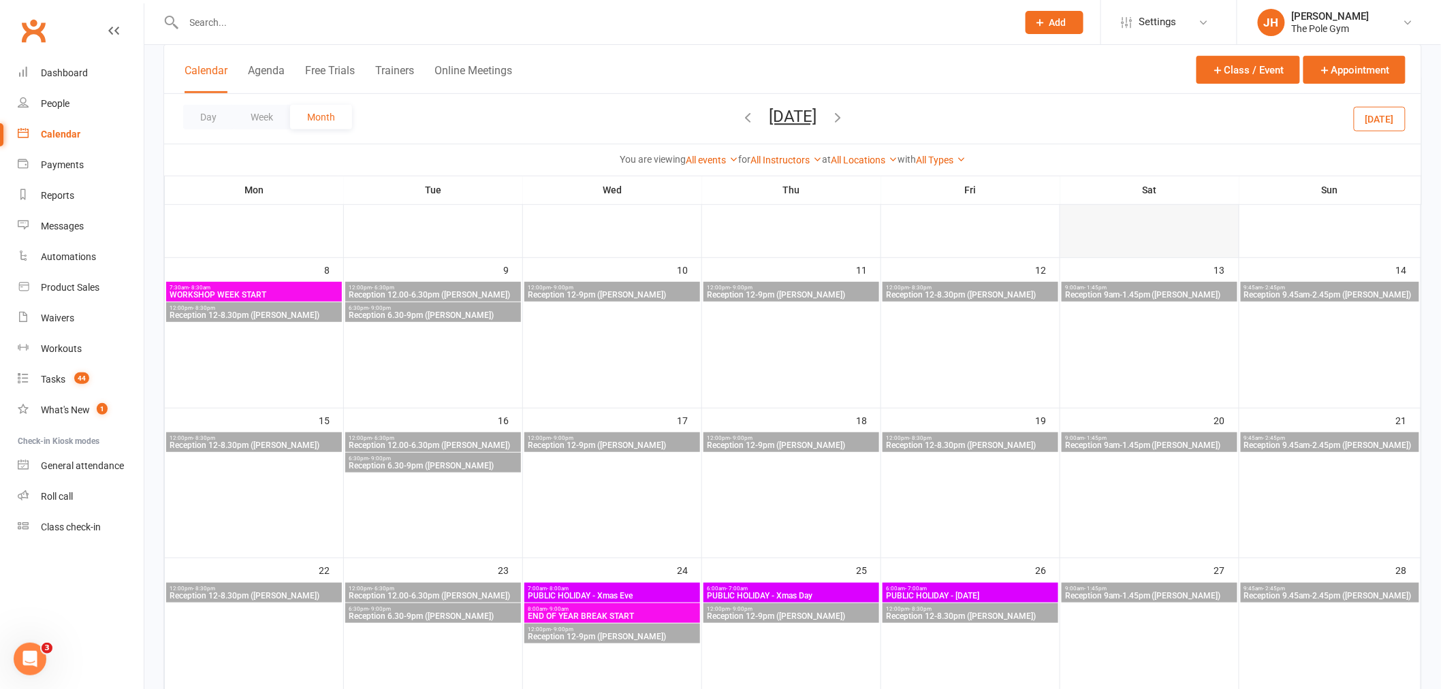
scroll to position [0, 0]
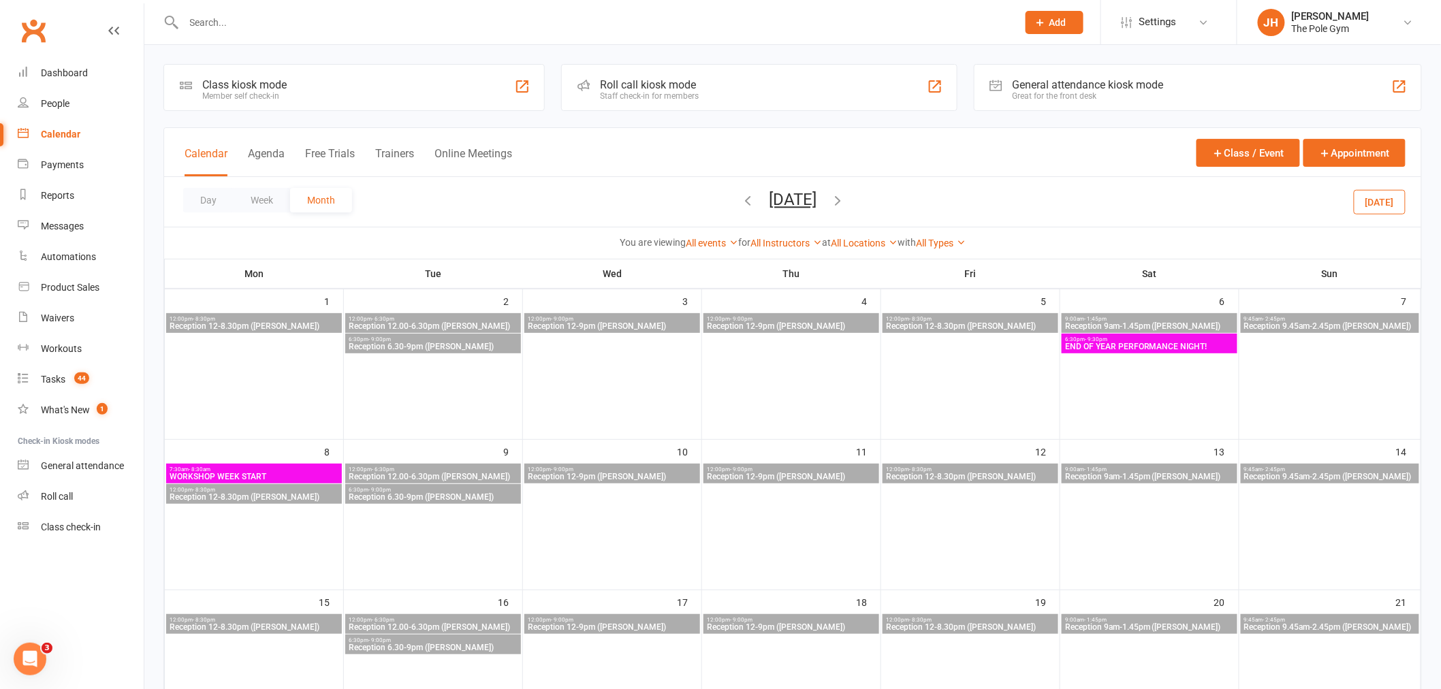
click at [755, 200] on span "December 2025 September 2025 Sun Mon Tue Wed Thu Fri Sat 31 01 02 03 04 05 06 0…" at bounding box center [792, 202] width 75 height 24
click at [740, 198] on icon "button" at bounding box center [747, 200] width 15 height 15
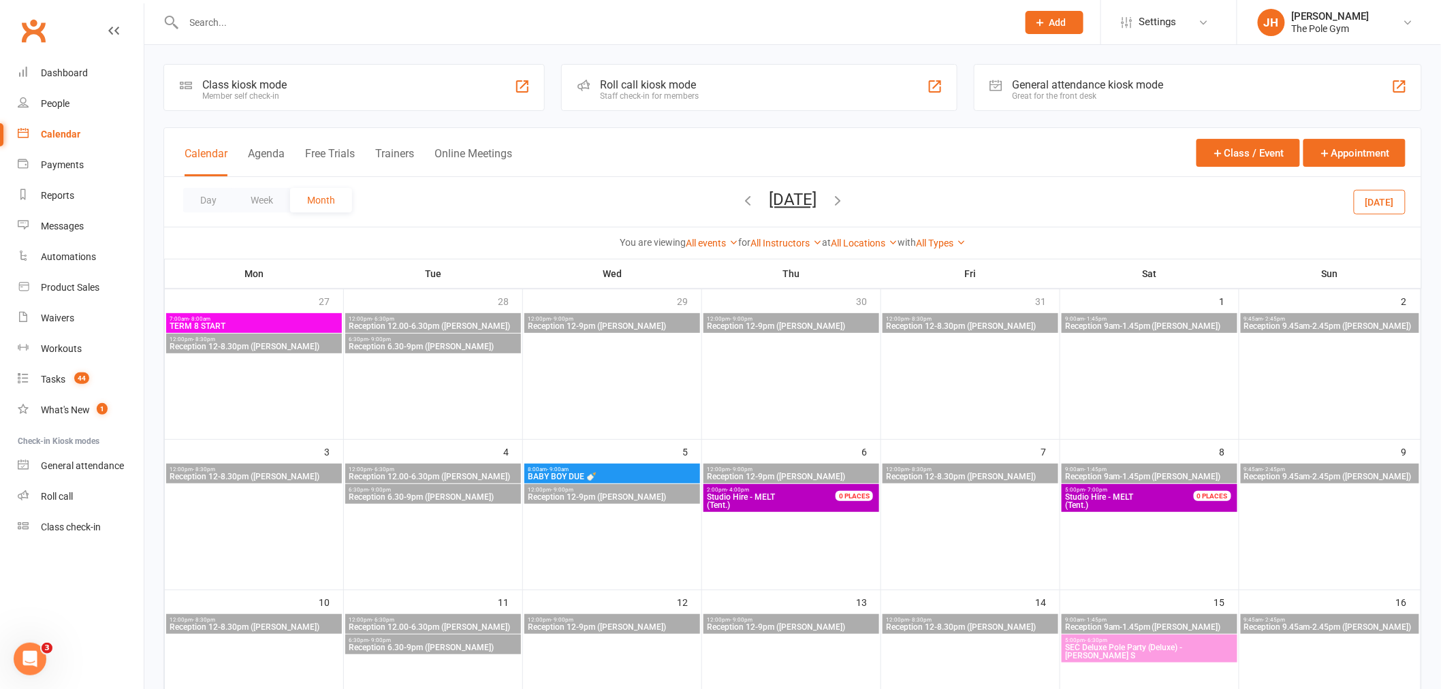
click at [740, 202] on icon "button" at bounding box center [747, 200] width 15 height 15
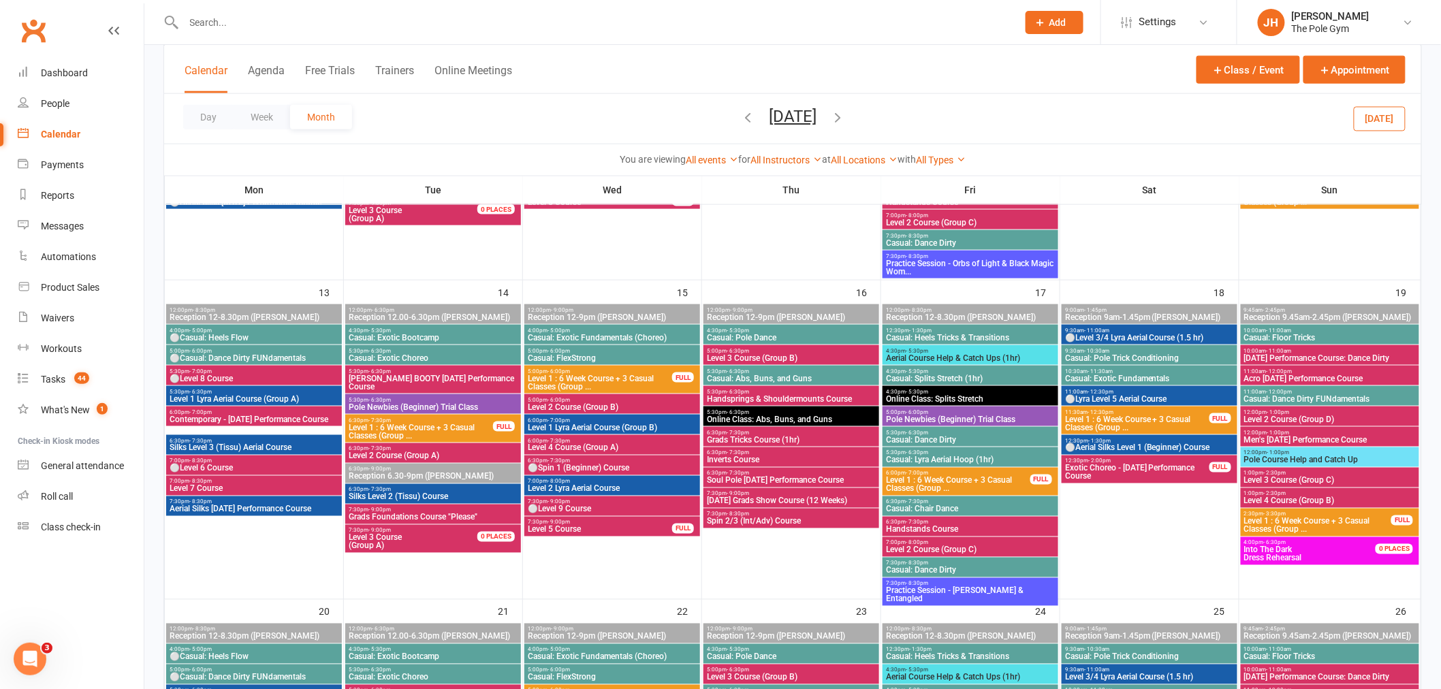
scroll to position [432, 0]
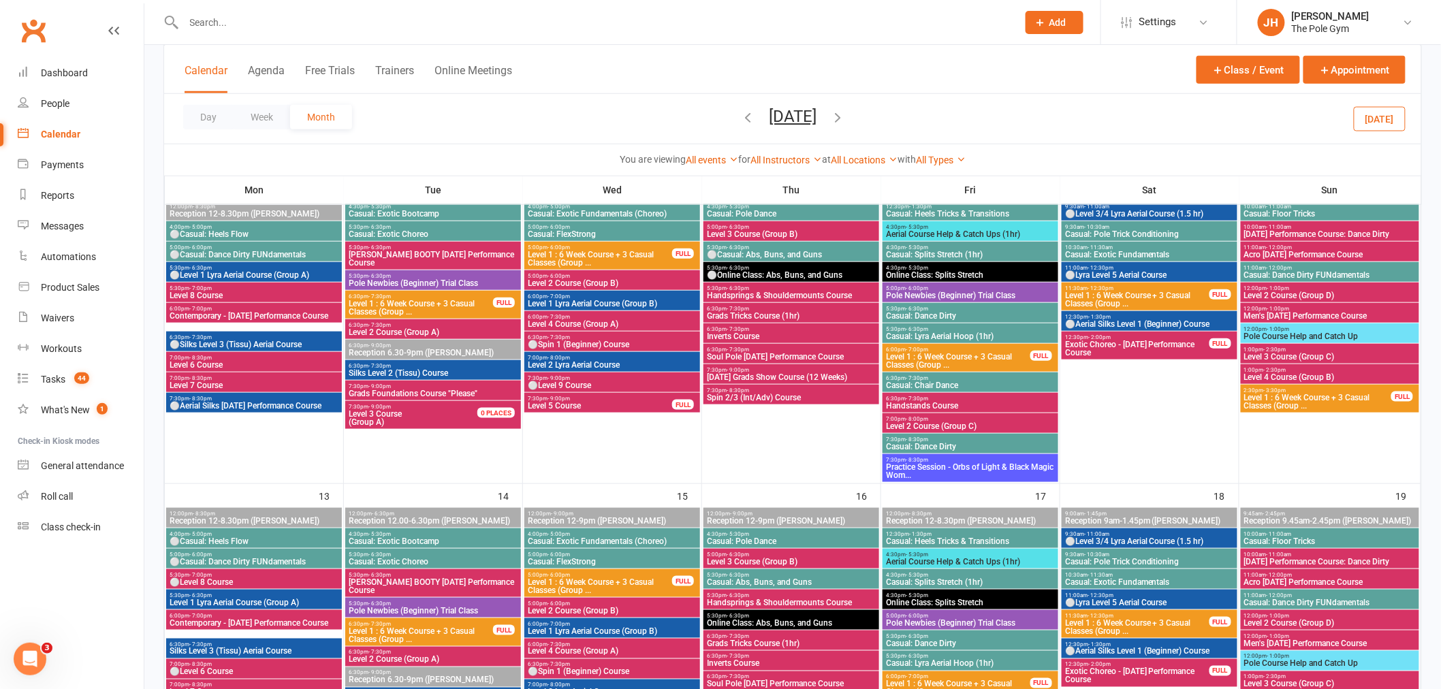
click at [740, 112] on icon "button" at bounding box center [747, 117] width 15 height 15
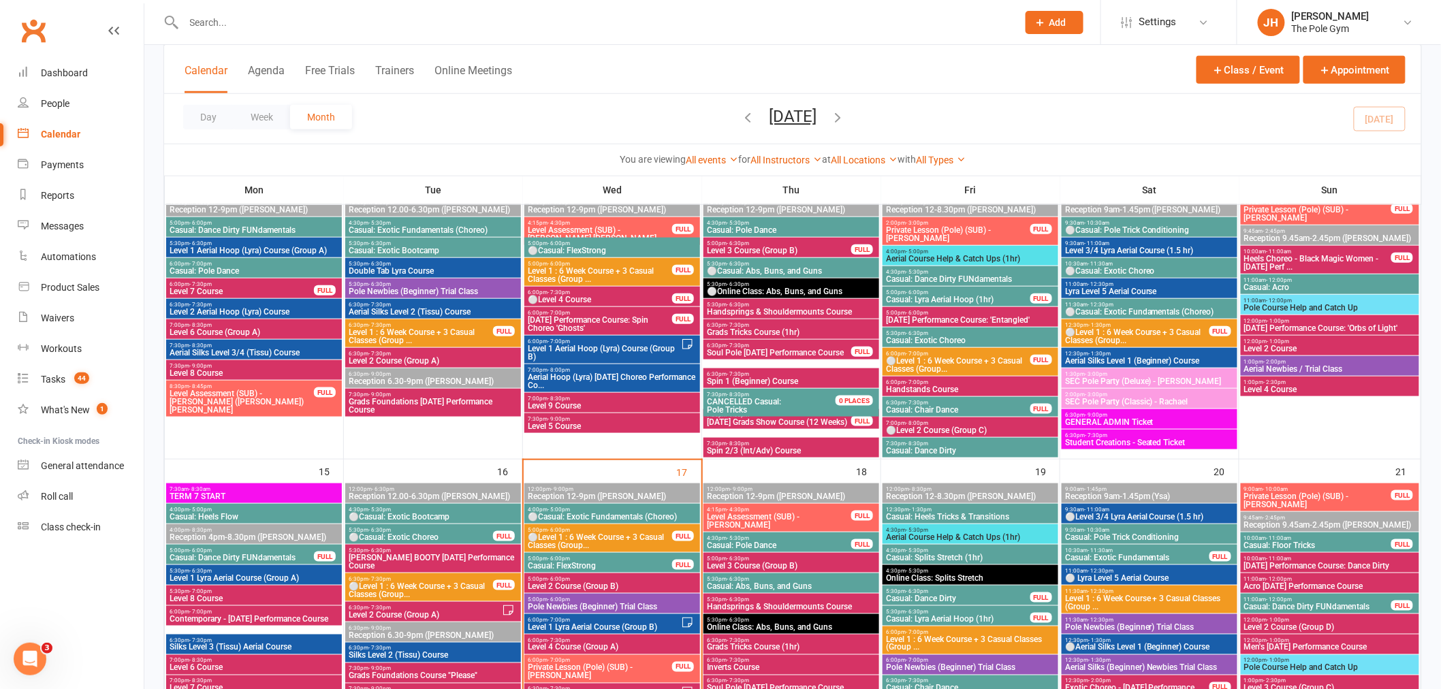
scroll to position [659, 0]
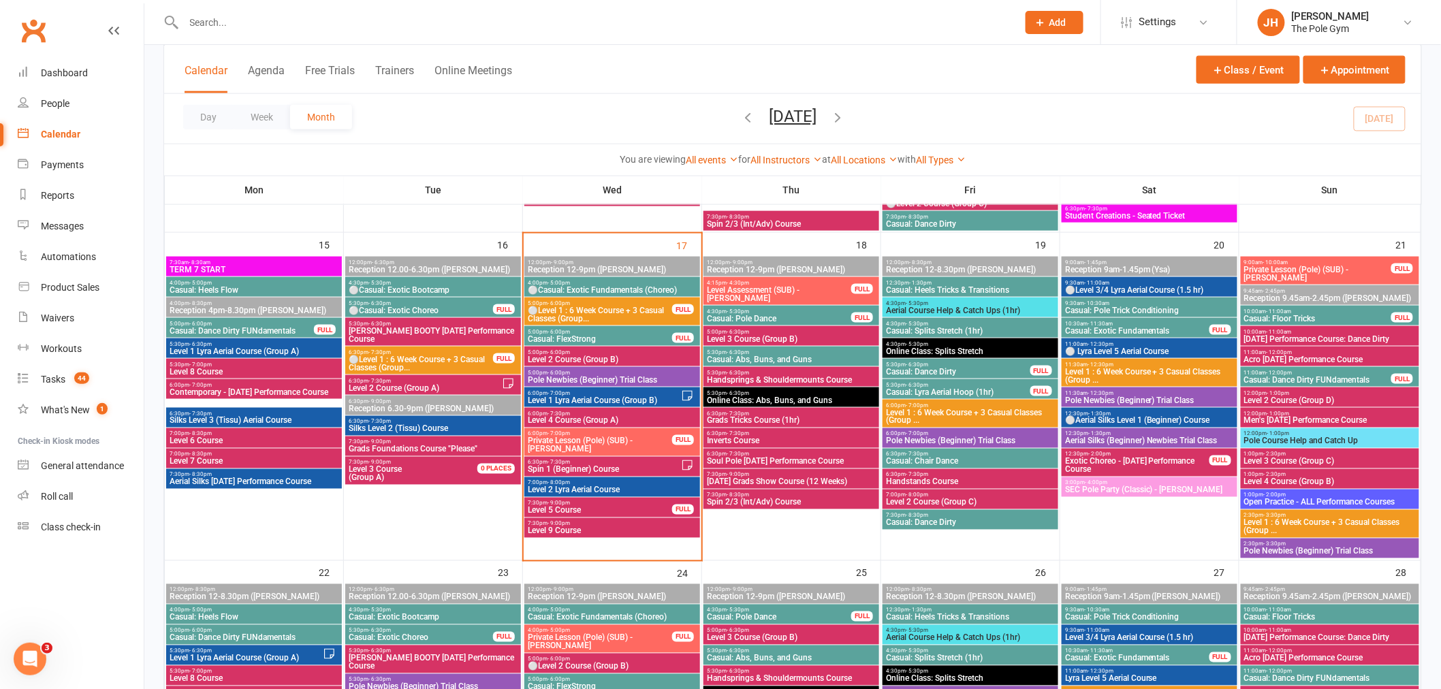
click at [1136, 484] on span "3:00pm - 4:00pm" at bounding box center [1149, 483] width 170 height 6
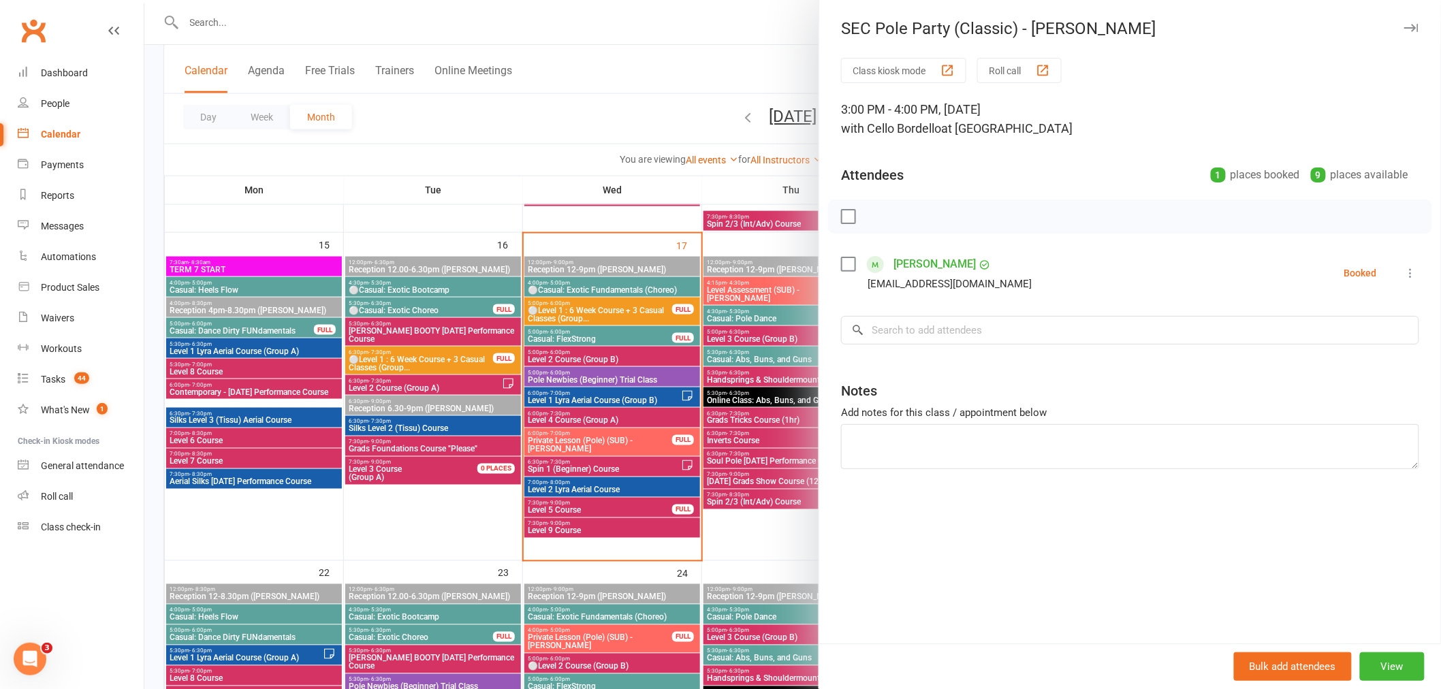
click at [625, 425] on div at bounding box center [792, 344] width 1297 height 689
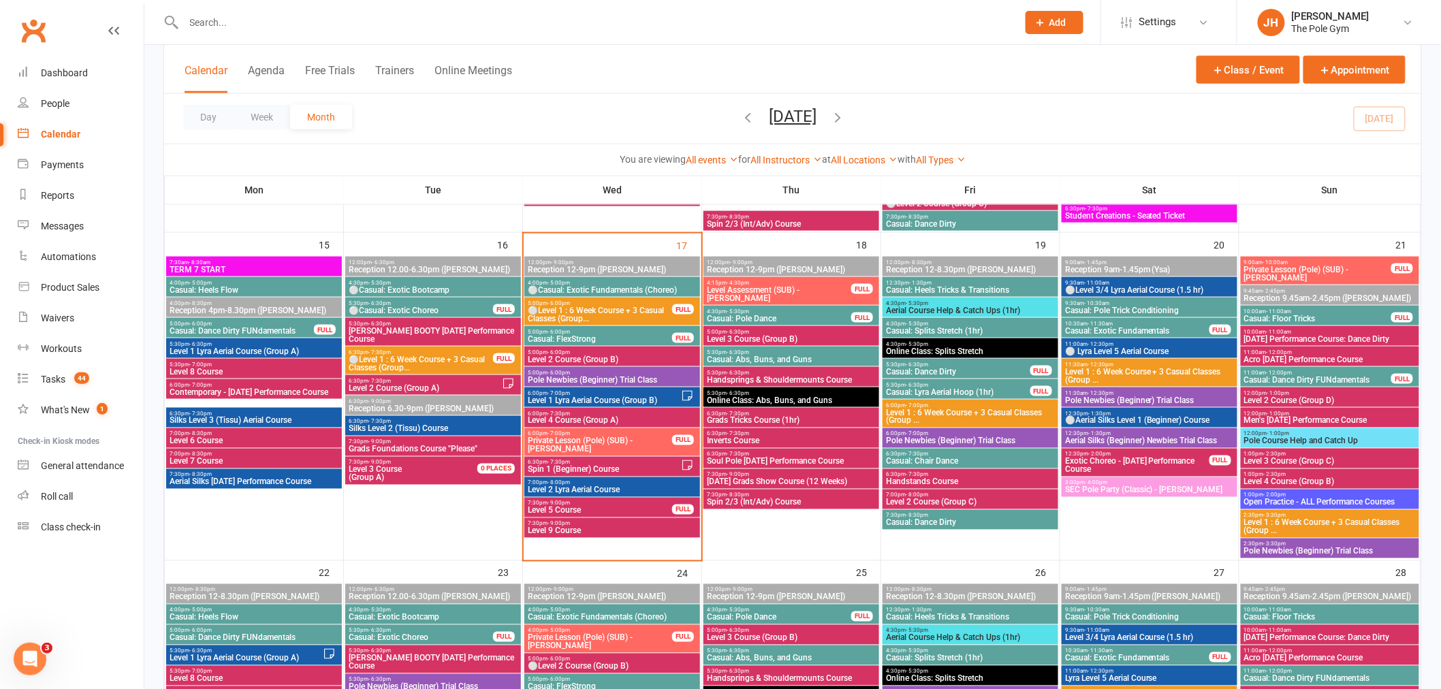
click at [1120, 480] on span "3:00pm - 4:00pm" at bounding box center [1149, 483] width 170 height 6
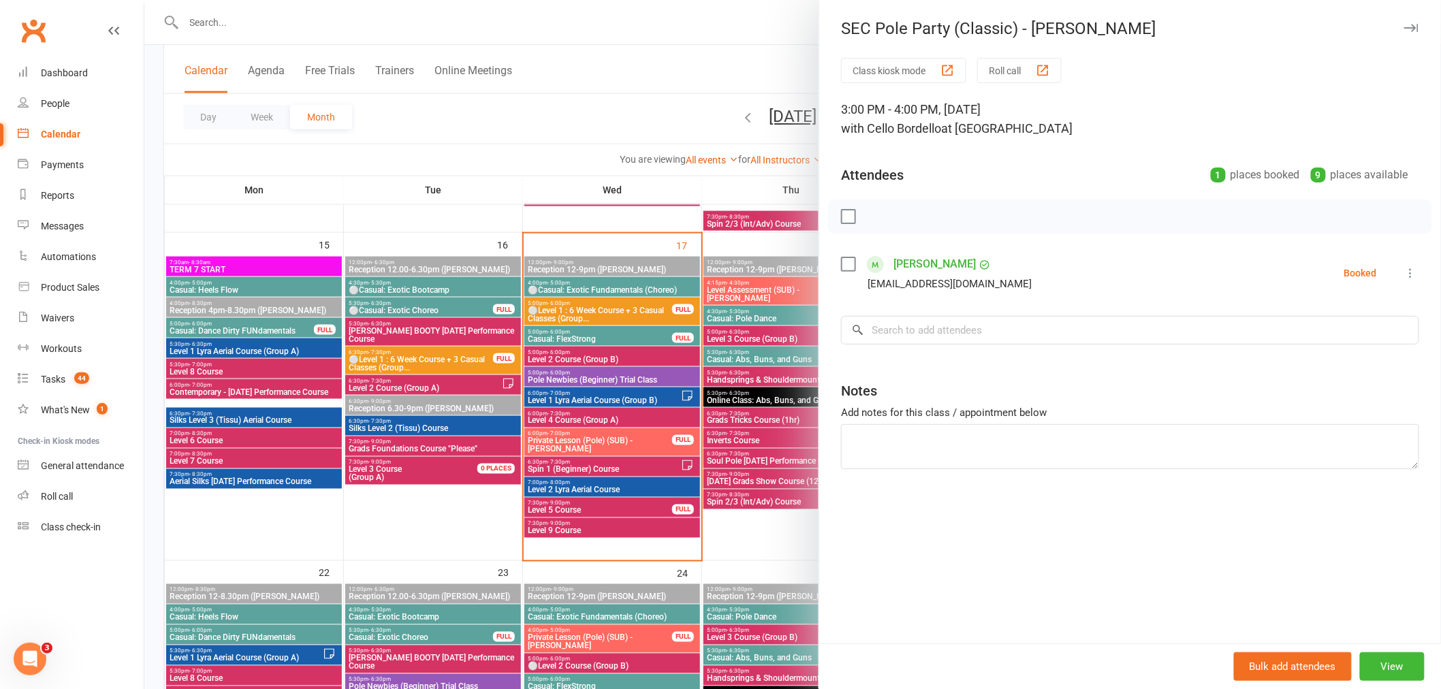
click at [657, 445] on div at bounding box center [792, 344] width 1297 height 689
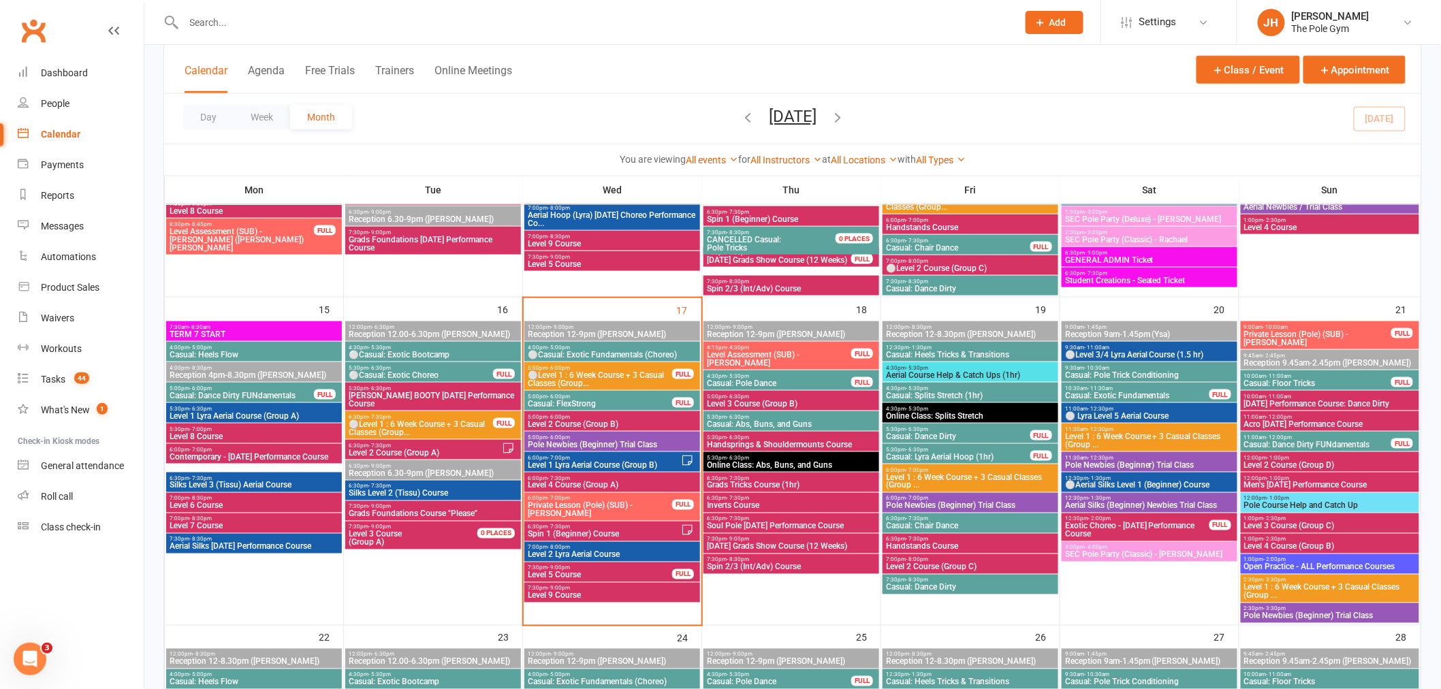
scroll to position [507, 0]
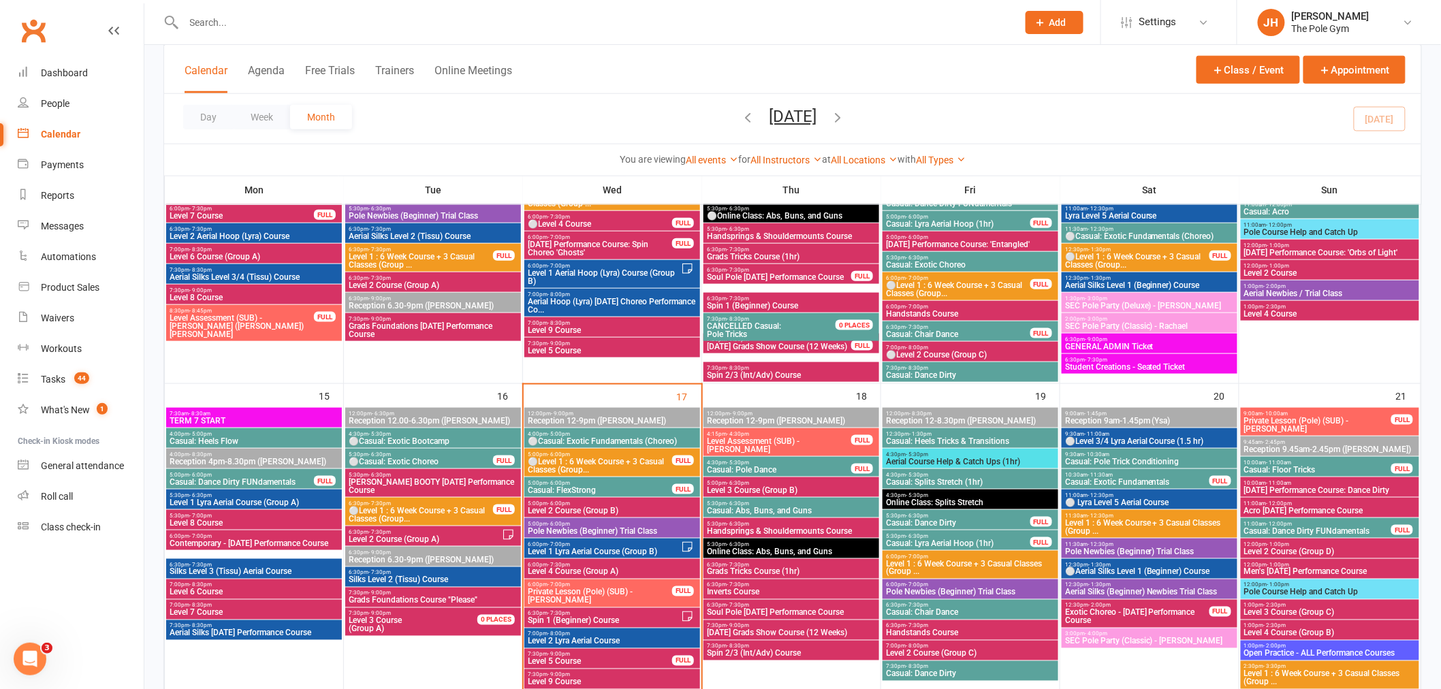
click at [1136, 298] on span "1:30pm - 3:00pm" at bounding box center [1149, 299] width 170 height 6
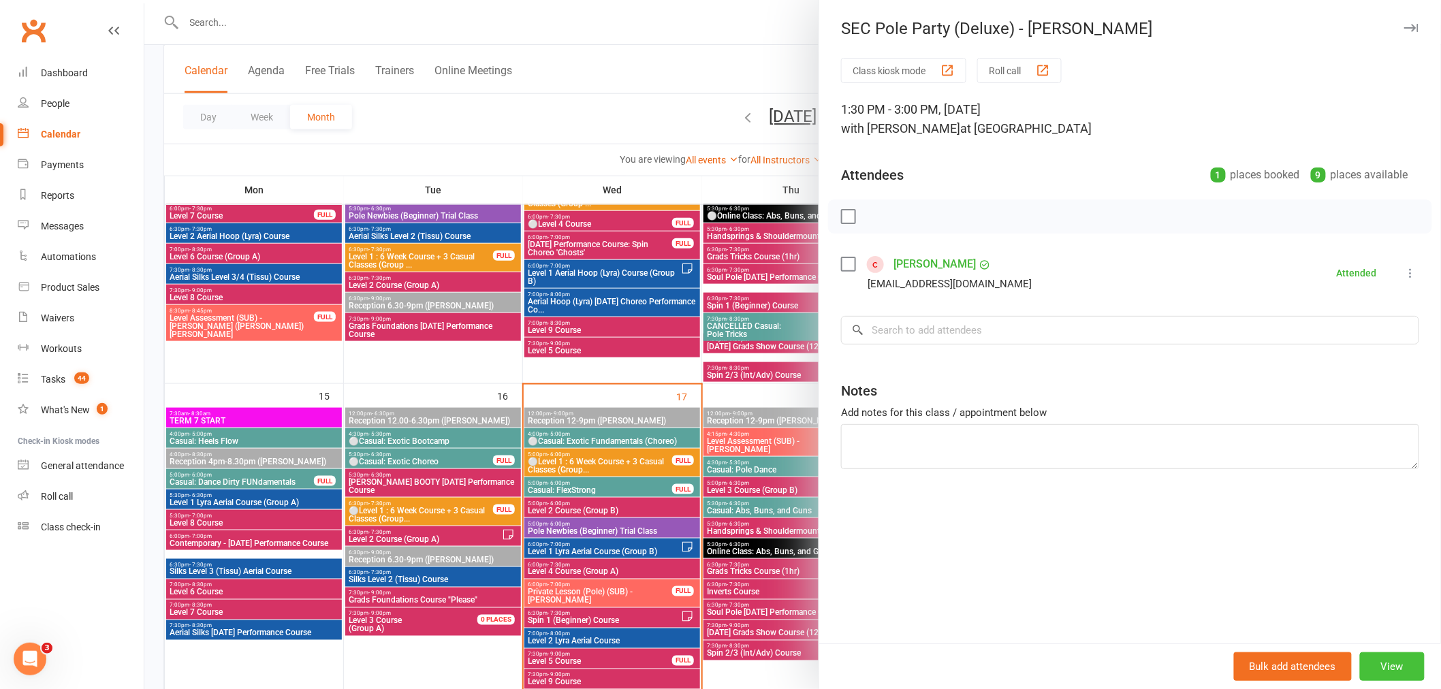
click at [1407, 663] on button "View" at bounding box center [1392, 666] width 65 height 29
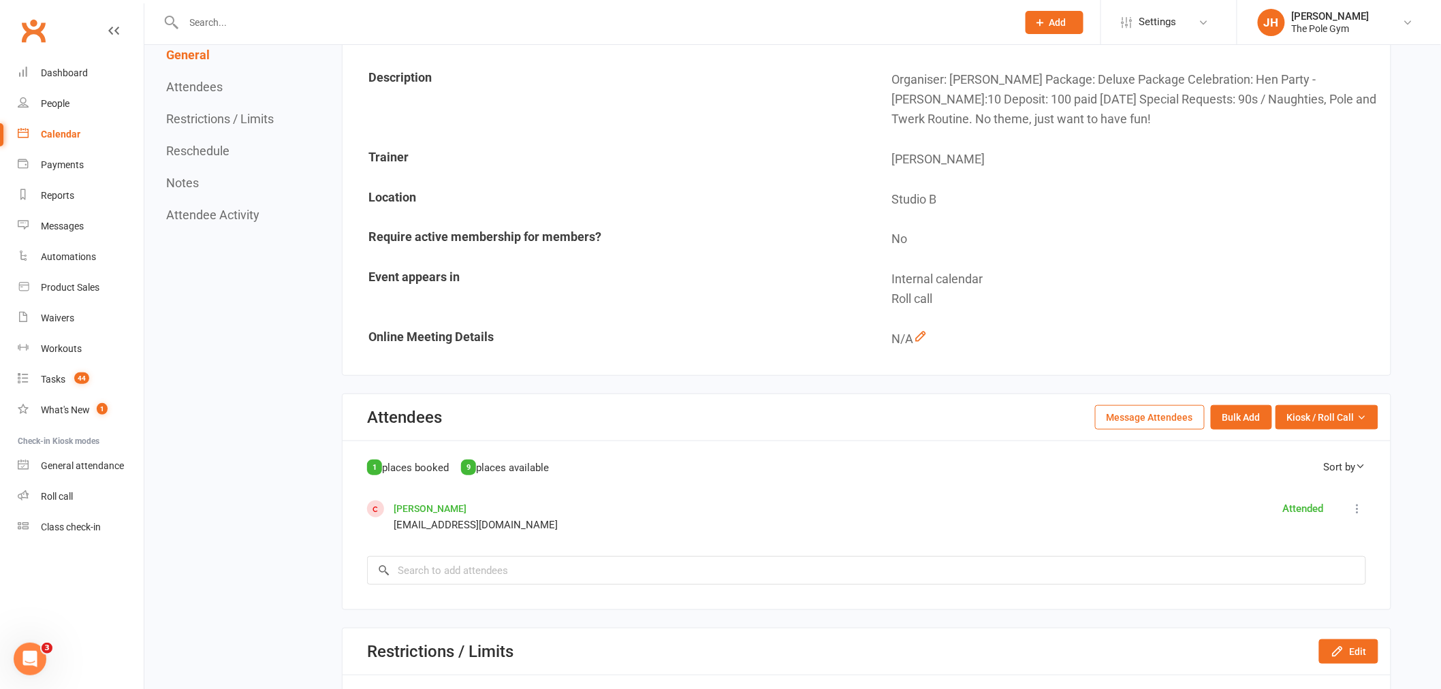
scroll to position [227, 0]
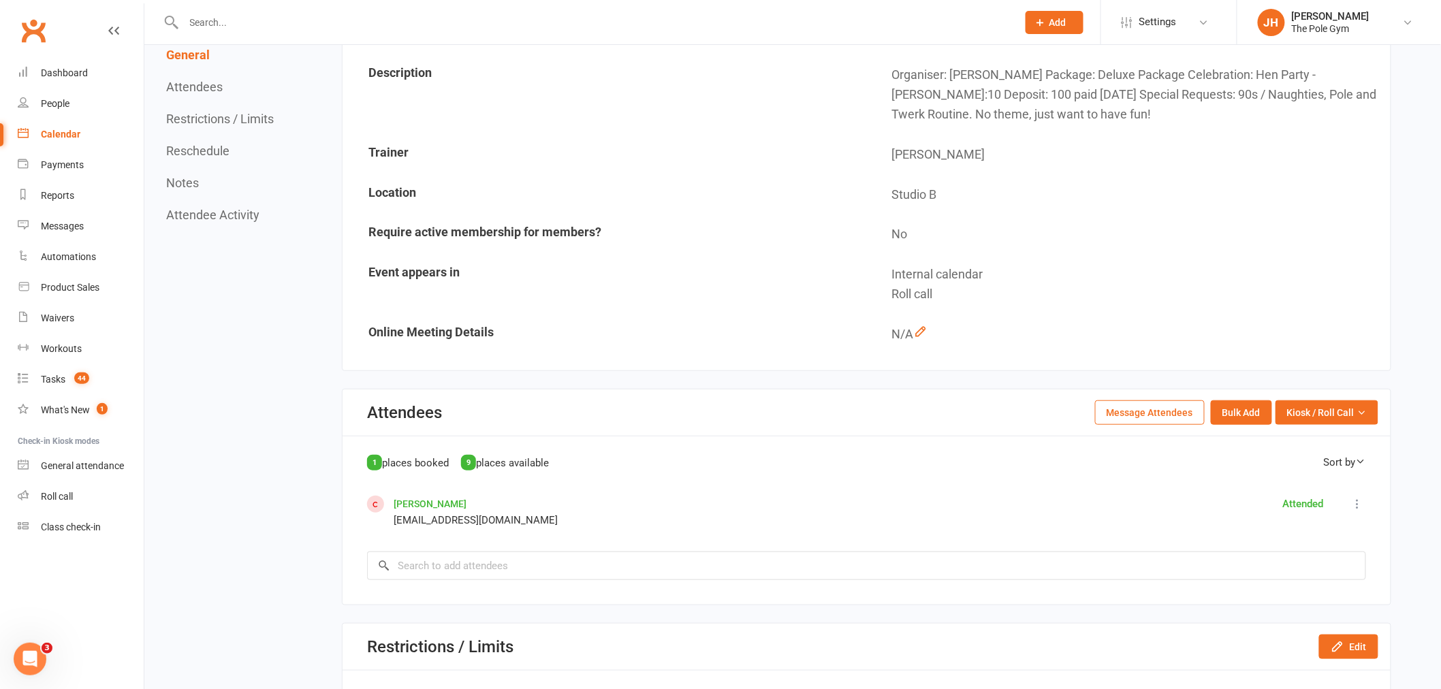
click at [68, 127] on link "Calendar" at bounding box center [81, 134] width 126 height 31
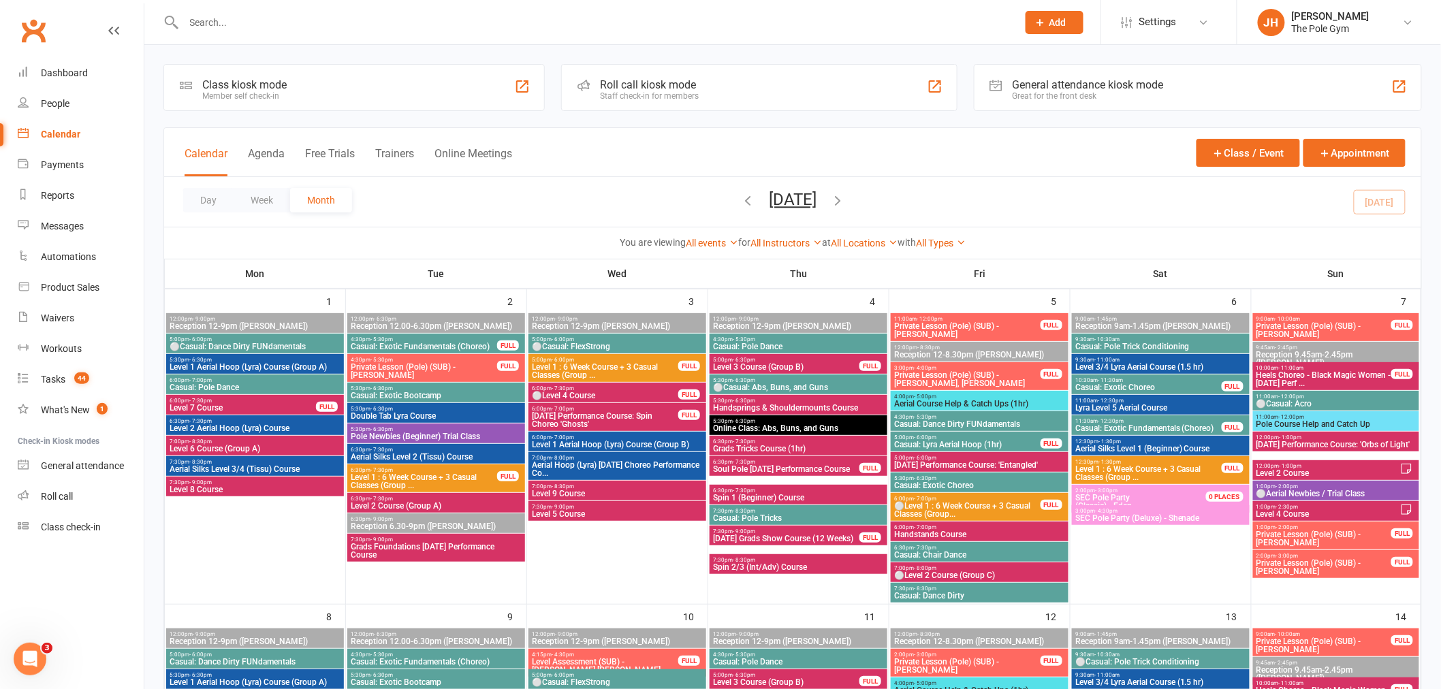
scroll to position [681, 0]
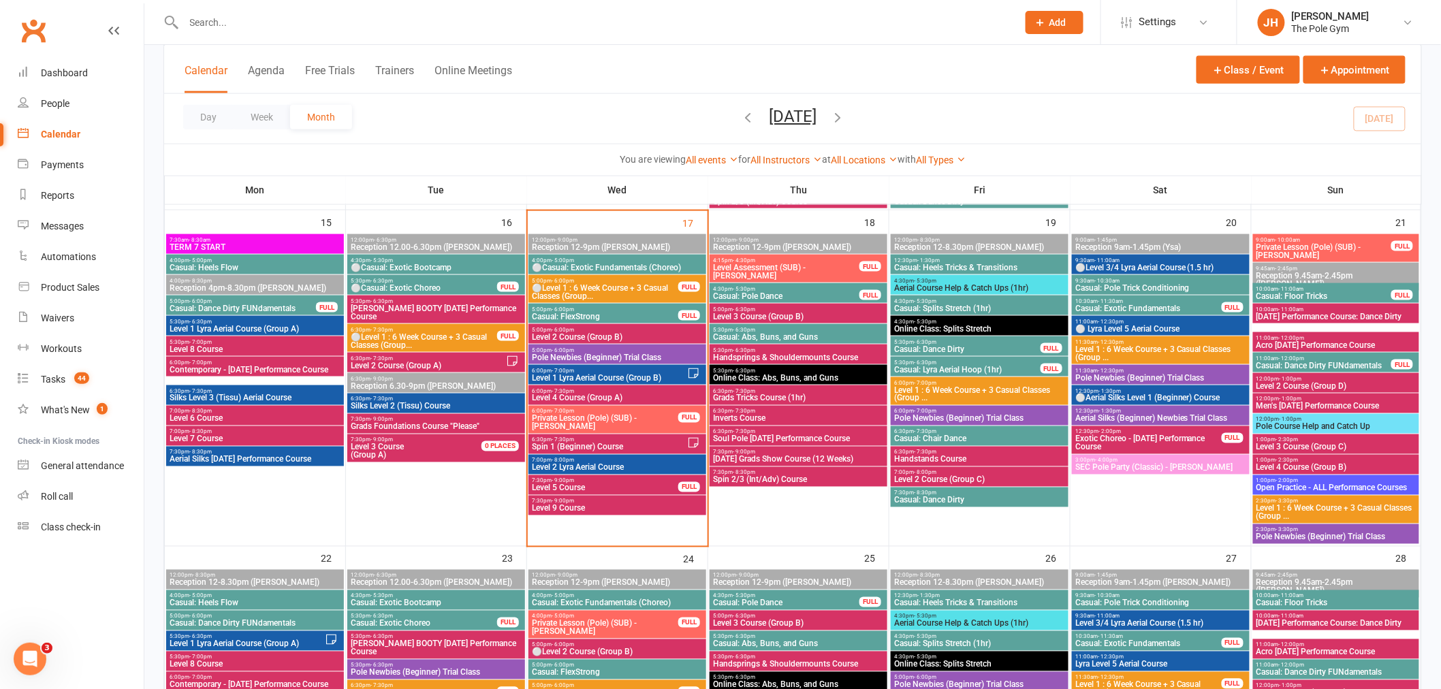
click at [588, 289] on span "⚪Level 1 : 6 Week Course + 3 Casual Classes (Group..." at bounding box center [605, 292] width 148 height 16
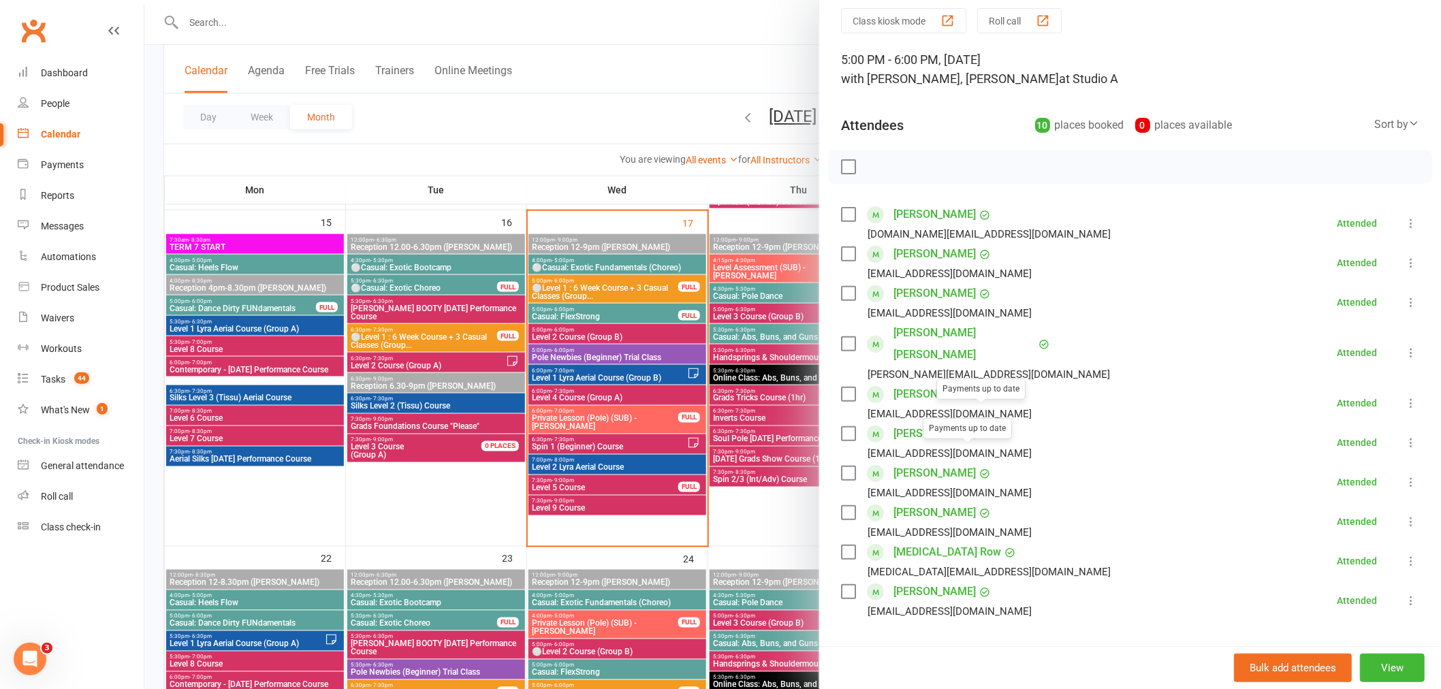
scroll to position [76, 0]
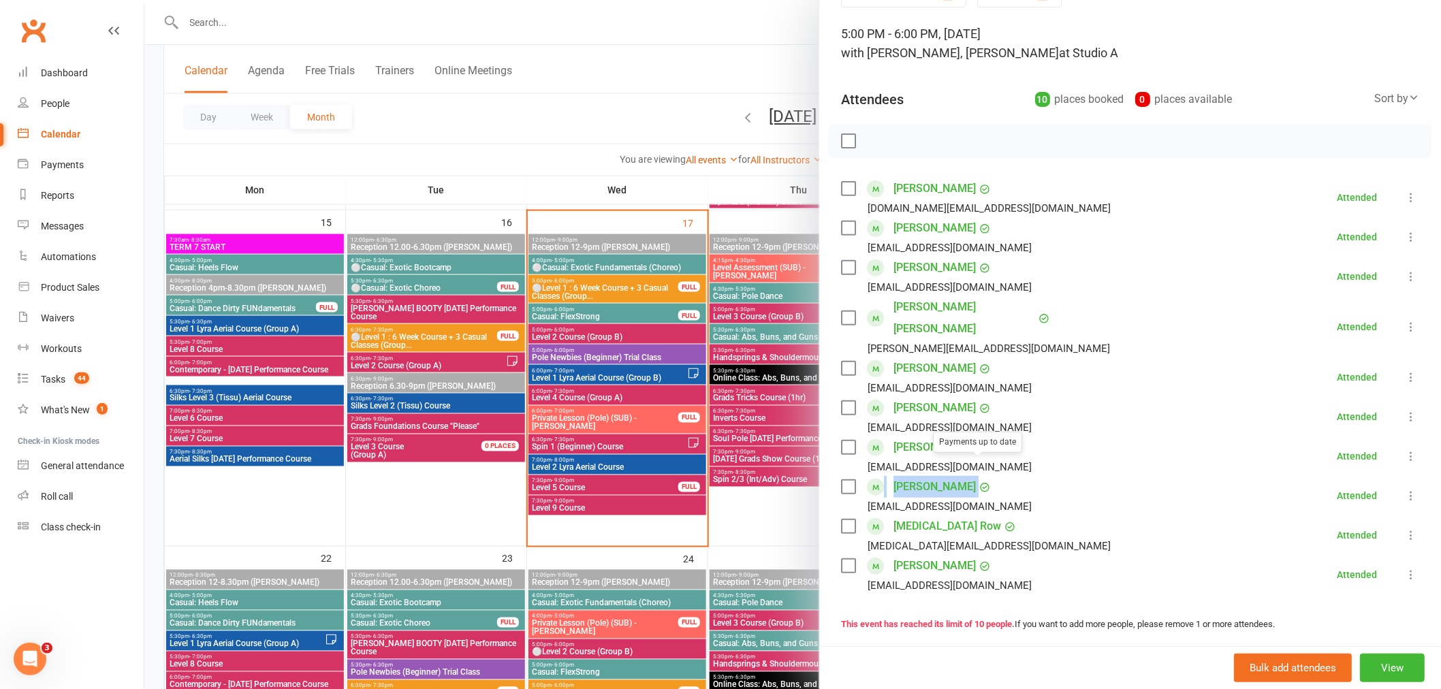
drag, startPoint x: 968, startPoint y: 468, endPoint x: 873, endPoint y: 464, distance: 94.8
click at [873, 476] on div "Caitlan Norman Payments up to date caitlan.norman0@gmail.com" at bounding box center [939, 496] width 196 height 40
copy div "Caitlan Norman"
click at [563, 428] on div at bounding box center [792, 344] width 1297 height 689
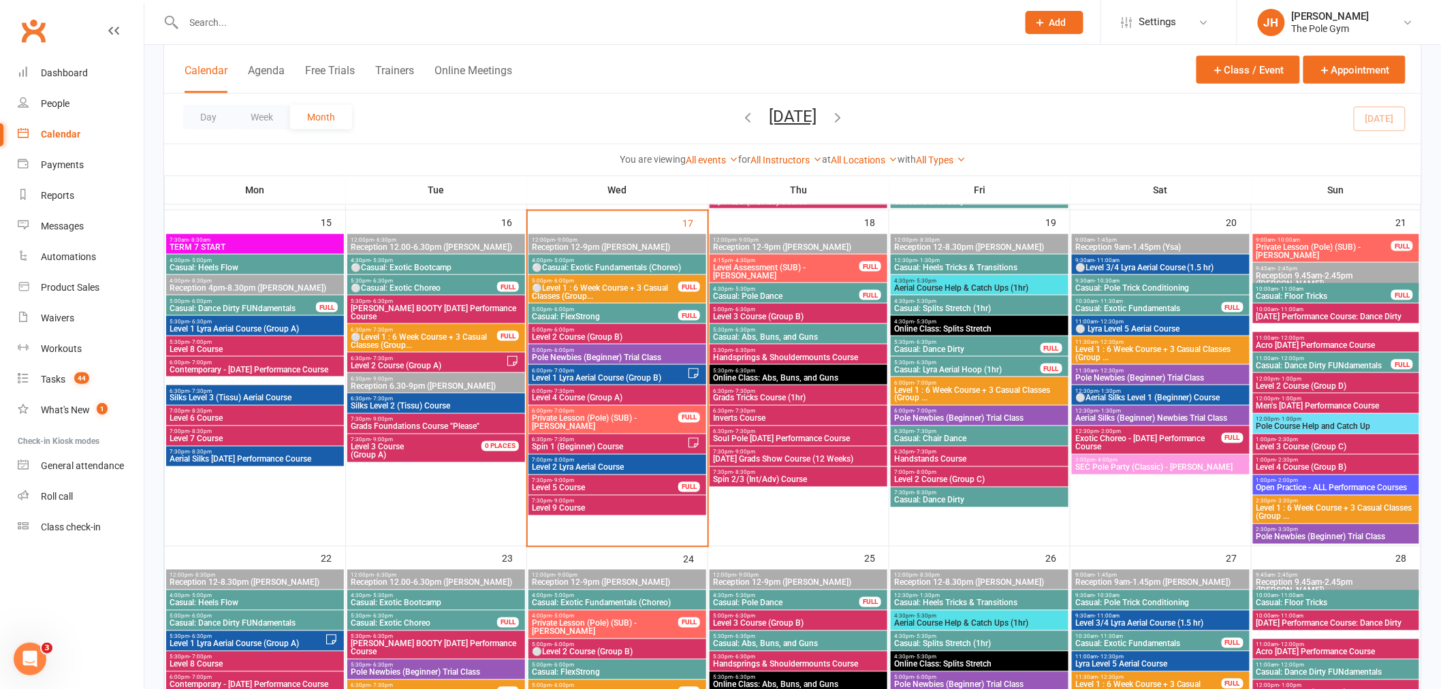
click at [958, 317] on div "4:30pm - 5:30pm Online Class: Splits Stretch" at bounding box center [980, 326] width 178 height 20
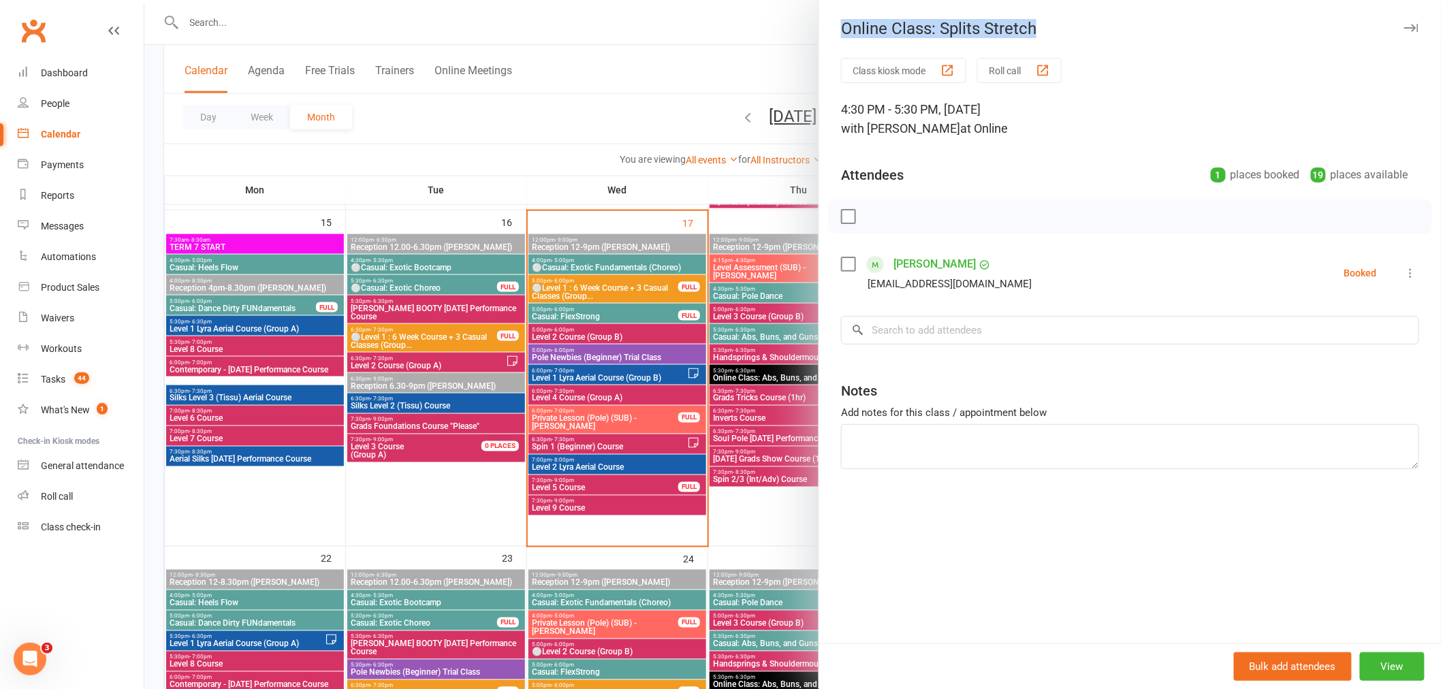
drag, startPoint x: 1033, startPoint y: 38, endPoint x: 818, endPoint y: 42, distance: 215.2
click at [819, 42] on div "Online Class: Splits Stretch Class kiosk mode Roll call 4:30 PM - 5:30 PM, Frid…" at bounding box center [1130, 344] width 622 height 689
copy div "Online Class: Splits Stretch"
drag, startPoint x: 758, startPoint y: 282, endPoint x: 800, endPoint y: 195, distance: 96.6
click at [761, 276] on div at bounding box center [792, 344] width 1297 height 689
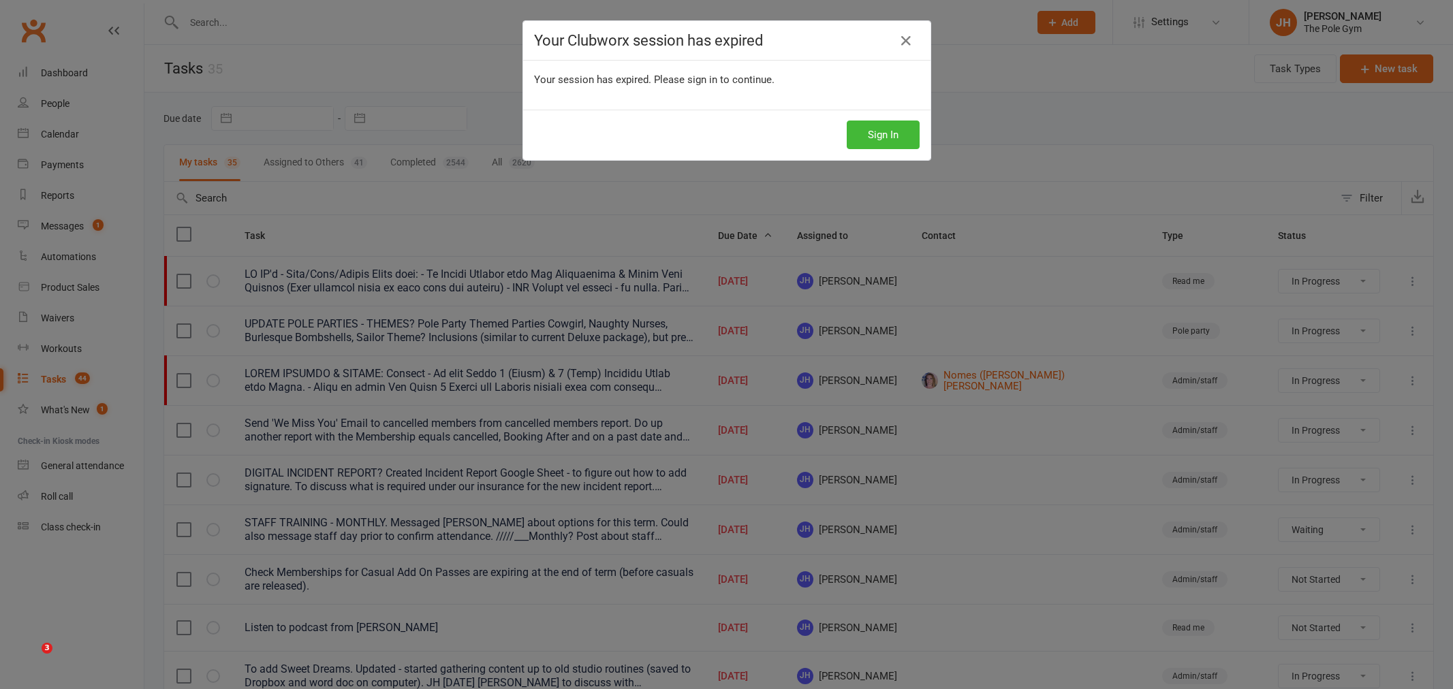
select select "started"
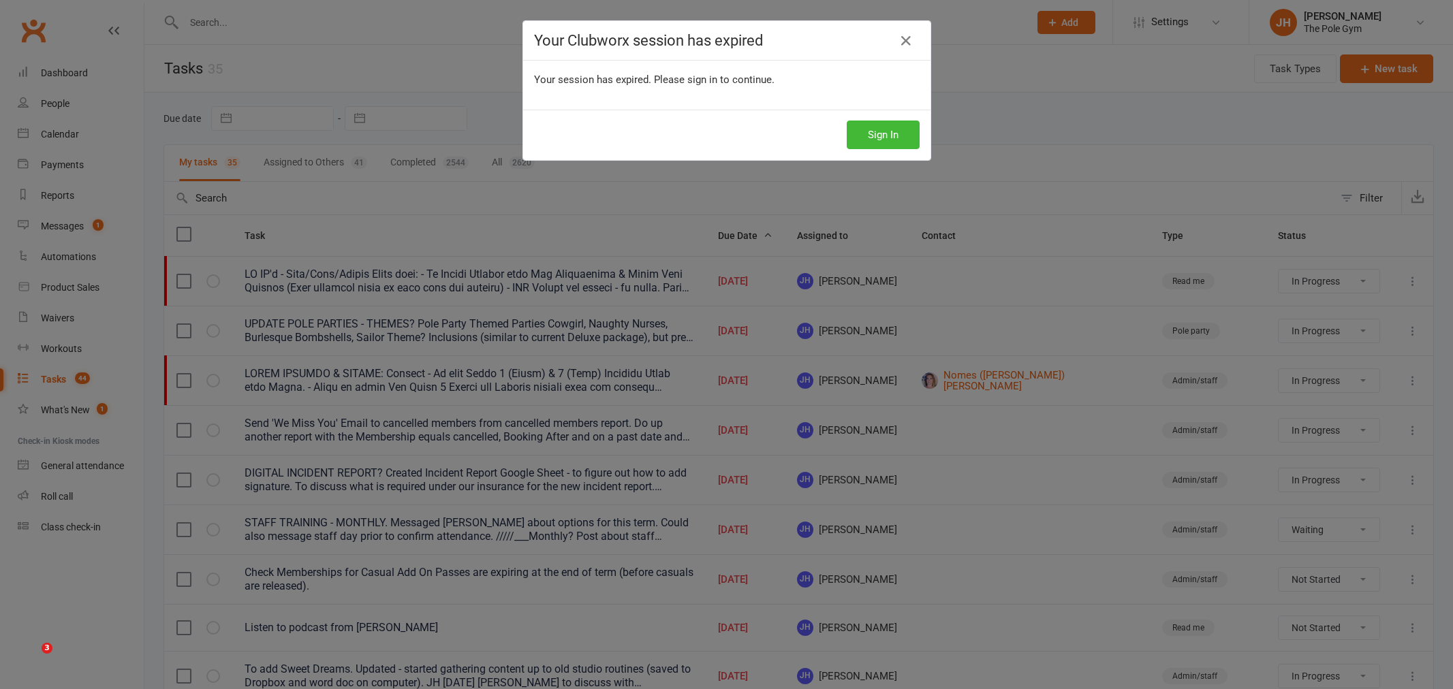
select select "waiting"
select select "started"
select select "waiting"
select select "started"
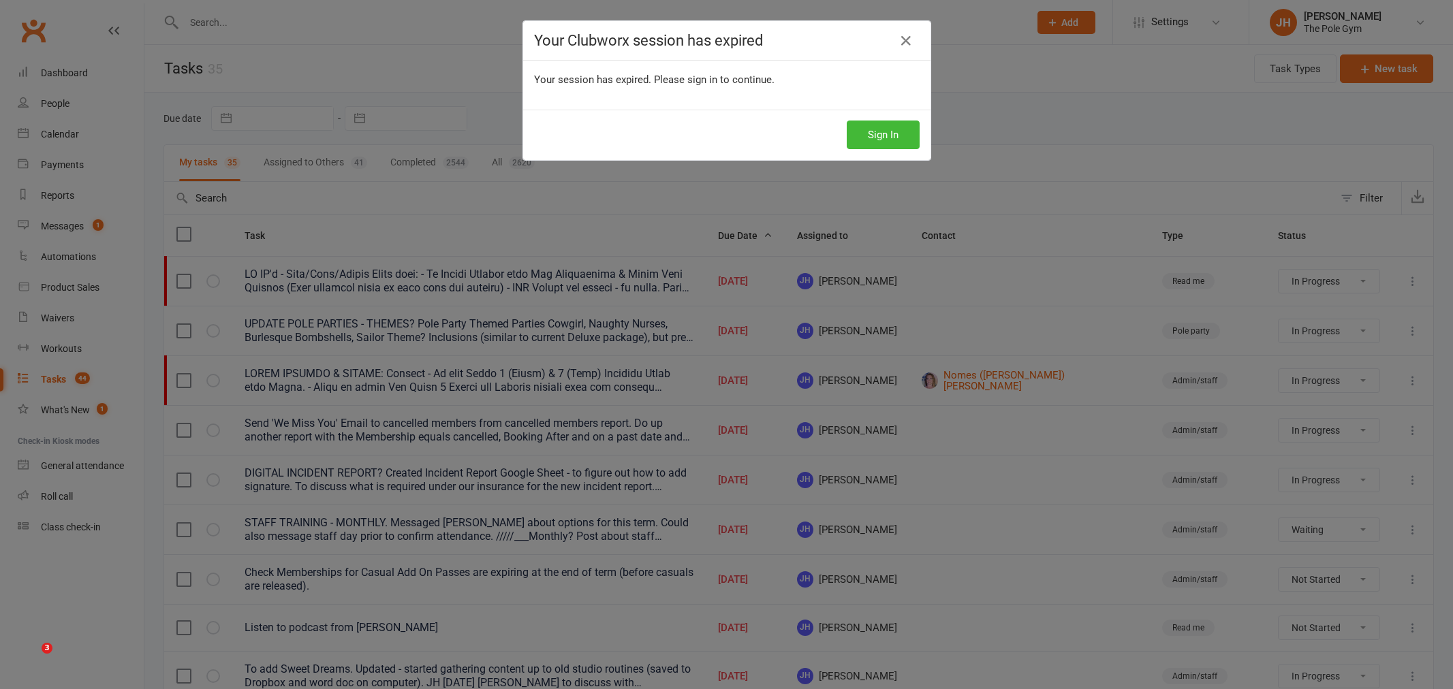
select select "waiting"
select select "started"
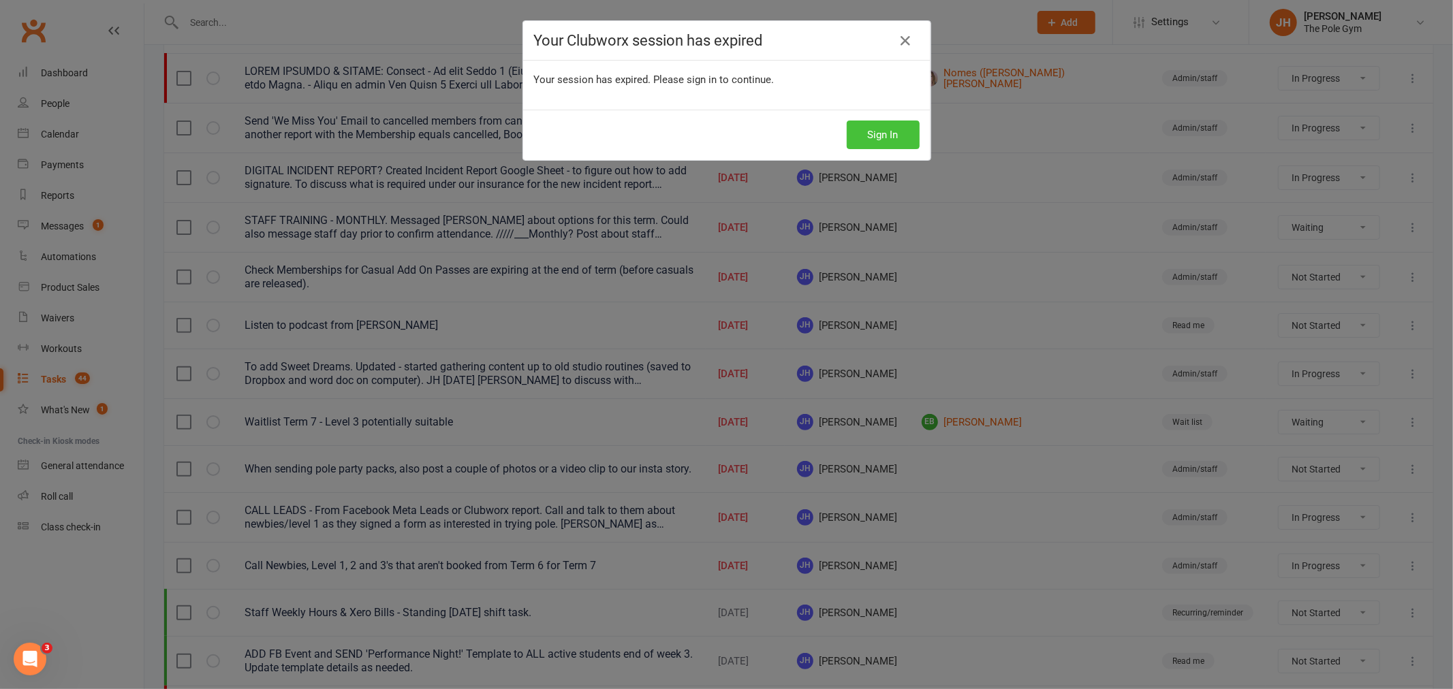
click at [850, 133] on button "Sign In" at bounding box center [883, 135] width 73 height 29
